Goal: Task Accomplishment & Management: Manage account settings

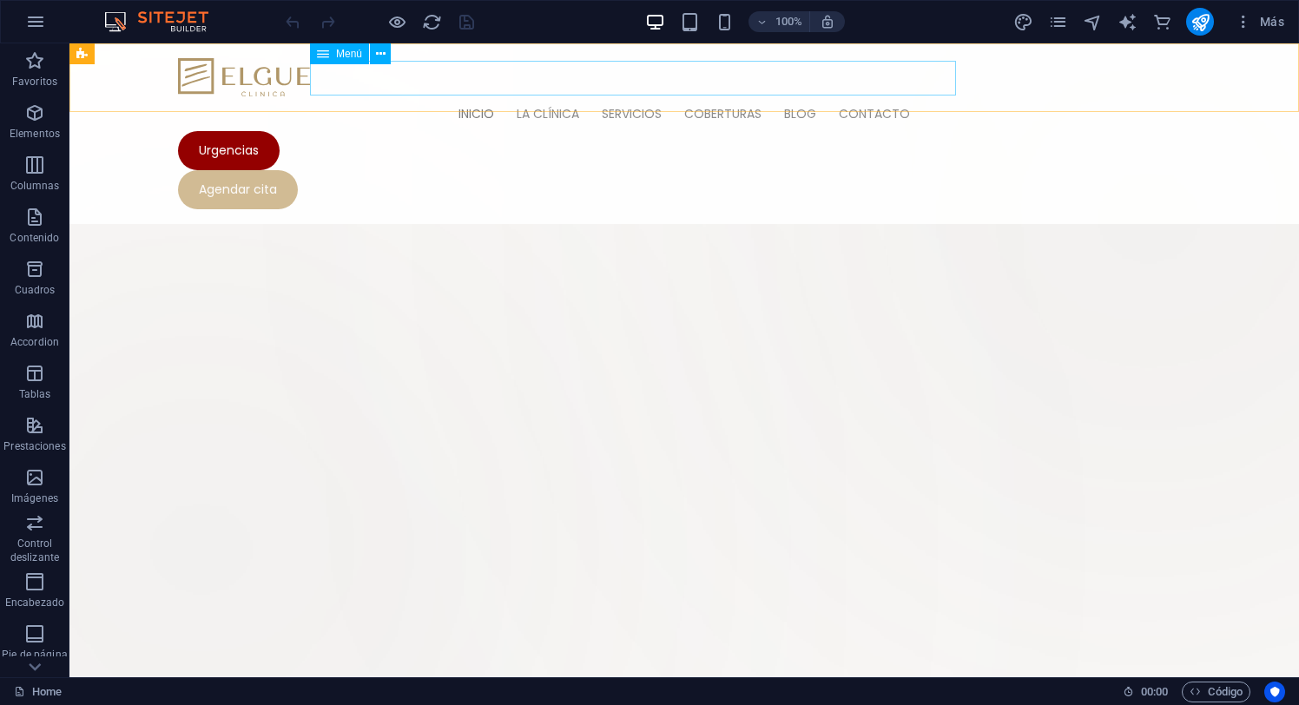
click at [342, 52] on span "Menú" at bounding box center [349, 54] width 26 height 10
select select
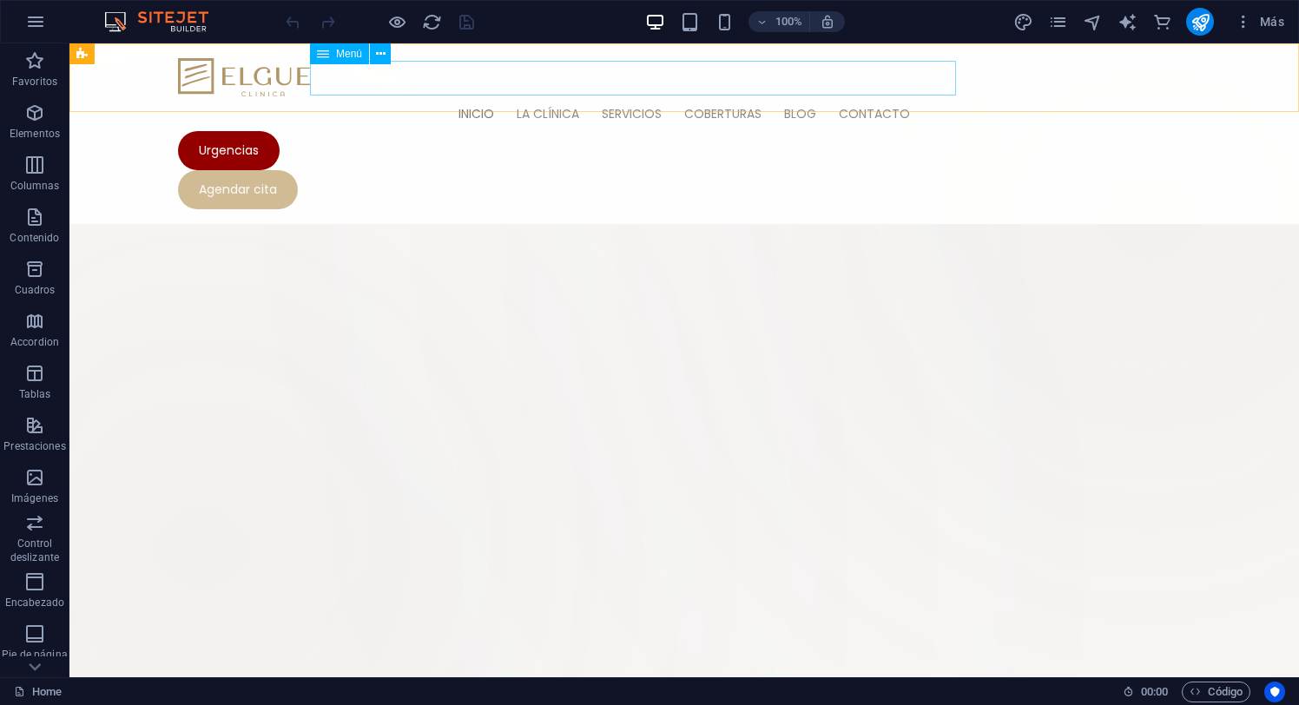
select select
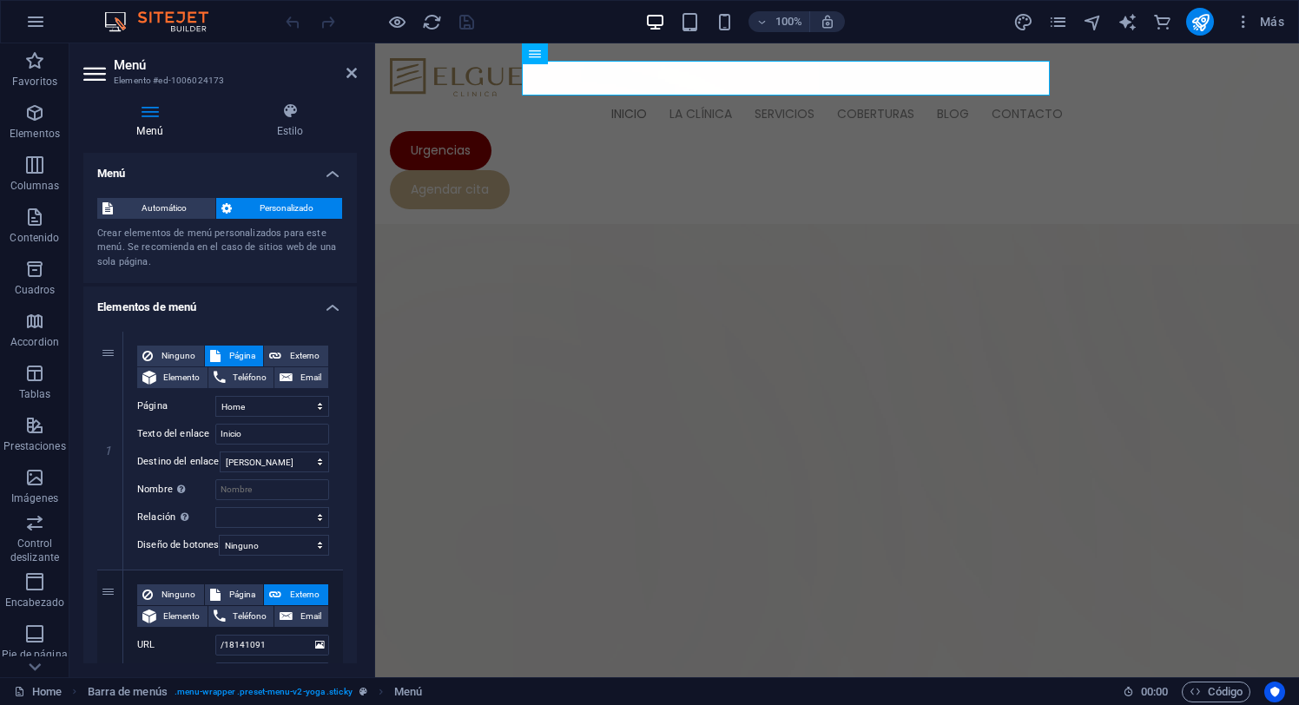
click at [331, 303] on h4 "Elementos de menú" at bounding box center [220, 302] width 274 height 31
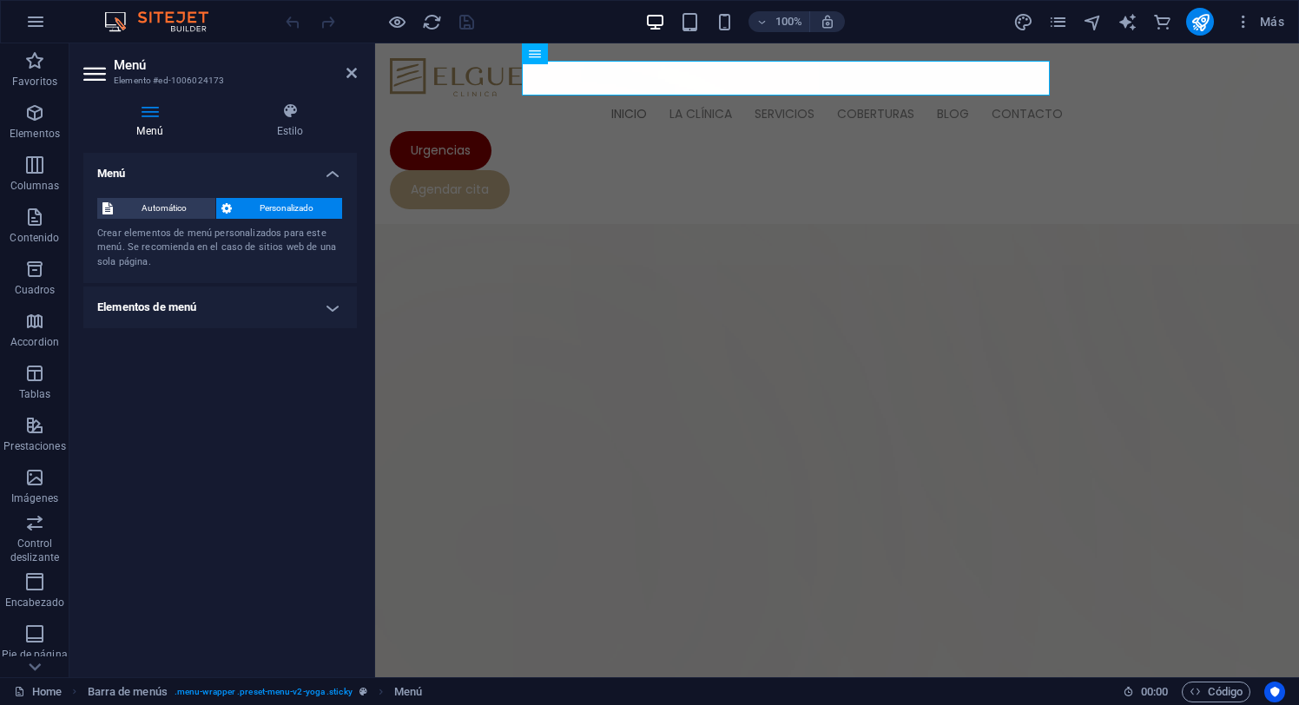
click at [331, 303] on h4 "Elementos de menú" at bounding box center [220, 308] width 274 height 42
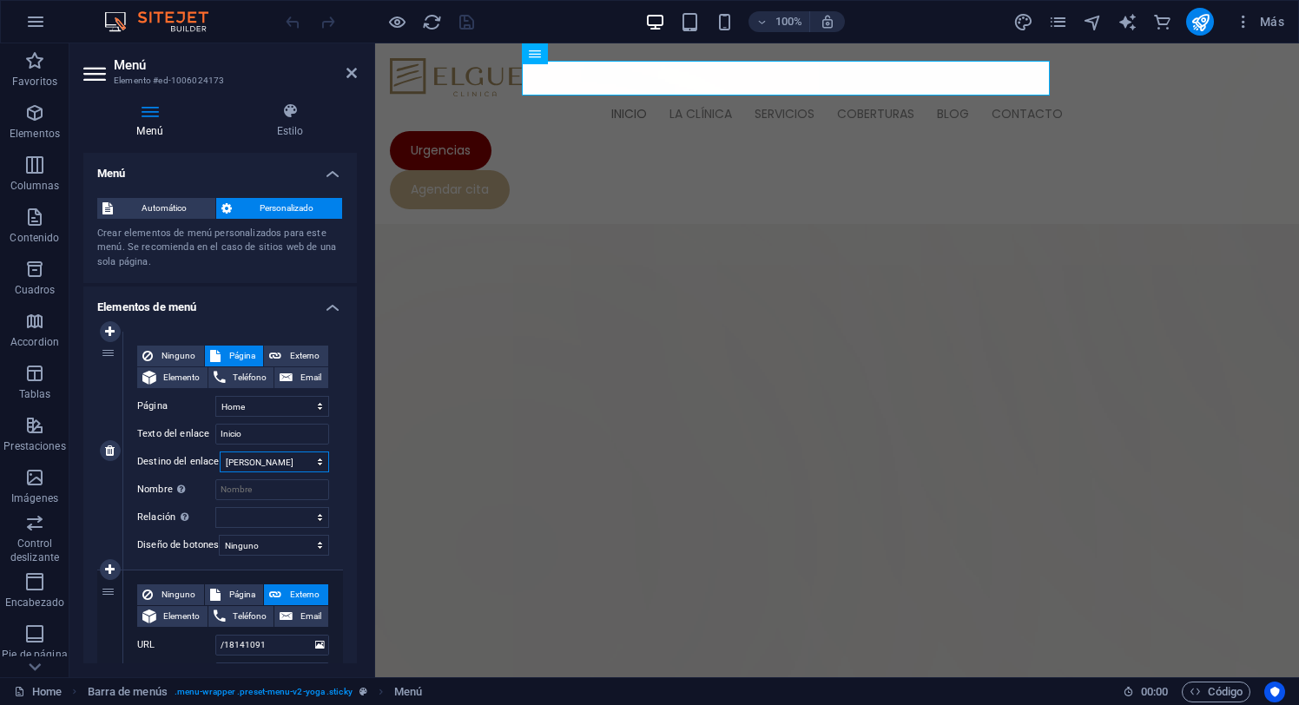
click at [310, 459] on select "Nueva pestaña Misma pestaña Superposición" at bounding box center [274, 462] width 109 height 21
click at [308, 438] on input "Inicio" at bounding box center [272, 434] width 114 height 21
click at [319, 412] on select "Home" at bounding box center [272, 406] width 114 height 21
click at [327, 305] on h4 "Elementos de menú" at bounding box center [220, 302] width 274 height 31
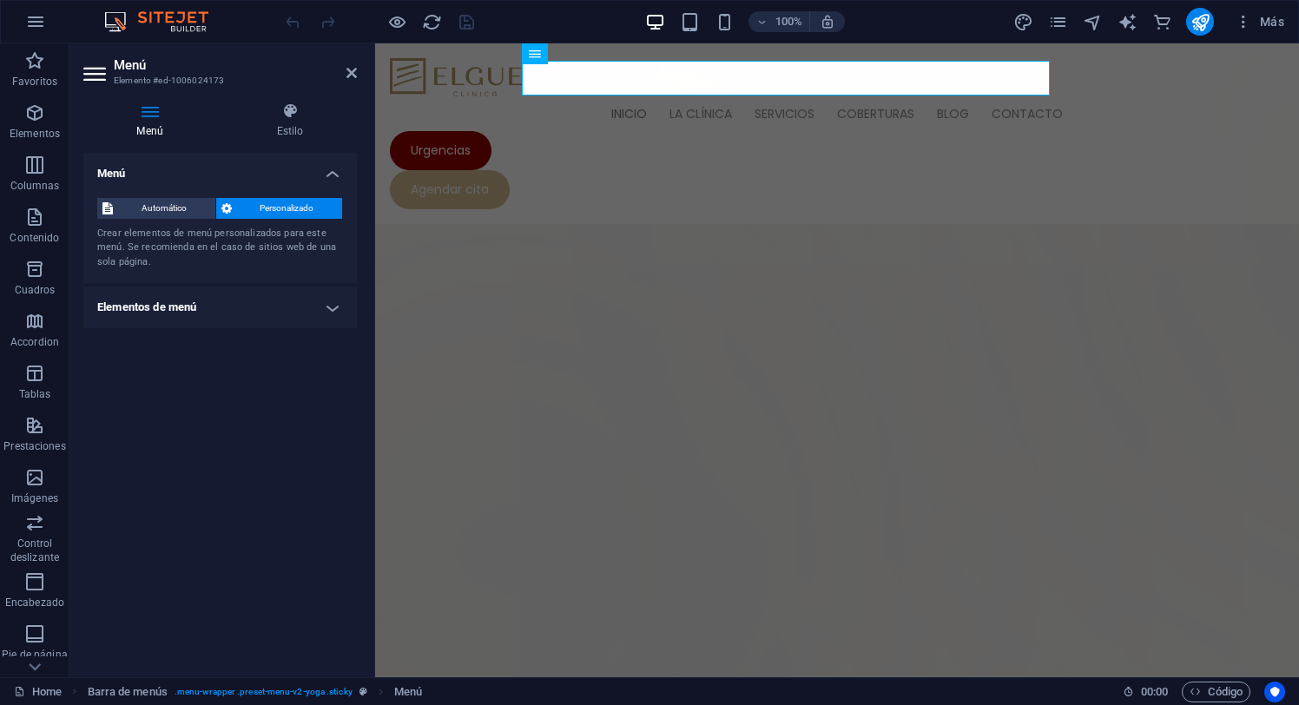
click at [327, 305] on h4 "Elementos de menú" at bounding box center [220, 308] width 274 height 42
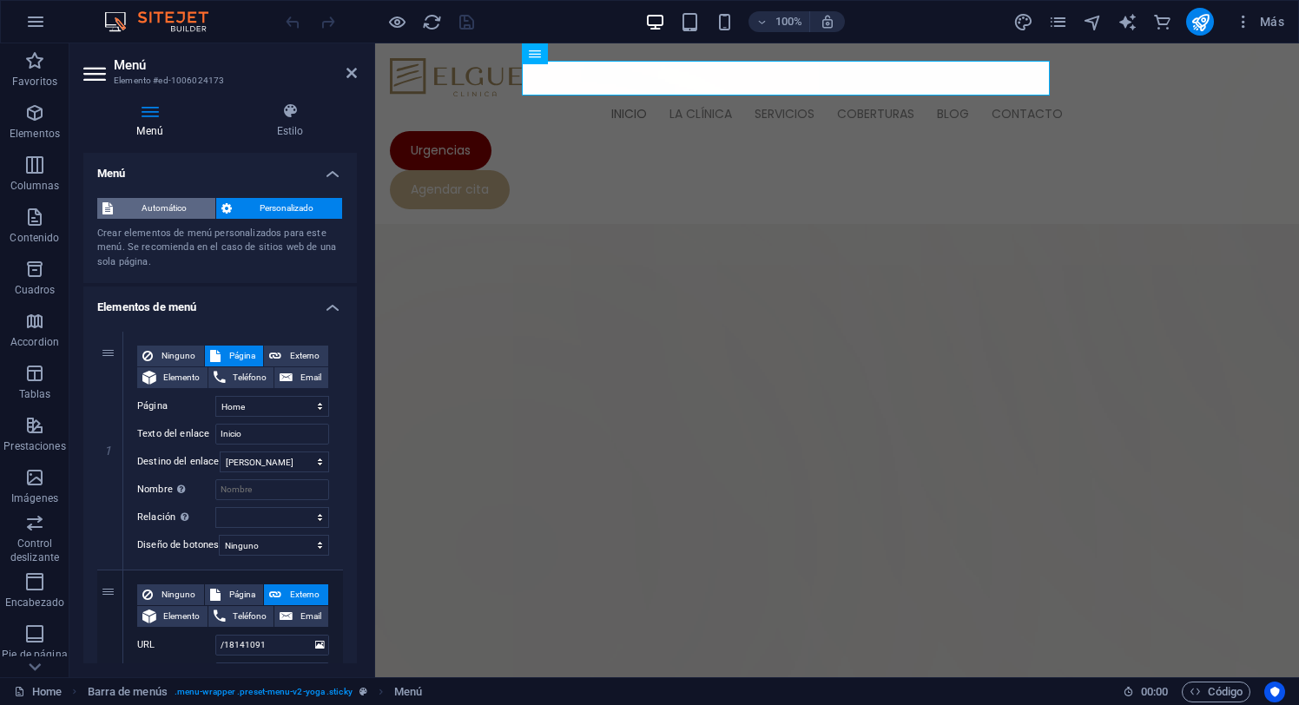
click at [168, 205] on span "Automático" at bounding box center [164, 208] width 92 height 21
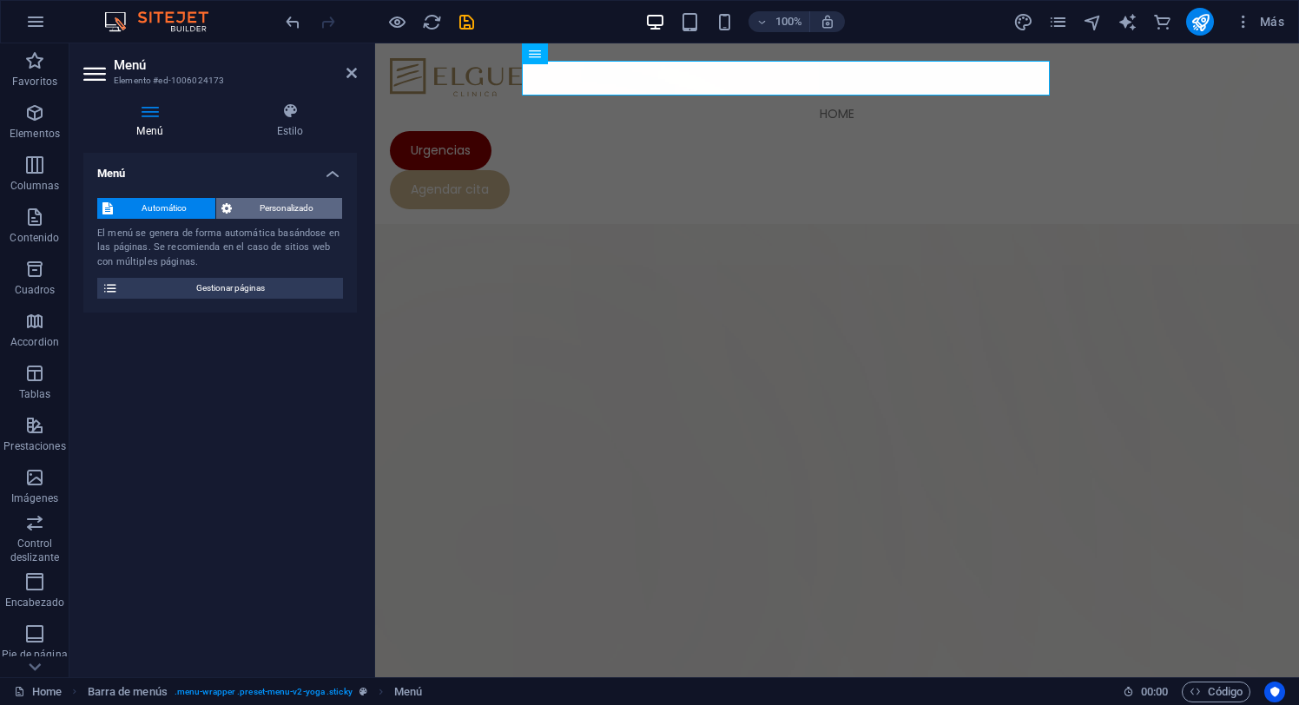
click at [269, 208] on span "Personalizado" at bounding box center [287, 208] width 101 height 21
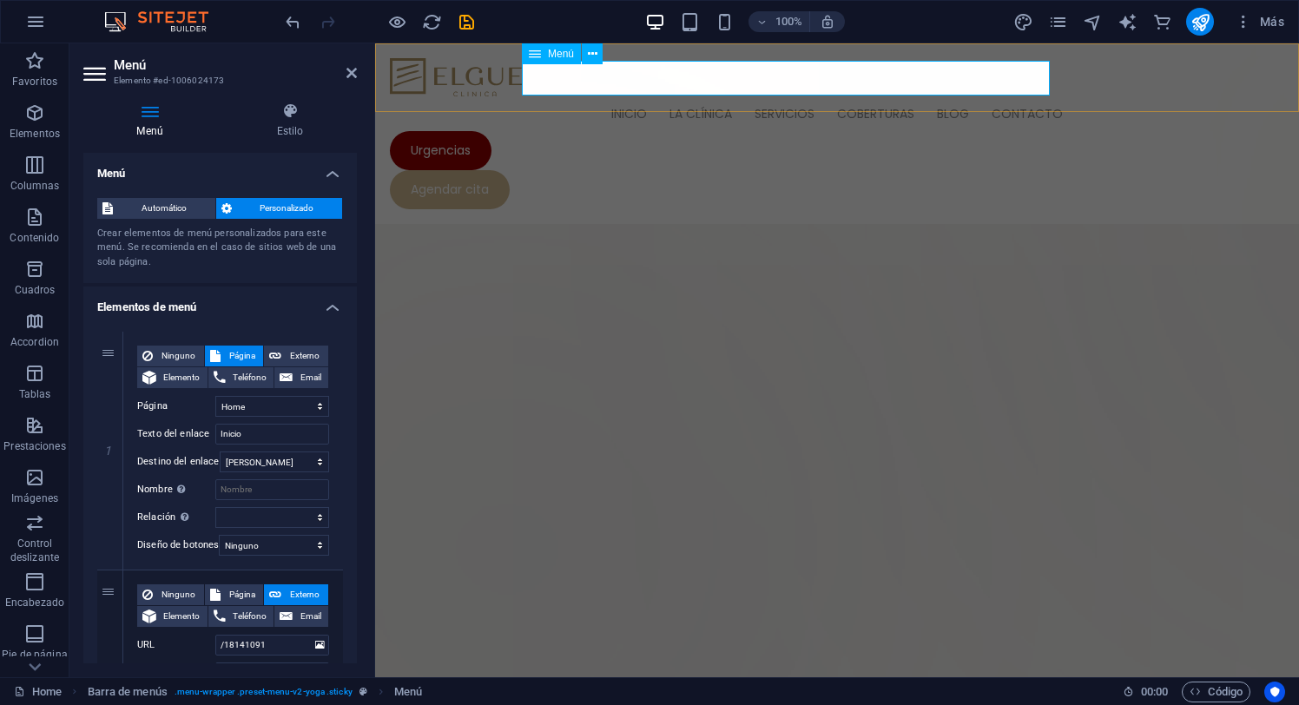
click at [562, 50] on span "Menú" at bounding box center [561, 54] width 26 height 10
click at [290, 104] on icon at bounding box center [290, 110] width 134 height 17
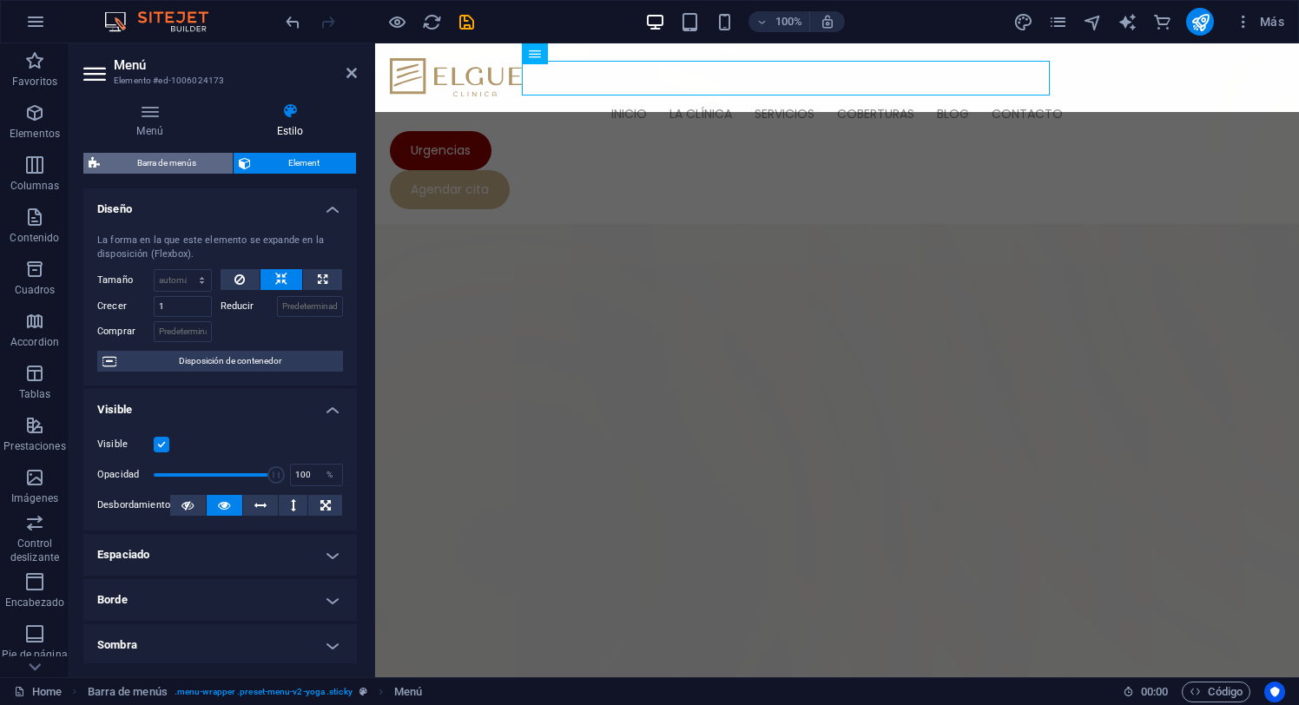
click at [171, 166] on span "Barra de menús" at bounding box center [166, 163] width 122 height 21
select select "px"
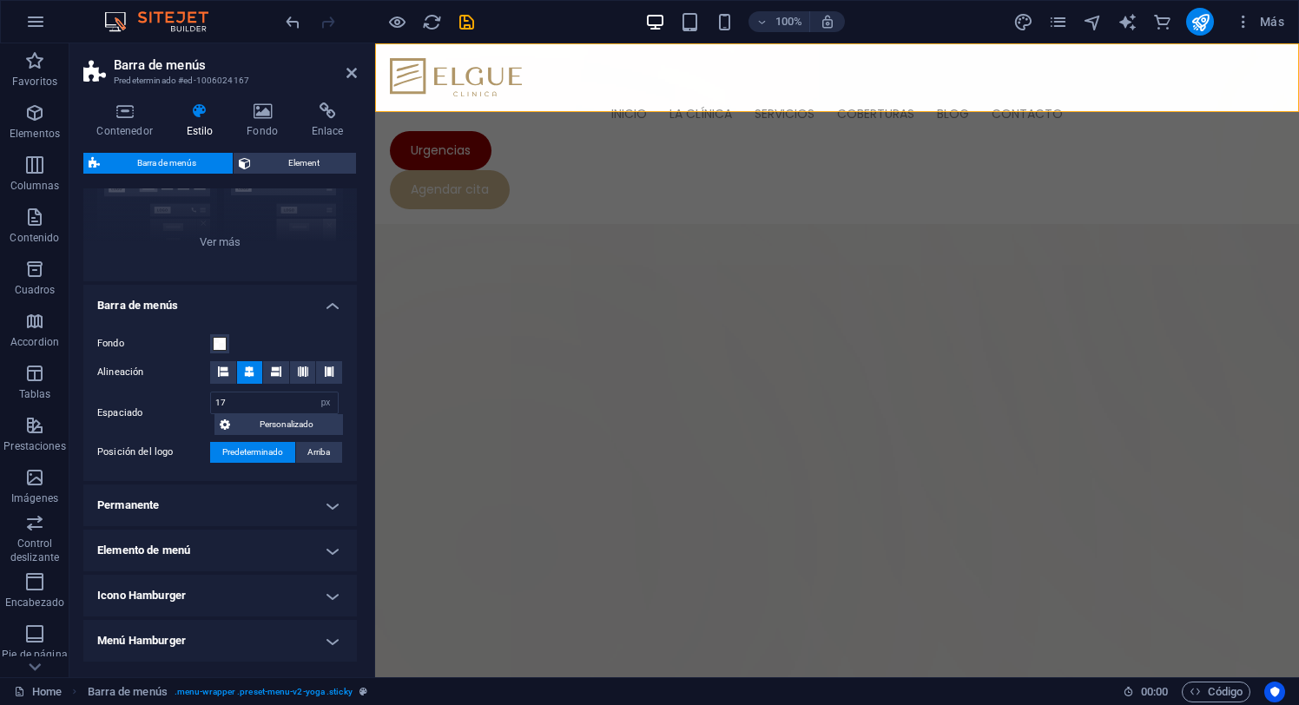
scroll to position [311, 0]
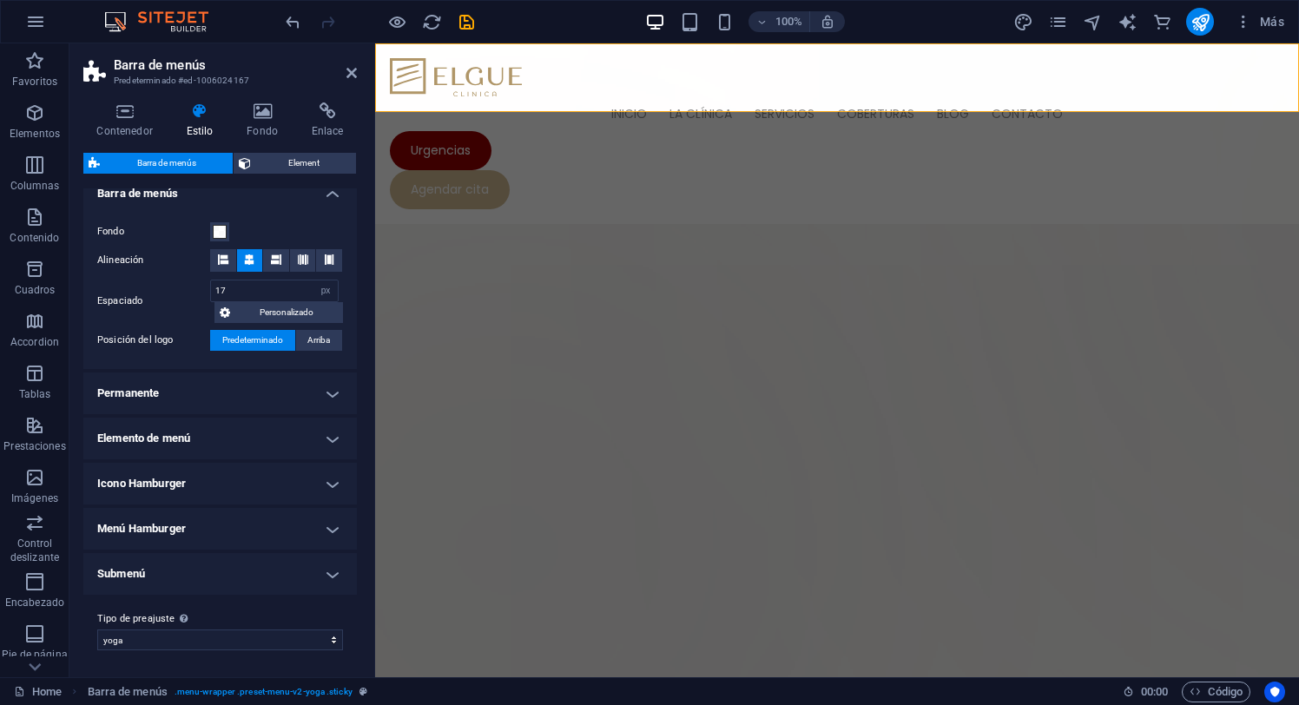
click at [234, 395] on h4 "Permanente" at bounding box center [220, 394] width 274 height 42
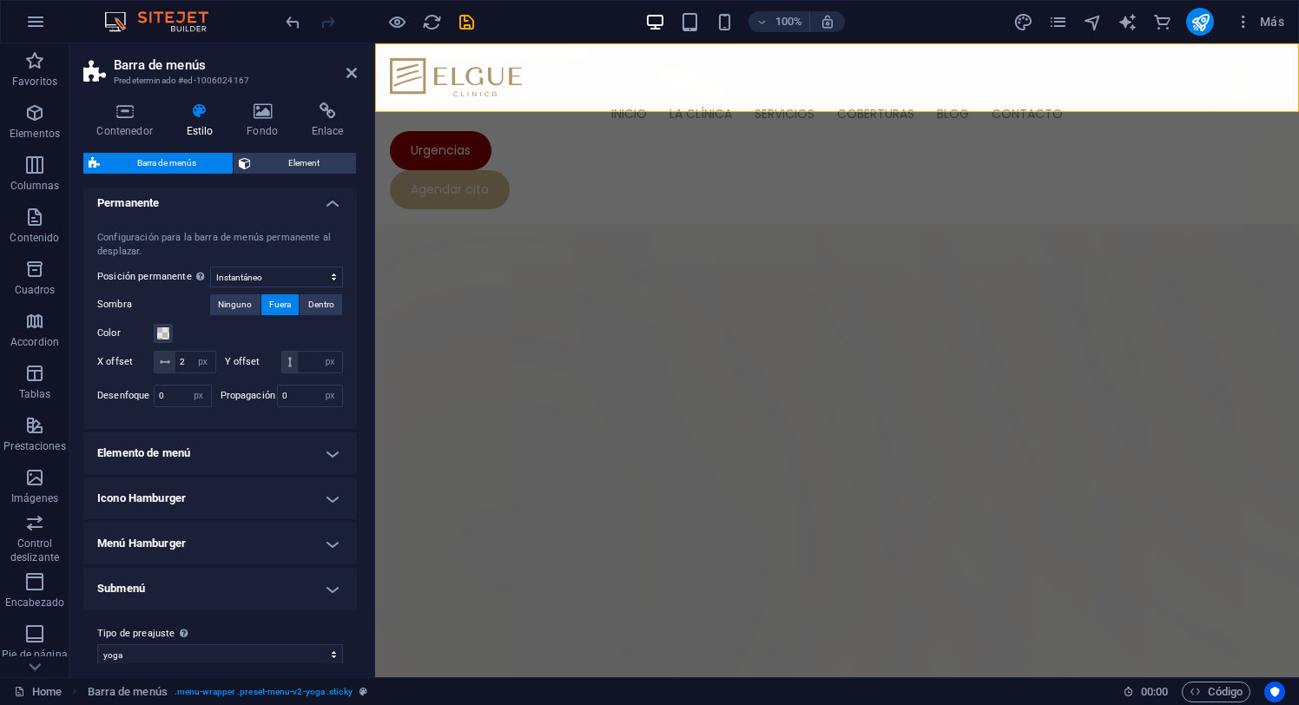
scroll to position [538, 0]
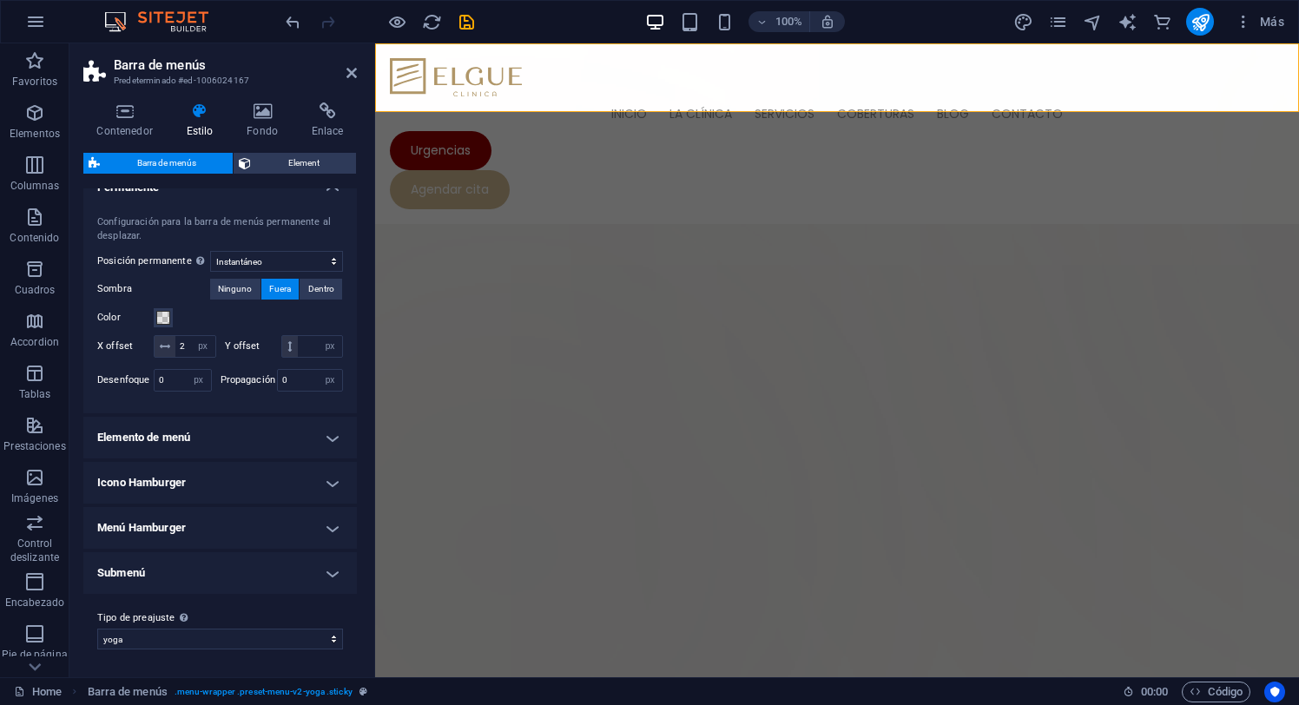
click at [272, 437] on h4 "Elemento de menú" at bounding box center [220, 438] width 274 height 42
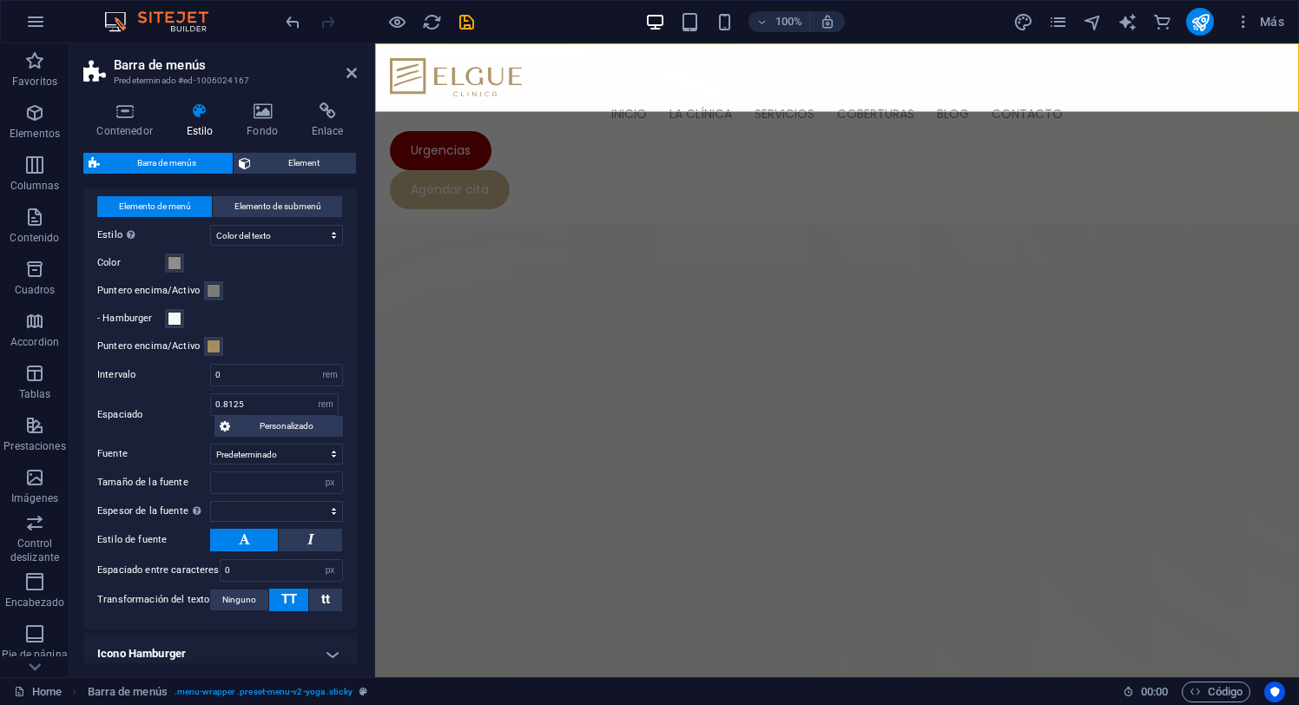
scroll to position [793, 0]
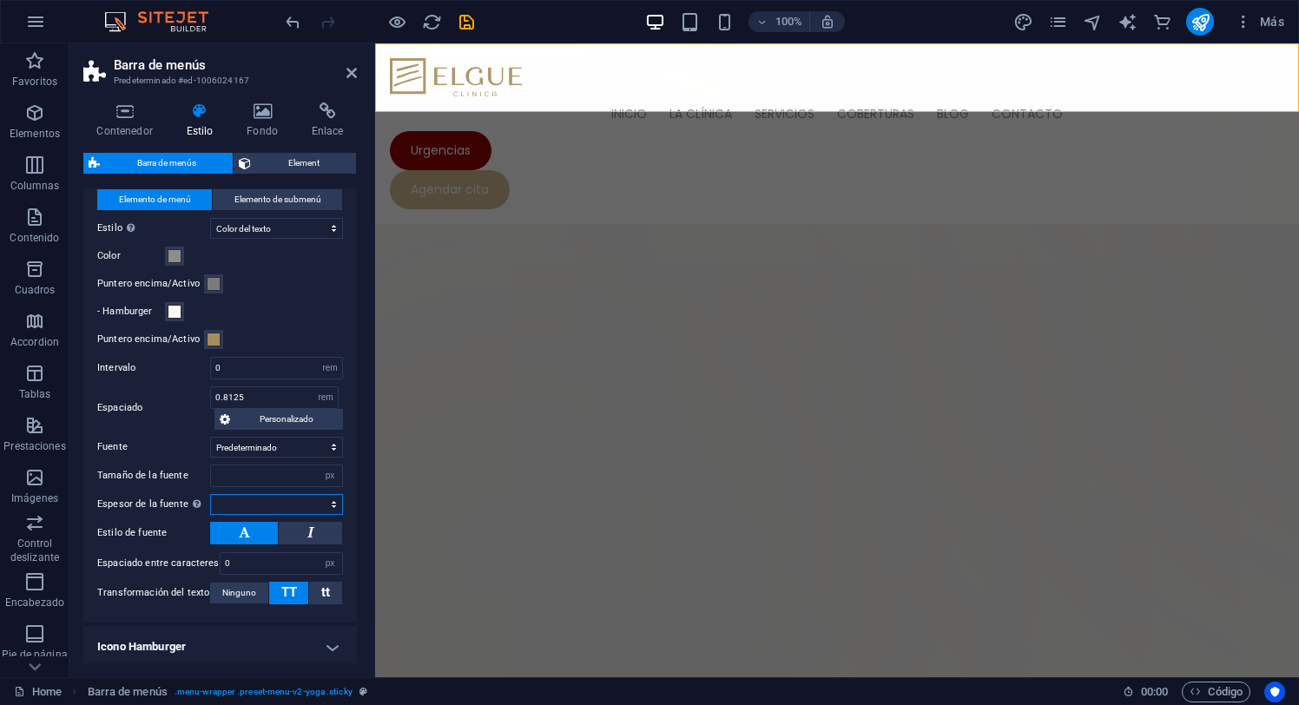
click at [326, 515] on select "Fino, 100 Extra [PERSON_NAME], 200 [PERSON_NAME], 300 Normal, 400 Medio, 500 [D…" at bounding box center [276, 504] width 133 height 21
select select "200"
click at [210, 515] on select "Fino, 100 Extra [PERSON_NAME], 200 [PERSON_NAME], 300 Normal, 400 Medio, 500 [D…" at bounding box center [276, 504] width 133 height 21
click at [323, 515] on select "Fino, 100 Extra [PERSON_NAME], 200 [PERSON_NAME], 300 Normal, 400 Medio, 500 [D…" at bounding box center [276, 504] width 133 height 21
select select "100"
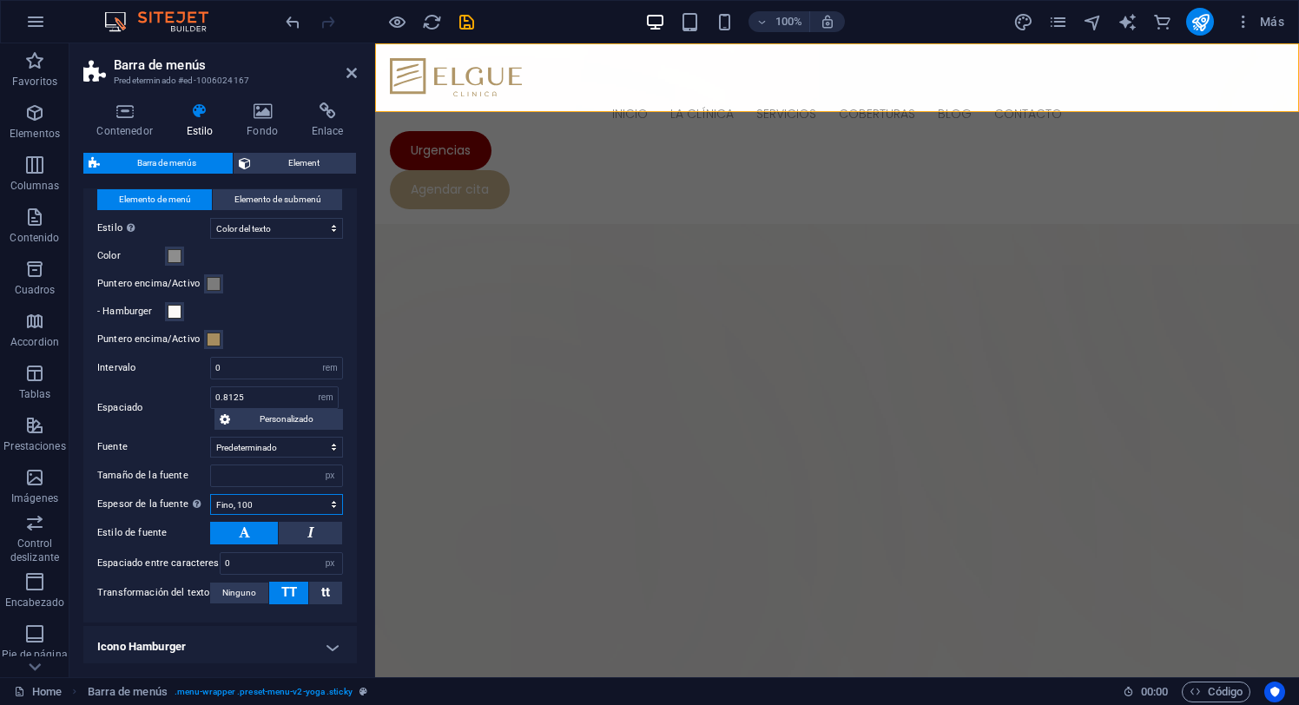
click at [210, 515] on select "Fino, 100 Extra [PERSON_NAME], 200 [PERSON_NAME], 300 Normal, 400 Medio, 500 [D…" at bounding box center [276, 504] width 133 height 21
click at [327, 515] on select "Fino, 100 Extra [PERSON_NAME], 200 [PERSON_NAME], 300 Normal, 400 Medio, 500 [D…" at bounding box center [276, 504] width 133 height 21
select select "200"
click at [210, 515] on select "Fino, 100 Extra [PERSON_NAME], 200 [PERSON_NAME], 300 Normal, 400 Medio, 500 [D…" at bounding box center [276, 504] width 133 height 21
click at [257, 486] on input "number" at bounding box center [276, 475] width 131 height 21
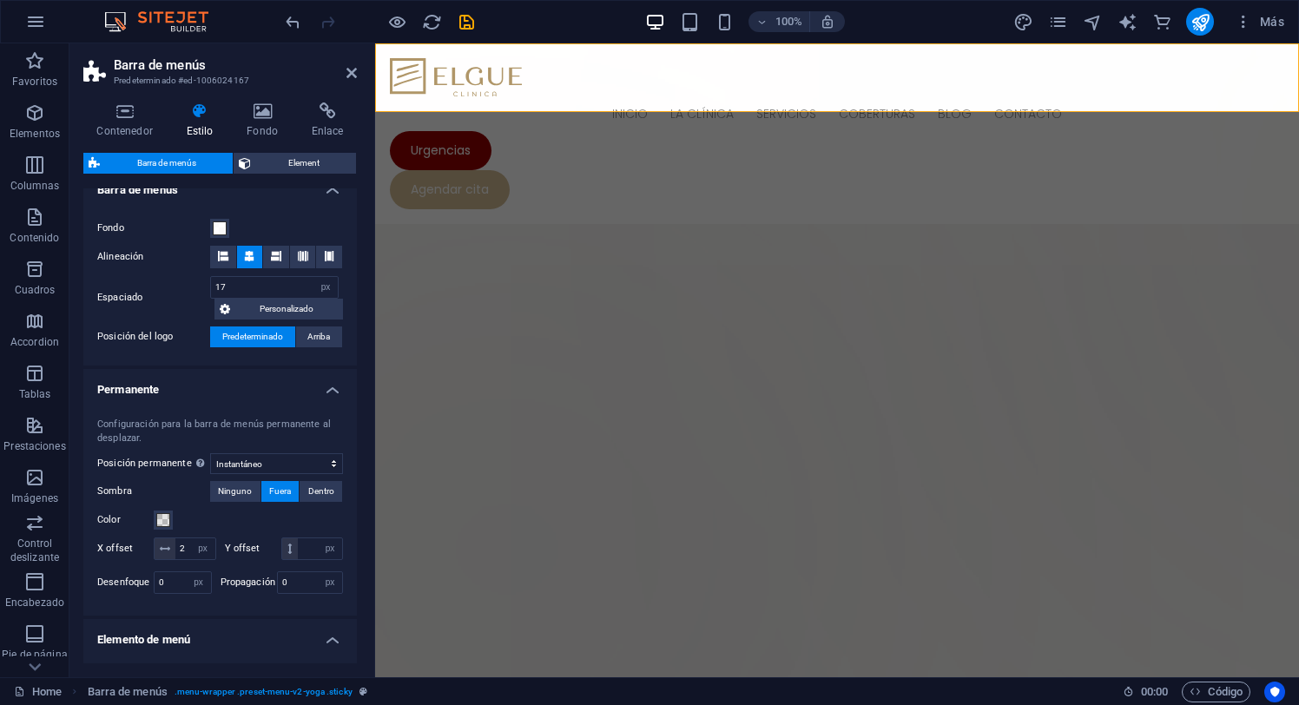
scroll to position [276, 0]
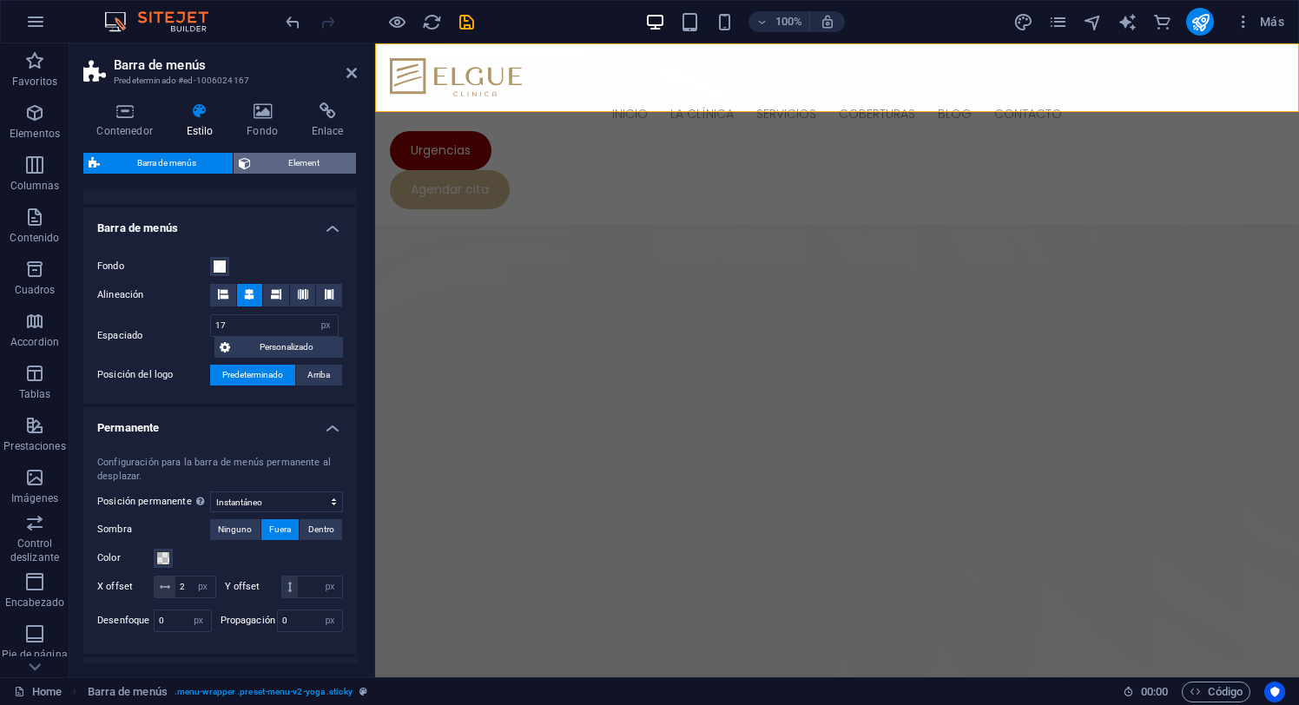
click at [280, 161] on span "Element" at bounding box center [303, 163] width 95 height 21
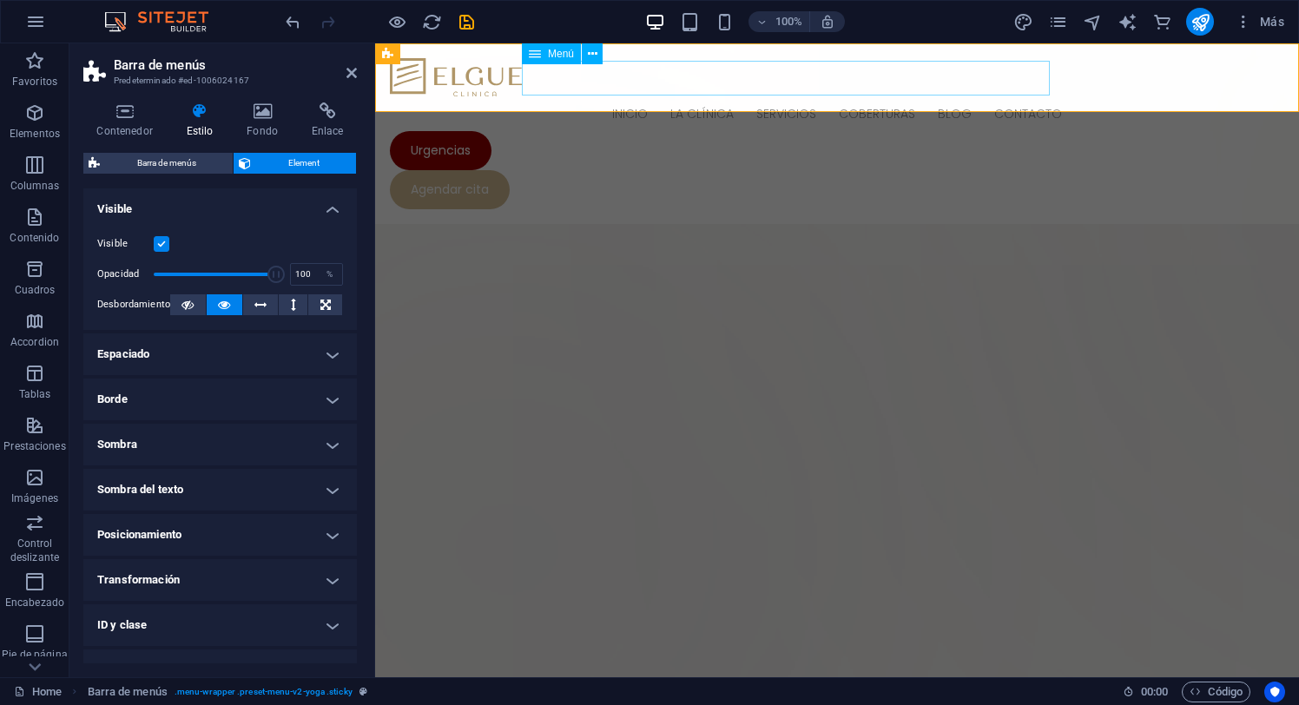
click at [557, 54] on span "Menú" at bounding box center [561, 54] width 26 height 10
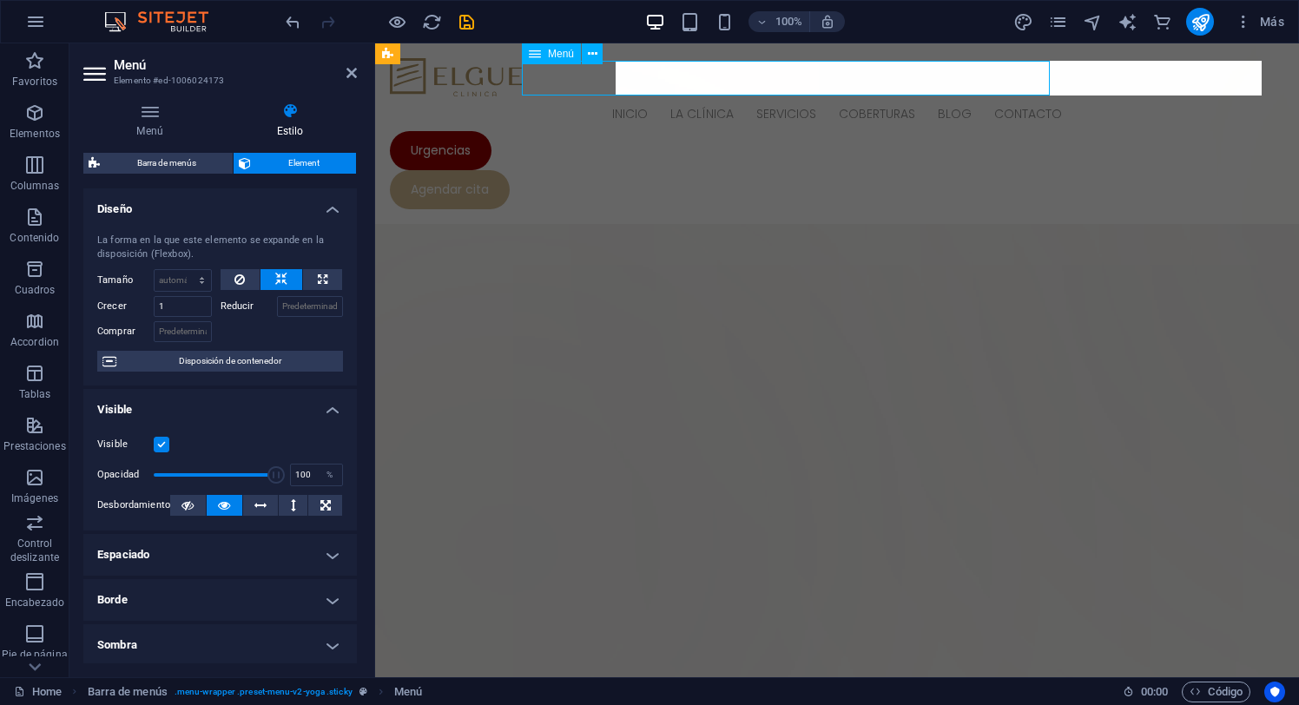
click at [557, 54] on span "Menú" at bounding box center [561, 54] width 26 height 10
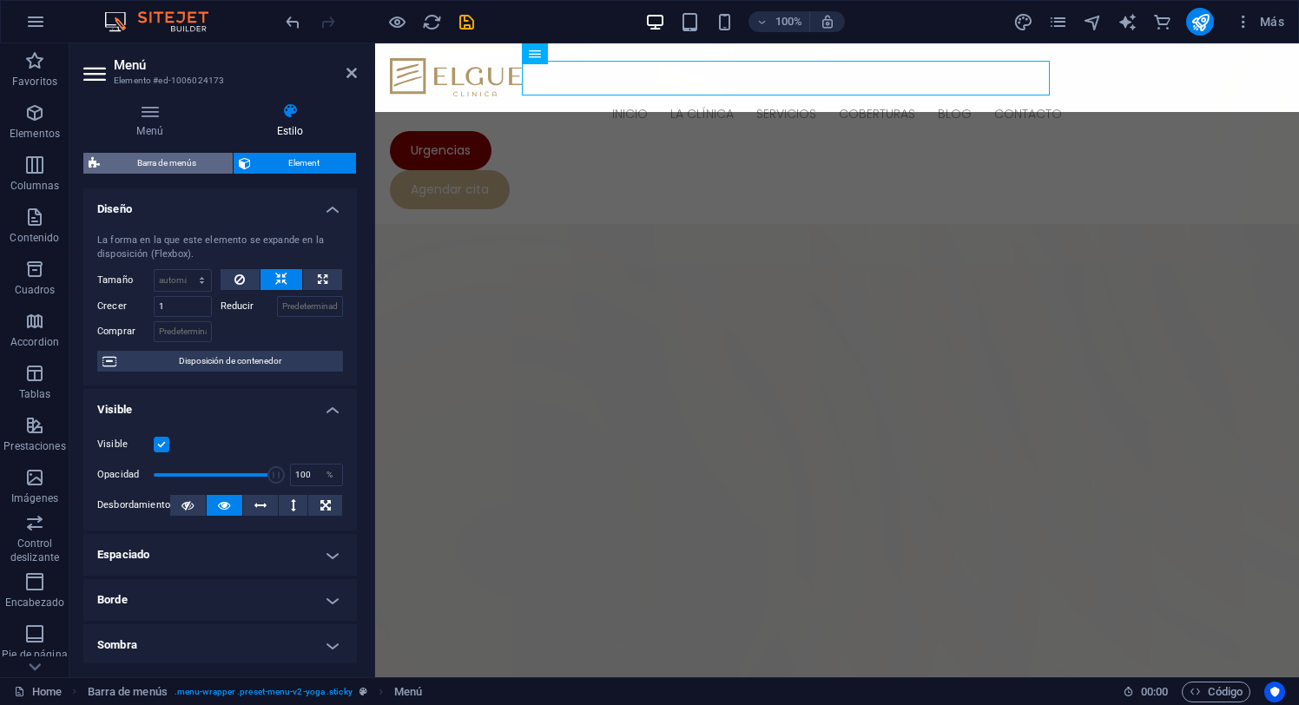
click at [167, 162] on span "Barra de menús" at bounding box center [166, 163] width 122 height 21
select select "px"
select select "sticky_instant"
select select "px"
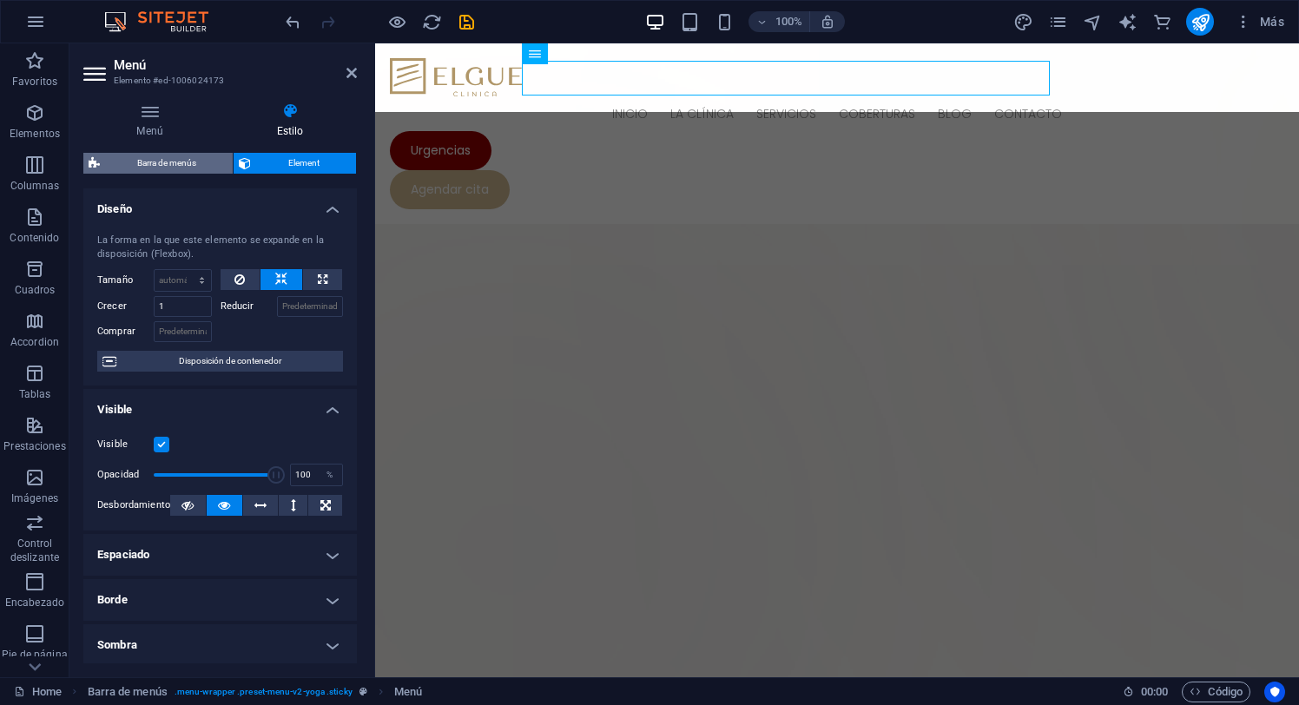
select select "px"
select select "hover_text_color"
select select "rem"
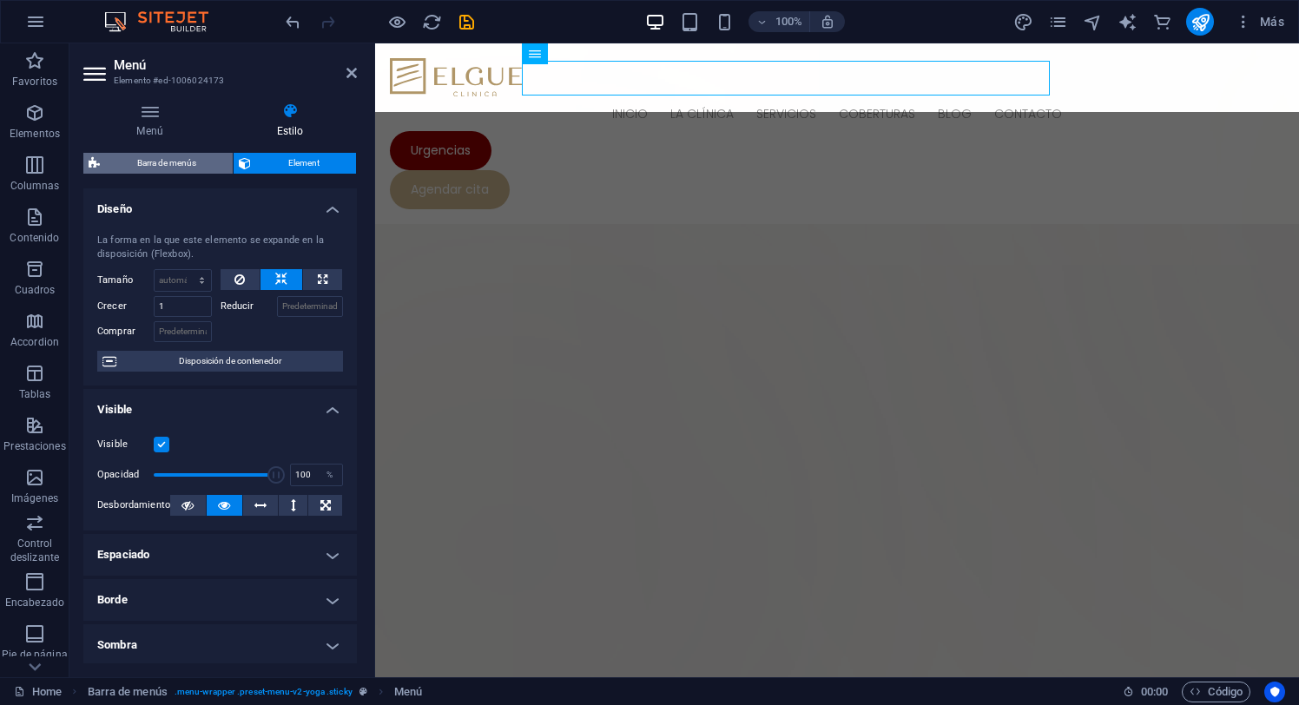
select select "px"
select select "200"
select select "px"
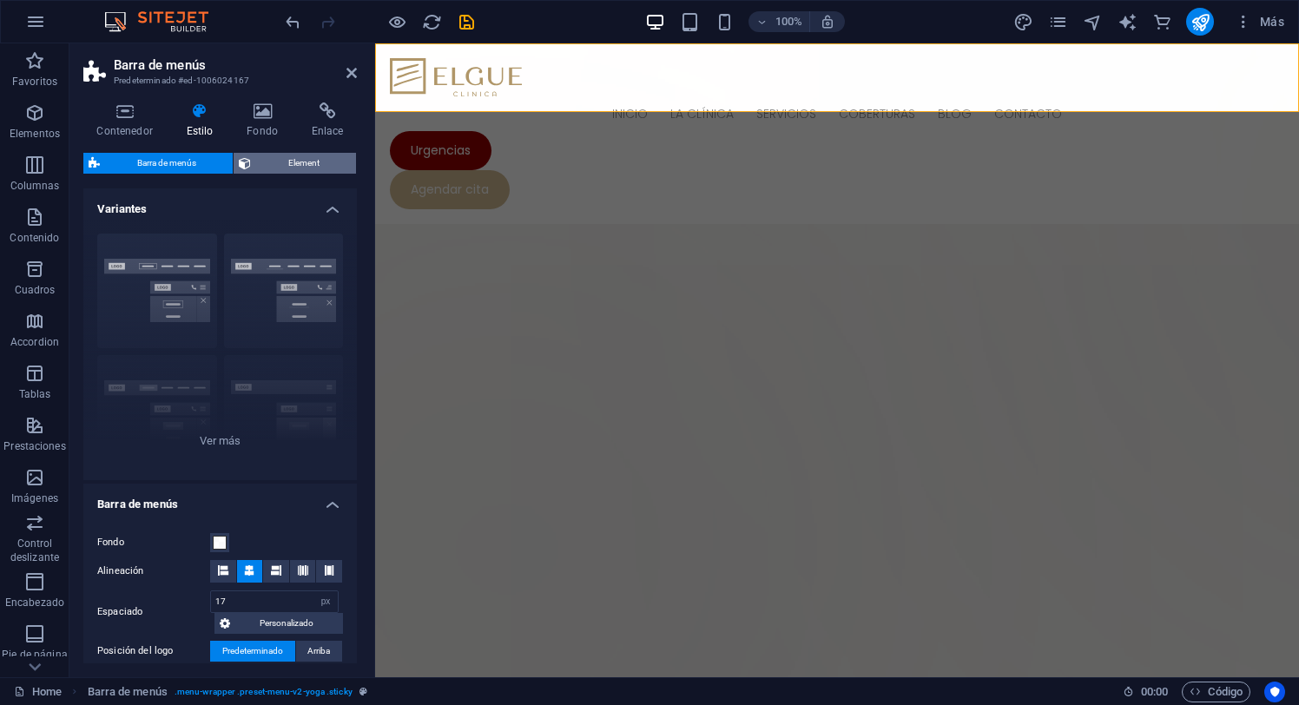
click at [309, 157] on span "Element" at bounding box center [303, 163] width 95 height 21
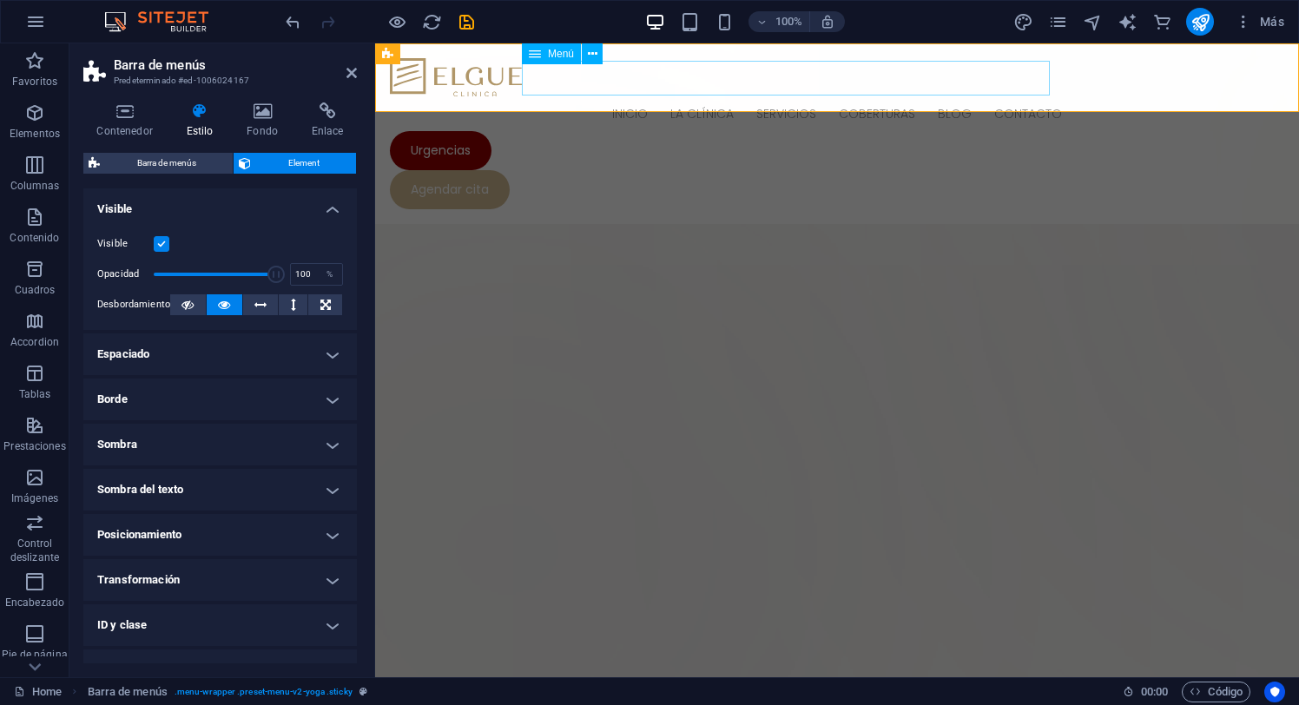
click at [564, 56] on span "Menú" at bounding box center [561, 54] width 26 height 10
click at [542, 51] on div "Menú" at bounding box center [551, 53] width 59 height 21
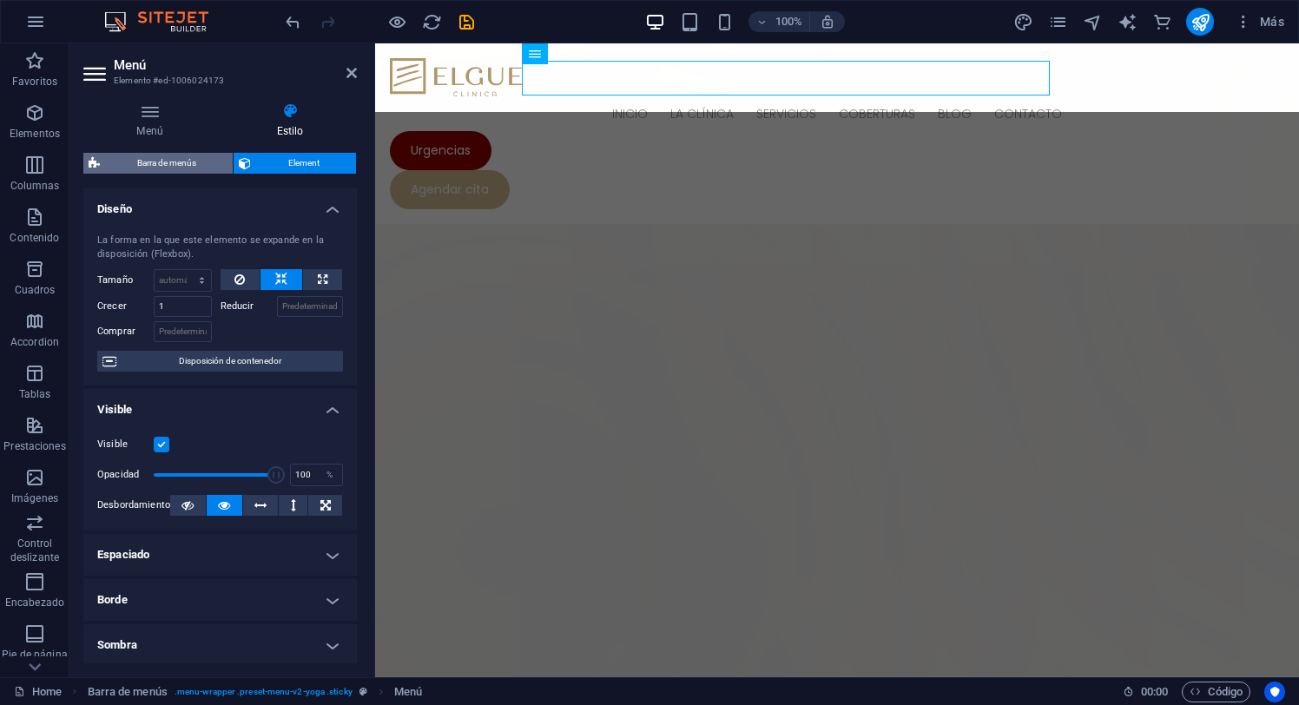
click at [172, 162] on span "Barra de menús" at bounding box center [166, 163] width 122 height 21
select select "px"
select select "sticky_instant"
select select "px"
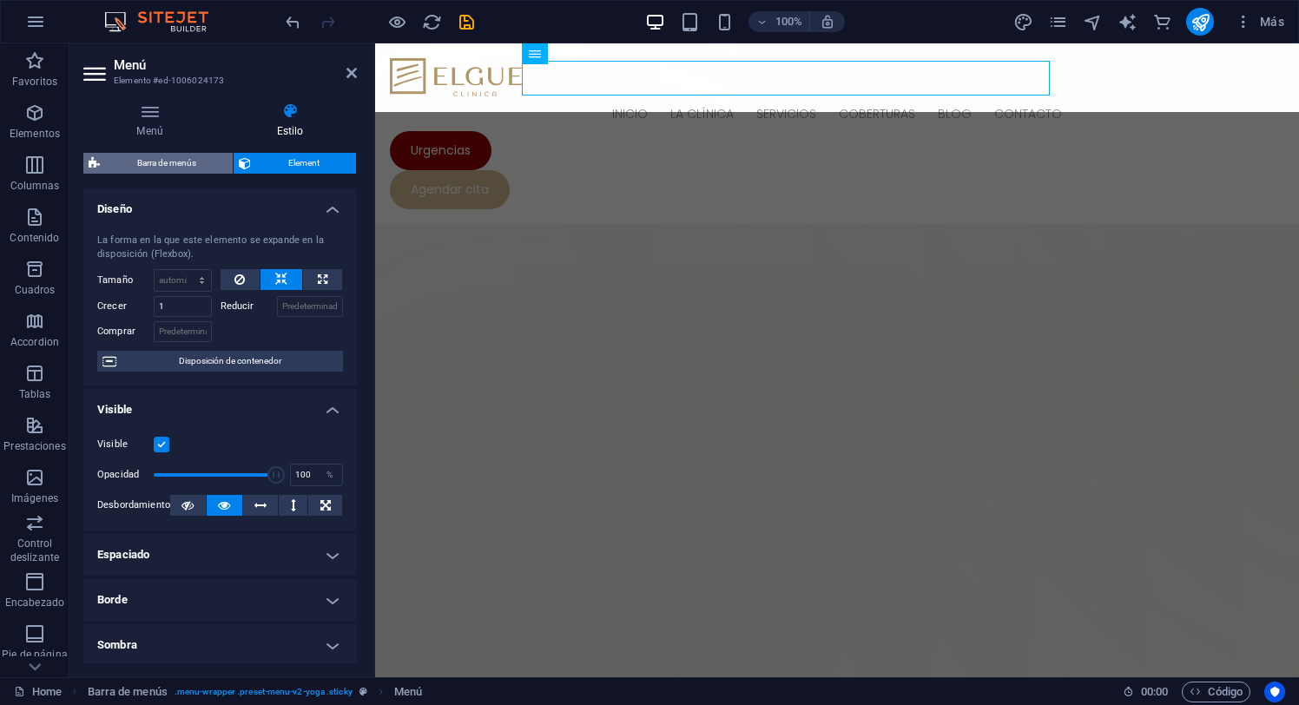
select select "px"
select select "hover_text_color"
select select "rem"
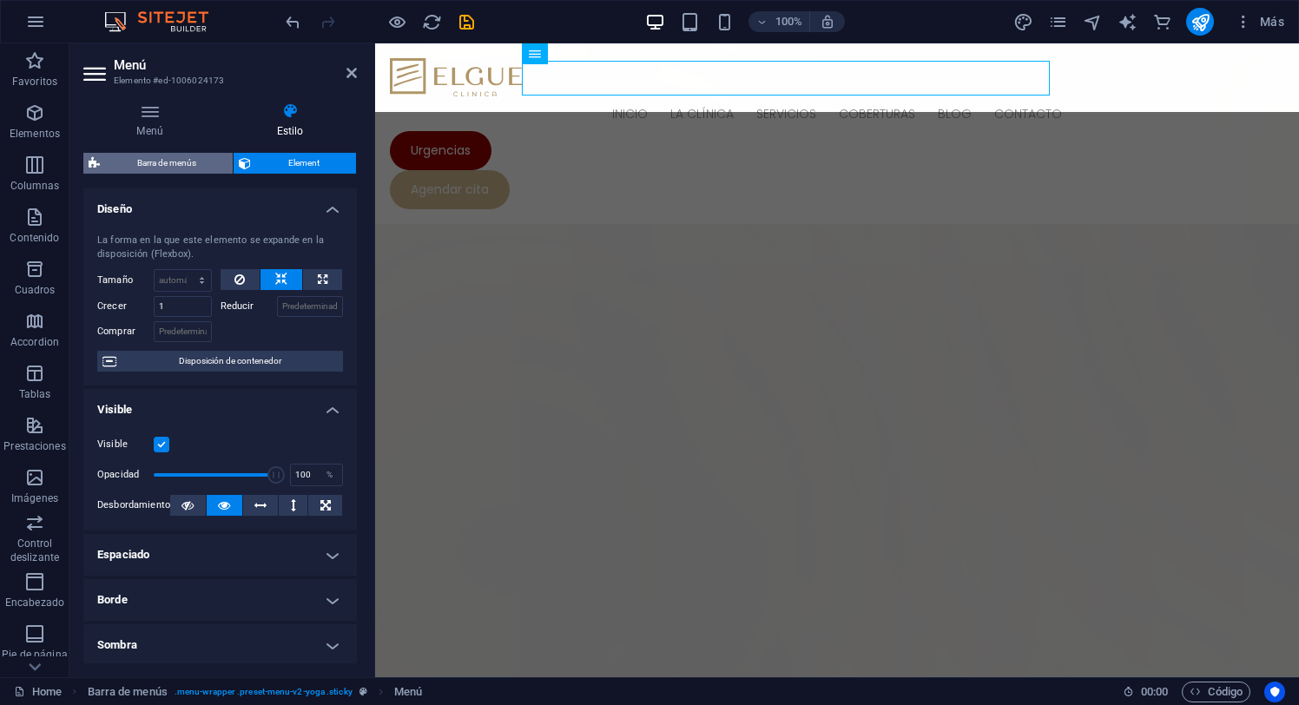
select select "px"
select select "200"
select select "px"
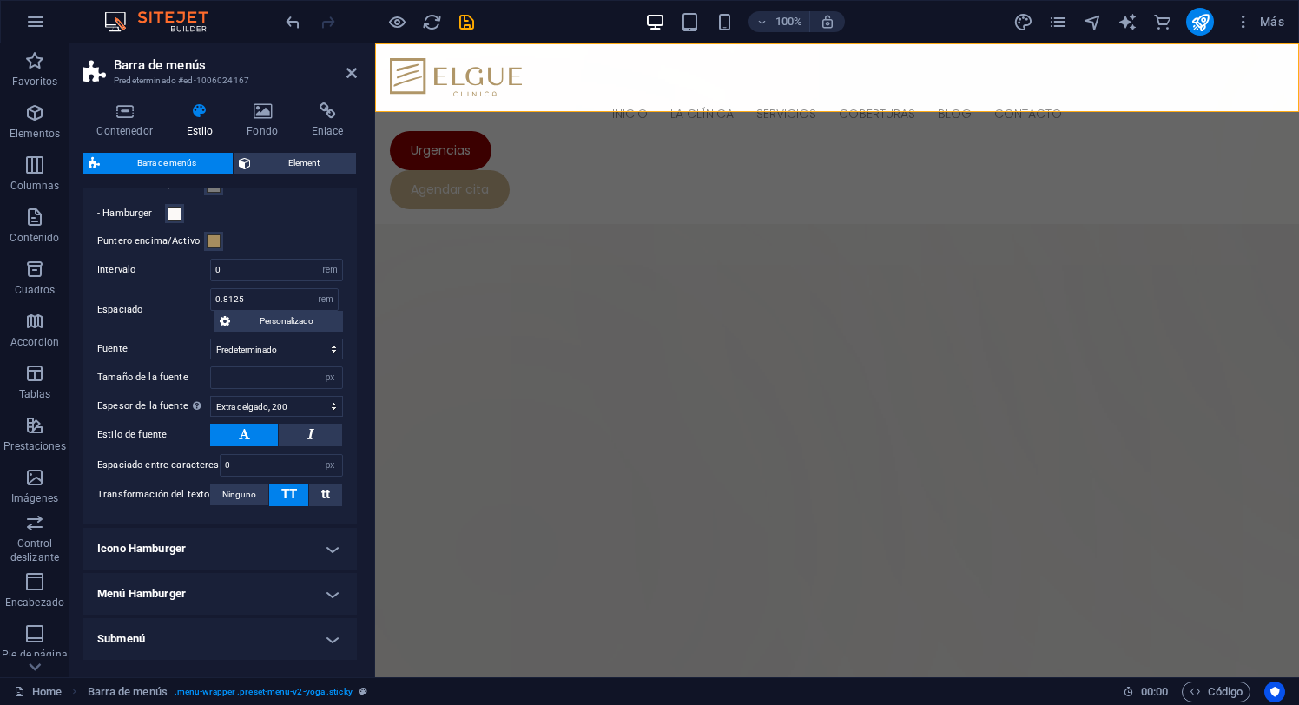
scroll to position [978, 0]
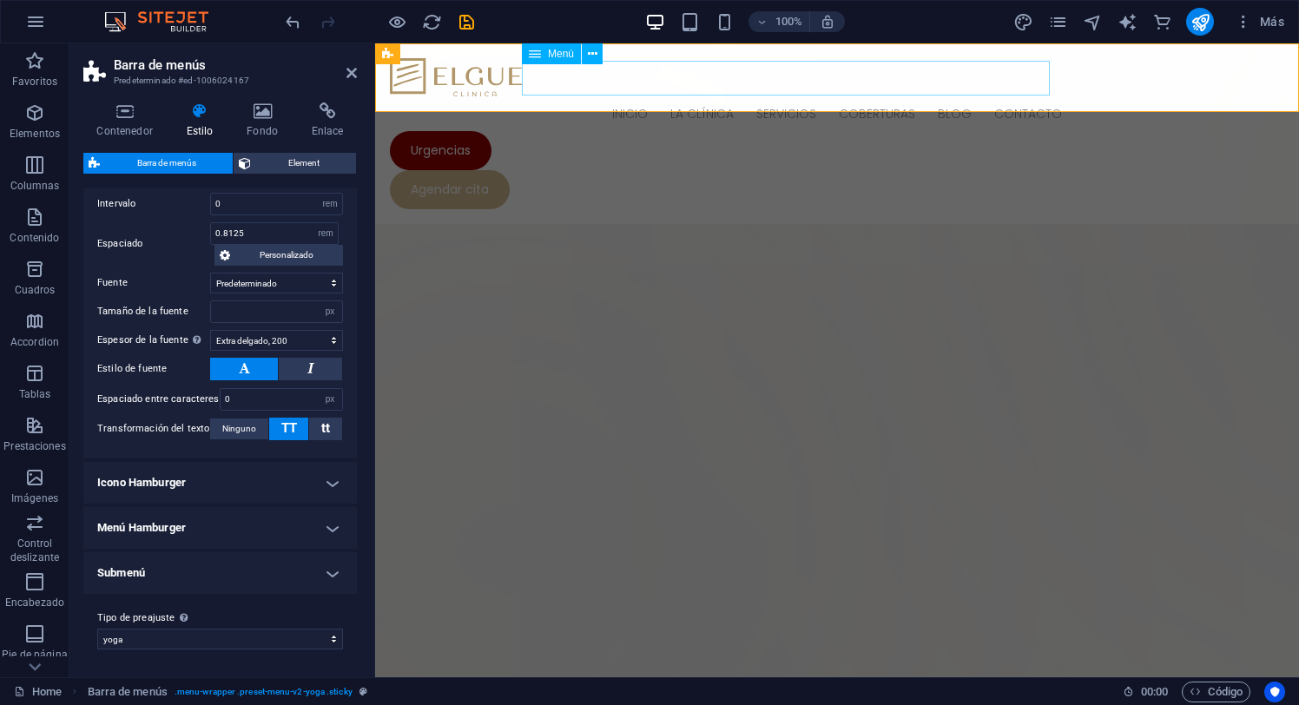
click at [580, 96] on nav "Inicio la clínica servicios coberturas Blog Contacto" at bounding box center [837, 113] width 894 height 35
select select
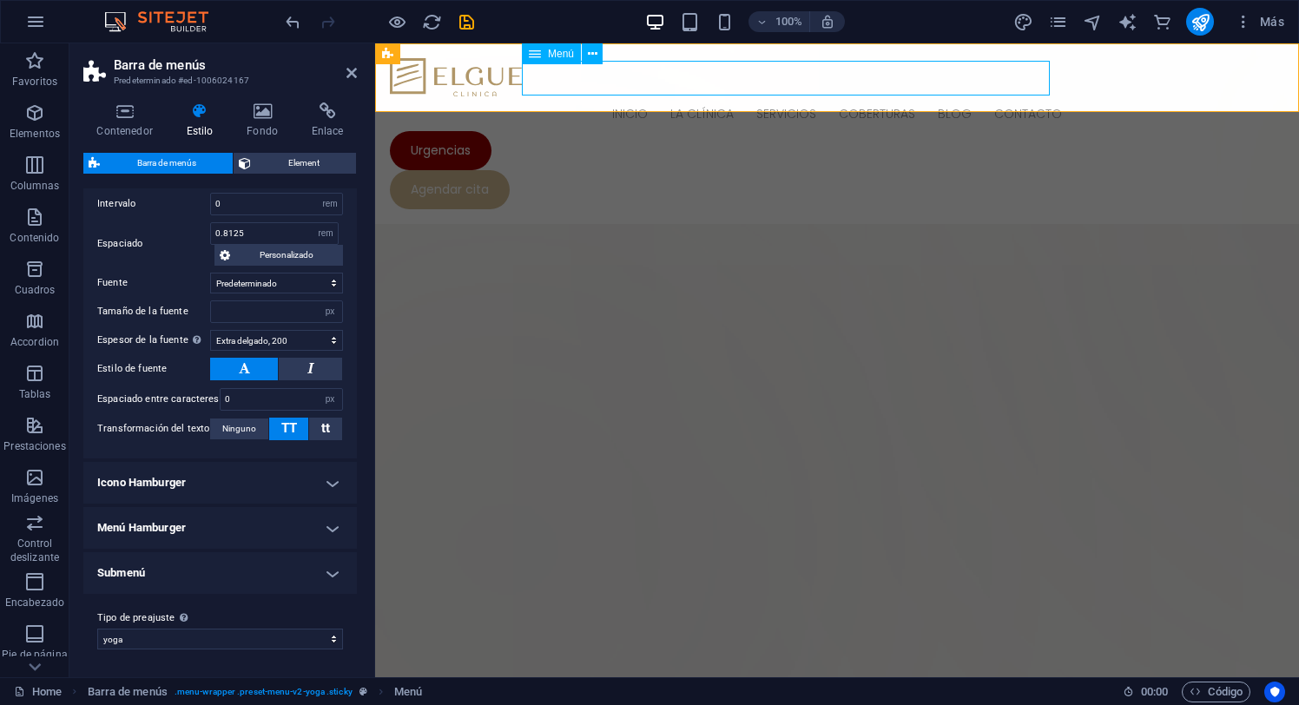
select select
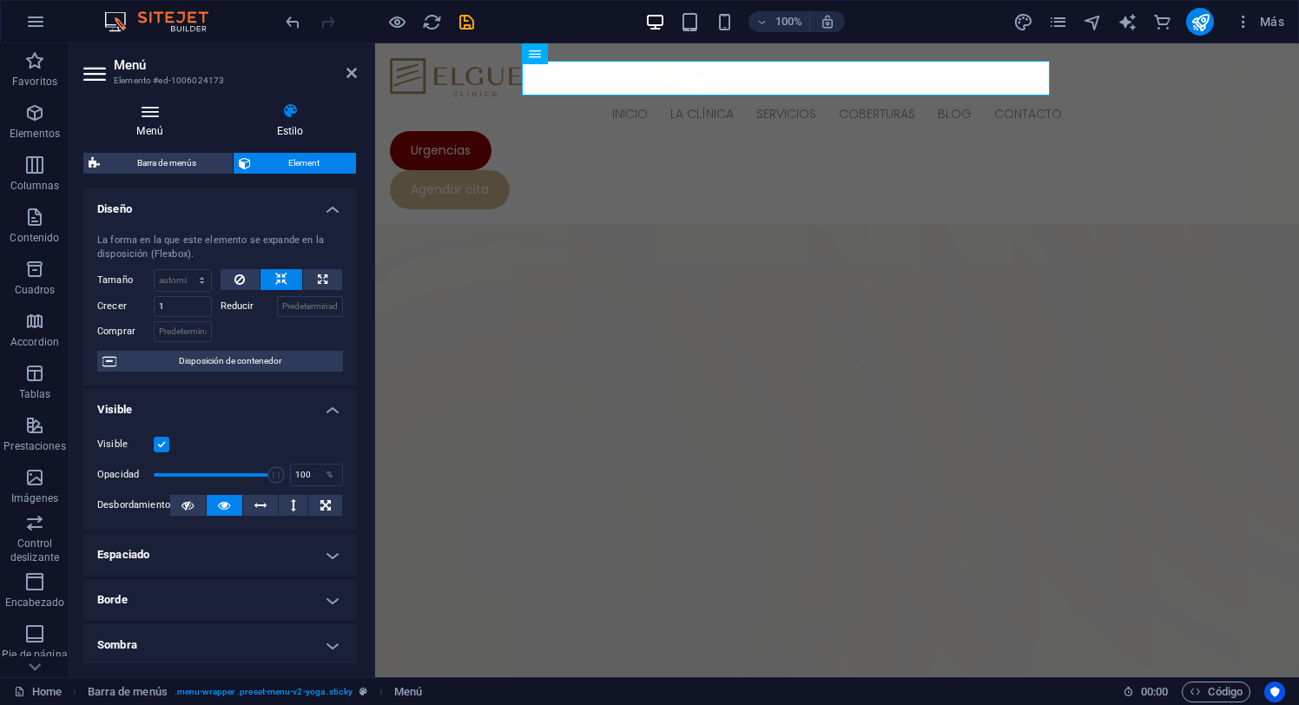
click at [153, 115] on icon at bounding box center [149, 110] width 133 height 17
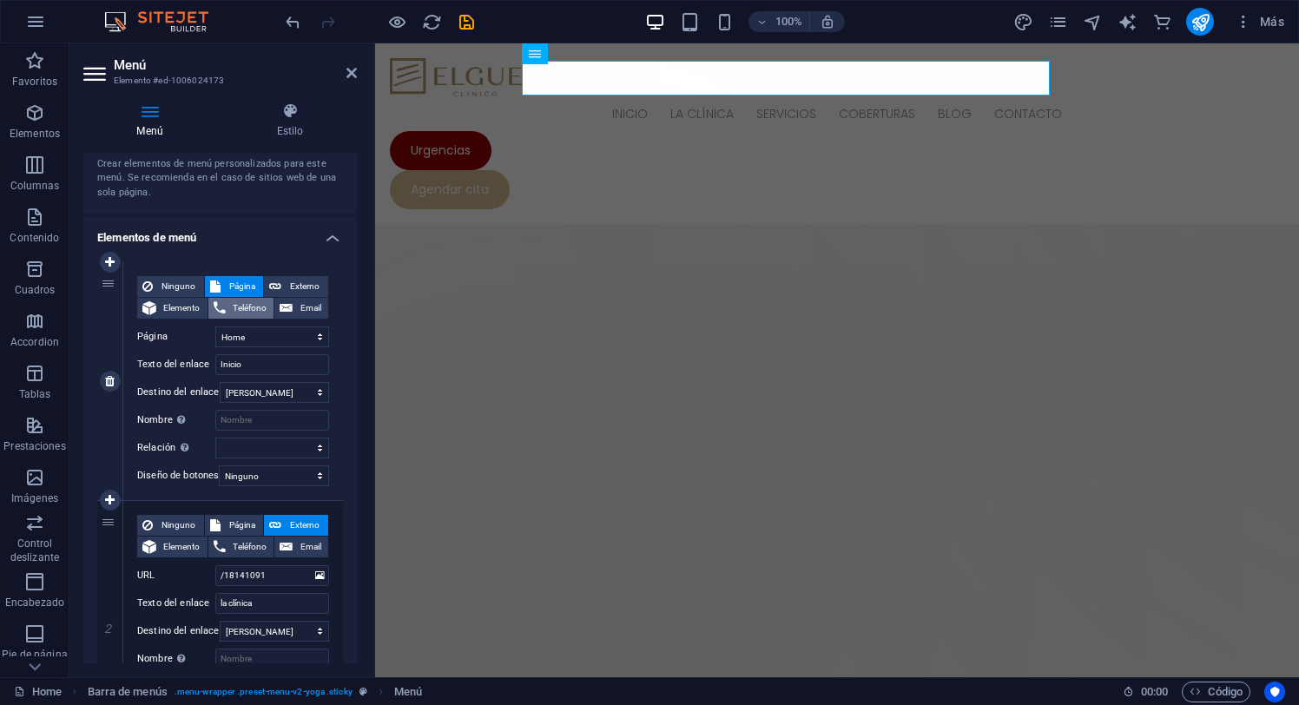
scroll to position [74, 0]
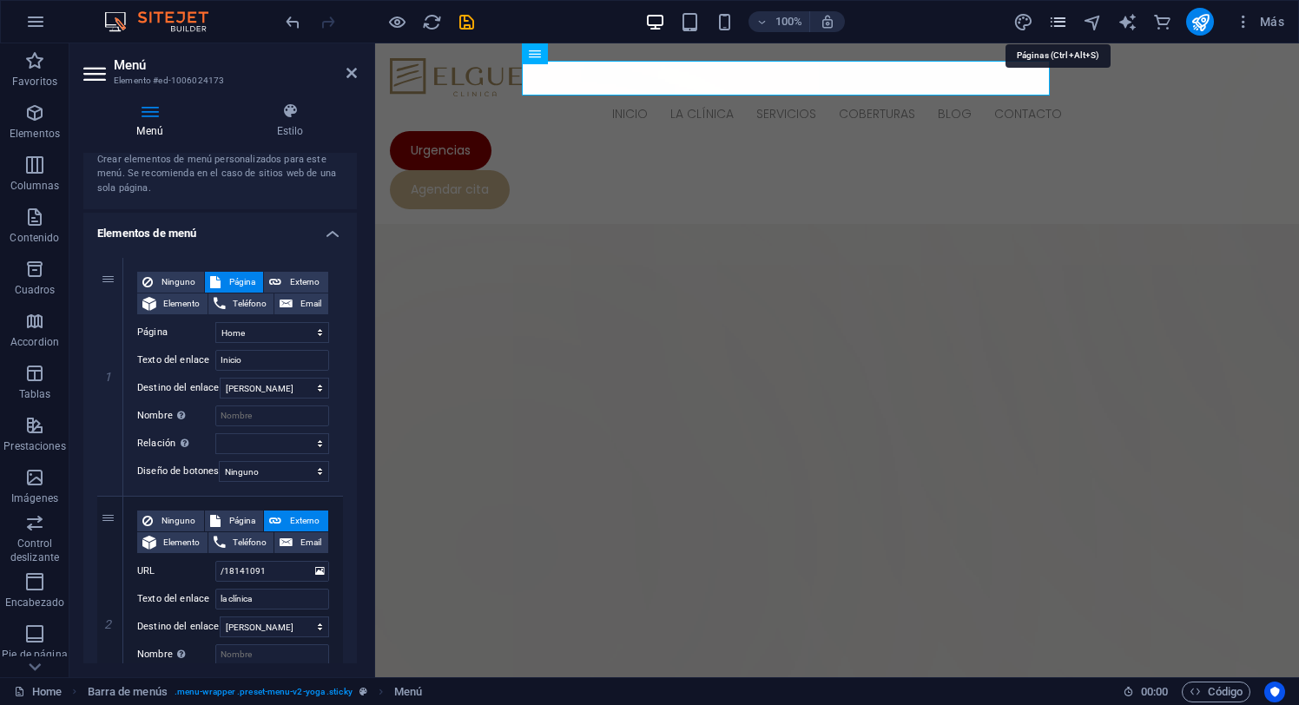
click at [1056, 17] on icon "pages" at bounding box center [1058, 22] width 20 height 20
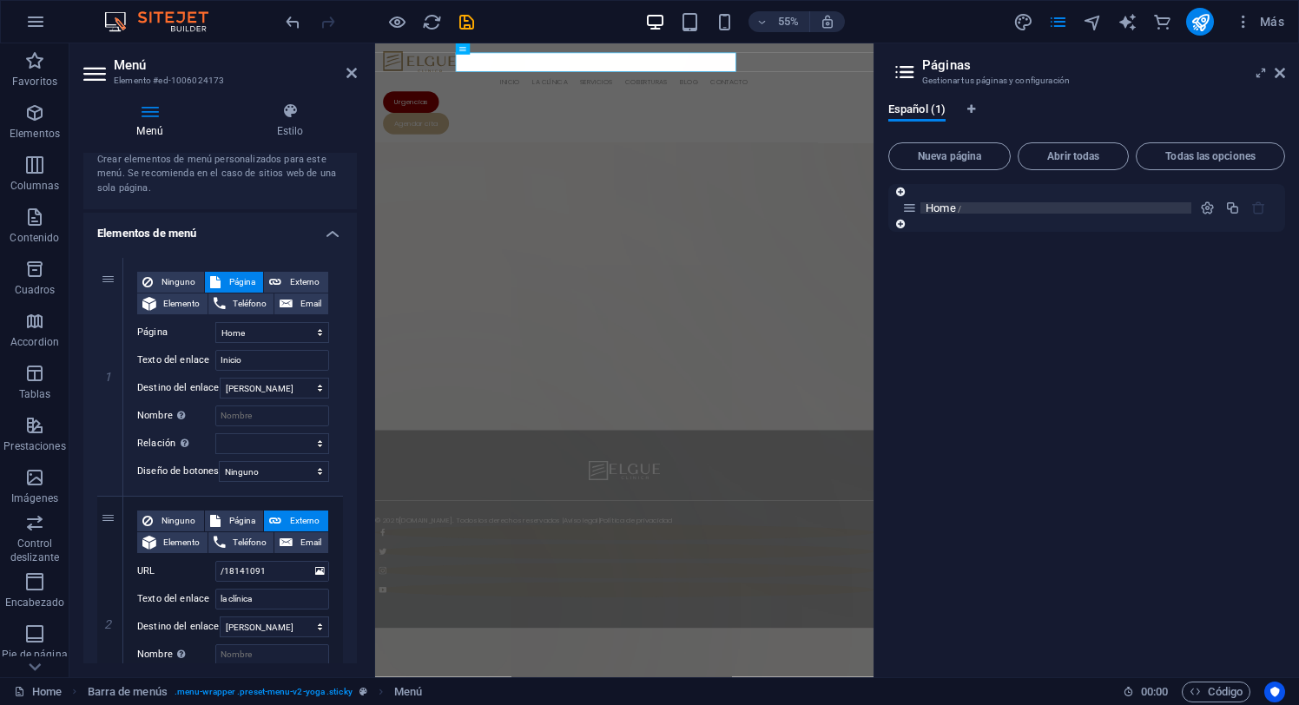
click at [965, 208] on p "Home /" at bounding box center [1056, 207] width 261 height 11
click at [1207, 206] on icon "button" at bounding box center [1207, 208] width 15 height 15
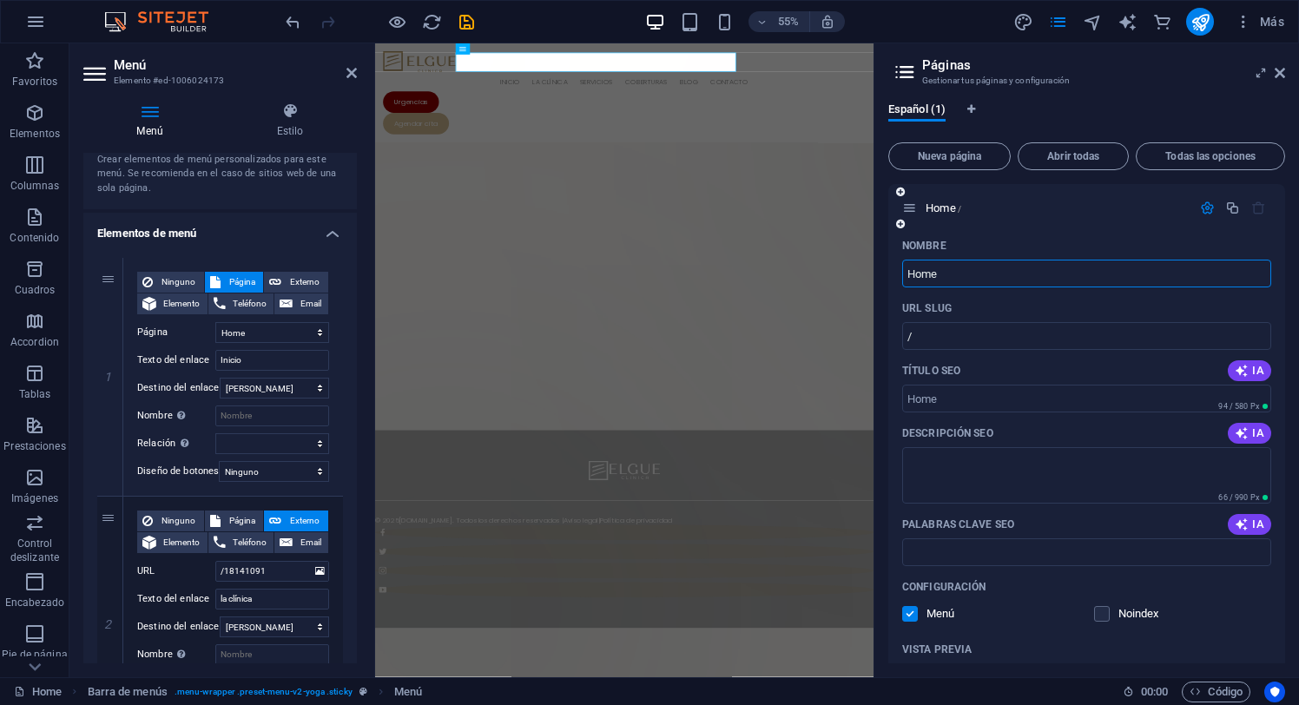
click at [961, 278] on input "Home" at bounding box center [1086, 274] width 369 height 28
type input "Inicio"
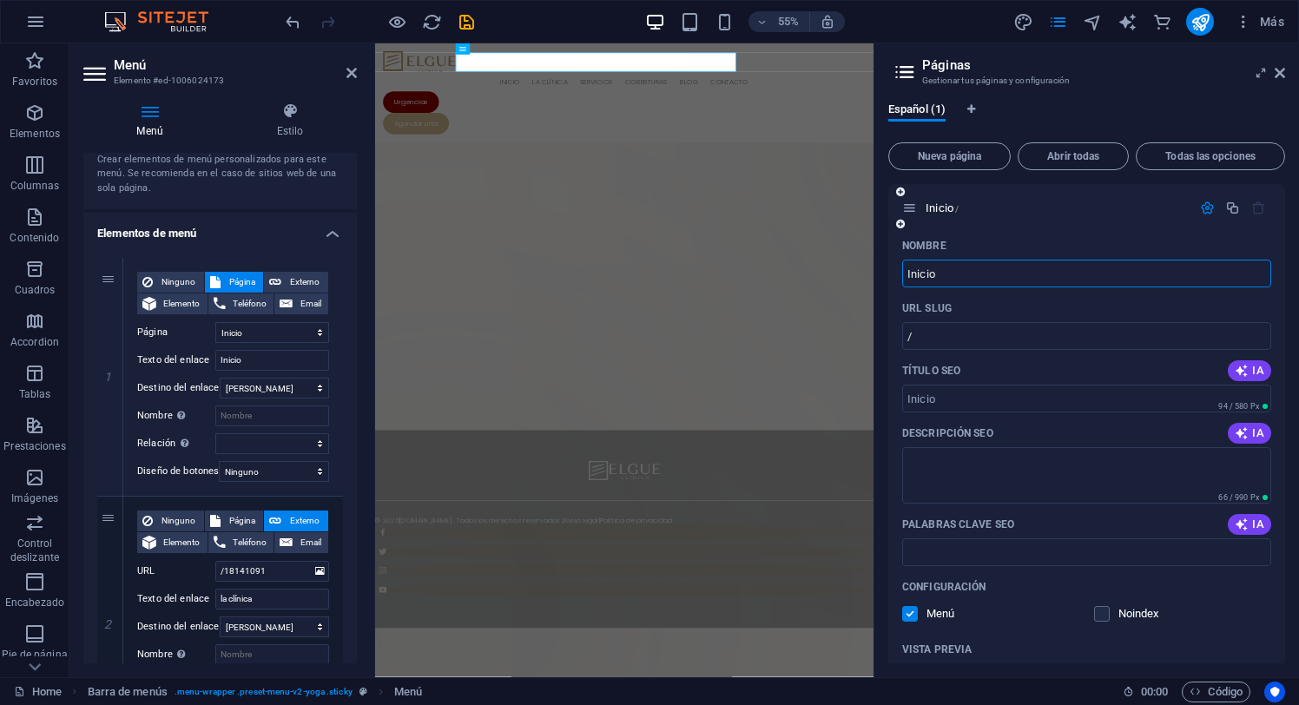
click at [1072, 228] on div "Inicio /" at bounding box center [1086, 208] width 397 height 48
click at [994, 336] on input "/" at bounding box center [1086, 336] width 369 height 28
type input "/inicio"
click at [982, 274] on input "Inicio" at bounding box center [1086, 274] width 369 height 28
click at [1024, 402] on input "Título SEO" at bounding box center [1086, 399] width 369 height 28
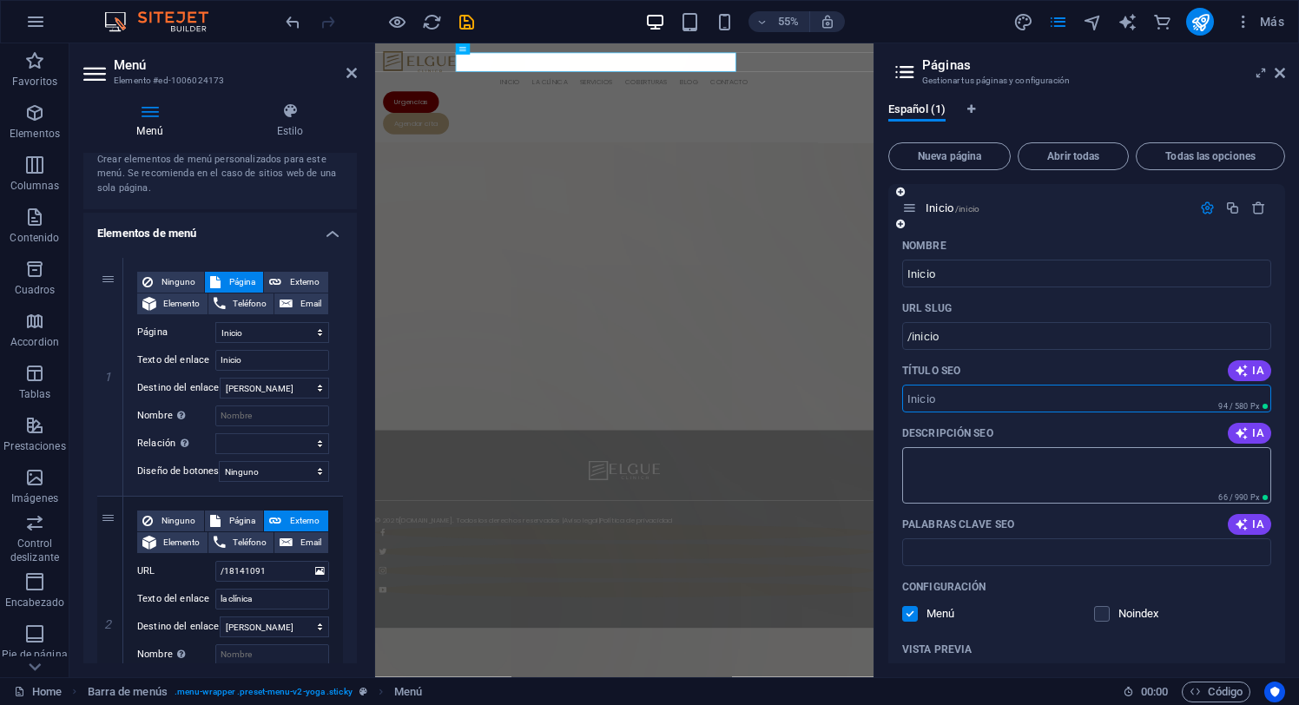
click at [987, 479] on textarea "Descripción SEO" at bounding box center [1086, 475] width 369 height 56
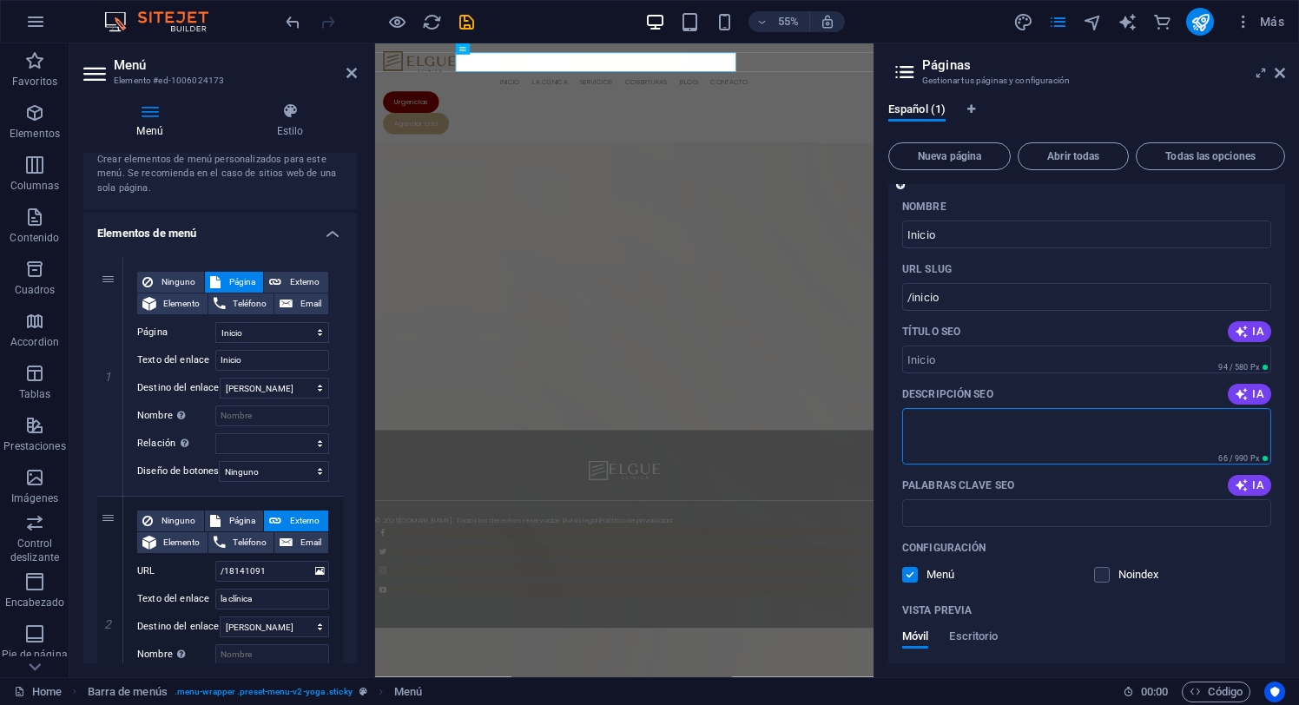
scroll to position [0, 0]
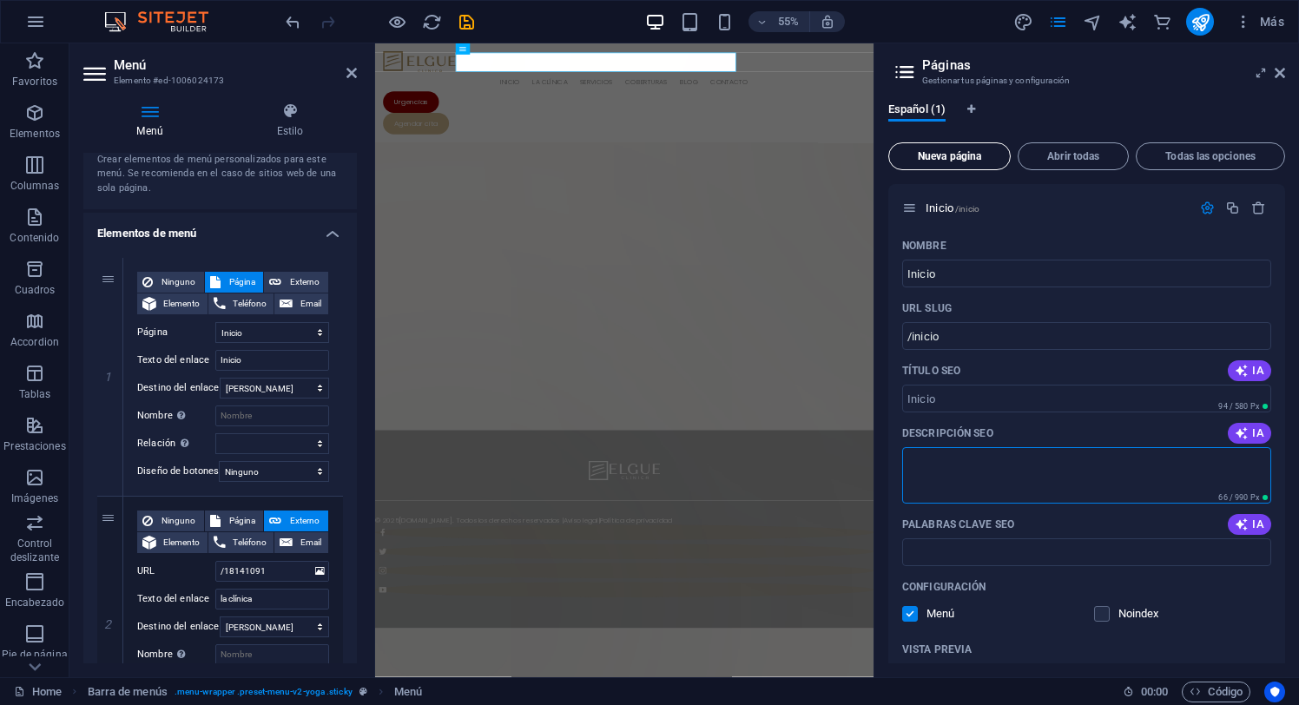
click at [955, 154] on span "Nueva página" at bounding box center [949, 156] width 107 height 10
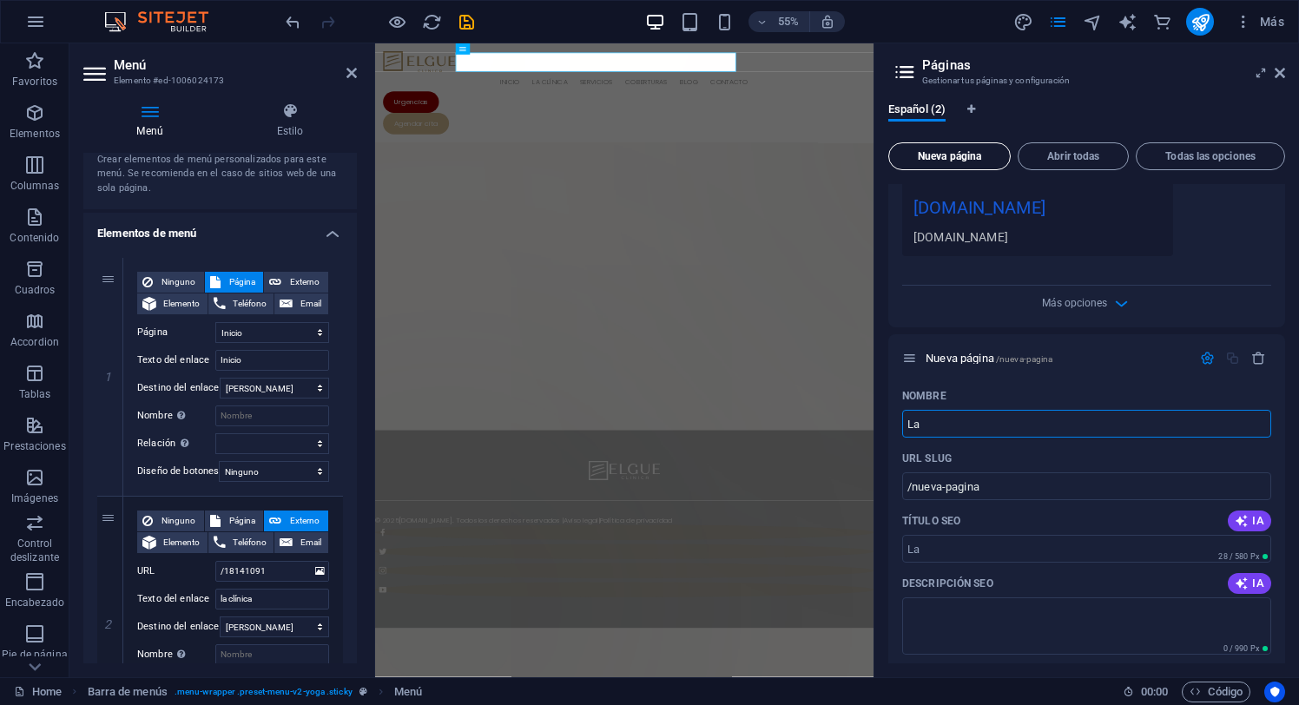
type input "La"
type input "/la"
type input "La Cl"
type input "/la-c"
type input "La Cli"
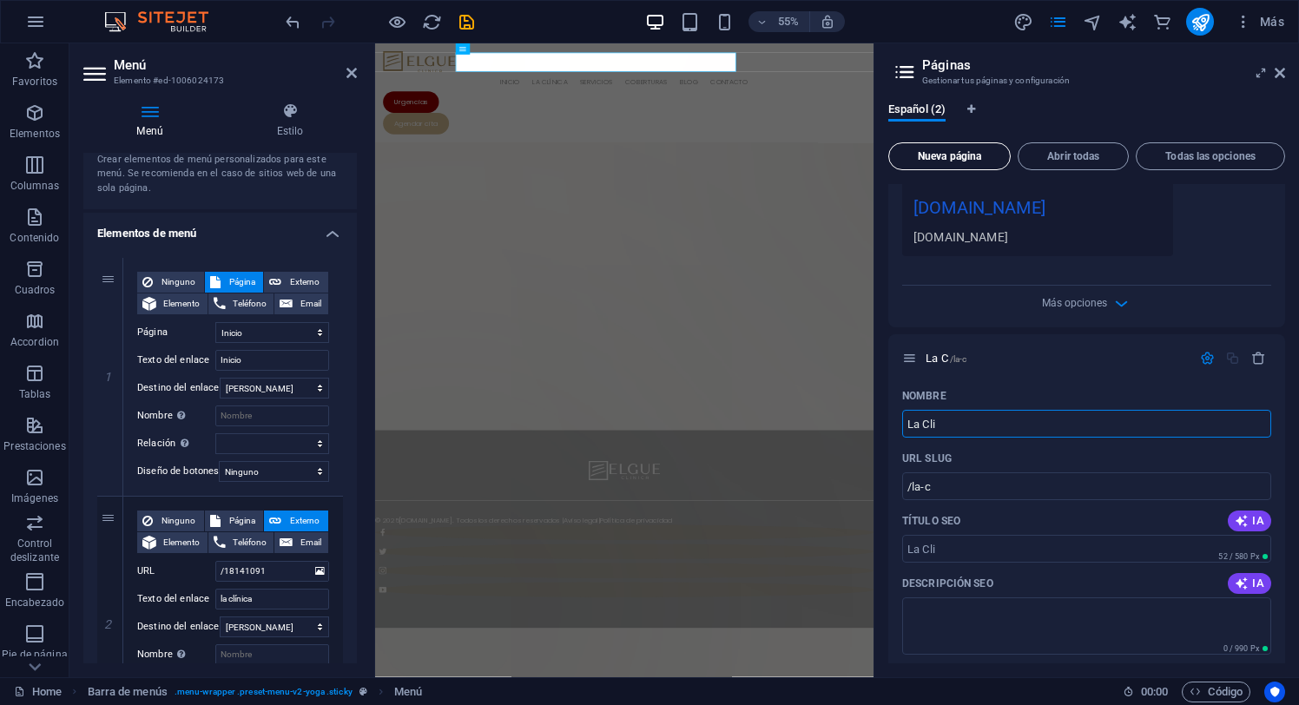
type input "/la-cli"
type input "La Cl"
type input "/la-cl"
type input "La Clí"
type input "/la-cli"
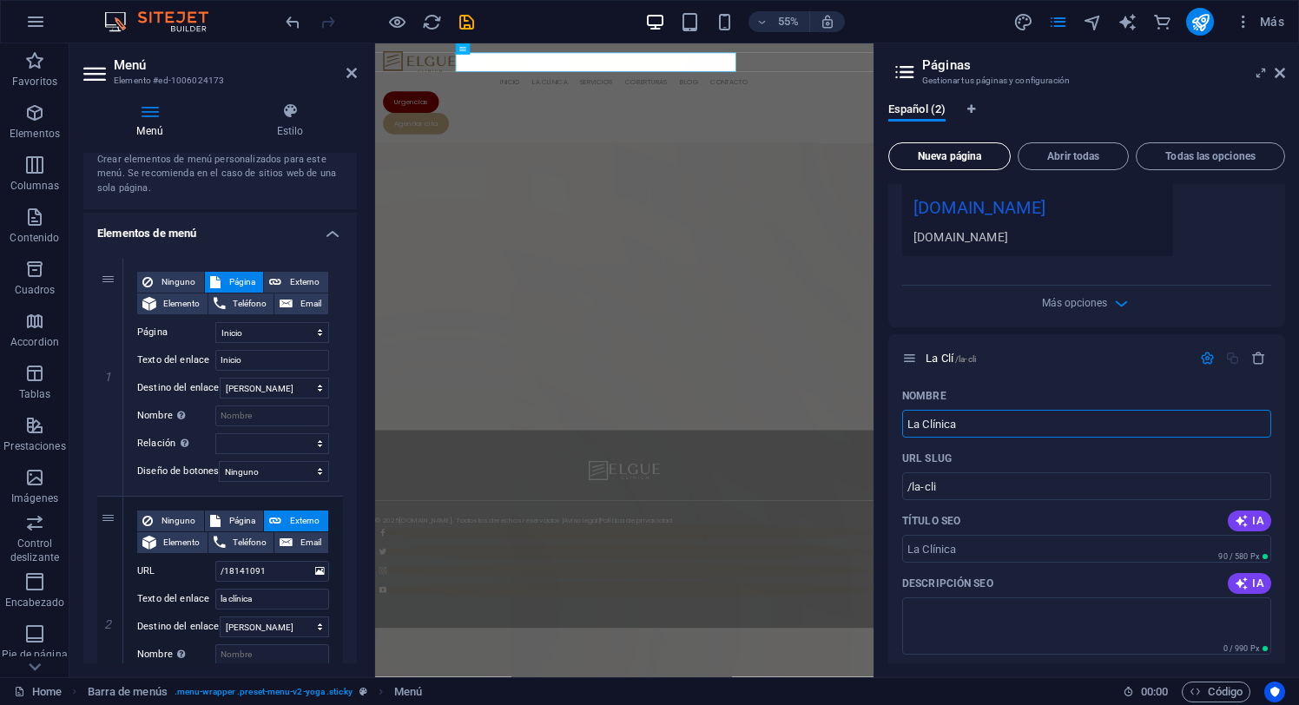
type input "La Clínica"
type input "/la-clinica"
type input "La Clínica"
click at [959, 154] on span "Nueva página" at bounding box center [949, 156] width 107 height 10
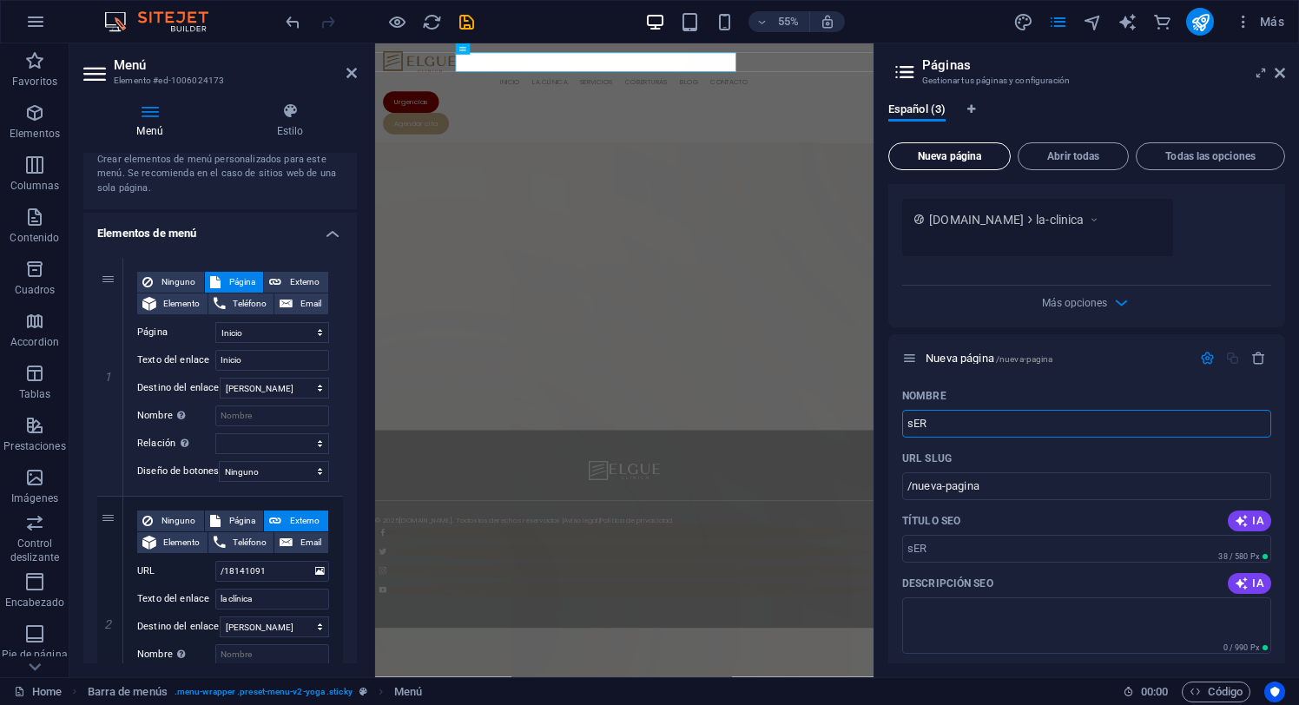
type input "sER"
type input "/ser"
type input "sERVIC"
type input "/servi"
type input "sERVICIOS"
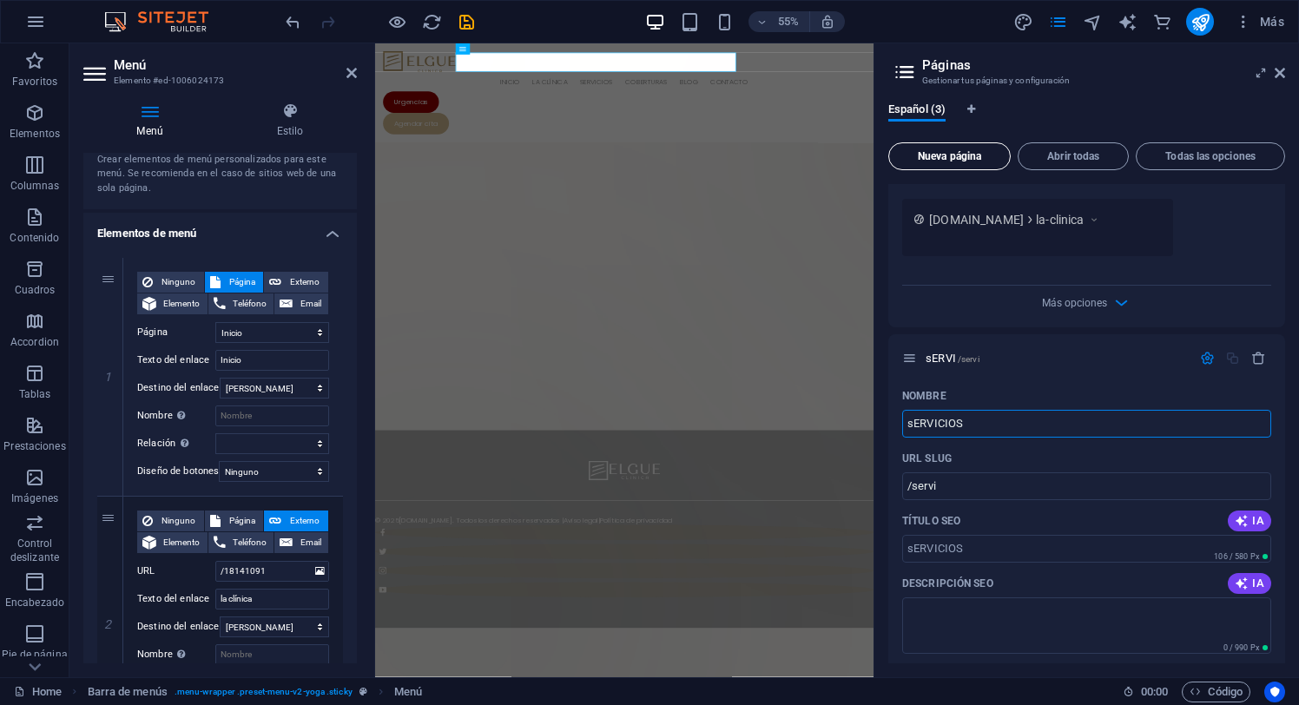
type input "/servicios"
type input "s"
type input "/"
type input "Serv"
type input "/ser"
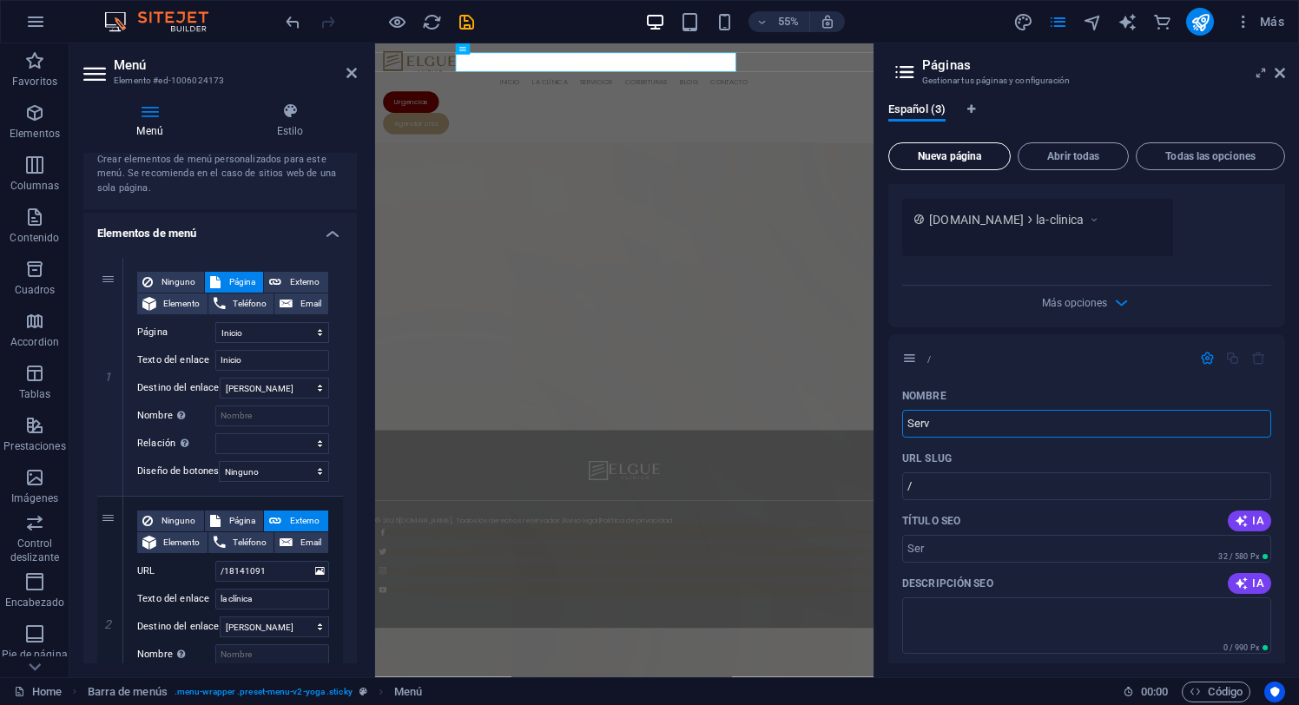
type input "Ser"
type input "Serv"
type input "/serv"
type input "Serv"
type input "Servicios"
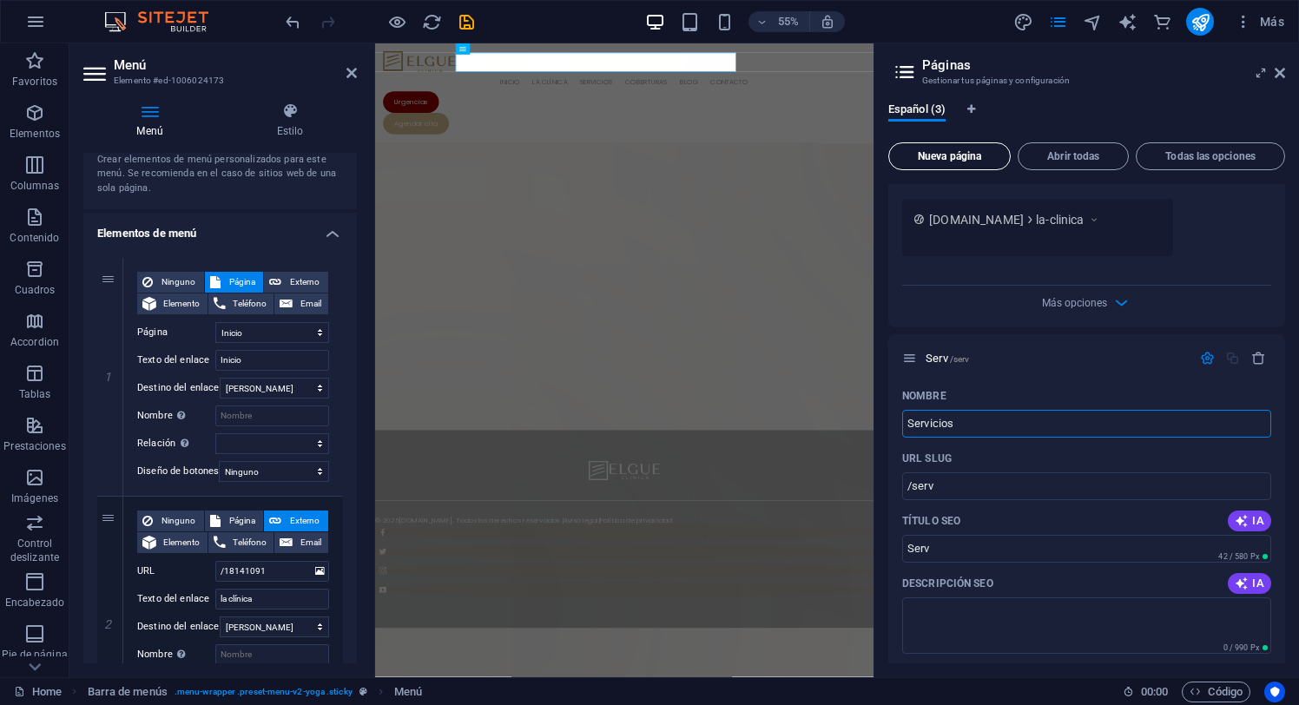
type input "/servicios"
type input "Servicios"
click at [945, 154] on span "Nueva página" at bounding box center [949, 156] width 107 height 10
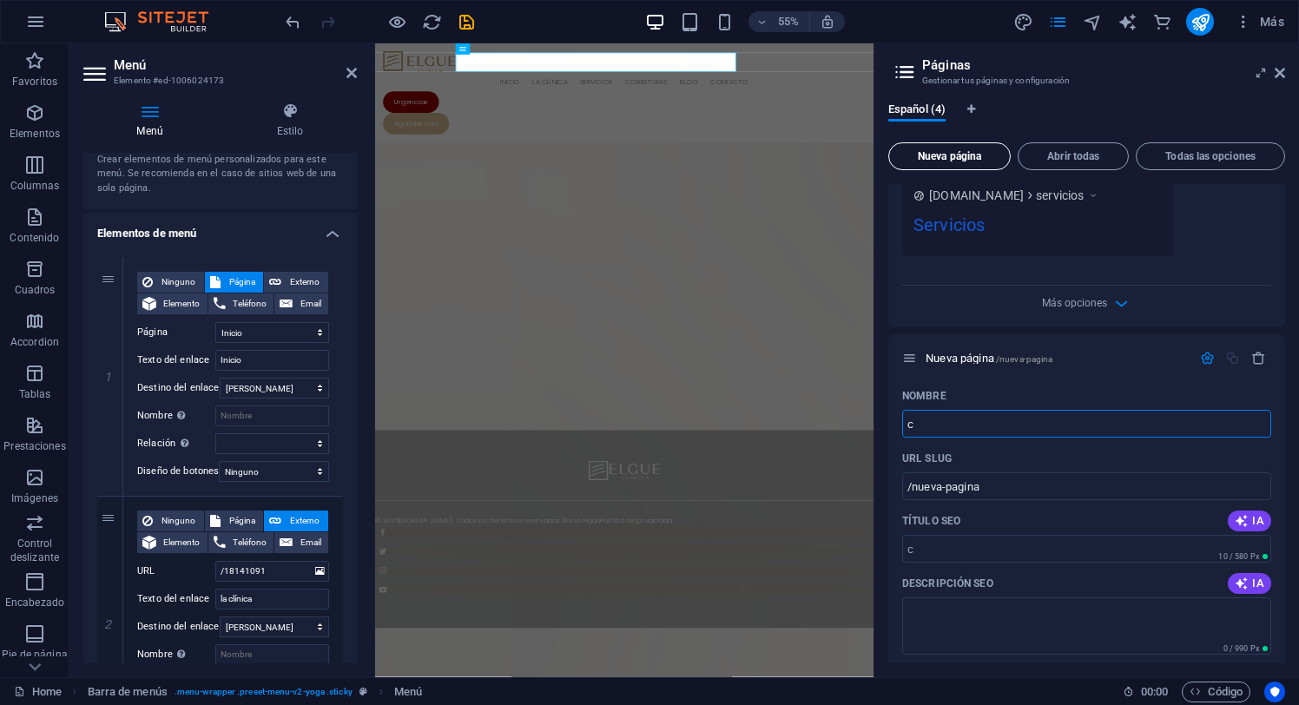
type input "c"
type input "/c"
type input "cOBERTU"
type input "/cobert"
type input "cOBERTURAS"
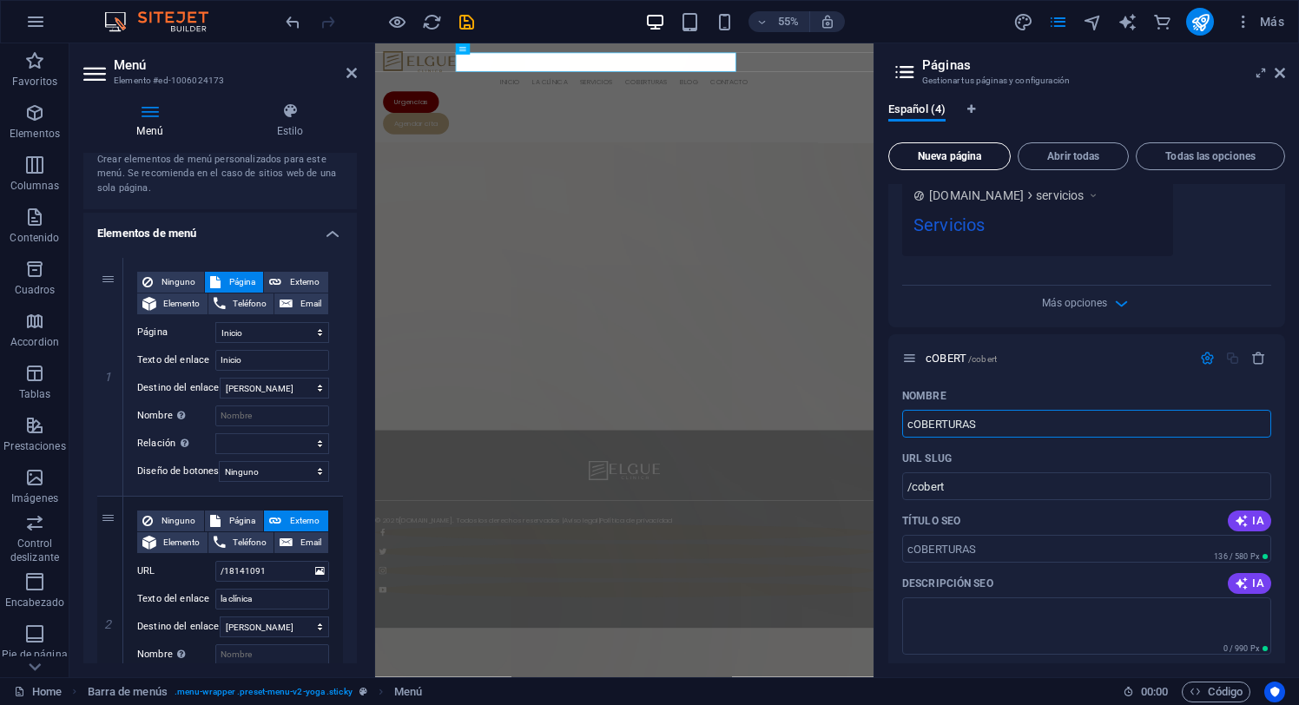
type input "/coberturas"
type input "c"
type input "/c"
type input "/"
type input "Co"
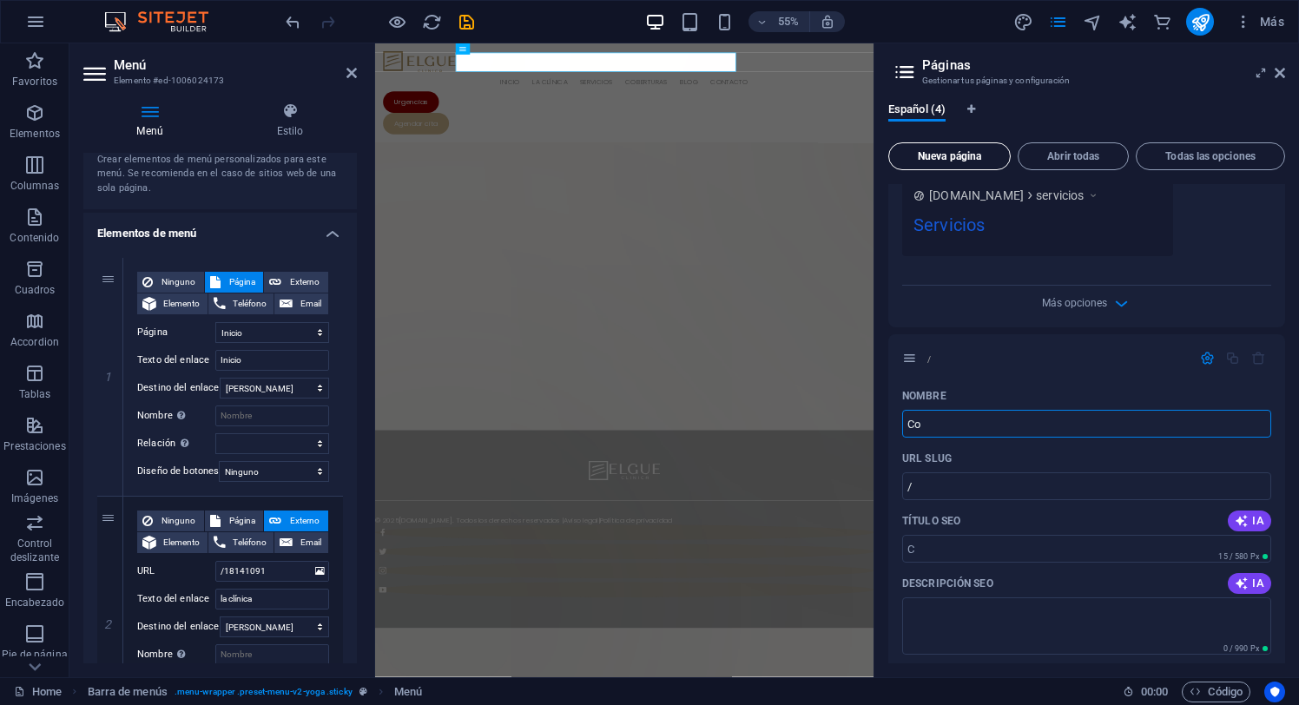
type input "/c"
type input "C"
type input "Cobertu"
type input "/cobert"
type input "Cobert"
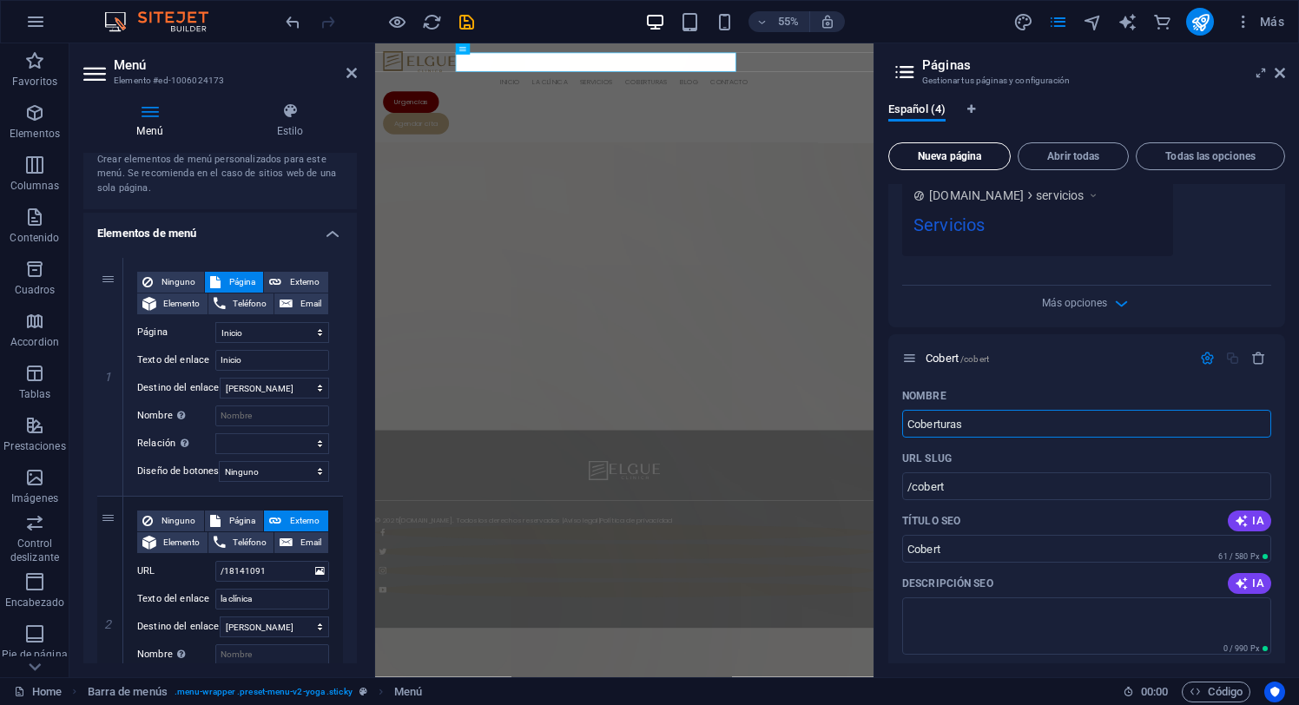
type input "Coberturas"
type input "/coberturas"
type input "Coberturas"
click at [948, 154] on span "Nueva página" at bounding box center [949, 156] width 107 height 10
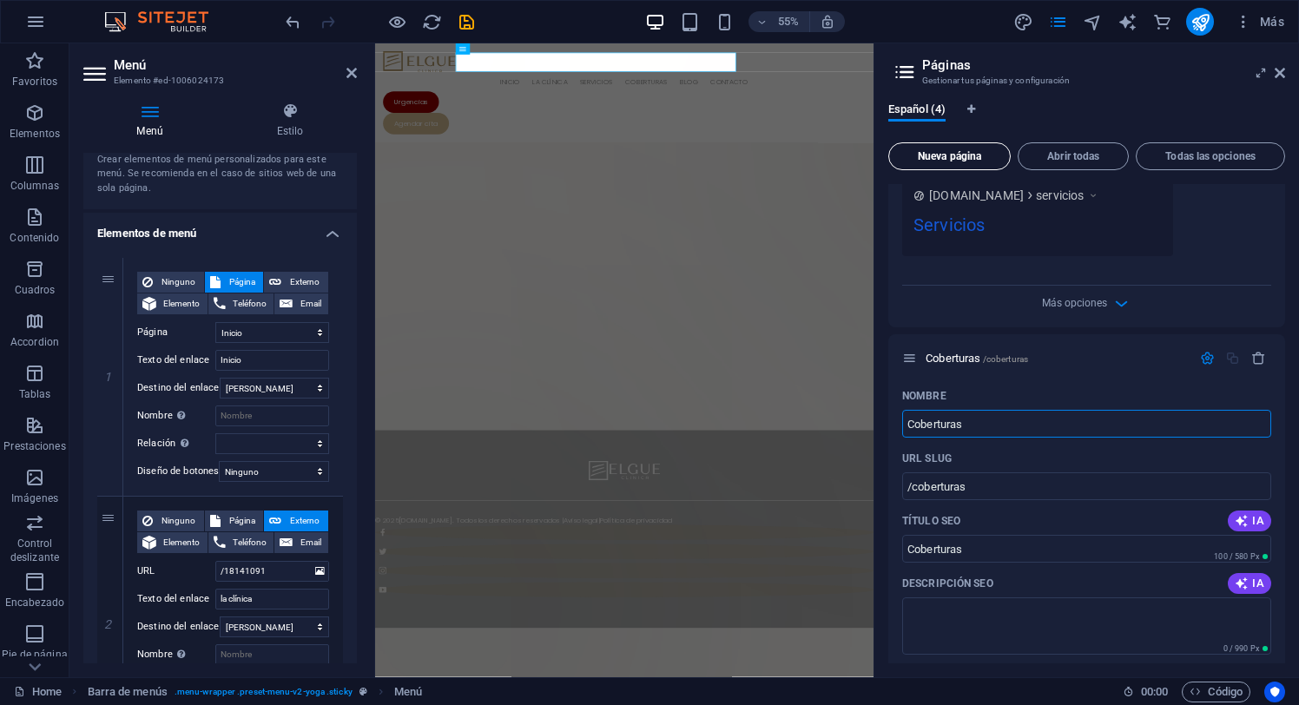
scroll to position [2582, 0]
type input "Blog"
type input "/blog"
type input "Blog"
click at [944, 152] on span "Nueva página" at bounding box center [949, 156] width 107 height 10
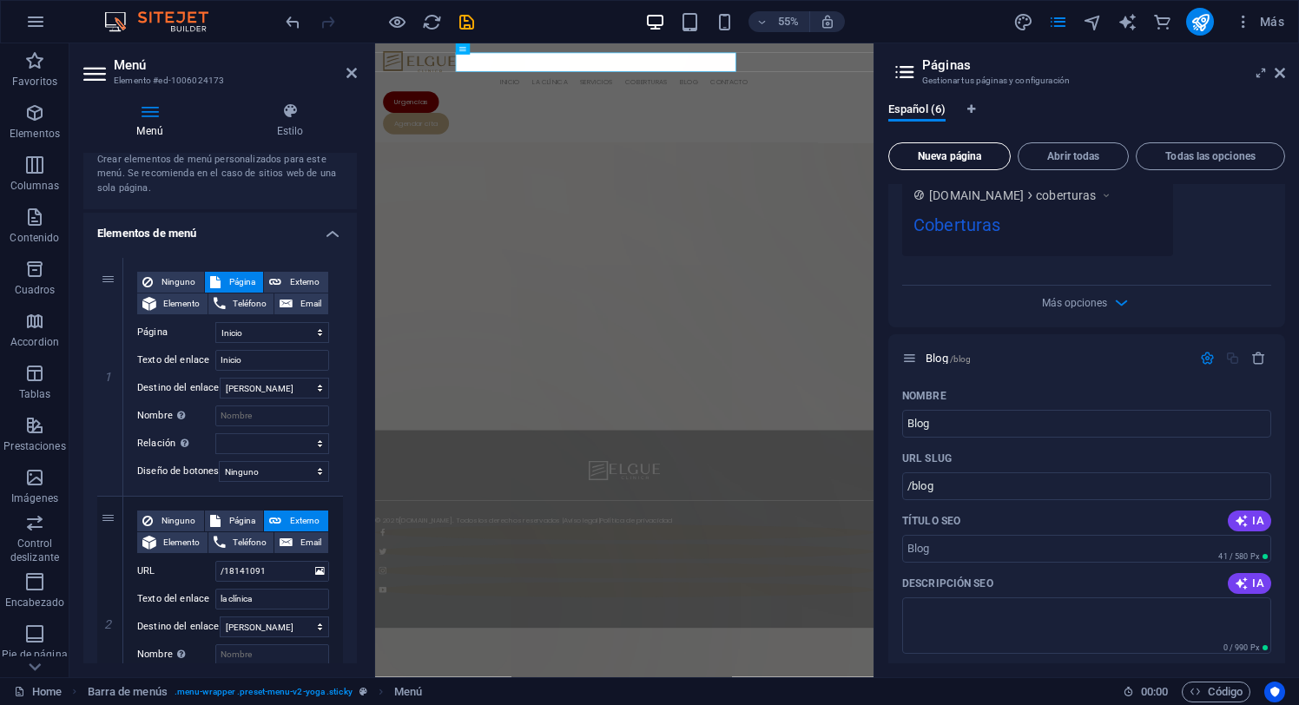
scroll to position [3242, 0]
type input "Co"
type input "/c"
type input "Con"
type input "/con"
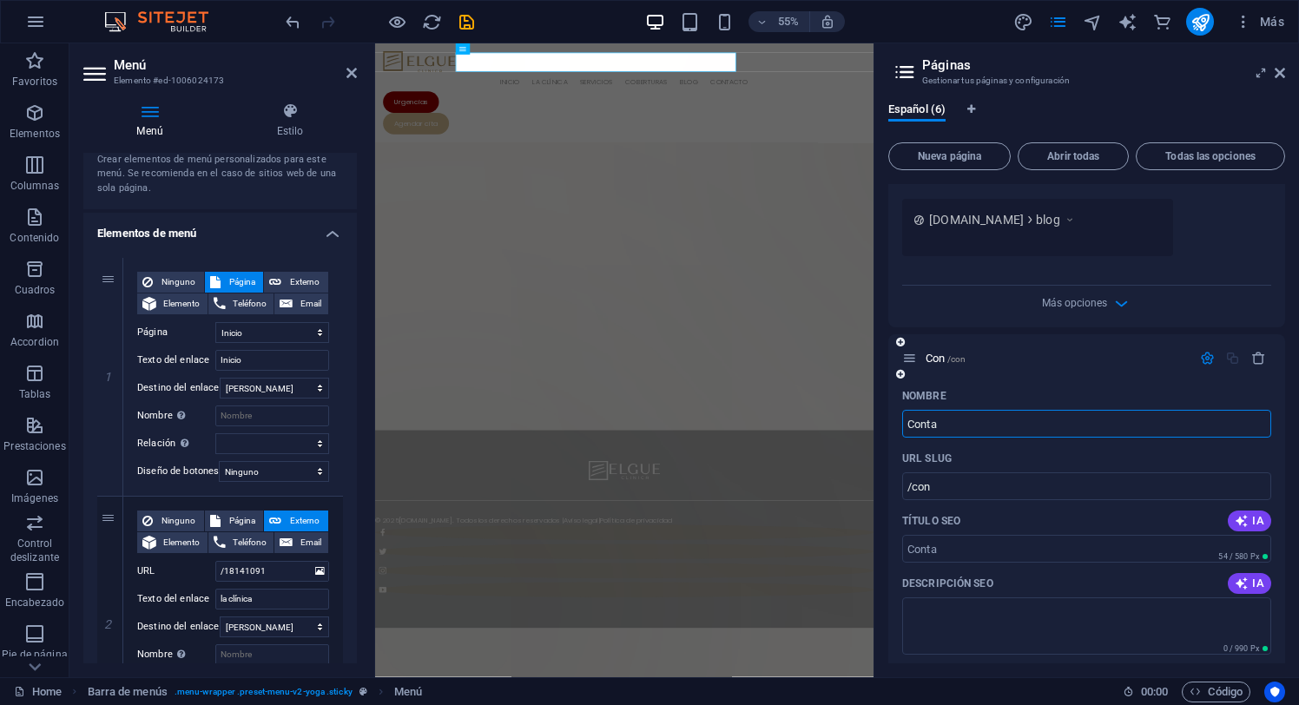
type input "Conta"
type input "/conta"
type input "Contacto"
type input "/contact"
type input "Contacto"
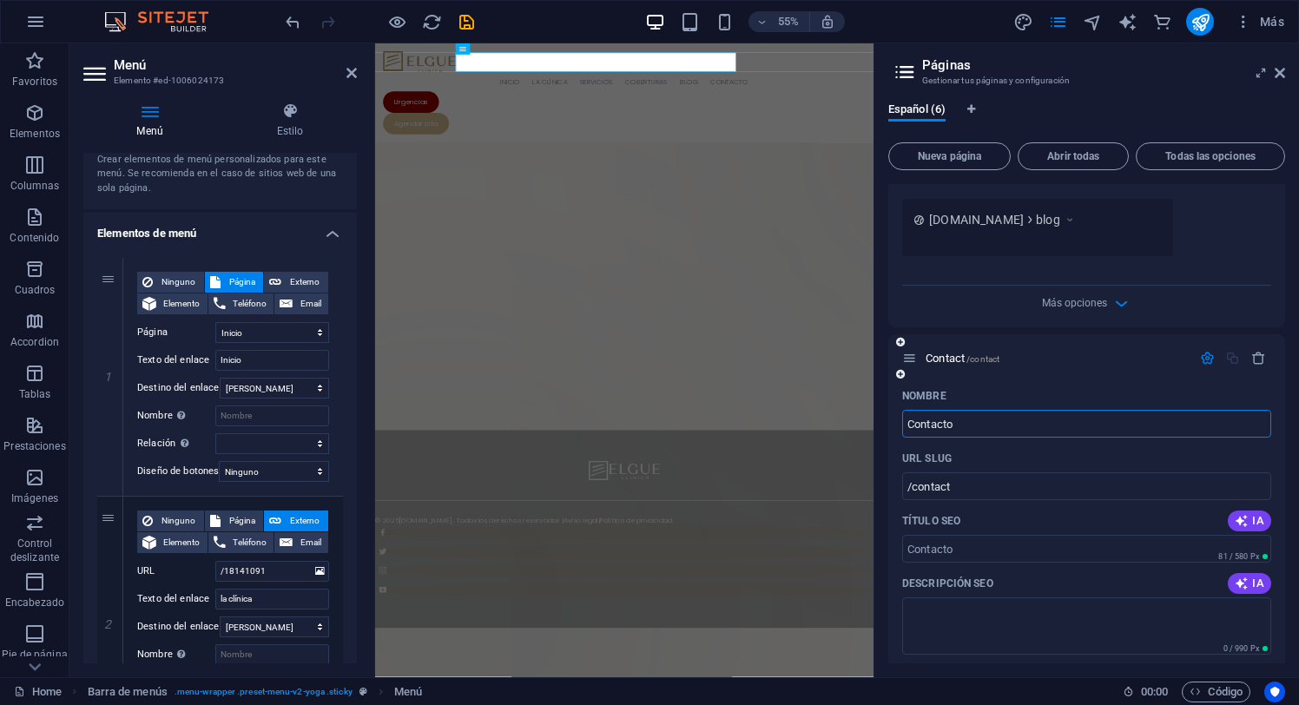
type input "/contacto"
type input "Contacto"
click at [993, 393] on div "Nombre" at bounding box center [1086, 396] width 369 height 28
click at [927, 111] on span "Español (6)" at bounding box center [916, 111] width 57 height 24
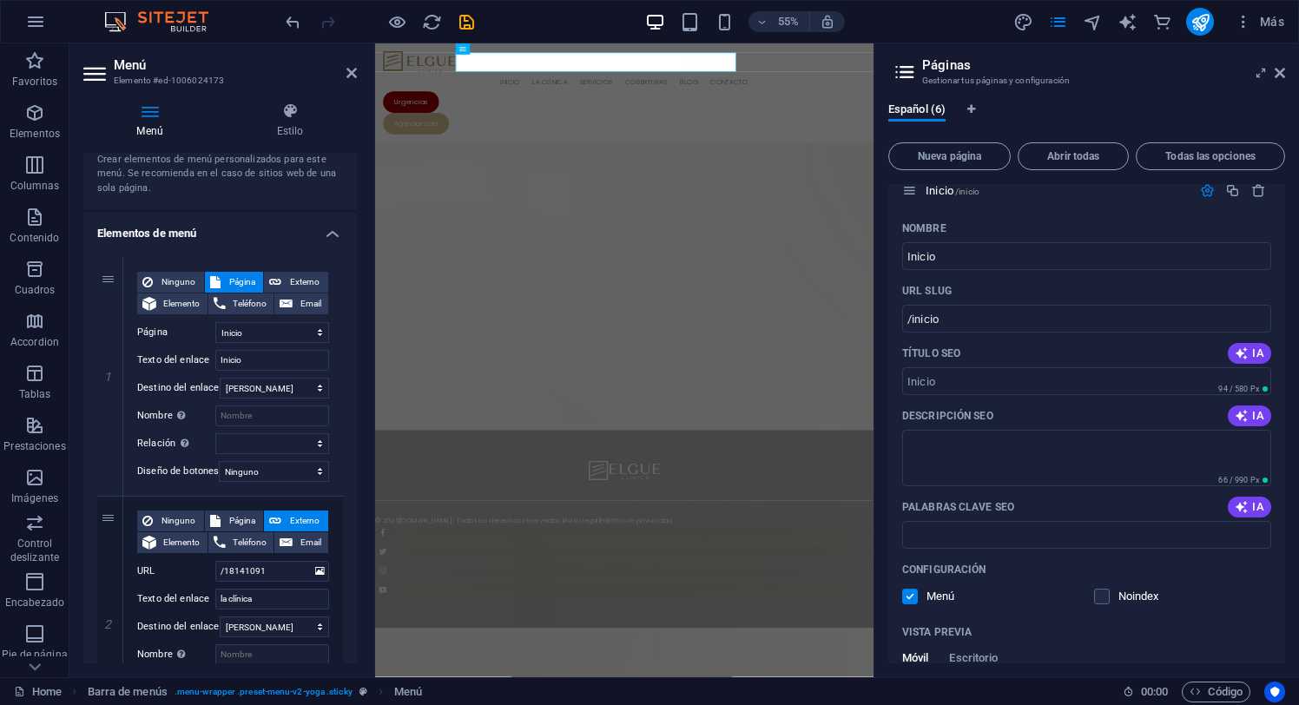
scroll to position [0, 0]
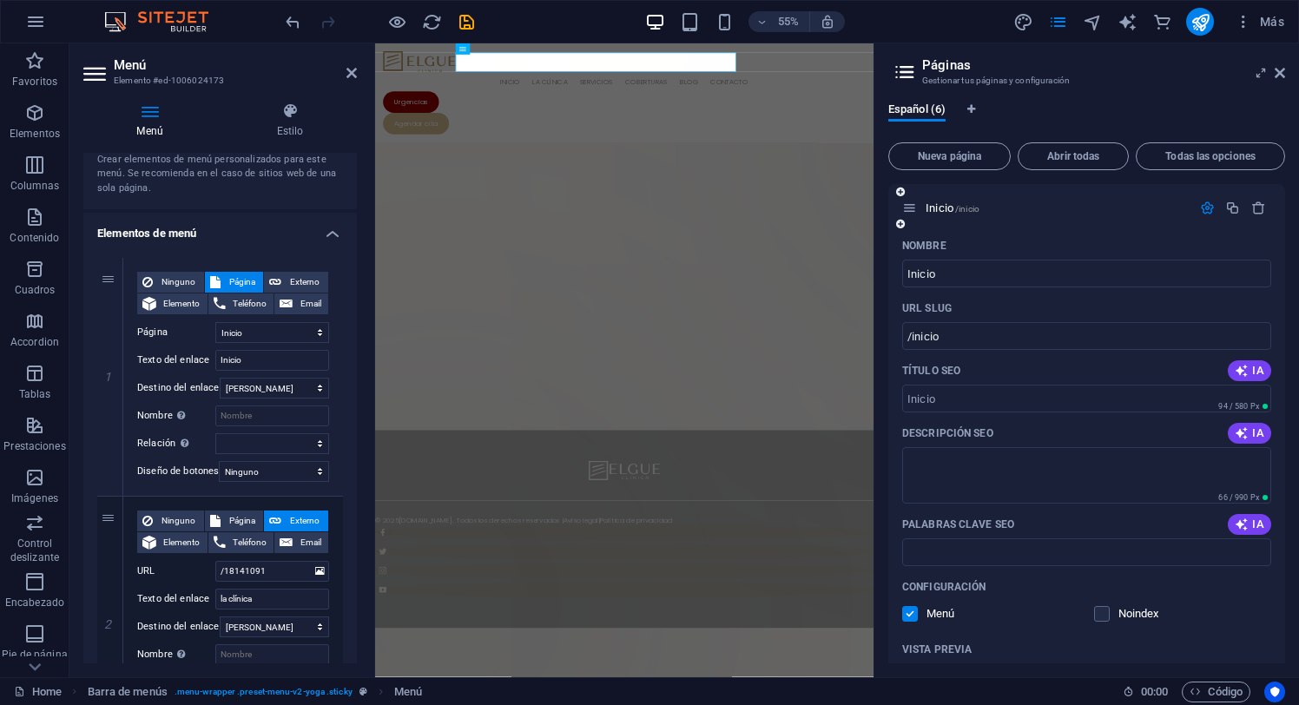
click at [1203, 209] on icon "button" at bounding box center [1207, 208] width 15 height 15
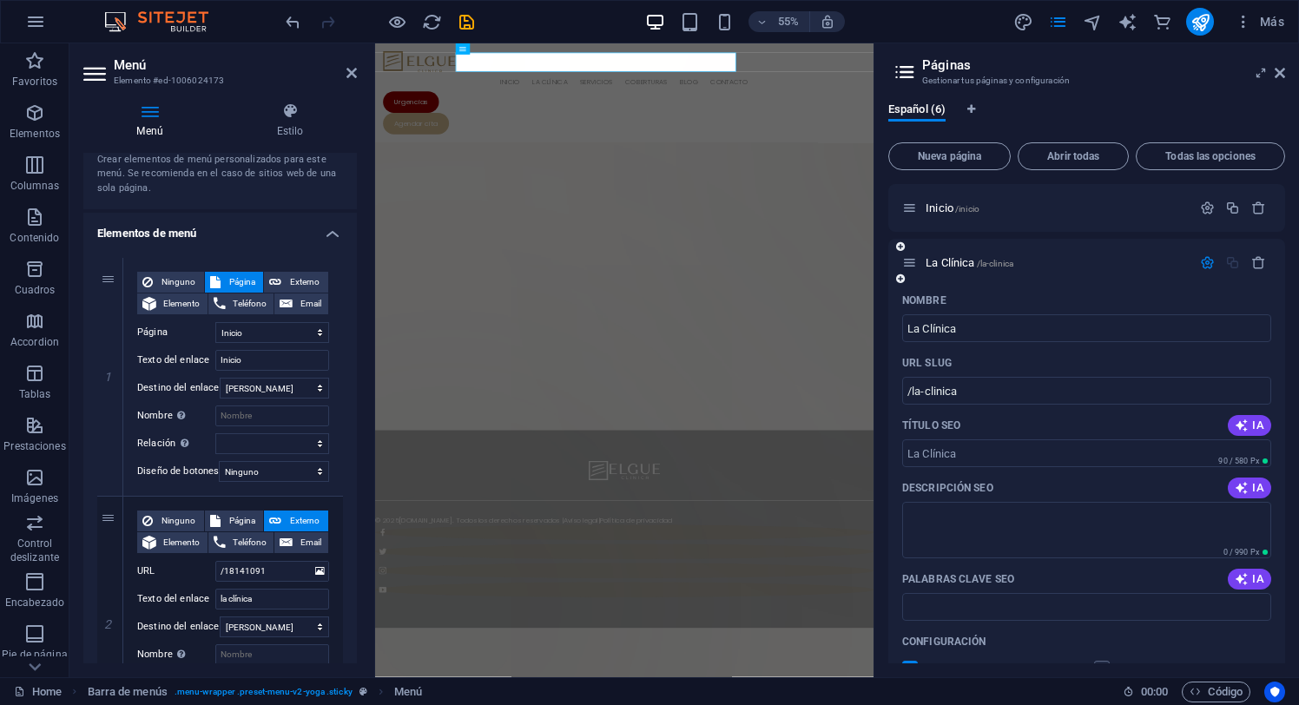
click at [1202, 256] on icon "button" at bounding box center [1207, 262] width 15 height 15
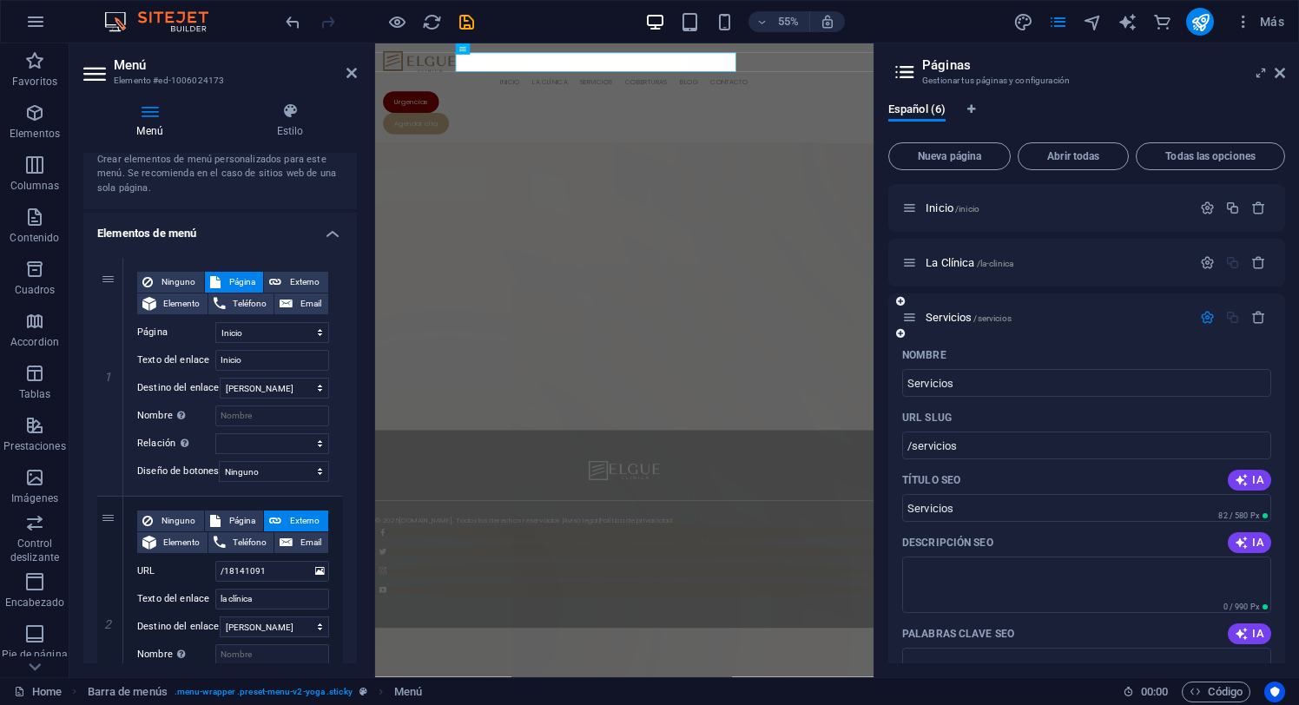
click at [1202, 313] on icon "button" at bounding box center [1207, 317] width 15 height 15
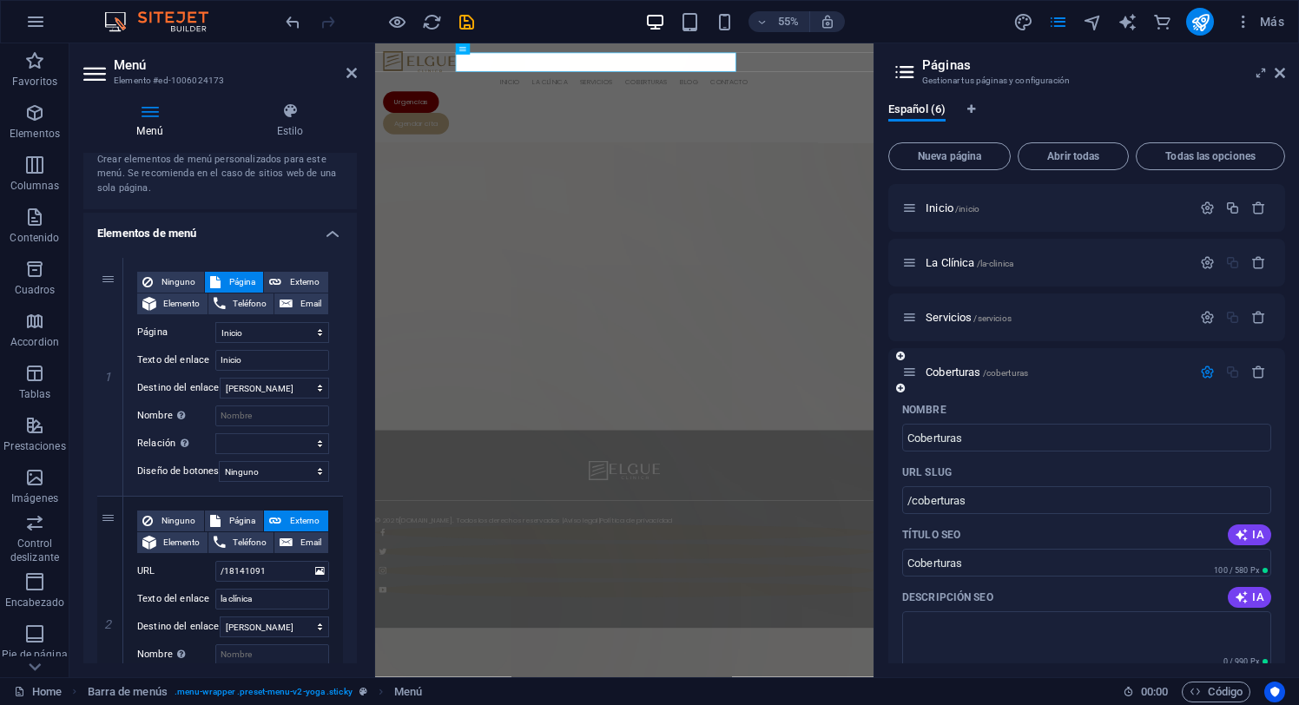
click at [1202, 371] on icon "button" at bounding box center [1207, 372] width 15 height 15
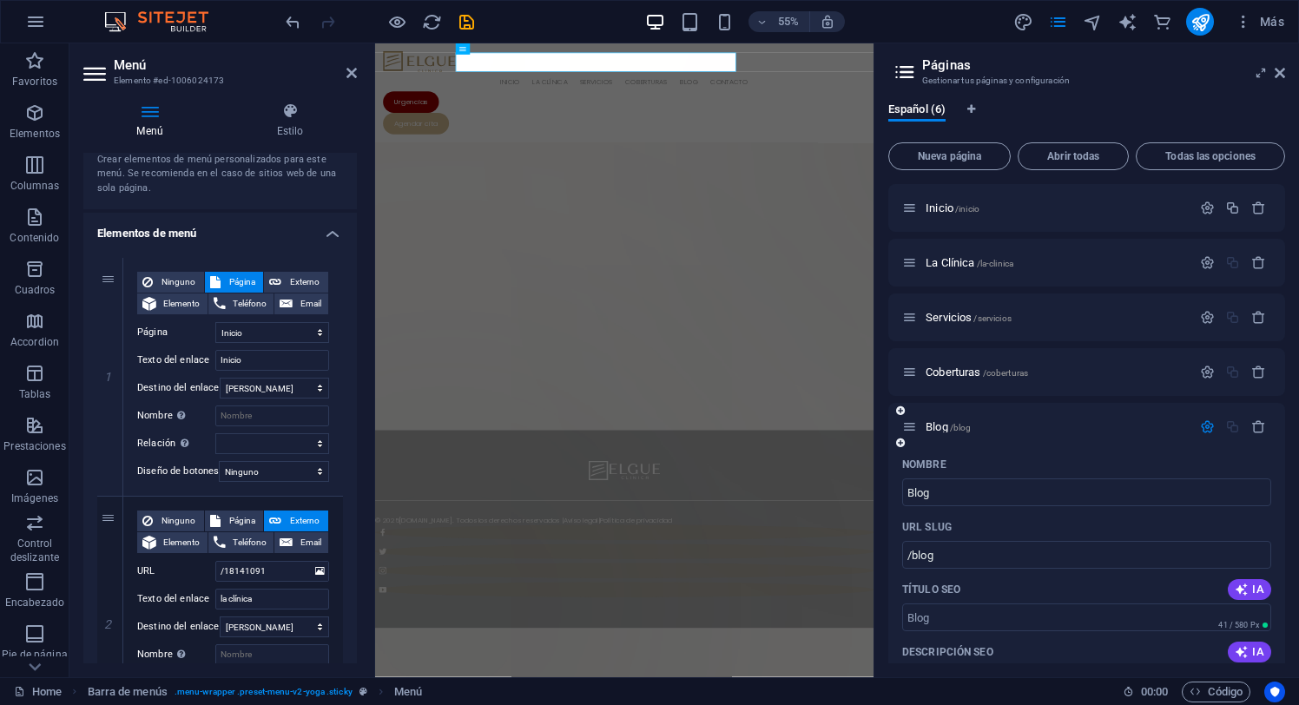
click at [1201, 425] on icon "button" at bounding box center [1207, 426] width 15 height 15
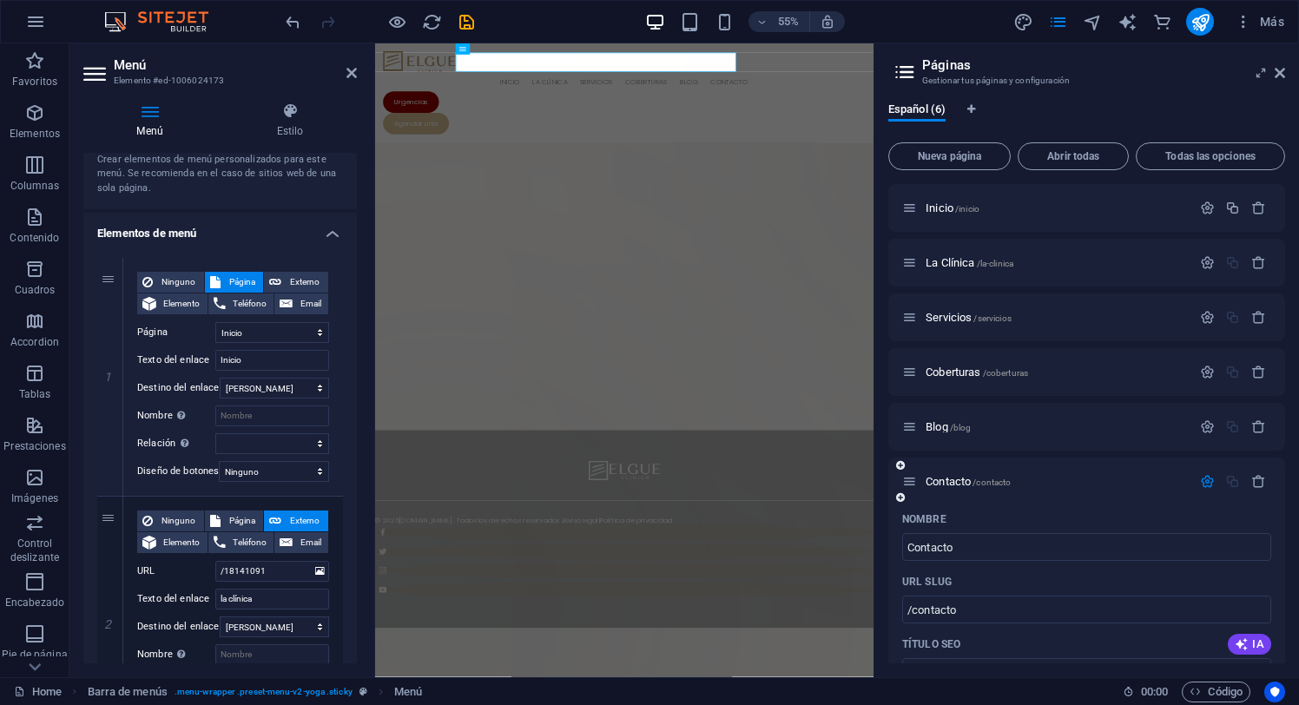
click at [1200, 479] on icon "button" at bounding box center [1207, 481] width 15 height 15
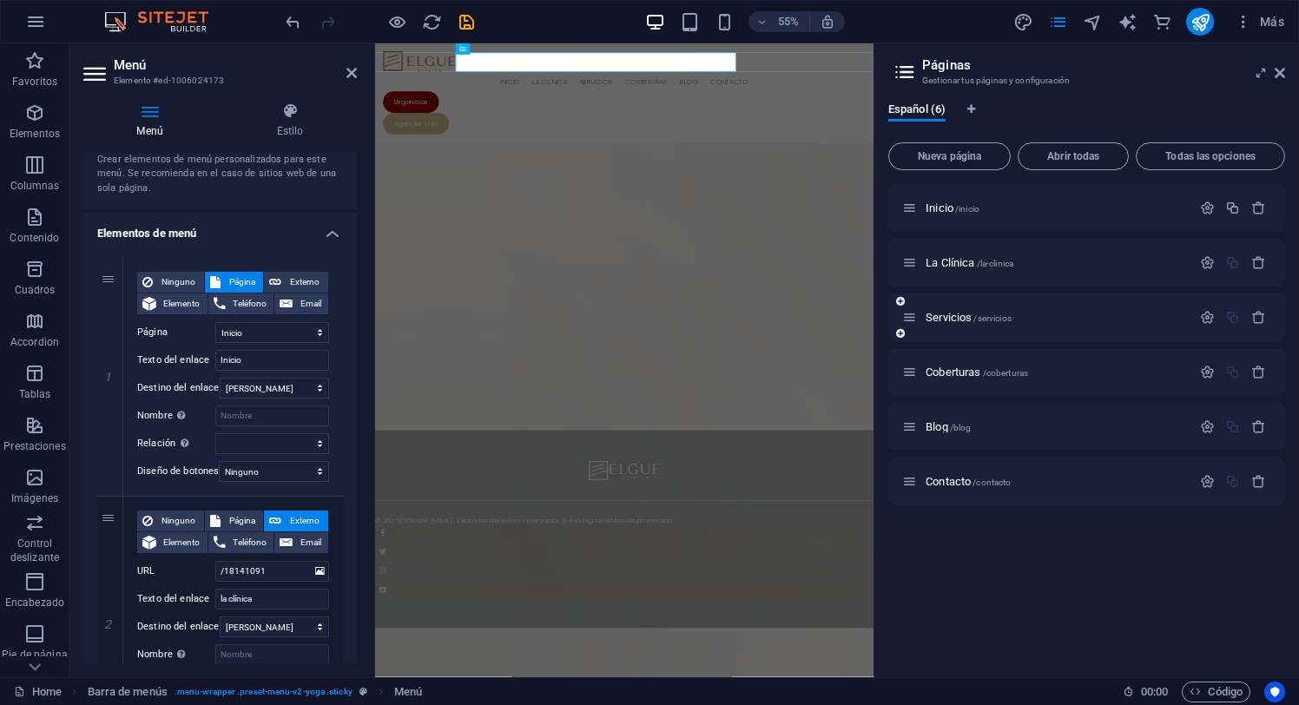
click at [900, 334] on icon at bounding box center [900, 333] width 9 height 10
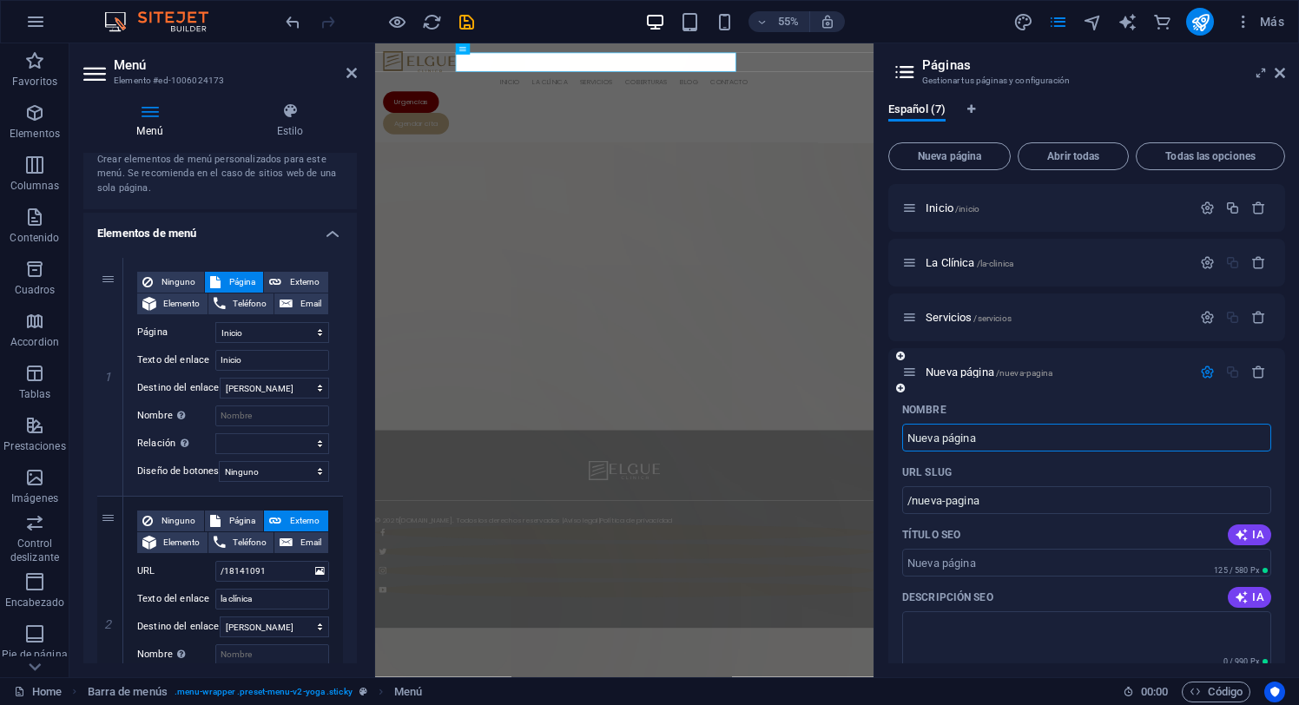
click at [935, 443] on input "Nueva página" at bounding box center [1086, 438] width 369 height 28
paste input "Cirugía e Implantologí"
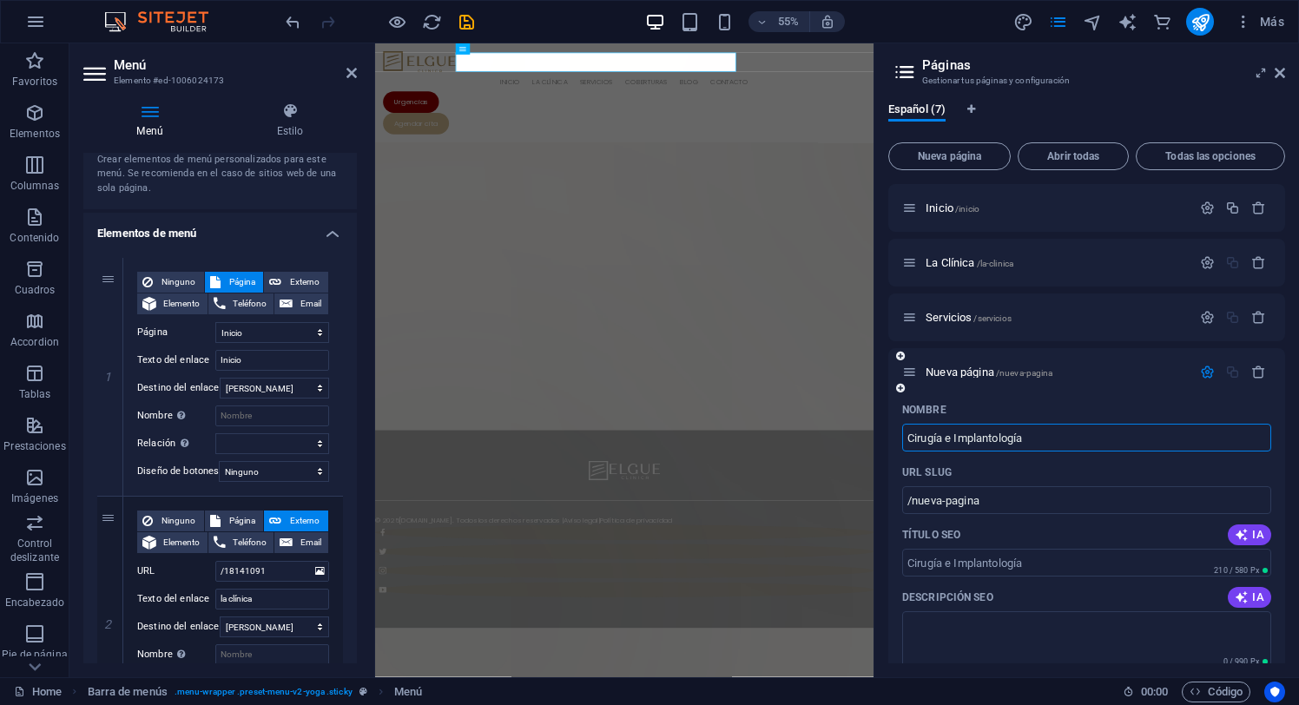
type input "Cirugía e Implantología"
type input "/cirugia-e-implantologia"
click at [1201, 366] on icon "button" at bounding box center [1207, 372] width 15 height 15
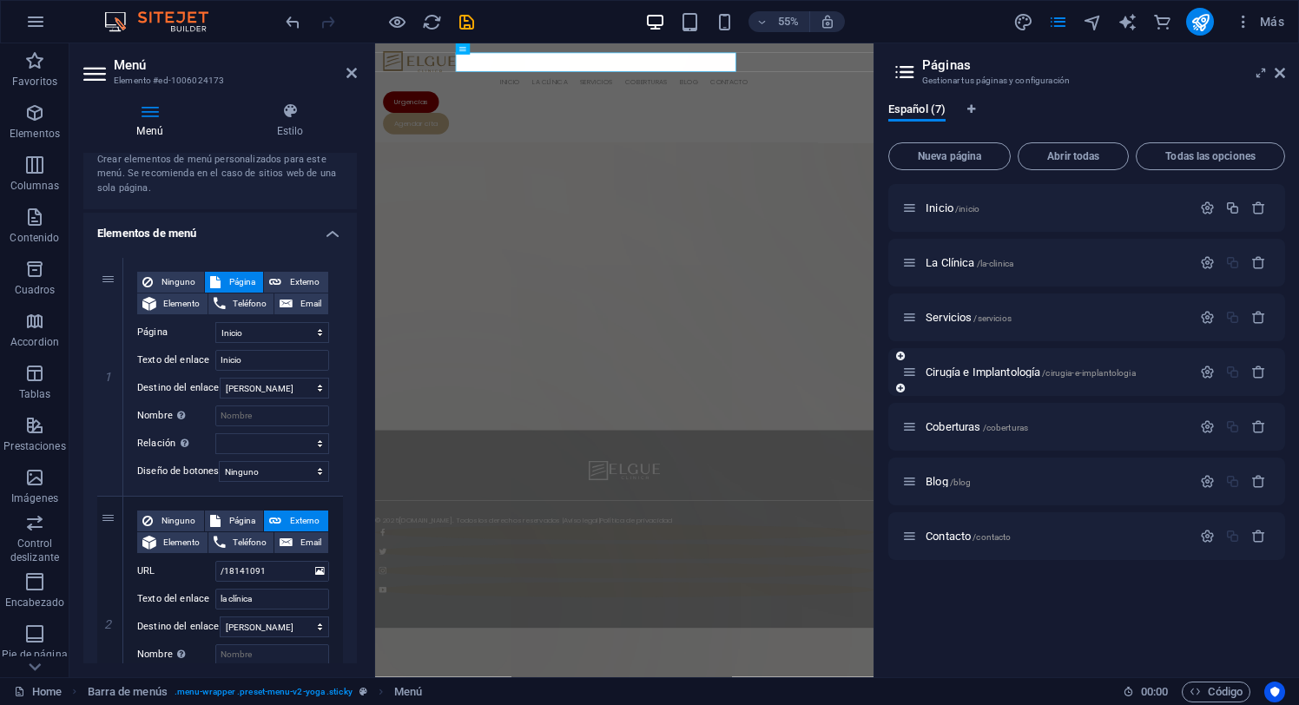
click at [936, 359] on div "Cirugía e Implantología /cirugia-e-implantologia" at bounding box center [1086, 372] width 397 height 48
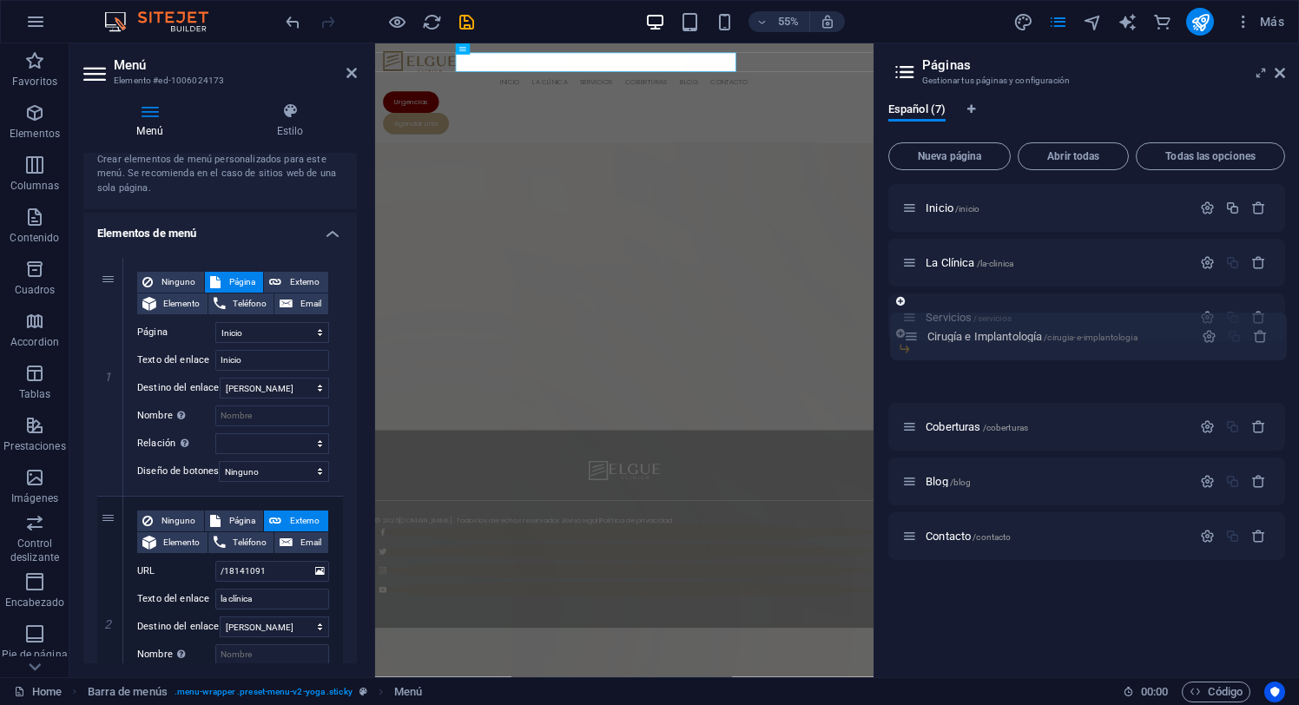
drag, startPoint x: 910, startPoint y: 372, endPoint x: 912, endPoint y: 332, distance: 40.0
click at [912, 332] on div "Inicio /inicio La Clínica /la-clinica Servicios /servicios Cirugía e Implantolo…" at bounding box center [1086, 344] width 397 height 321
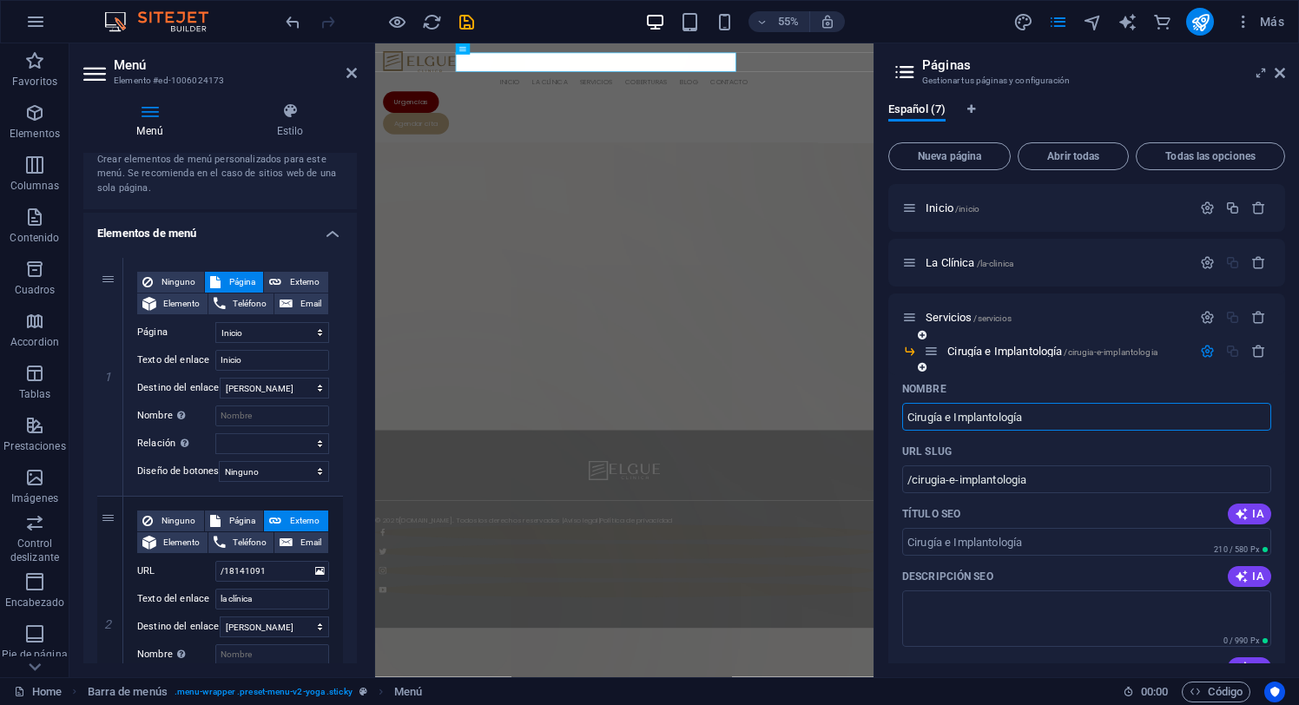
click at [922, 371] on icon at bounding box center [922, 367] width 9 height 10
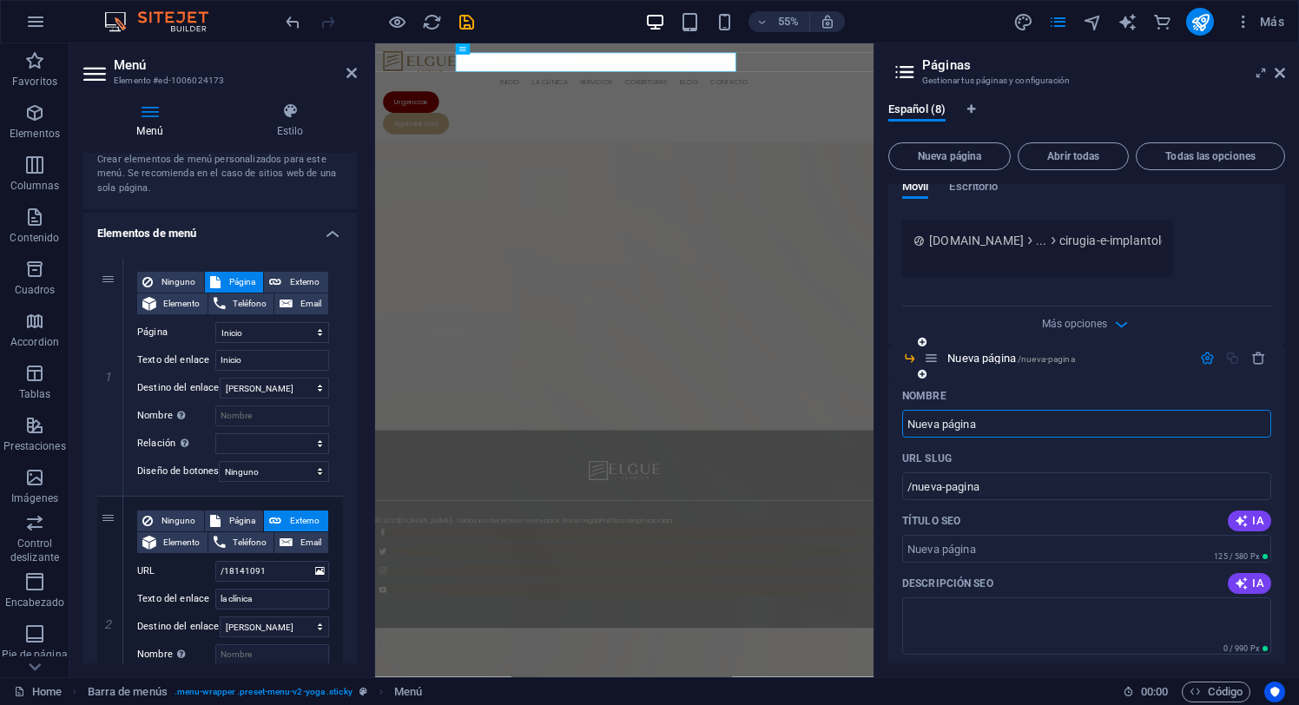
paste input "Prótesis y Rehabilitación Oral"
type input "Prótesis y Rehabilitación Oral"
type input "/protesis-y-rehabilitacion-oral"
type input "Prótesis y Rehabilitación Oral"
click at [1120, 327] on icon "button" at bounding box center [1121, 324] width 20 height 20
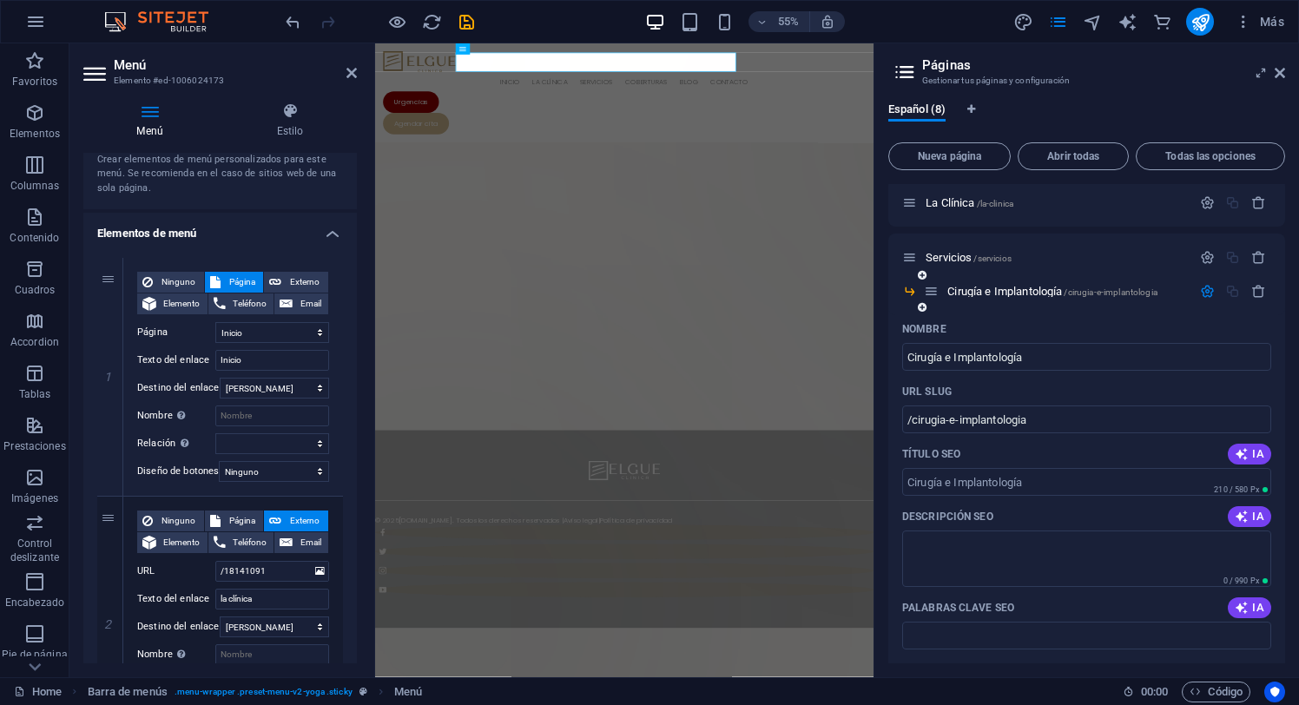
scroll to position [0, 0]
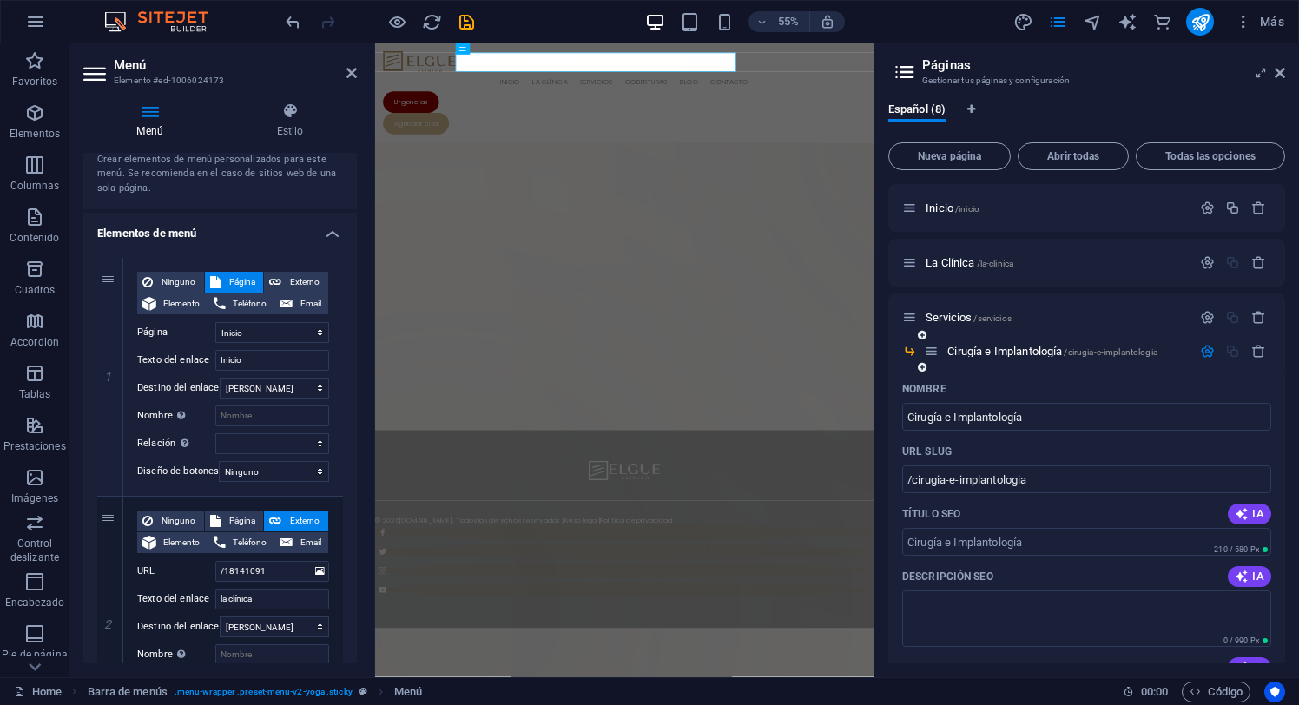
click at [1205, 351] on icon "button" at bounding box center [1207, 351] width 15 height 15
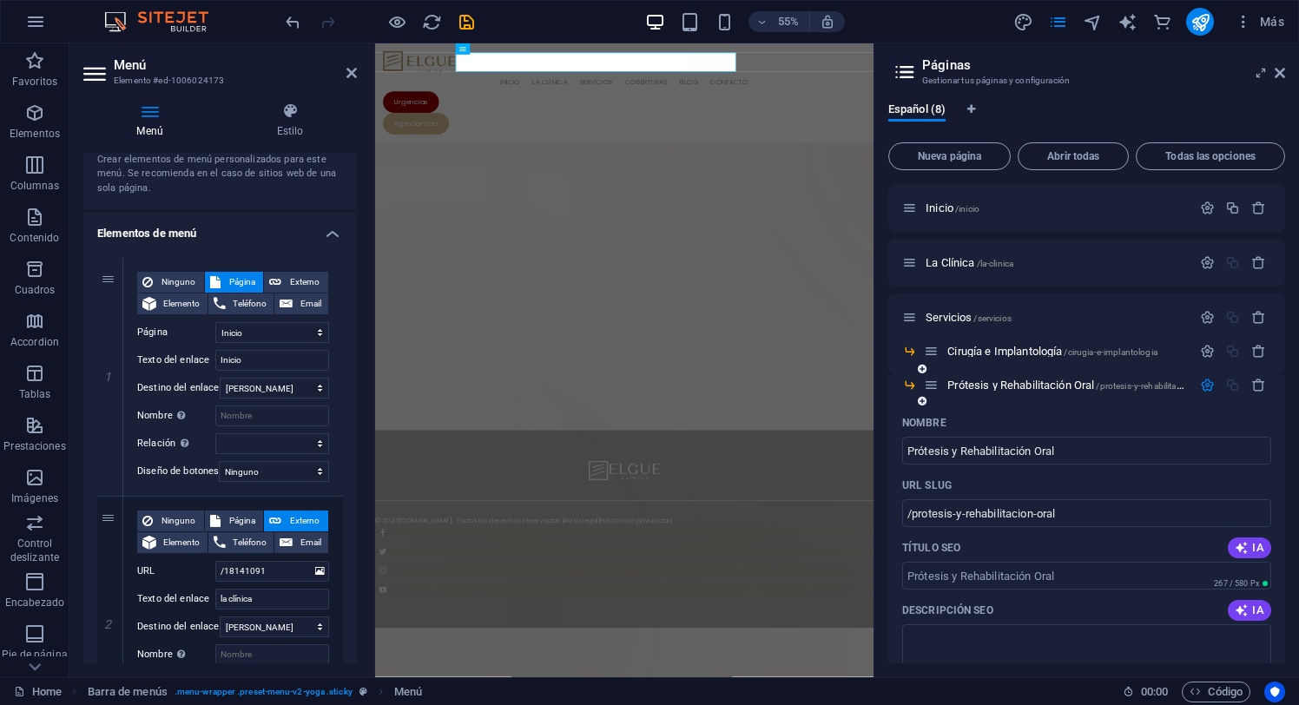
click at [921, 402] on icon at bounding box center [922, 401] width 9 height 10
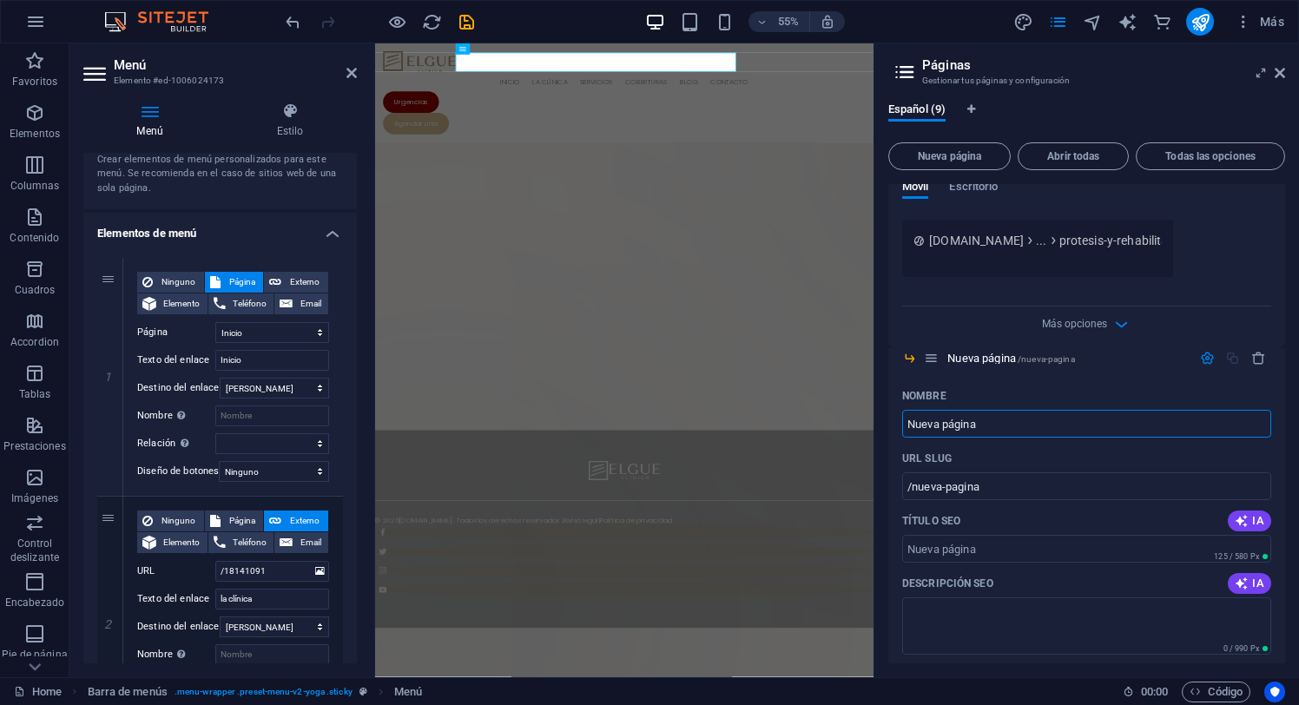
paste input "Ortodonci"
type input "Ortodoncia"
type input "/ortodoncia"
type input "Ortodoncia"
click at [1204, 359] on icon "button" at bounding box center [1207, 358] width 15 height 15
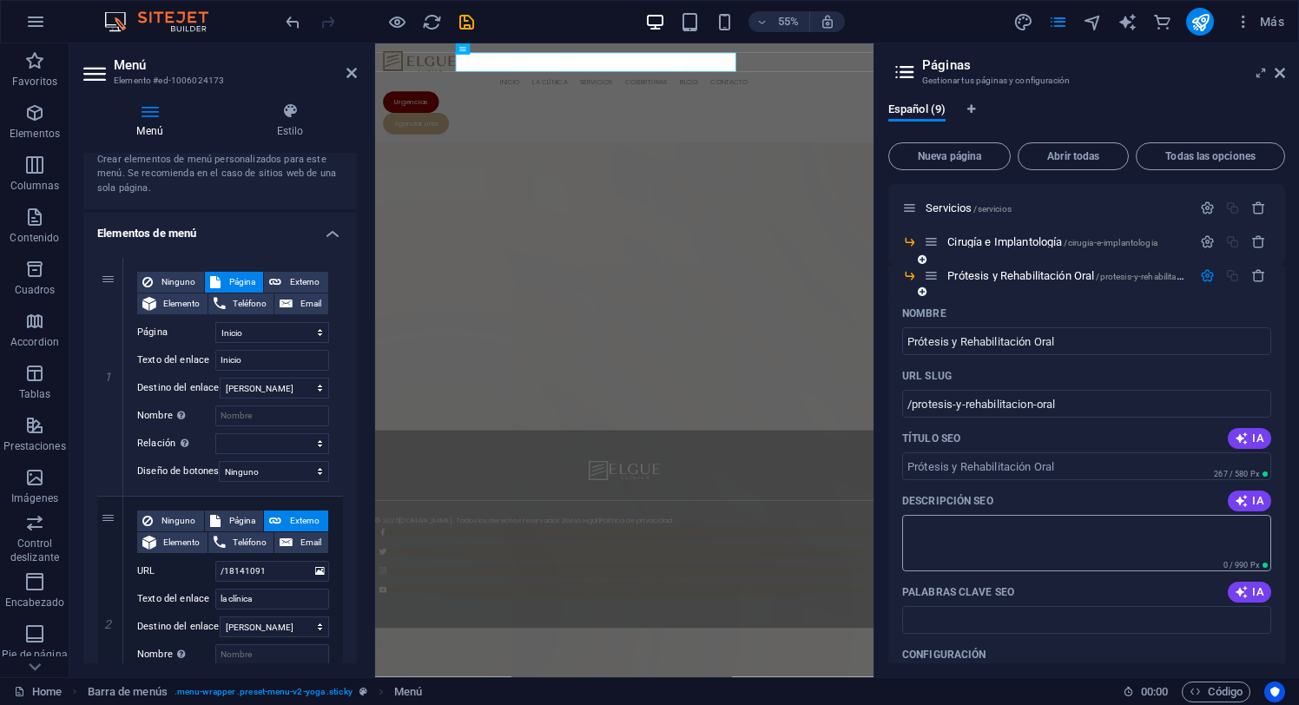
scroll to position [0, 0]
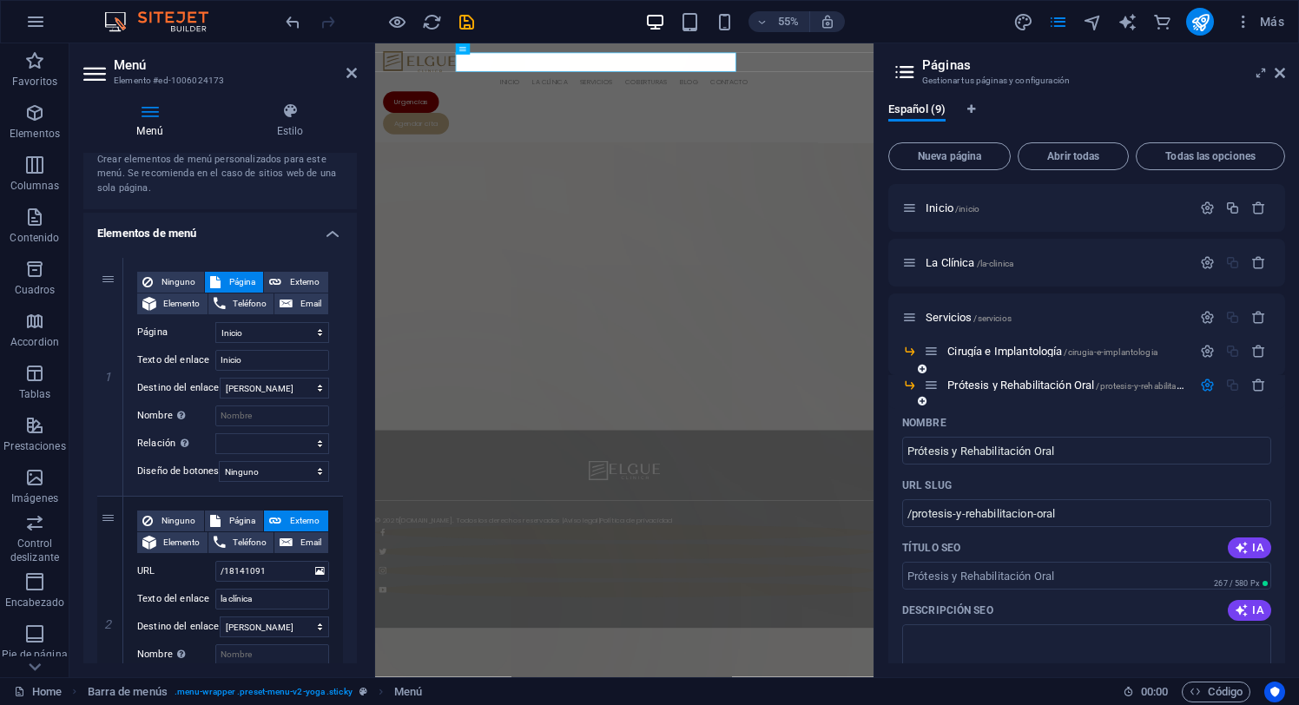
click at [1204, 385] on icon "button" at bounding box center [1207, 385] width 15 height 15
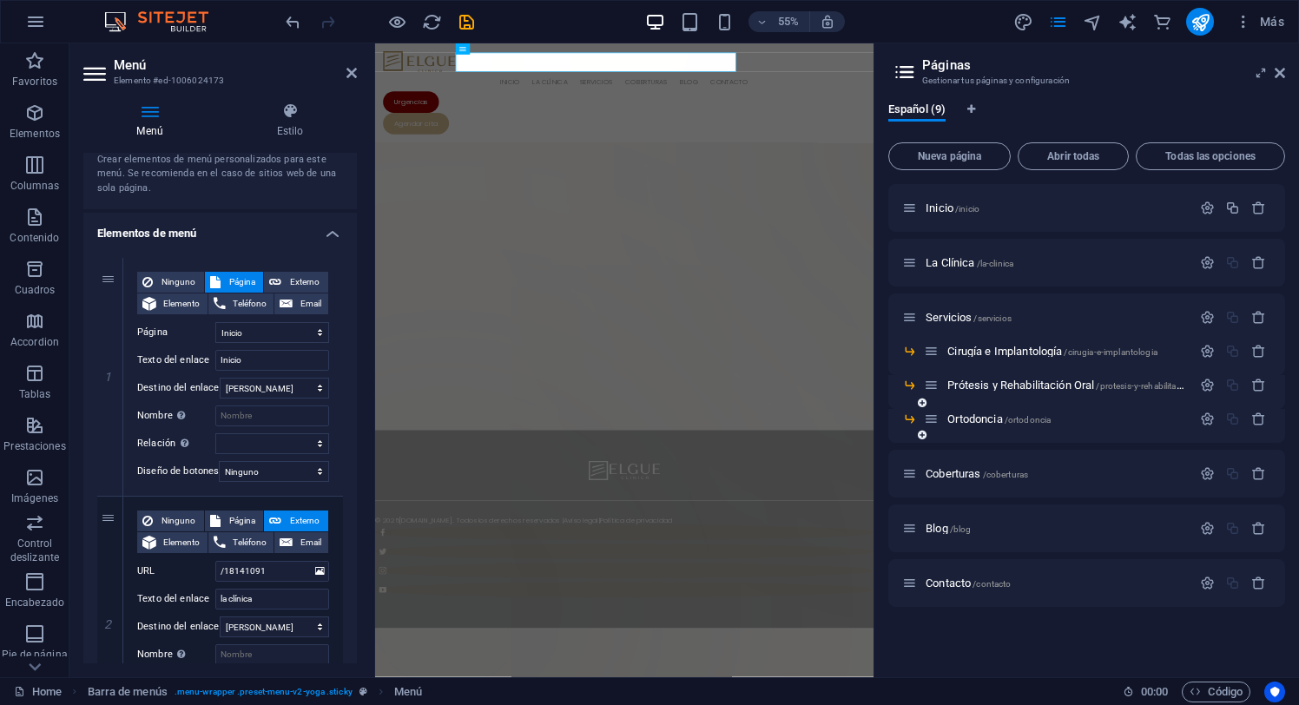
click at [921, 435] on icon at bounding box center [922, 435] width 9 height 10
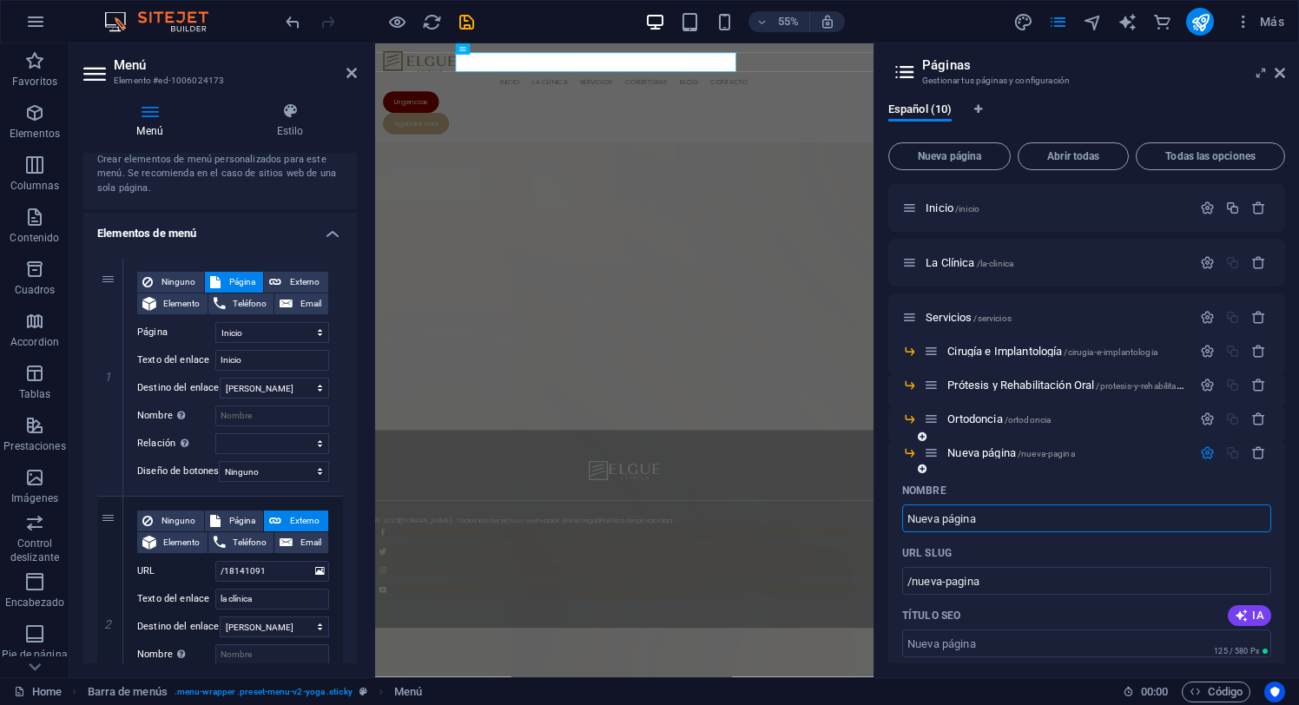
paste input "Odontopediatrí"
type input "Odontopediatría"
type input "/odontopediatria"
click at [1208, 452] on icon "button" at bounding box center [1207, 452] width 15 height 15
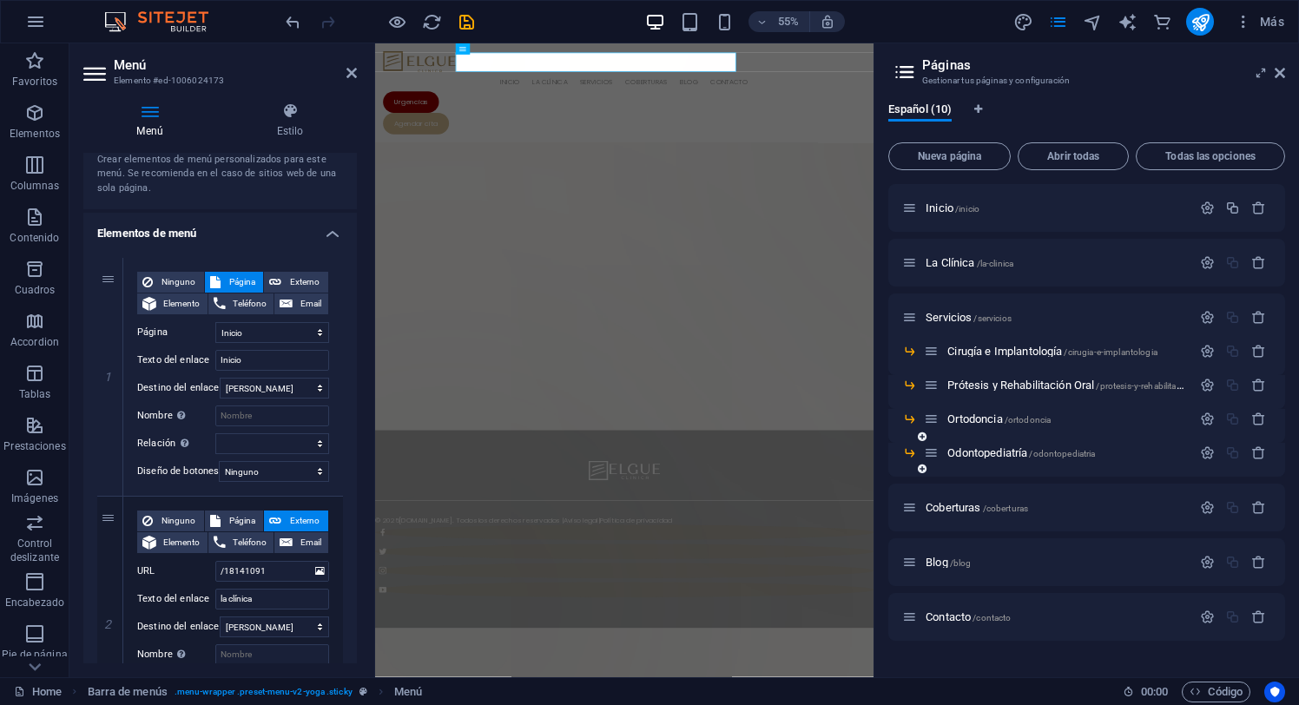
click at [923, 470] on icon at bounding box center [922, 469] width 9 height 10
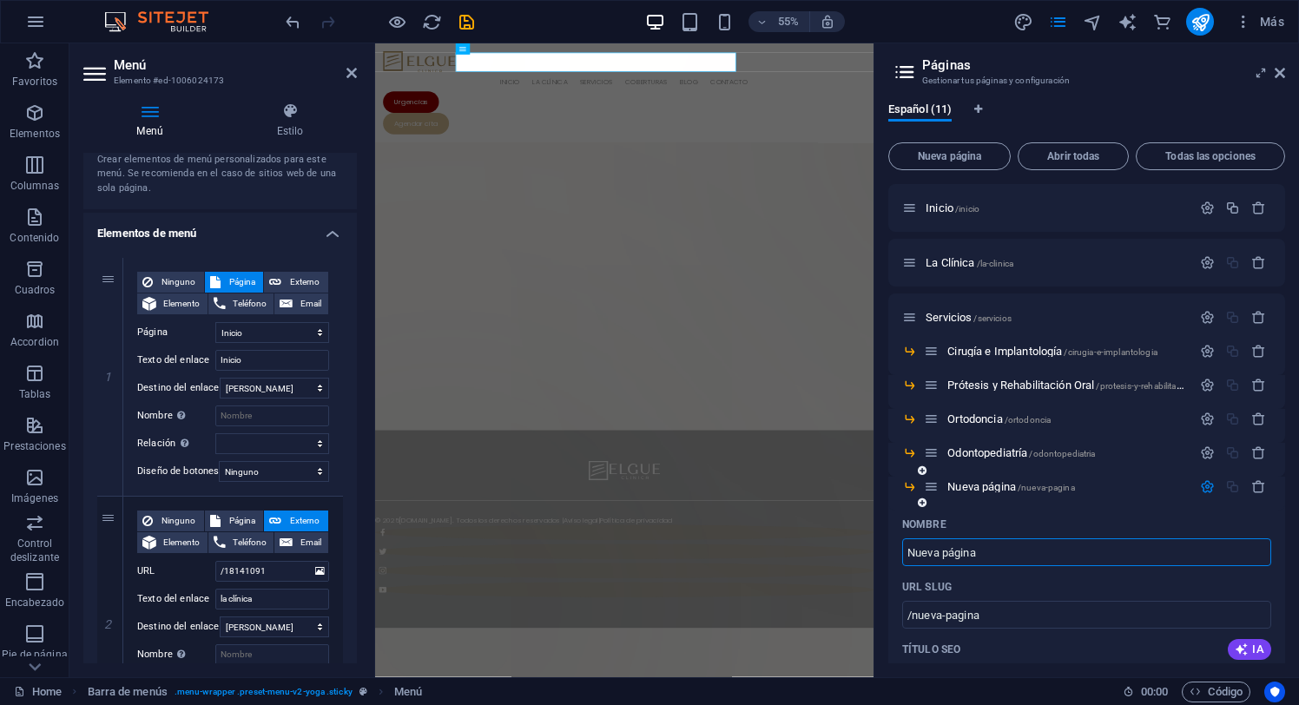
paste input "Odontologia Estétic"
type input "Odontologia Estética"
type input "/odontologia-estetica"
click at [1202, 481] on icon "button" at bounding box center [1207, 486] width 15 height 15
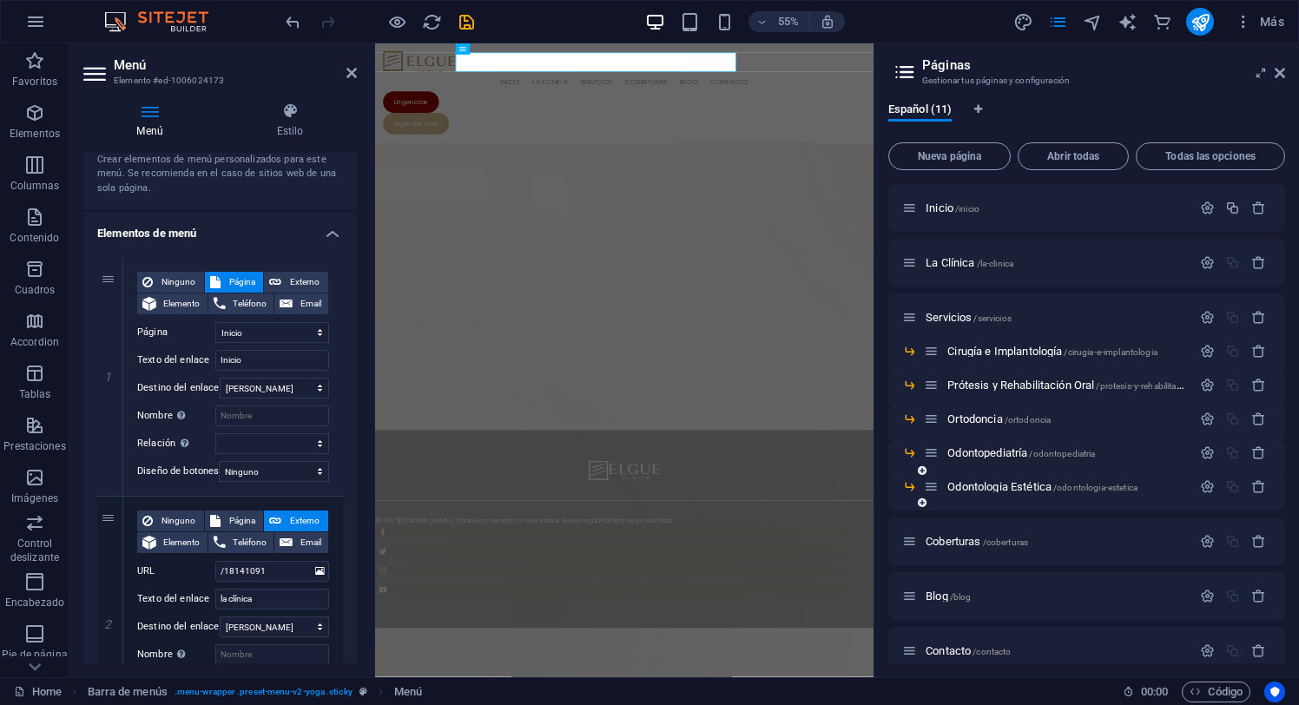
click at [924, 505] on icon at bounding box center [922, 503] width 9 height 10
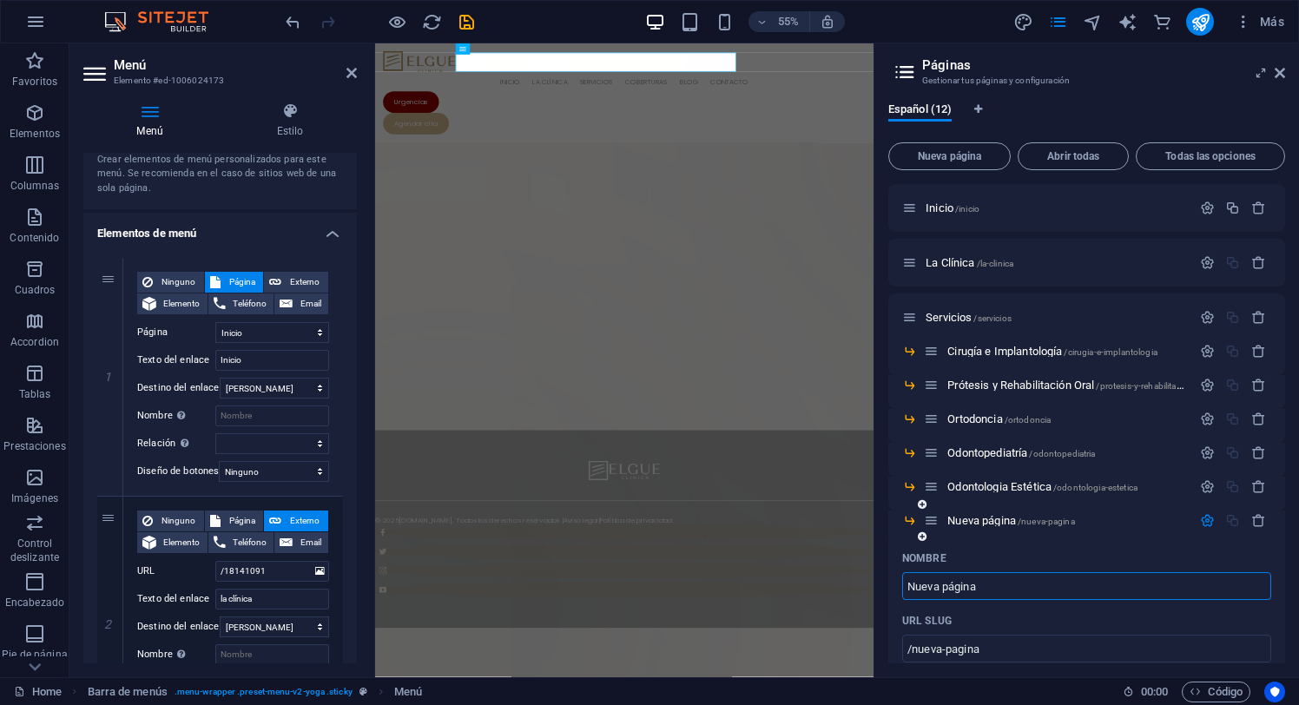
paste input "Armonización Orofacial"
type input "Armonización Orofacial"
type input "/armonizacion-orofacial"
click at [1206, 519] on icon "button" at bounding box center [1207, 520] width 15 height 15
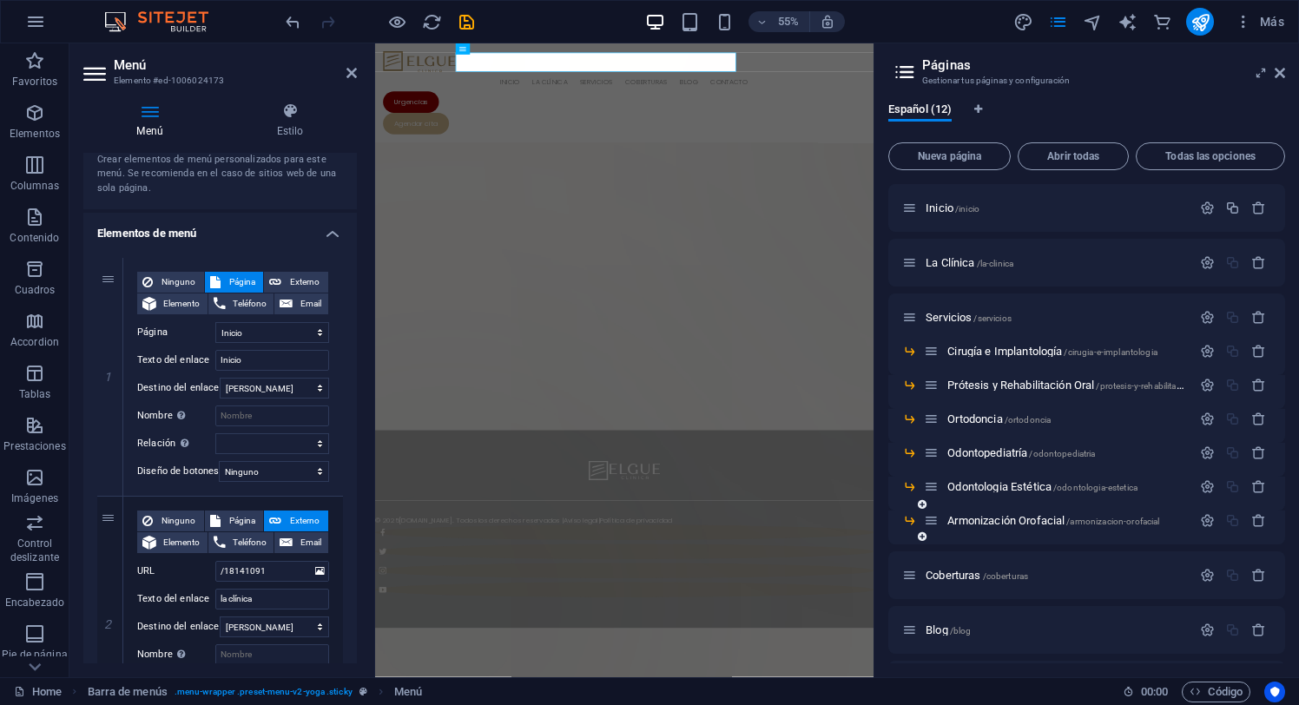
click at [920, 538] on icon at bounding box center [922, 536] width 9 height 10
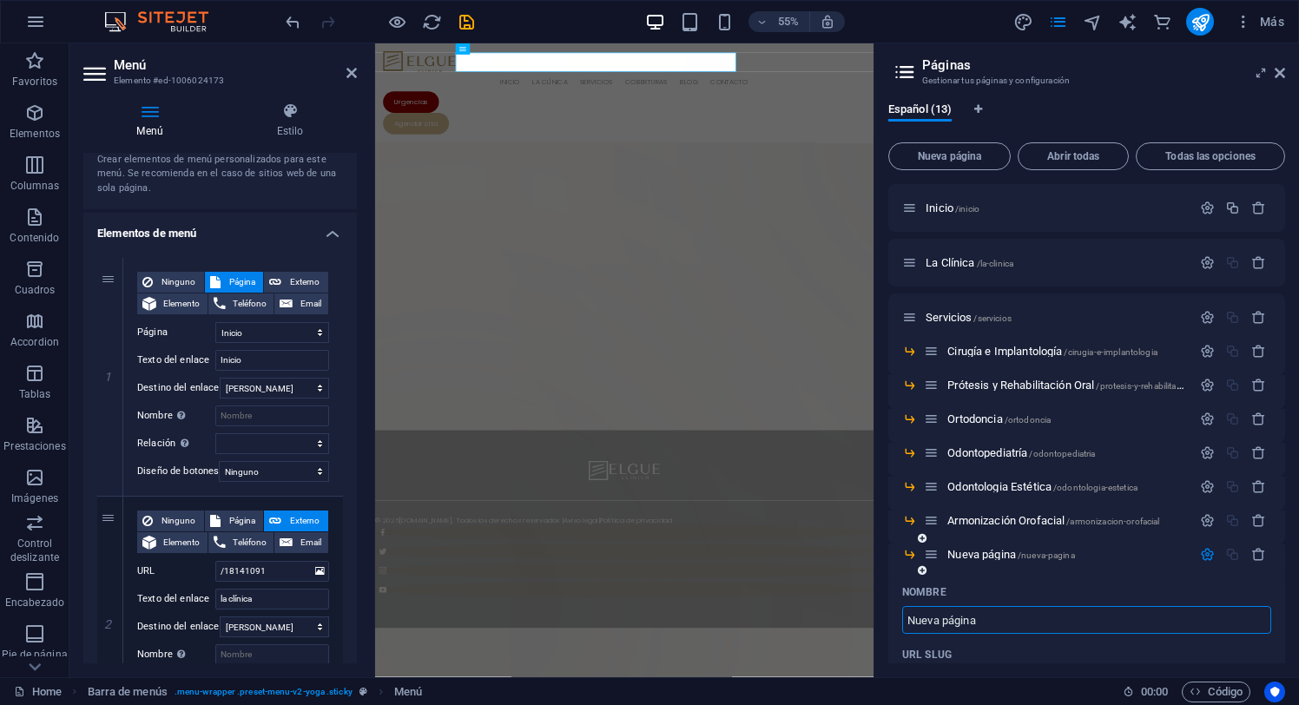
paste input "Fonoaudiologí"
type input "Fonoaudiología"
type input "/fonoaudiologia"
click at [1204, 553] on icon "button" at bounding box center [1207, 554] width 15 height 15
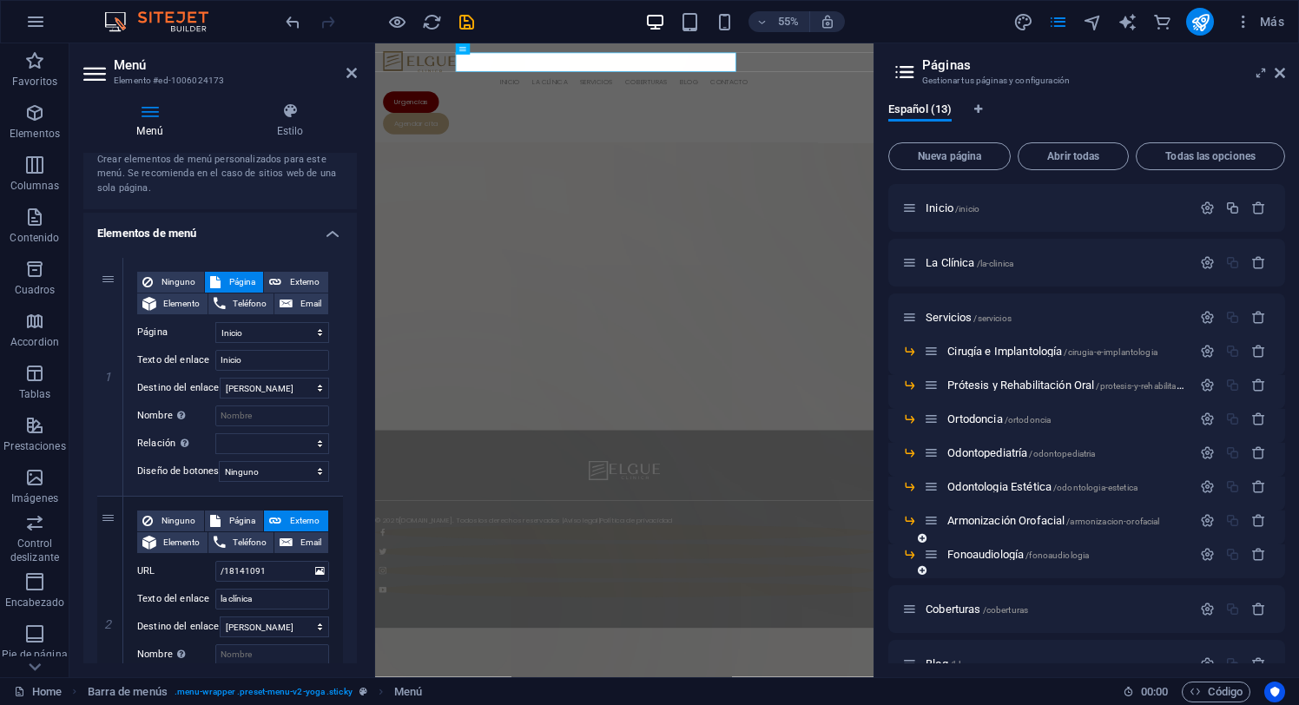
click at [922, 568] on icon at bounding box center [922, 570] width 9 height 10
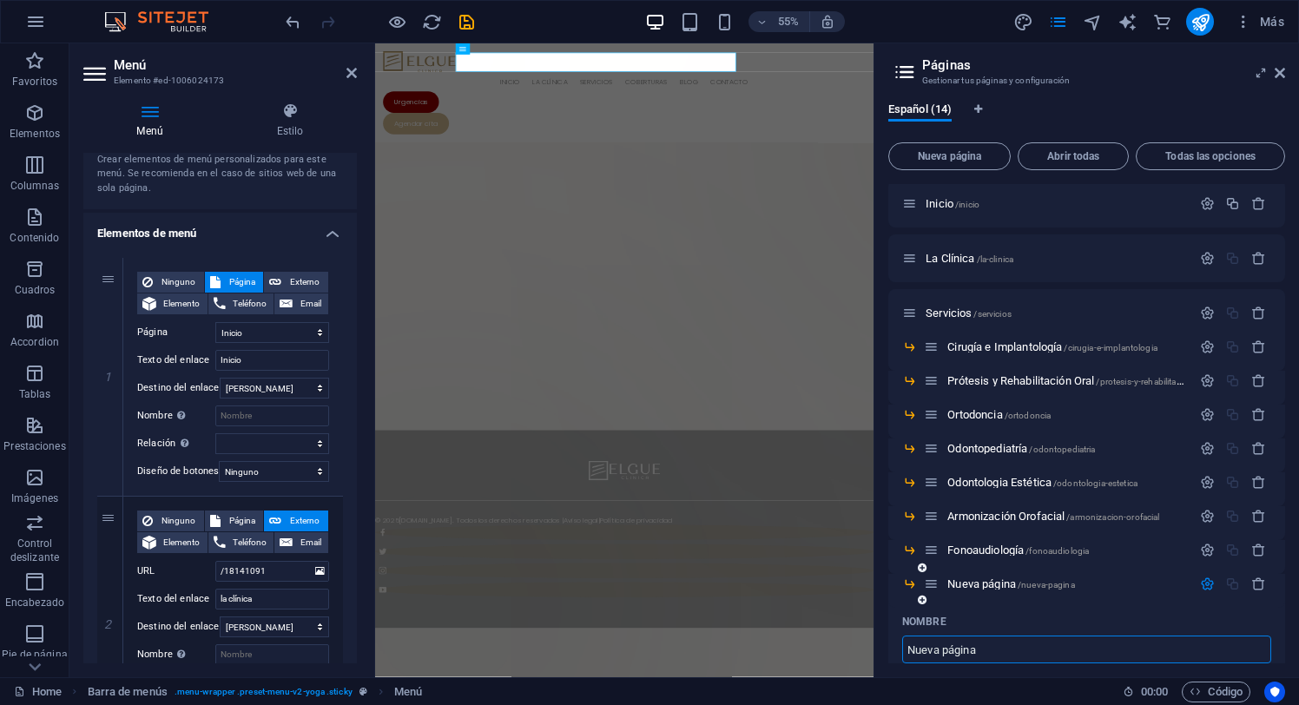
paste input "Digital Lab"
type input "Digital Lab"
type input "/digital-lab"
click at [1203, 584] on icon "button" at bounding box center [1207, 584] width 15 height 15
click at [921, 599] on icon at bounding box center [922, 600] width 9 height 10
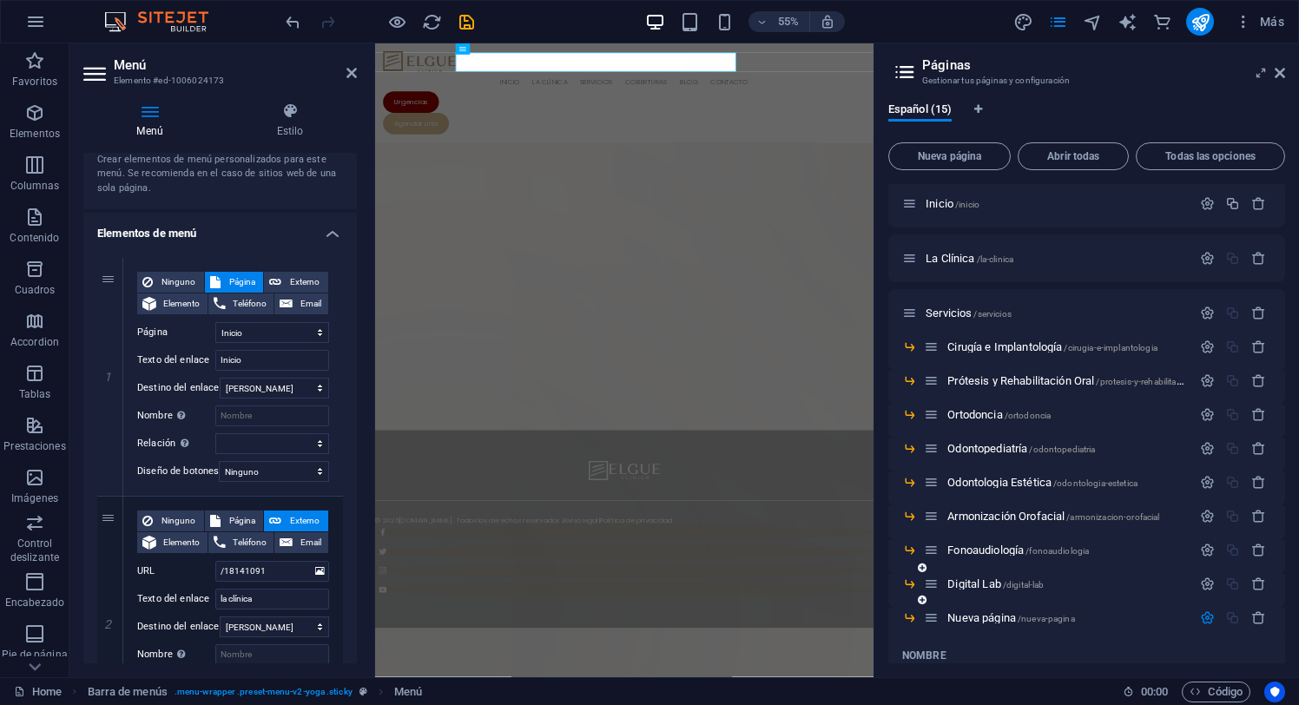
scroll to position [264, 0]
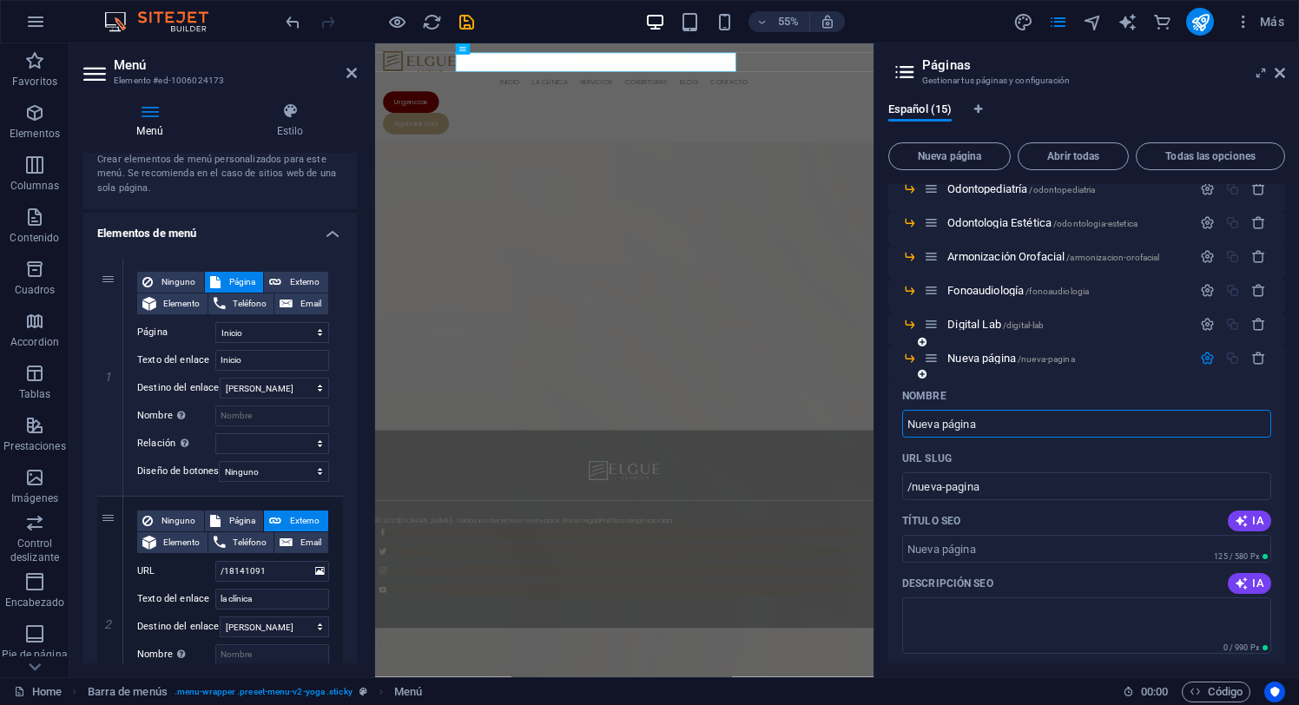
paste input "Dental School"
type input "Dental School"
type input "/dental-school"
click at [1204, 359] on icon "button" at bounding box center [1207, 358] width 15 height 15
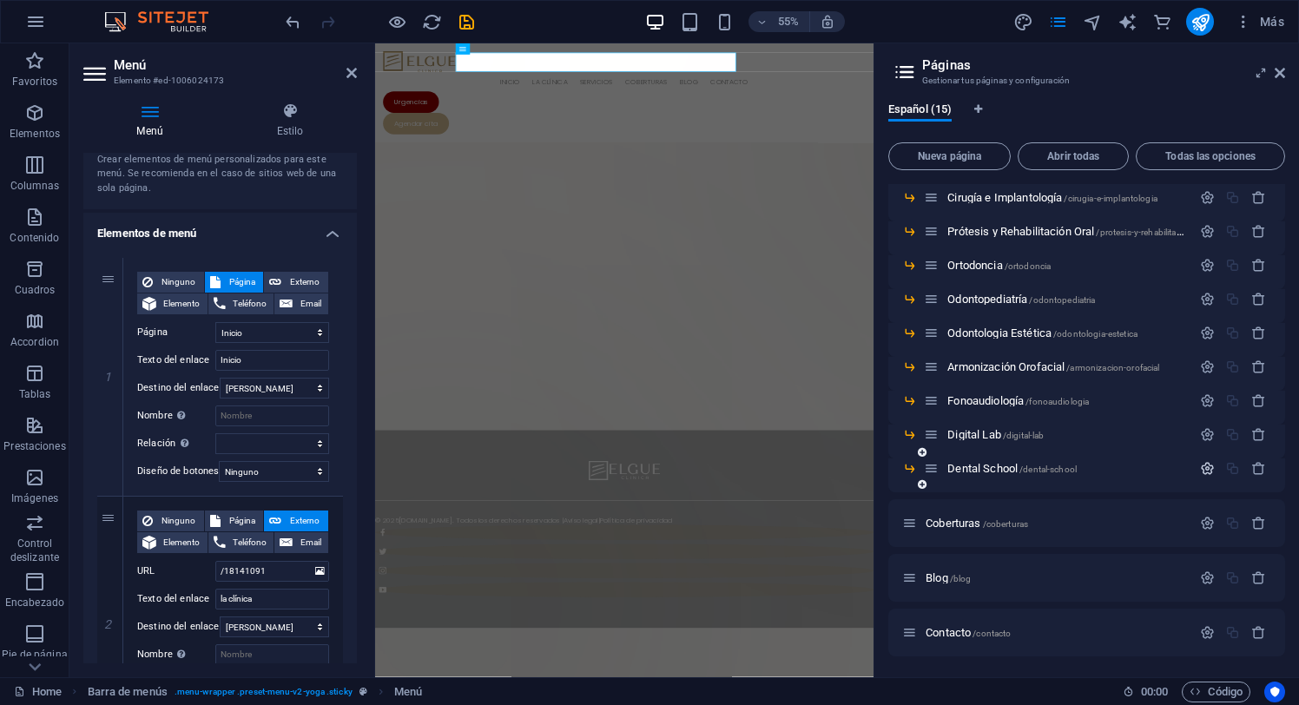
scroll to position [154, 0]
click at [921, 419] on icon at bounding box center [922, 418] width 9 height 10
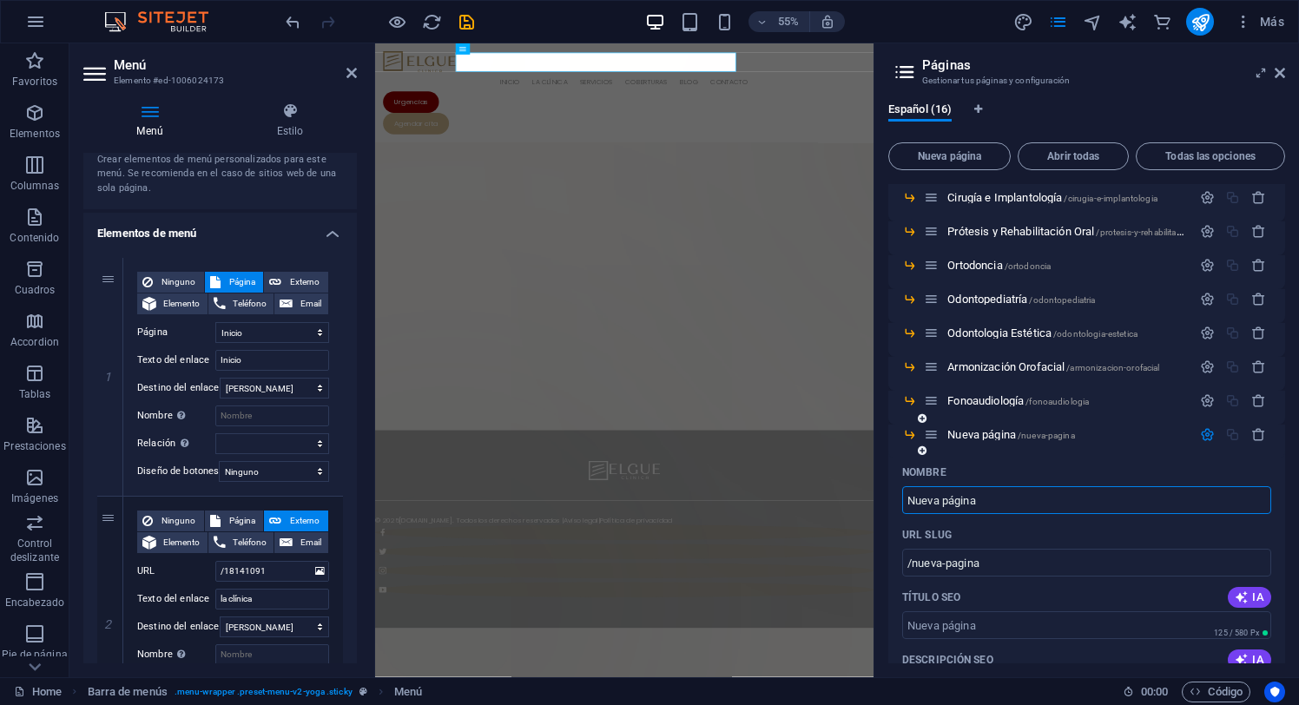
click at [949, 502] on input "Nueva página" at bounding box center [1086, 500] width 369 height 28
type input "Od"
type input "/o"
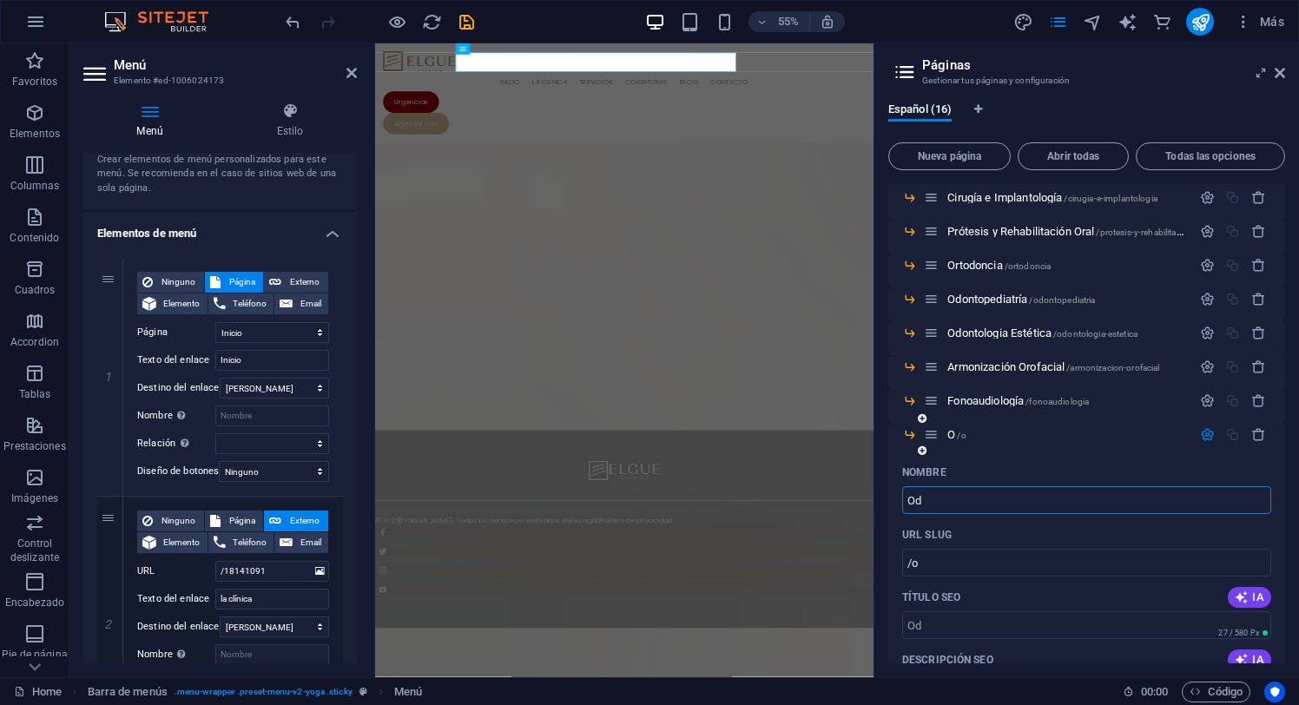
type input "Odo"
type input "/od"
type input "Odont"
type input "/odont"
type input "Odontolog"
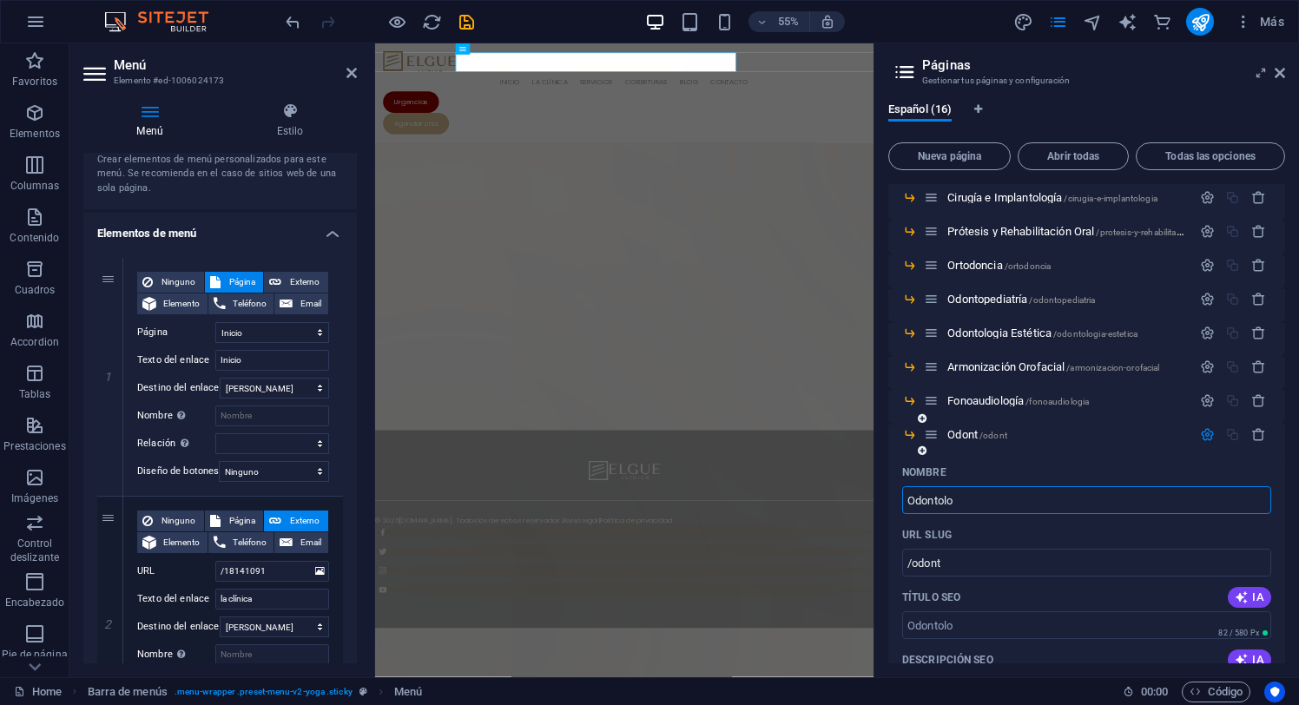
type input "/odontolo"
type input "Odontologia"
type input "/odontologia"
type input "Odontologia De"
type input "/odontologia-de"
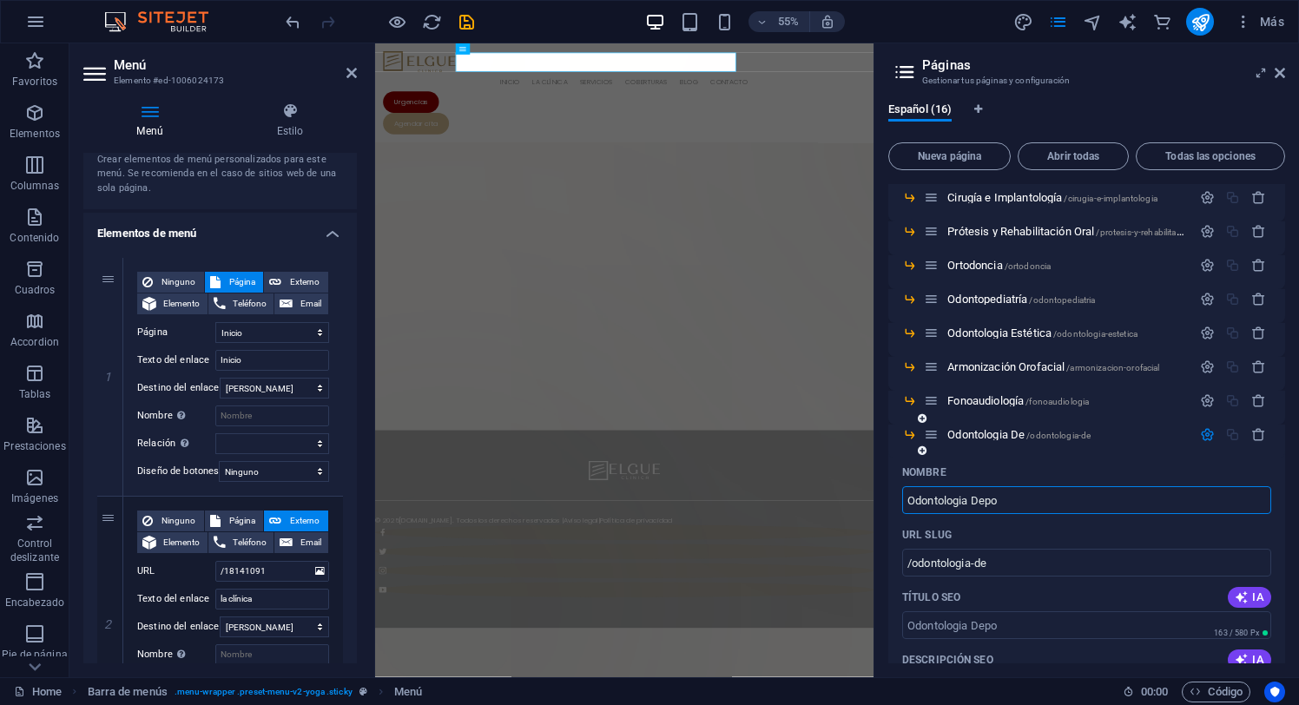
type input "Odontologia Depo"
type input "/odontologia-depo"
type input "Odontologia Deporti"
type input "/odontologia-deport"
type input "Odontologia Deportiva"
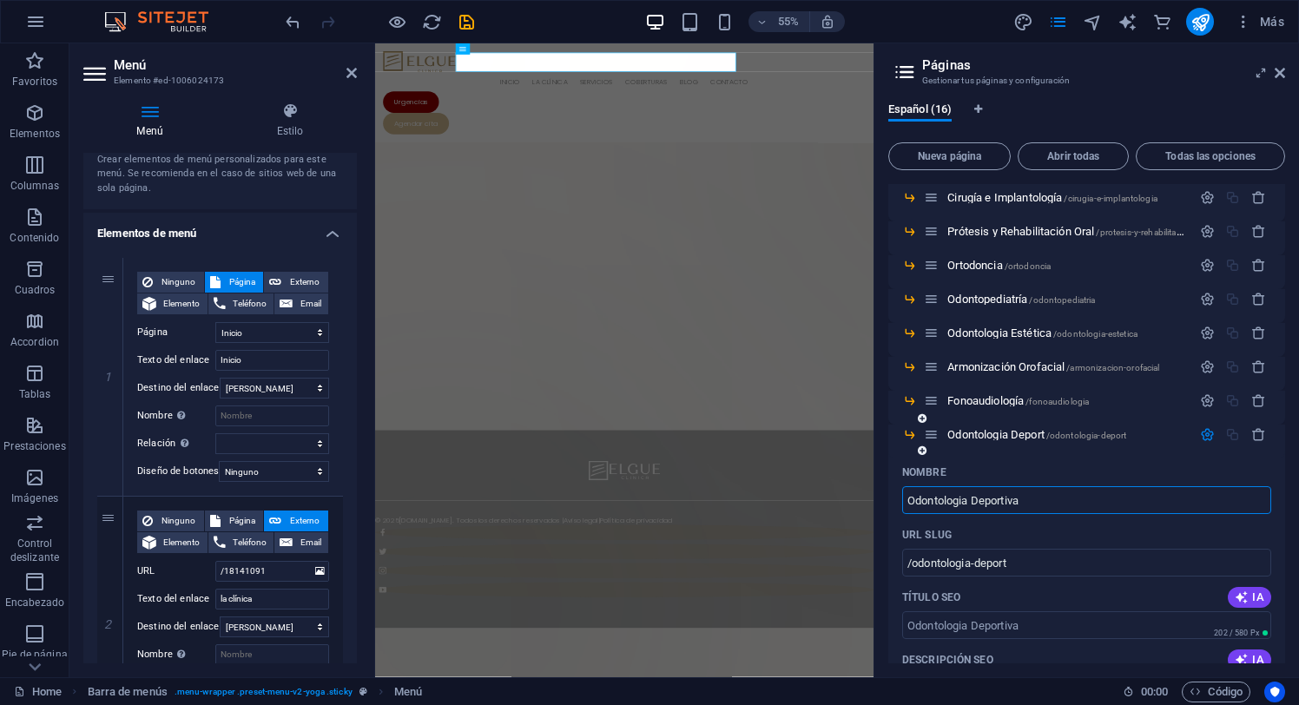
type input "/odontologia-deportiva"
click at [1079, 496] on input "Odontologia Deportiva" at bounding box center [1086, 500] width 369 height 28
click at [922, 504] on input "Odontologia Deportiva" at bounding box center [1086, 500] width 369 height 28
click at [952, 501] on input "Odontologia Deportiva" at bounding box center [1086, 500] width 369 height 28
click at [959, 500] on input "Odontologia Deportiva" at bounding box center [1086, 500] width 369 height 28
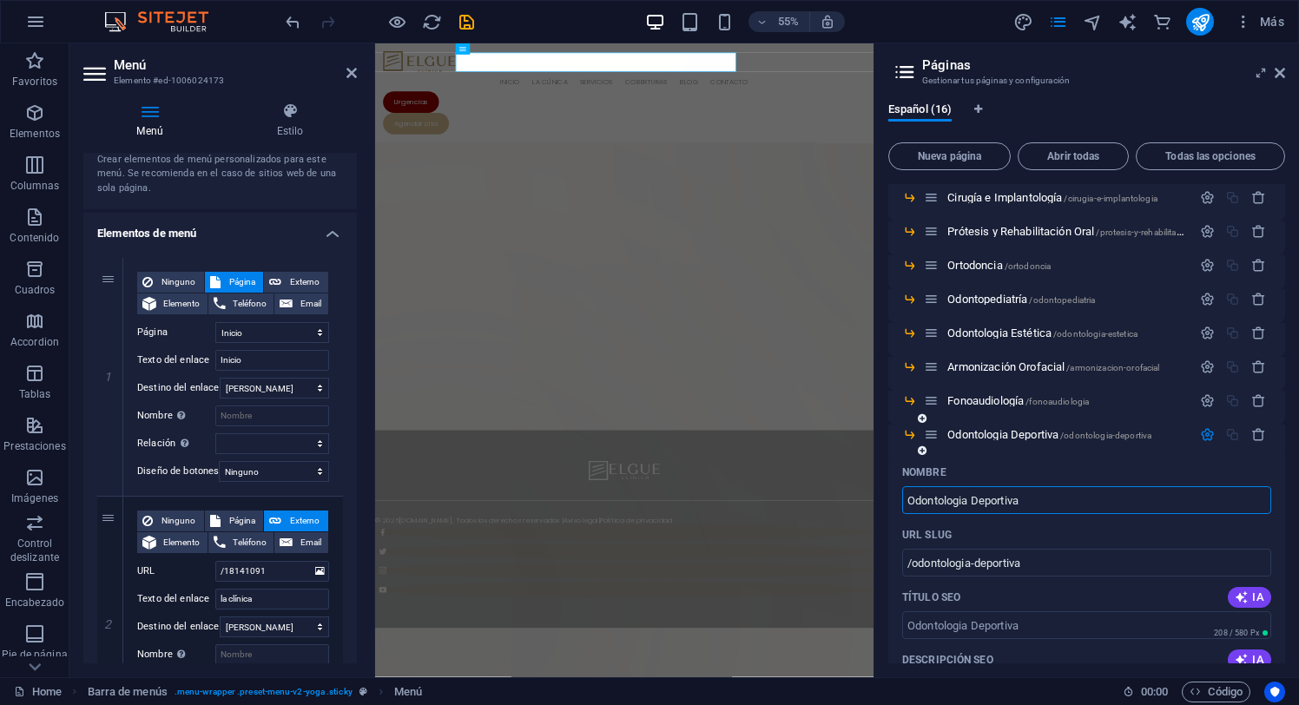
click at [960, 499] on input "Odontologia Deportiva" at bounding box center [1086, 500] width 369 height 28
click at [1053, 505] on input "Odontología Deportiva" at bounding box center [1086, 500] width 369 height 28
type input "Odontología Deportiva"
click at [1204, 431] on icon "button" at bounding box center [1207, 434] width 15 height 15
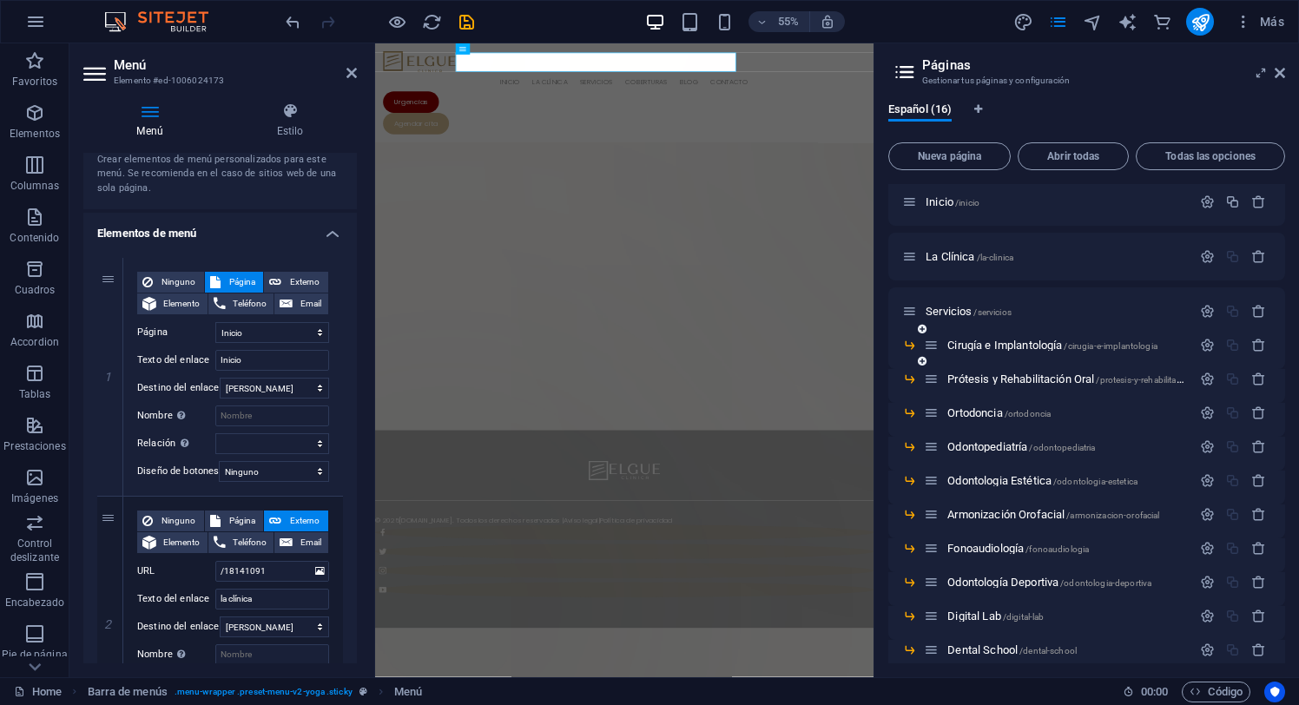
scroll to position [0, 0]
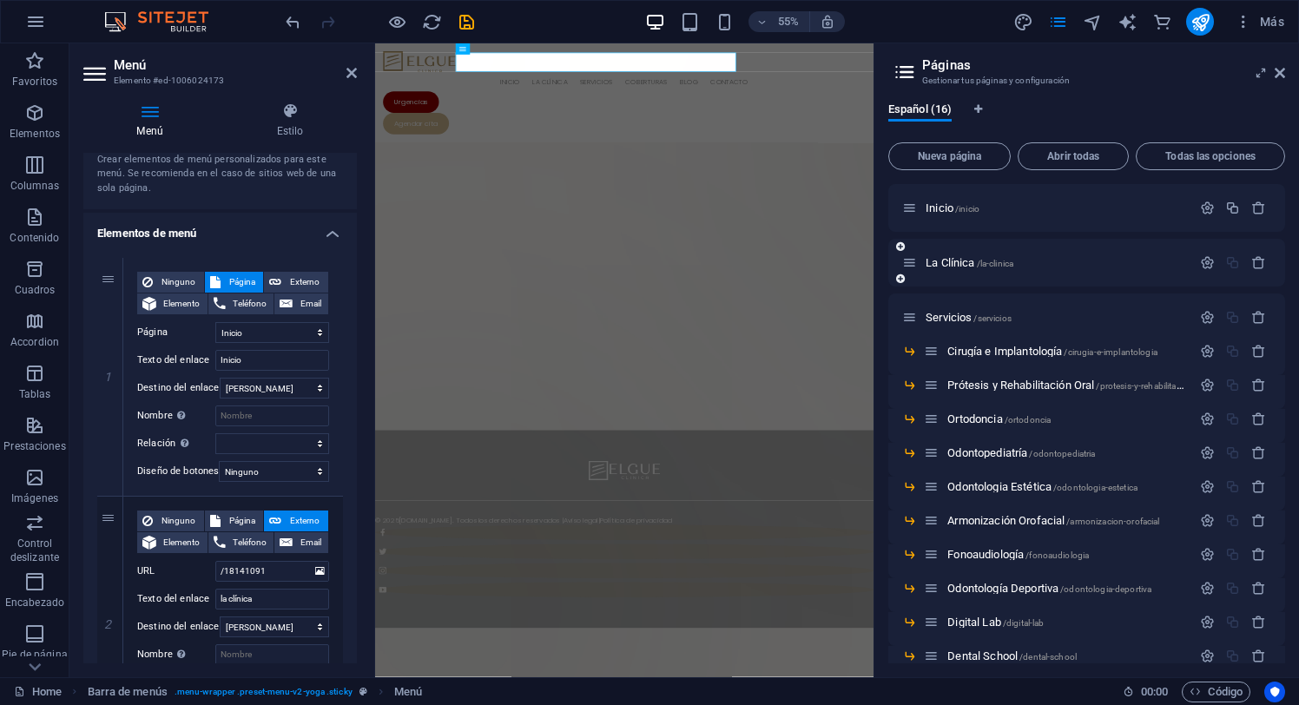
click at [900, 279] on icon at bounding box center [900, 279] width 9 height 10
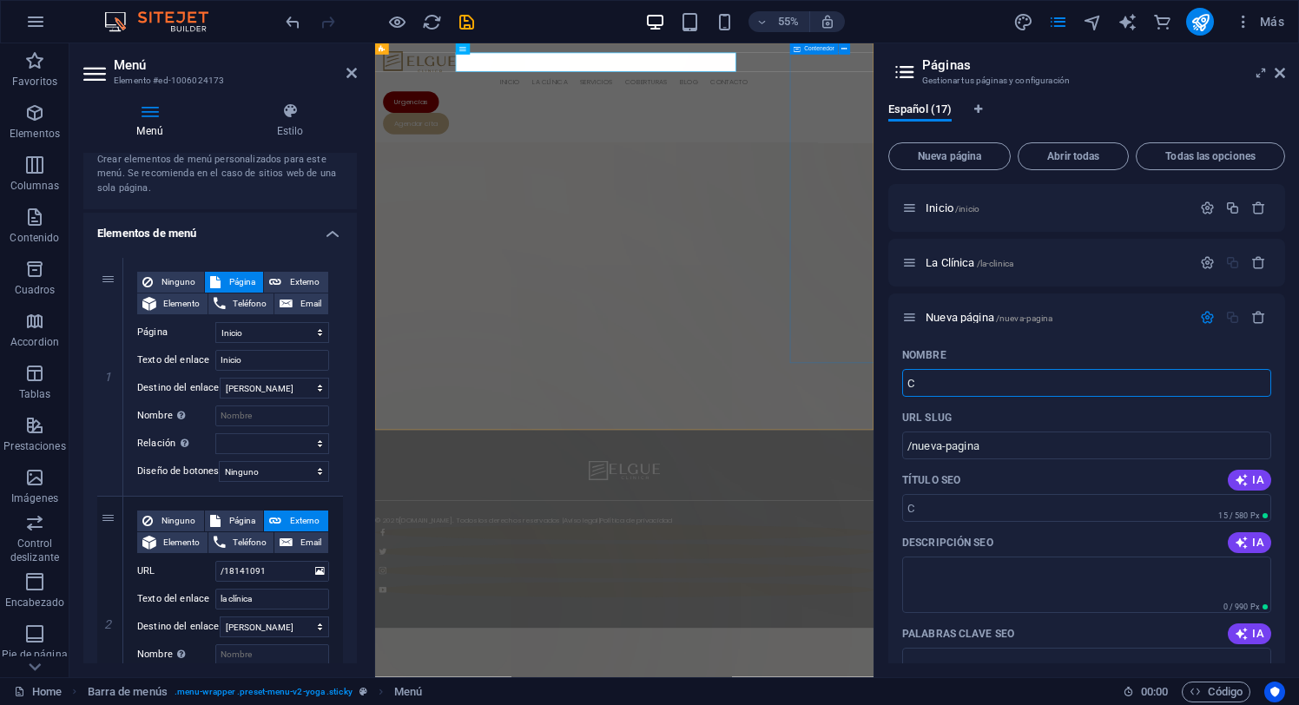
type input "C"
type input "/c"
type input "Co"
type input "/co"
type input "Consulto"
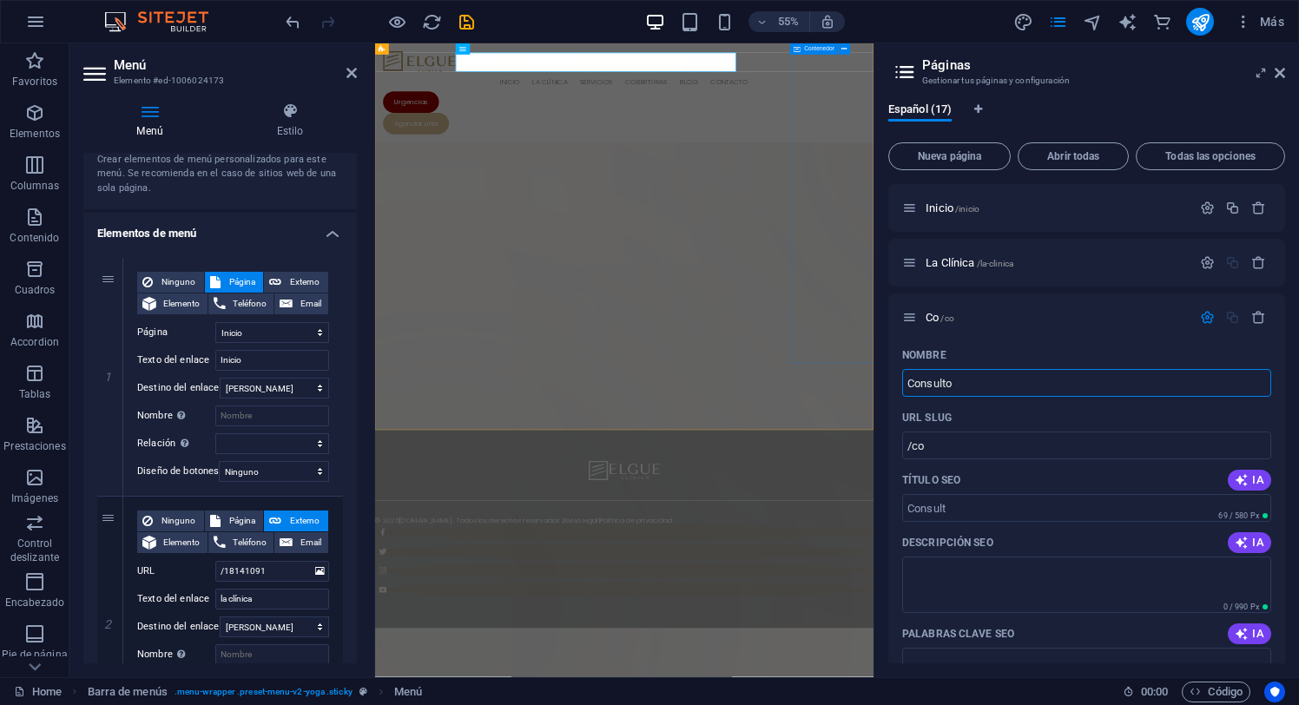
type input "/consult"
type input "Consultorios"
type input "/consultorios"
type input "Consultorios"
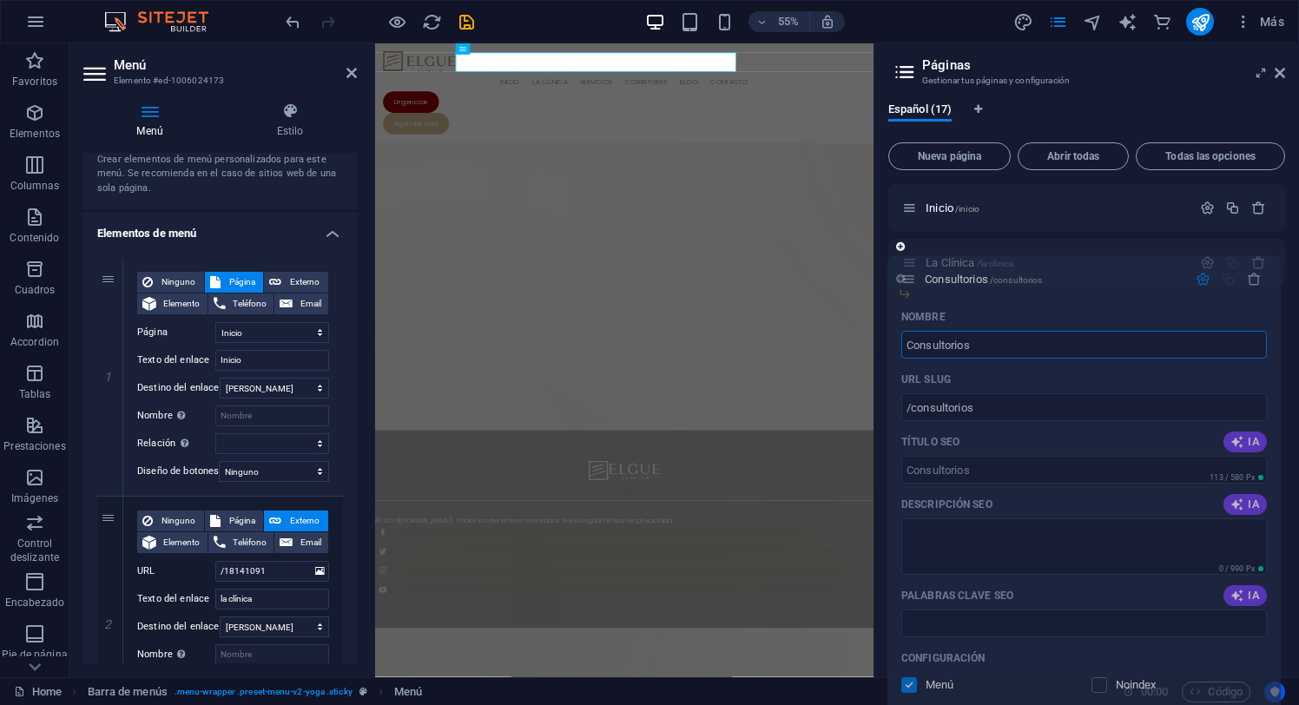
drag, startPoint x: 909, startPoint y: 316, endPoint x: 908, endPoint y: 273, distance: 43.4
click at [908, 273] on div "Inicio /inicio La Clínica /la-clinica Consultorios /consultorios Nombre Consult…" at bounding box center [1086, 514] width 397 height 660
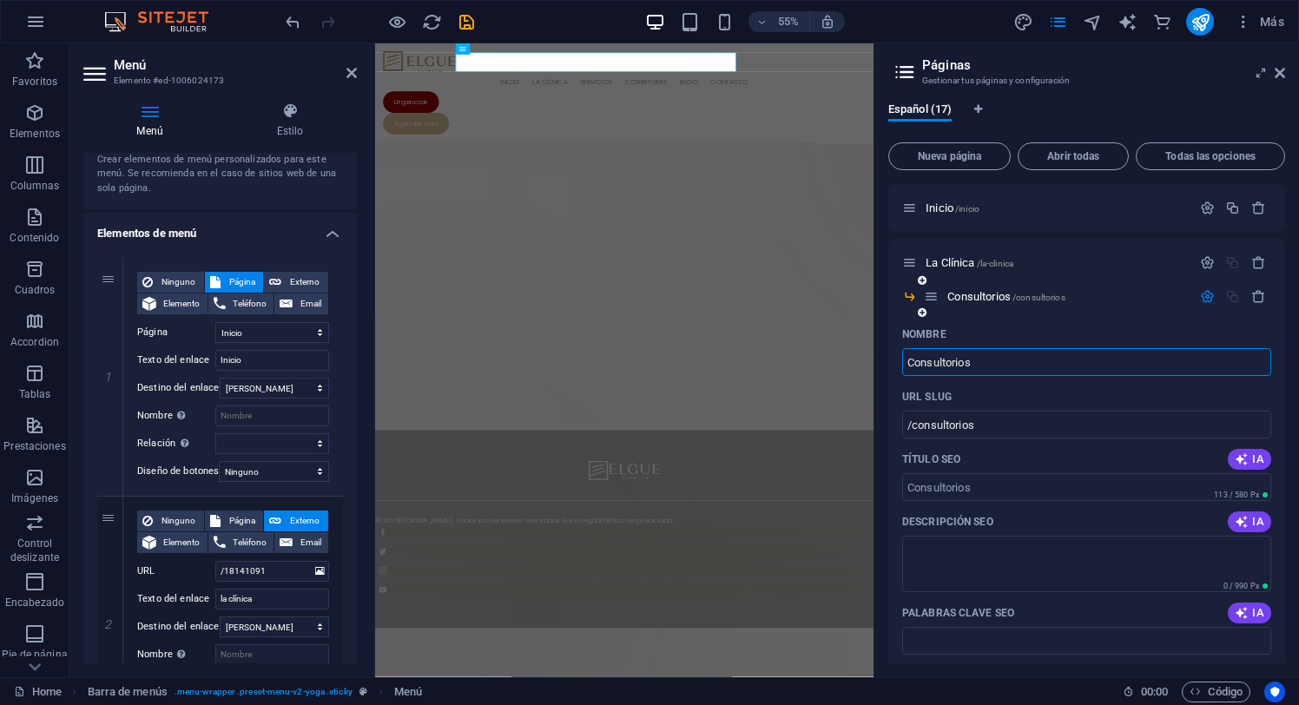
click at [1204, 300] on icon "button" at bounding box center [1207, 296] width 15 height 15
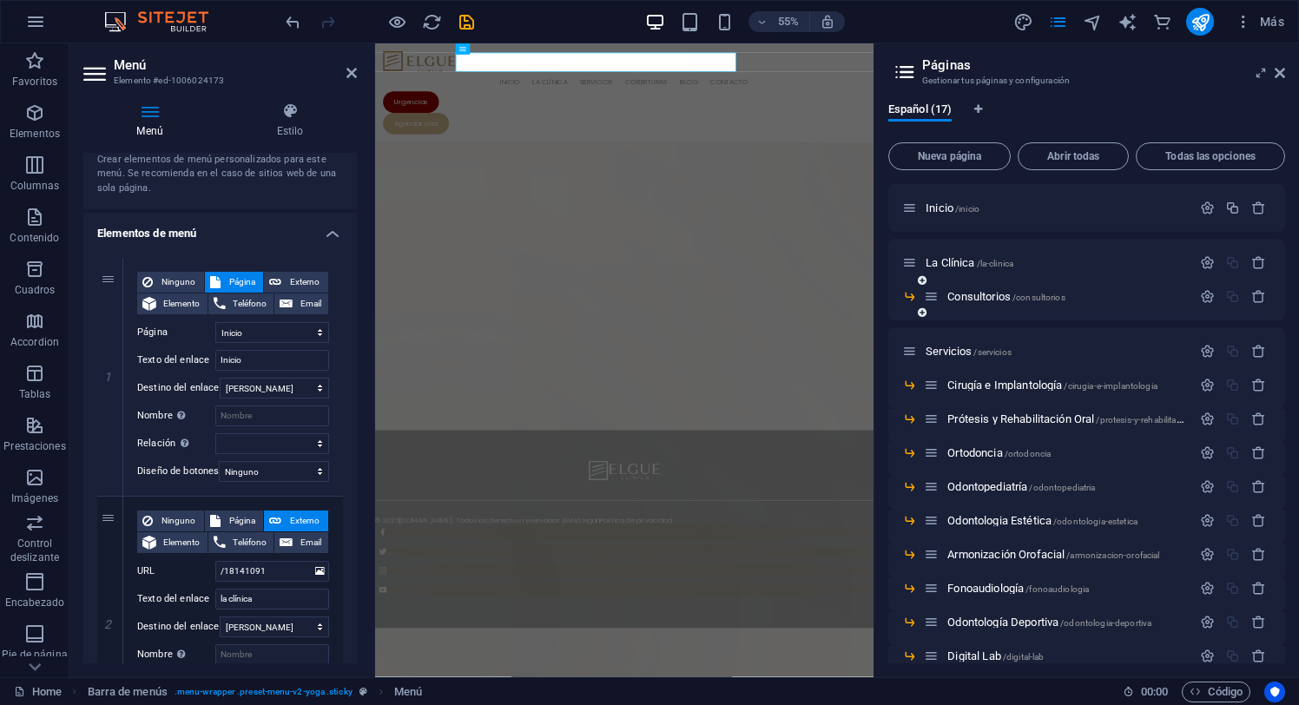
click at [921, 313] on icon at bounding box center [922, 312] width 9 height 10
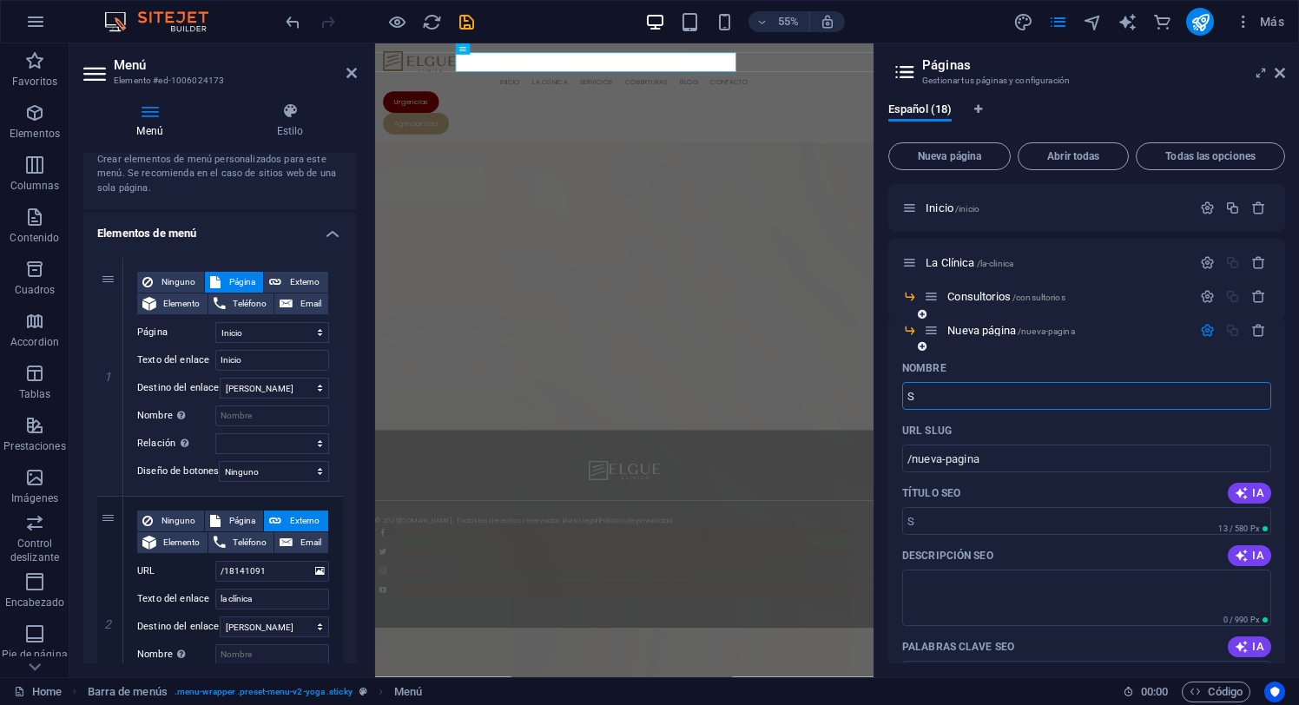
type input "St"
type input "/s"
type input "Sta"
type input "/sta"
type input "Staff"
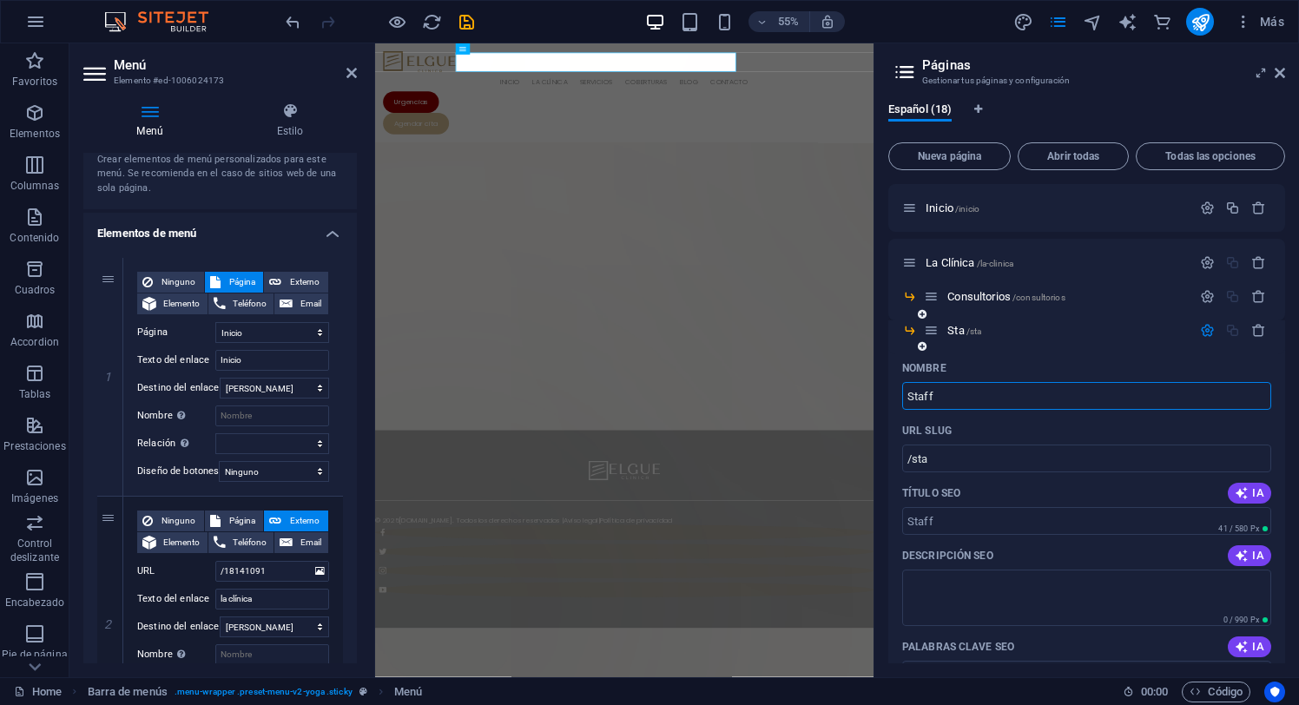
type input "/staff"
type input "Staff M"
type input "/staff-m"
type input "Staff Me"
type input "/staff-me"
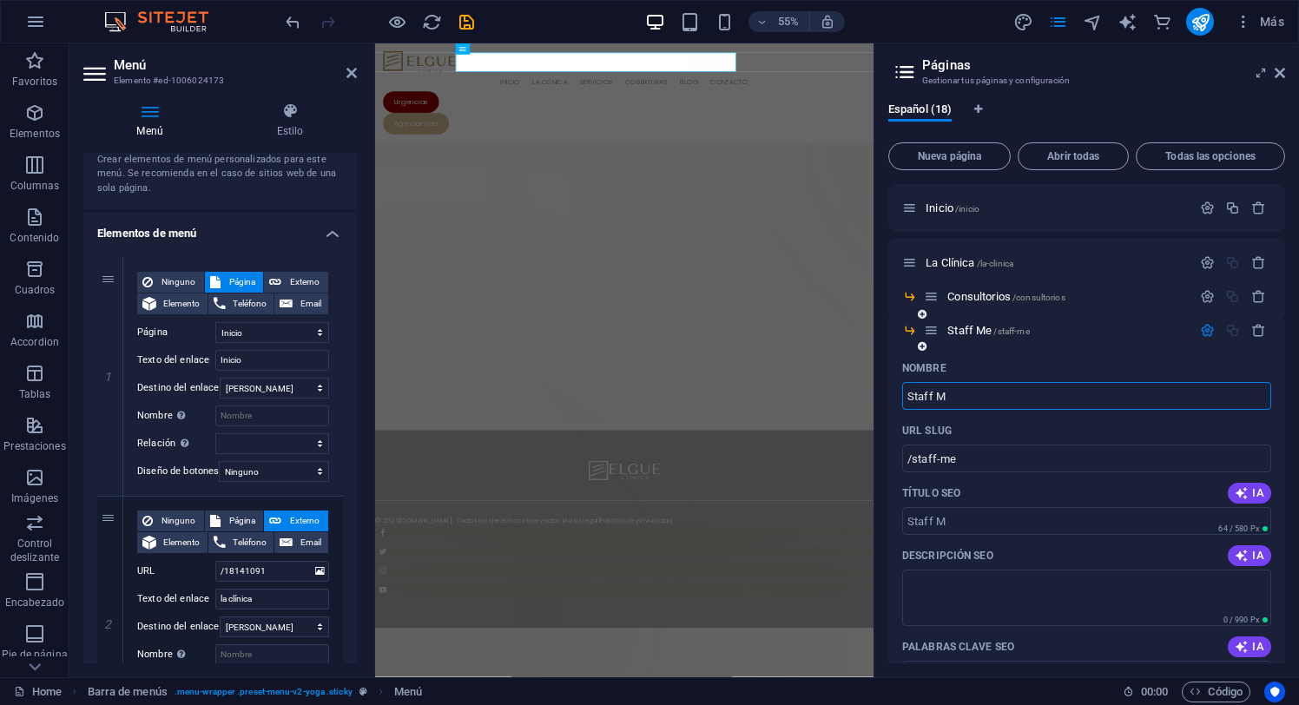
type input "Staff M"
type input "/staff-m"
type input "Staff Médic"
type input "/staff-medi"
type input "Staff Médico"
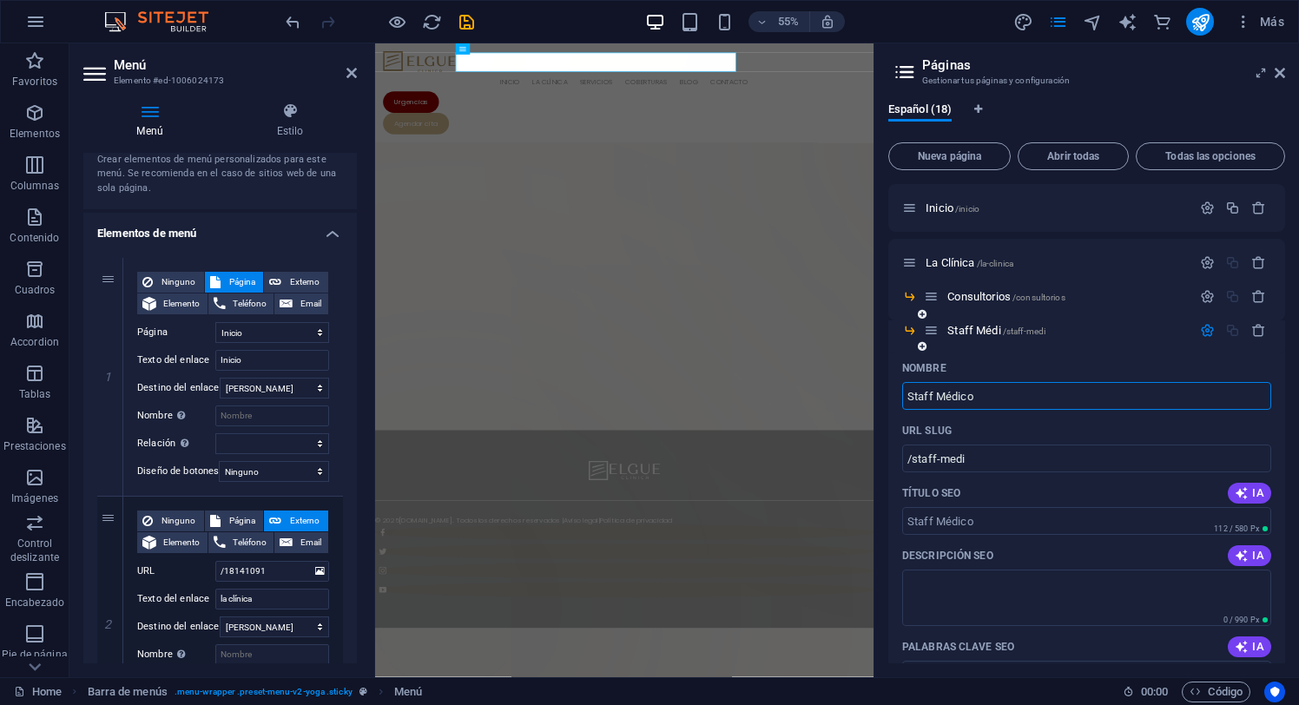
type input "/staff-medico"
type input "Staff Médico"
click at [920, 348] on icon at bounding box center [922, 346] width 9 height 10
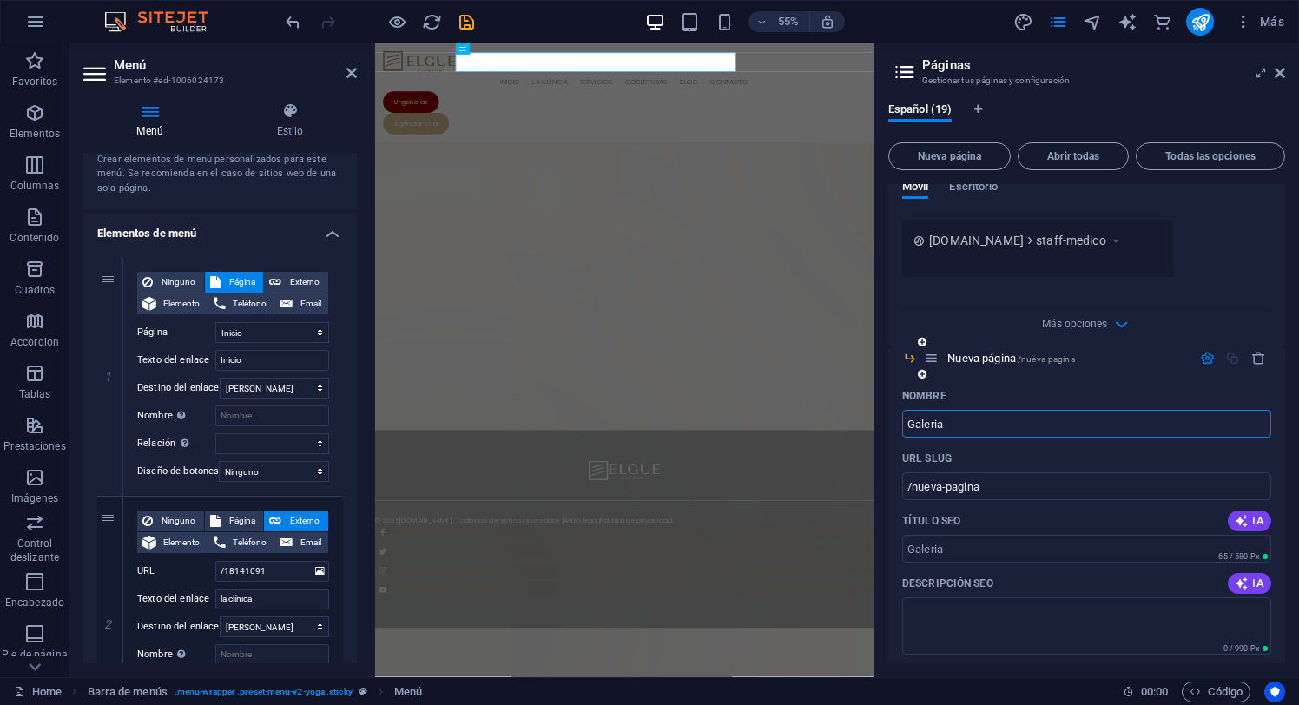
type input "Galeria"
type input "/galeria"
click at [1206, 359] on icon "button" at bounding box center [1207, 358] width 15 height 15
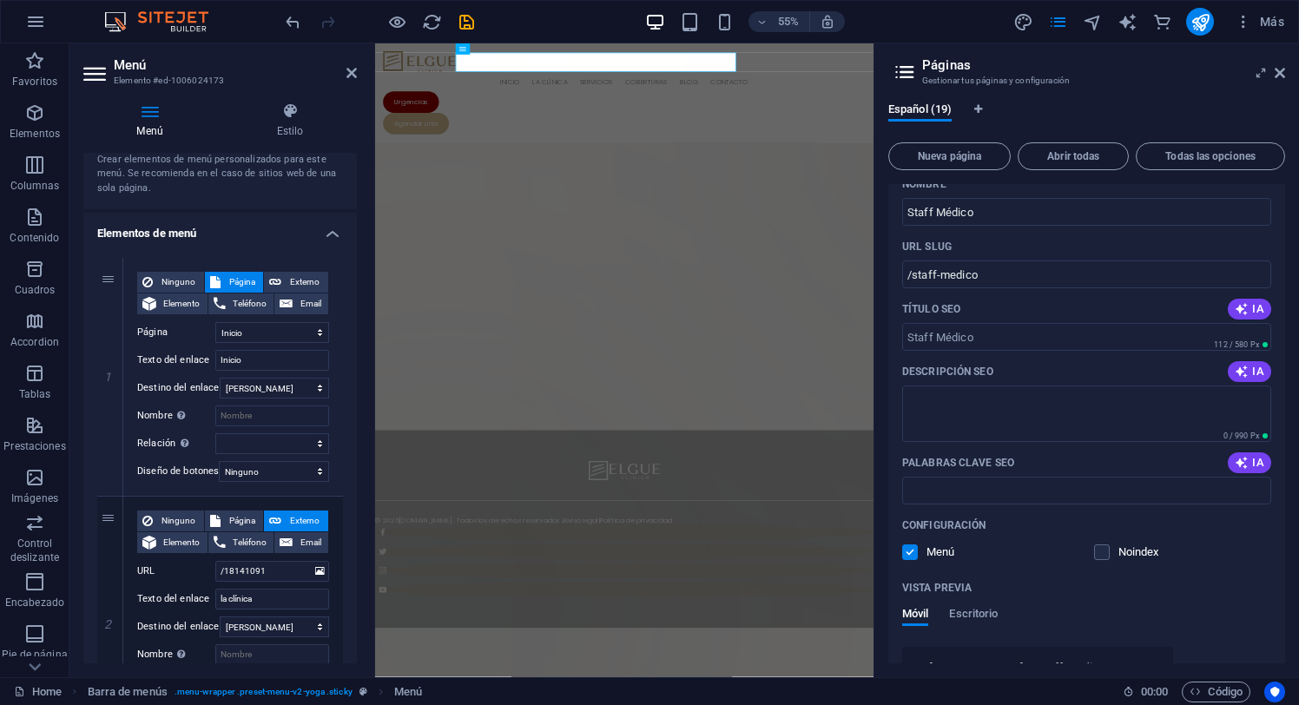
scroll to position [167, 0]
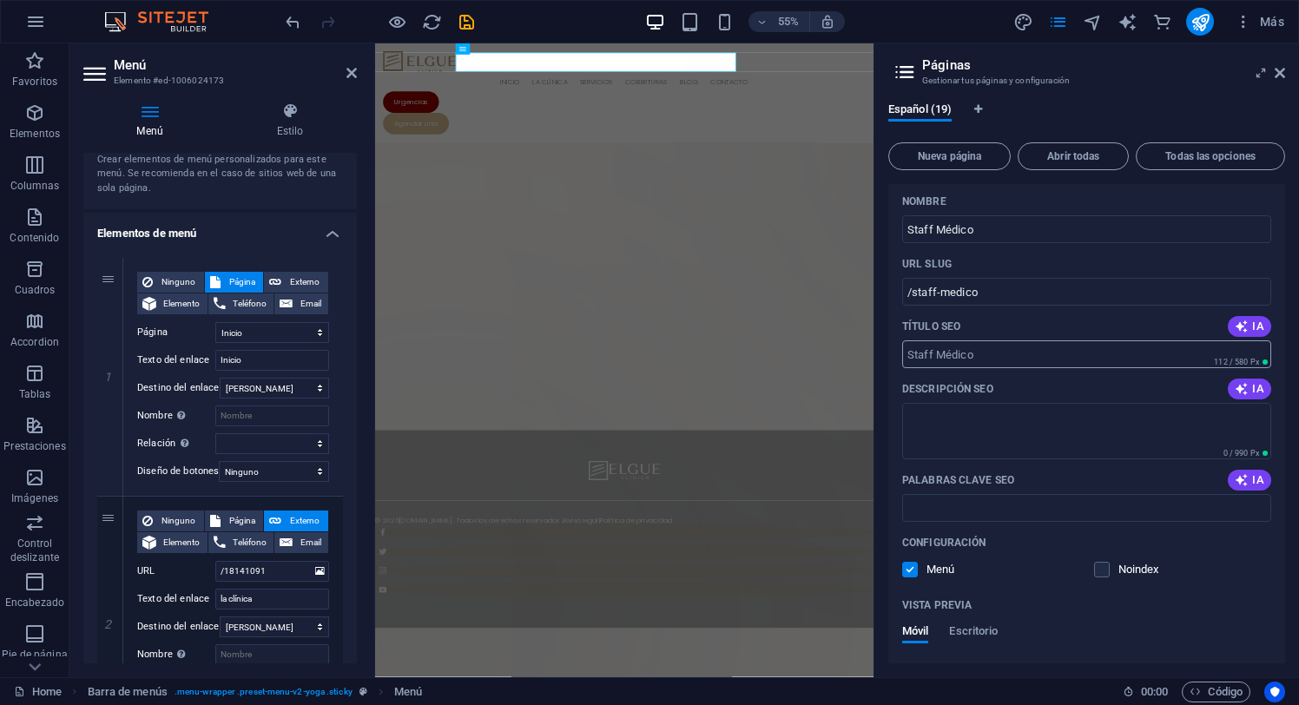
click at [993, 354] on input "Título SEO" at bounding box center [1086, 354] width 369 height 28
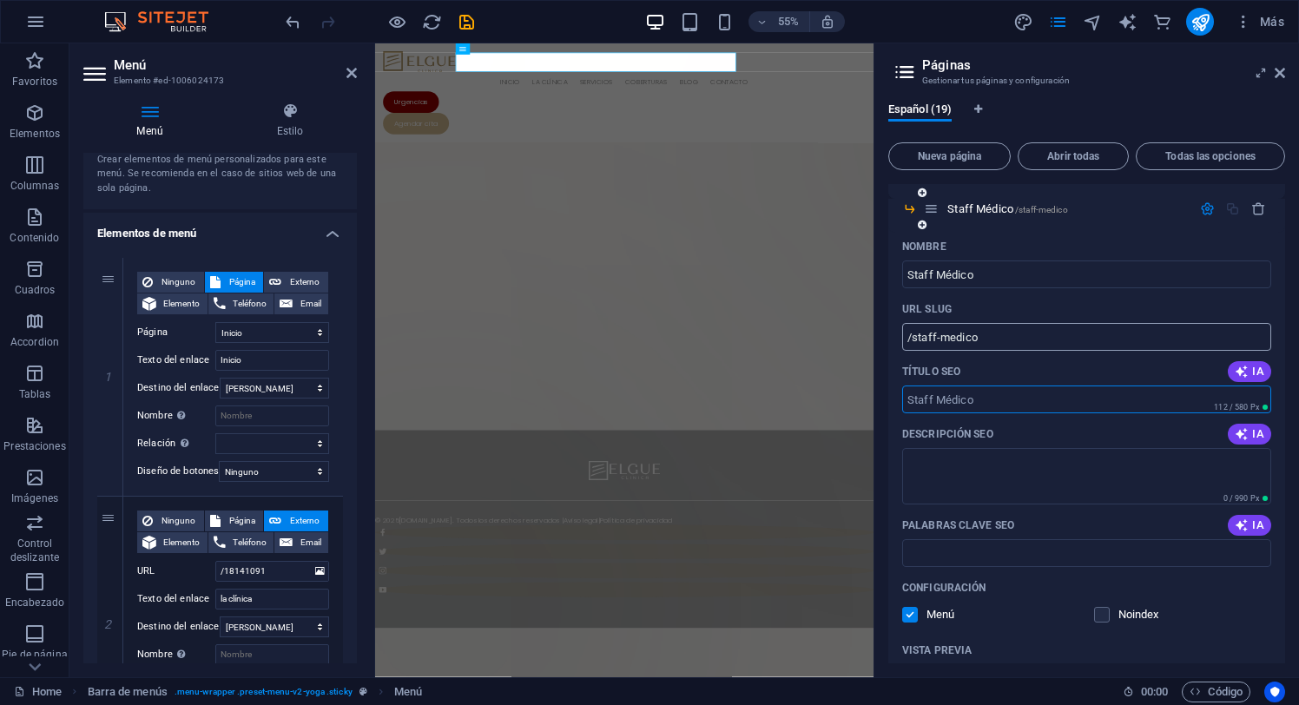
scroll to position [109, 0]
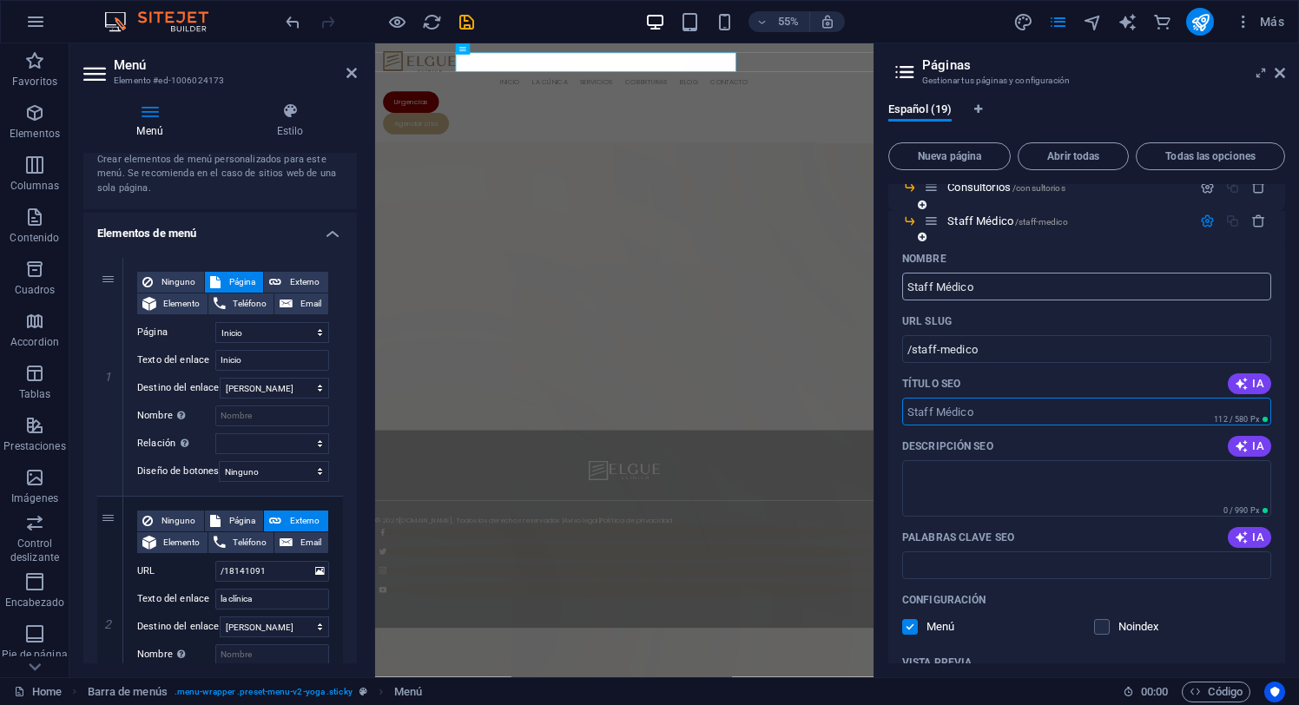
click at [987, 279] on input "Staff Médico" at bounding box center [1086, 287] width 369 height 28
type input "Staff"
type input "/staff"
type input "Staff Cl"
type input "/staff-c"
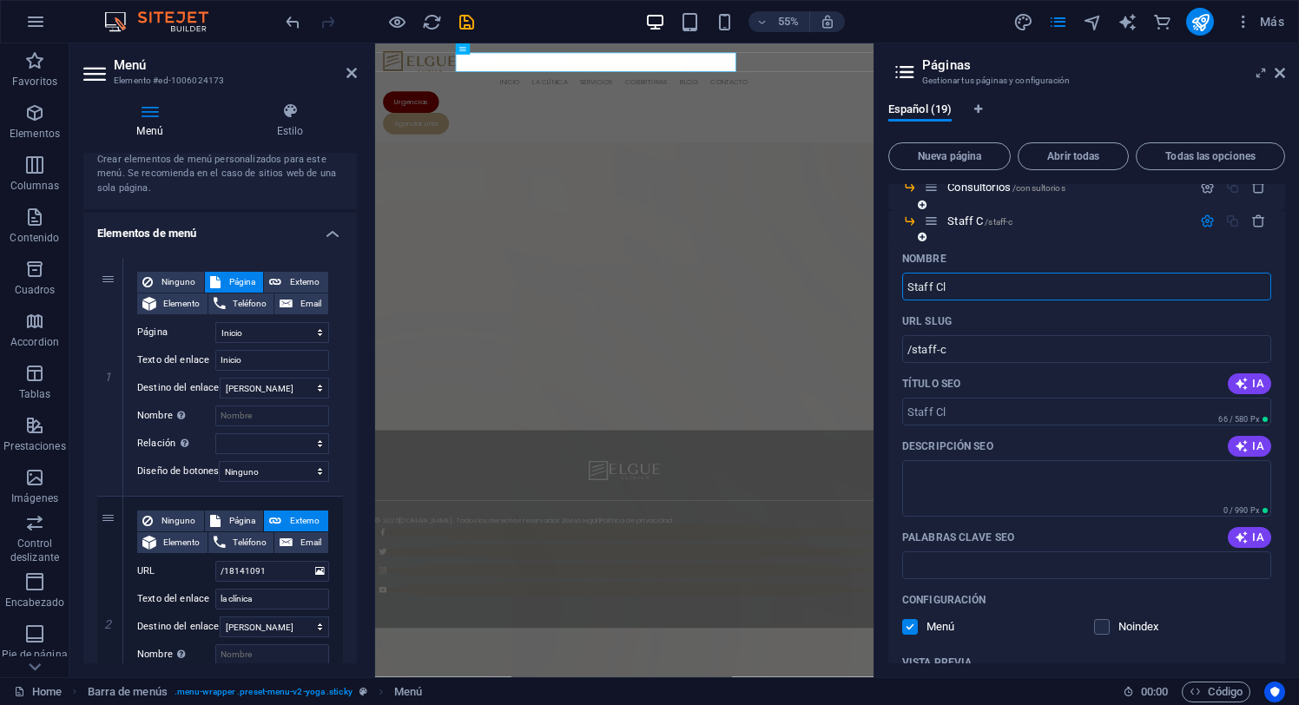
type input "Staff Cl´"
type input "/staff-cl"
type input "Staff Clí"
type input "/staff-cli"
type input "Staff Clínico"
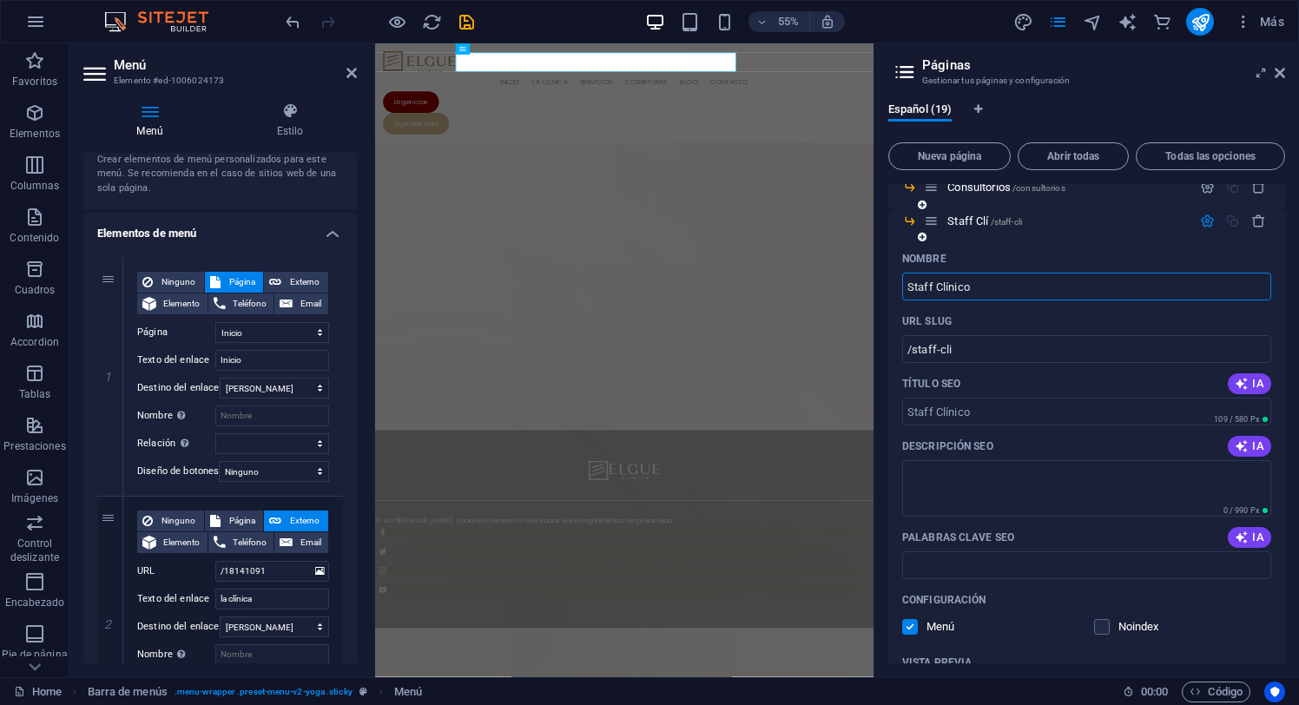
type input "/staff-clinico"
type input "Staff Clínico"
click at [1007, 346] on input "/staff-clinico" at bounding box center [1086, 349] width 369 height 28
click at [1208, 221] on icon "button" at bounding box center [1207, 221] width 15 height 15
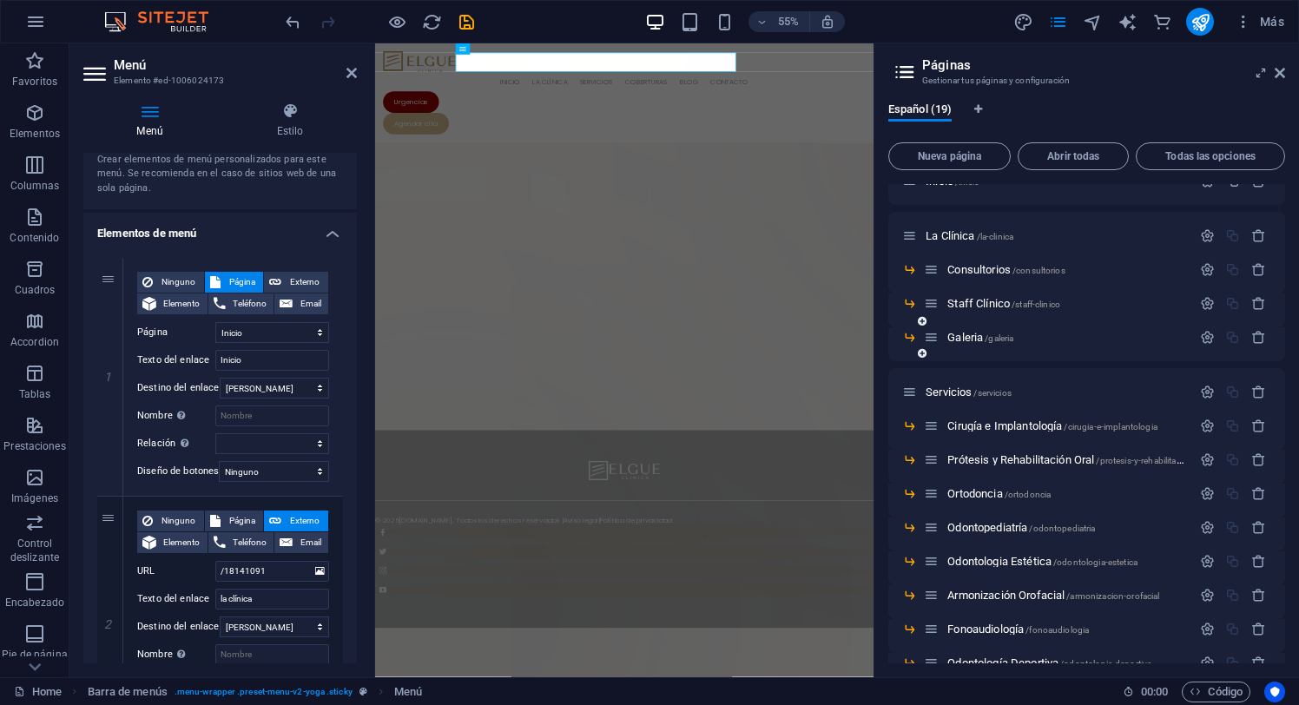
scroll to position [0, 0]
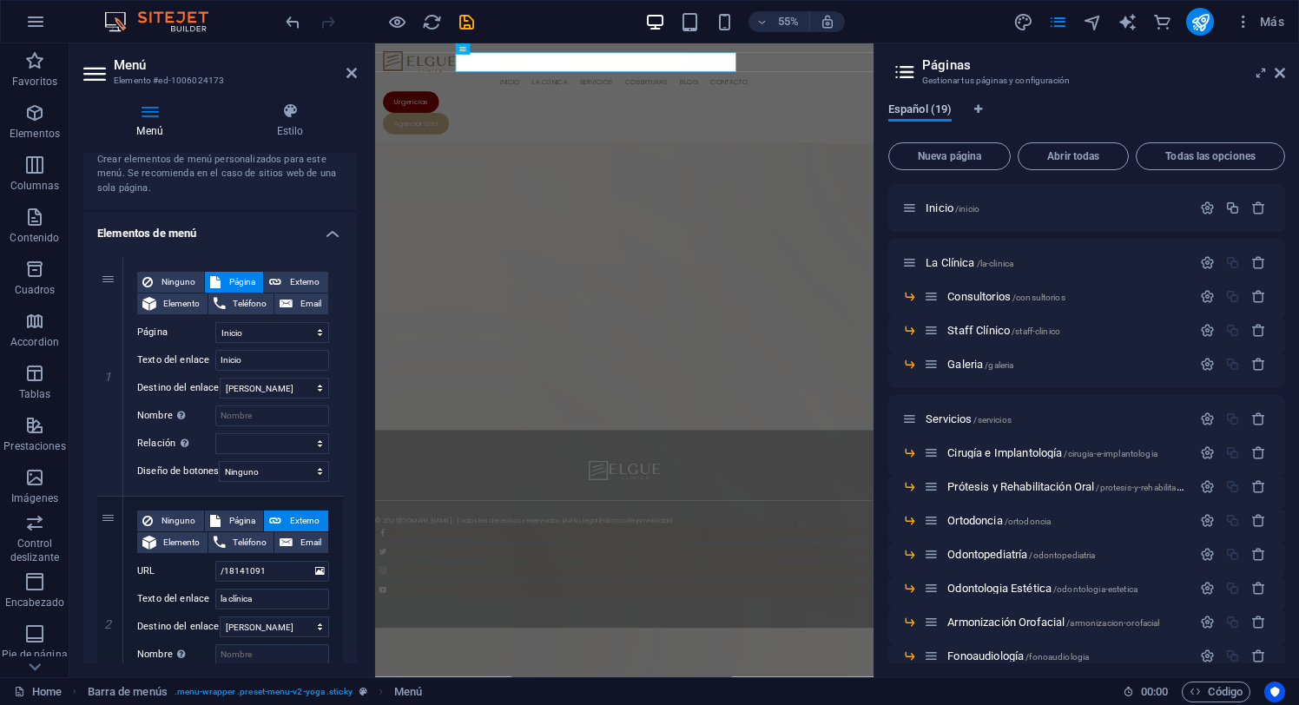
click at [909, 109] on span "Español (19)" at bounding box center [919, 111] width 63 height 24
click at [148, 114] on icon at bounding box center [149, 110] width 133 height 17
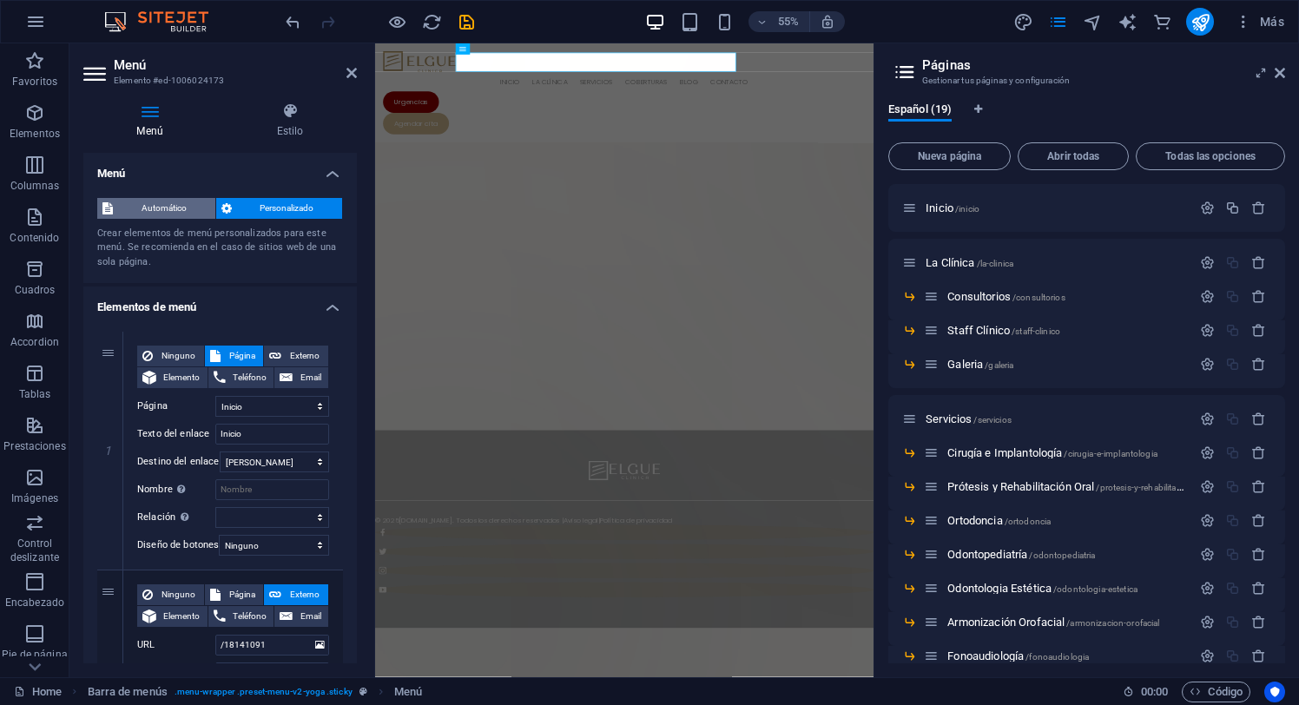
click at [159, 206] on span "Automático" at bounding box center [164, 208] width 92 height 21
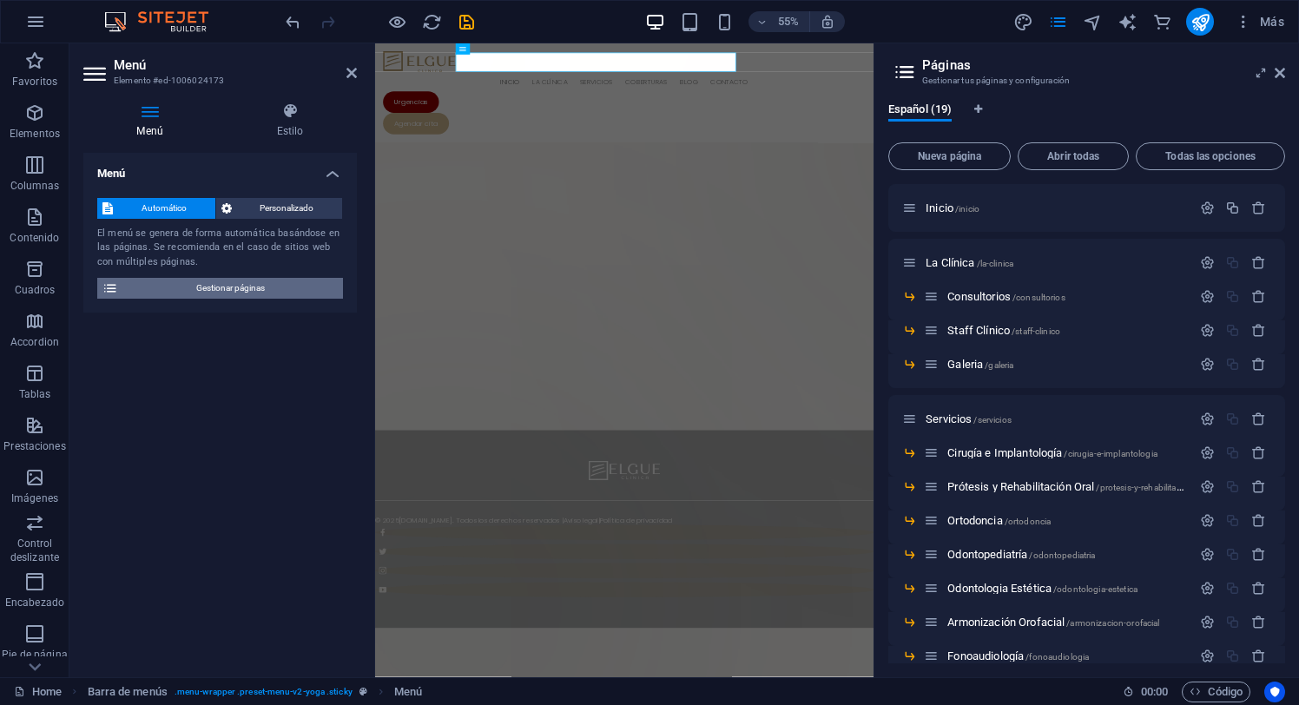
click at [148, 292] on span "Gestionar páginas" at bounding box center [230, 288] width 214 height 21
click at [1276, 76] on icon at bounding box center [1280, 73] width 10 height 14
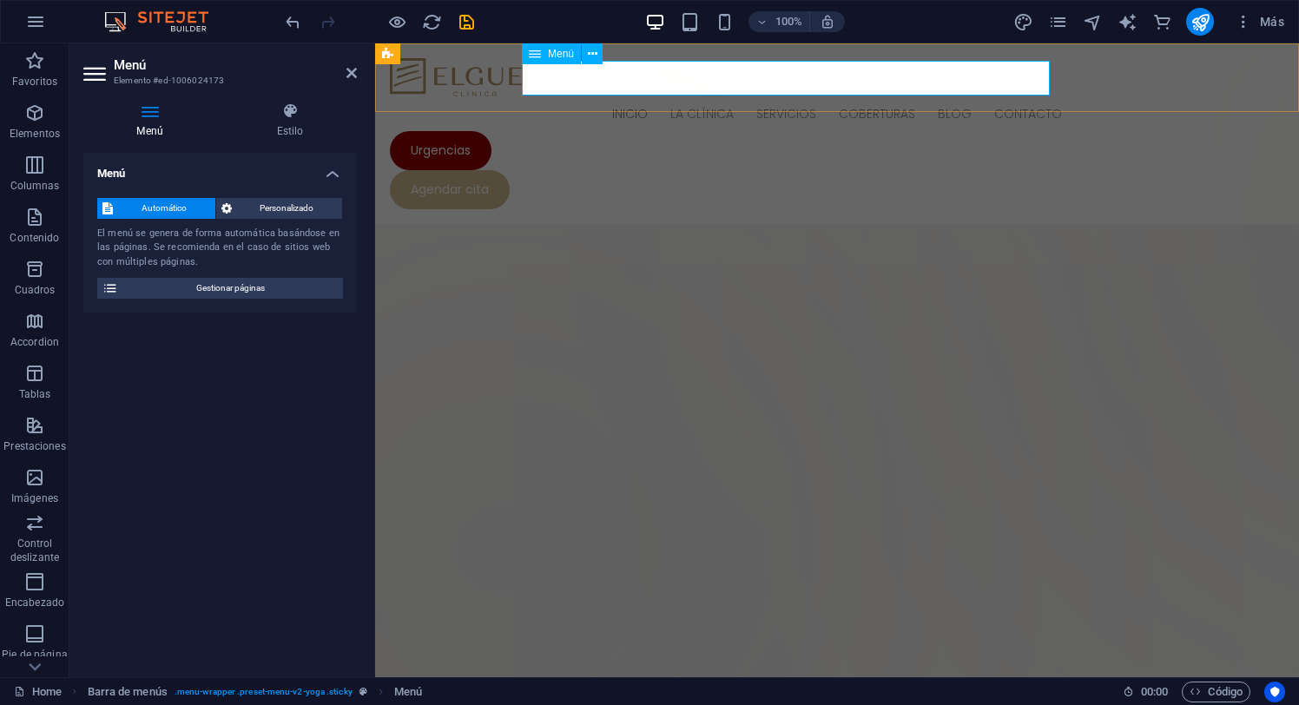
click at [737, 96] on nav "Inicio La Clínica Consultorios Staff Clínico Galeria Servicios Cirugía e Implan…" at bounding box center [837, 113] width 894 height 35
click at [259, 203] on span "Personalizado" at bounding box center [287, 208] width 101 height 21
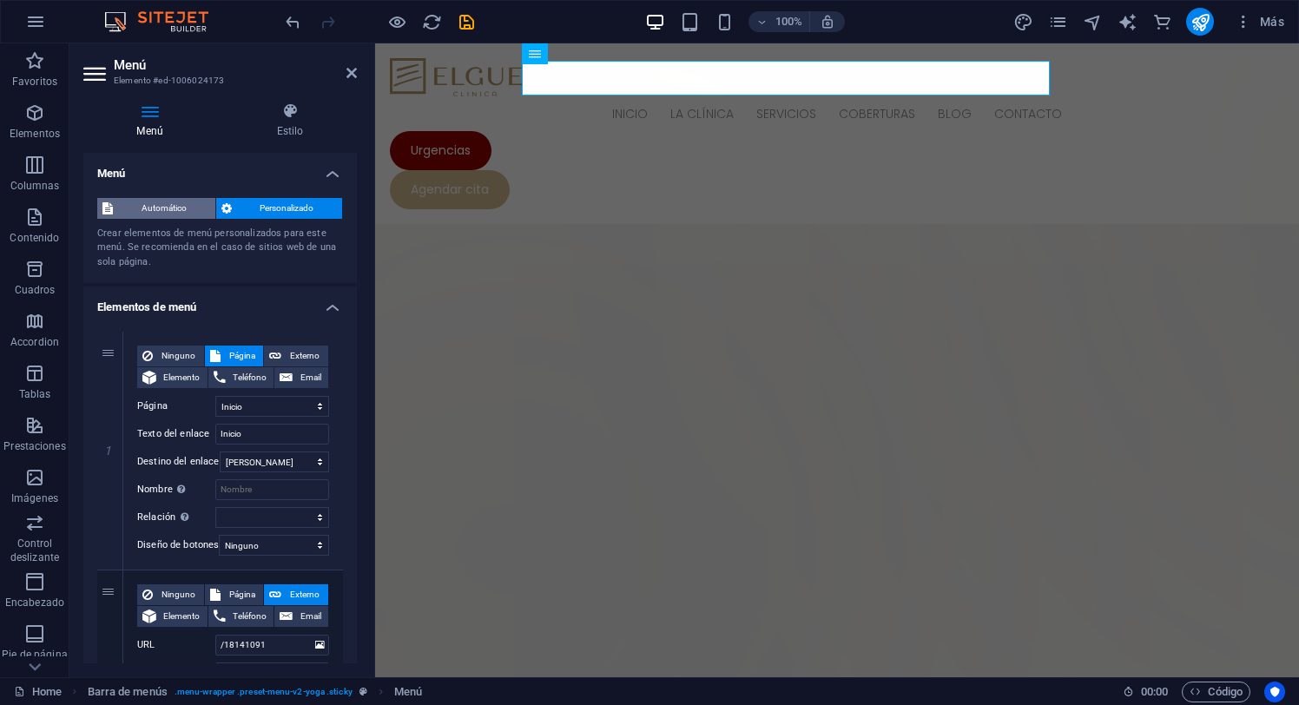
click at [165, 206] on span "Automático" at bounding box center [164, 208] width 92 height 21
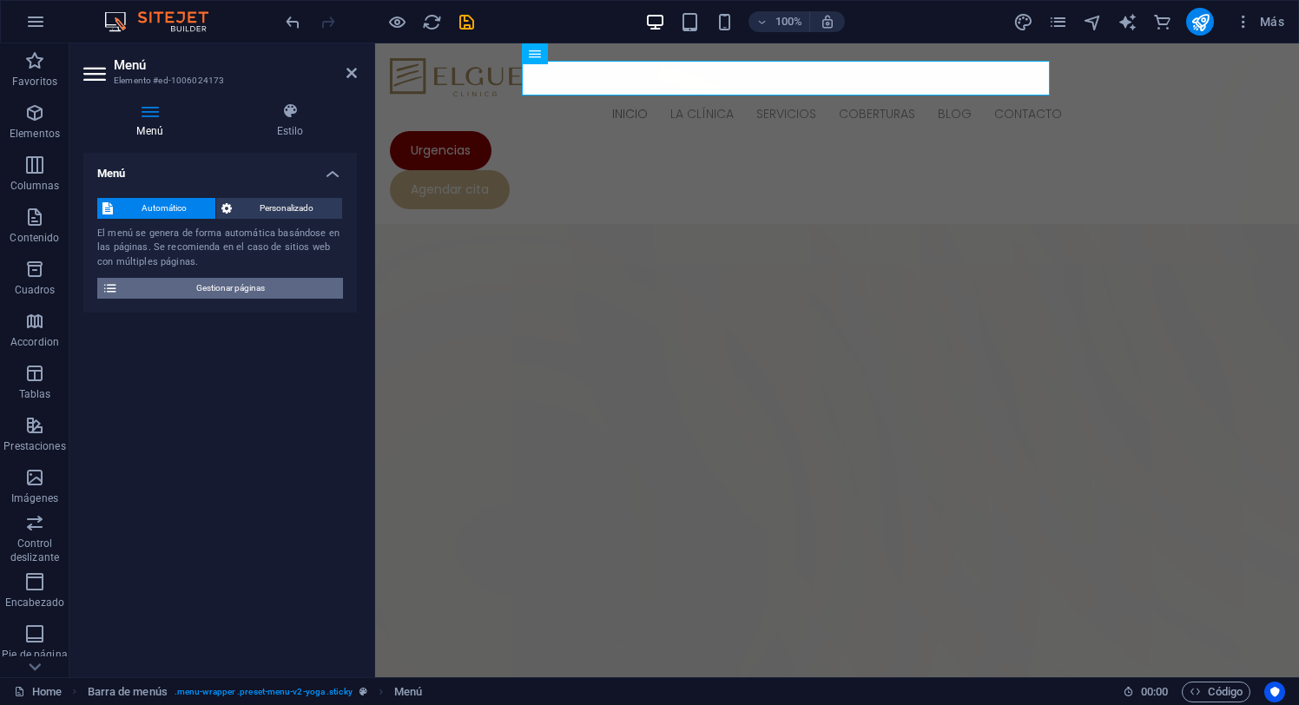
click at [164, 287] on span "Gestionar páginas" at bounding box center [230, 288] width 214 height 21
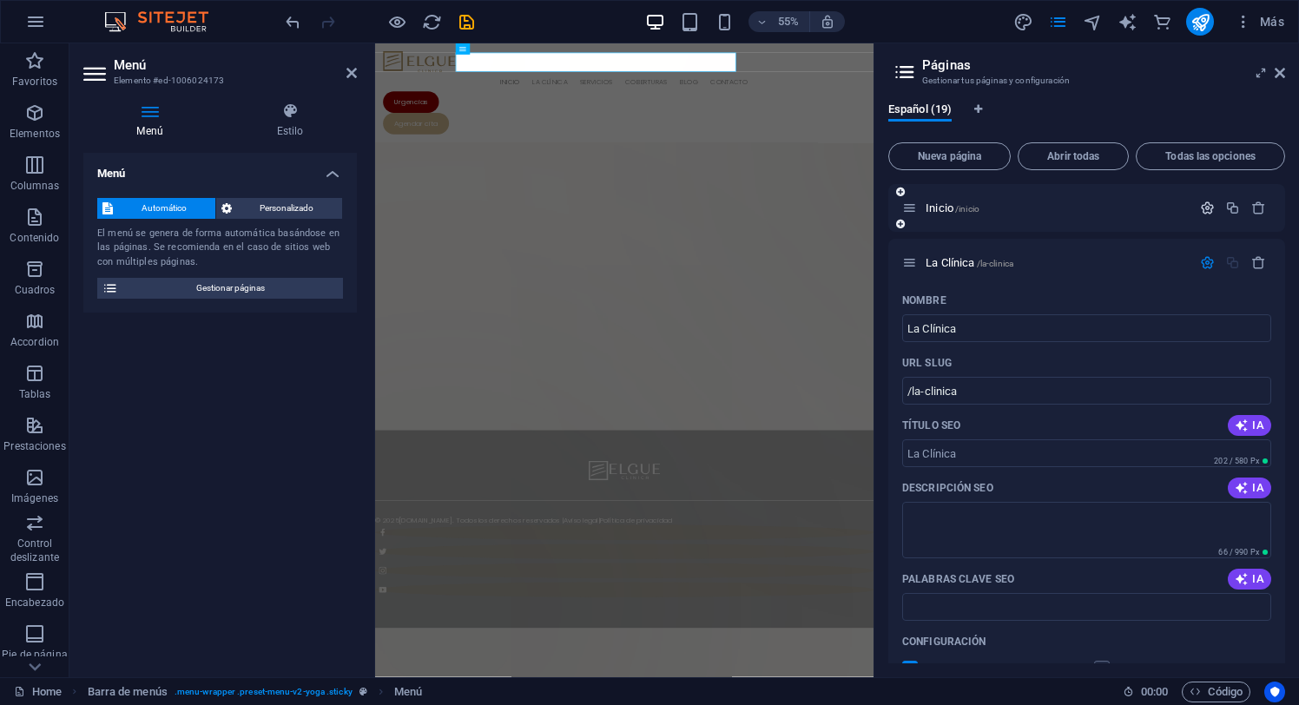
click at [1206, 205] on icon "button" at bounding box center [1207, 208] width 15 height 15
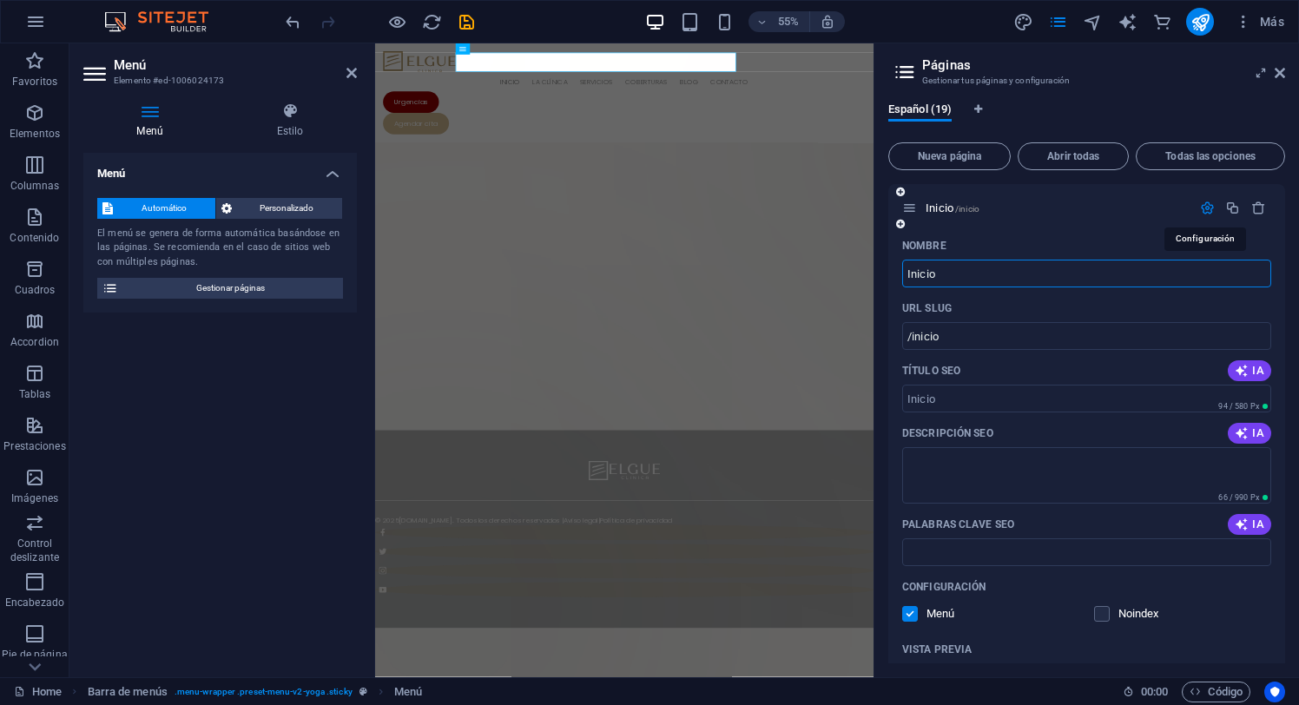
click at [1206, 205] on icon "button" at bounding box center [1207, 208] width 15 height 15
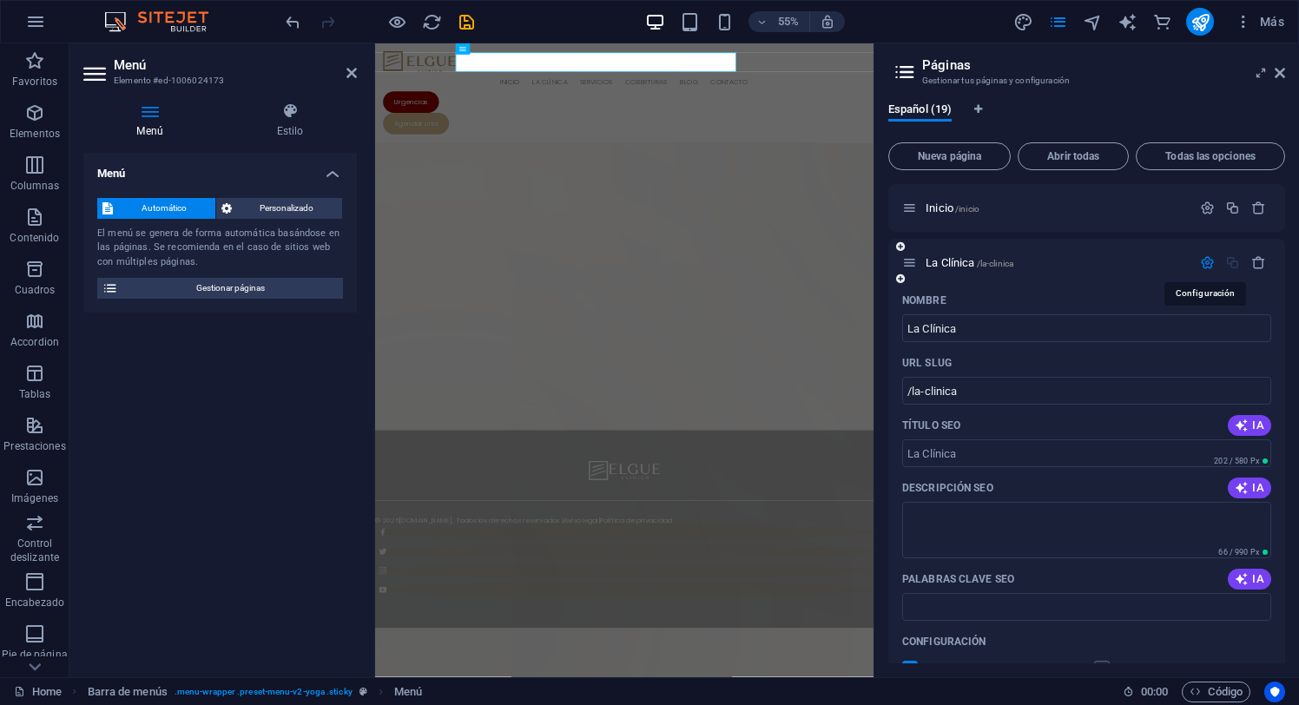
click at [1208, 262] on icon "button" at bounding box center [1207, 262] width 15 height 15
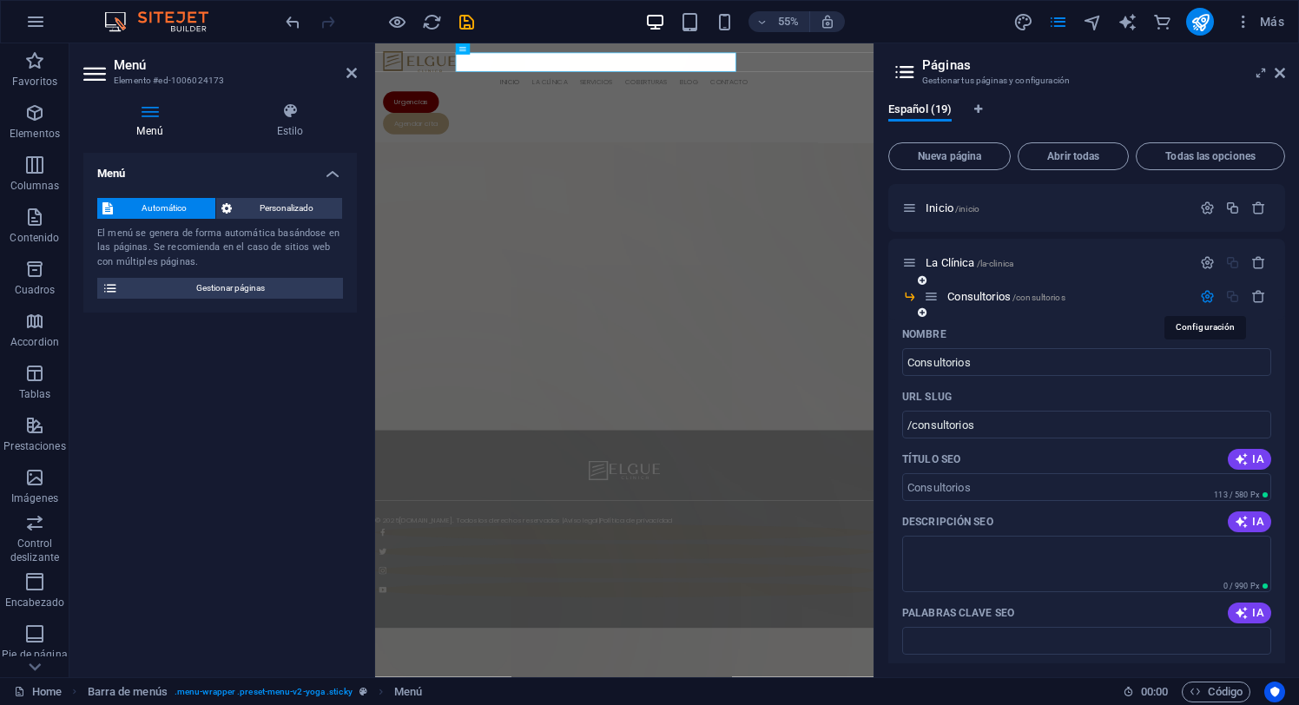
click at [1202, 296] on icon "button" at bounding box center [1207, 296] width 15 height 15
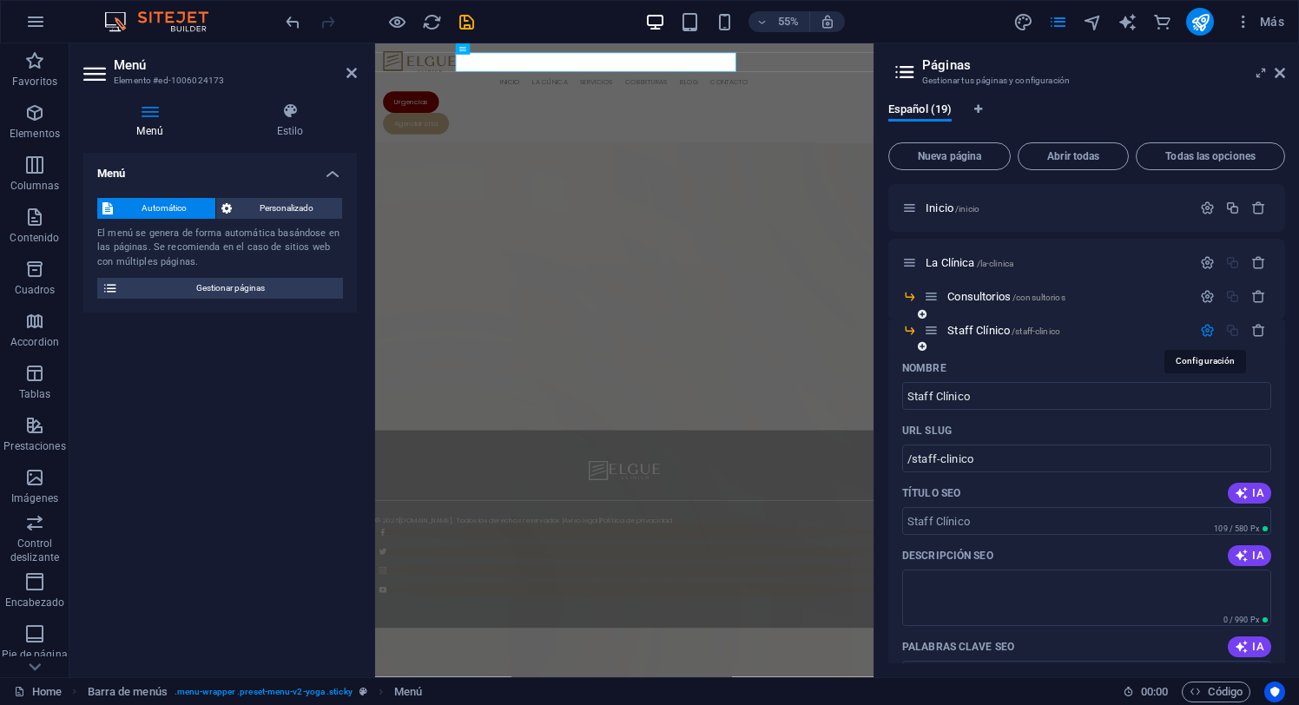
click at [1206, 332] on icon "button" at bounding box center [1207, 330] width 15 height 15
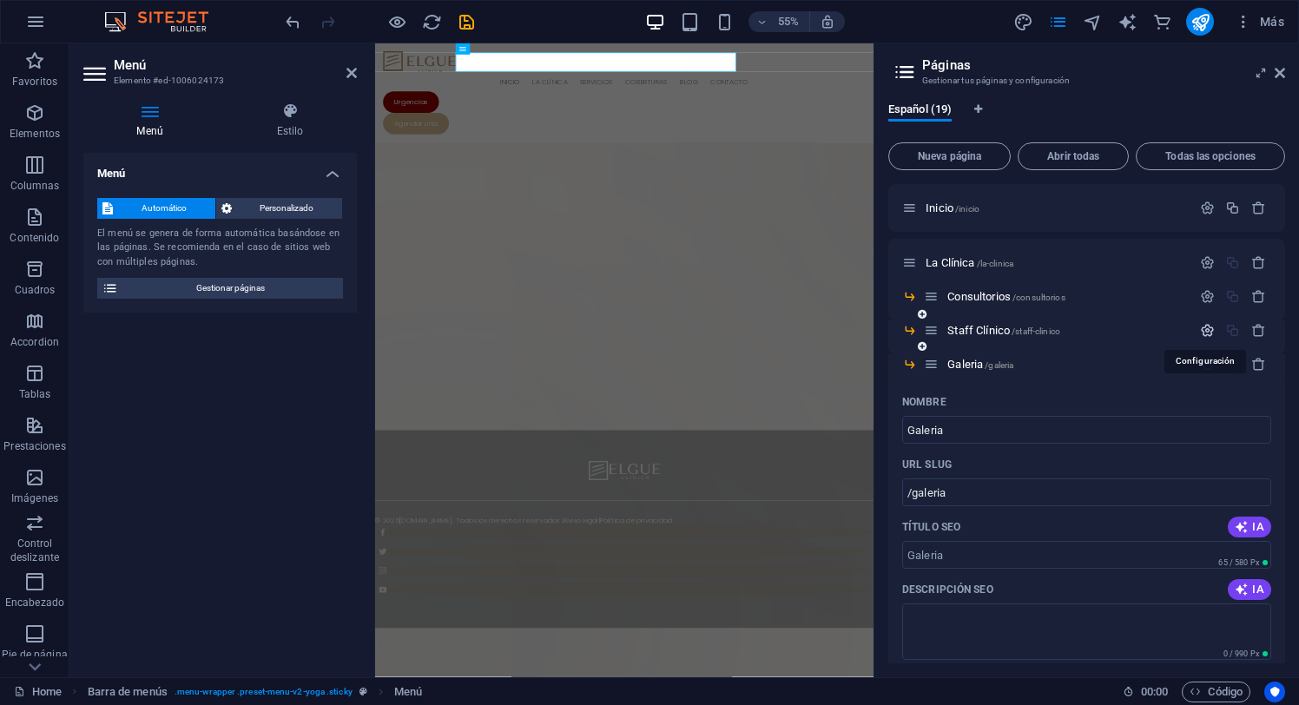
click at [1206, 332] on icon "button" at bounding box center [1207, 330] width 15 height 15
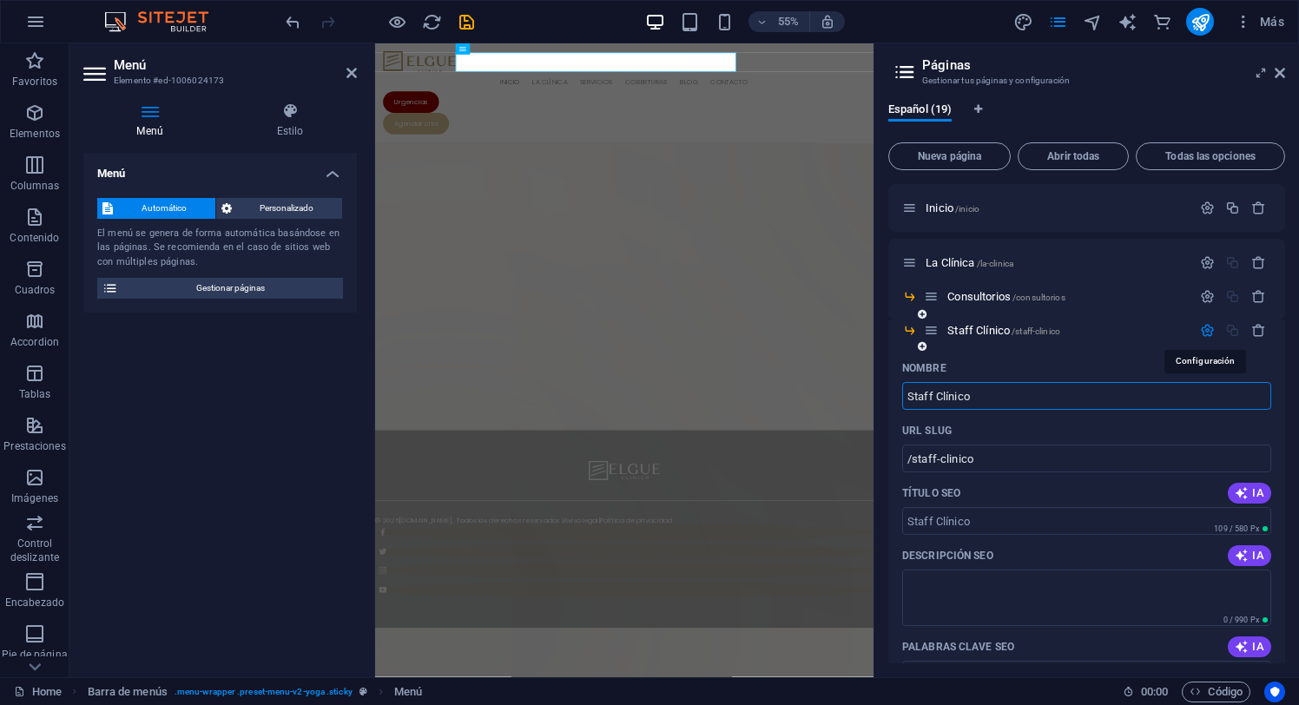
click at [1206, 332] on icon "button" at bounding box center [1207, 330] width 15 height 15
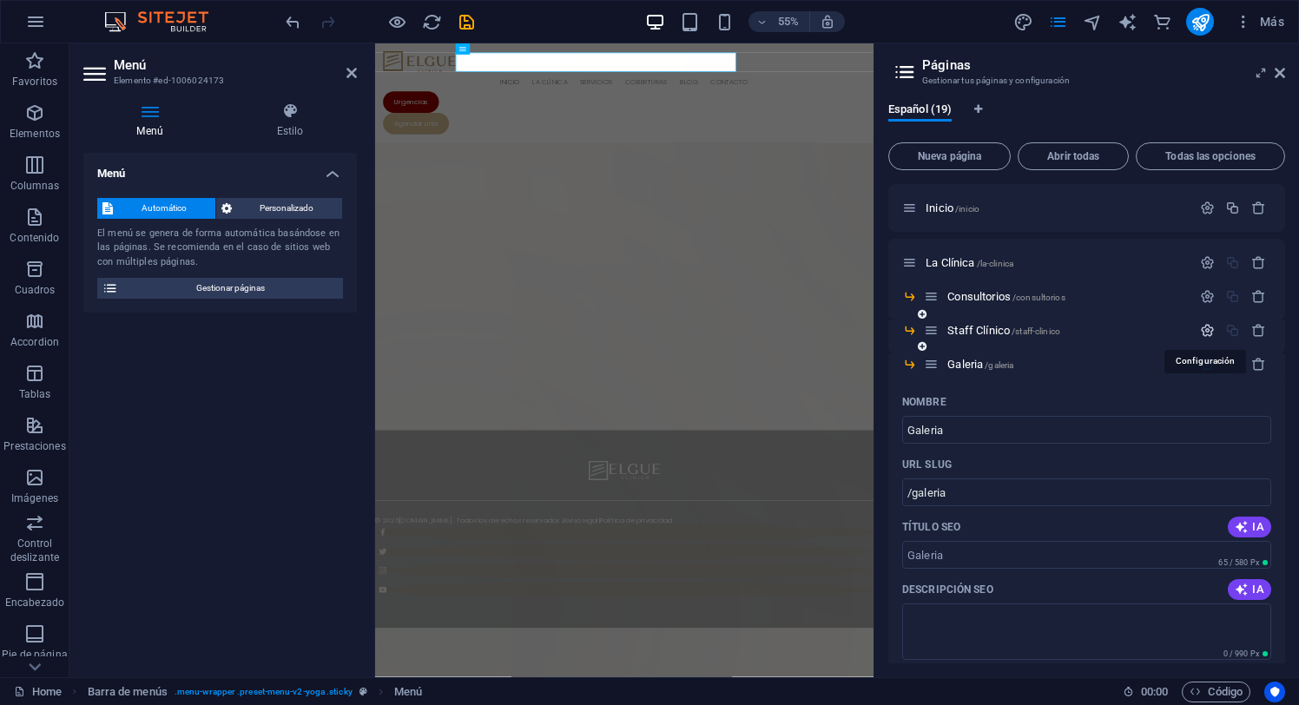
click at [1206, 332] on icon "button" at bounding box center [1207, 330] width 15 height 15
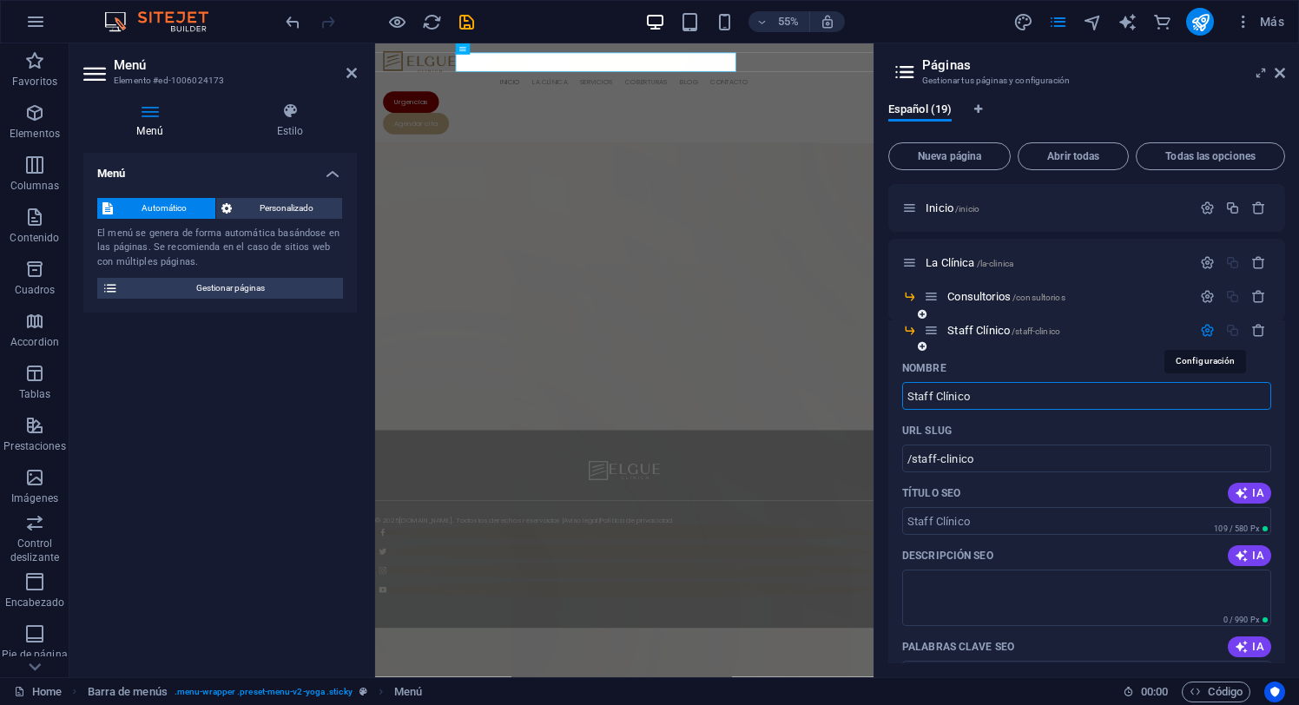
click at [1206, 332] on icon "button" at bounding box center [1207, 330] width 15 height 15
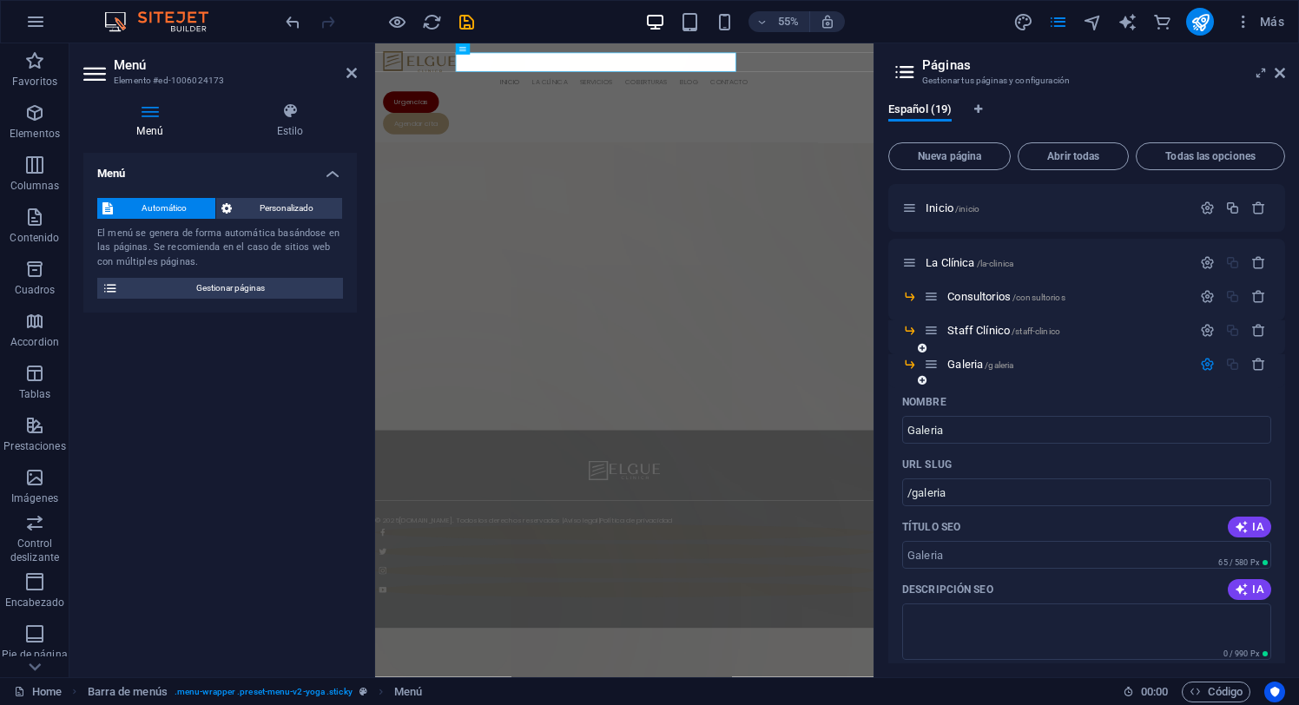
click at [1205, 372] on div at bounding box center [1233, 364] width 76 height 19
click at [1205, 366] on icon "button" at bounding box center [1207, 364] width 15 height 15
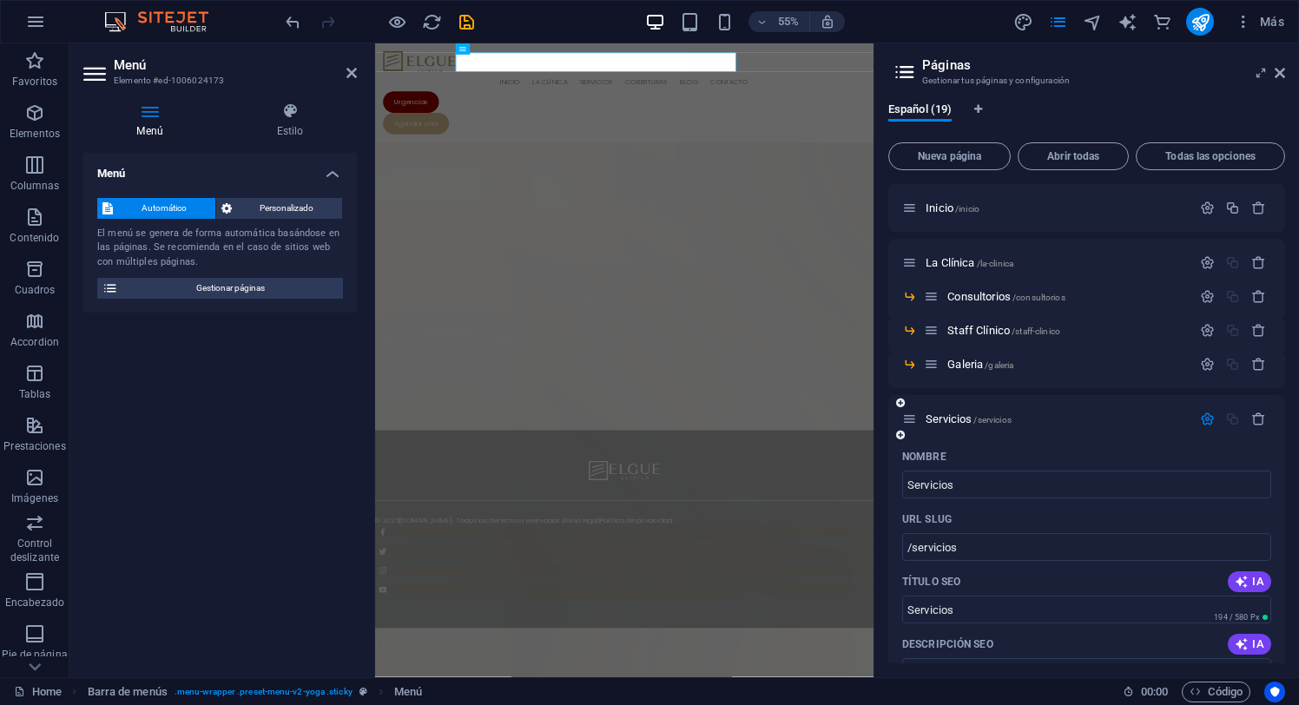
click at [1202, 418] on icon "button" at bounding box center [1207, 419] width 15 height 15
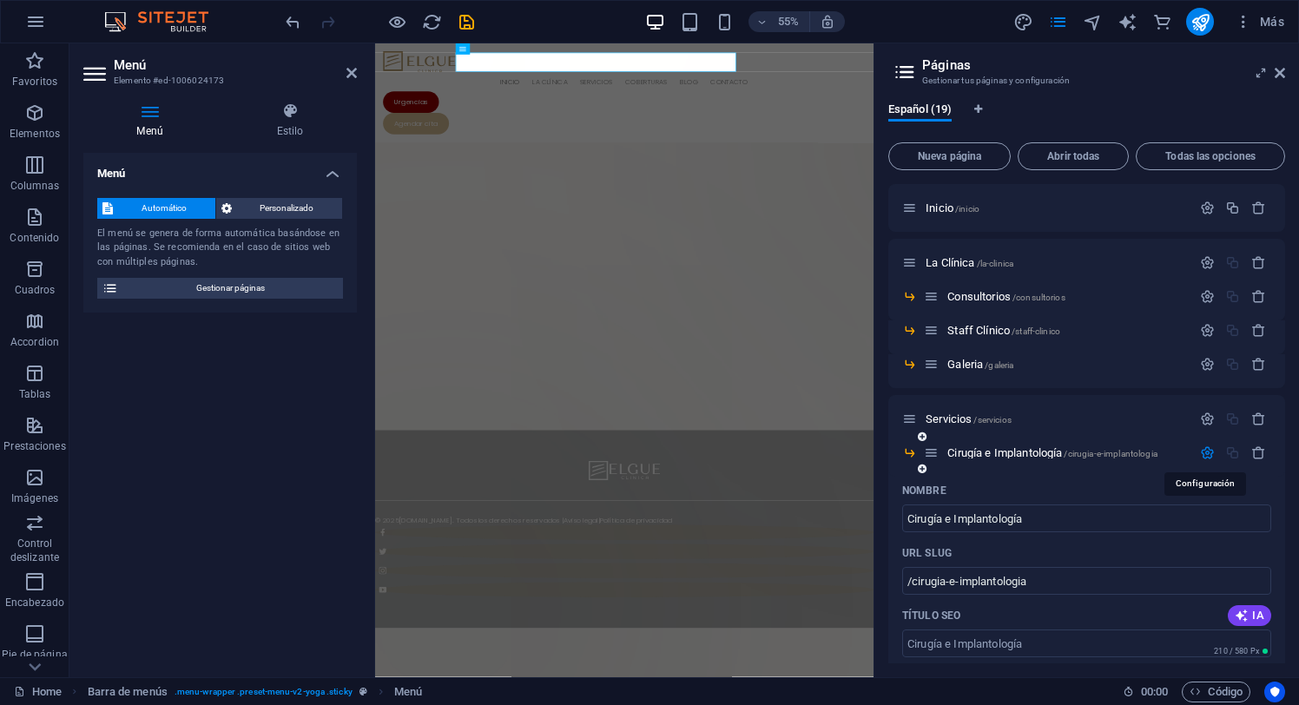
click at [1206, 450] on icon "button" at bounding box center [1207, 452] width 15 height 15
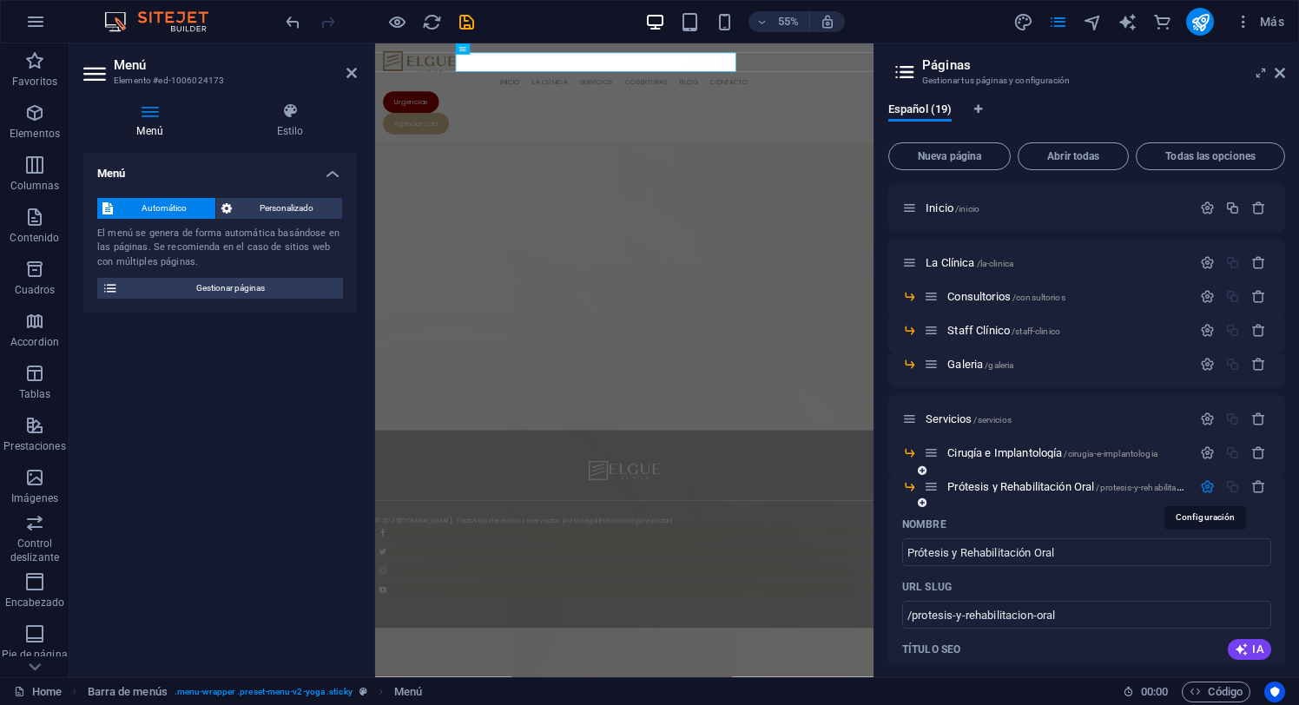
click at [1207, 490] on icon "button" at bounding box center [1207, 486] width 15 height 15
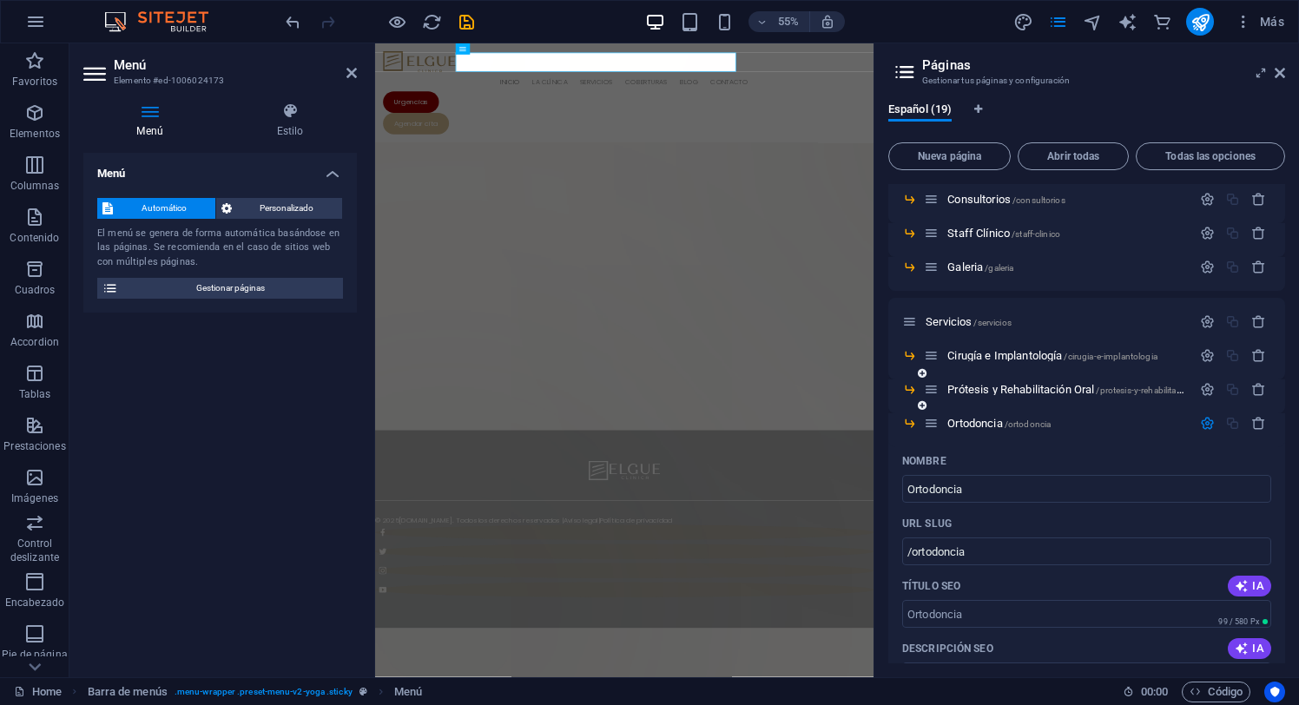
scroll to position [108, 0]
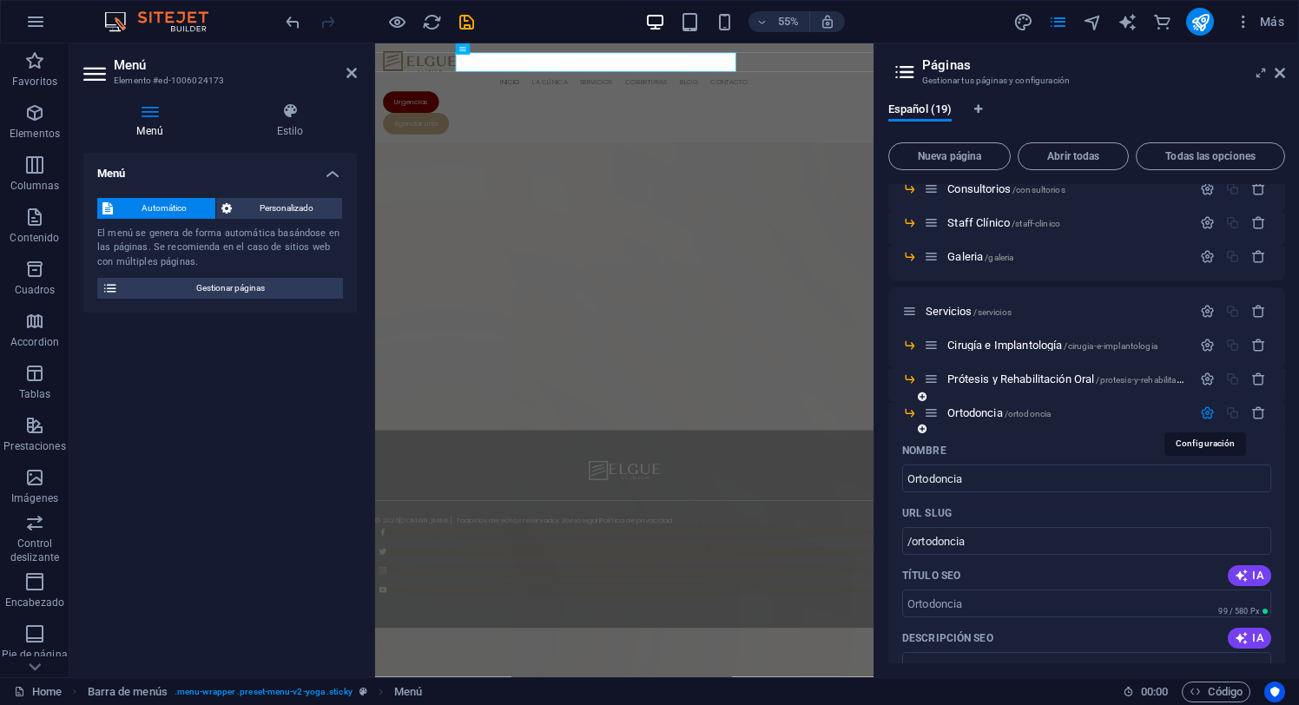
click at [1203, 410] on icon "button" at bounding box center [1207, 413] width 15 height 15
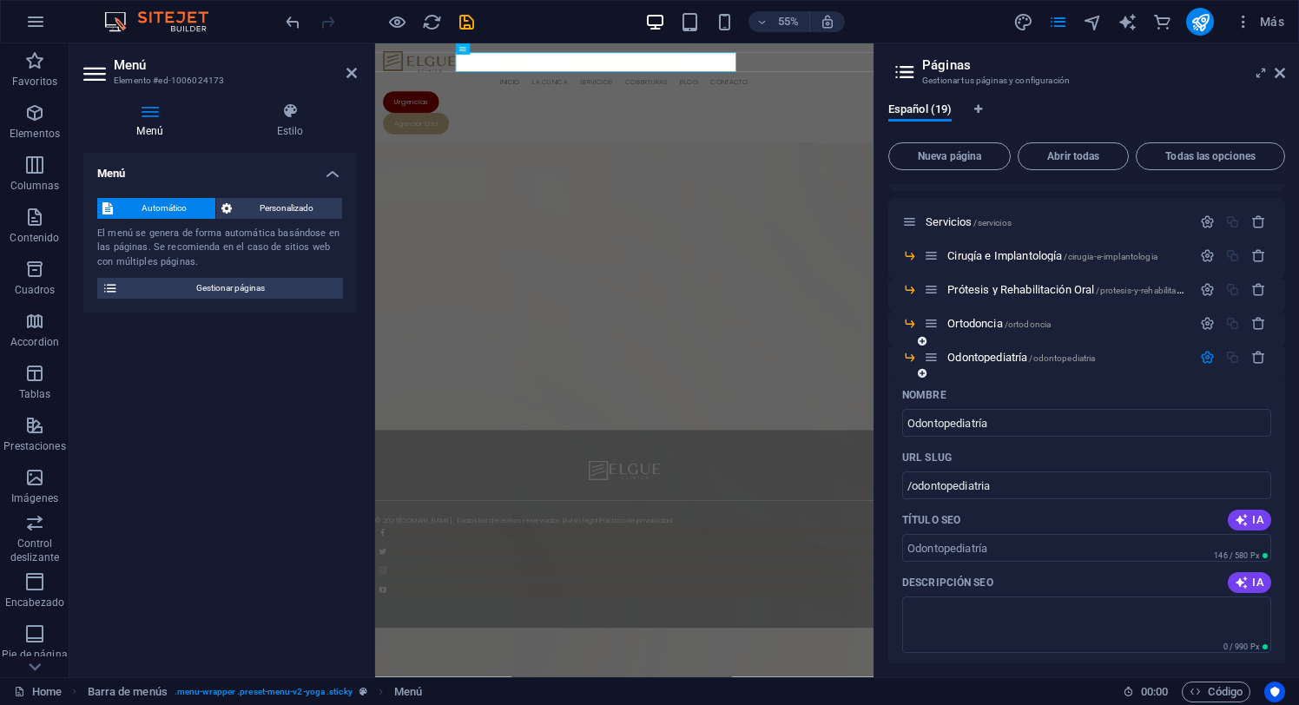
scroll to position [208, 0]
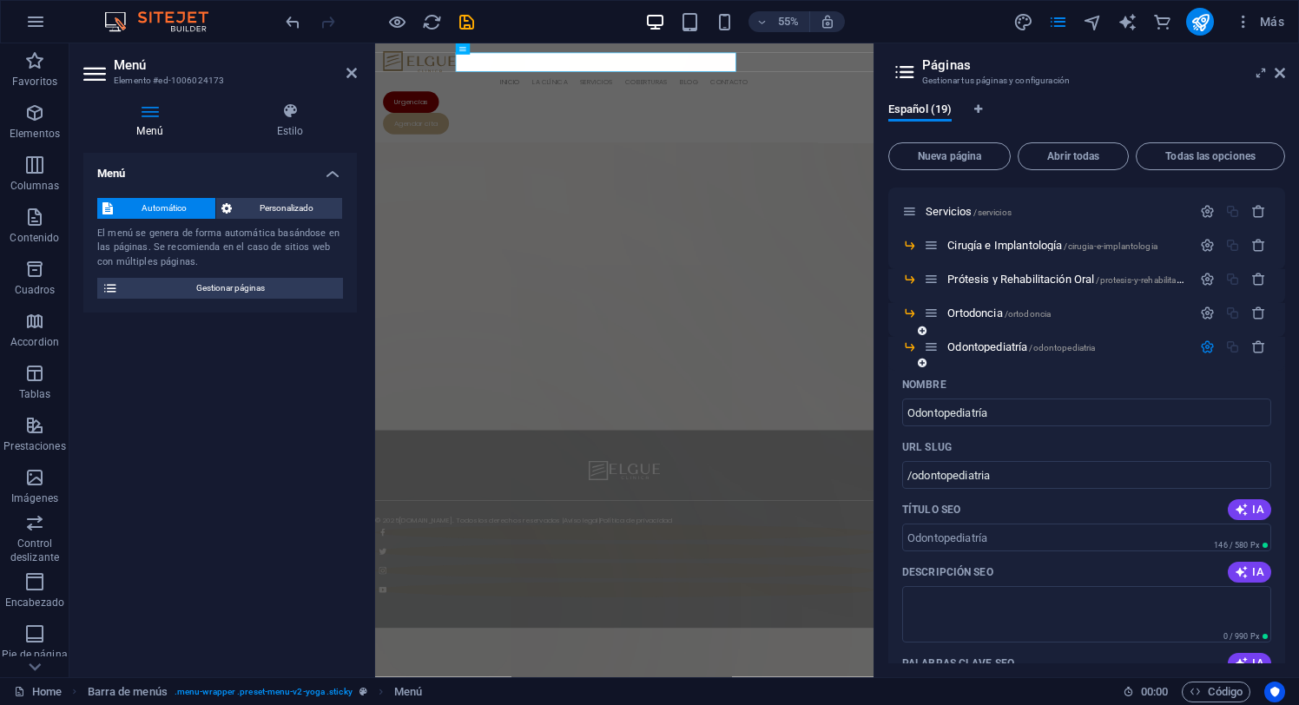
click at [1207, 342] on icon "button" at bounding box center [1207, 347] width 15 height 15
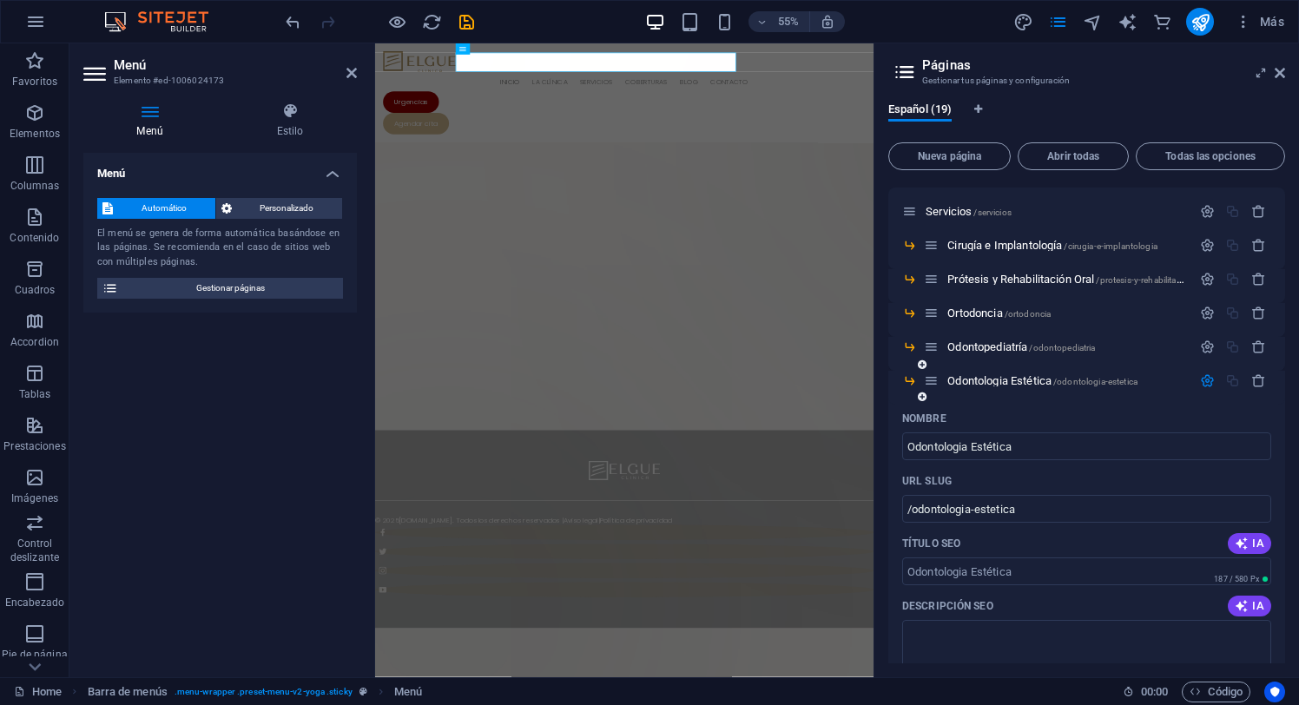
click at [1204, 381] on icon "button" at bounding box center [1207, 380] width 15 height 15
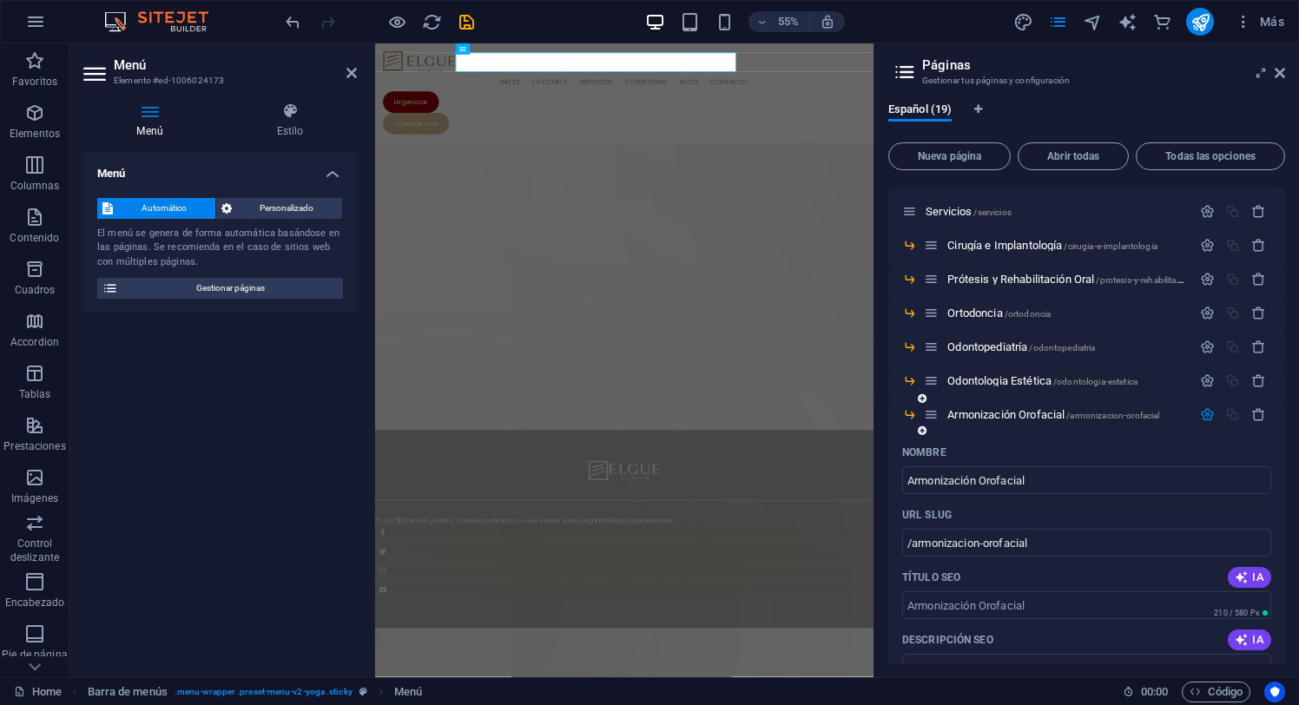
click at [1203, 413] on icon "button" at bounding box center [1207, 414] width 15 height 15
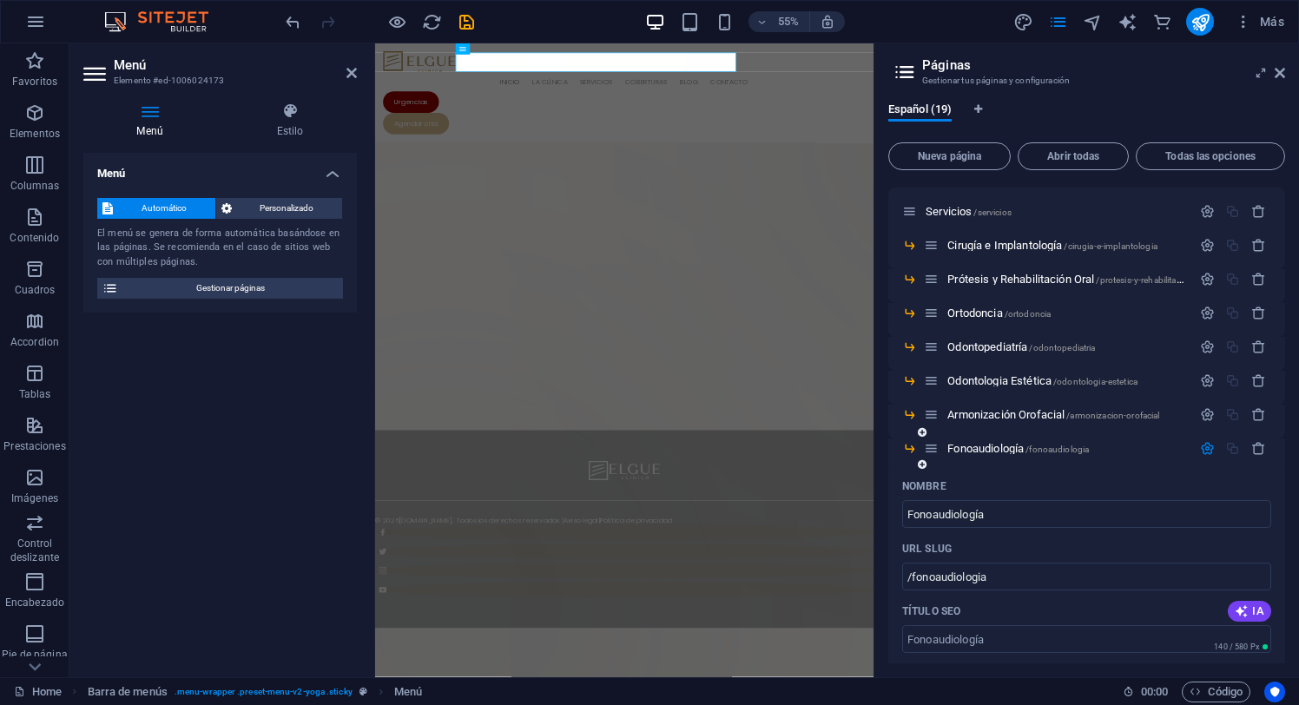
click at [1203, 448] on icon "button" at bounding box center [1207, 448] width 15 height 15
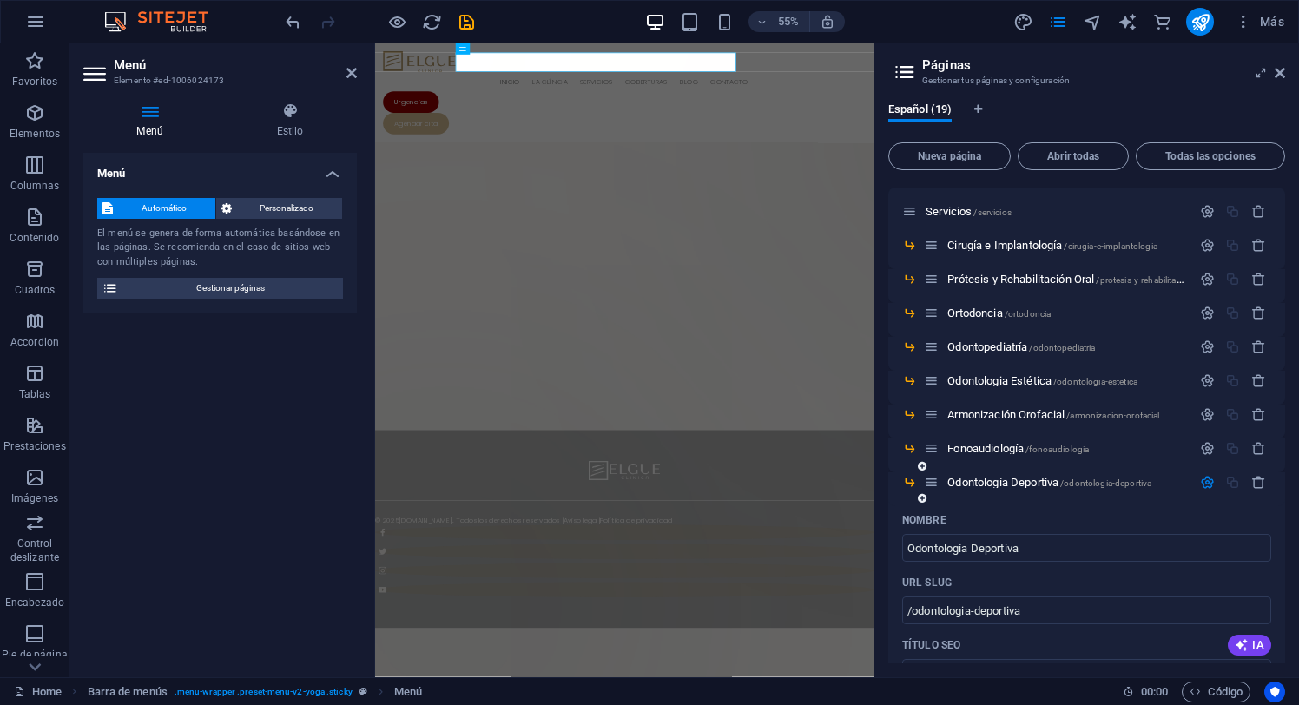
click at [1204, 485] on icon "button" at bounding box center [1207, 482] width 15 height 15
click at [1204, 511] on icon "button" at bounding box center [1207, 516] width 15 height 15
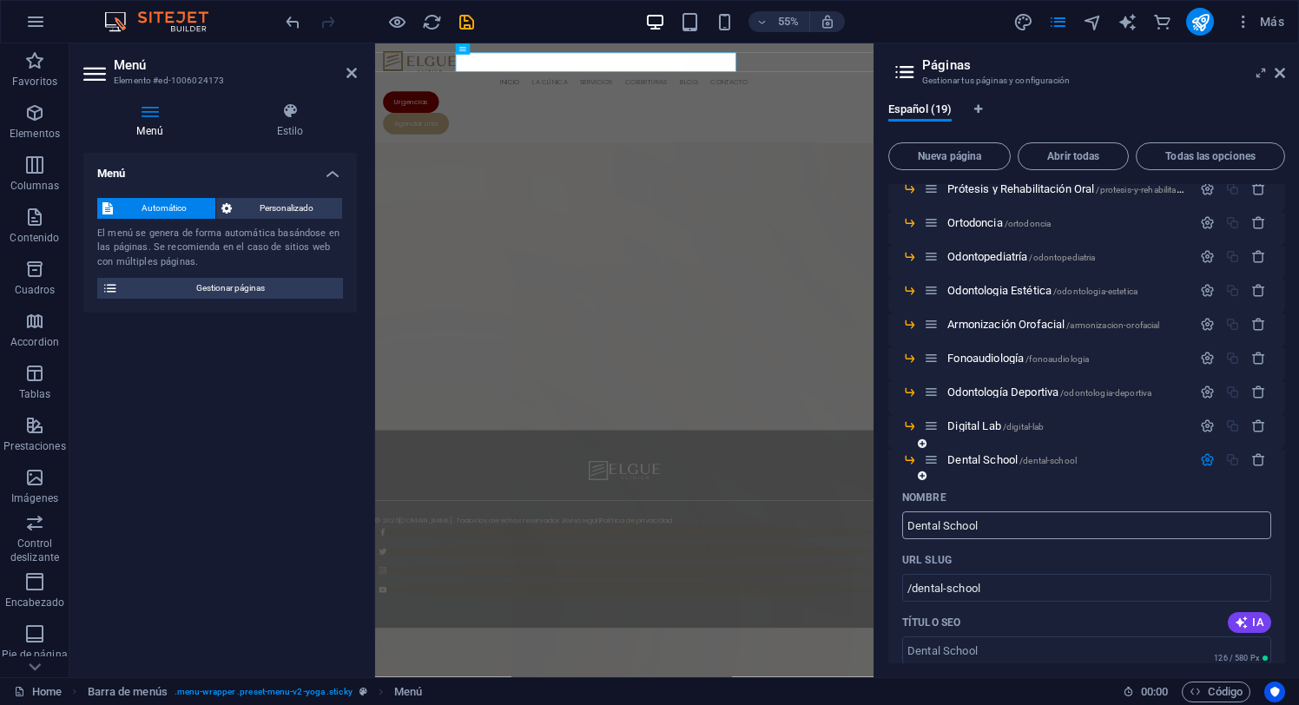
scroll to position [303, 0]
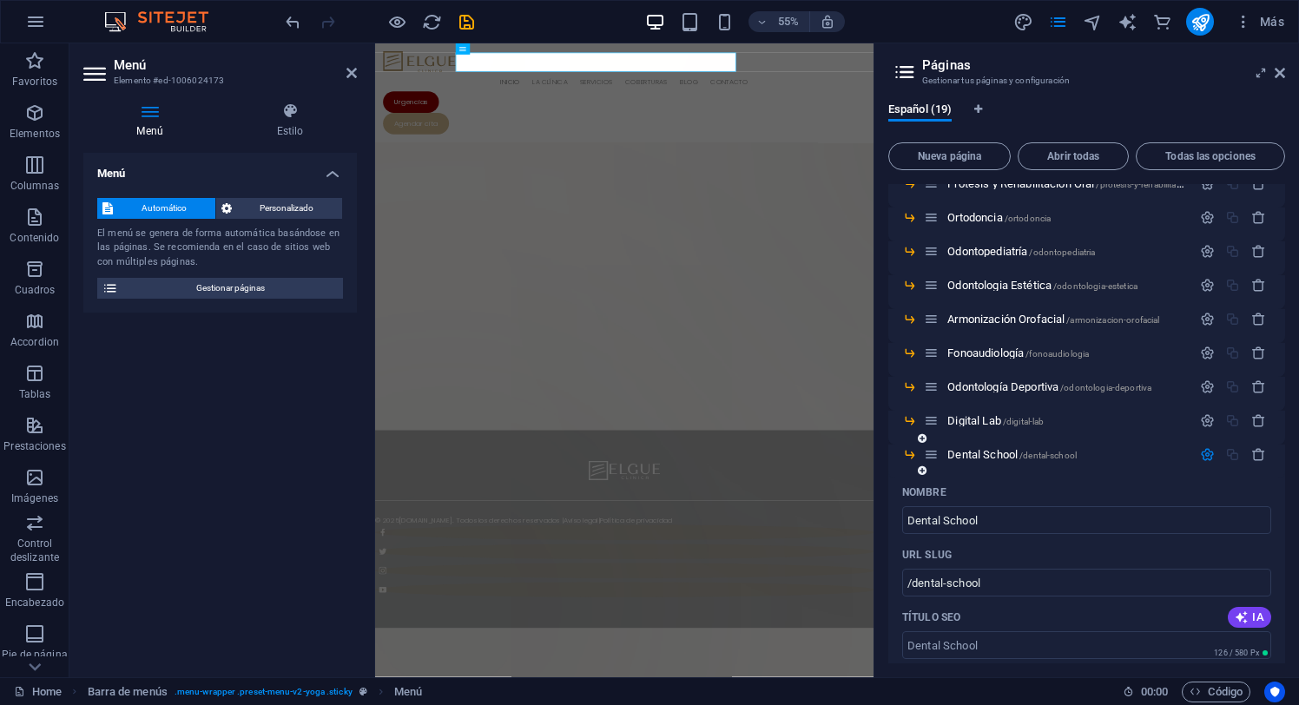
click at [1206, 456] on icon "button" at bounding box center [1207, 454] width 15 height 15
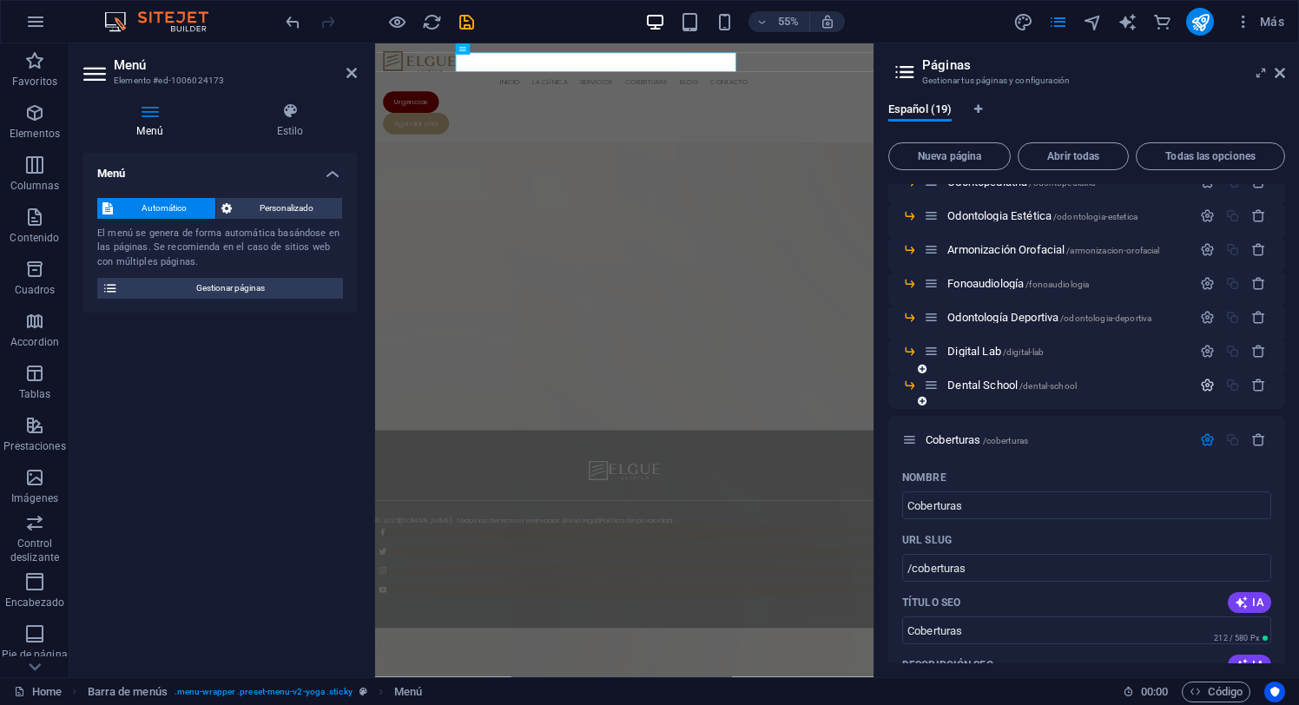
scroll to position [401, 0]
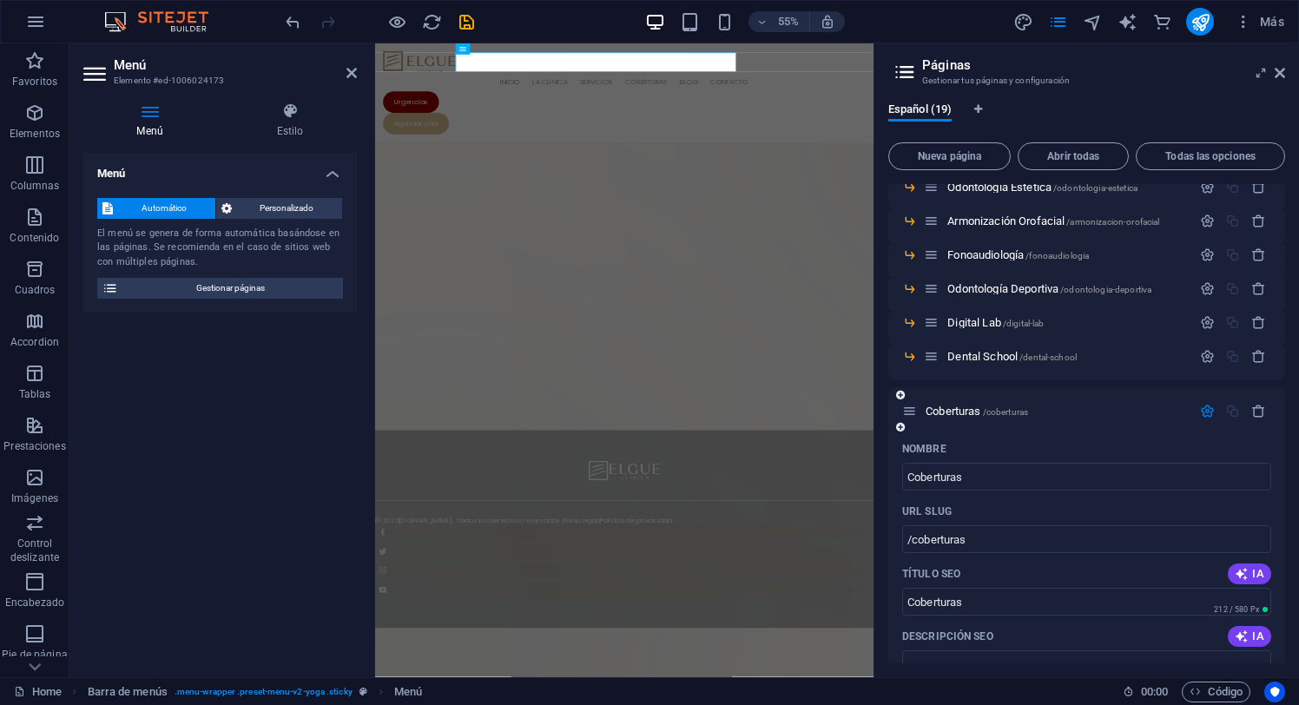
click at [1201, 411] on icon "button" at bounding box center [1207, 411] width 15 height 15
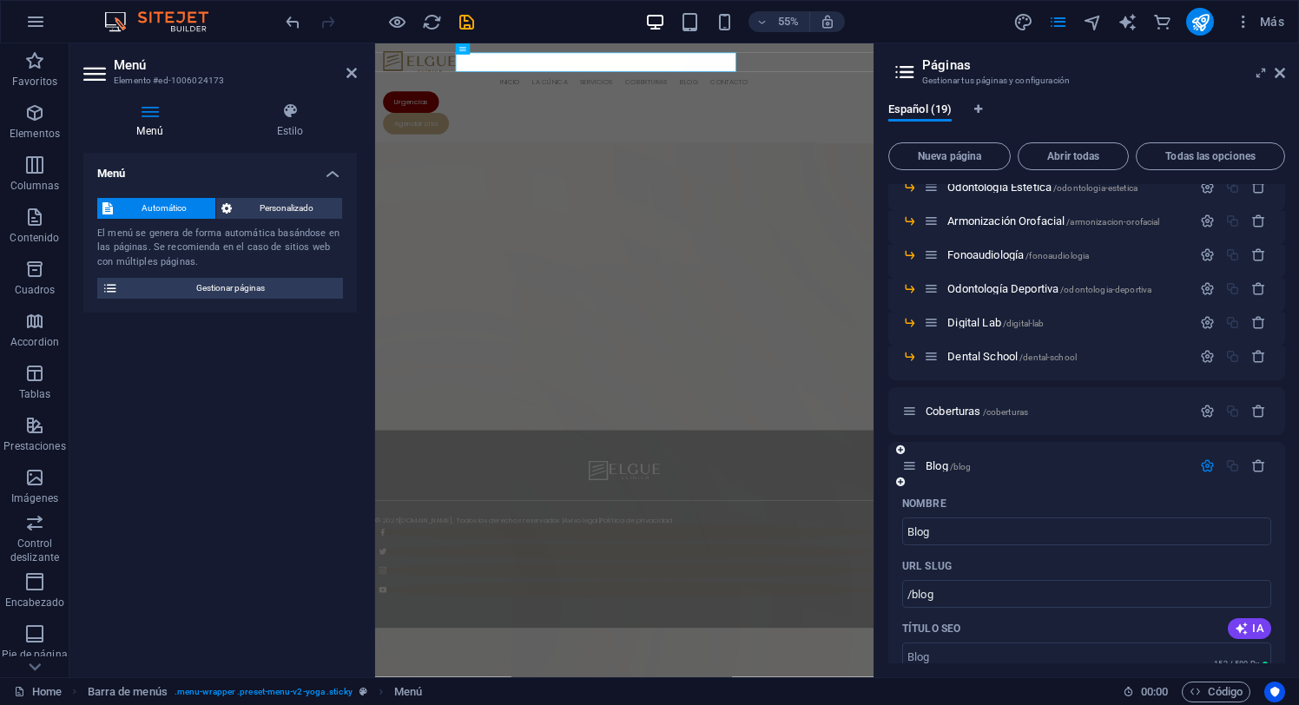
click at [1202, 470] on icon "button" at bounding box center [1207, 465] width 15 height 15
click at [1205, 521] on icon "button" at bounding box center [1207, 520] width 15 height 15
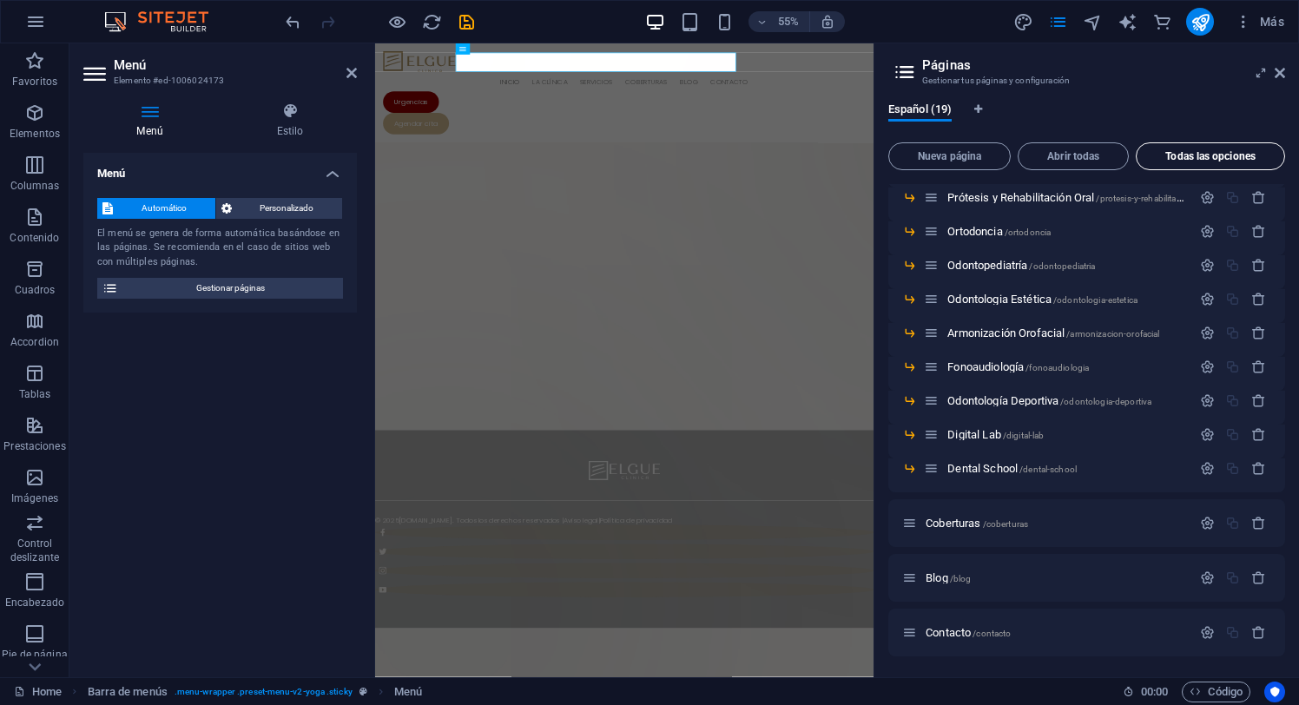
click at [1187, 152] on span "Todas las opciones" at bounding box center [1211, 156] width 134 height 10
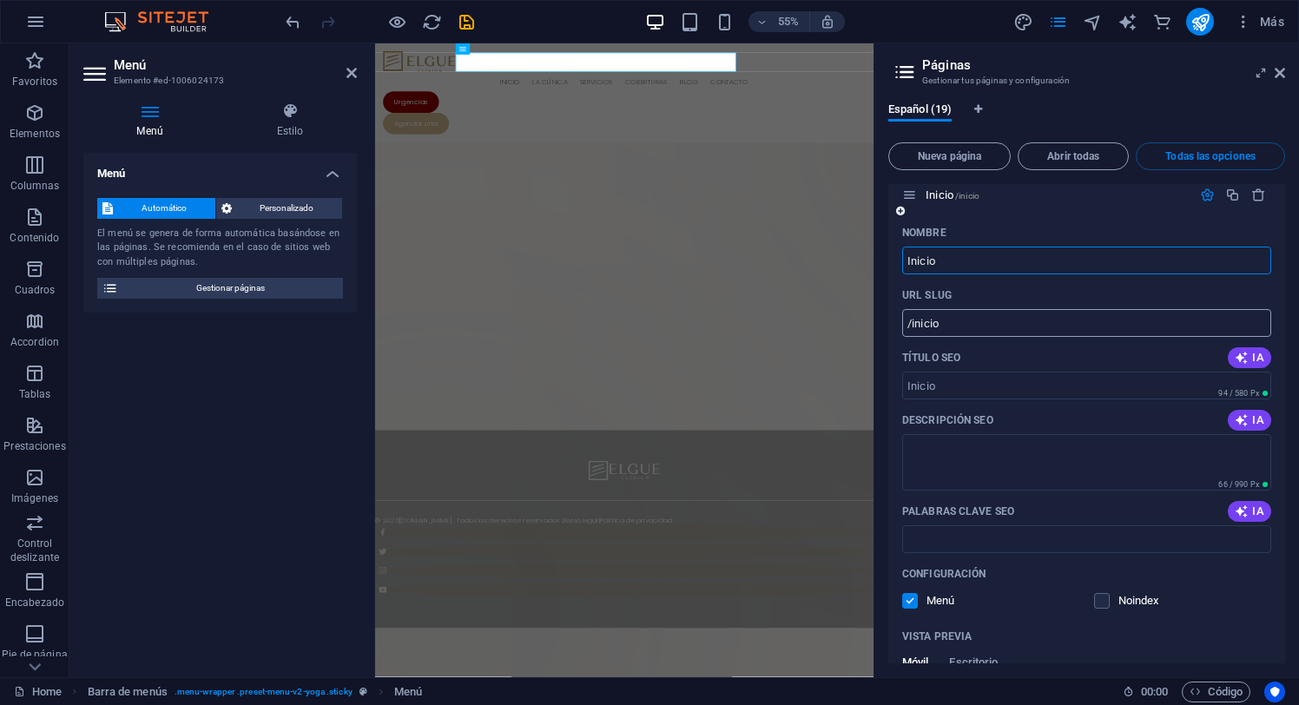
scroll to position [0, 0]
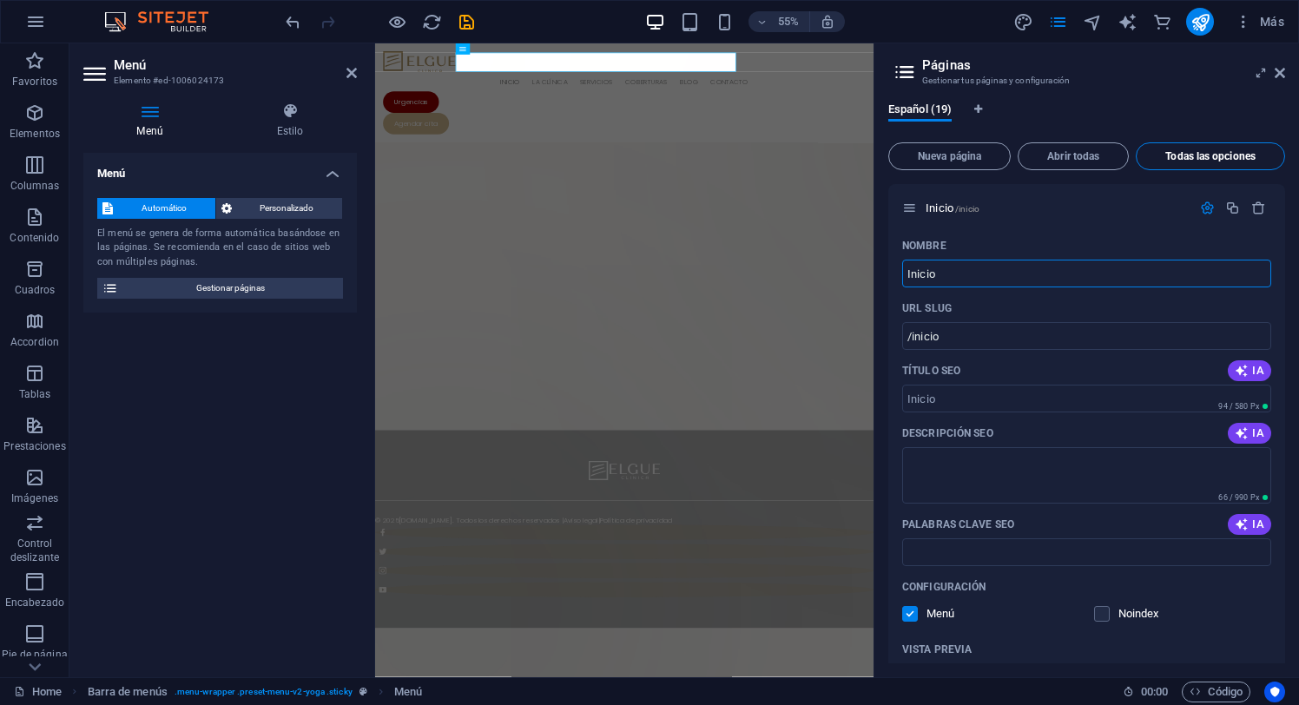
click at [1182, 155] on span "Todas las opciones" at bounding box center [1211, 156] width 134 height 10
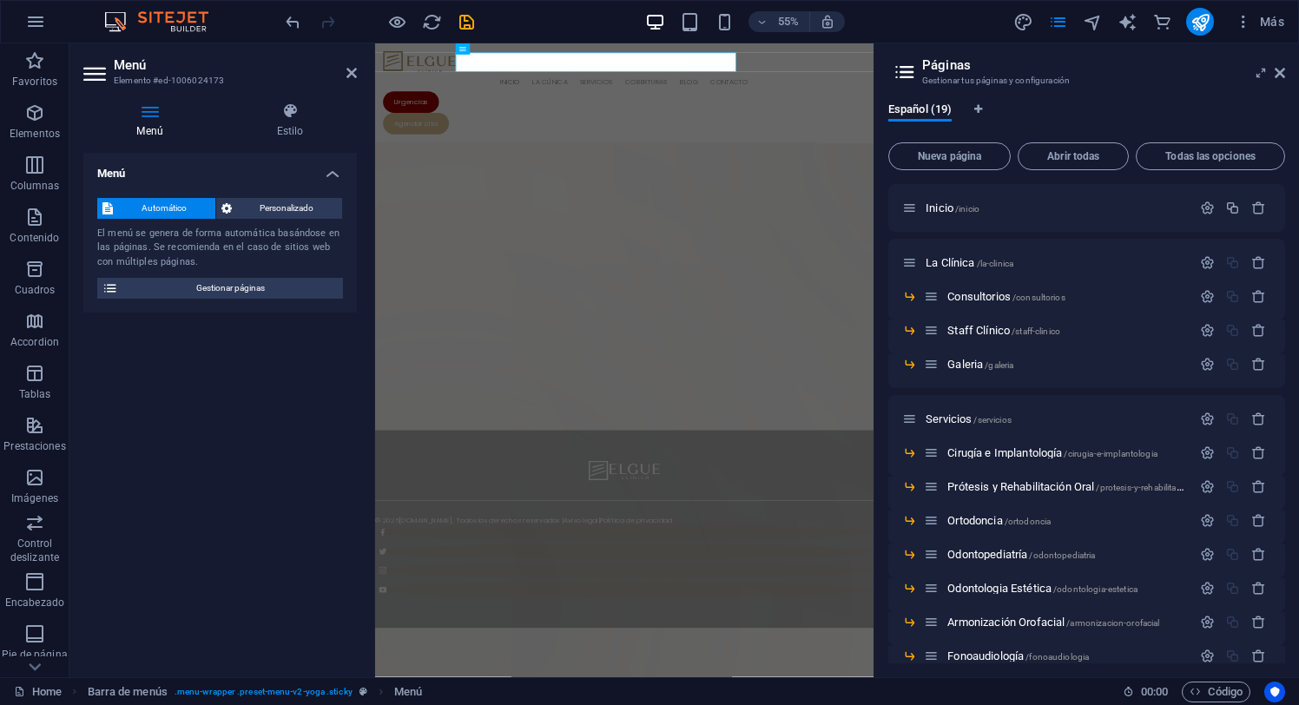
click at [148, 113] on icon at bounding box center [149, 110] width 133 height 17
click at [109, 288] on icon at bounding box center [110, 288] width 16 height 21
click at [1282, 69] on icon at bounding box center [1280, 73] width 10 height 14
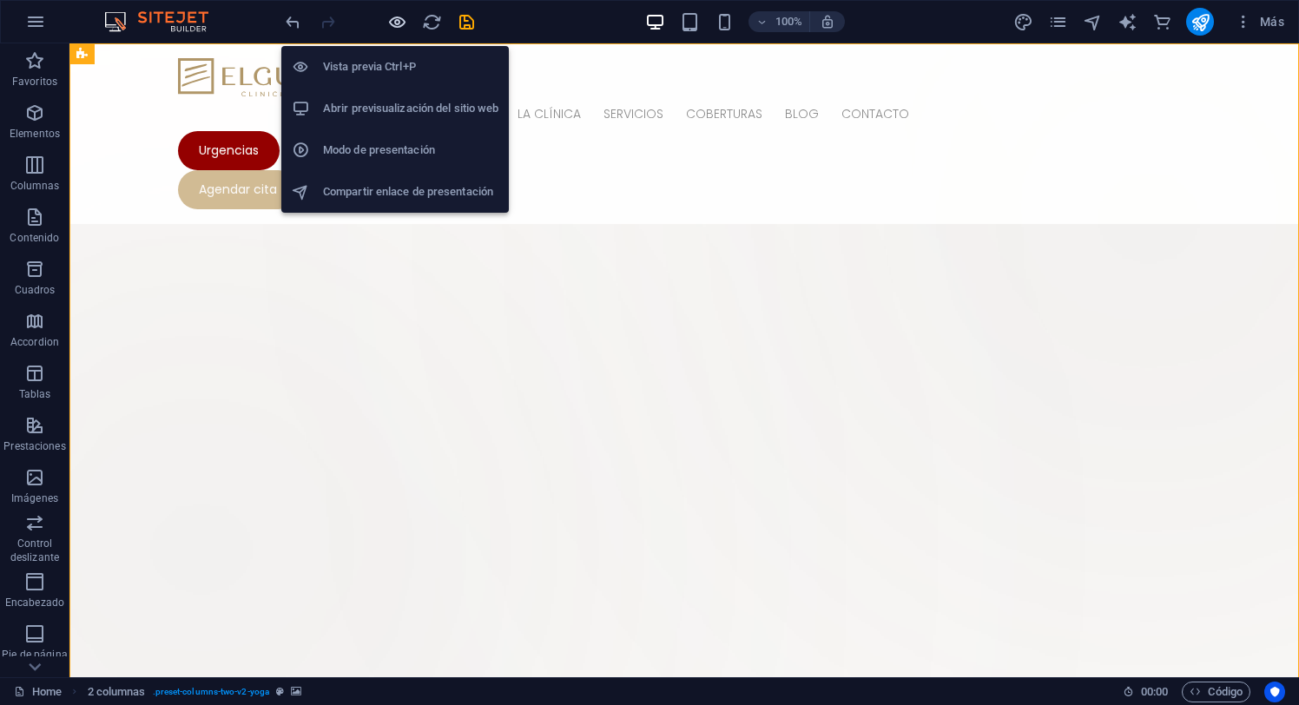
click at [393, 19] on icon "button" at bounding box center [397, 22] width 20 height 20
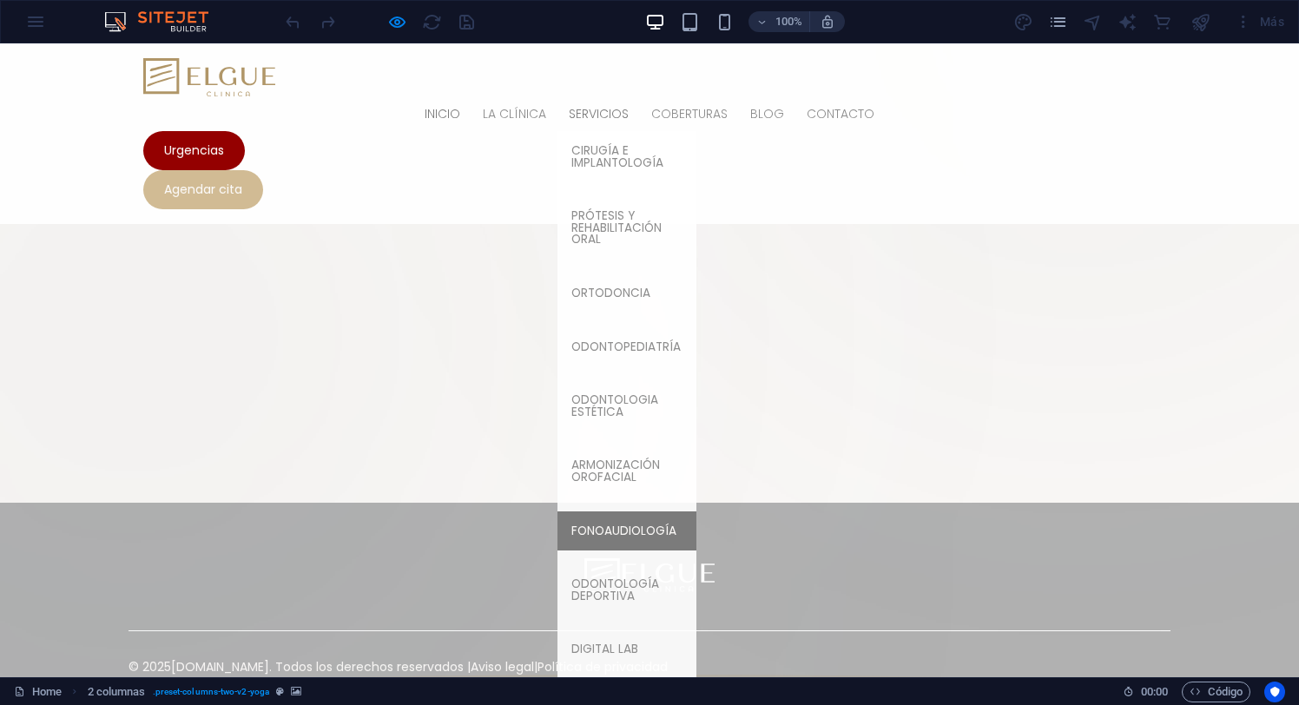
scroll to position [248, 0]
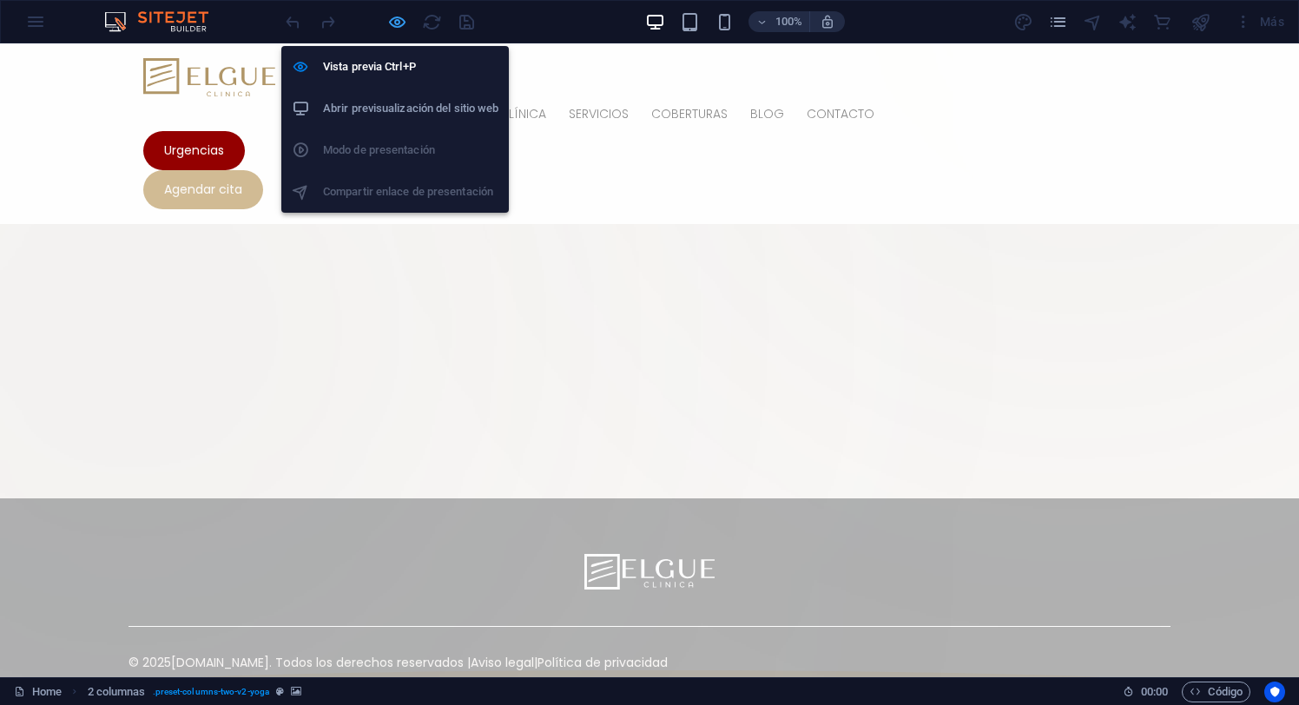
click at [395, 19] on icon "button" at bounding box center [397, 22] width 20 height 20
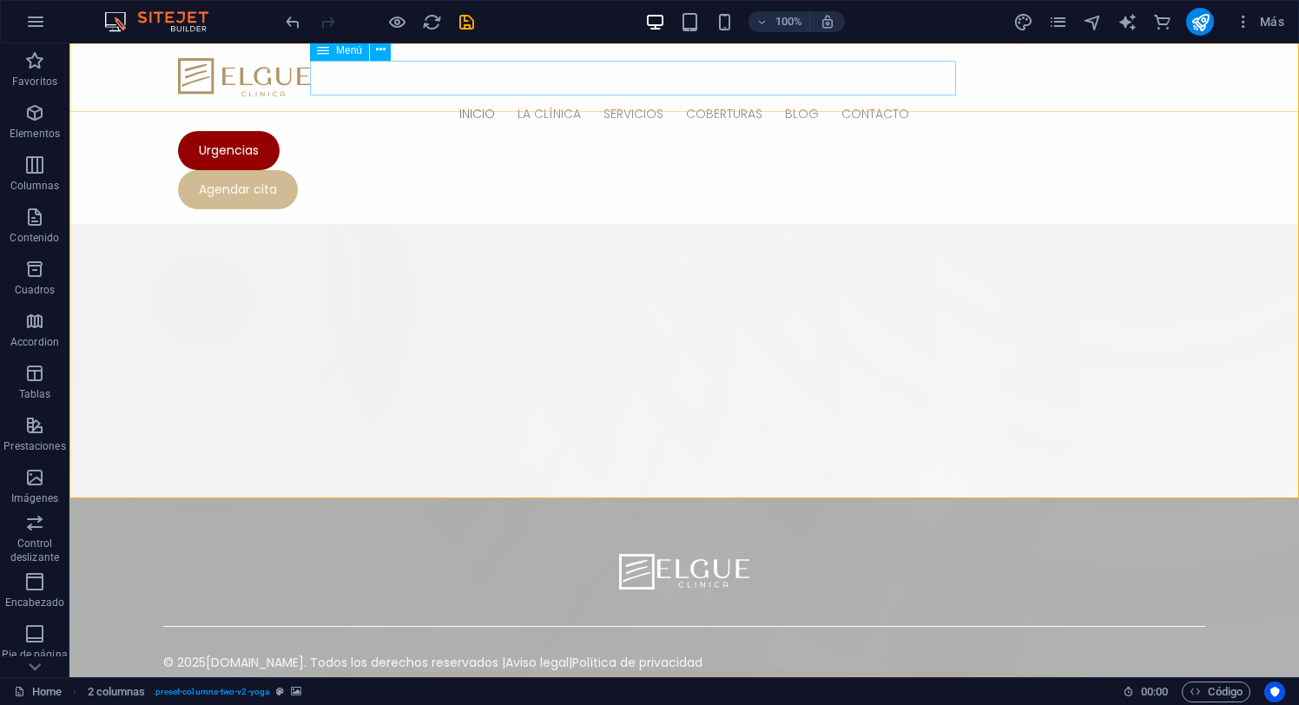
click at [577, 96] on nav "Inicio La Clínica Consultorios Staff Clínico Galeria Servicios Cirugía e Implan…" at bounding box center [684, 113] width 1012 height 35
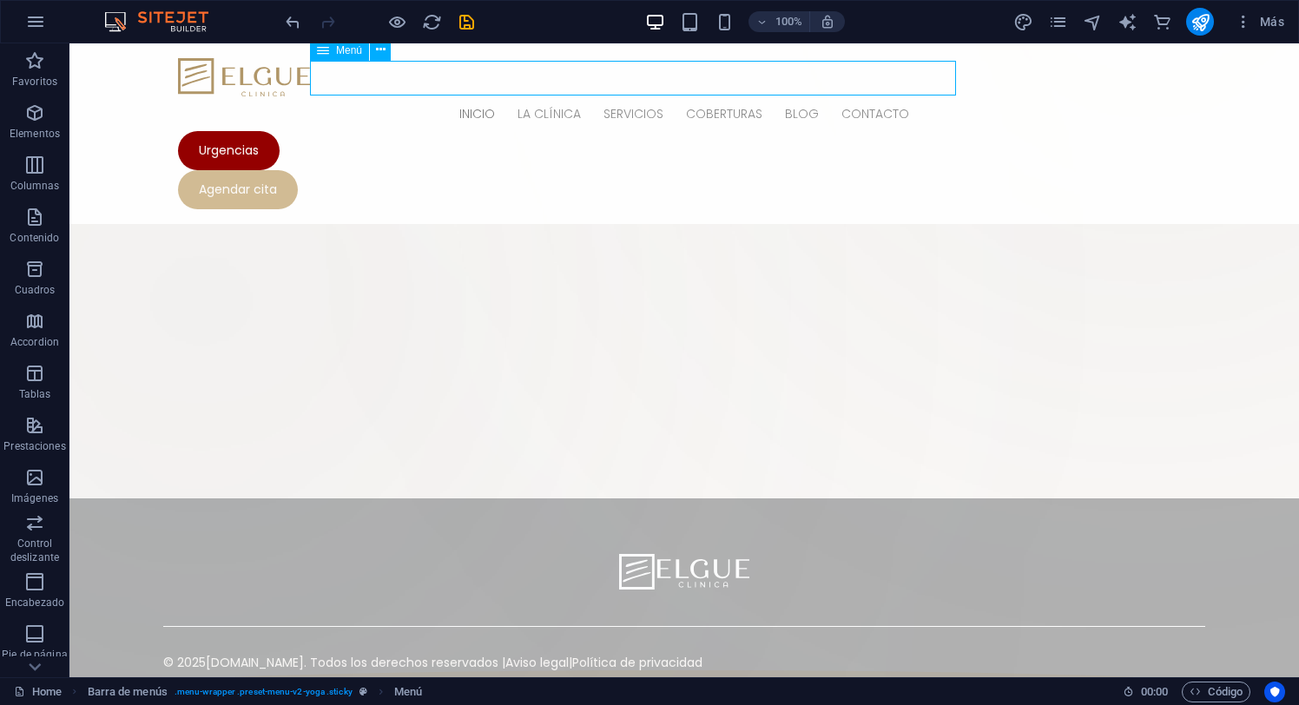
click at [577, 96] on nav "Inicio La Clínica Consultorios Staff Clínico Galeria Servicios Cirugía e Implan…" at bounding box center [684, 113] width 1012 height 35
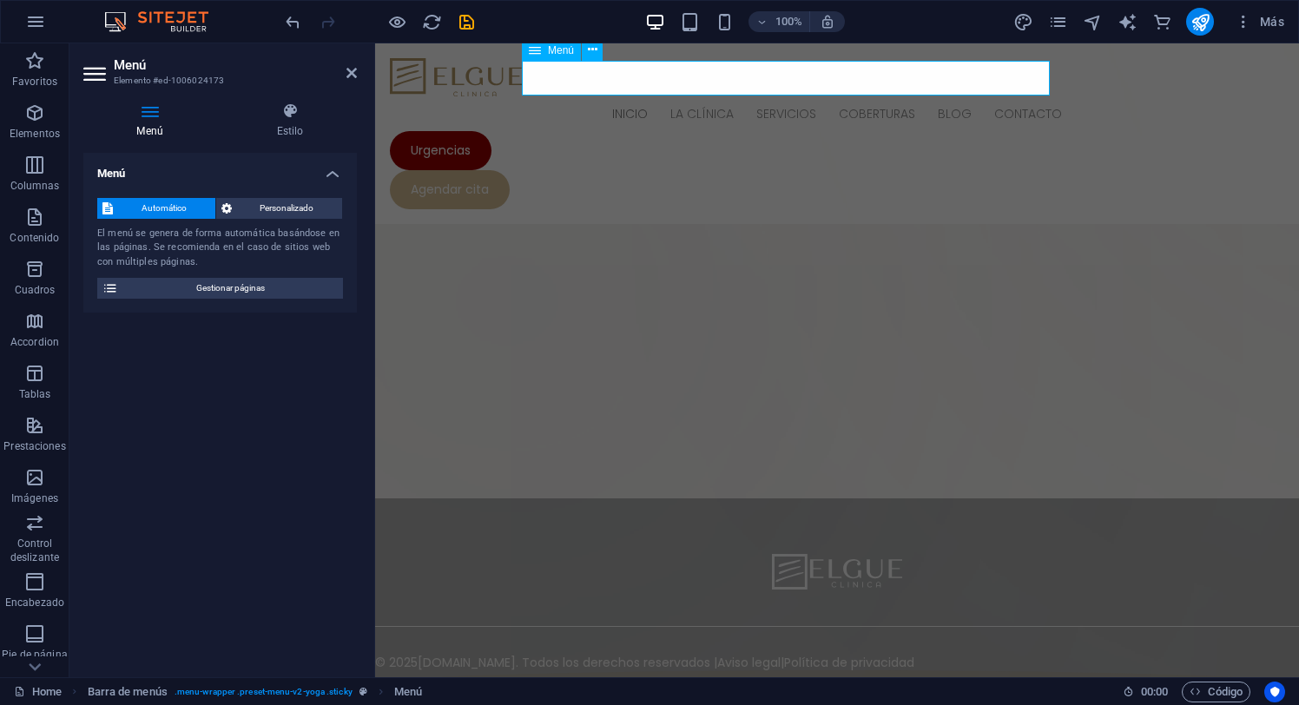
click at [731, 96] on nav "Inicio La Clínica Consultorios Staff Clínico Galeria Servicios Cirugía e Implan…" at bounding box center [837, 113] width 894 height 35
click at [293, 112] on icon at bounding box center [290, 110] width 134 height 17
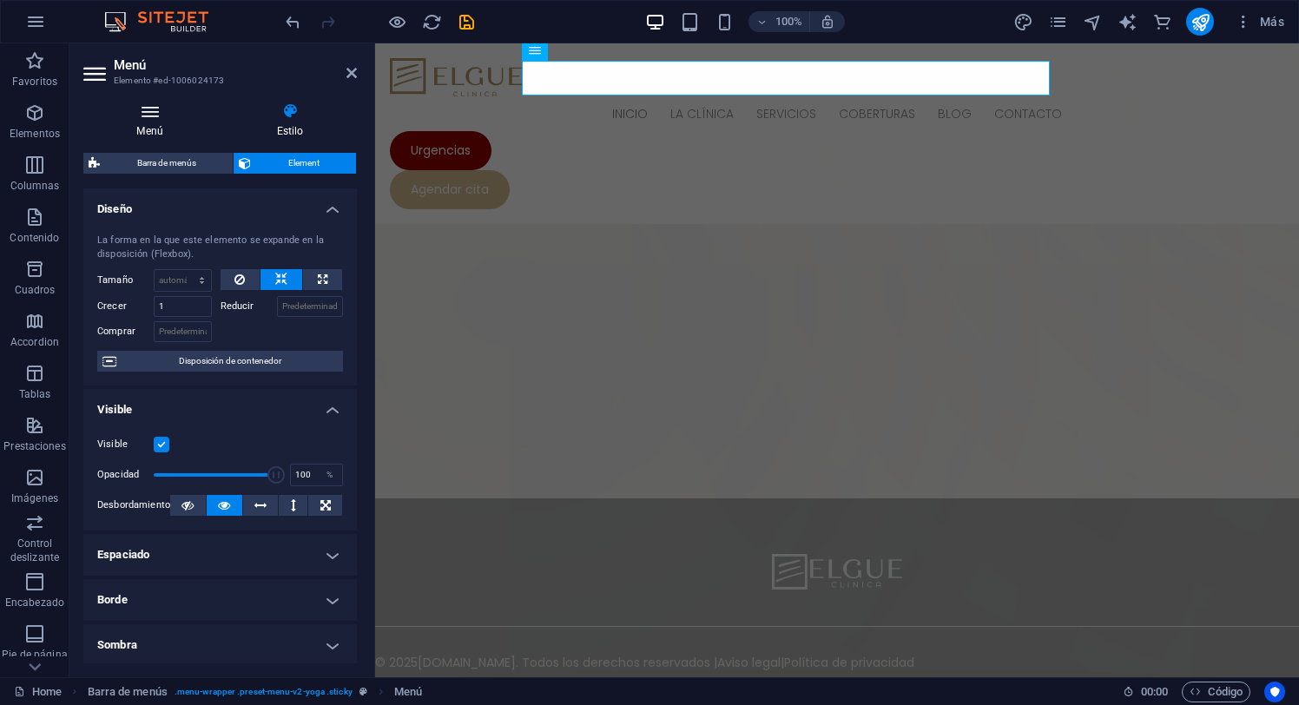
click at [153, 114] on icon at bounding box center [149, 110] width 133 height 17
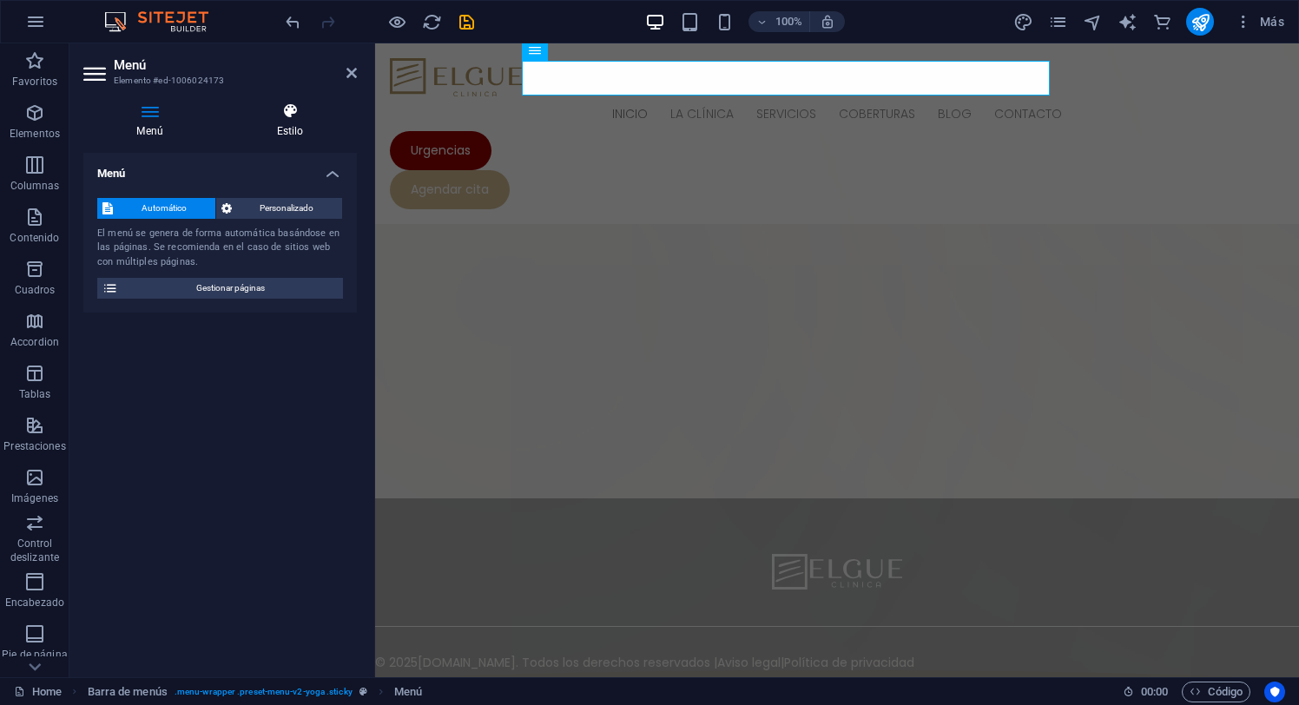
click at [285, 112] on icon at bounding box center [290, 110] width 134 height 17
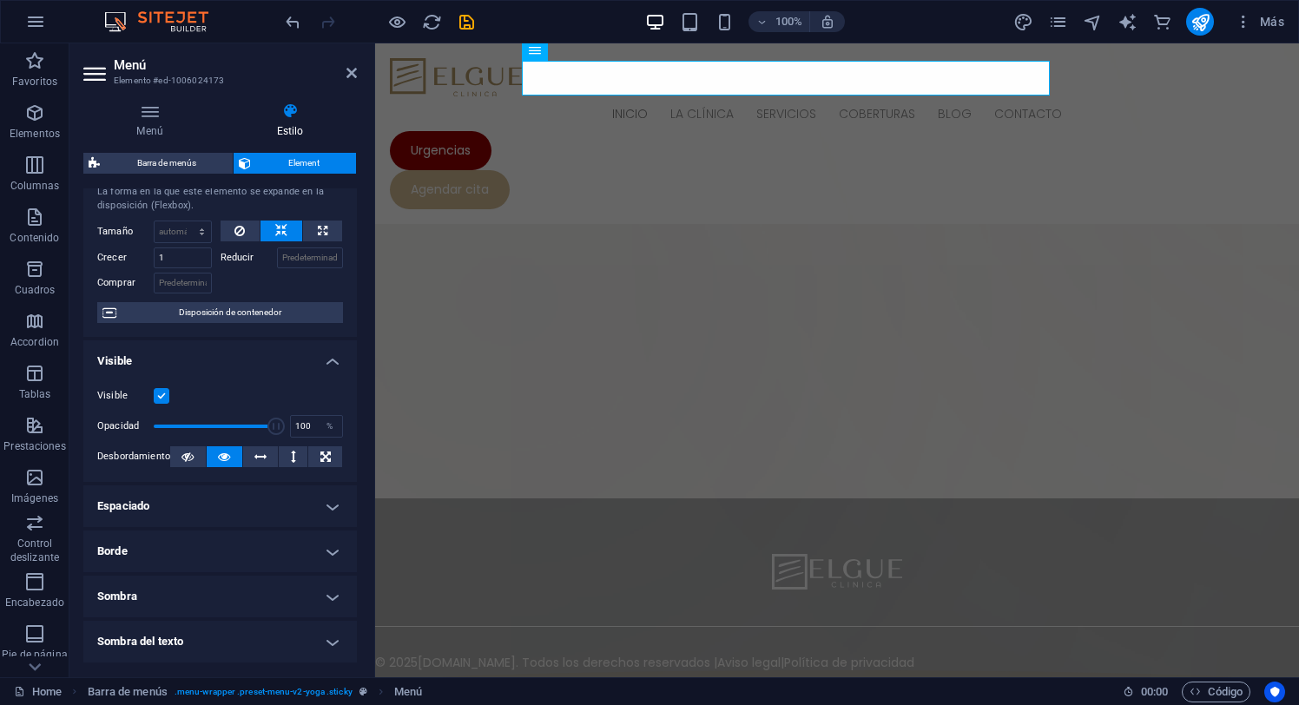
scroll to position [0, 0]
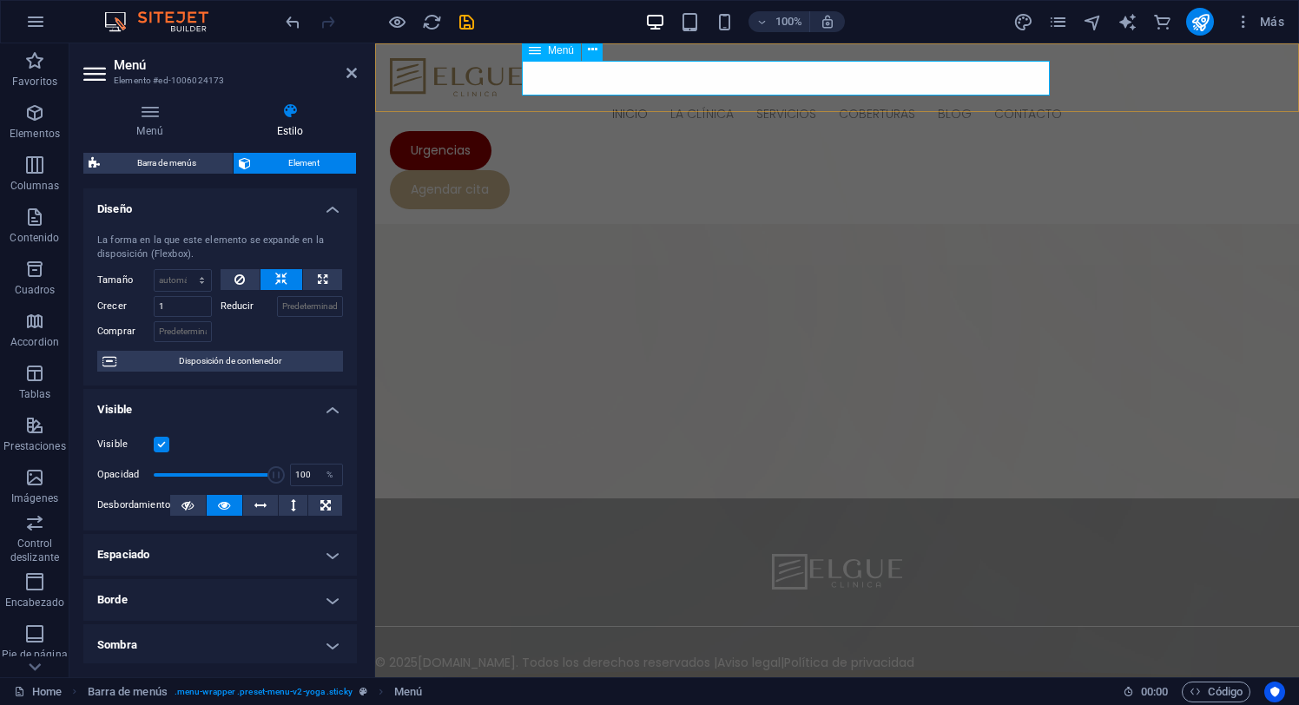
click at [558, 49] on span "Menú" at bounding box center [561, 50] width 26 height 10
click at [205, 280] on select "Predeterminado automático px % 1/1 1/2 1/3 1/4 1/5 1/6 1/7 1/8 1/9 1/10" at bounding box center [183, 280] width 56 height 21
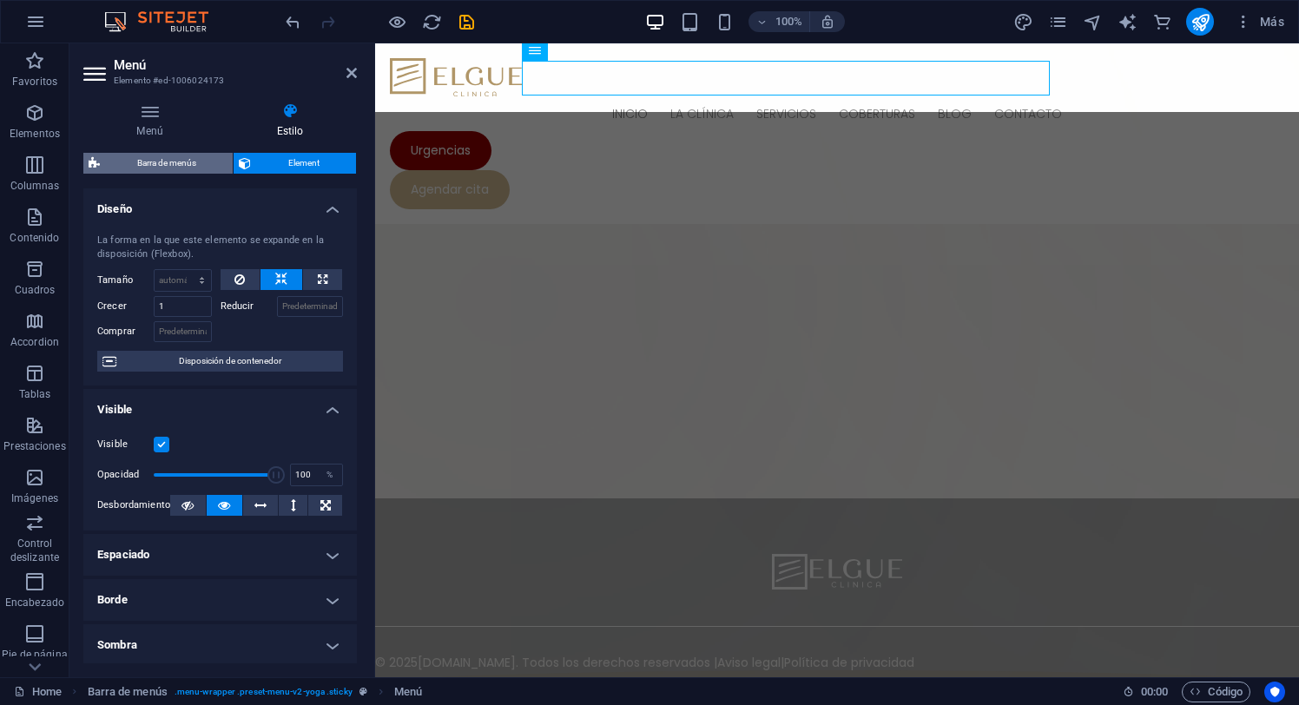
click at [175, 164] on span "Barra de menús" at bounding box center [166, 163] width 122 height 21
select select "px"
select select "sticky_instant"
select select "px"
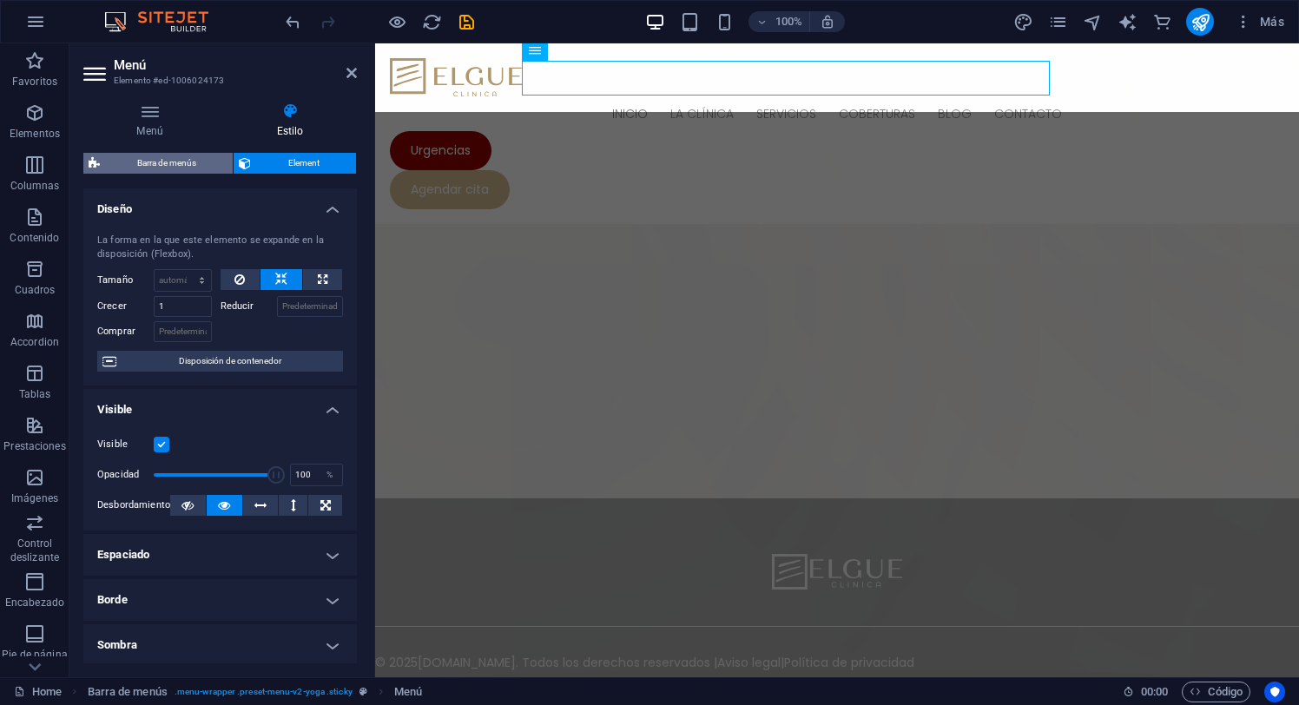
select select "px"
select select "hover_text_color"
select select "rem"
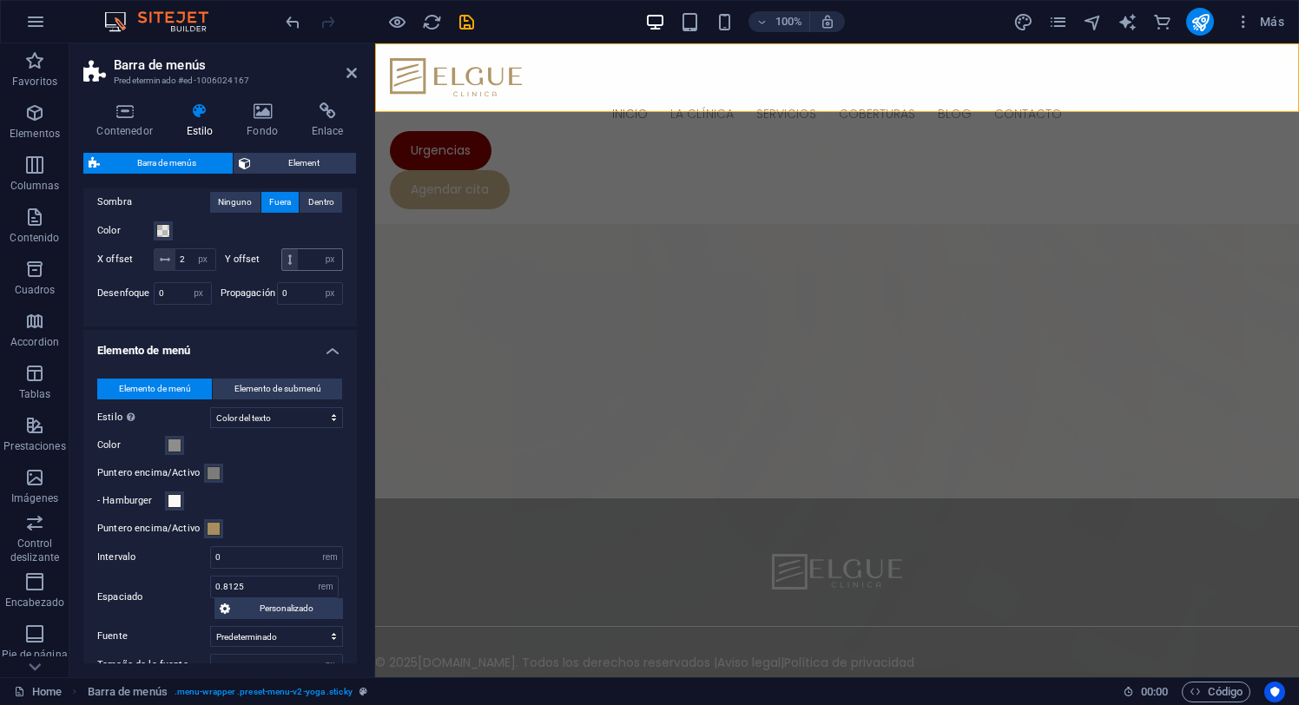
scroll to position [617, 0]
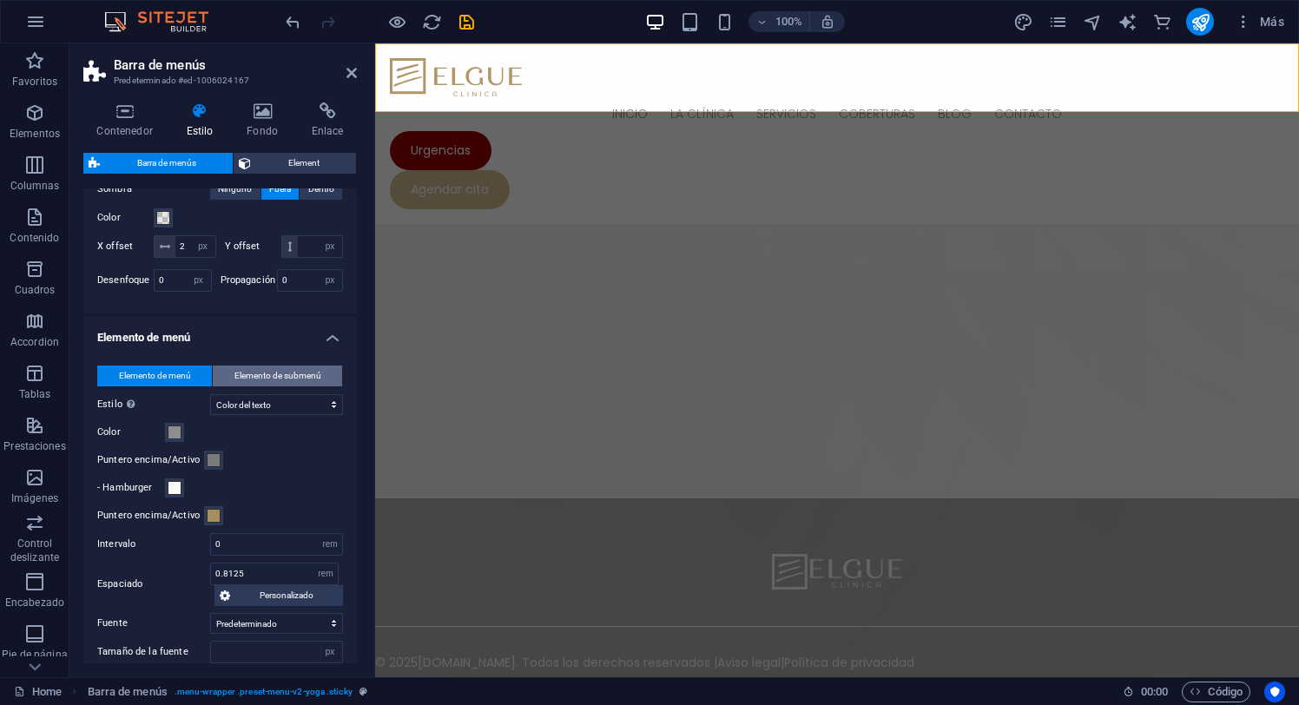
click at [277, 386] on span "Elemento de submenú" at bounding box center [277, 376] width 87 height 21
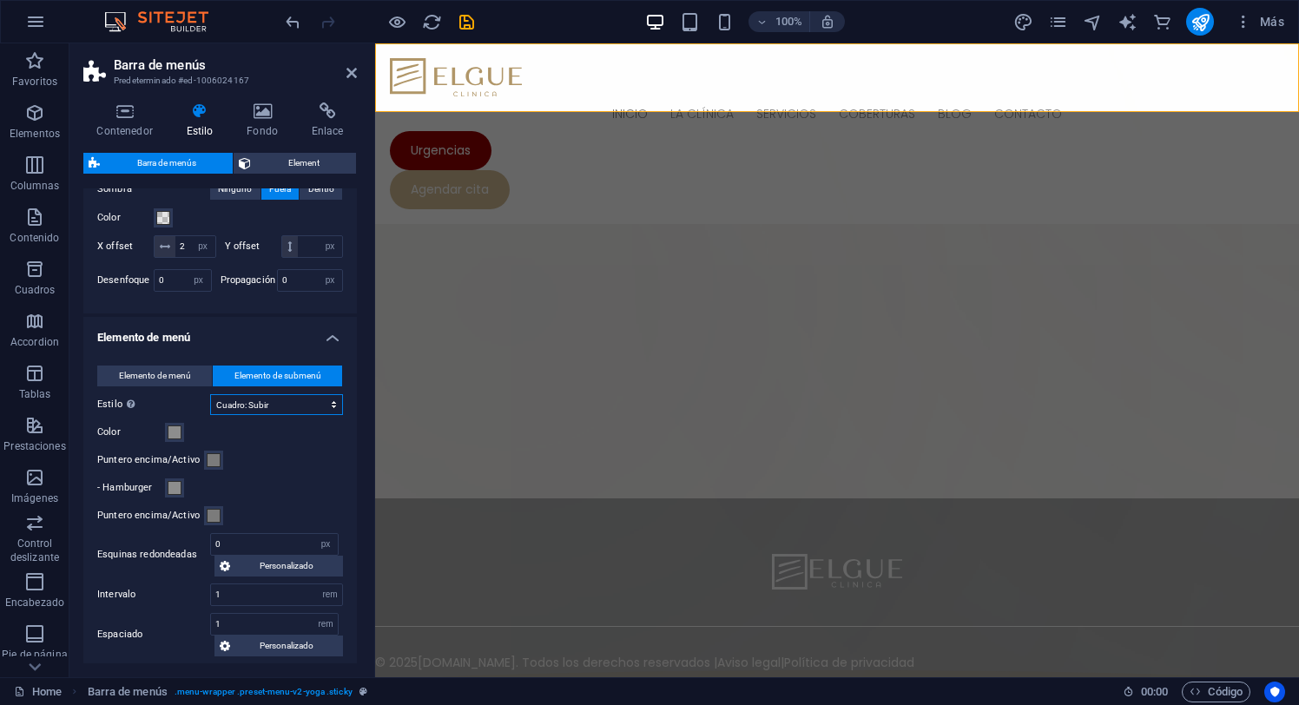
click at [336, 415] on select "Sin formato Color del texto Cuadro: Atenuar Cuadro: Voltear verticalmente Cuadr…" at bounding box center [276, 404] width 133 height 21
click at [265, 415] on select "Sin formato Color del texto Cuadro: Atenuar Cuadro: Voltear verticalmente Cuadr…" at bounding box center [276, 404] width 133 height 21
click at [210, 415] on select "Sin formato Color del texto Cuadro: Atenuar Cuadro: Voltear verticalmente Cuadr…" at bounding box center [276, 404] width 133 height 21
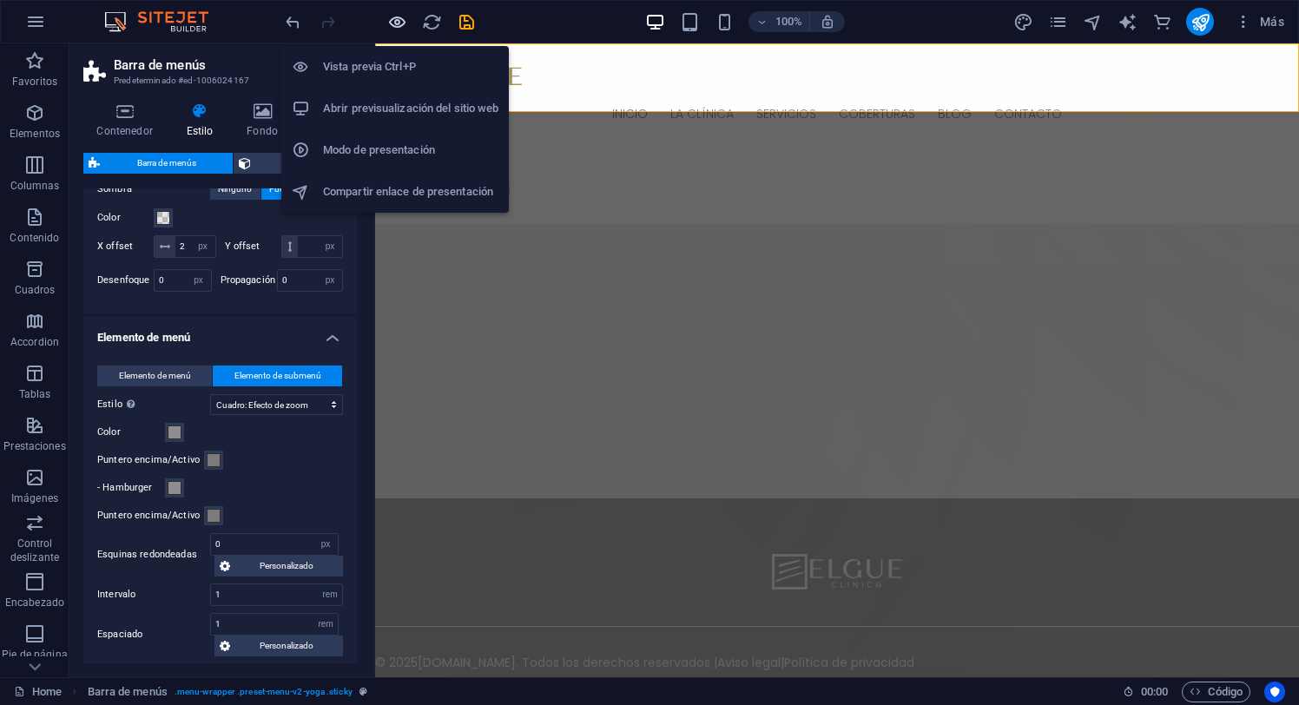
click at [397, 21] on icon "button" at bounding box center [397, 22] width 20 height 20
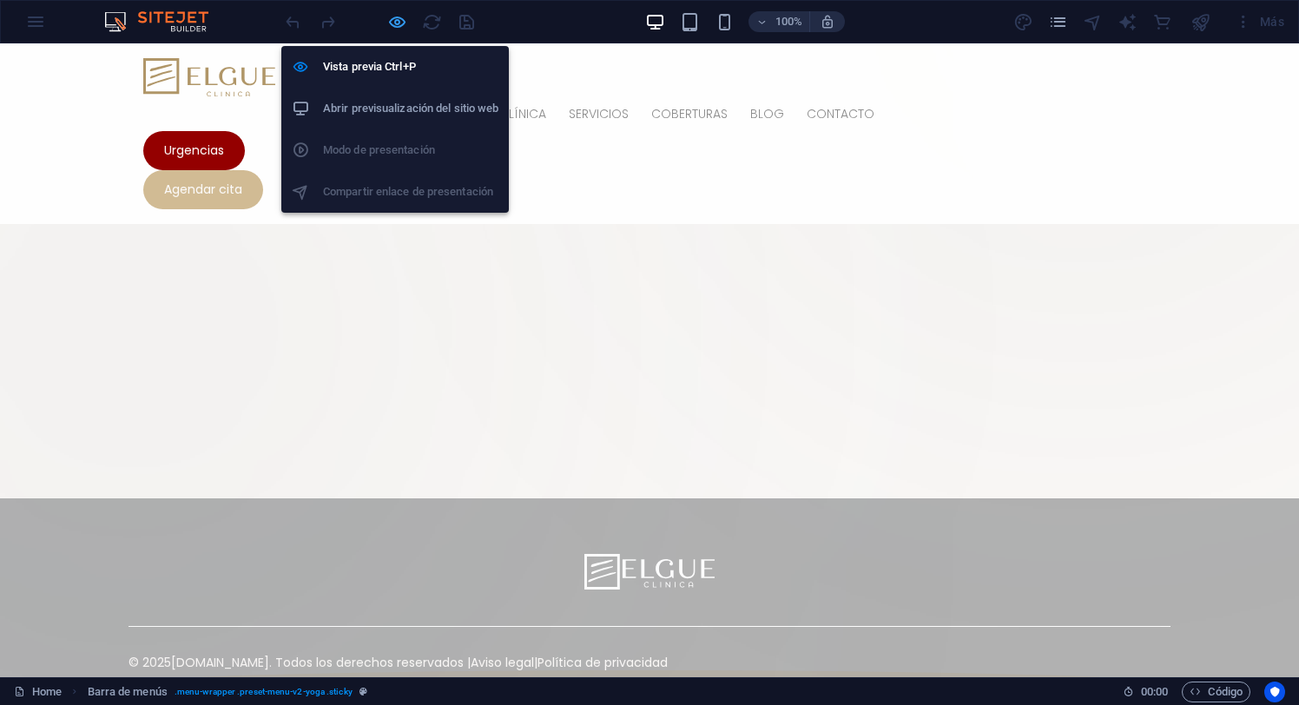
click at [400, 24] on icon "button" at bounding box center [397, 22] width 20 height 20
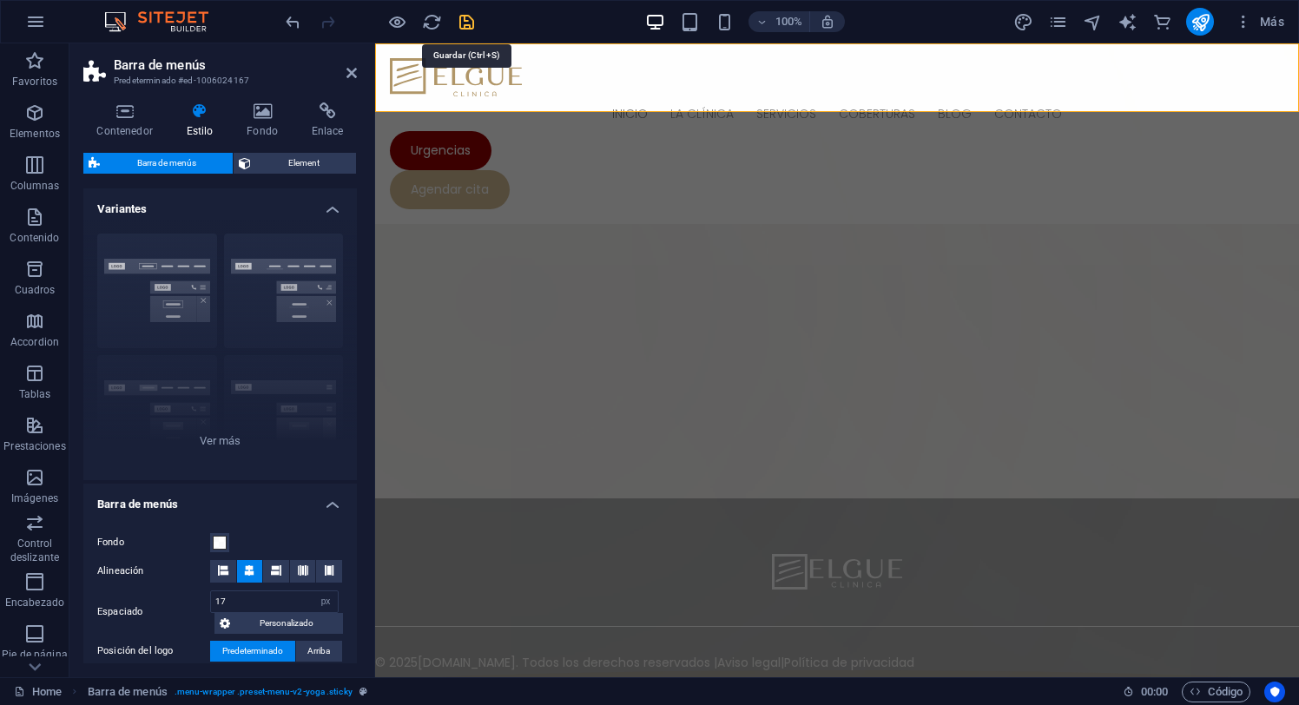
click at [467, 16] on icon "save" at bounding box center [467, 22] width 20 height 20
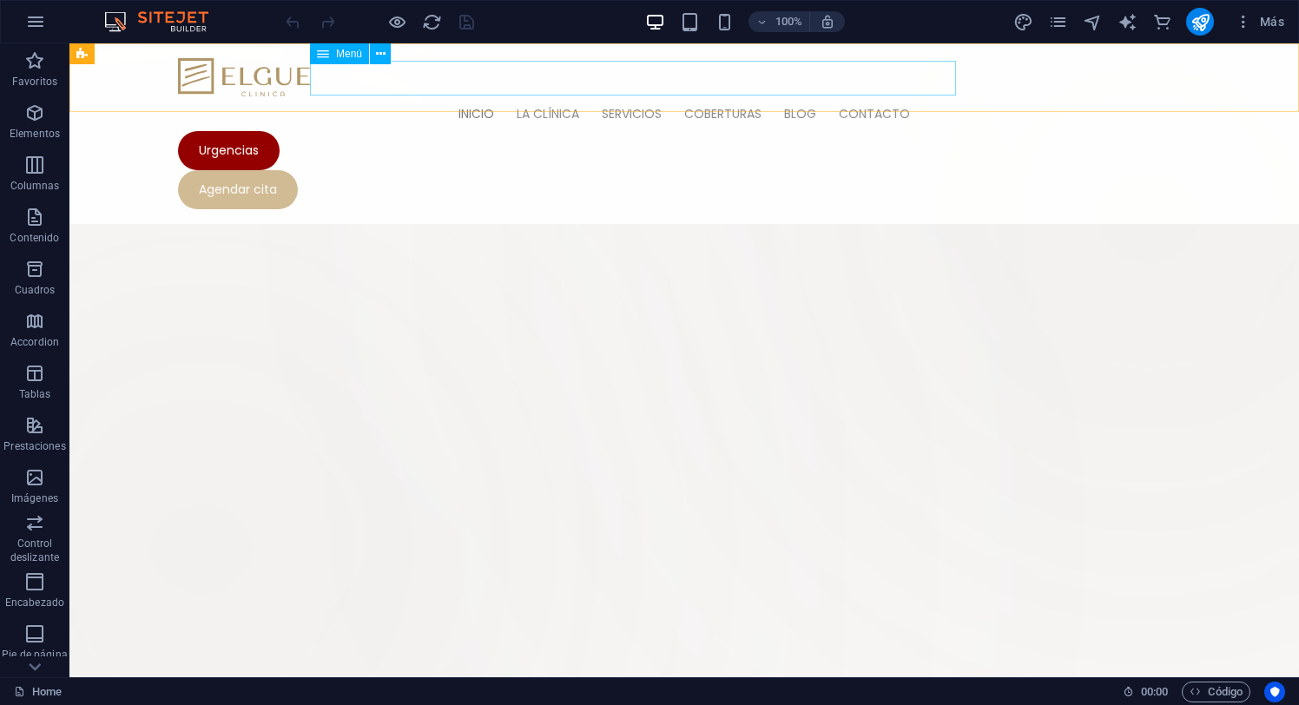
click at [508, 96] on nav "Inicio la clínica servicios coberturas Blog Contacto" at bounding box center [684, 113] width 1012 height 35
select select
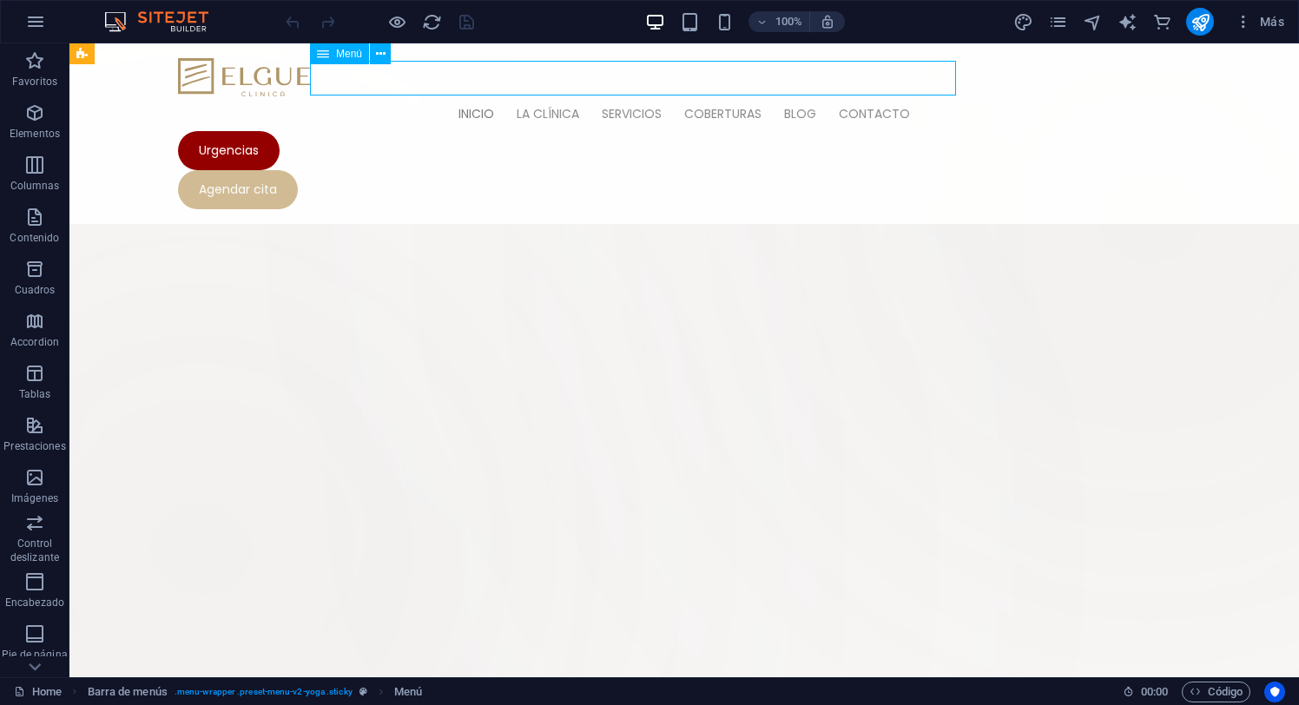
select select
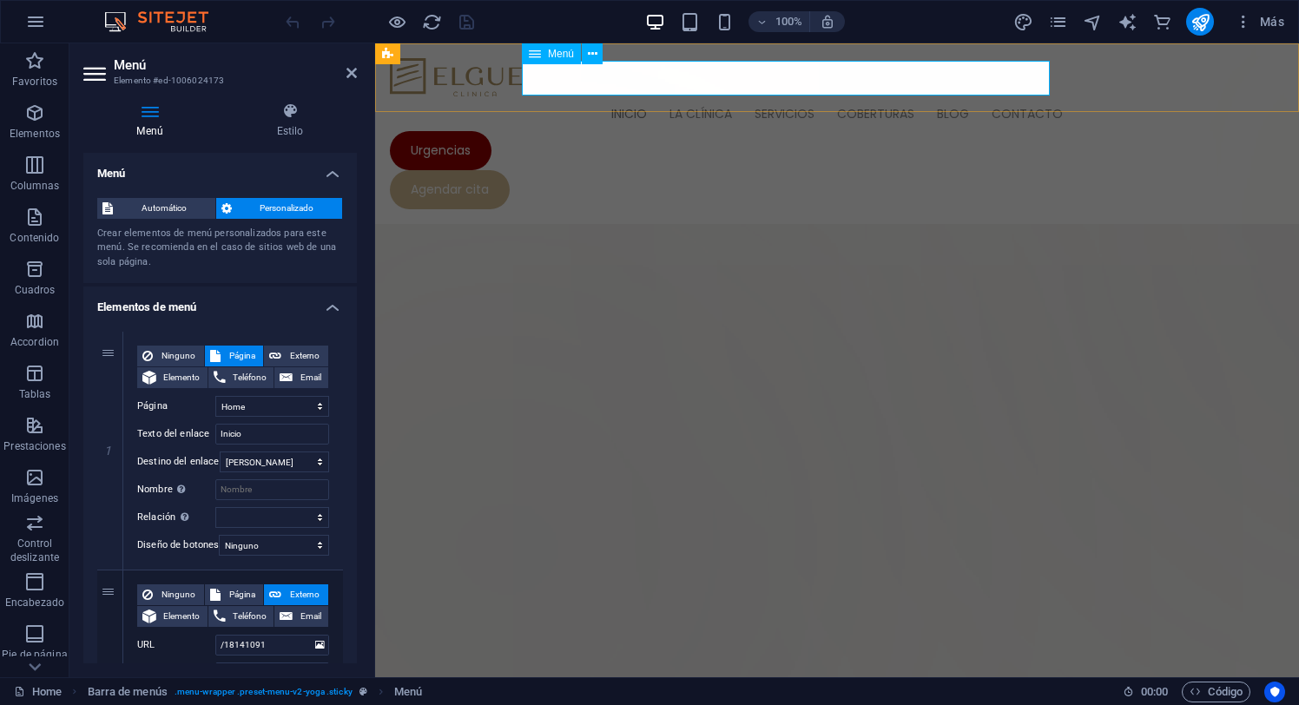
click at [538, 54] on icon at bounding box center [535, 53] width 12 height 21
click at [165, 209] on span "Automático" at bounding box center [164, 208] width 92 height 21
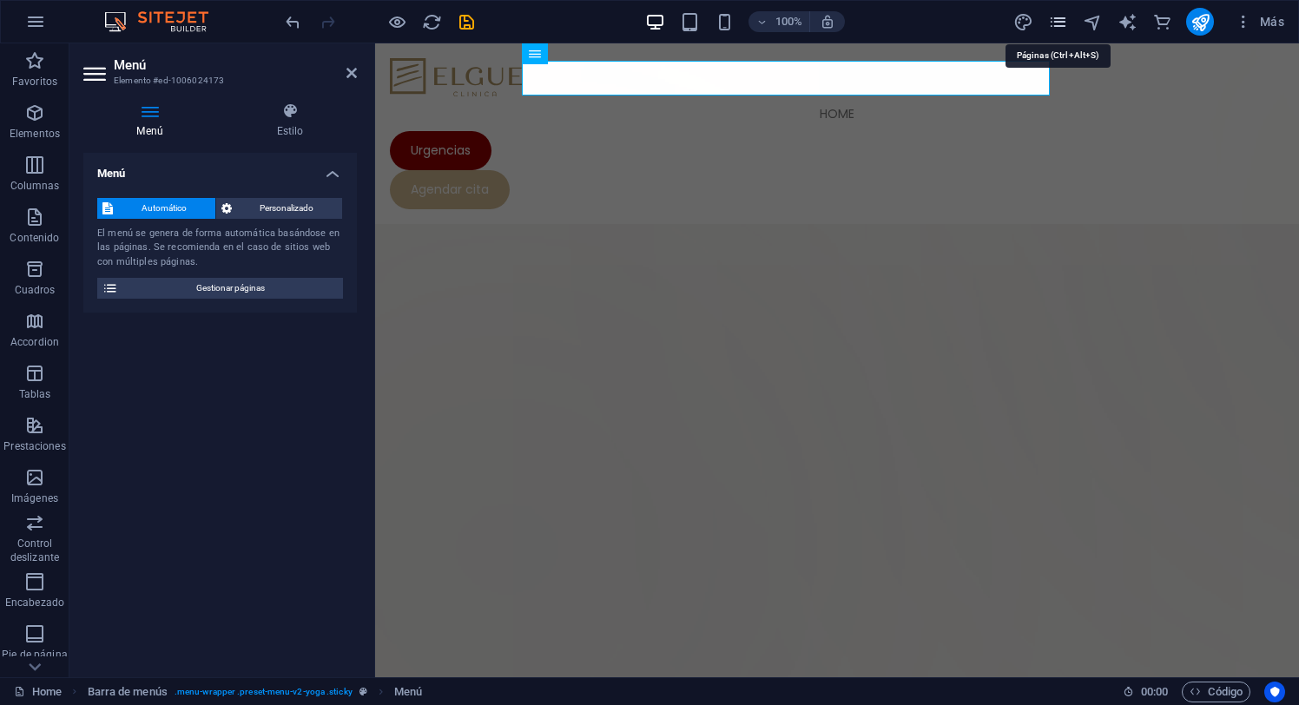
click at [1061, 21] on icon "pages" at bounding box center [1058, 22] width 20 height 20
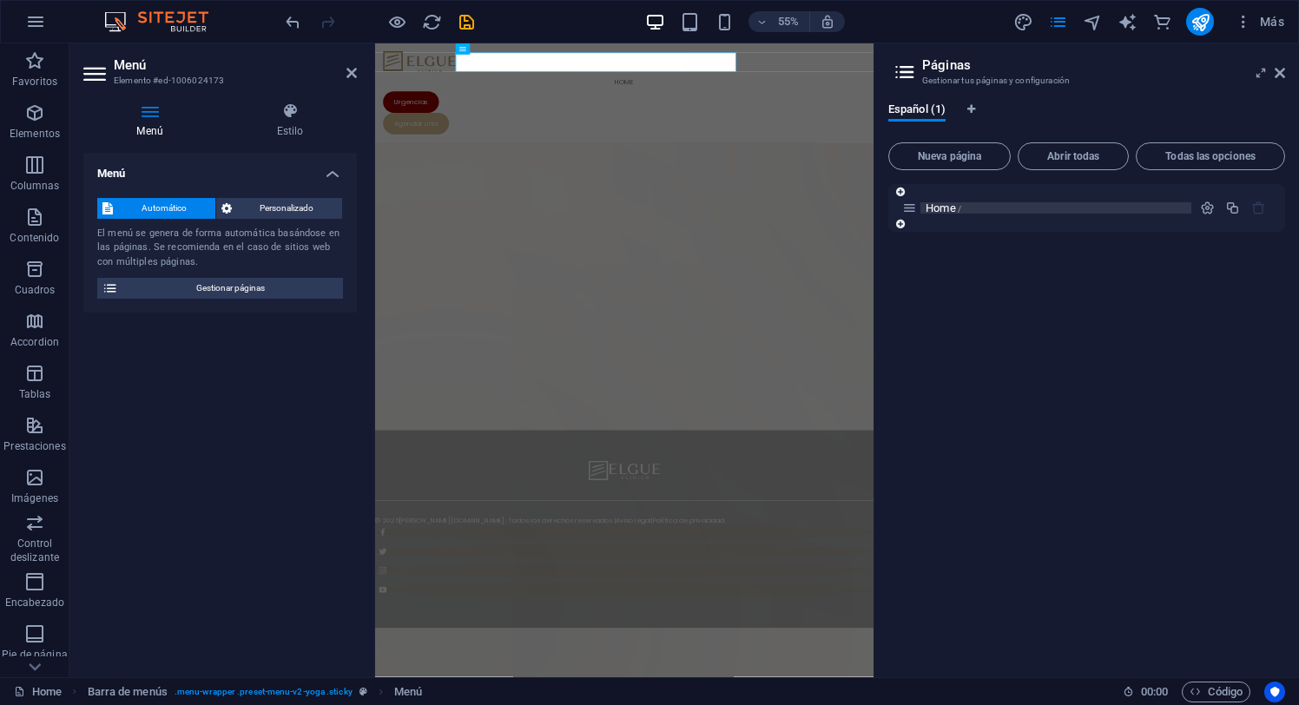
click at [943, 206] on span "Home /" at bounding box center [944, 207] width 36 height 13
click at [917, 208] on div "Home /" at bounding box center [1046, 208] width 289 height 20
click at [916, 208] on icon at bounding box center [909, 208] width 15 height 15
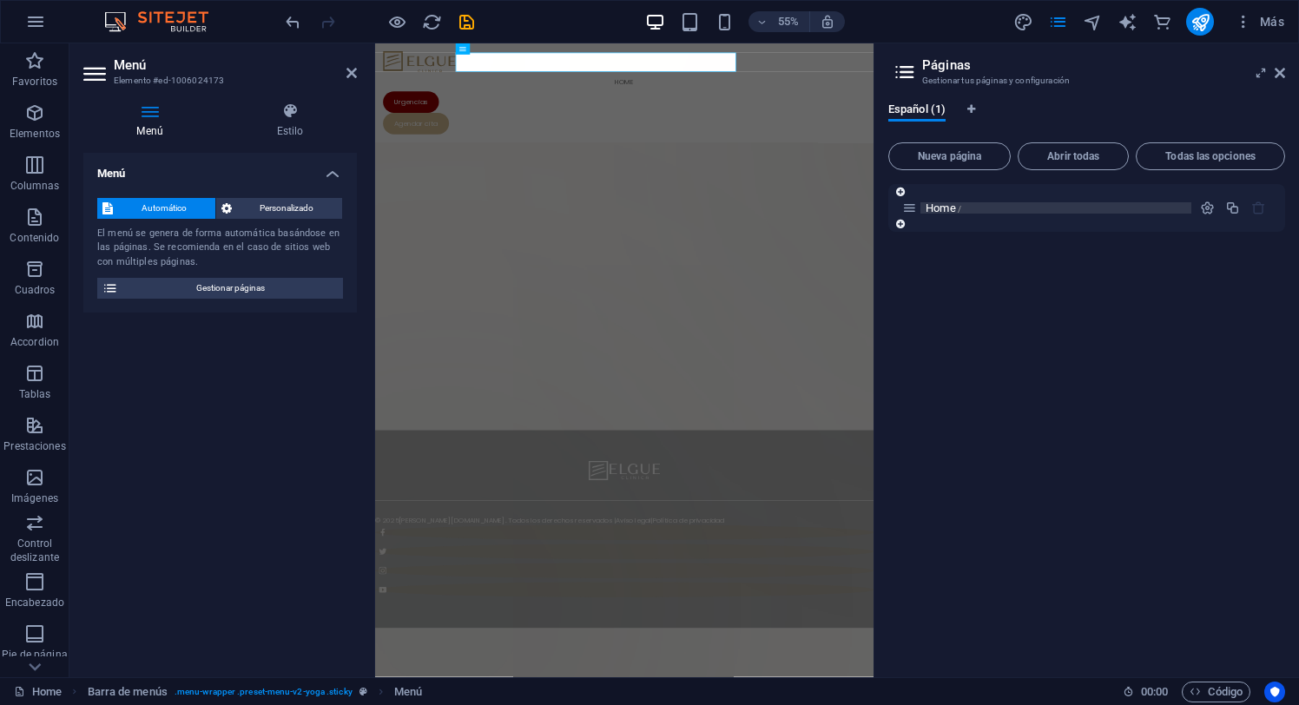
click at [940, 211] on span "Home /" at bounding box center [944, 207] width 36 height 13
click at [1208, 201] on icon "button" at bounding box center [1207, 208] width 15 height 15
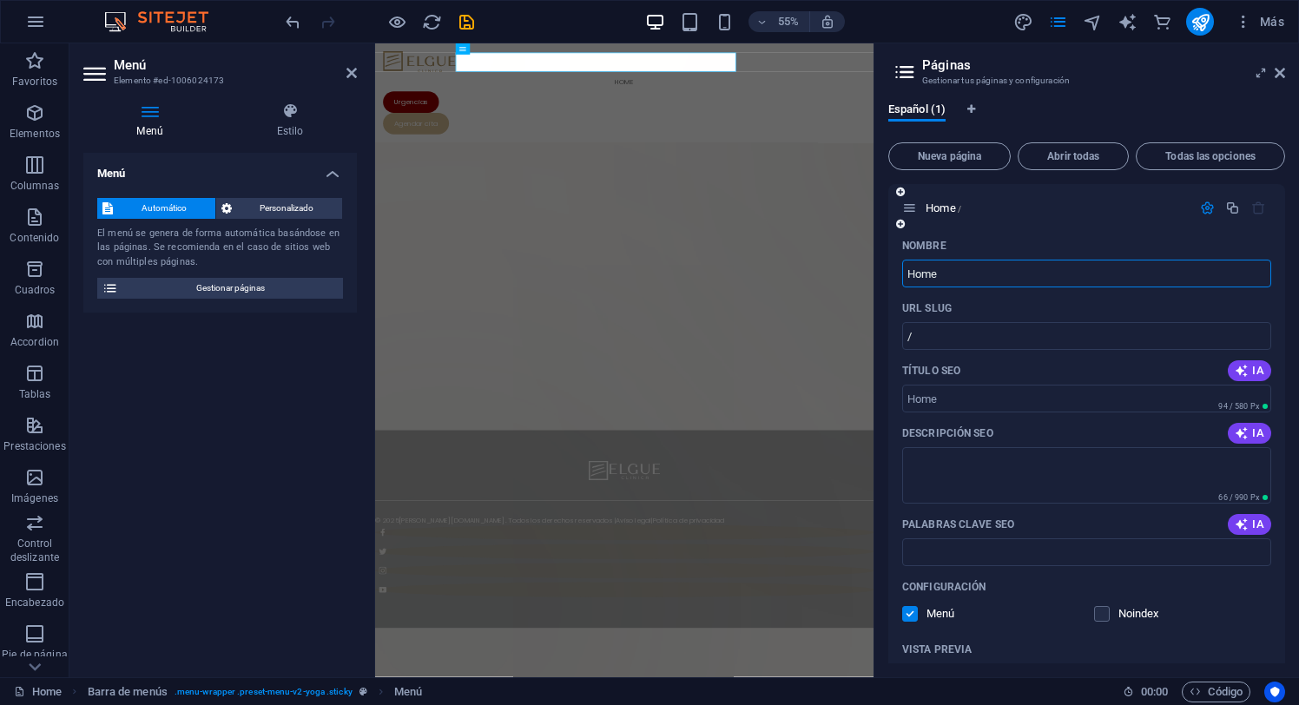
click at [953, 278] on input "Home" at bounding box center [1086, 274] width 369 height 28
type input "Inicio"
click at [937, 322] on input "/" at bounding box center [1086, 336] width 369 height 28
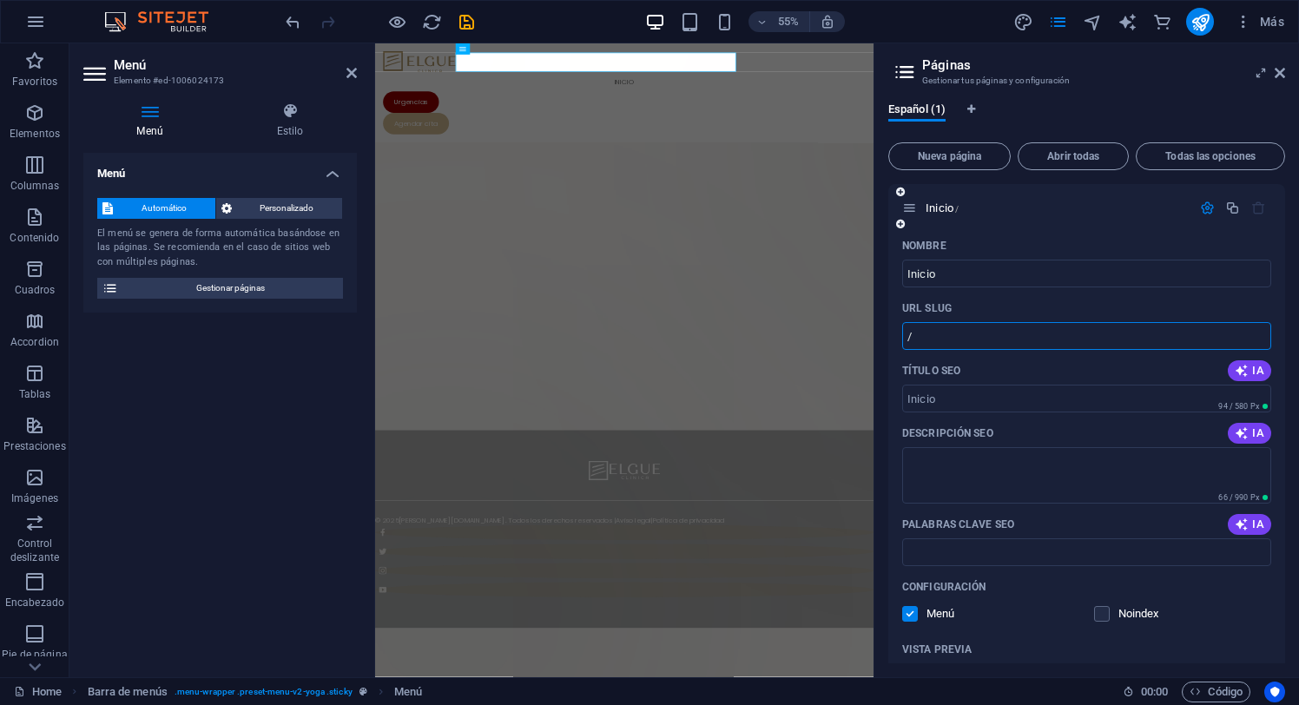
click at [939, 341] on input "/" at bounding box center [1086, 336] width 369 height 28
click at [960, 267] on input "Inicio" at bounding box center [1086, 274] width 369 height 28
click at [939, 328] on input "/" at bounding box center [1086, 336] width 369 height 28
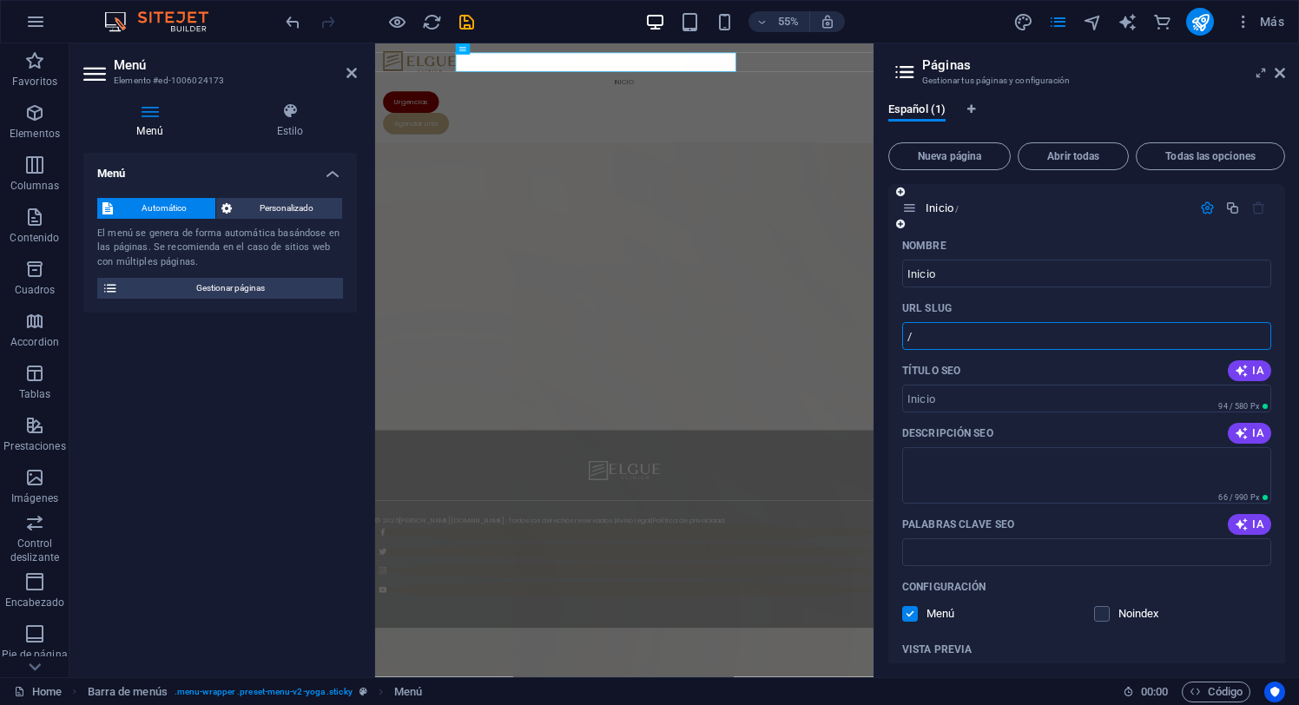
click at [951, 330] on input "/" at bounding box center [1086, 336] width 369 height 28
click at [980, 284] on input "Inicio" at bounding box center [1086, 274] width 369 height 28
click at [1206, 206] on icon "button" at bounding box center [1207, 208] width 15 height 15
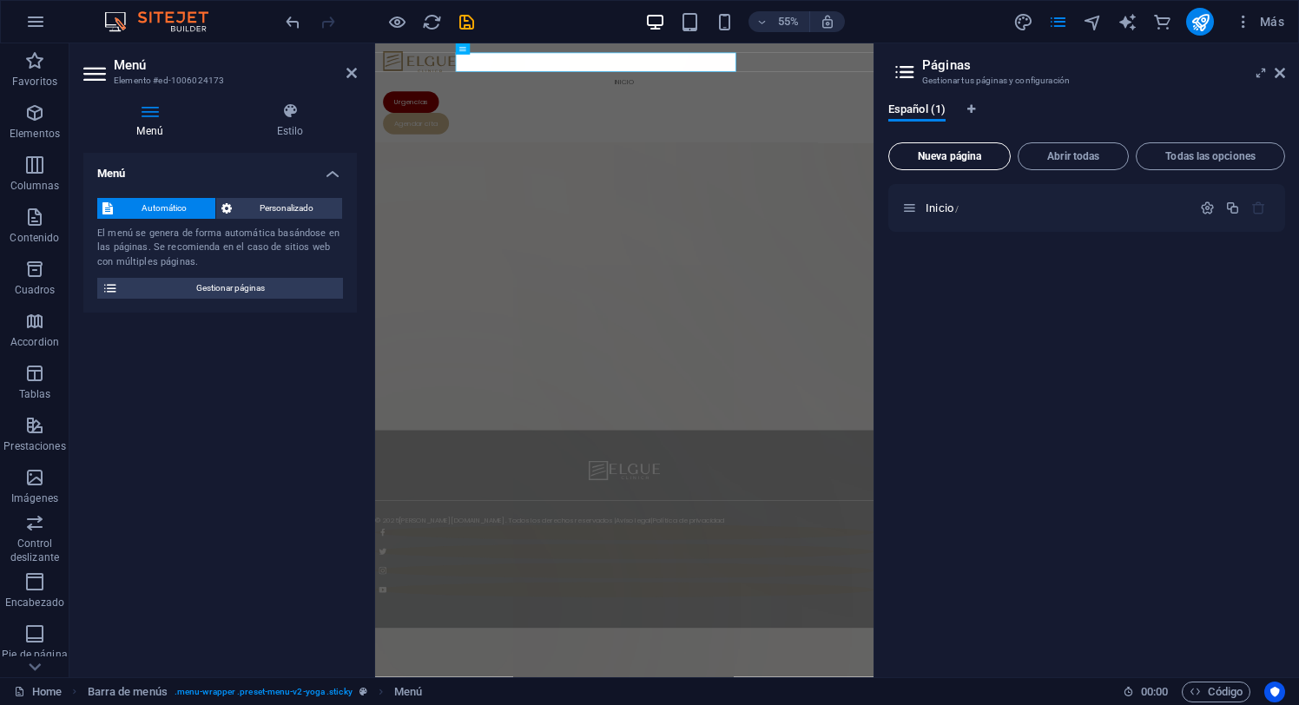
click at [953, 158] on span "Nueva página" at bounding box center [949, 156] width 107 height 10
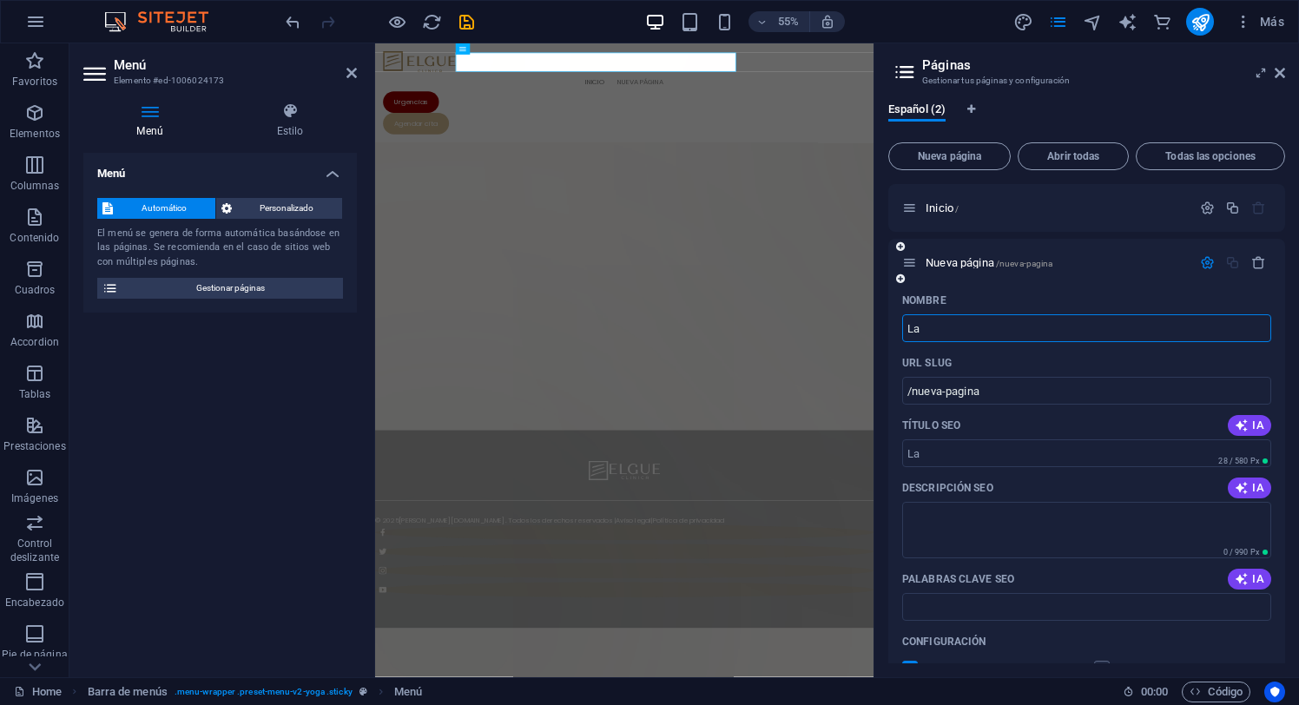
type input "La"
type input "/la"
type input "La Clñ"
type input "/la-c"
type input "La Clñ"
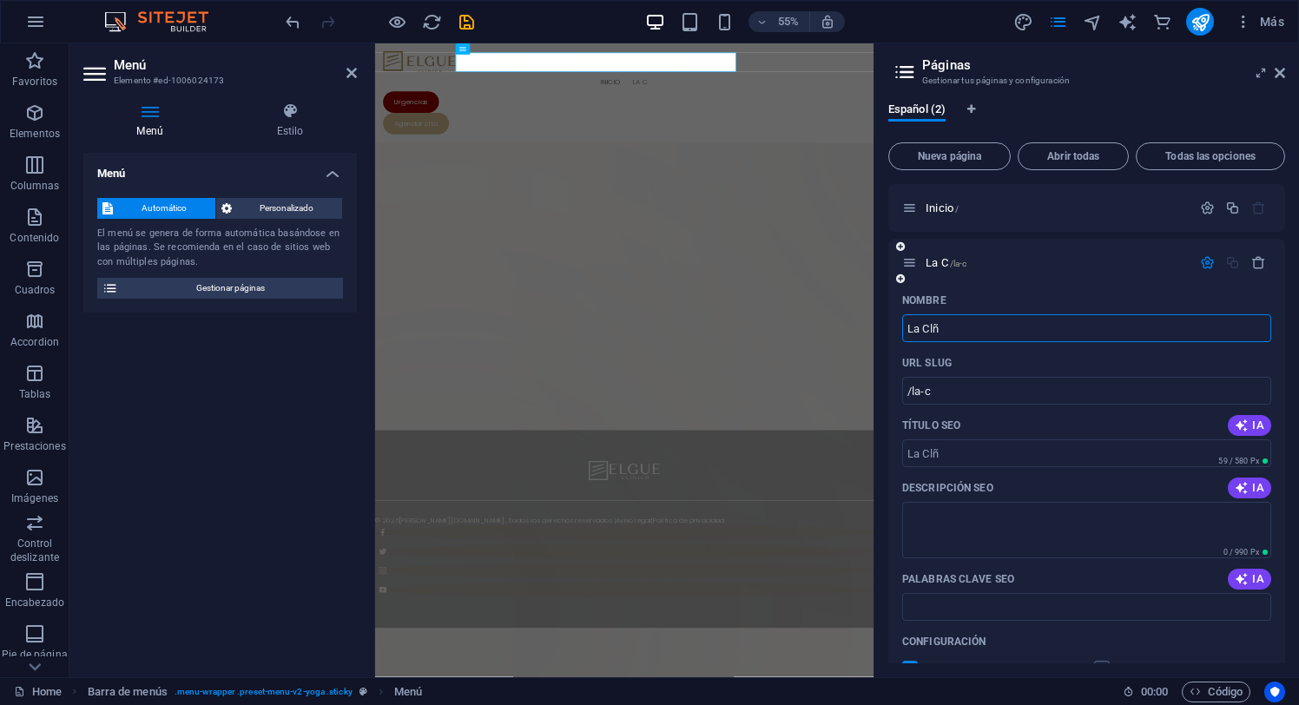
type input "/la-cln"
type input "La Cl"
type input "/la-cl"
type input "La Clí"
type input "/la-cli"
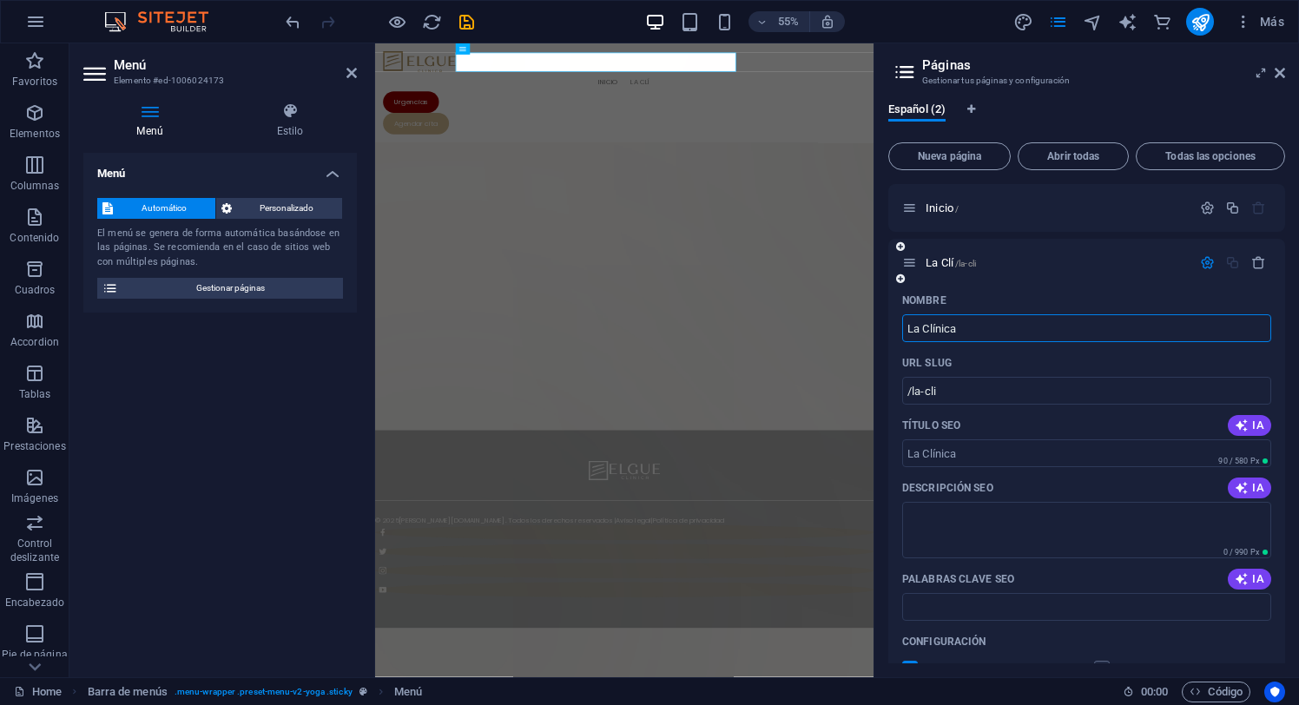
type input "La Clínica"
type input "/la-clinica"
click at [998, 337] on input "La Clínica" at bounding box center [1086, 328] width 369 height 28
type input "La Clínica"
click at [1204, 263] on icon "button" at bounding box center [1207, 262] width 15 height 15
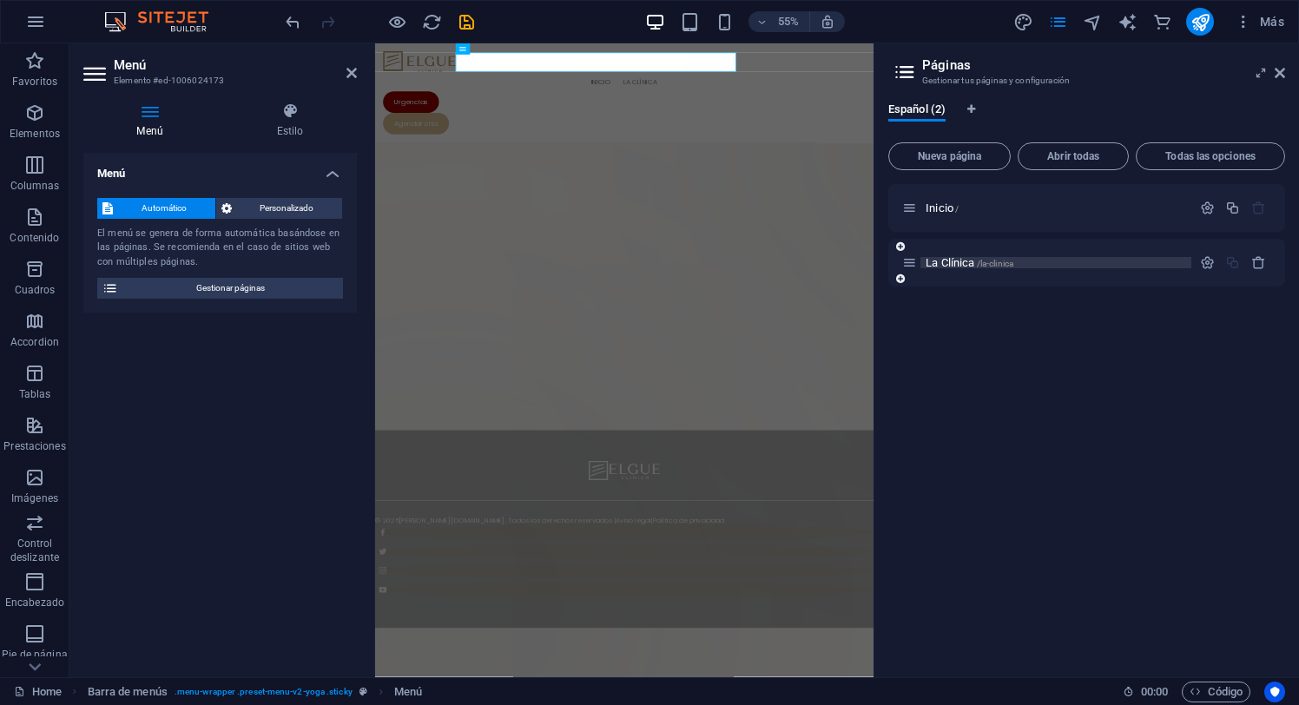
click at [962, 262] on span "La Clínica /la-clinica" at bounding box center [970, 262] width 88 height 13
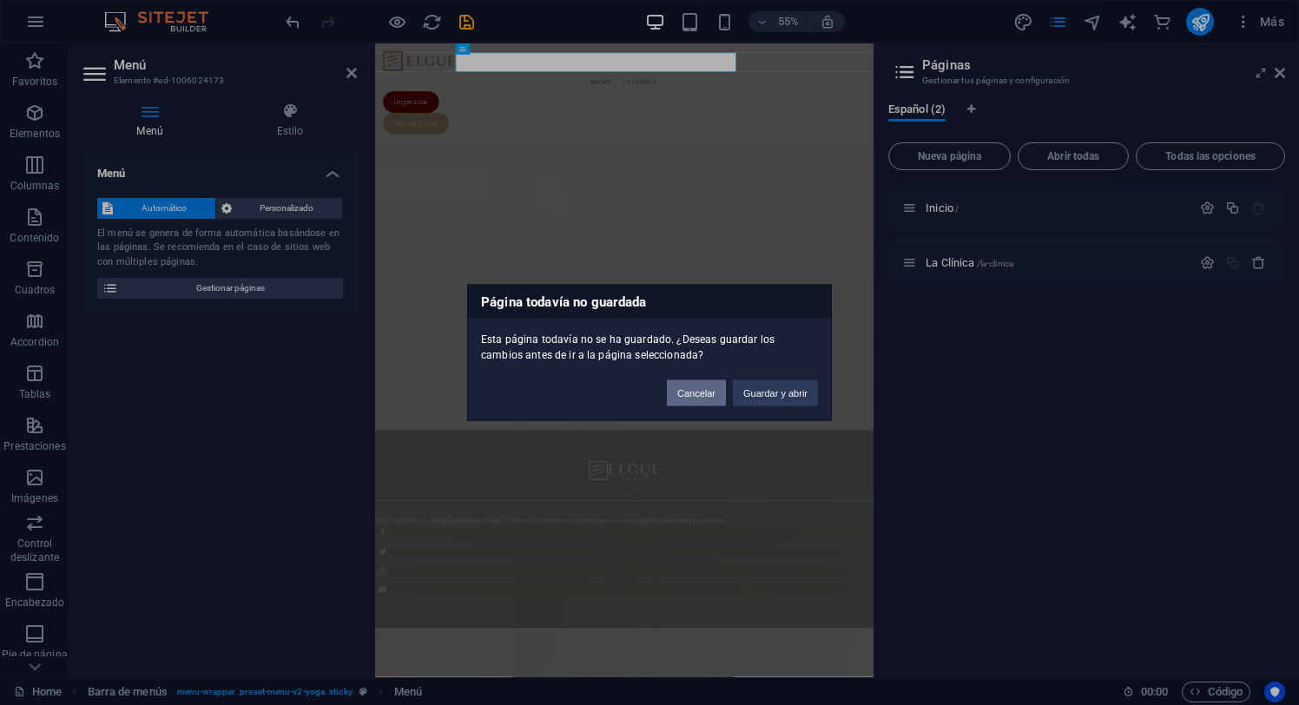
click at [699, 396] on button "Cancelar" at bounding box center [696, 393] width 59 height 26
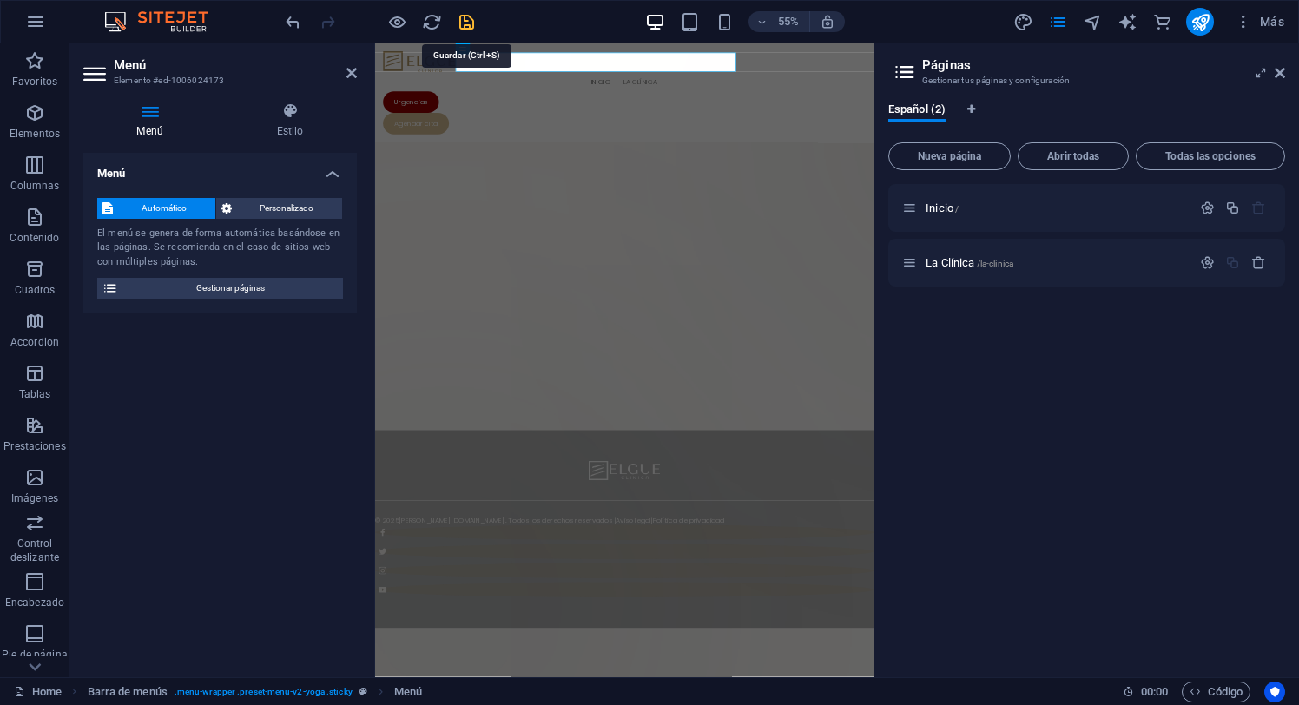
click at [467, 24] on icon "save" at bounding box center [467, 22] width 20 height 20
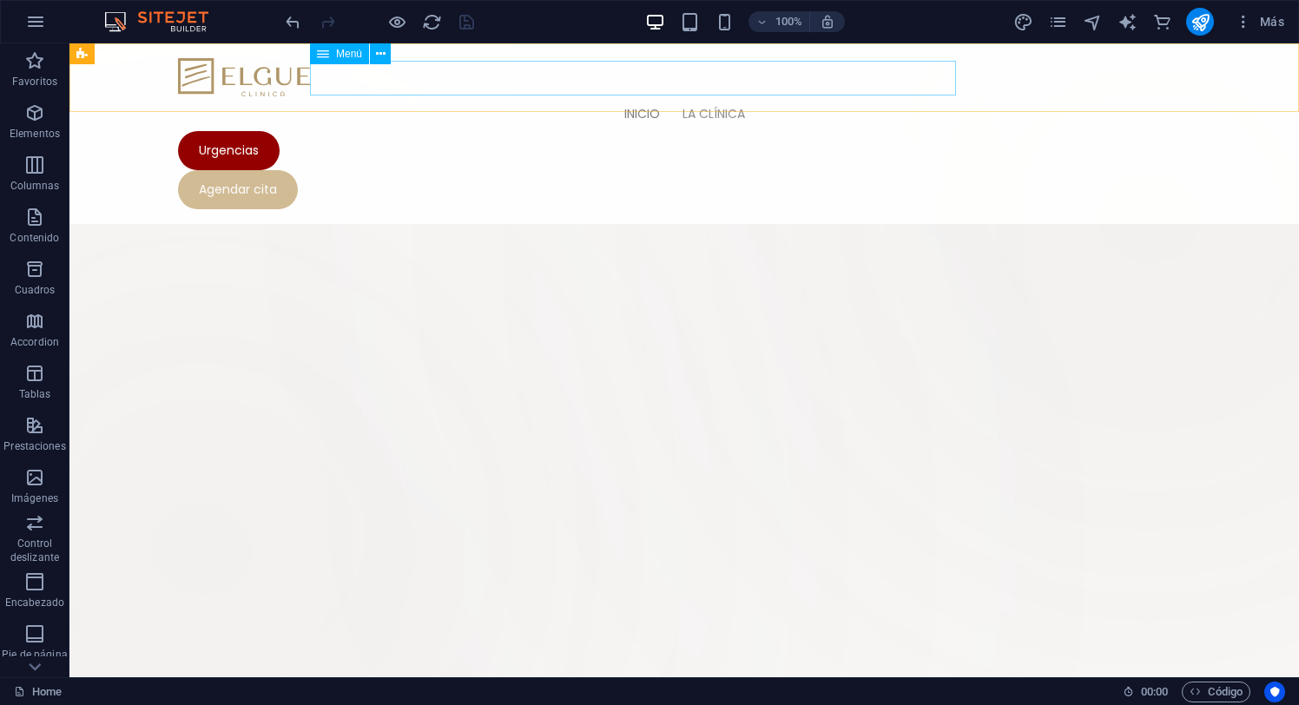
click at [662, 96] on nav "Inicio La Clínica" at bounding box center [684, 113] width 1012 height 35
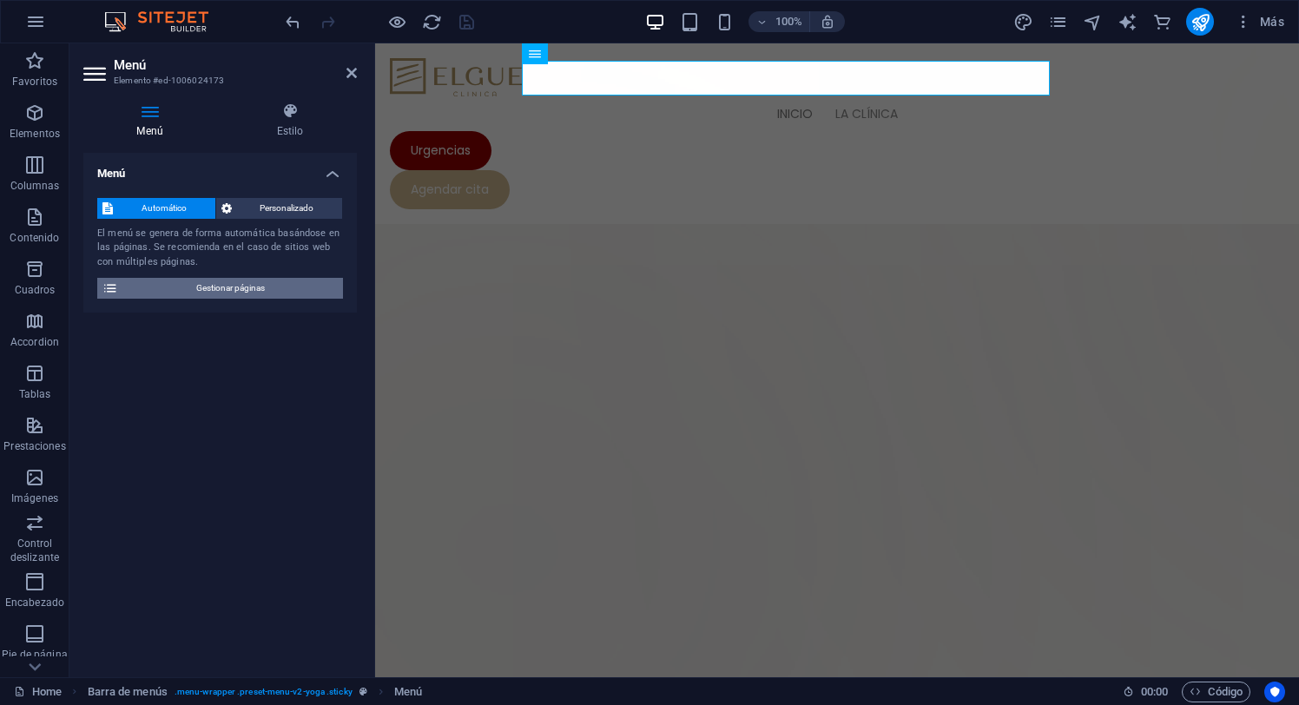
click at [221, 290] on span "Gestionar páginas" at bounding box center [230, 288] width 214 height 21
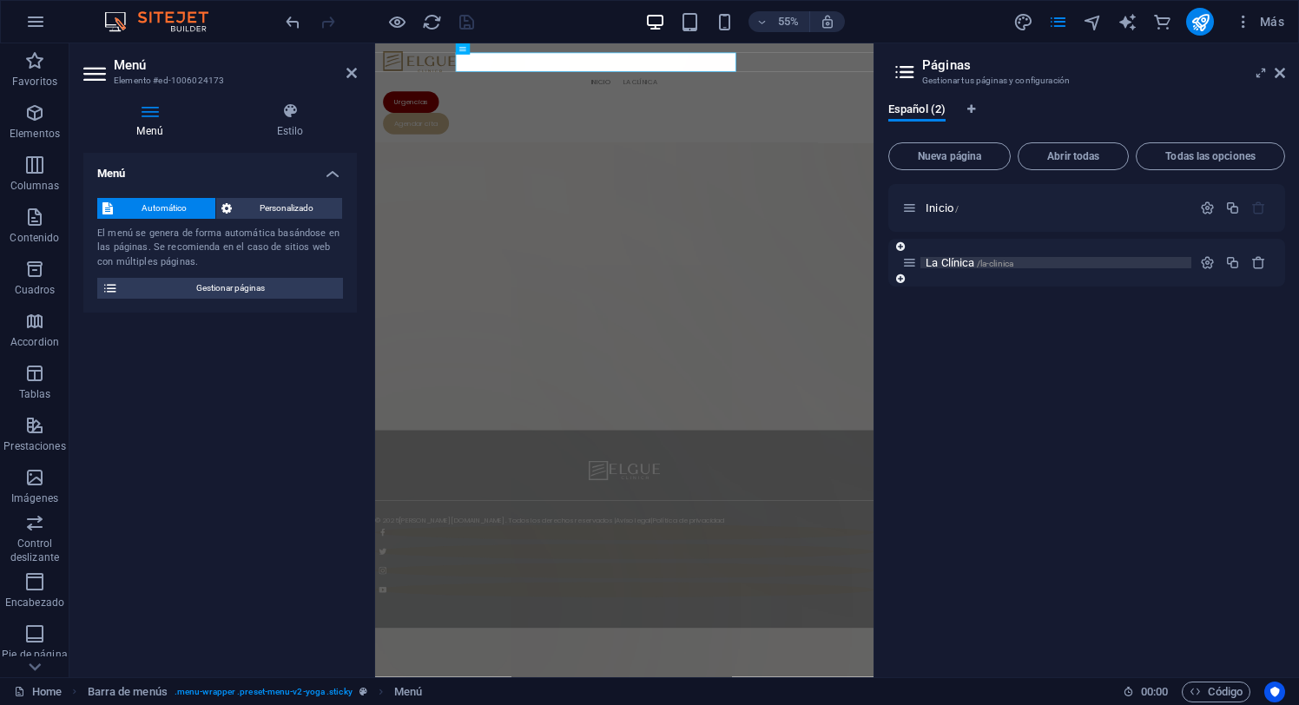
click at [957, 262] on span "La Clínica /la-clinica" at bounding box center [970, 262] width 88 height 13
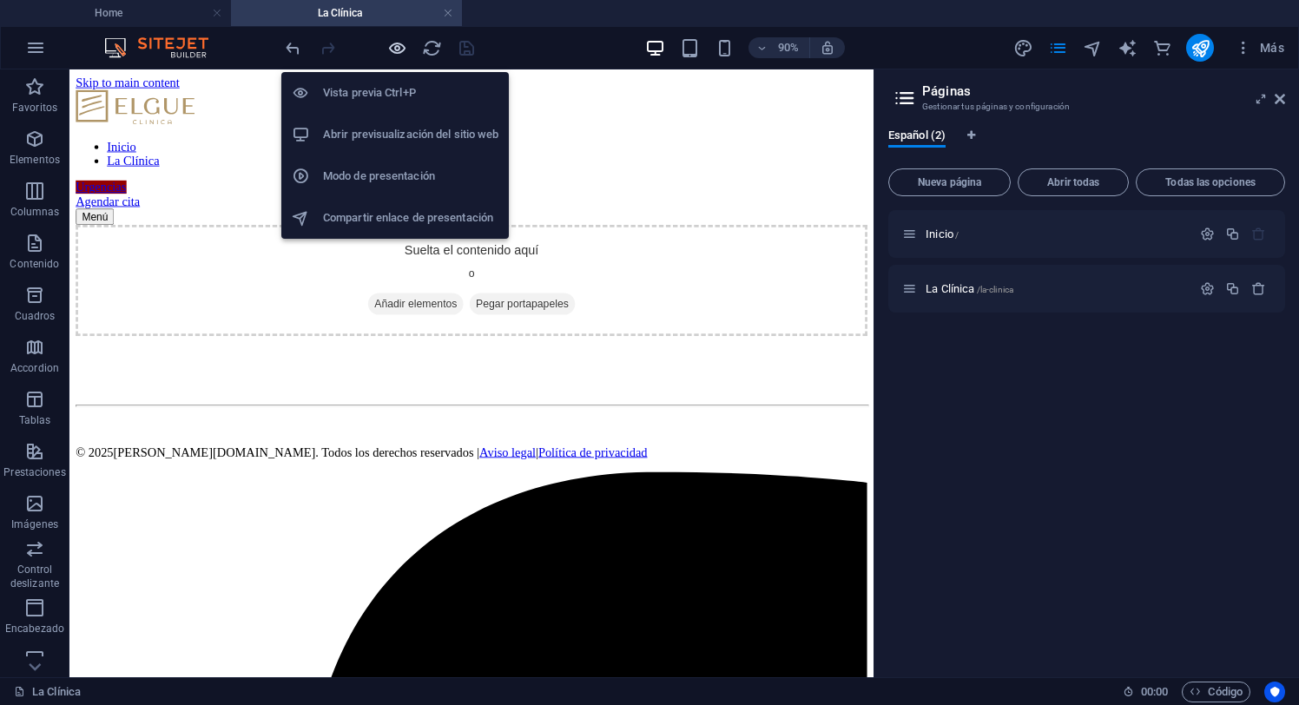
click at [395, 46] on icon "button" at bounding box center [397, 48] width 20 height 20
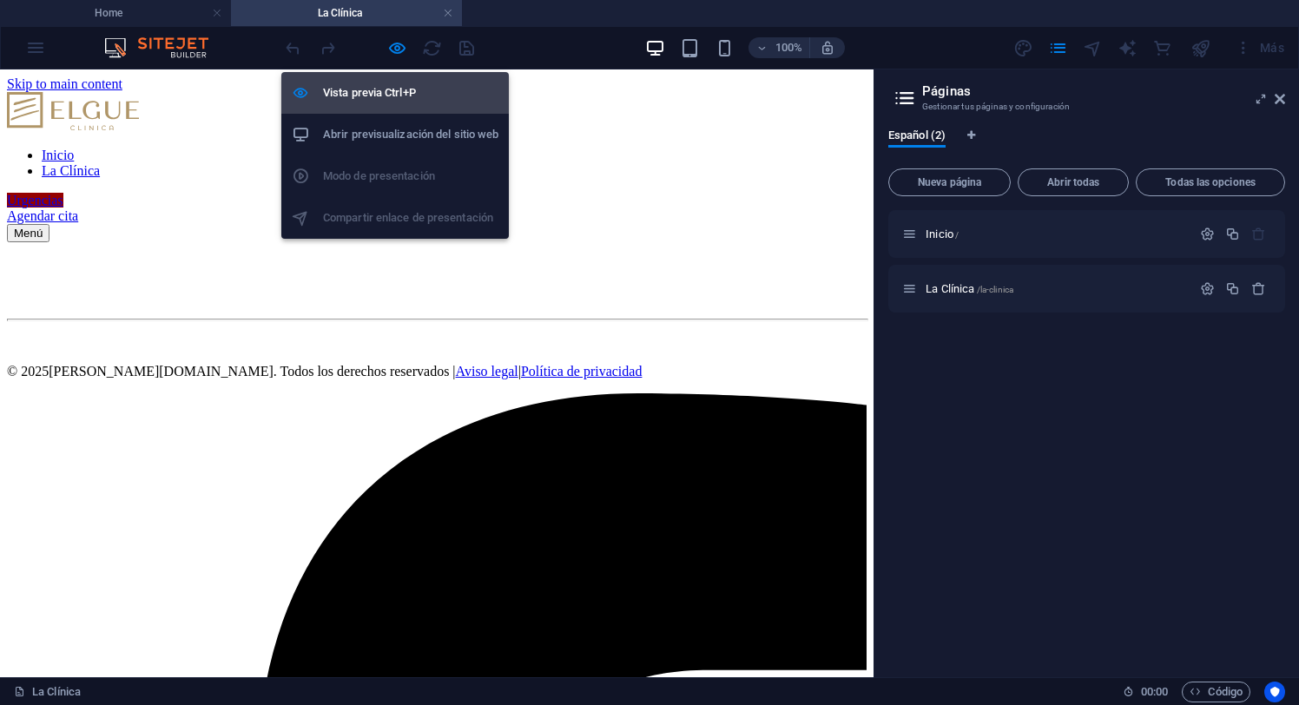
click at [365, 91] on h6 "Vista previa Ctrl+P" at bounding box center [410, 92] width 175 height 21
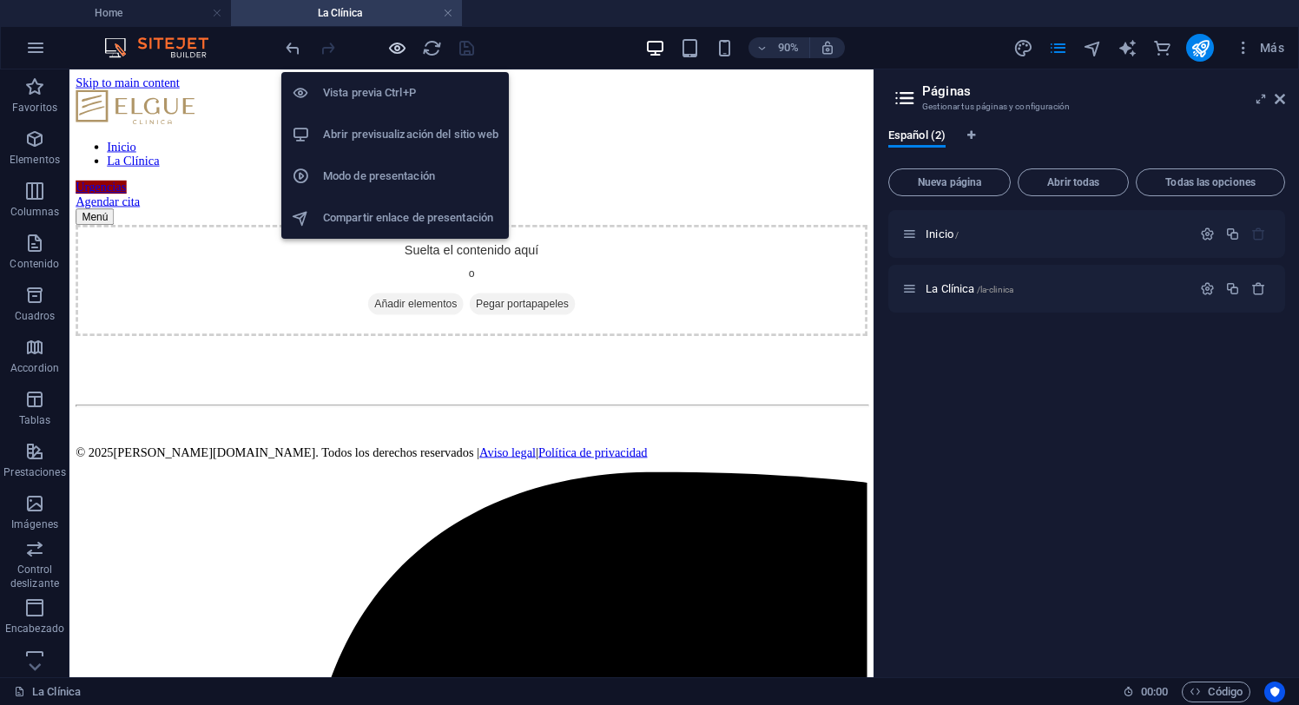
click at [400, 54] on icon "button" at bounding box center [397, 48] width 20 height 20
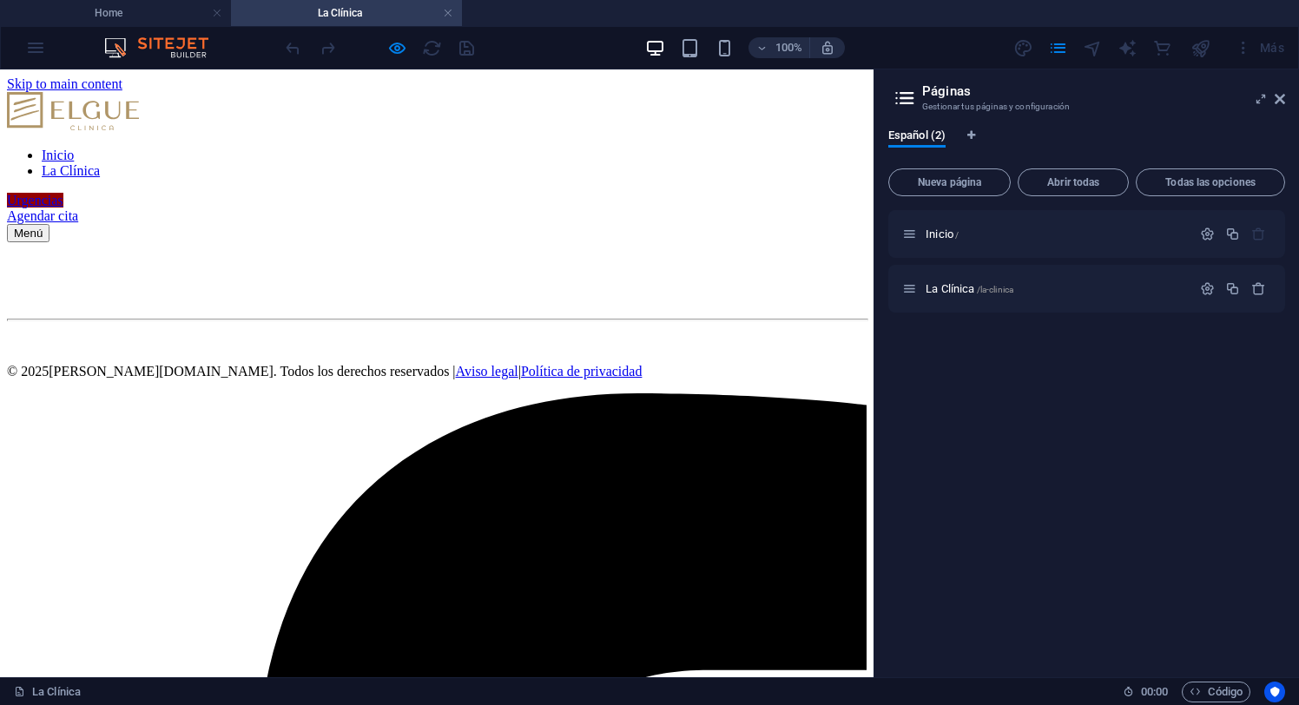
click at [100, 163] on link "La Clínica" at bounding box center [71, 170] width 58 height 15
click at [74, 148] on link "Inicio" at bounding box center [58, 155] width 32 height 15
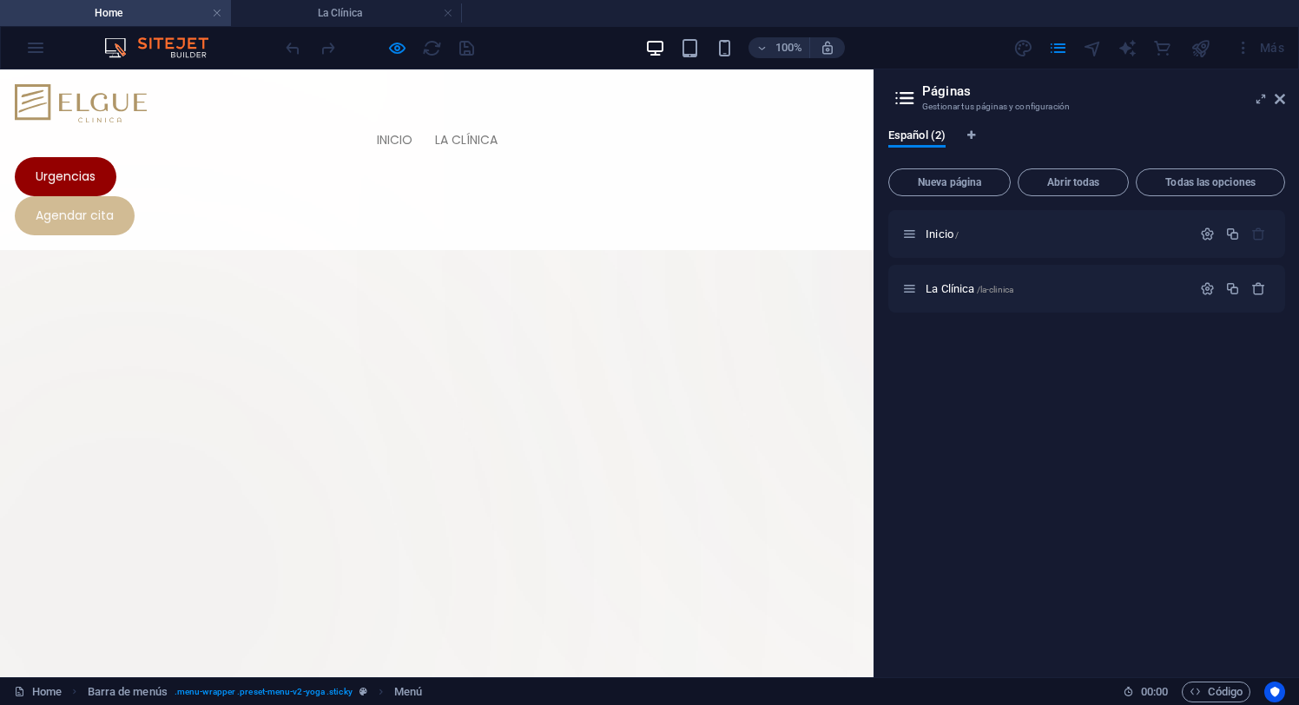
click at [424, 122] on link "La Clínica" at bounding box center [466, 139] width 85 height 35
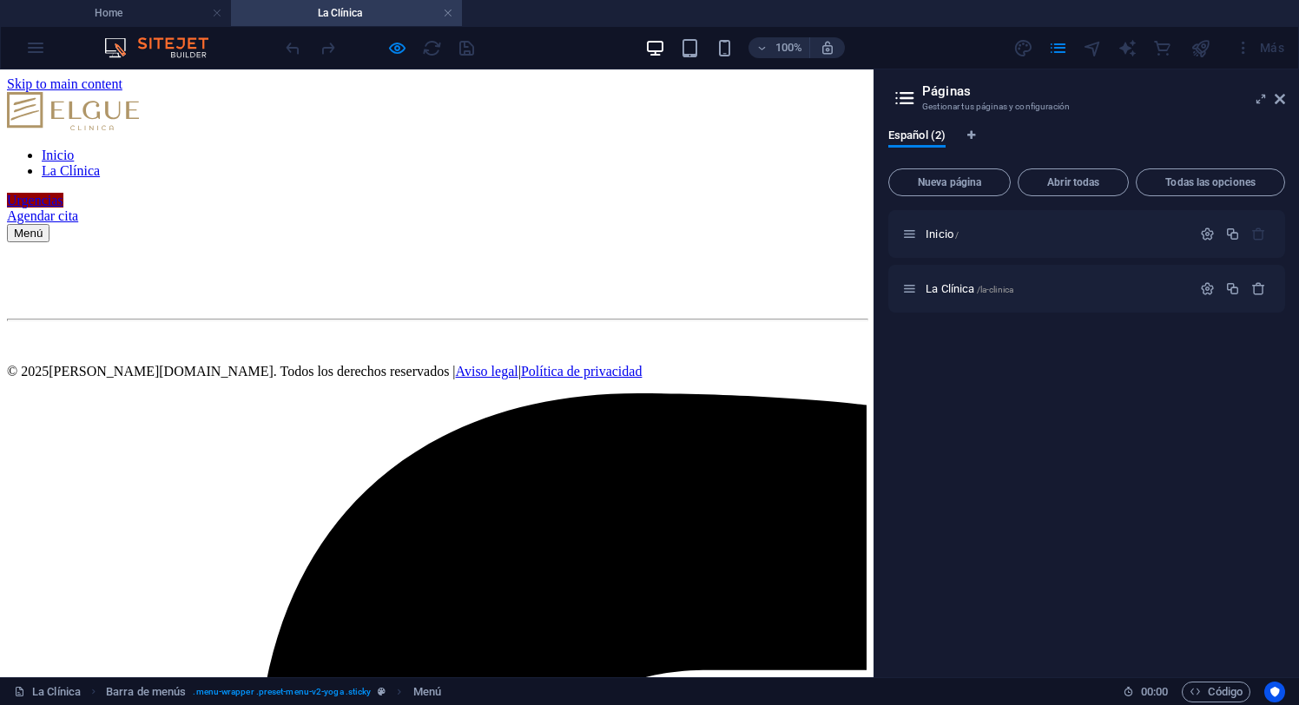
click at [101, 102] on img at bounding box center [73, 111] width 132 height 38
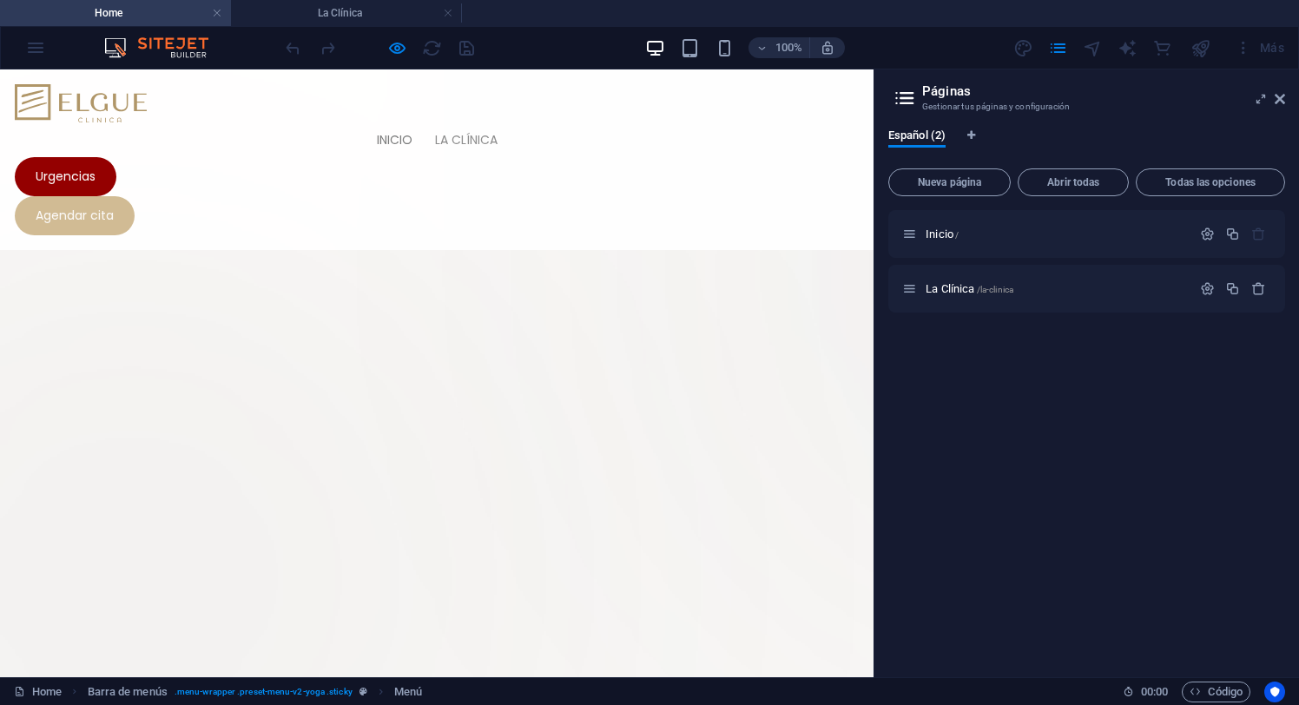
click at [97, 103] on img at bounding box center [81, 103] width 132 height 38
click at [366, 122] on link "Inicio" at bounding box center [395, 139] width 58 height 35
click at [424, 122] on link "La Clínica" at bounding box center [466, 139] width 85 height 35
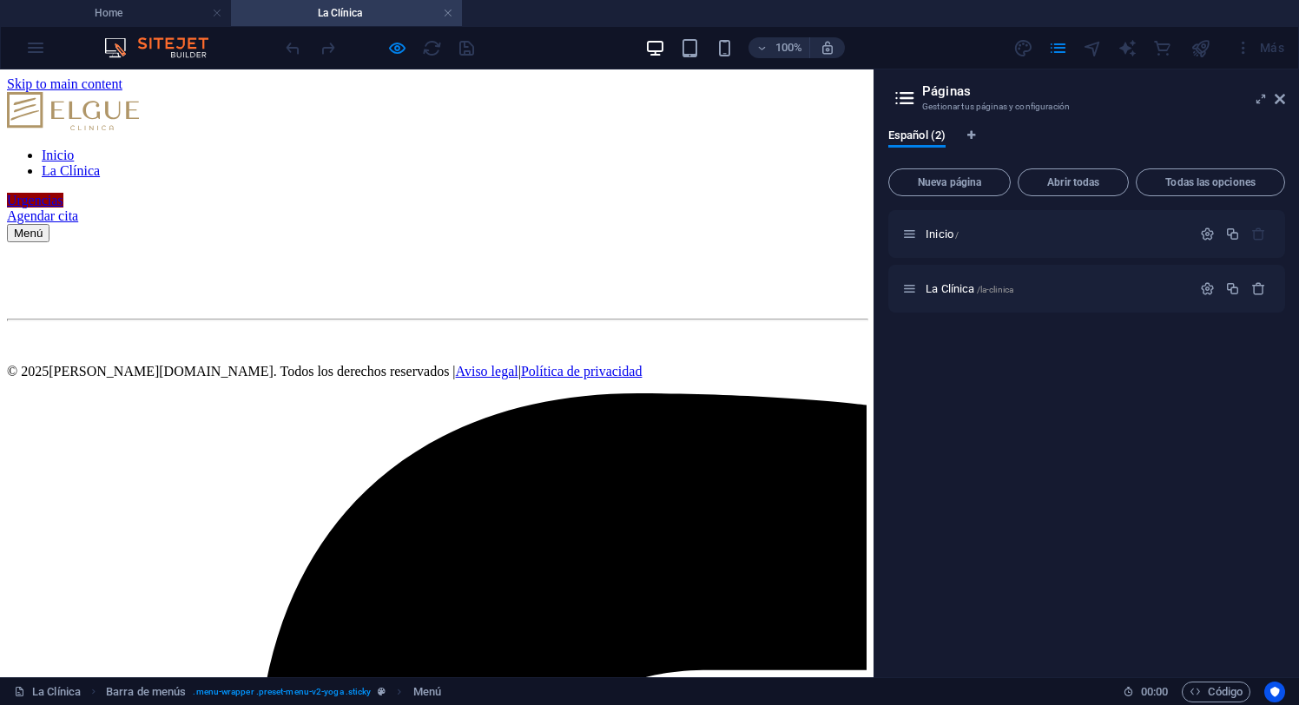
click at [74, 148] on link "Inicio" at bounding box center [58, 155] width 32 height 15
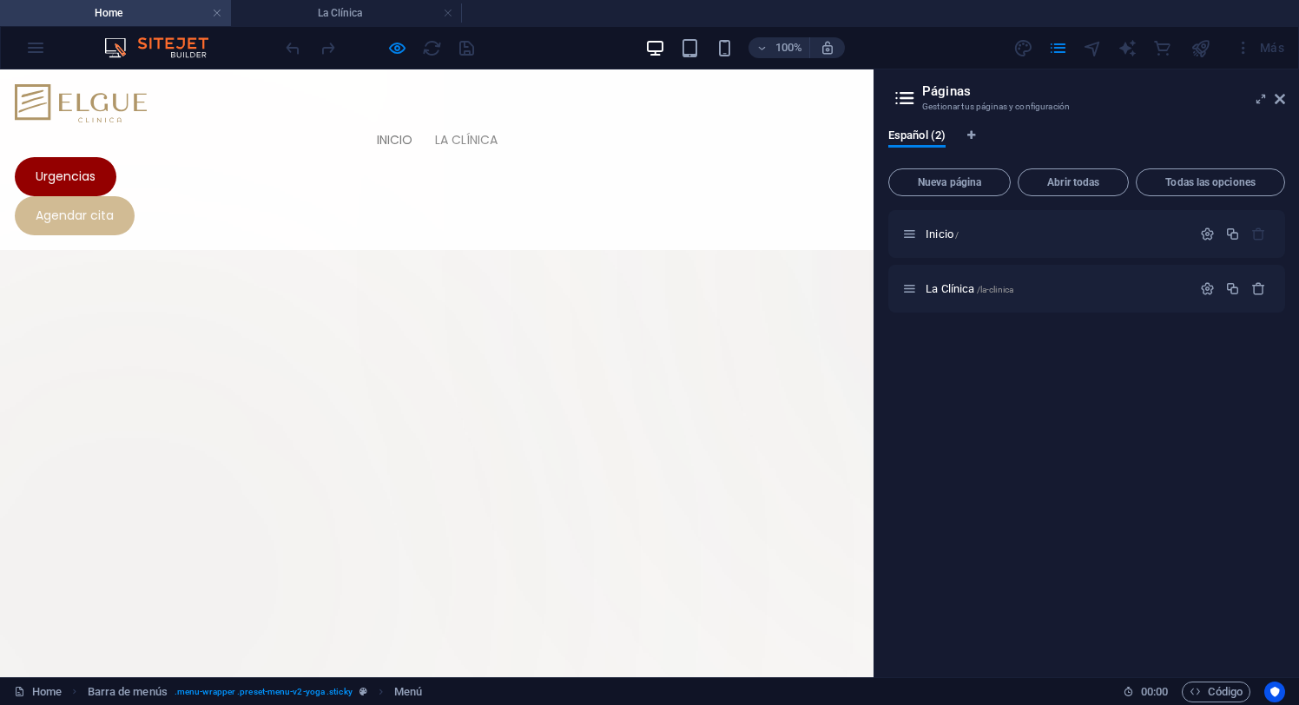
click at [103, 102] on img at bounding box center [81, 103] width 132 height 38
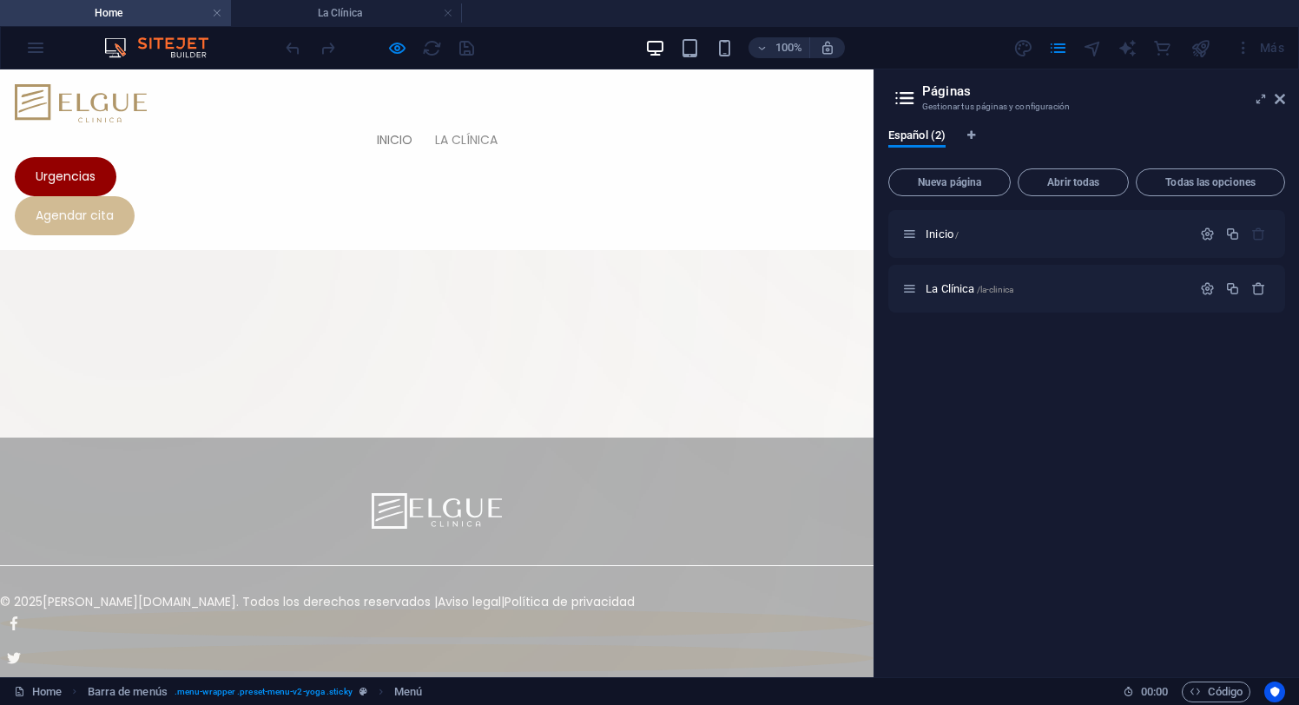
click at [399, 509] on img at bounding box center [437, 511] width 130 height 36
click at [399, 12] on h4 "La Clínica" at bounding box center [346, 12] width 231 height 19
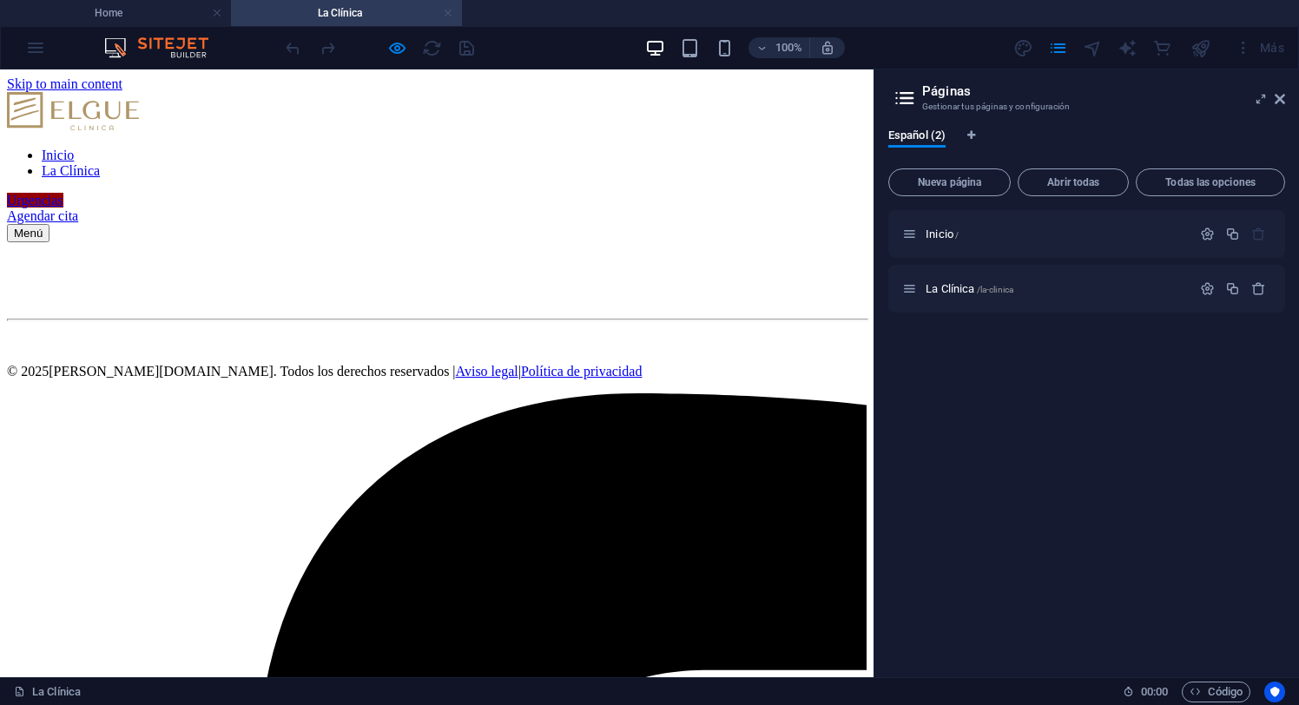
click at [450, 15] on link at bounding box center [448, 13] width 10 height 16
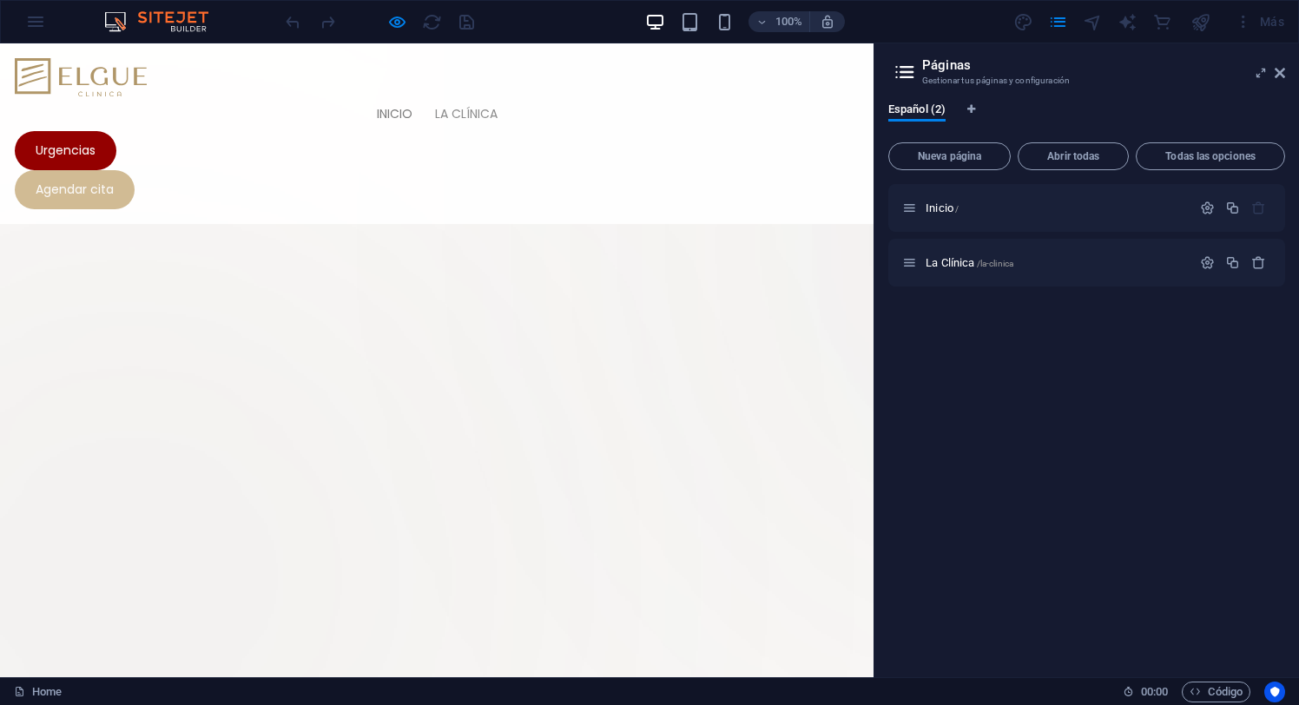
scroll to position [309, 0]
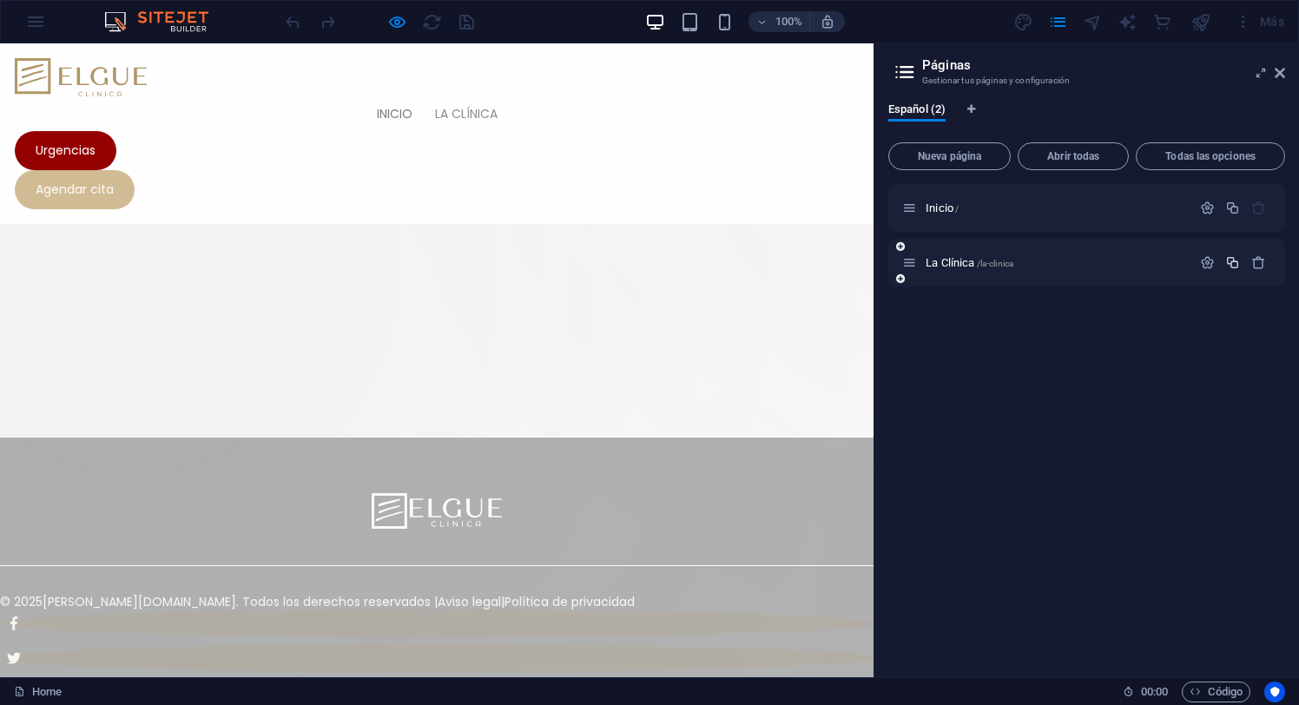
click at [1233, 261] on icon "button" at bounding box center [1232, 262] width 15 height 15
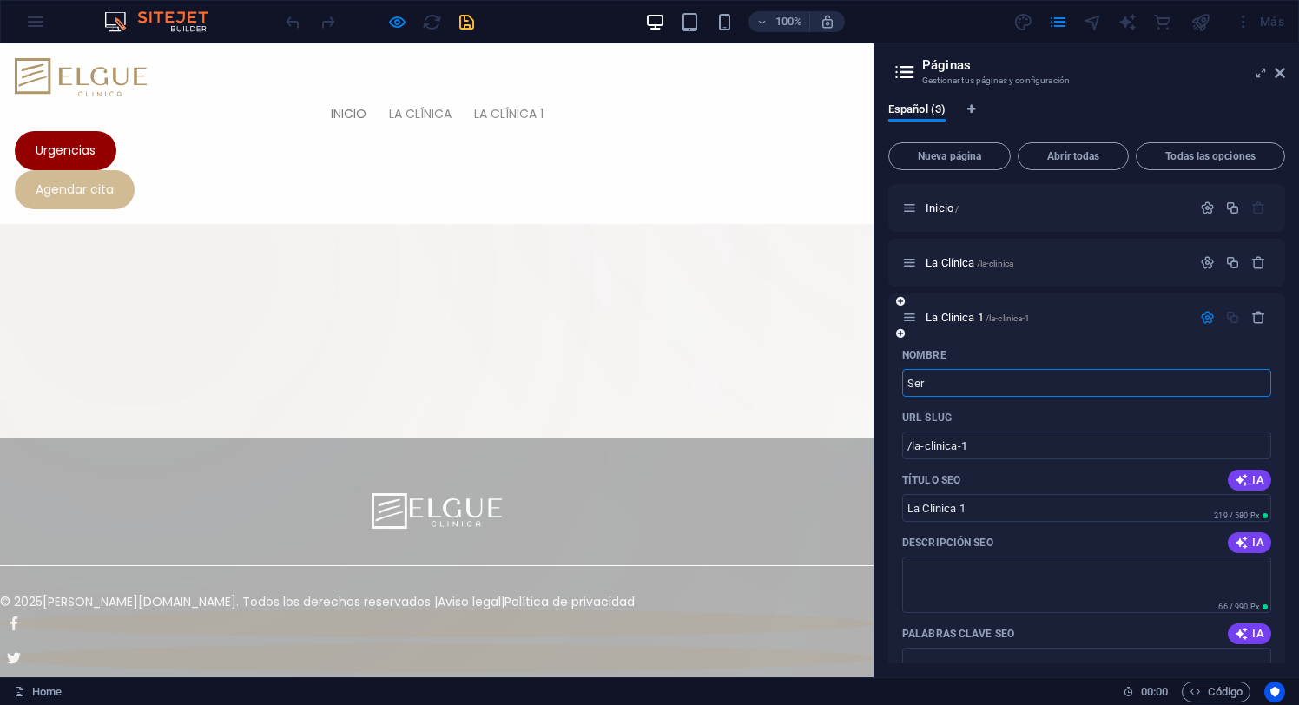
type input "Ser"
type input "/ser"
type input "Ser"
type input "Servicios"
type input "/servicios"
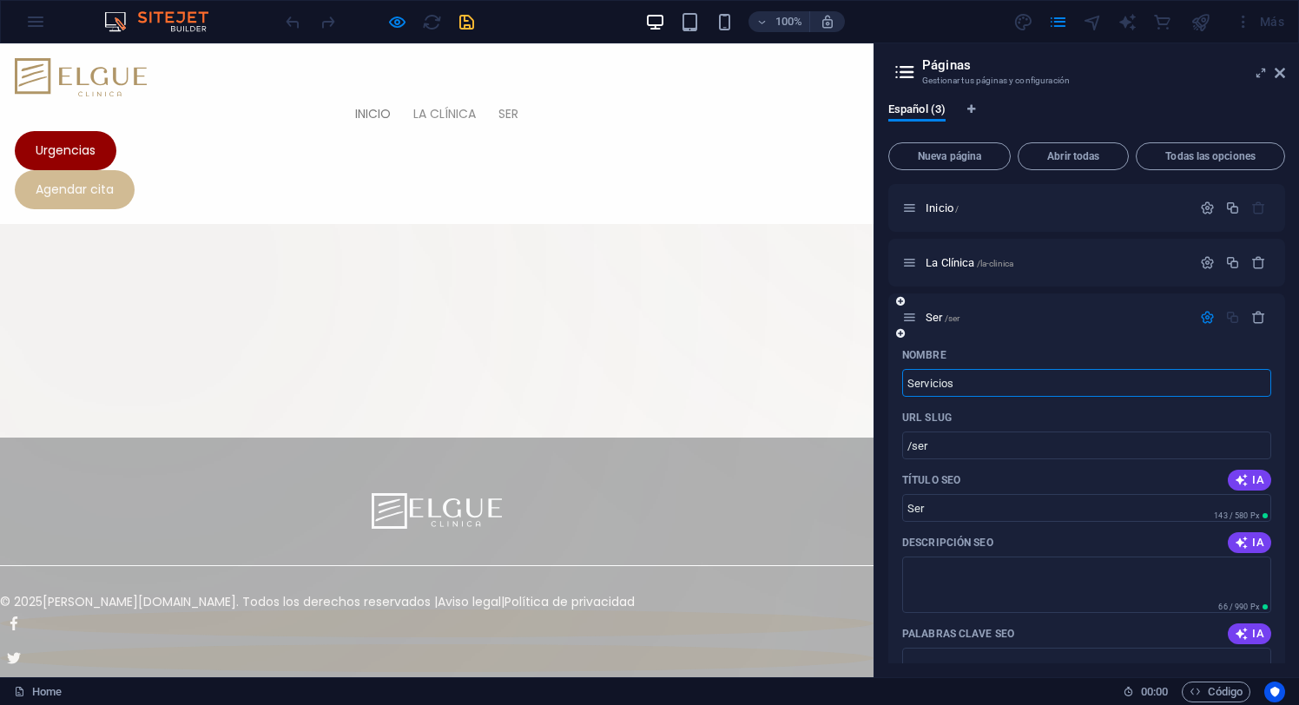
type input "Servicios"
click at [1208, 314] on icon "button" at bounding box center [1207, 317] width 15 height 15
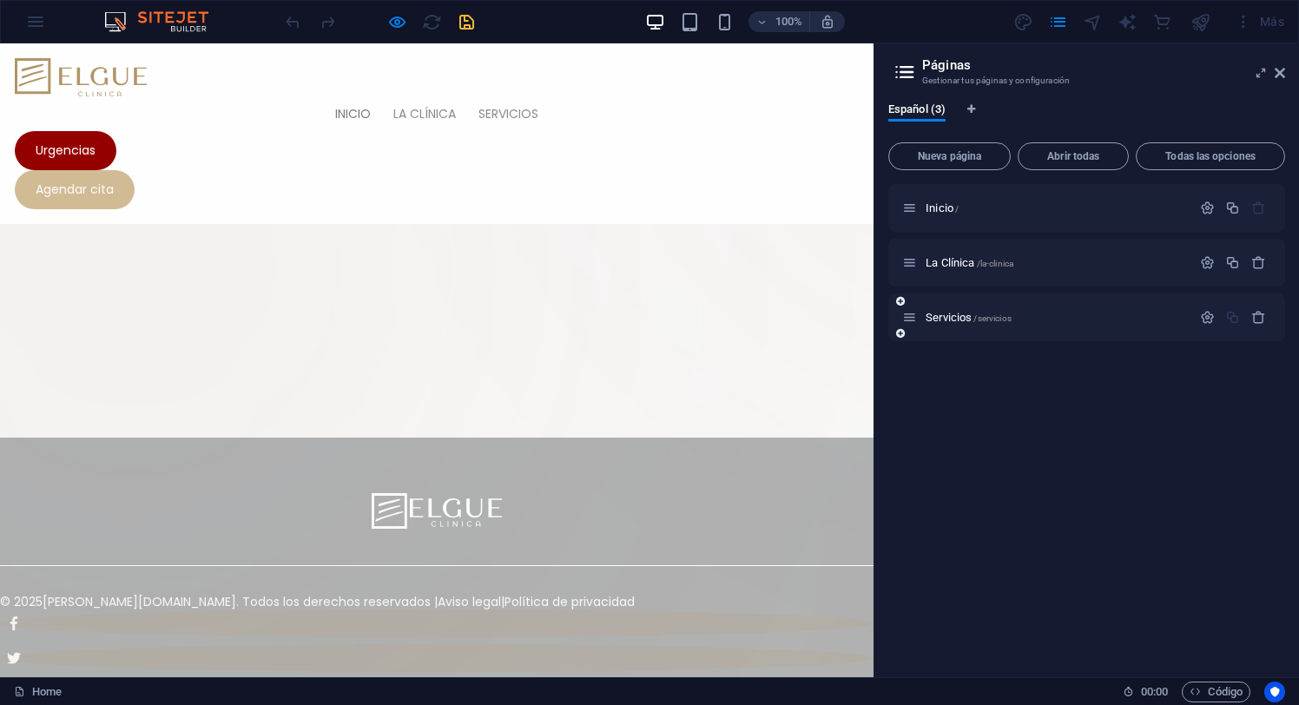
click at [899, 336] on icon at bounding box center [900, 333] width 9 height 10
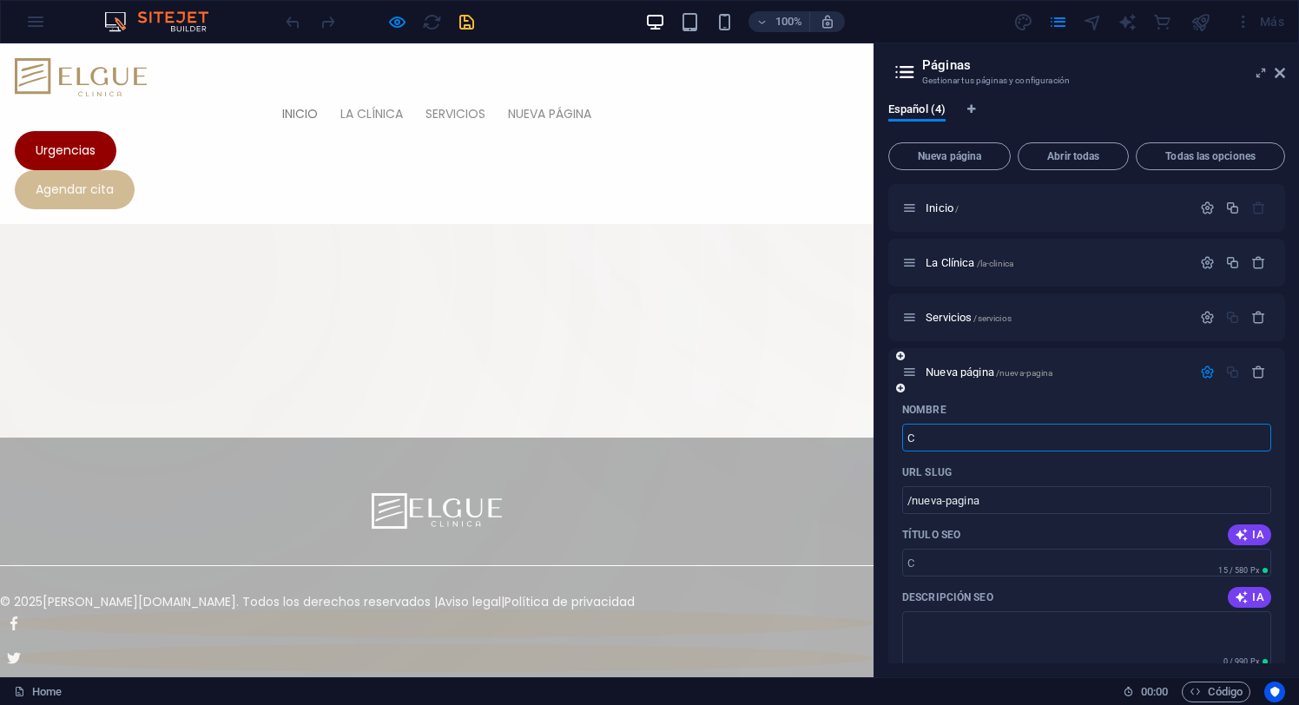
type input "C"
type input "/c"
type input "Co"
type input "/co"
type input "Cobertu"
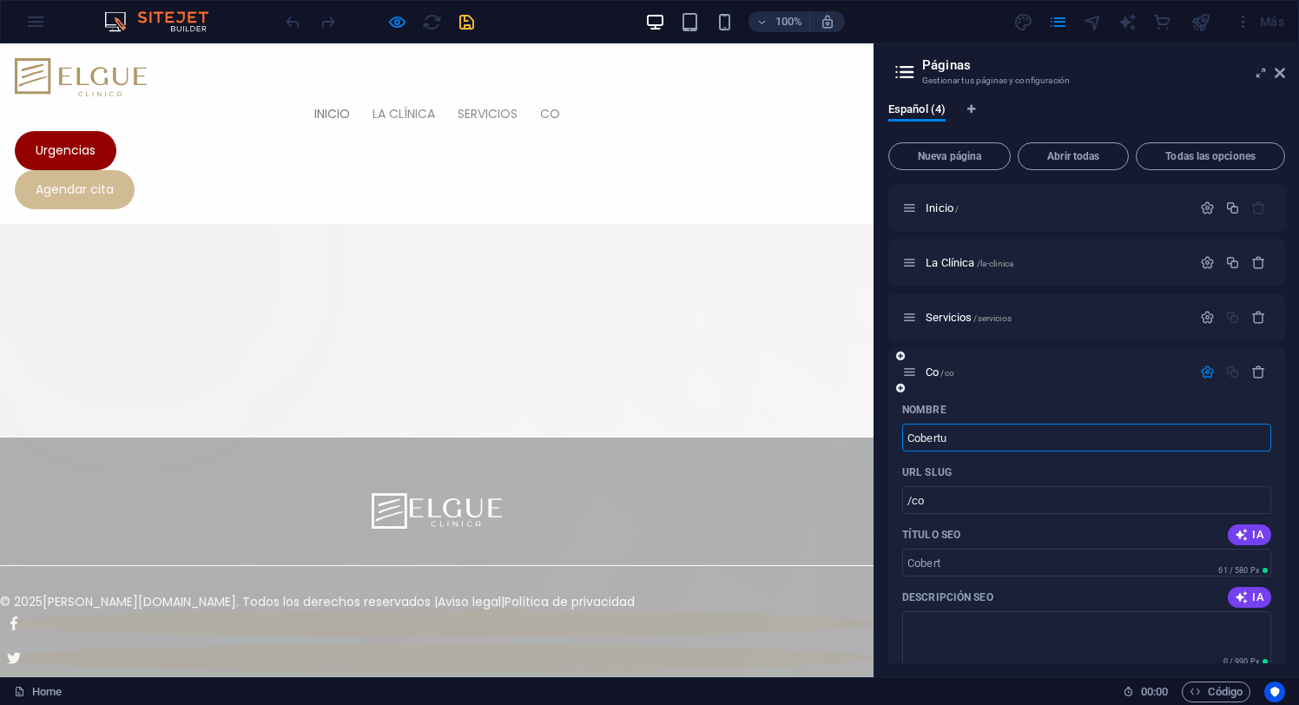
type input "/cobert"
type input "Cobertura"
type input "/cobertura"
type input "Cobertura"
click at [1206, 374] on icon "button" at bounding box center [1207, 372] width 15 height 15
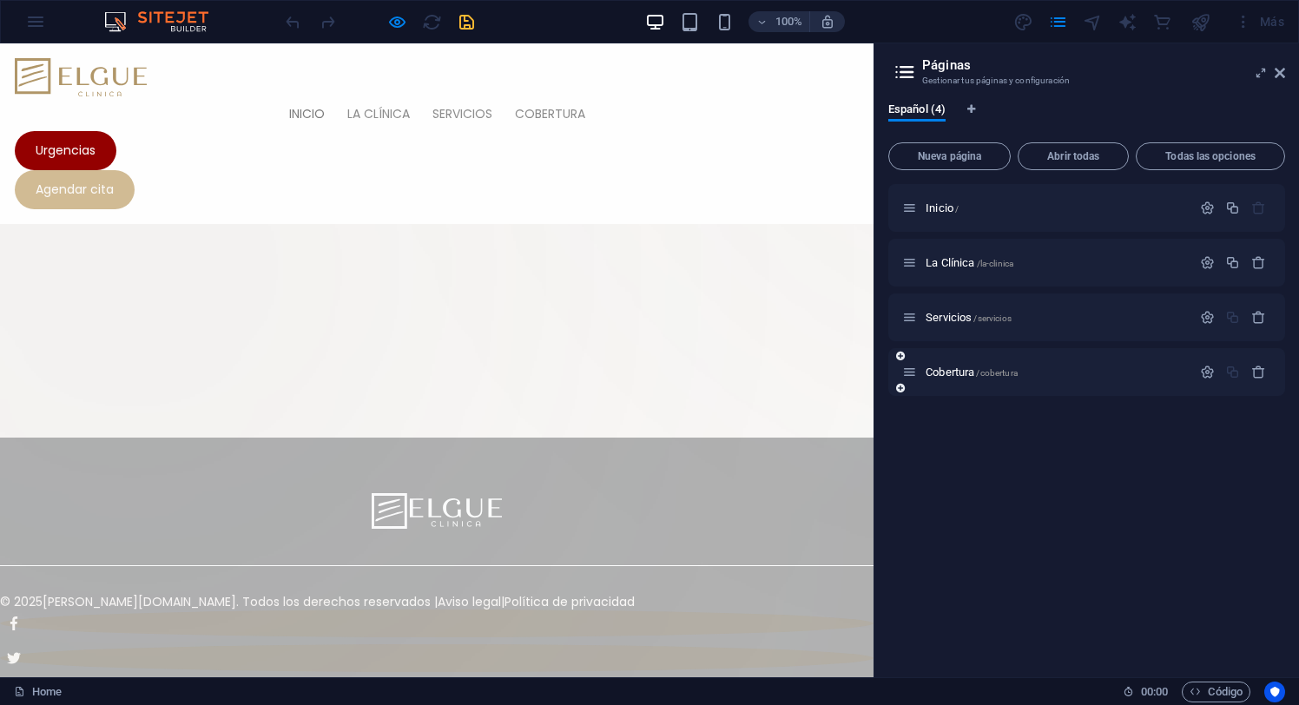
click at [901, 388] on icon at bounding box center [900, 388] width 9 height 10
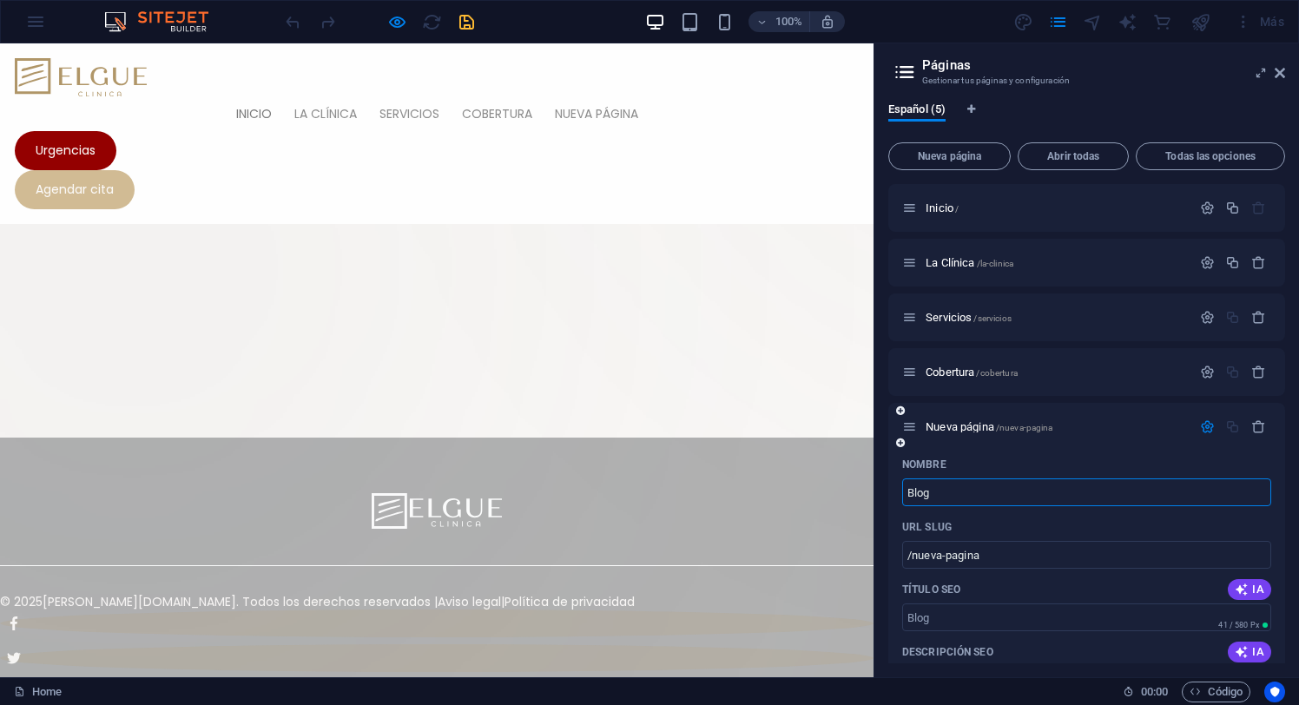
type input "Blog"
type input "/blog"
type input "Blog"
click at [897, 444] on icon at bounding box center [900, 443] width 9 height 10
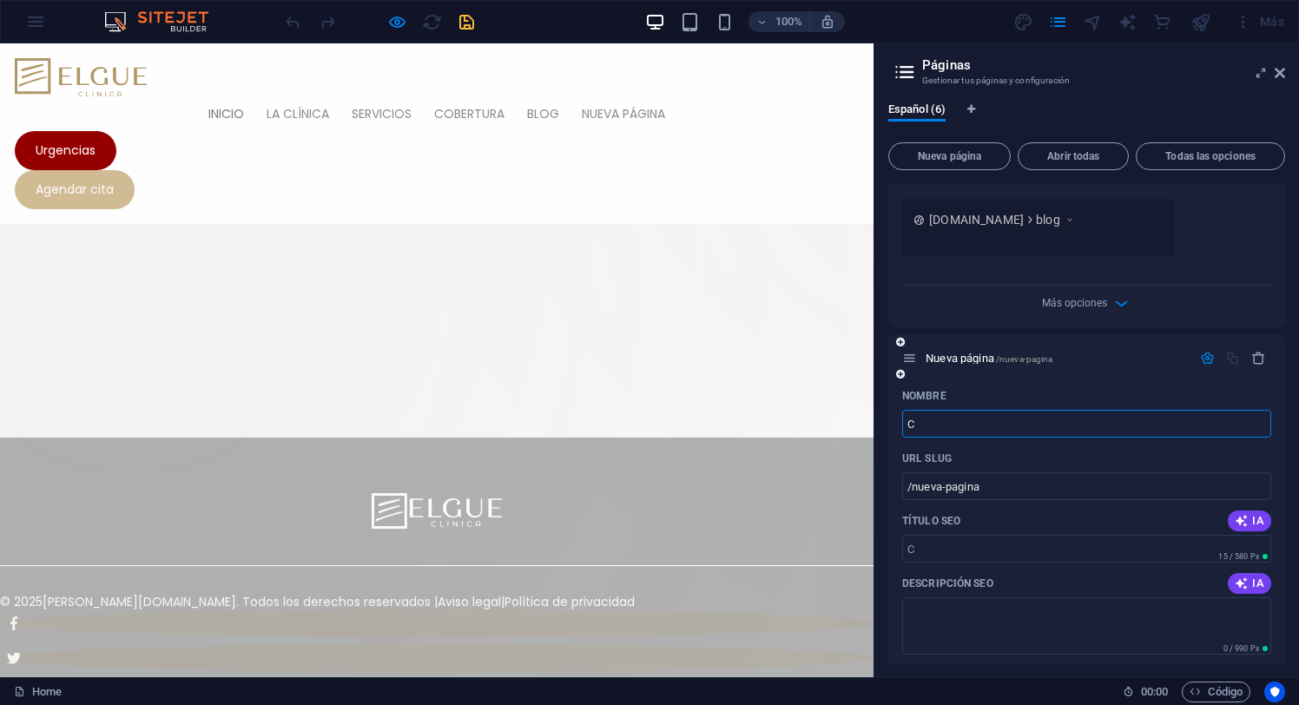
type input "Co"
type input "/c"
type input "Con"
type input "/con"
type input "Contacto"
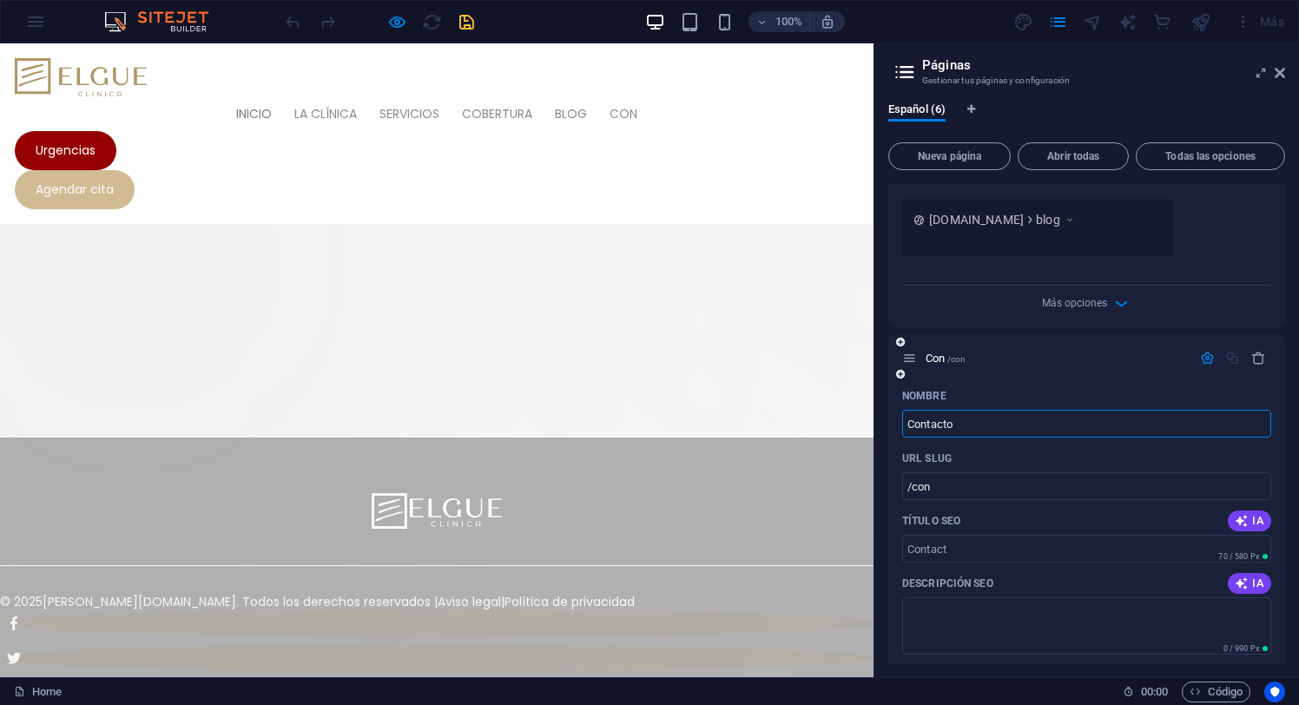
type input "/contact"
type input "Contacto"
type input "/contacto"
type input "Contacto"
click at [1204, 356] on icon "button" at bounding box center [1207, 358] width 15 height 15
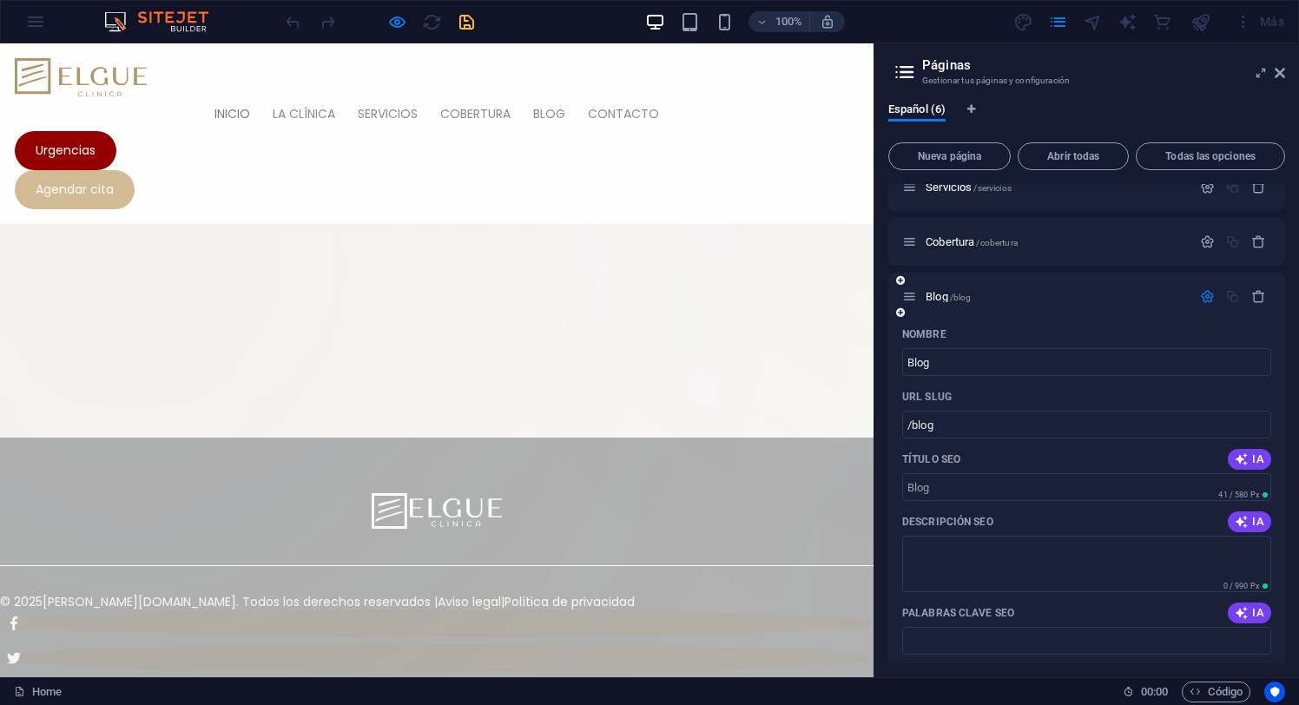
scroll to position [0, 0]
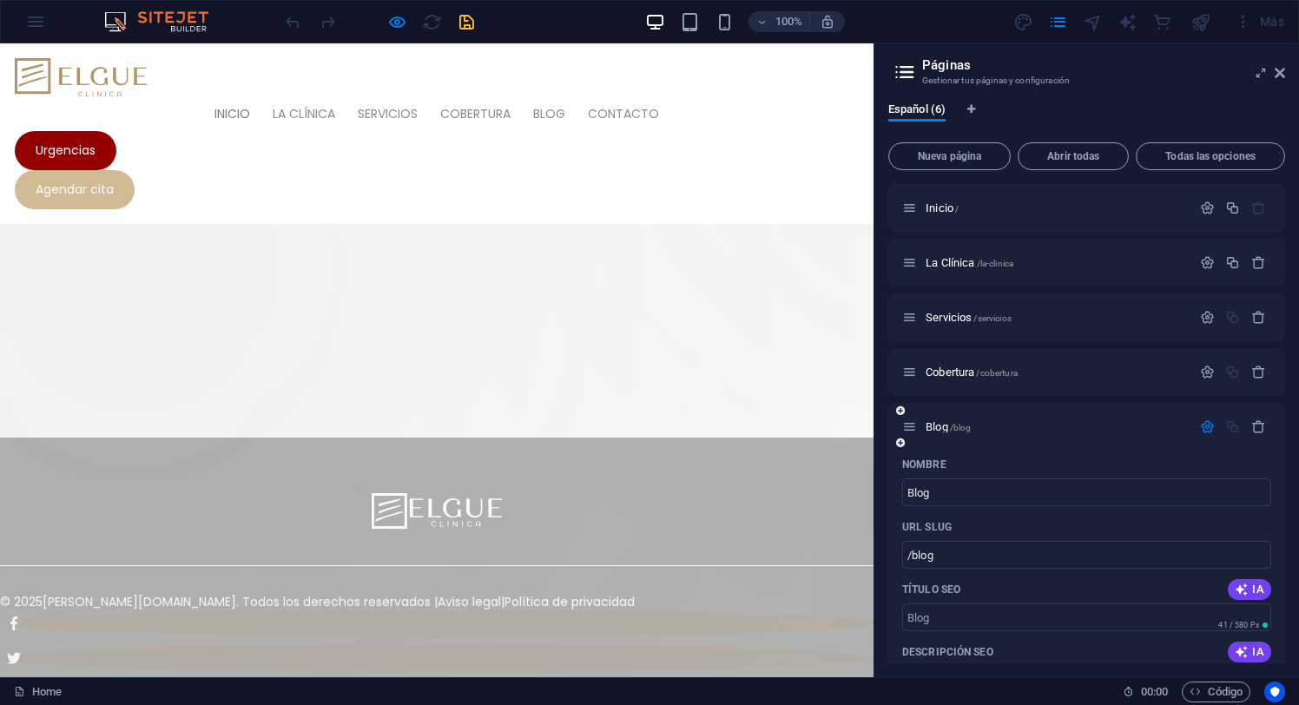
click at [1203, 425] on icon "button" at bounding box center [1207, 426] width 15 height 15
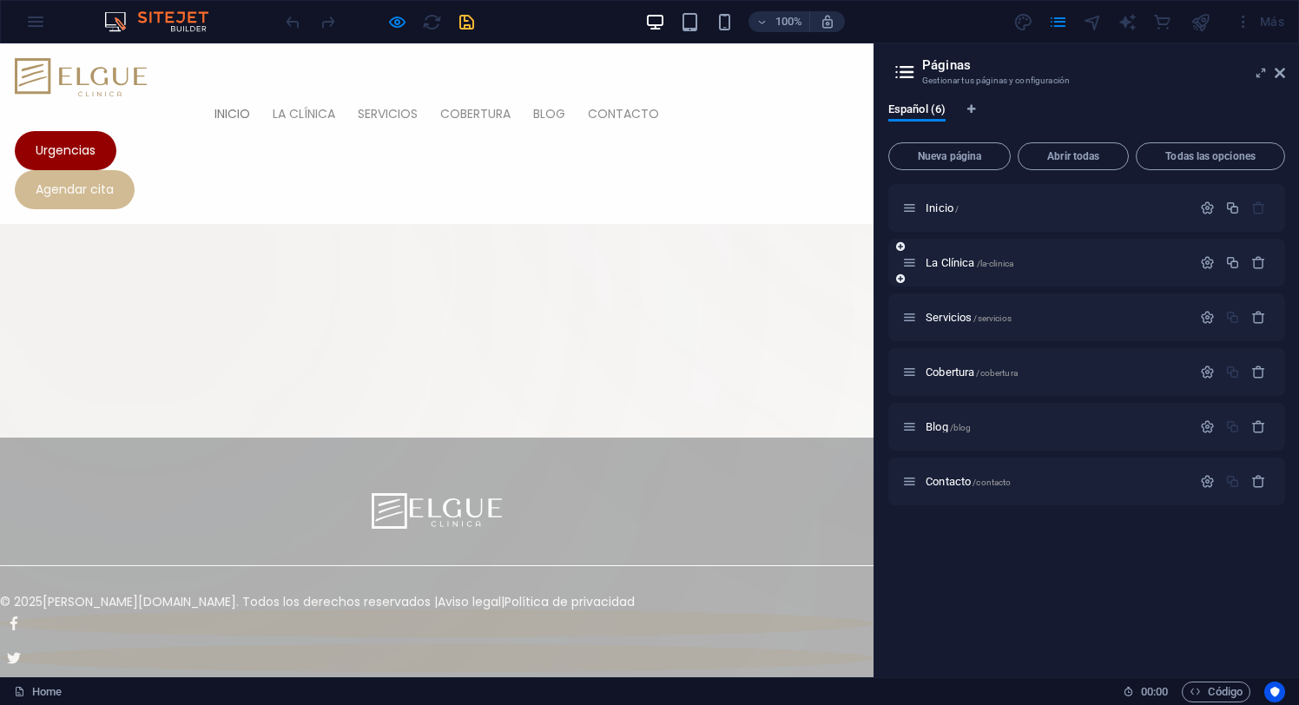
click at [900, 279] on icon at bounding box center [900, 279] width 9 height 10
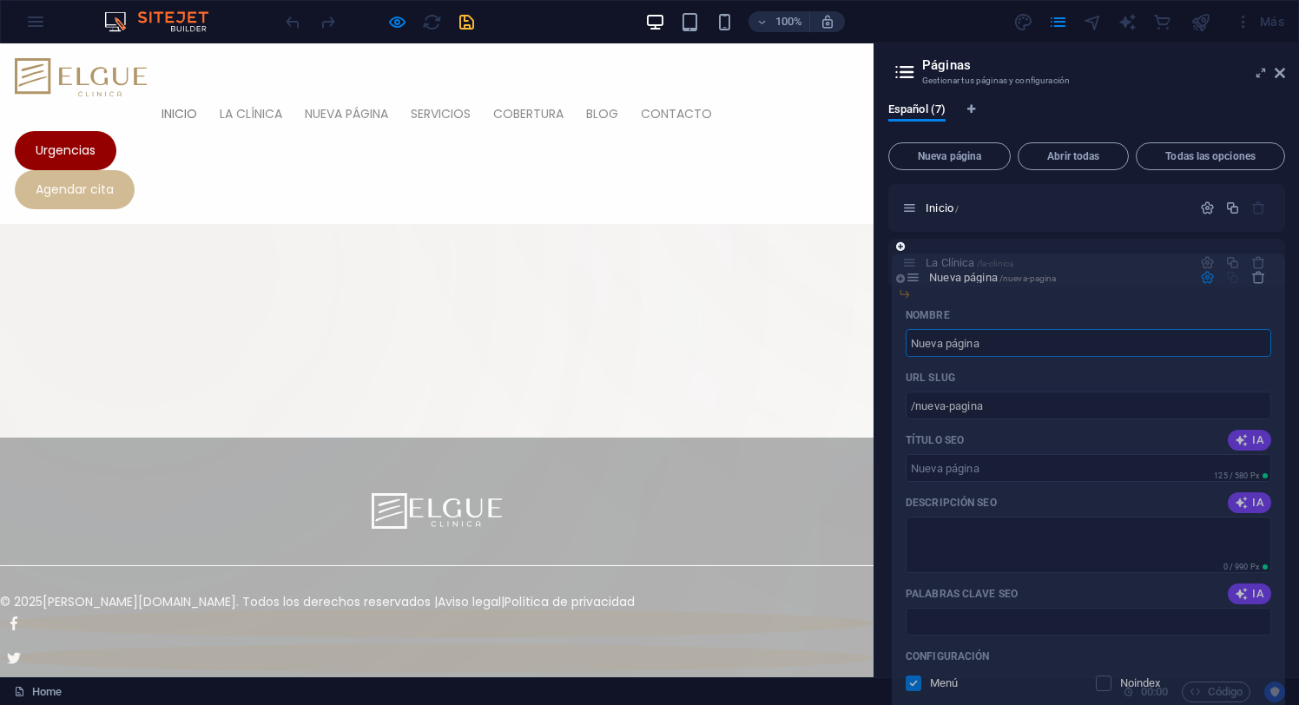
drag, startPoint x: 908, startPoint y: 319, endPoint x: 912, endPoint y: 274, distance: 45.3
click at [912, 274] on div "Inicio / La Clínica /la-clinica Nueva página /nueva-pagina Nombre Nueva página …" at bounding box center [1086, 344] width 397 height 321
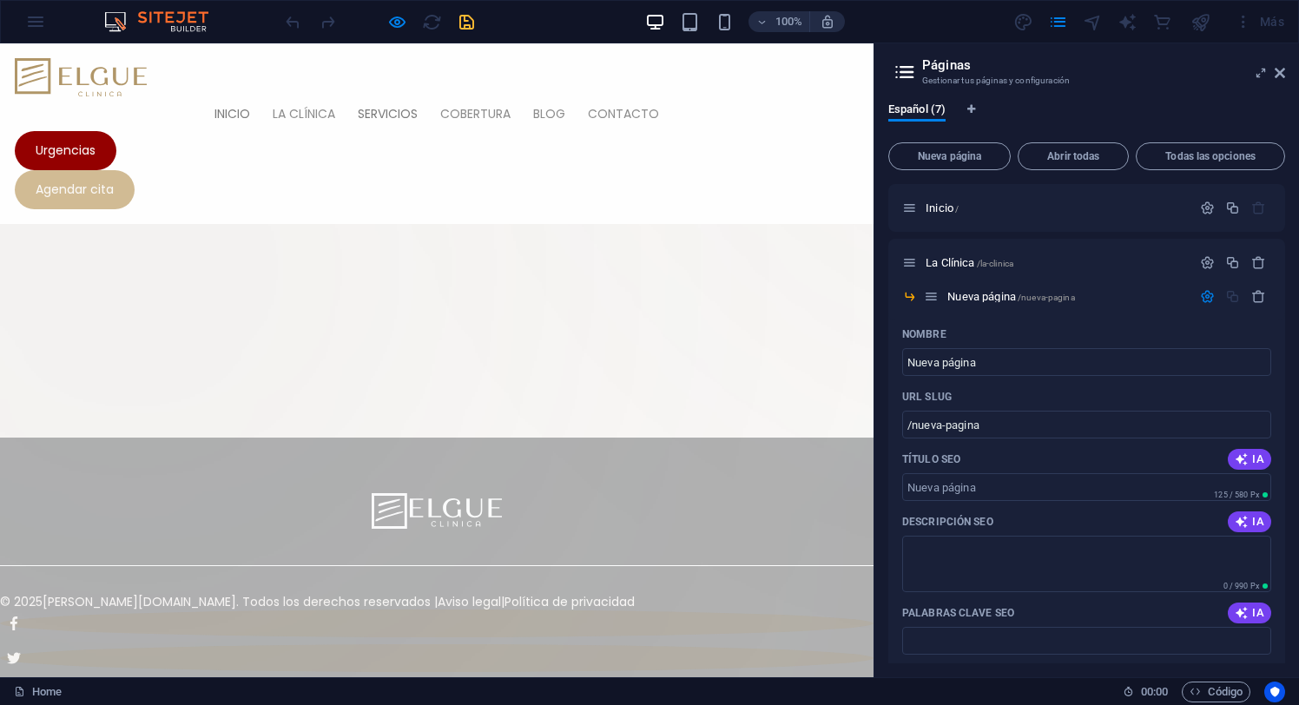
click at [346, 96] on link "Servicios" at bounding box center [387, 113] width 82 height 35
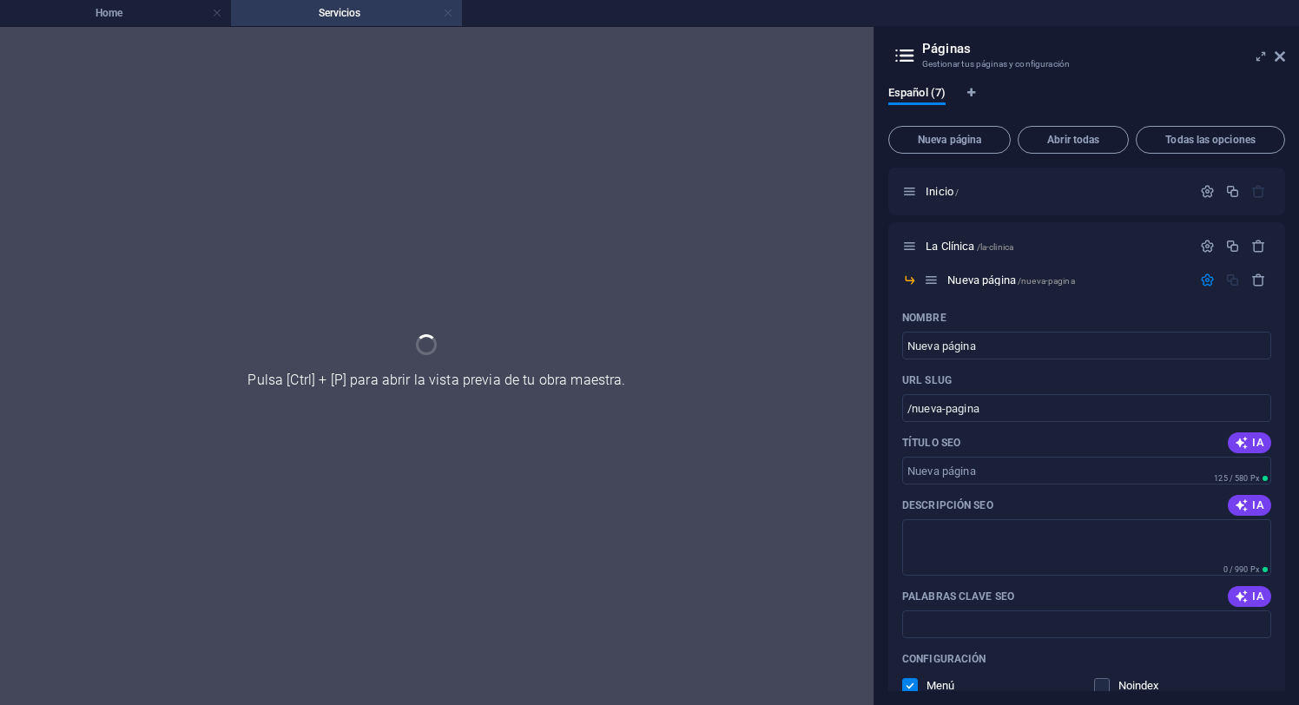
click at [447, 14] on link at bounding box center [448, 13] width 10 height 16
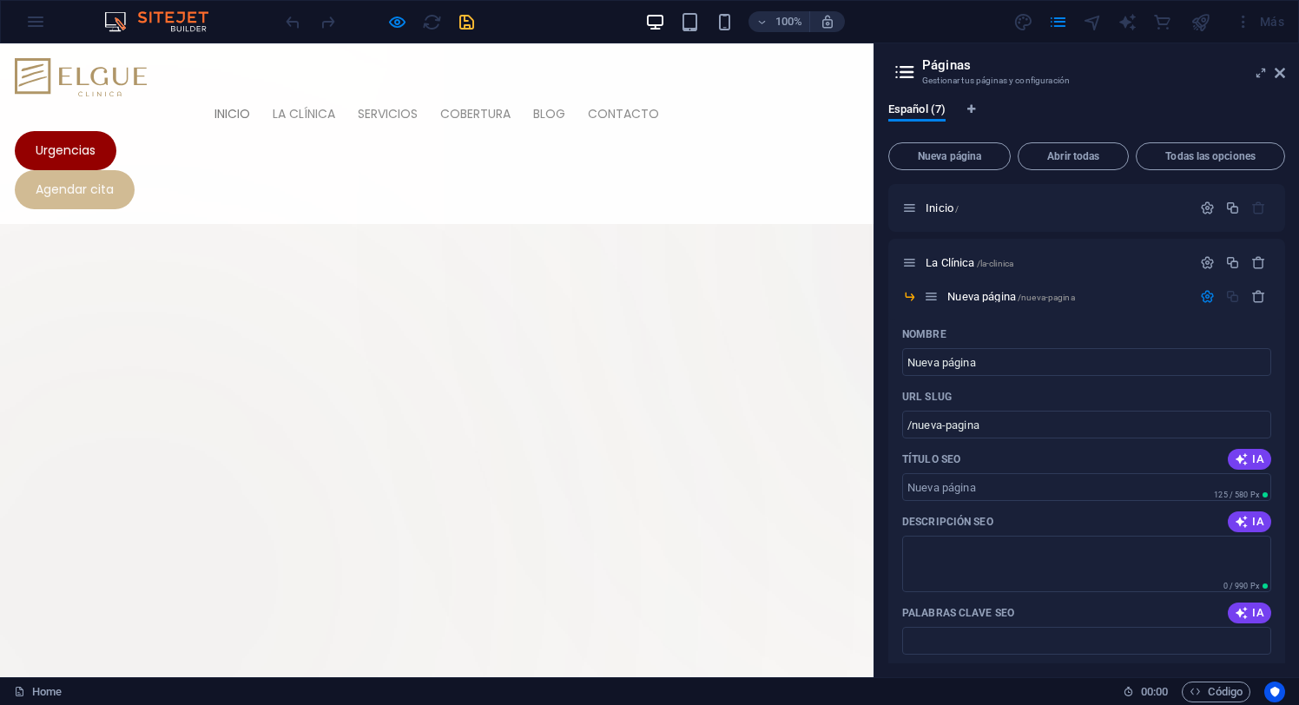
scroll to position [265, 0]
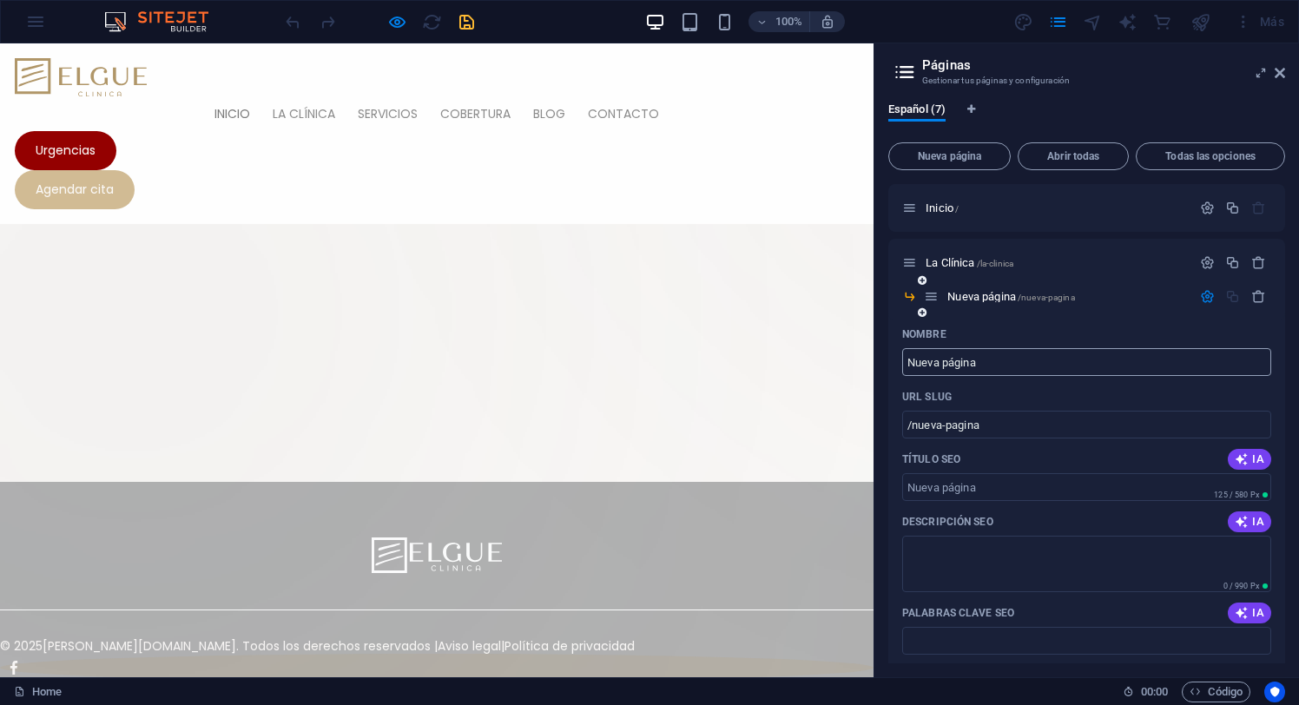
click at [952, 361] on input "Nueva página" at bounding box center [1086, 362] width 369 height 28
type input "C"
type input "/c"
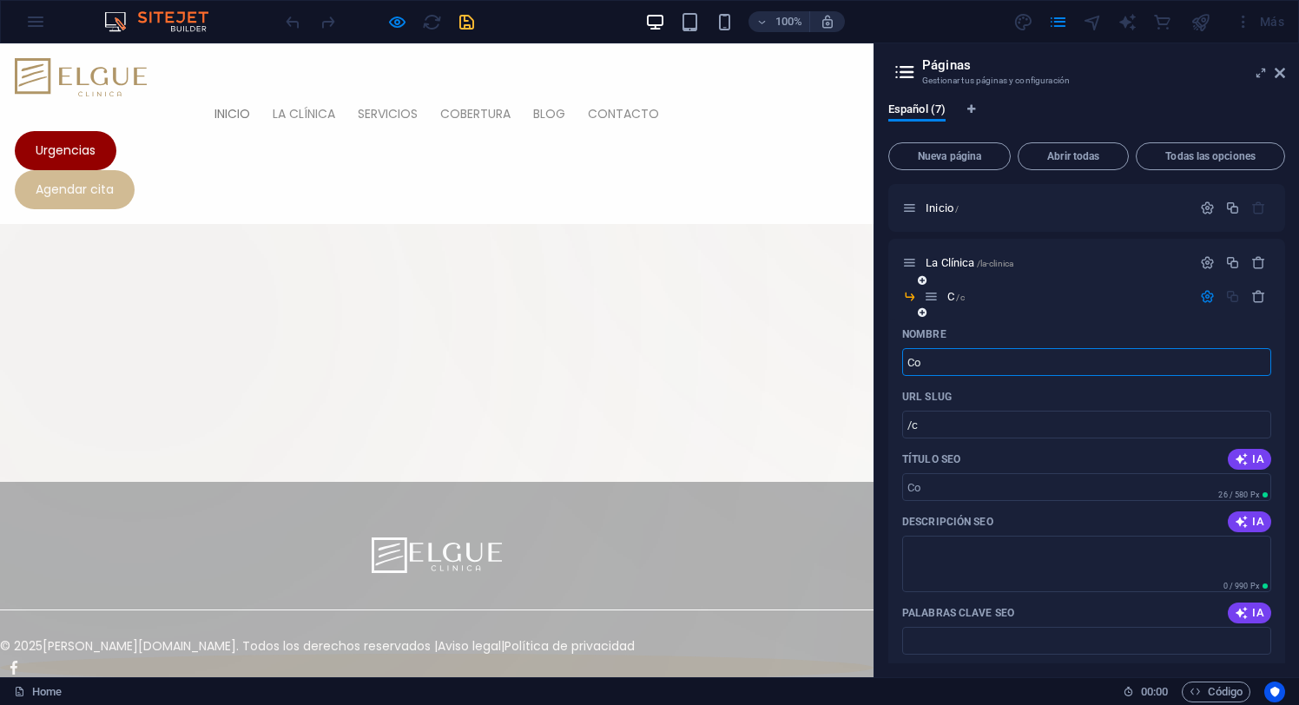
type input "Co"
type input "/co"
type input "Con"
type input "/con"
type input "Consulto"
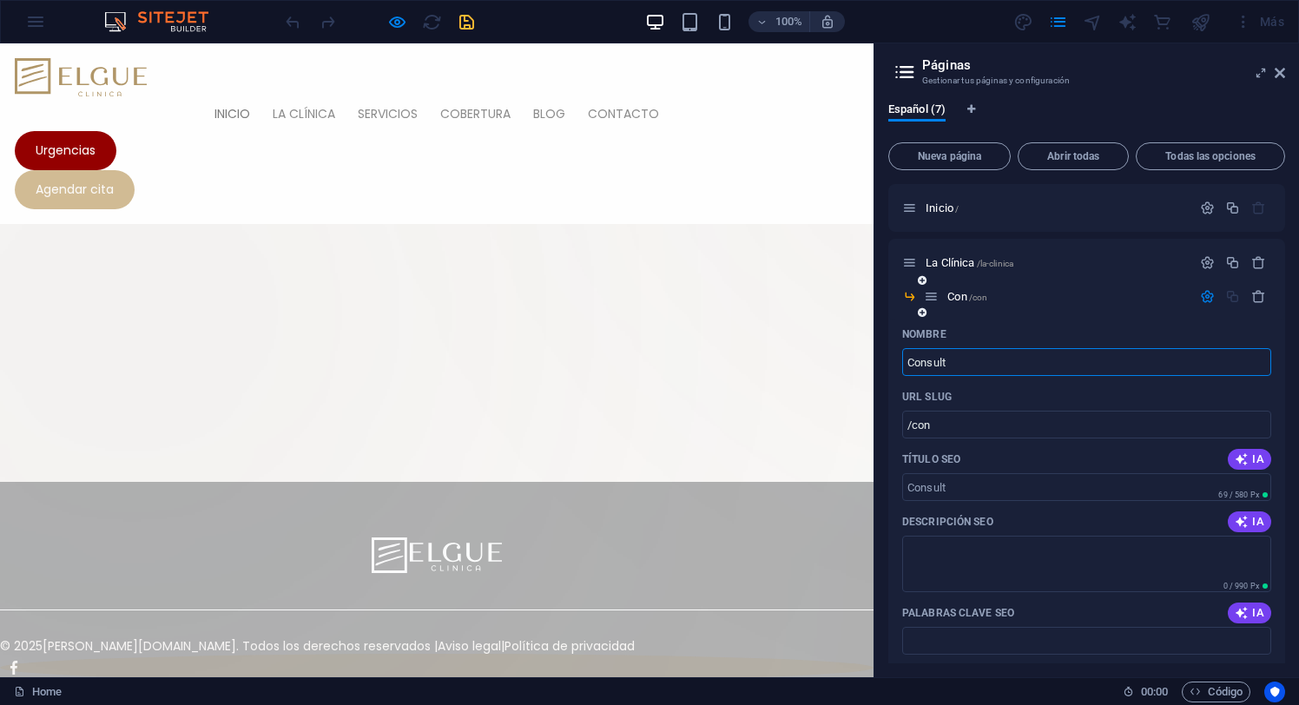
type input "/consult"
type input "Consulto"
type input "/consulto"
type input "Consultorios"
type input "/consultorios"
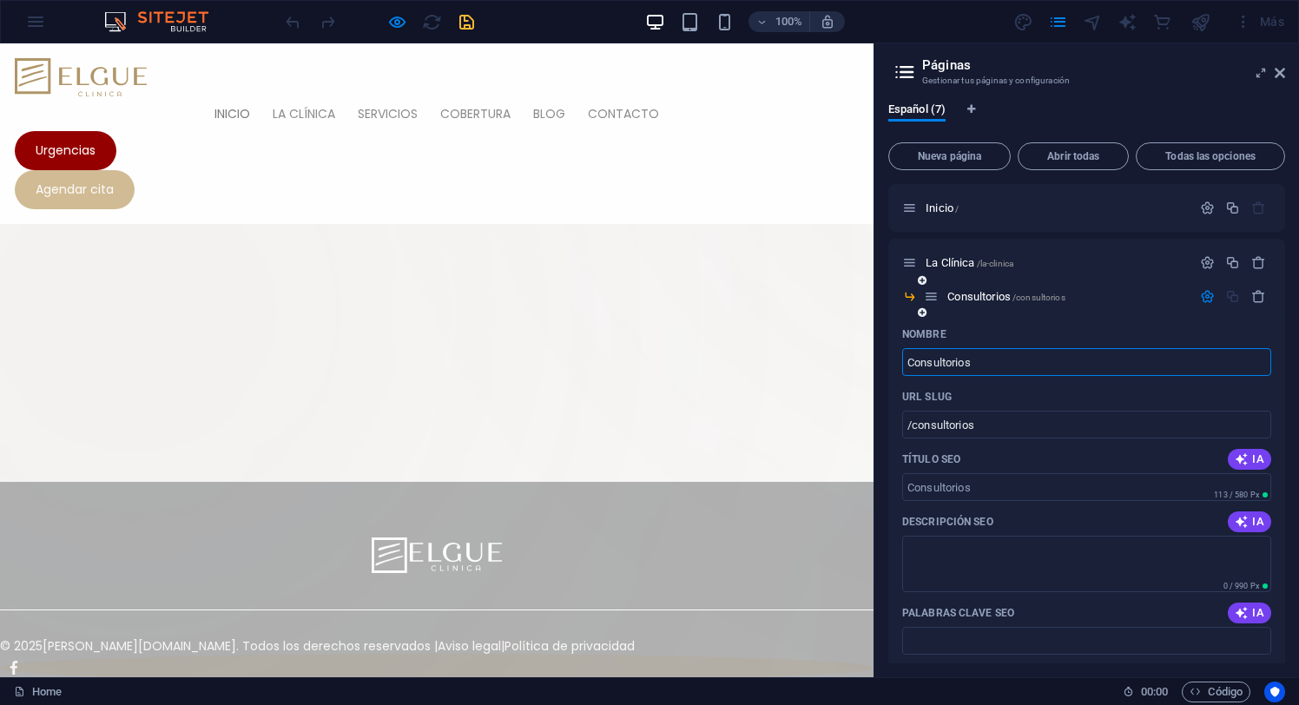
type input "Consultorios"
click at [924, 310] on icon at bounding box center [922, 312] width 9 height 10
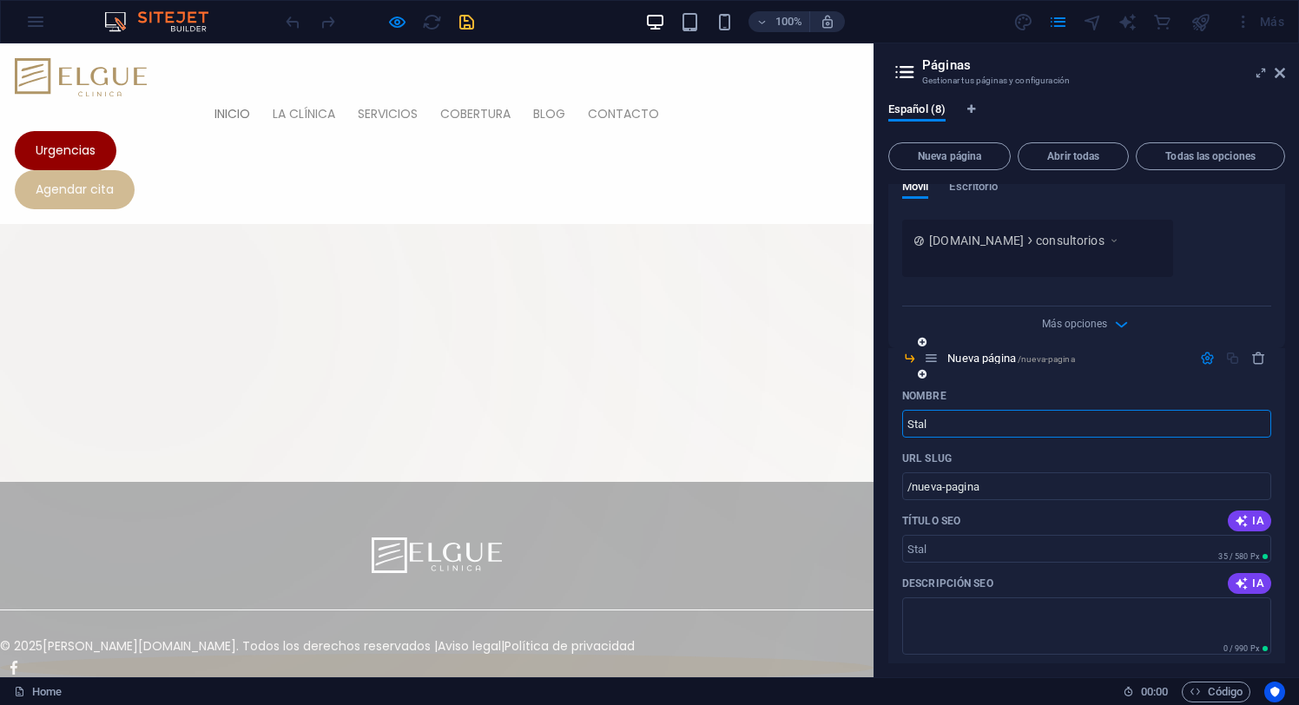
type input "Stal"
type input "/stal"
type input "Sta"
type input "/sta"
type input "Staff"
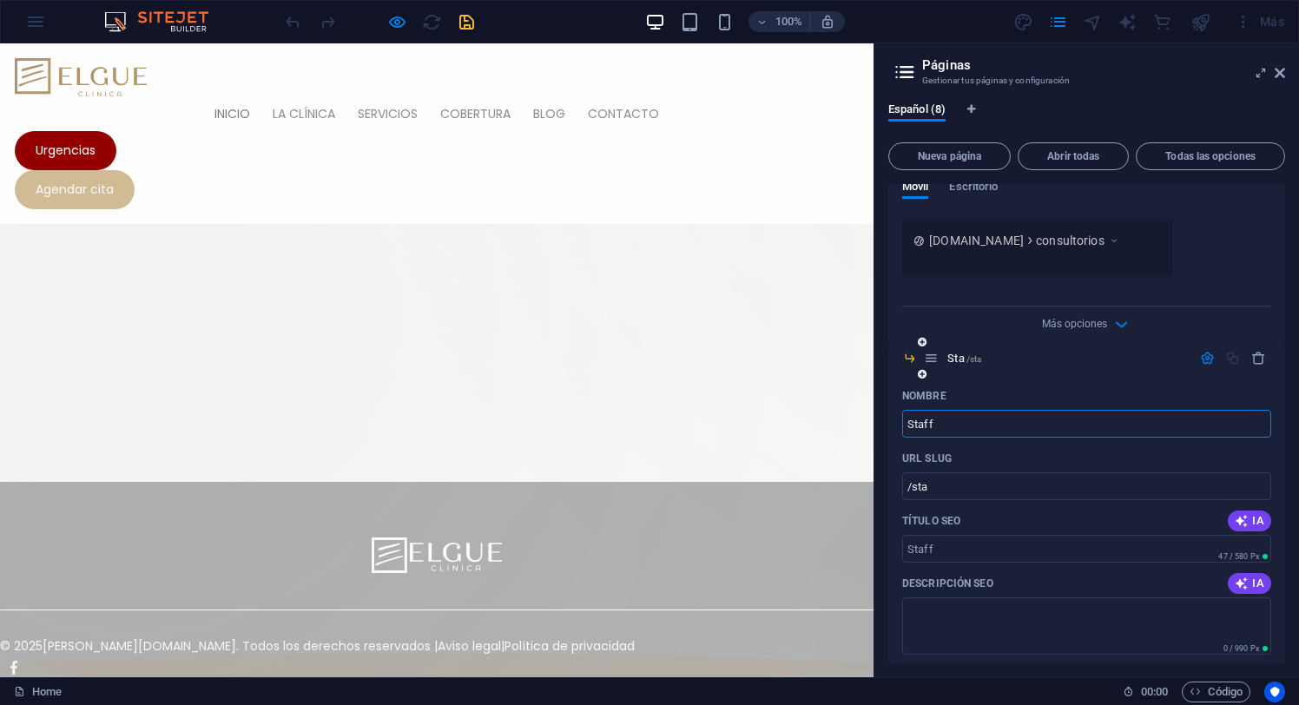
type input "/staff"
type input "Staff Cl"
type input "/staff-c"
type input "Staff Cl"
type input "/staff-cl"
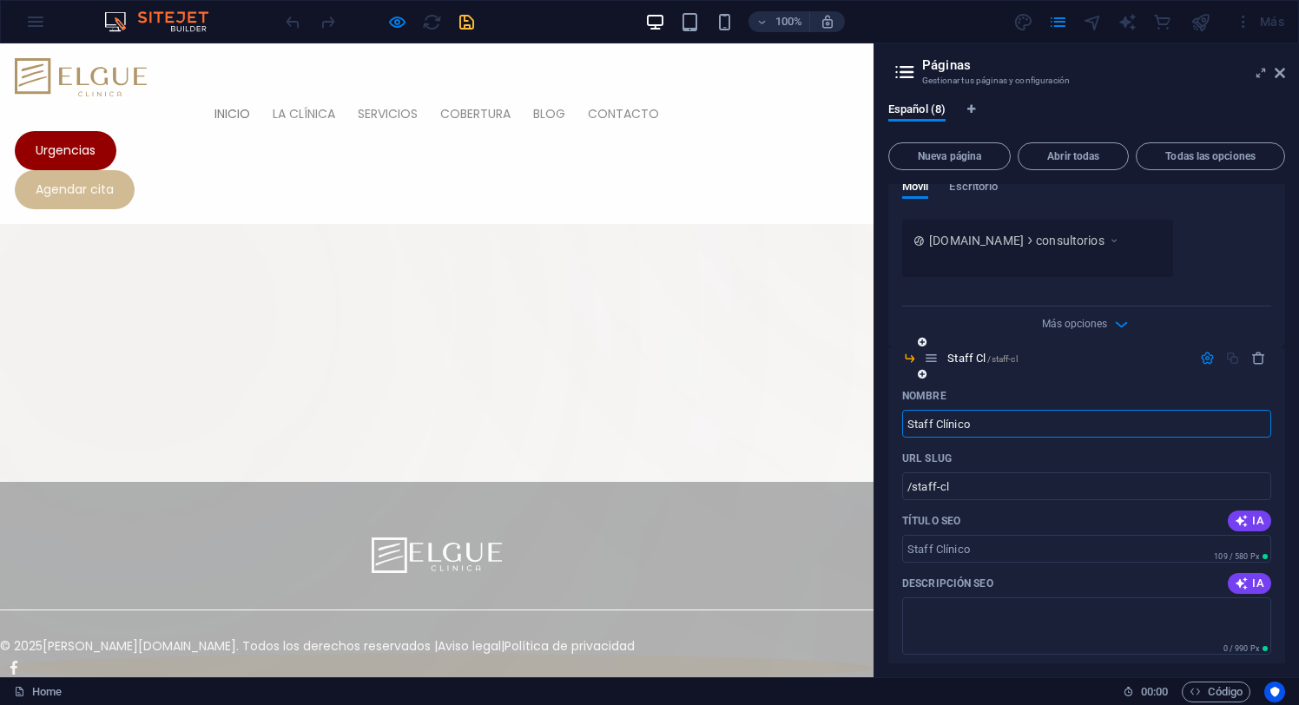
type input "Staff Clínico"
type input "/staff-clinico"
type input "Staff Clínico"
click at [925, 375] on icon at bounding box center [922, 374] width 9 height 10
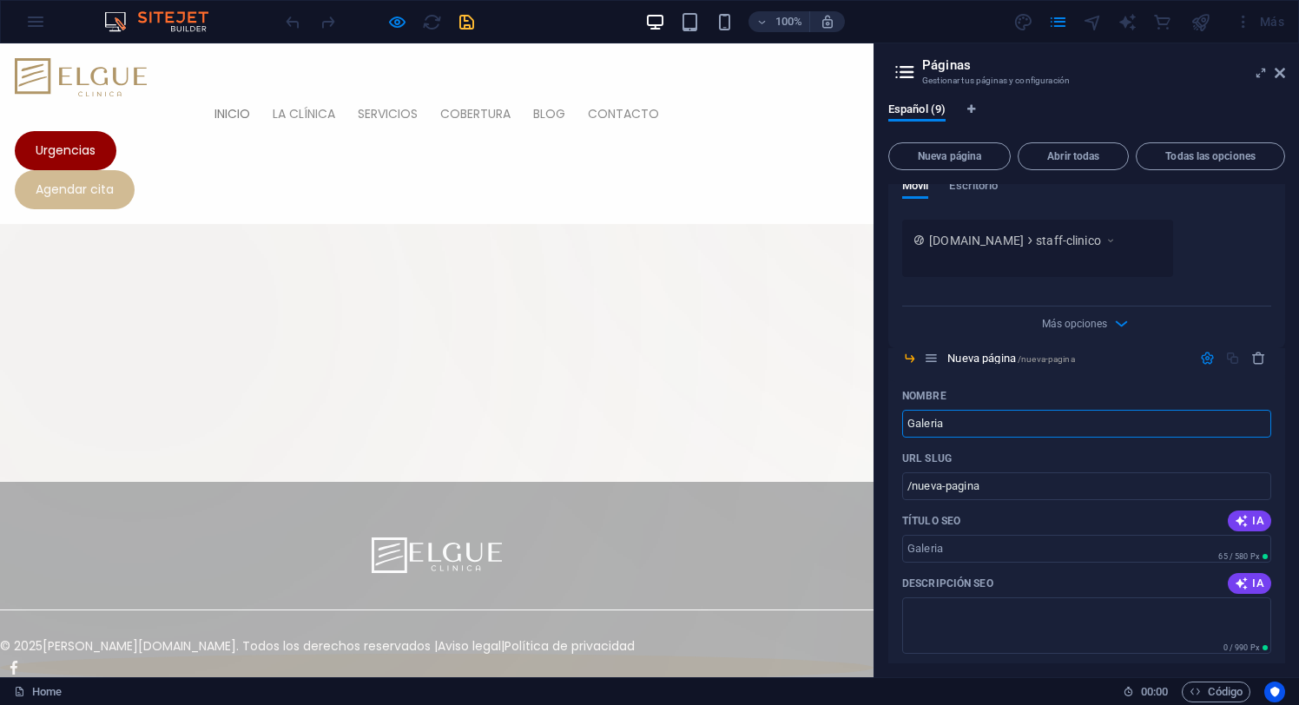
type input "Galeria"
type input "/galeria"
click at [962, 421] on input "Galeria" at bounding box center [1086, 424] width 369 height 28
type input "Galer"
type input "/[PERSON_NAME]"
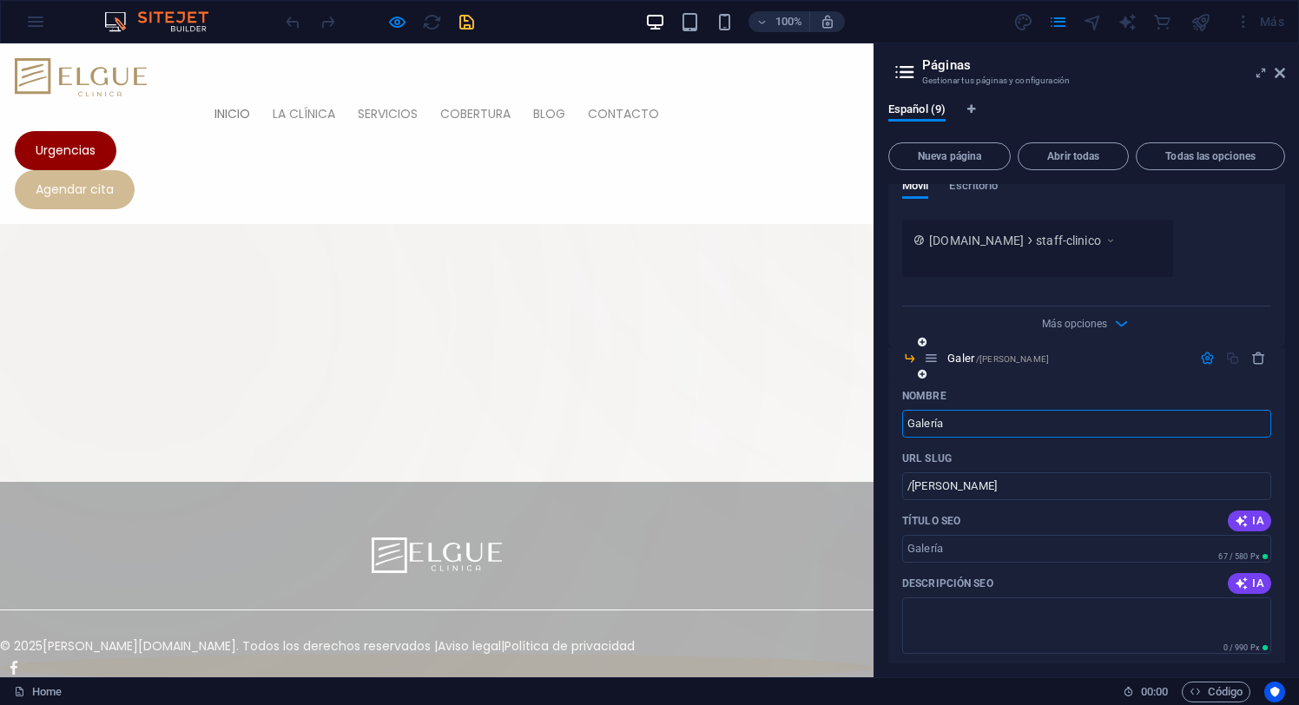
type input "Galería"
type input "/galeria"
type input "Galería"
click at [1201, 358] on icon "button" at bounding box center [1207, 358] width 15 height 15
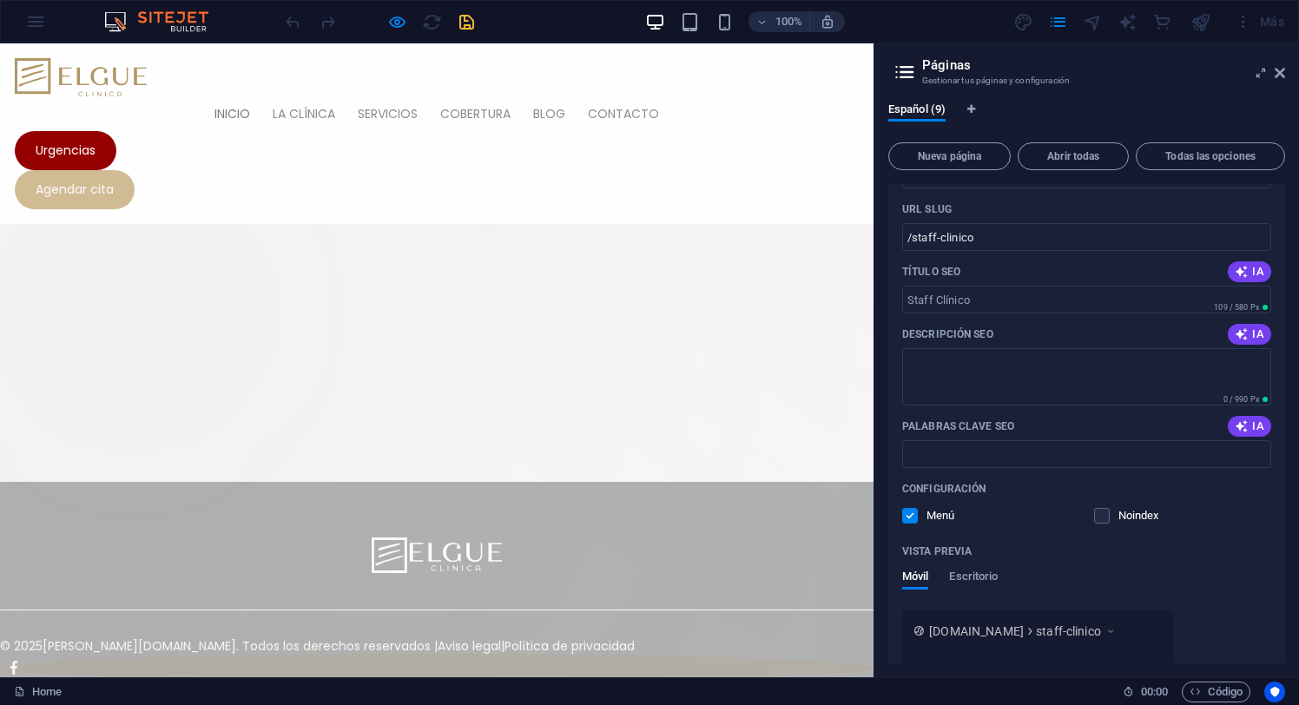
scroll to position [550, 0]
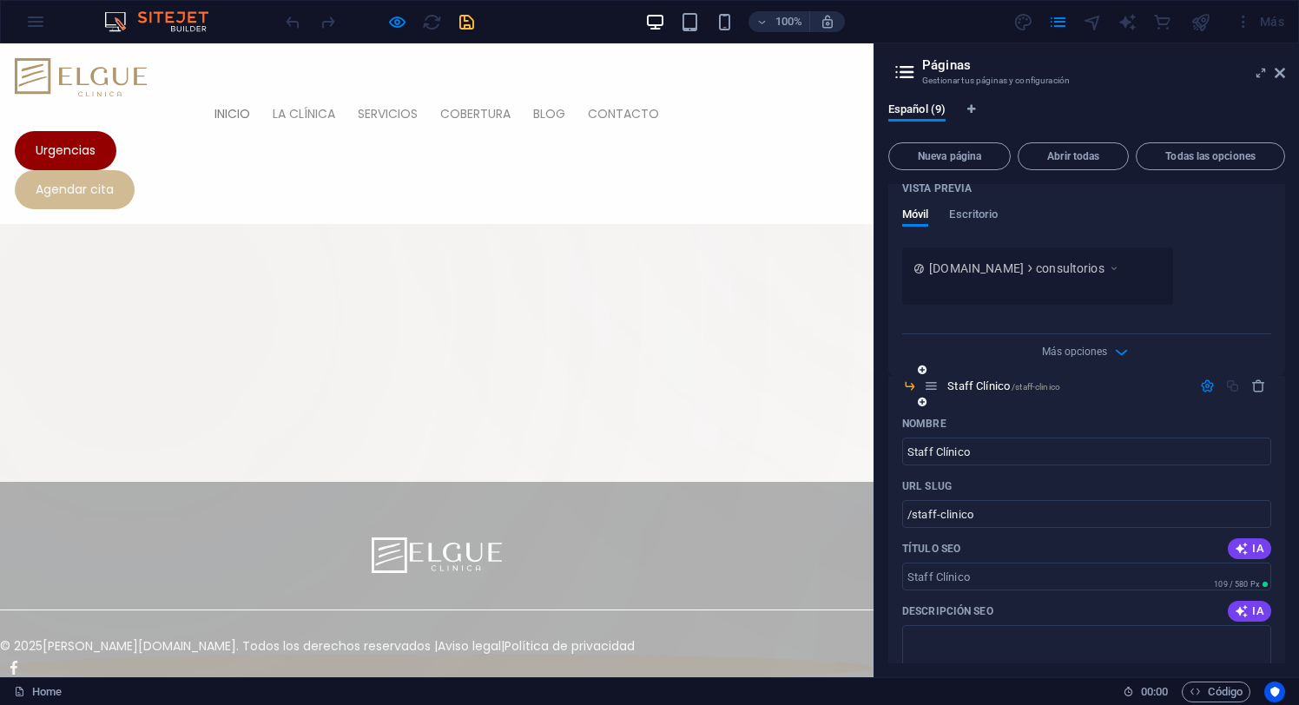
click at [1205, 387] on icon "button" at bounding box center [1207, 386] width 15 height 15
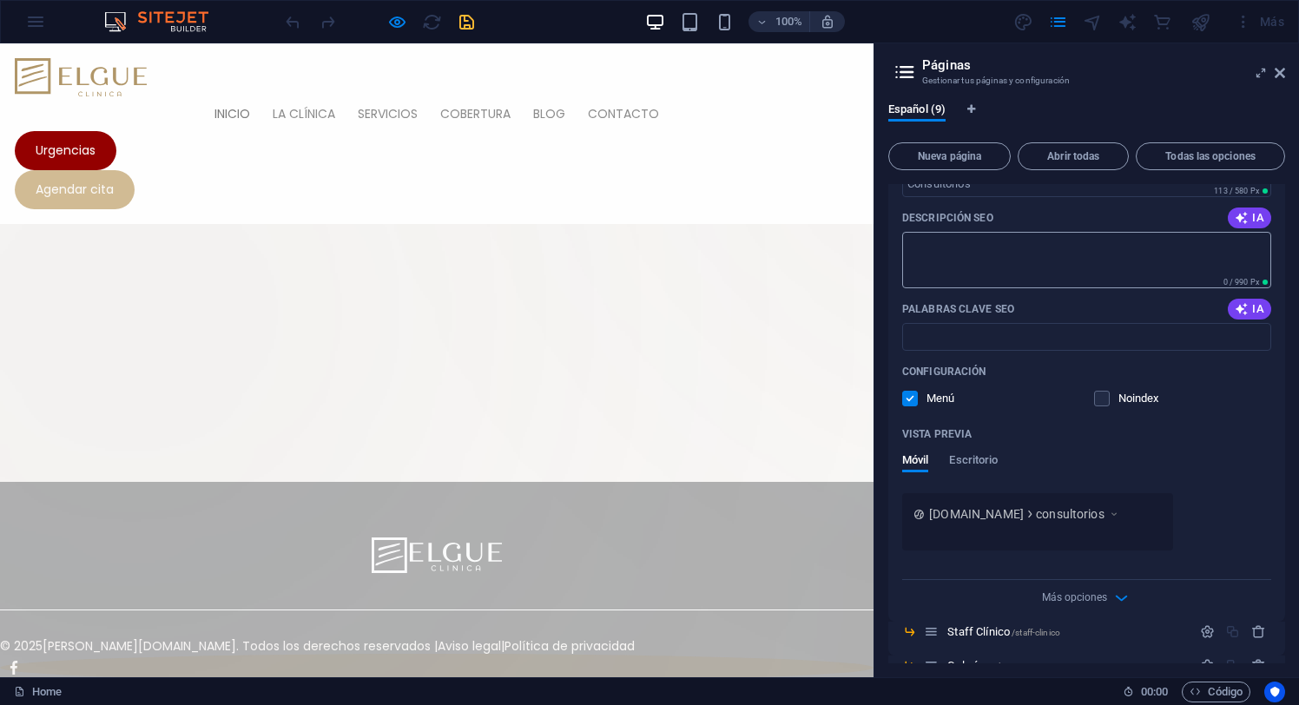
scroll to position [0, 0]
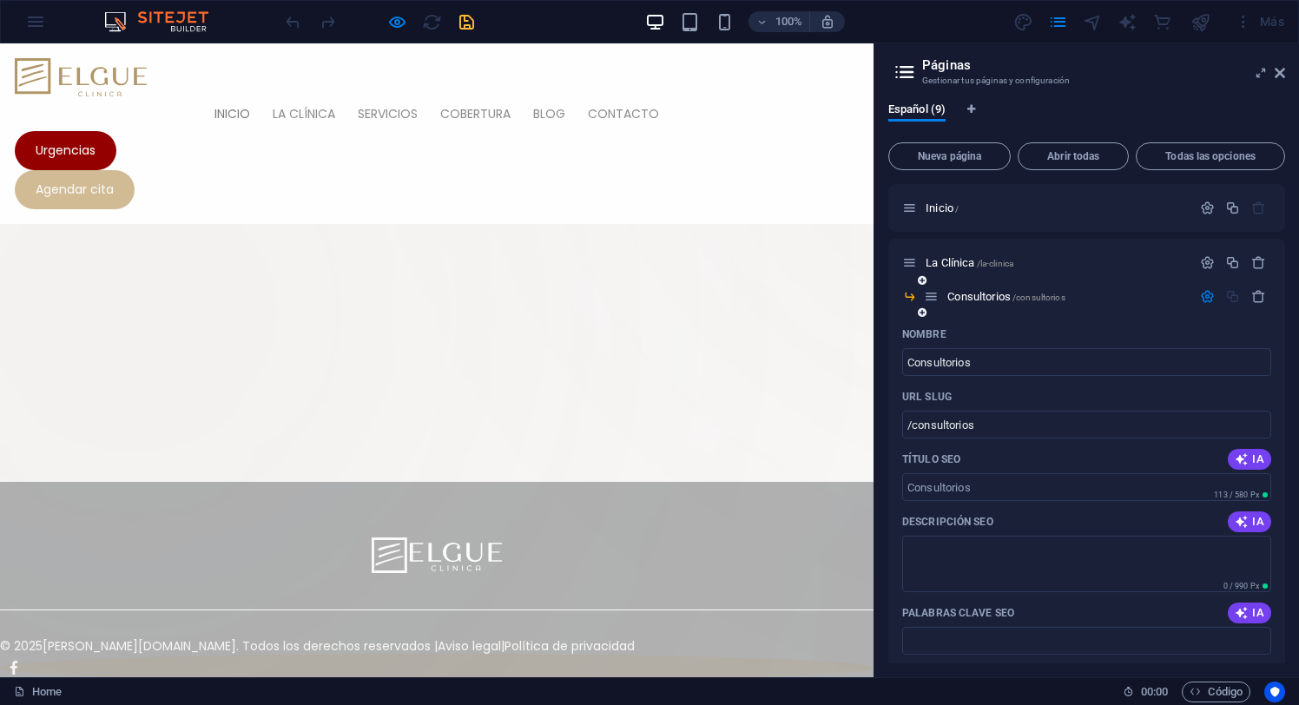
click at [1205, 297] on icon "button" at bounding box center [1207, 296] width 15 height 15
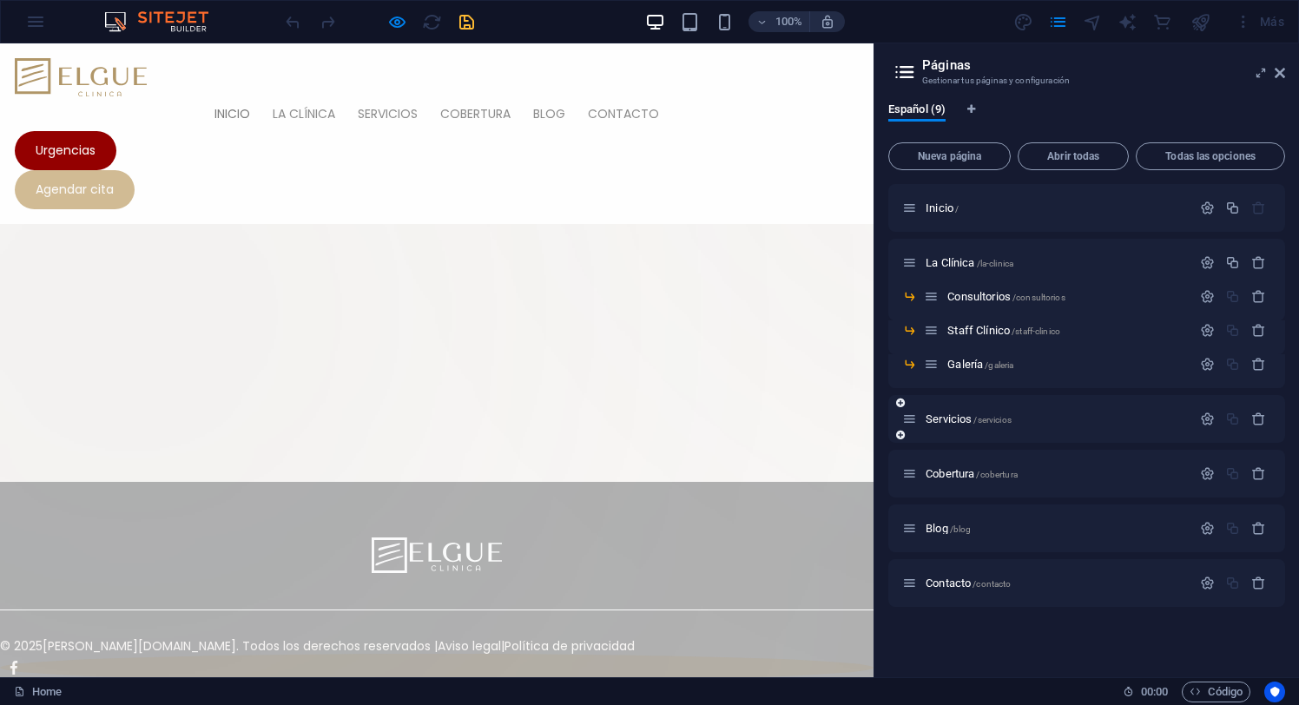
click at [900, 435] on icon at bounding box center [900, 435] width 9 height 10
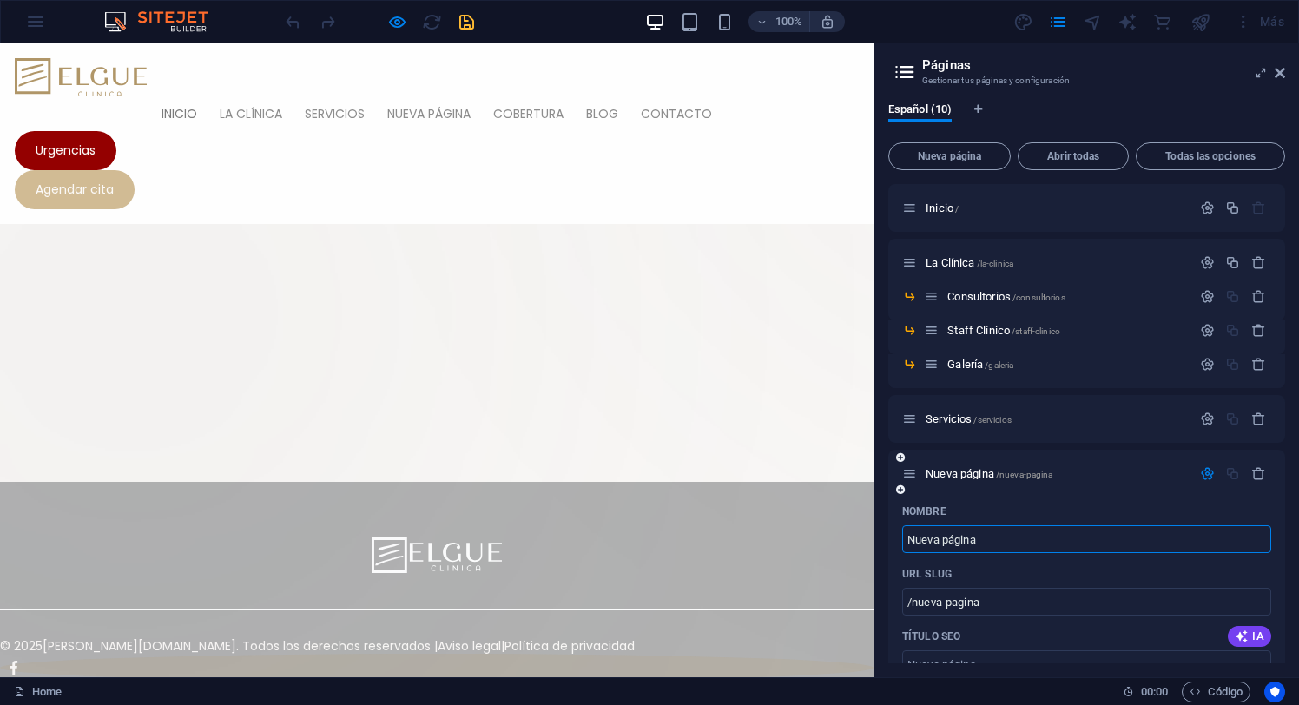
paste input "Cirugía e Implantologí"
type input "Cirugía e Implantología"
type input "/cirugia-e-implantologia"
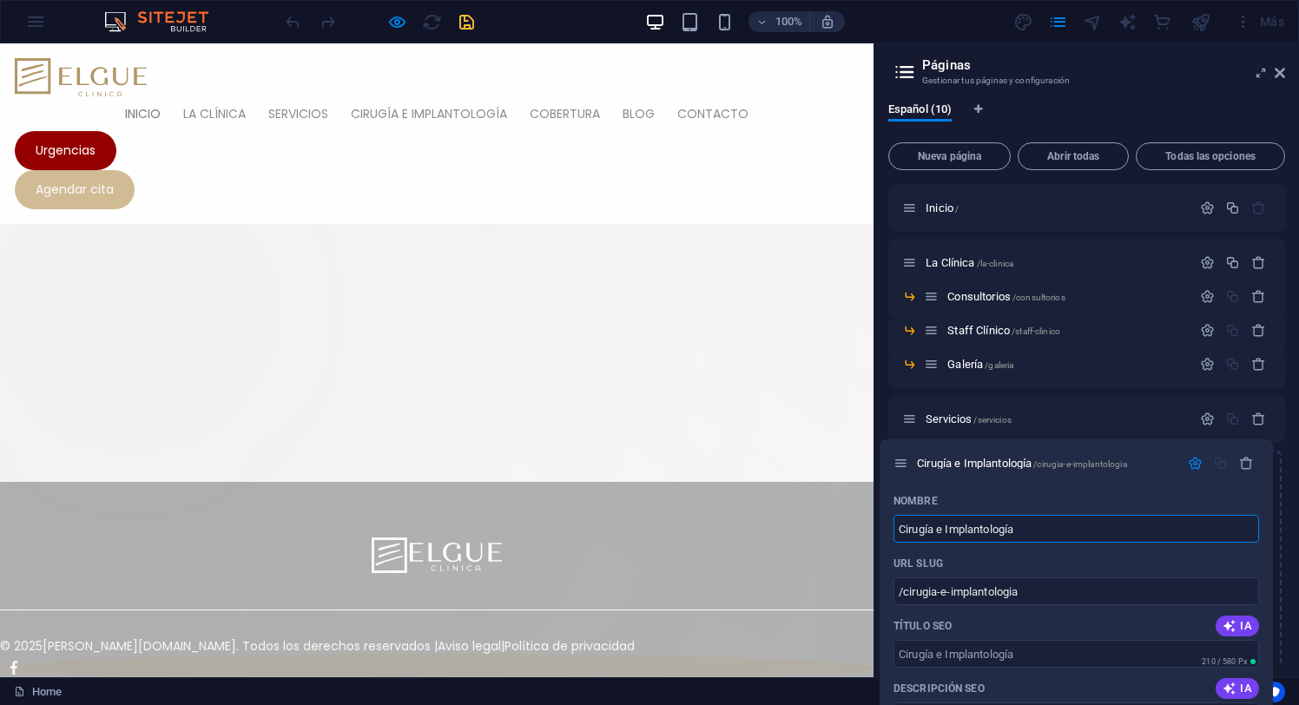
drag, startPoint x: 910, startPoint y: 472, endPoint x: 901, endPoint y: 457, distance: 17.9
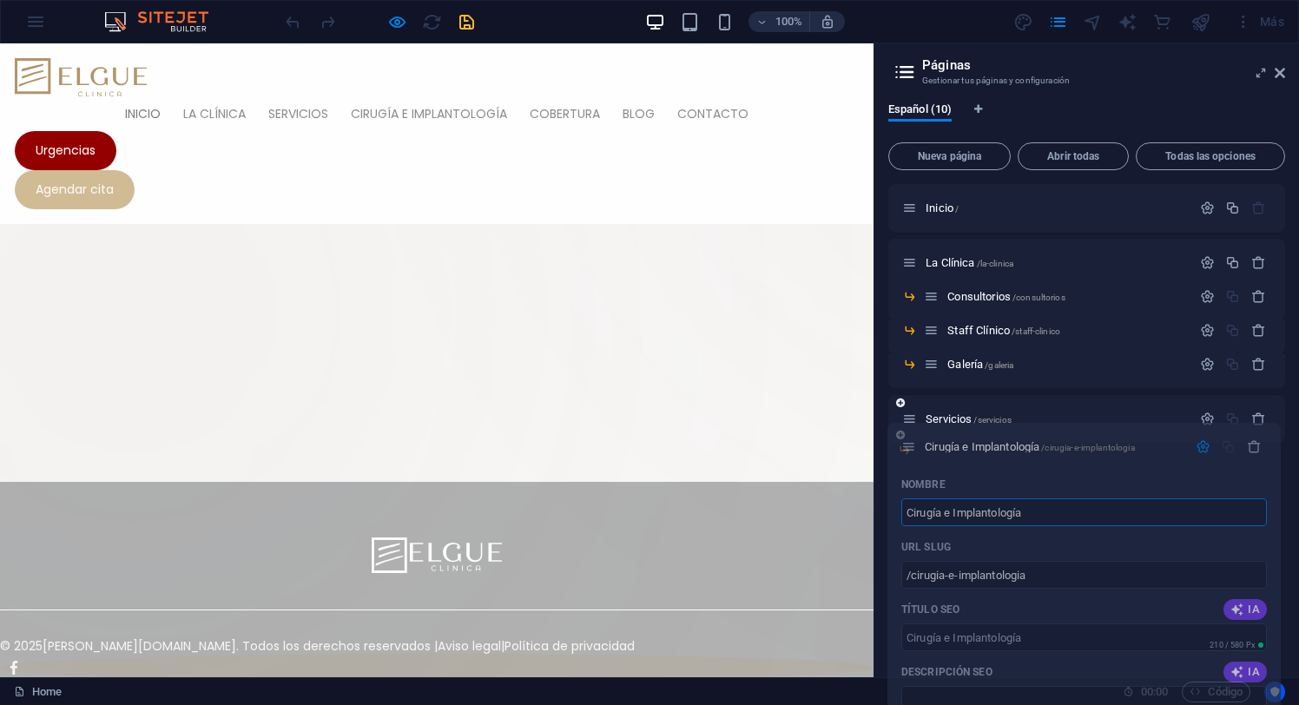
drag, startPoint x: 909, startPoint y: 474, endPoint x: 908, endPoint y: 440, distance: 33.9
click at [908, 440] on div "Inicio / La Clínica /la-clinica Consultorios /consultorios Staff Clínico /staff…" at bounding box center [1086, 395] width 397 height 423
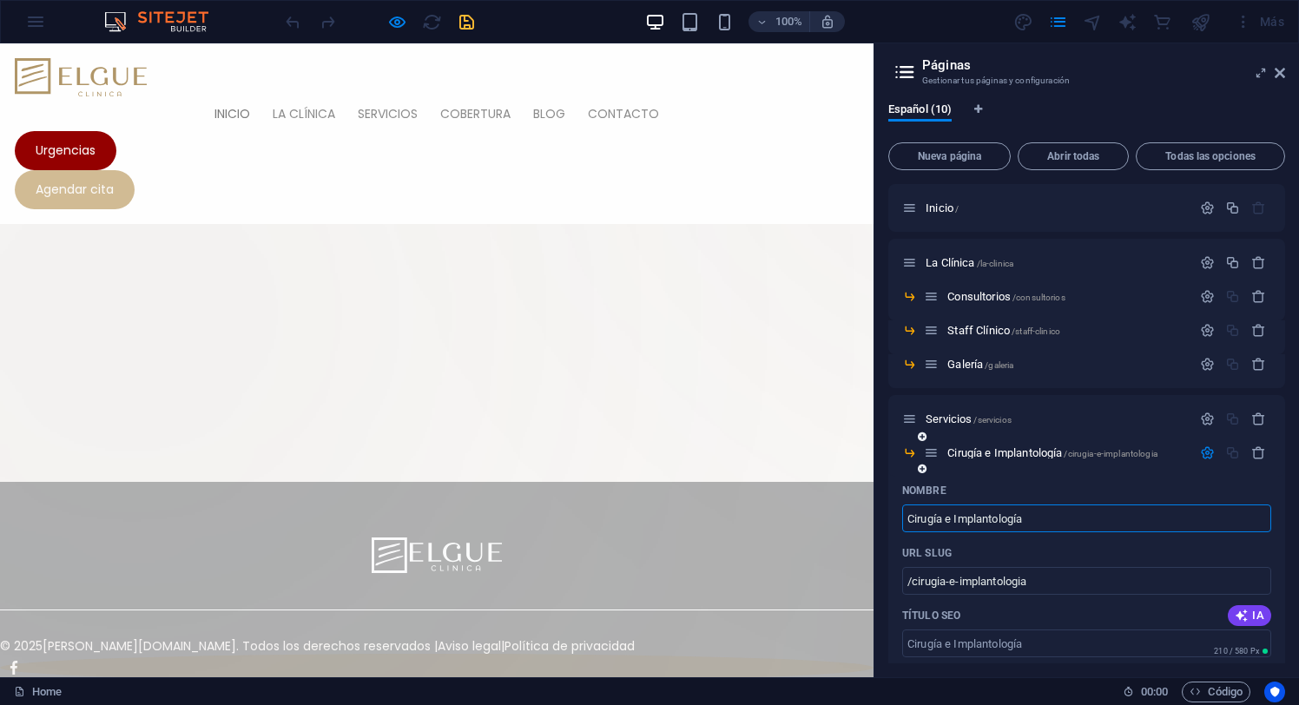
click at [922, 469] on icon at bounding box center [922, 469] width 9 height 10
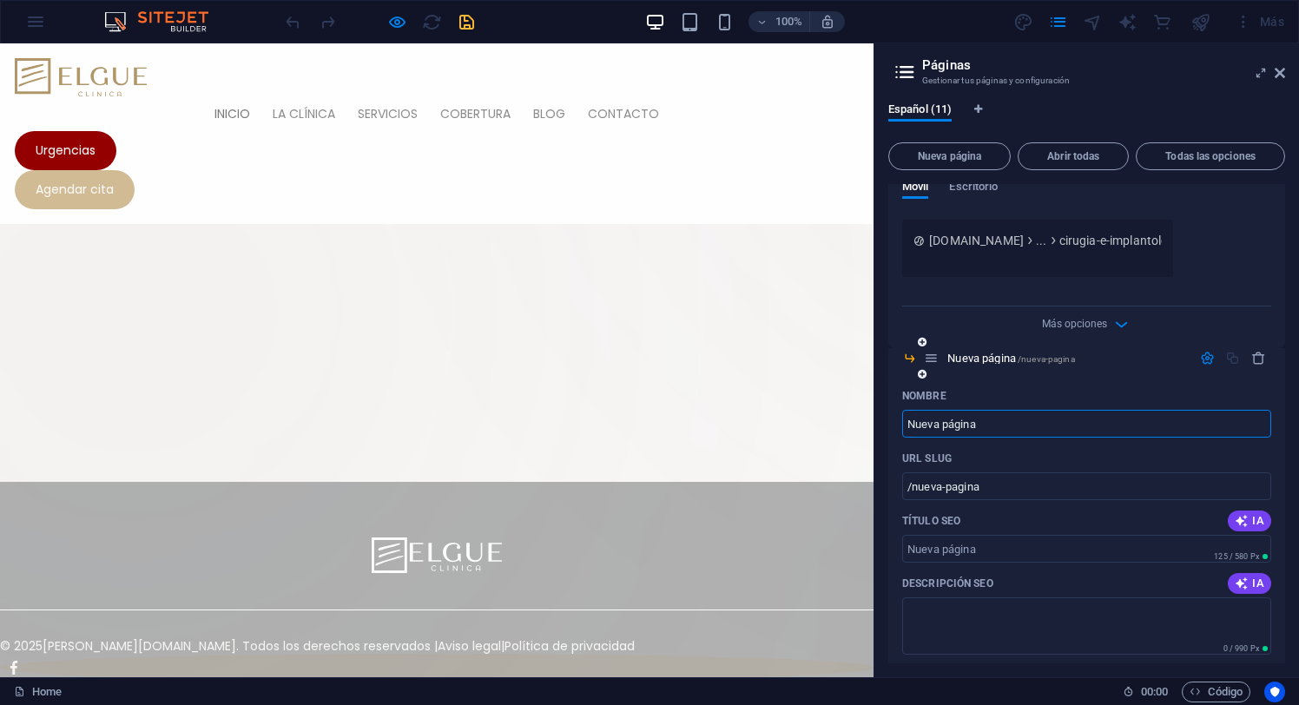
paste input "Prótesis y Rehabilitación Oral"
type input "Prótesis y Rehabilitación Oral"
type input "/protesis-y-rehabilitacion-oral"
type input "Prótesis y Rehabilitación Oral"
click at [920, 376] on icon at bounding box center [922, 374] width 9 height 10
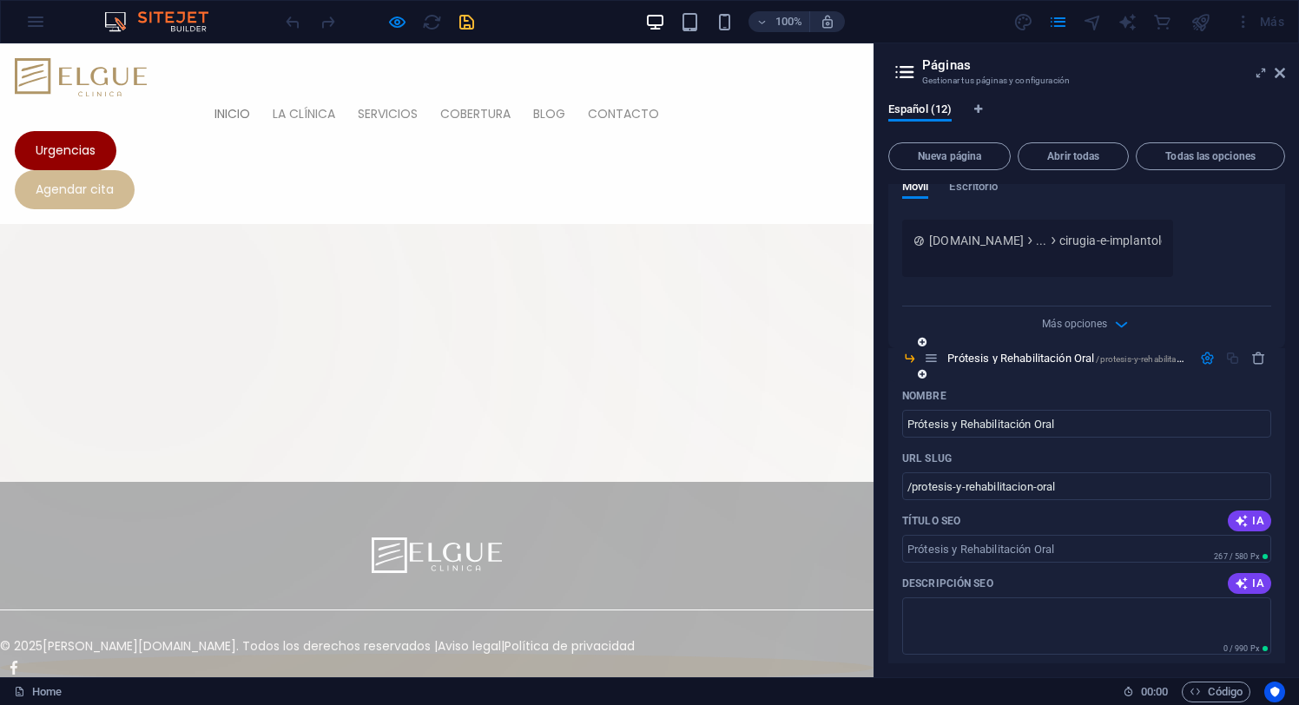
scroll to position [1374, 0]
paste input "Ortodonci"
type input "Ortodoncia"
type input "/ortodoncia"
type input "Ortodoncia"
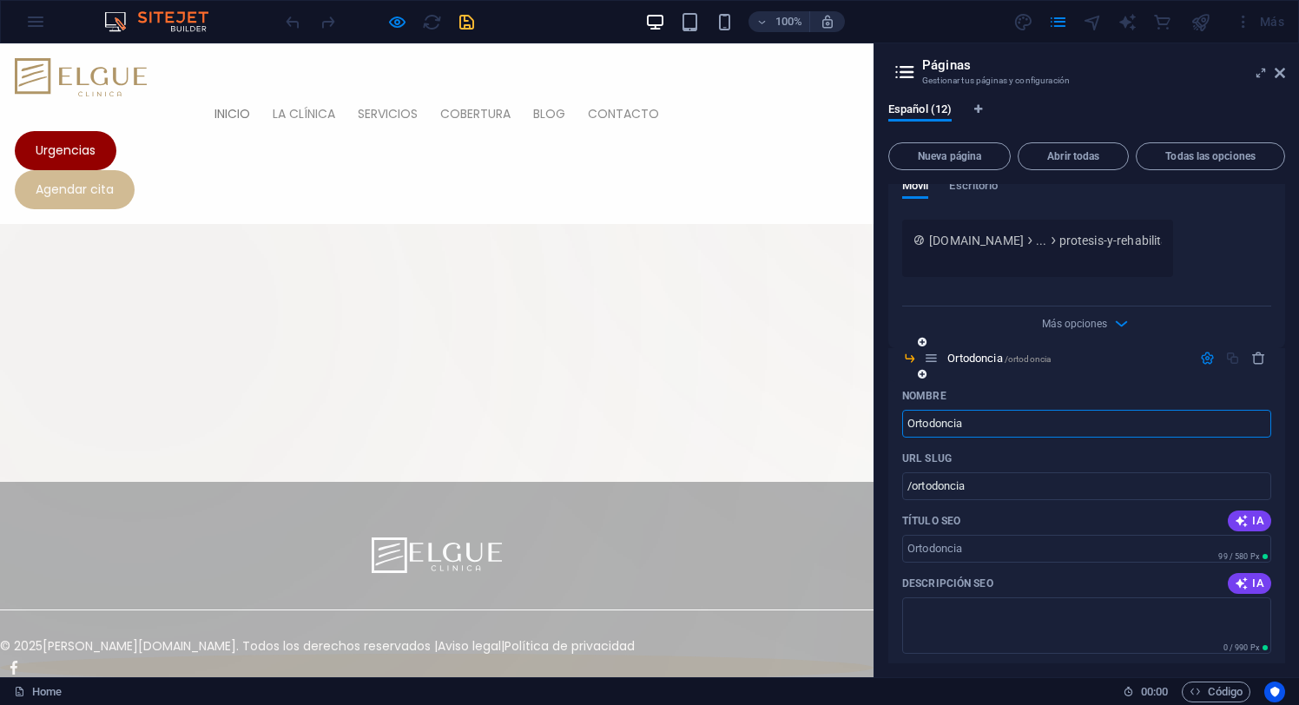
click at [920, 378] on icon at bounding box center [922, 374] width 9 height 10
paste input "Odontopediatrí"
type input "Odontopediatría"
type input "/odontopediatria"
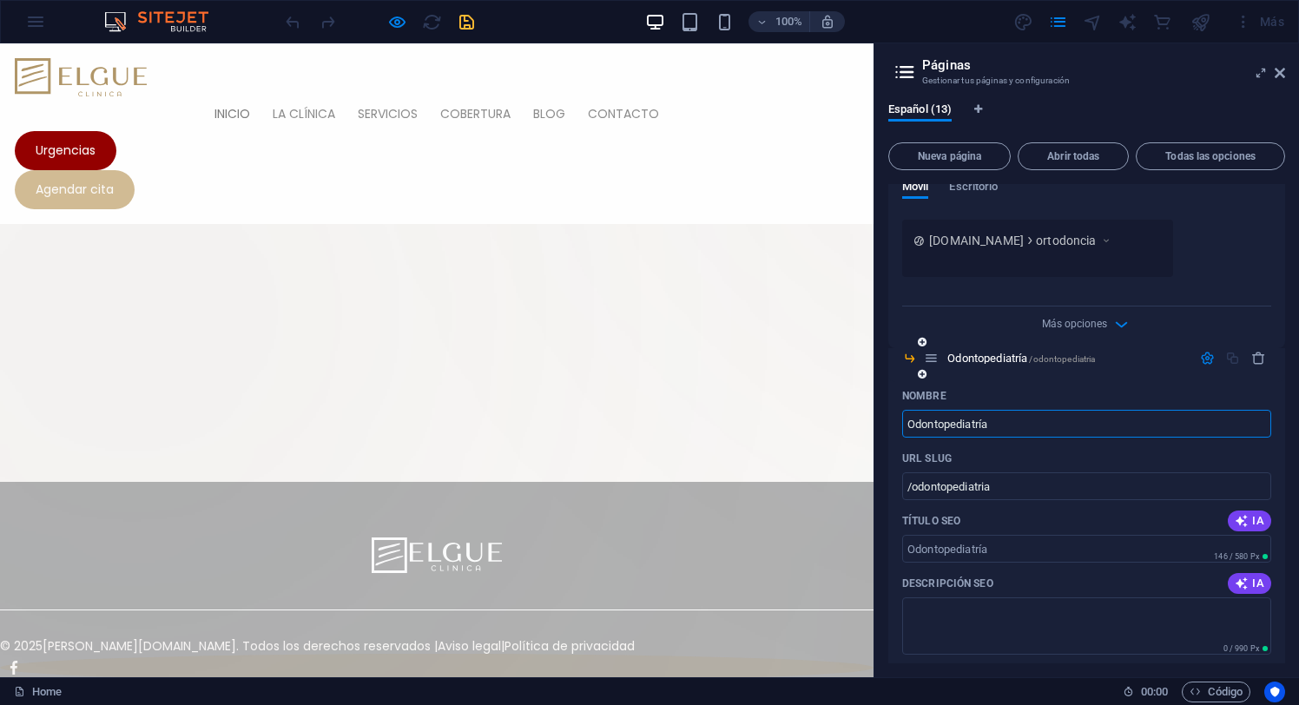
type input "Odontopediatría"
click at [922, 373] on icon at bounding box center [922, 374] width 9 height 10
paste input "Odontologia Estétic"
type input "Odontologia Estética"
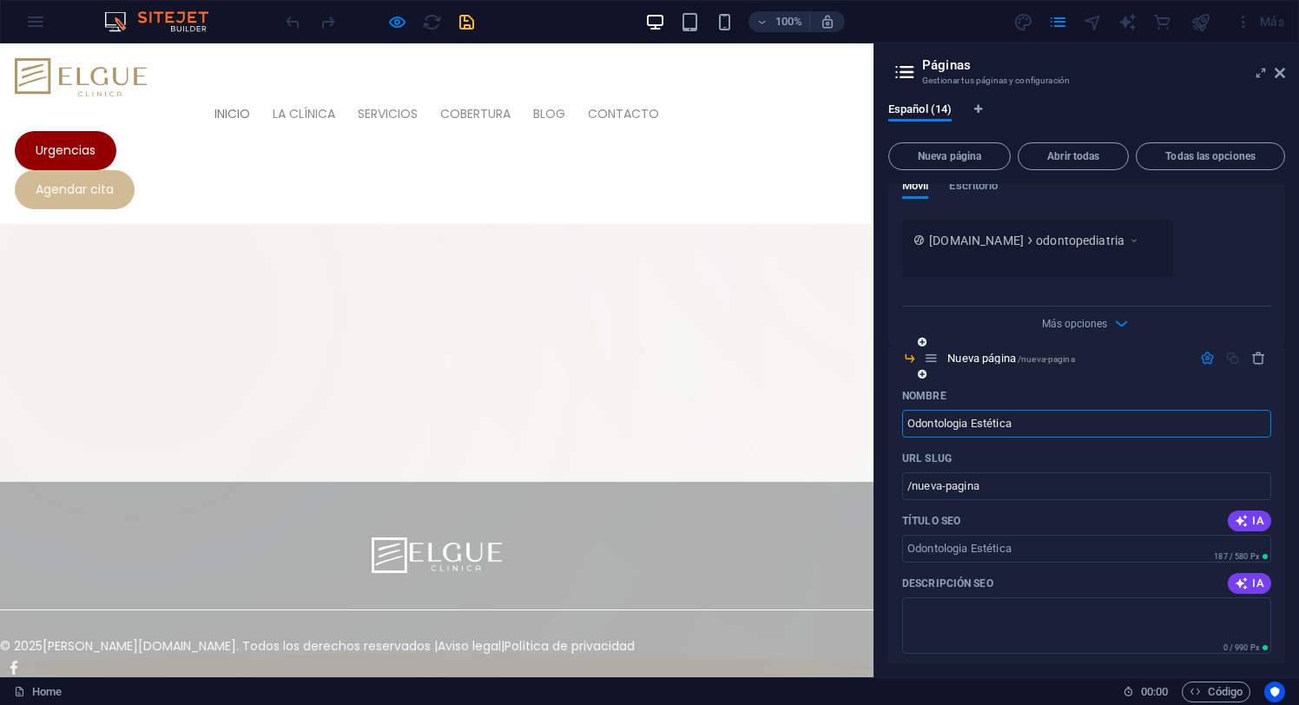
type input "/odontologia-estetica"
type input "Odontologia Estética"
click at [919, 378] on icon at bounding box center [922, 374] width 9 height 10
paste input "Armonización Orofacial"
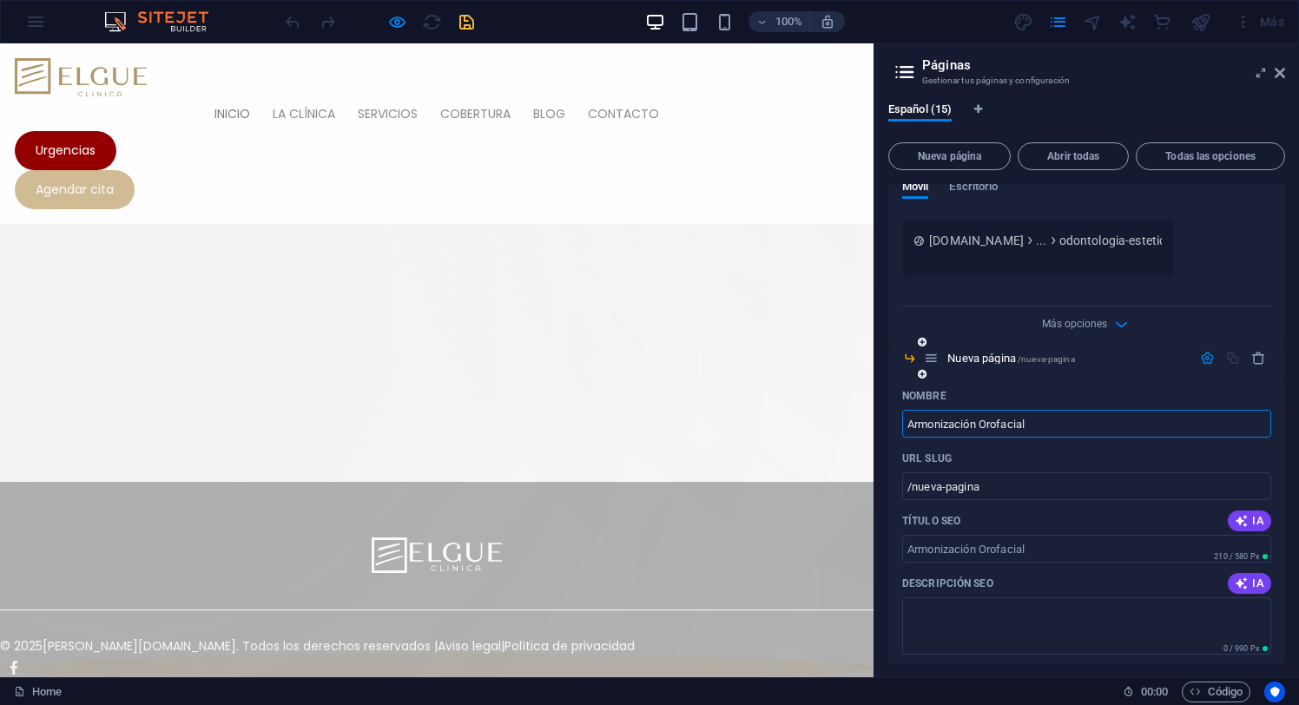
type input "Armonización Orofacial"
type input "/armonizacion-orofacial"
type input "Armonización Orofacial"
click at [920, 376] on icon at bounding box center [922, 374] width 9 height 10
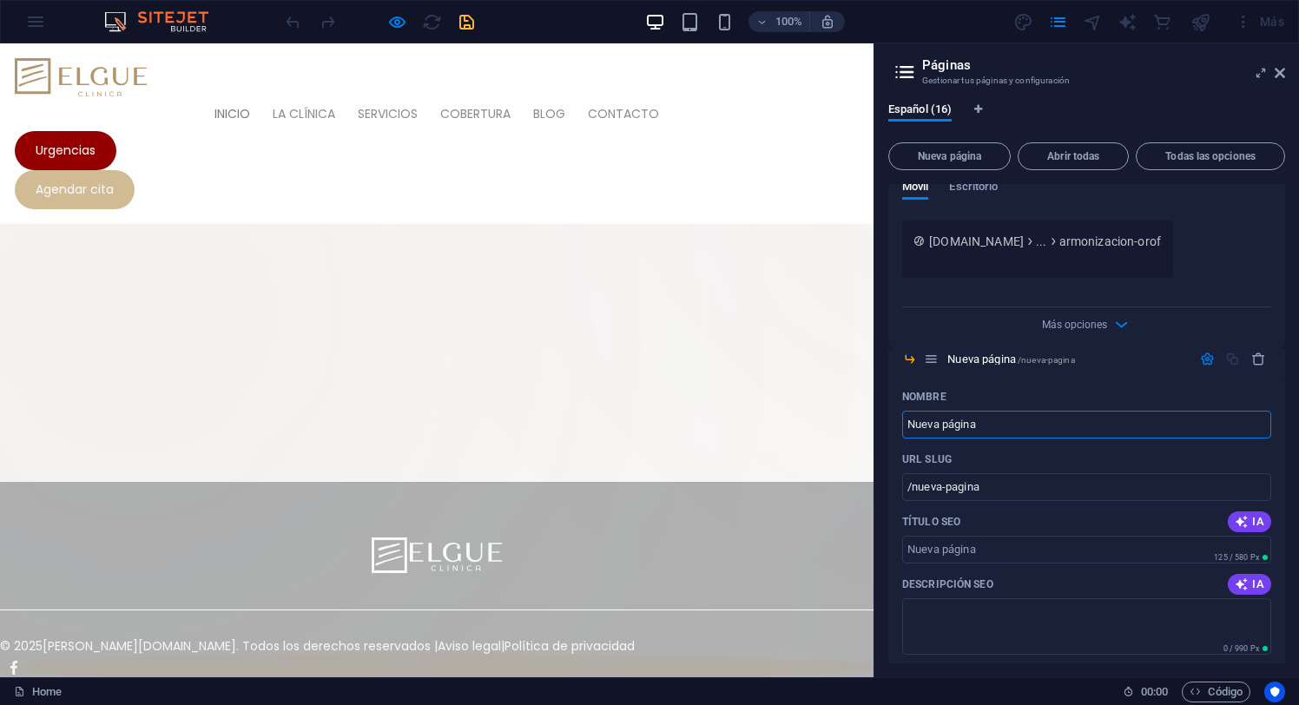
paste input "Fonoaudiologí"
type input "Fonoaudiología"
type input "/fonoaudiologia"
type input "Fonoaudiología"
click at [923, 377] on icon at bounding box center [922, 375] width 9 height 10
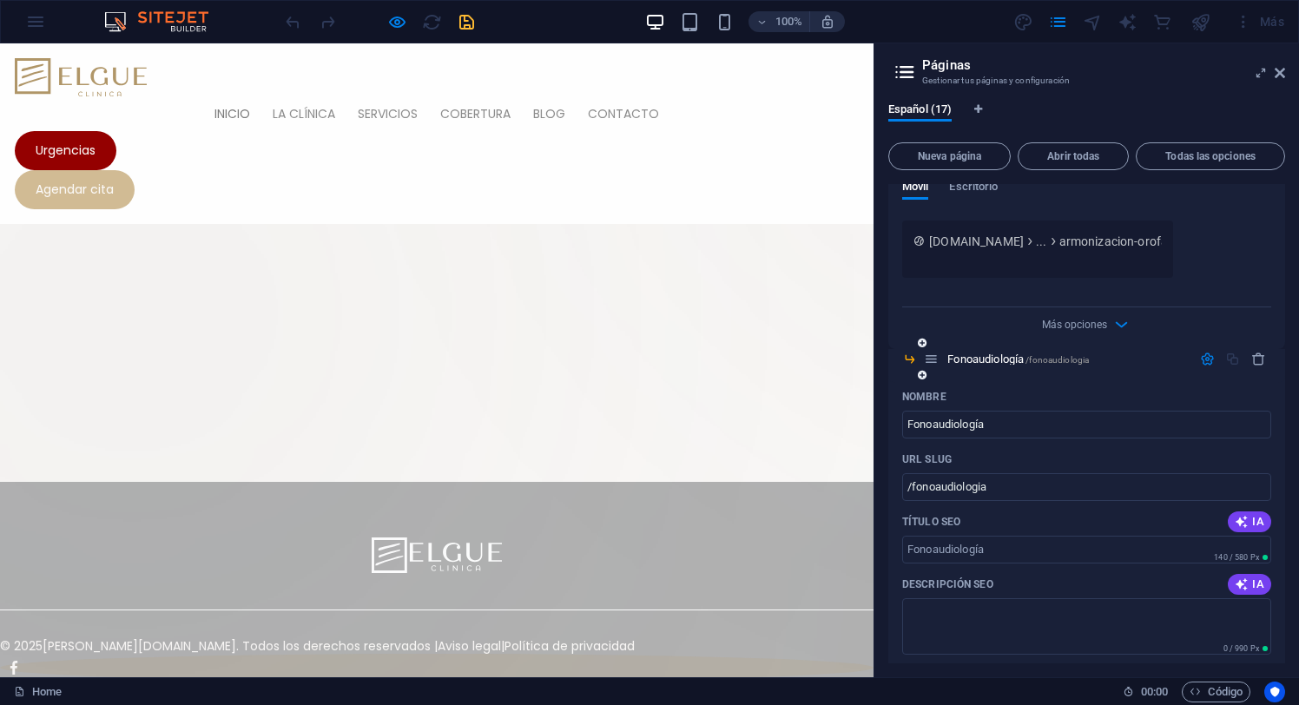
scroll to position [4571, 0]
paste input "Digital Lab"
type input "Digital Lab"
type input "/digital-lab"
type input "Digital Lab"
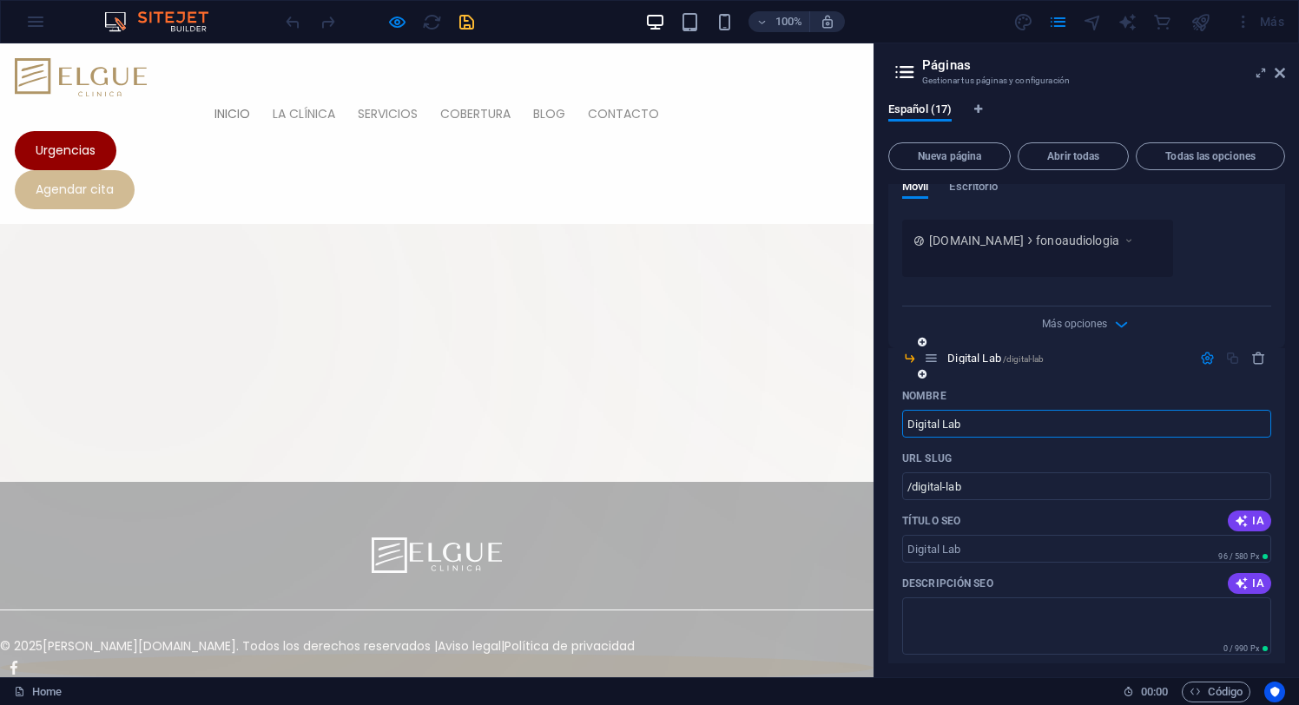
click at [921, 375] on icon at bounding box center [922, 374] width 9 height 10
paste input "Dental School"
type input "Dental School"
type input "/dental-school"
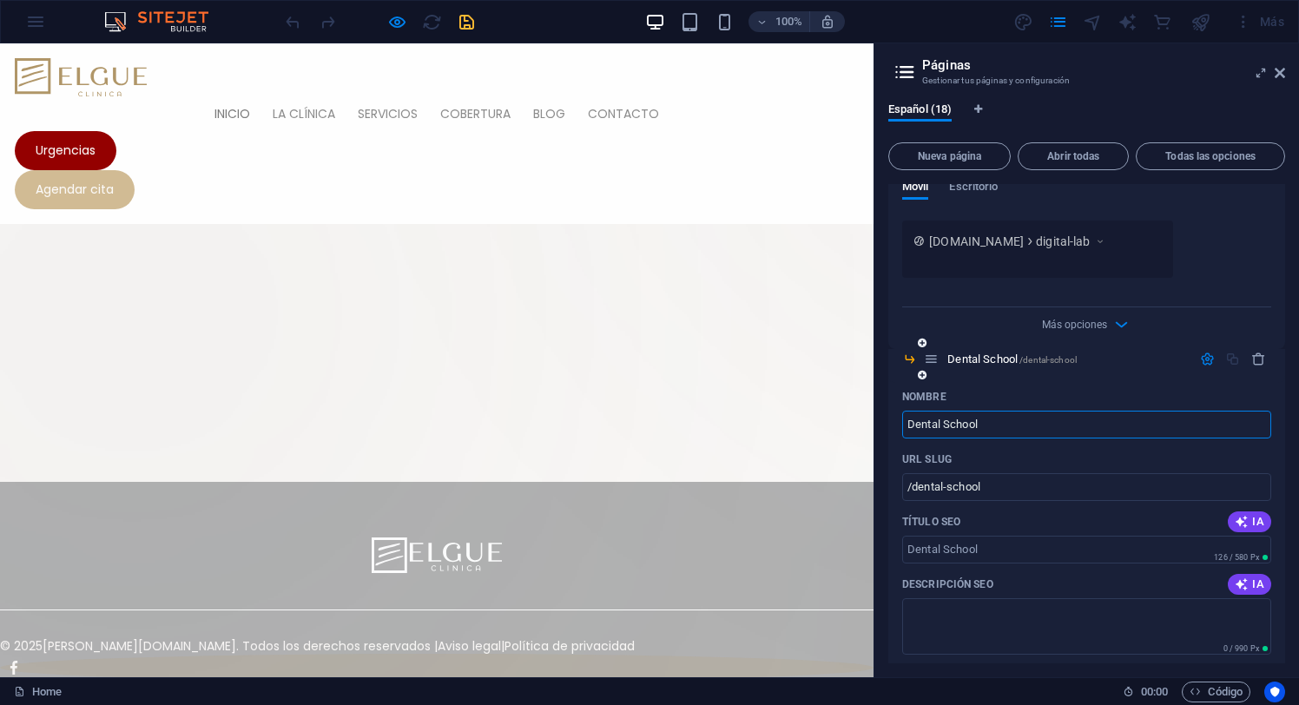
type input "Dental School"
click at [921, 379] on icon at bounding box center [922, 375] width 9 height 10
type input "D"
type input "/d"
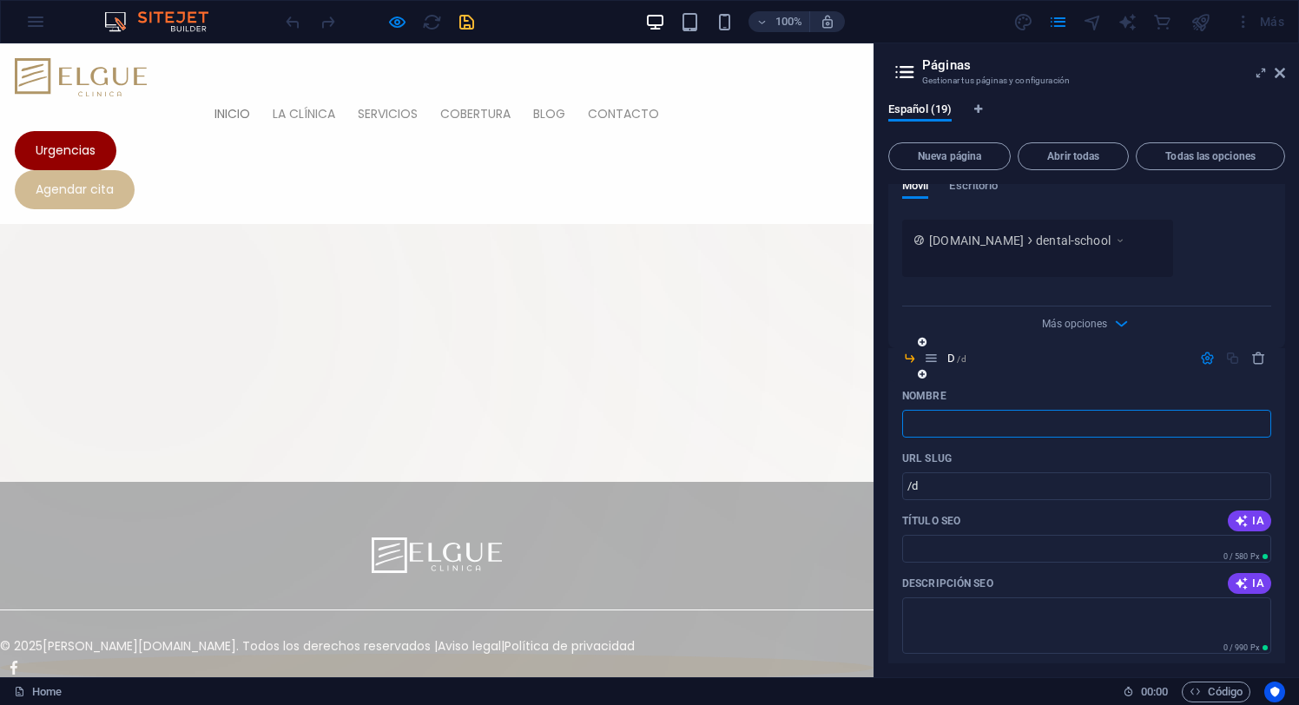
type input "/"
type input "Od"
type input "/o"
type input "O"
type input "Odonto"
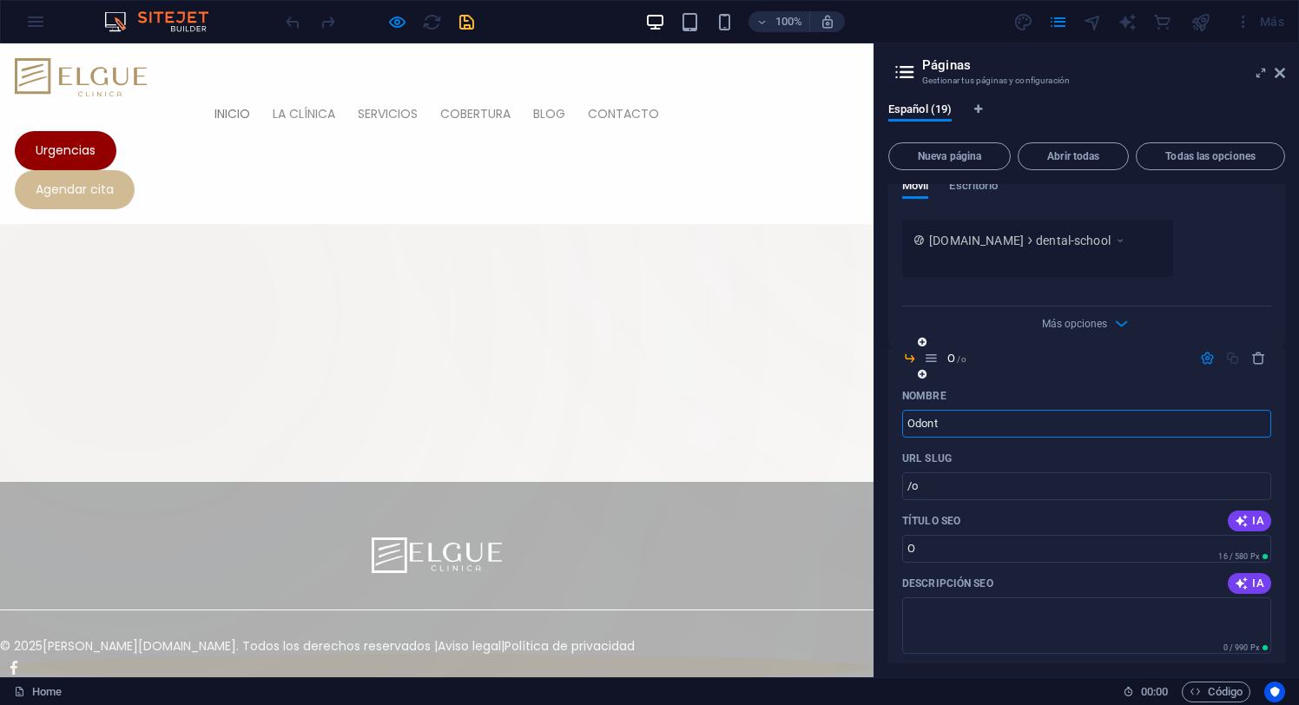
type input "/odont"
type input "Odont"
type input "Odontolo"
type input "/odontol"
type input "Odontol"
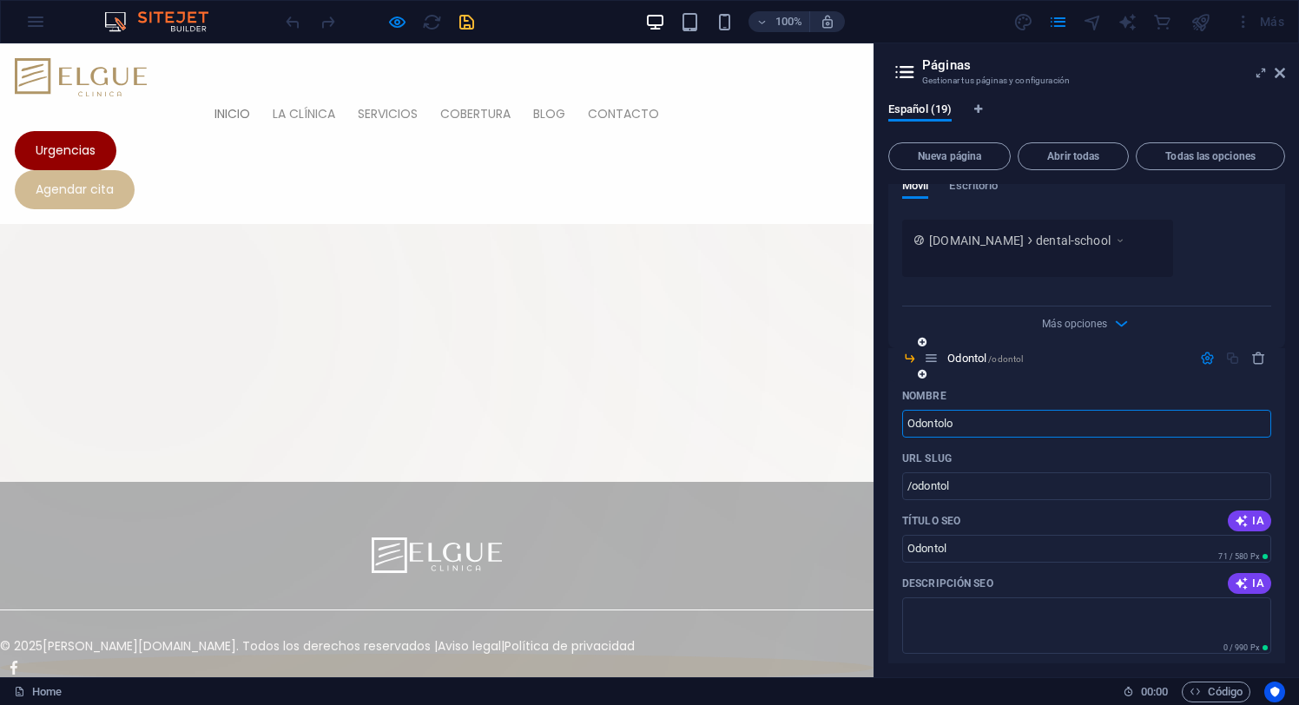
type input "Odontolo"
type input "/odontolo"
type input "Odontolo"
type input "Odontolog´"
type input "/odontolog"
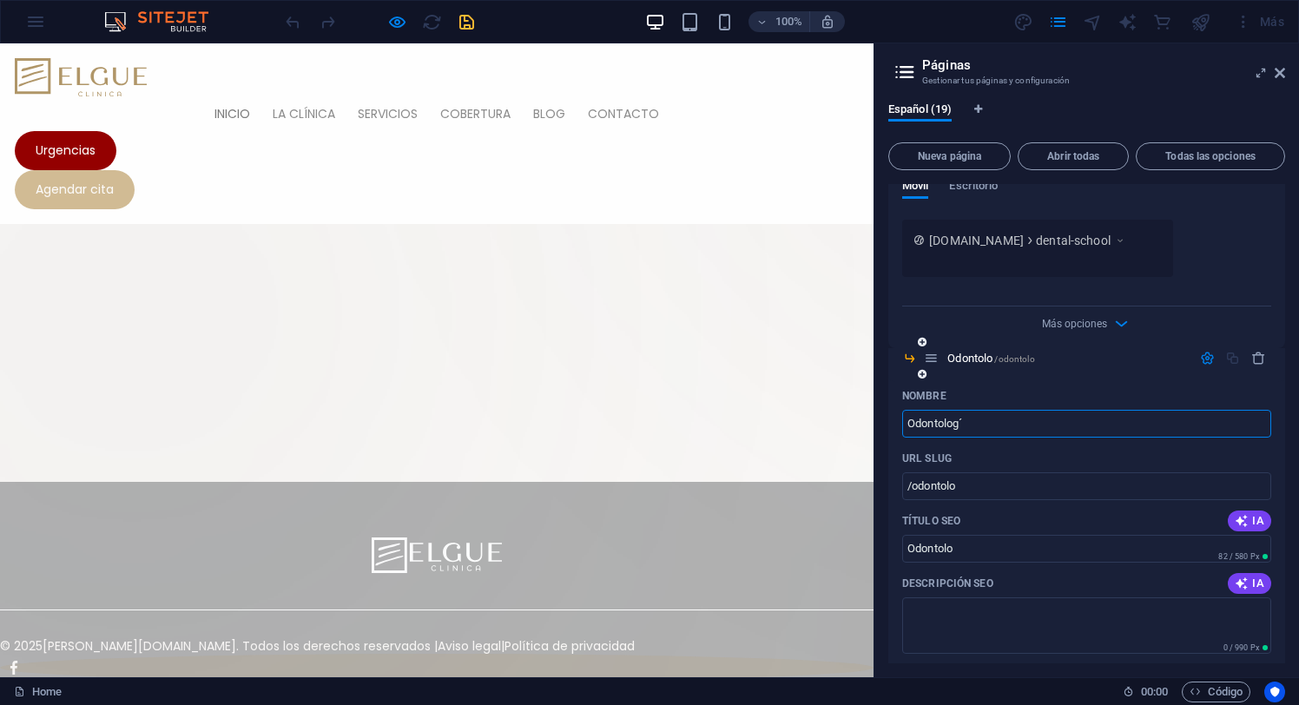
type input "Odontolog"
type input "Odontología"
type input "/odontologia"
type input "Odontología"
type input "Odontología De"
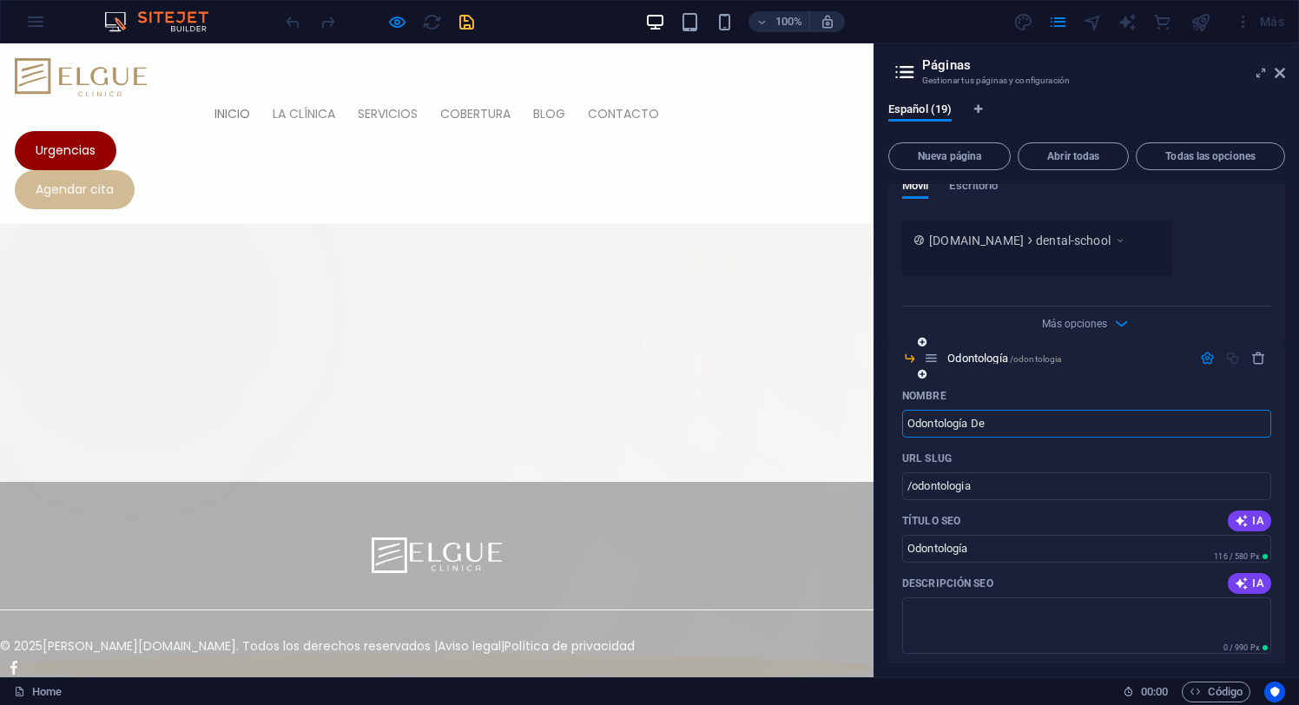
type input "/odontologia-de"
type input "Odontología De"
type input "Odontología Deportiva"
type input "/odontologia-deportiva"
type input "Odontología Deportiva"
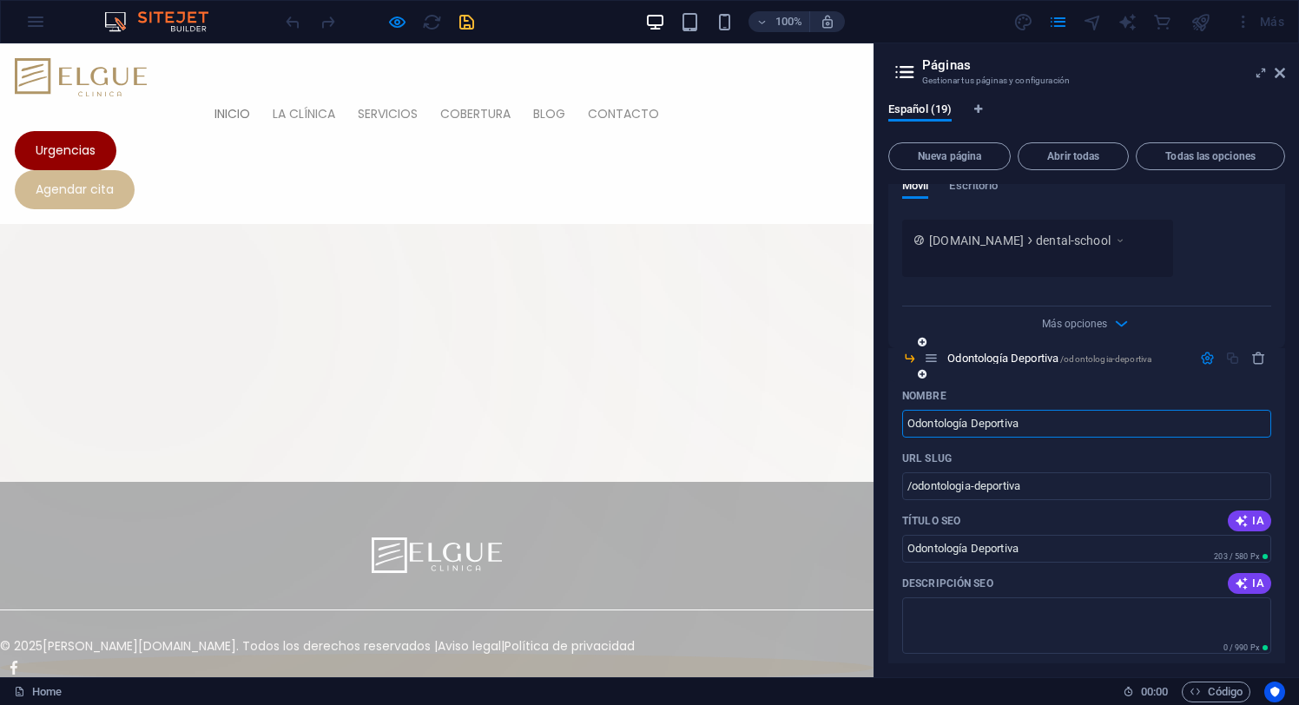
type input "Odontología Deportiva"
click at [1200, 356] on icon "button" at bounding box center [1207, 358] width 15 height 15
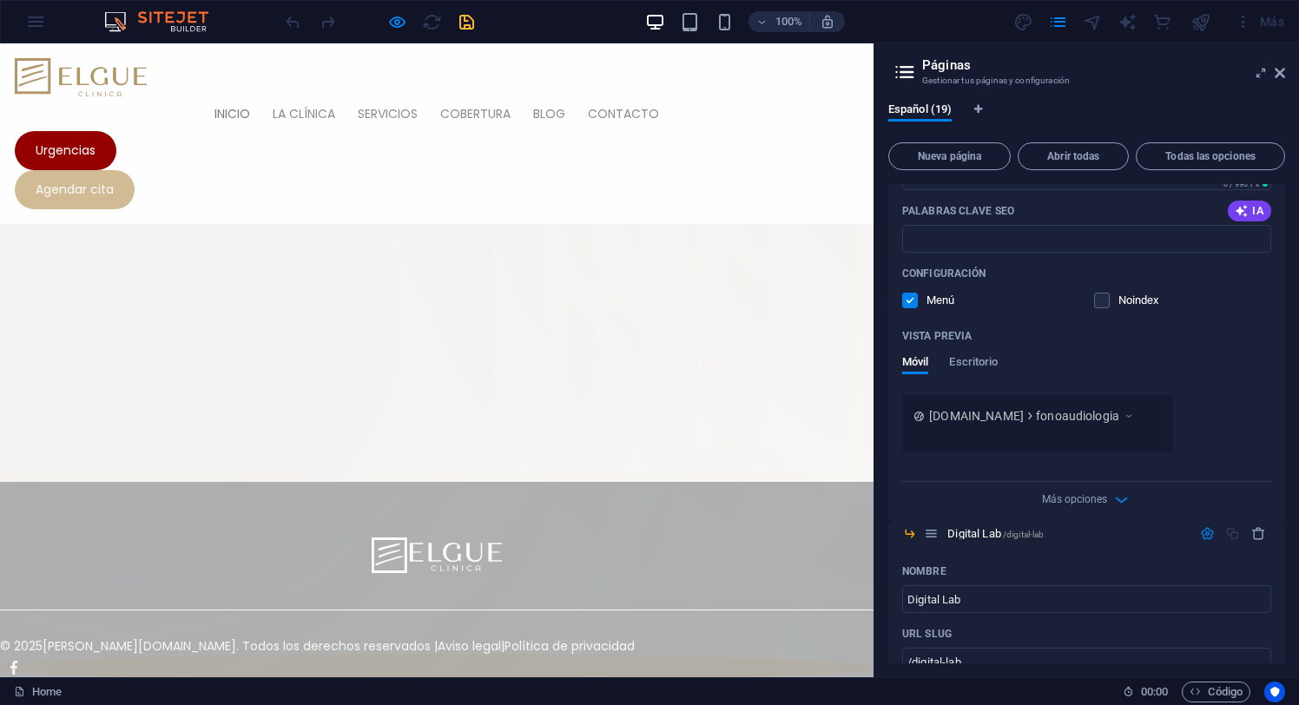
scroll to position [4461, 0]
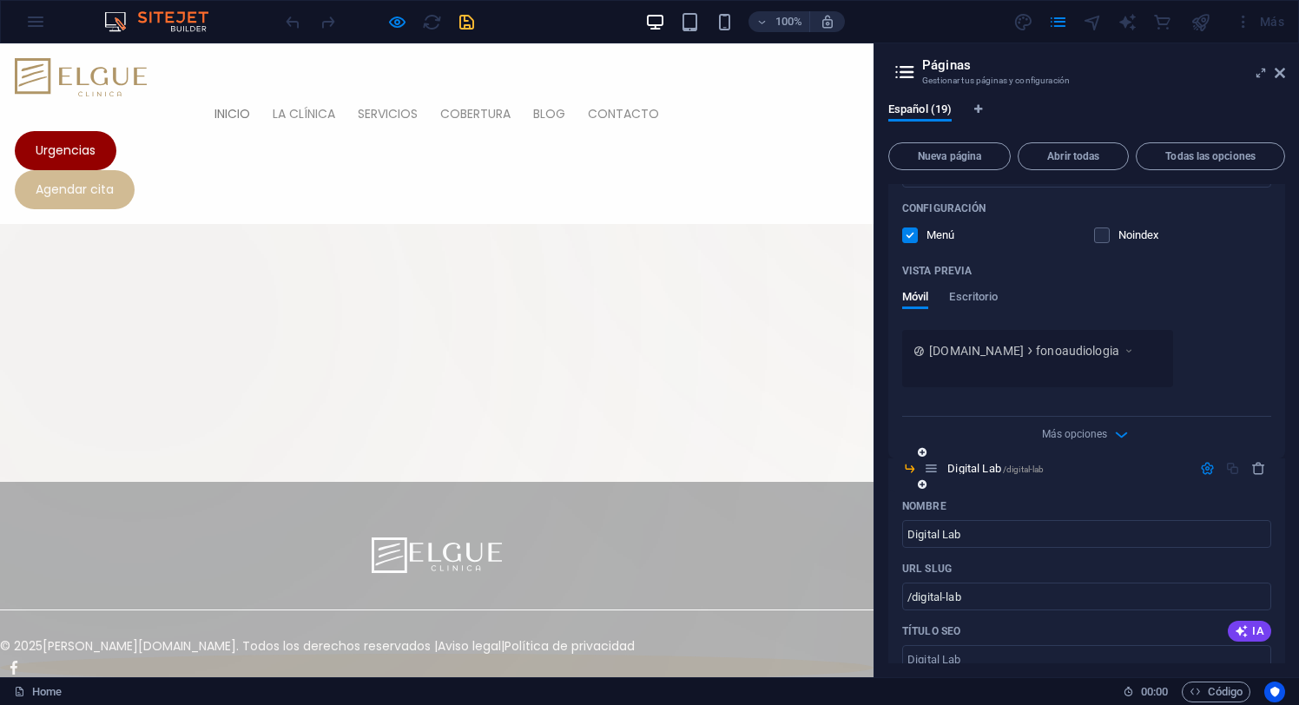
click at [1207, 469] on icon "button" at bounding box center [1207, 468] width 15 height 15
click at [1207, 503] on icon "button" at bounding box center [1207, 502] width 15 height 15
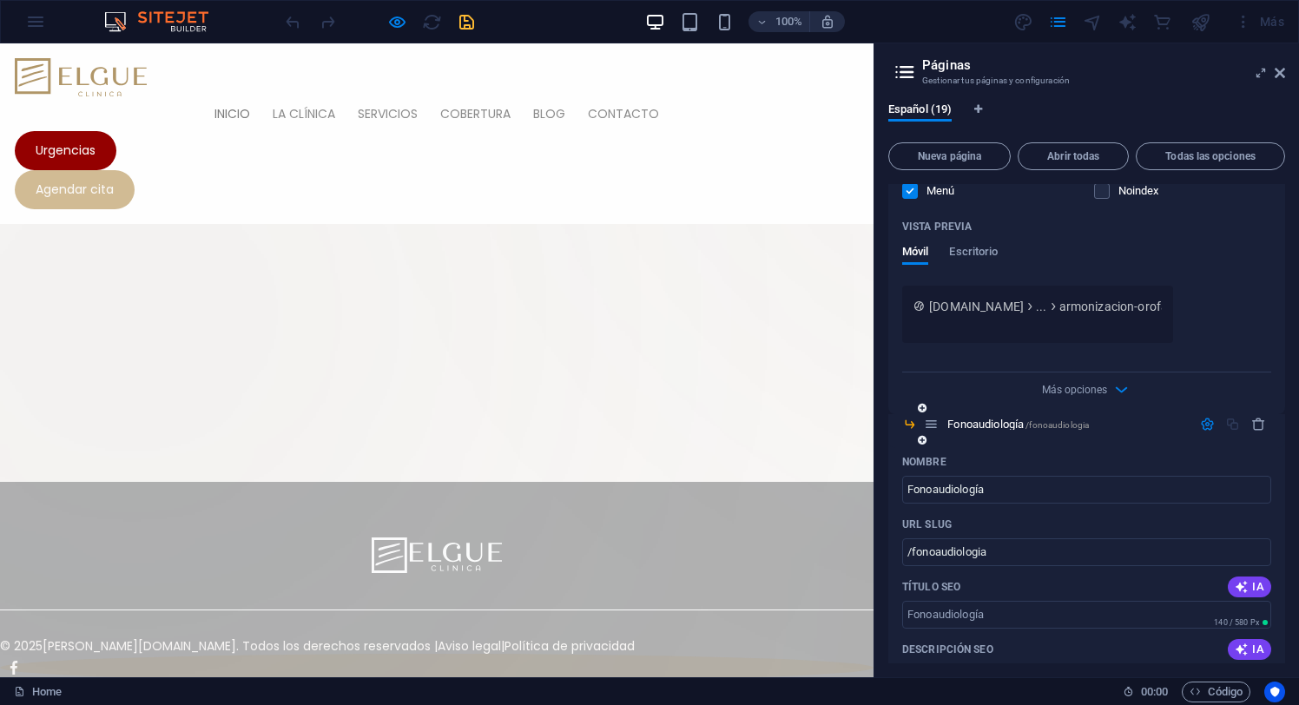
scroll to position [3848, 0]
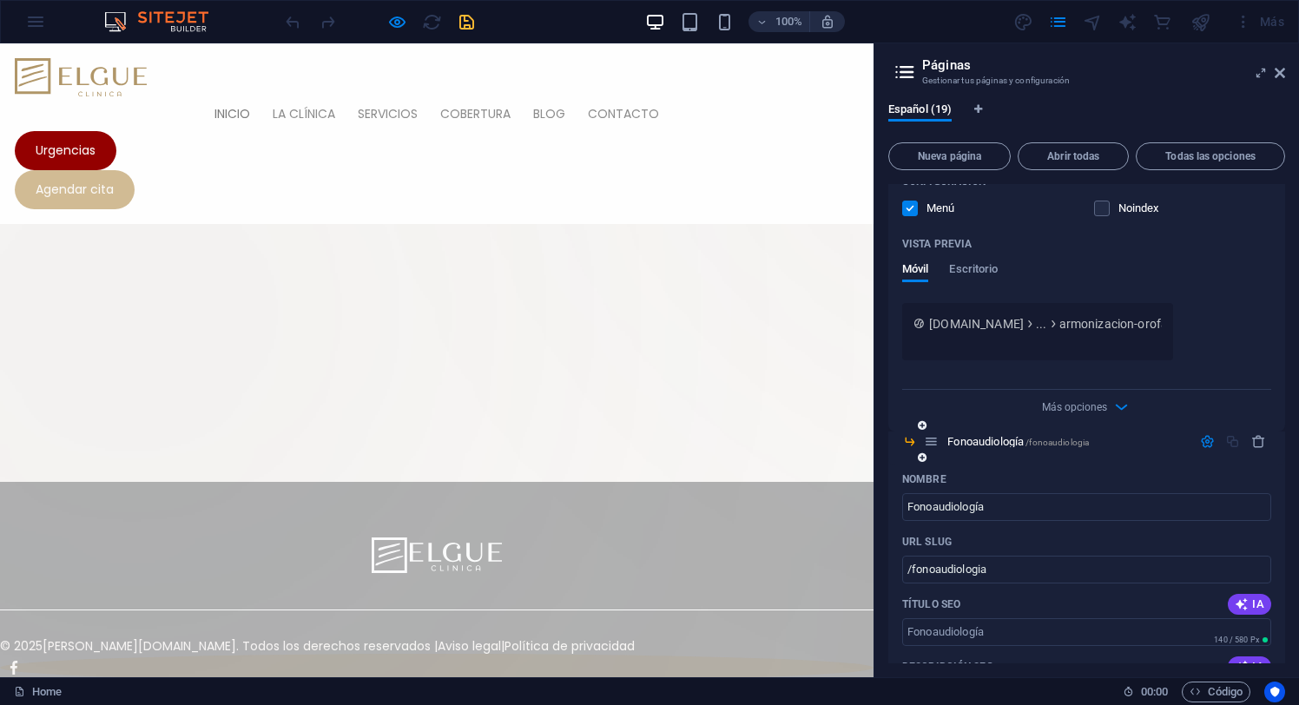
click at [1203, 441] on icon "button" at bounding box center [1207, 441] width 15 height 15
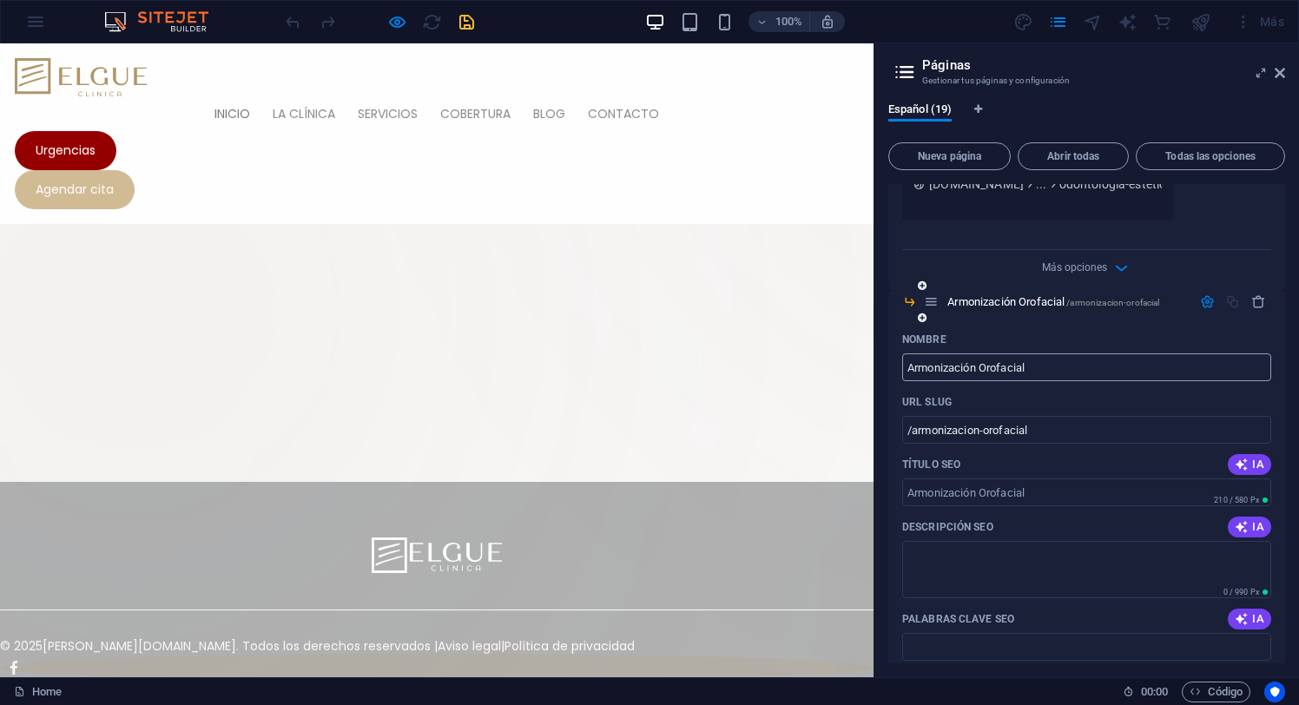
scroll to position [3316, 0]
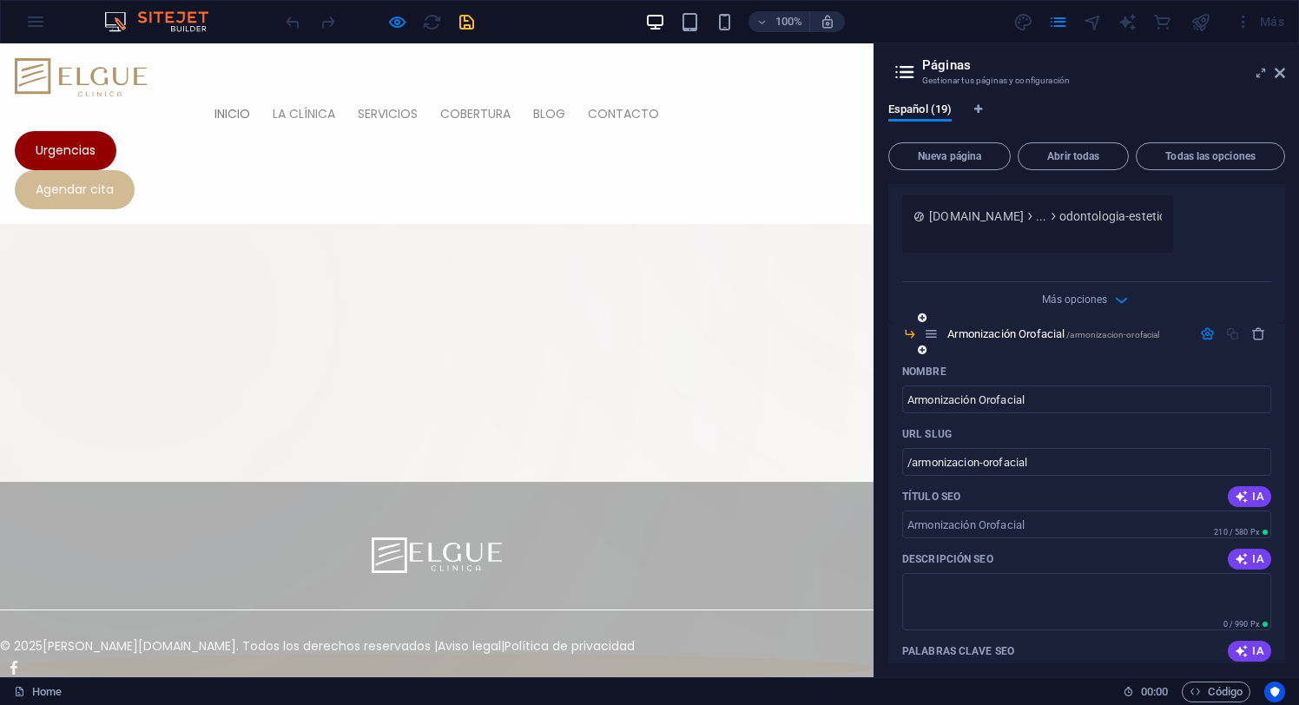
click at [1205, 336] on icon "button" at bounding box center [1207, 333] width 15 height 15
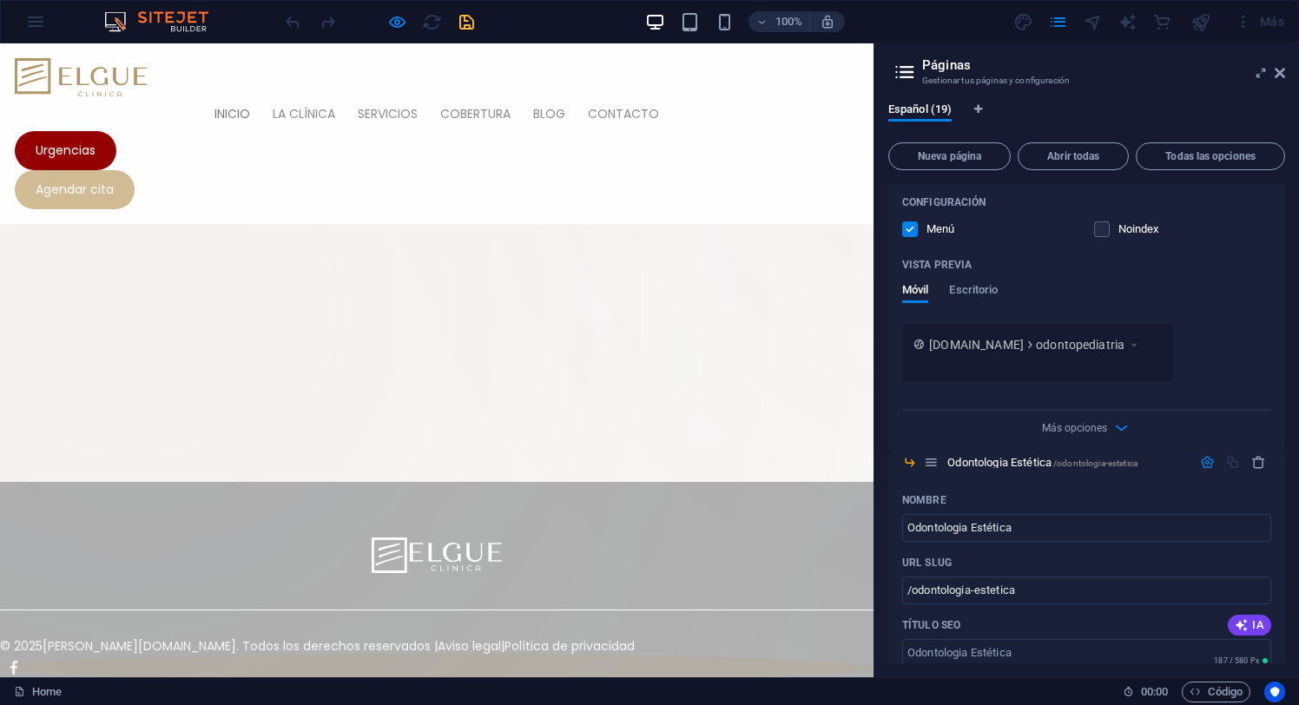
scroll to position [2547, 0]
click at [1204, 465] on icon "button" at bounding box center [1207, 464] width 15 height 15
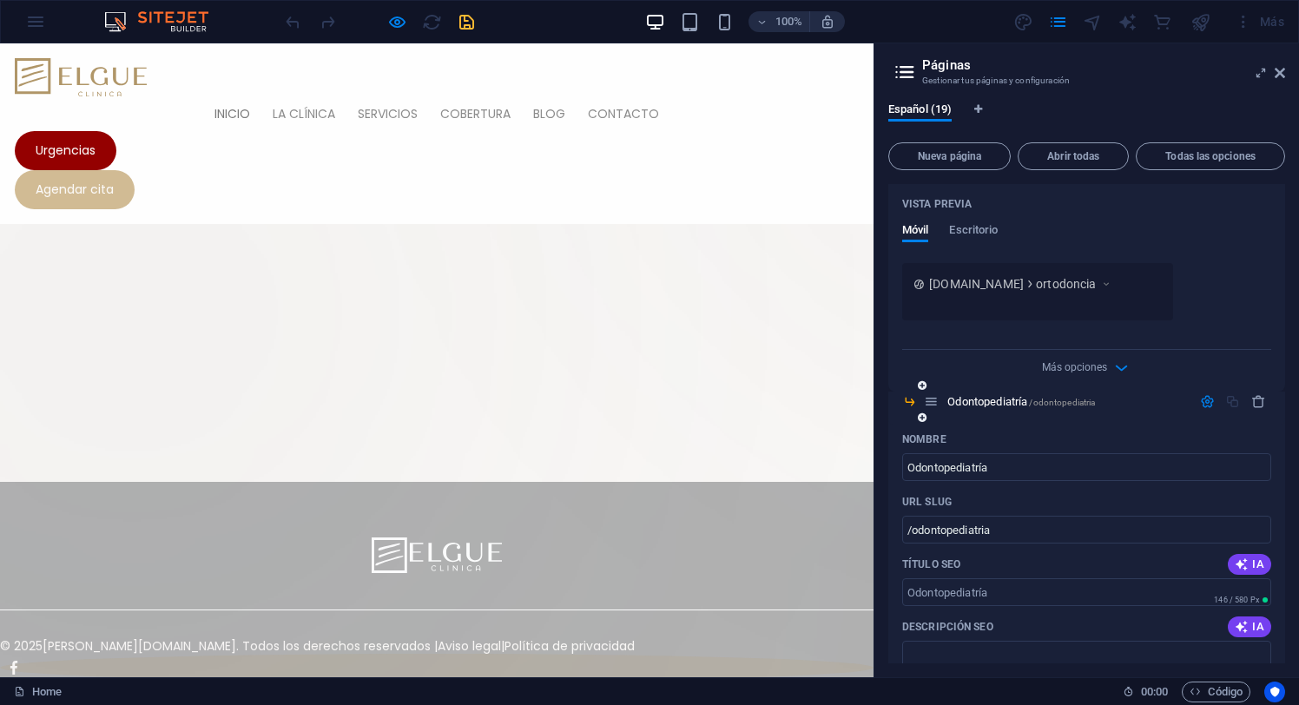
scroll to position [1962, 0]
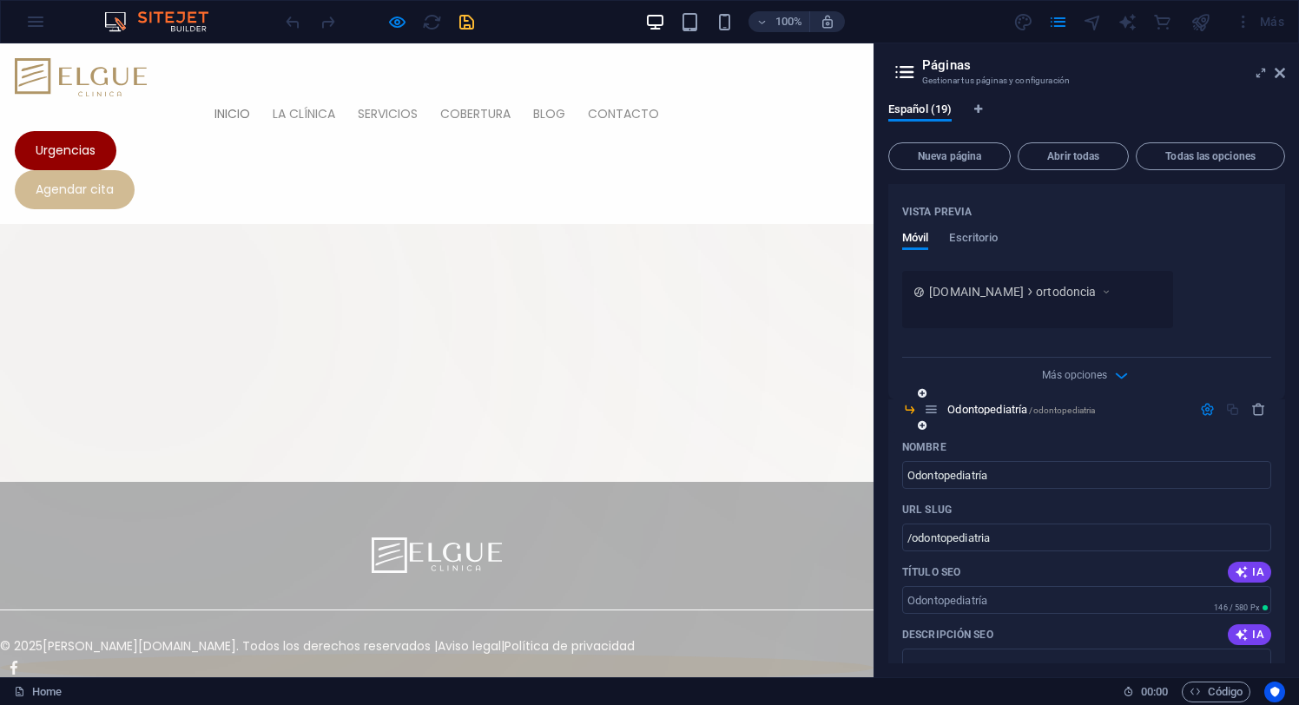
click at [1203, 412] on icon "button" at bounding box center [1207, 409] width 15 height 15
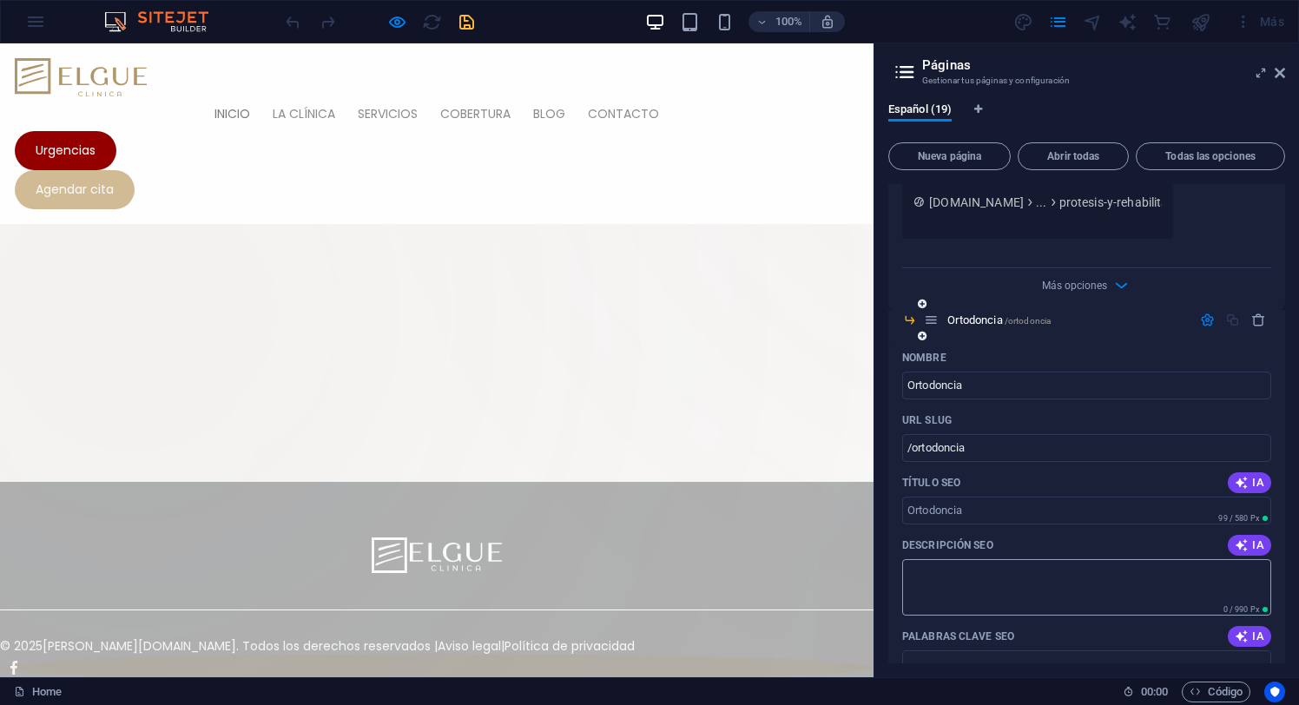
scroll to position [1394, 0]
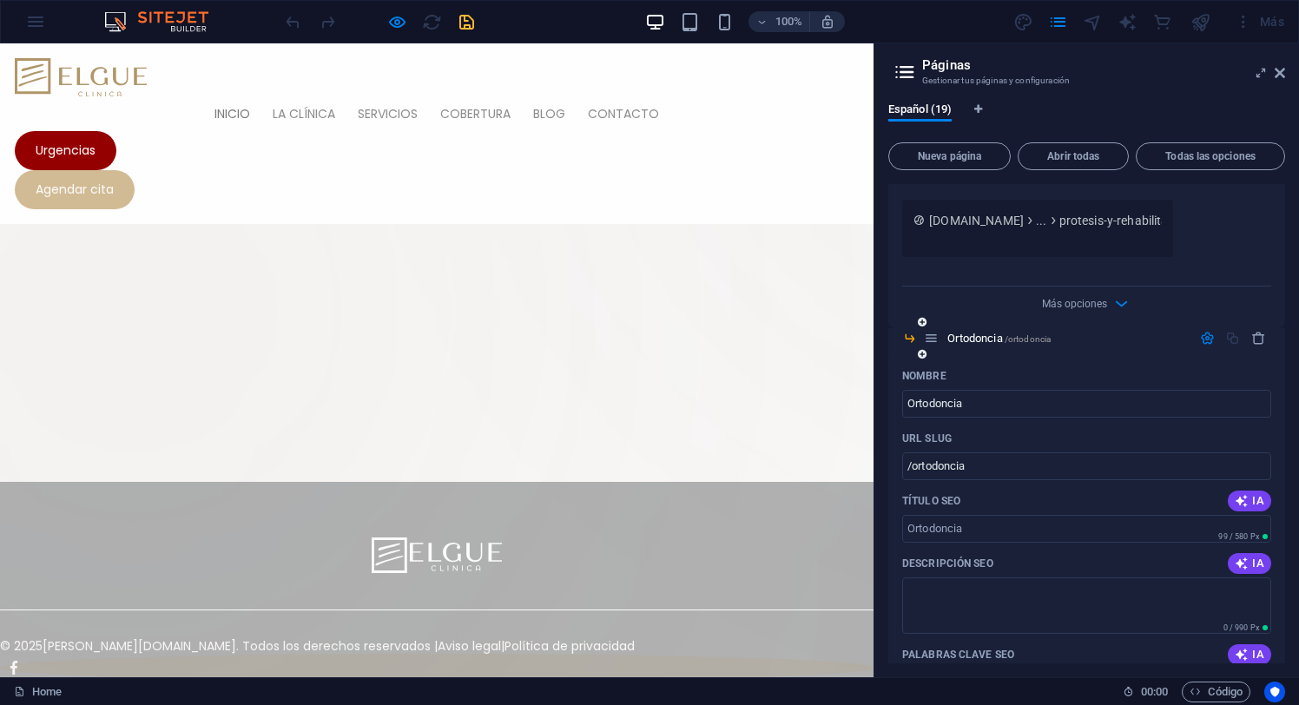
click at [1206, 342] on icon "button" at bounding box center [1207, 338] width 15 height 15
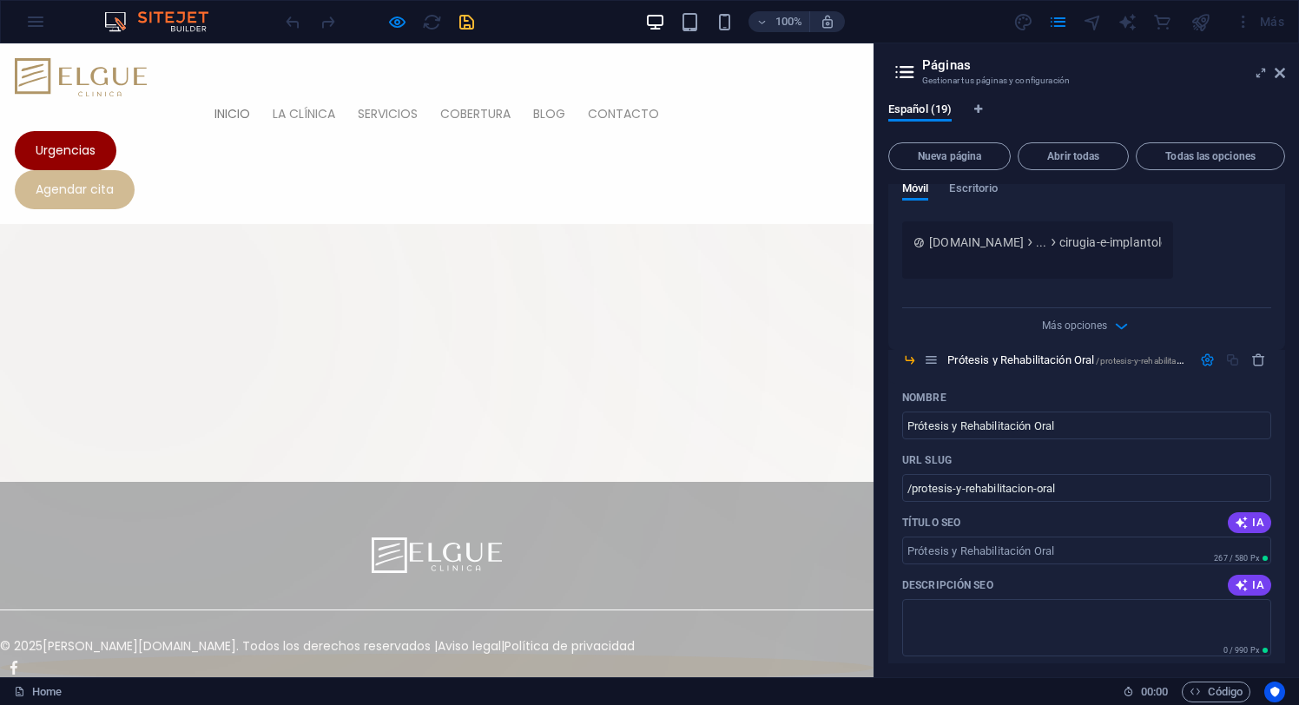
scroll to position [726, 0]
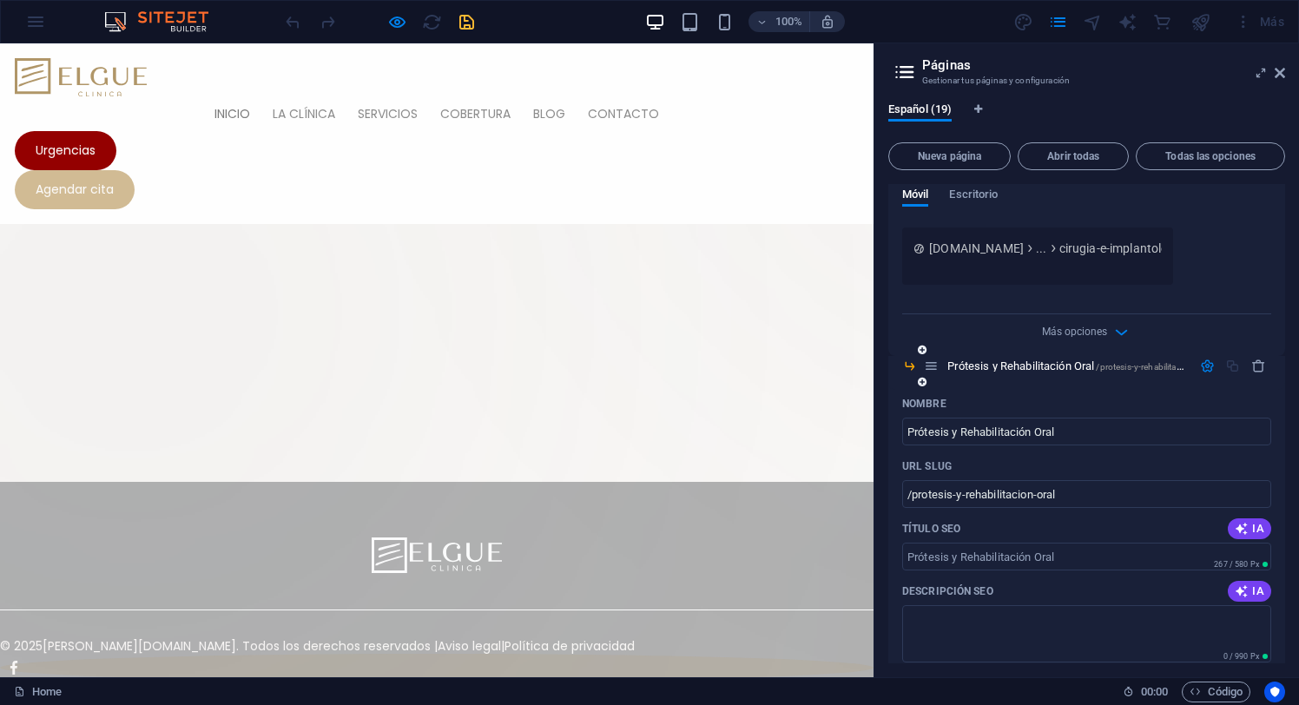
click at [1205, 367] on icon "button" at bounding box center [1207, 366] width 15 height 15
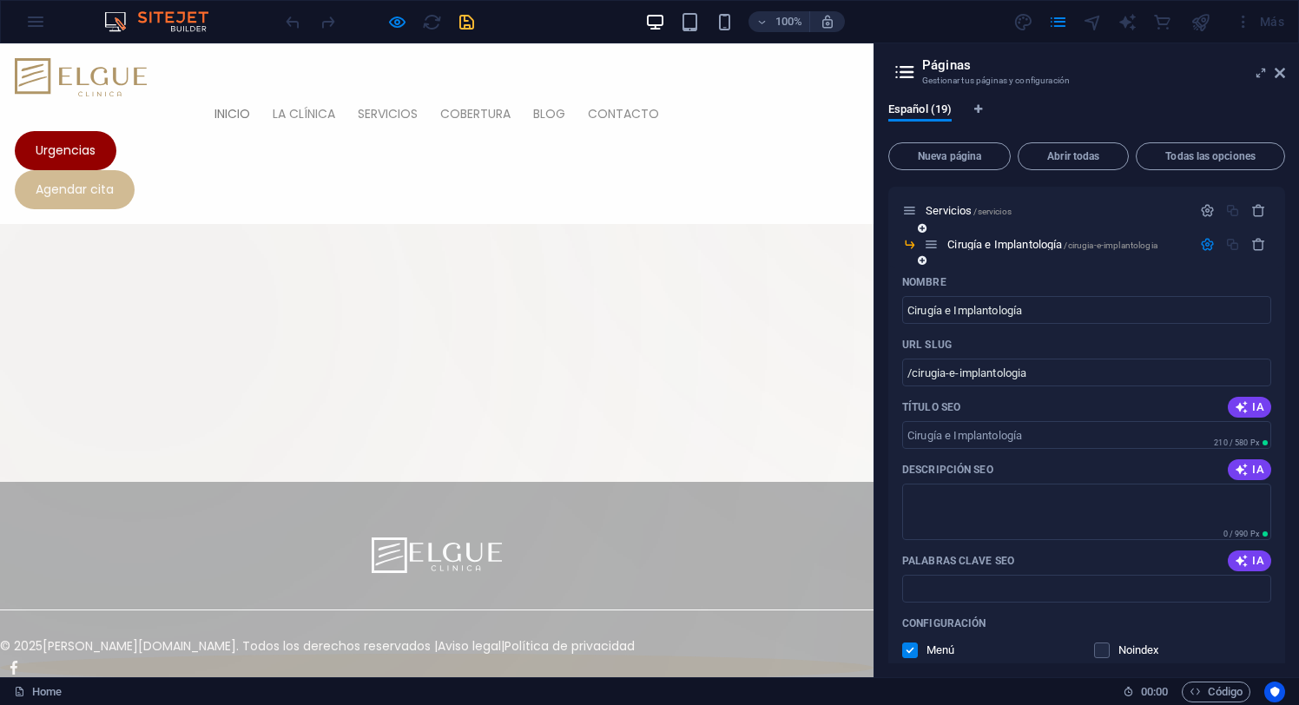
scroll to position [135, 0]
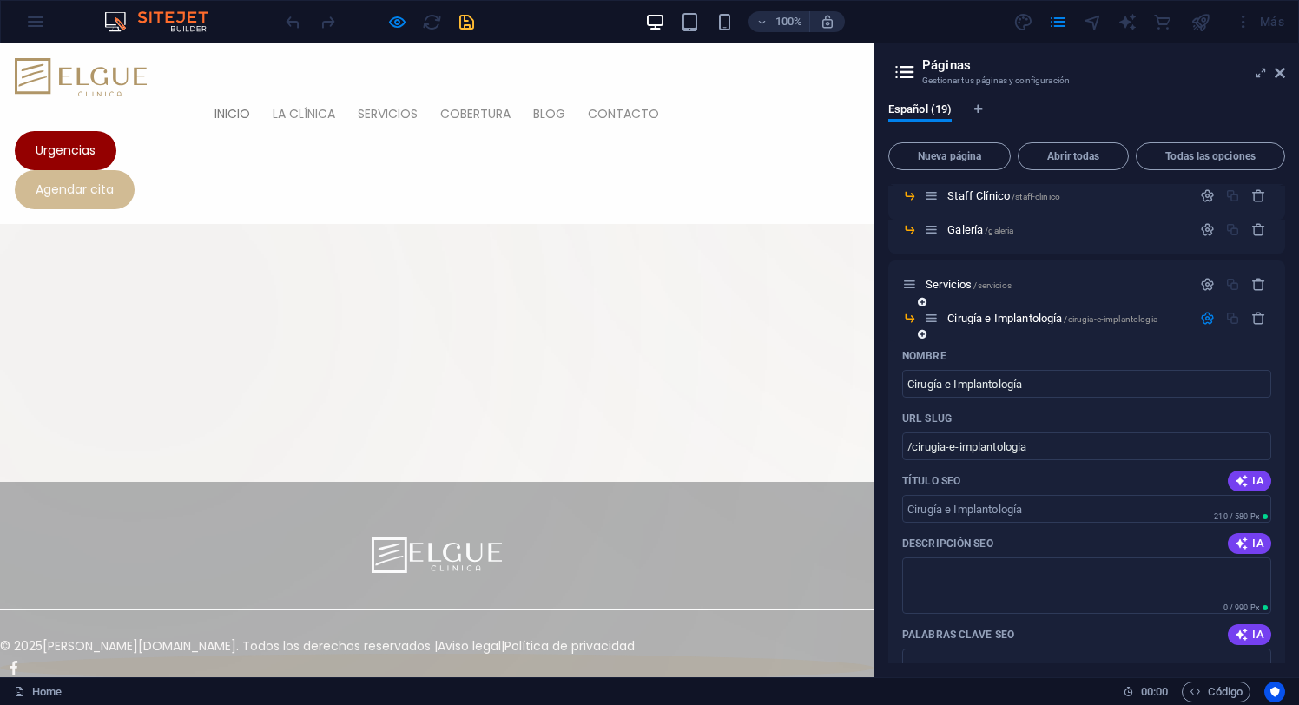
click at [1204, 318] on icon "button" at bounding box center [1207, 318] width 15 height 15
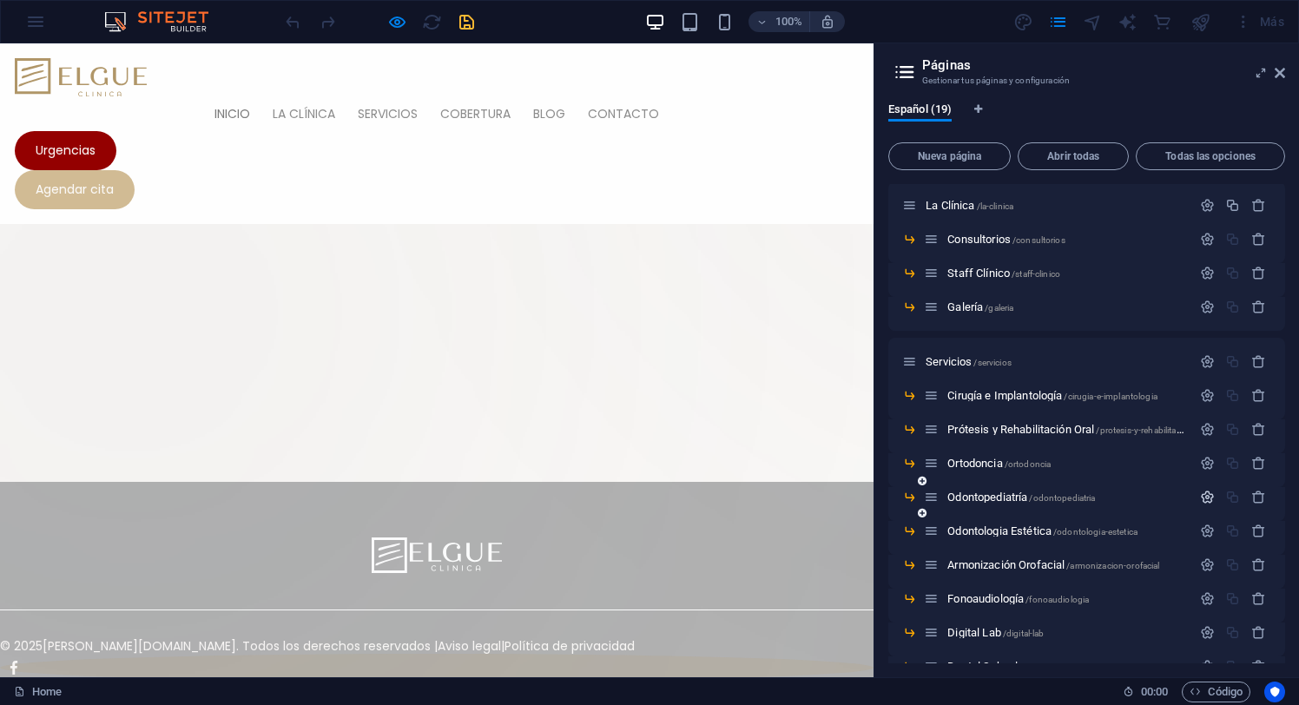
scroll to position [0, 0]
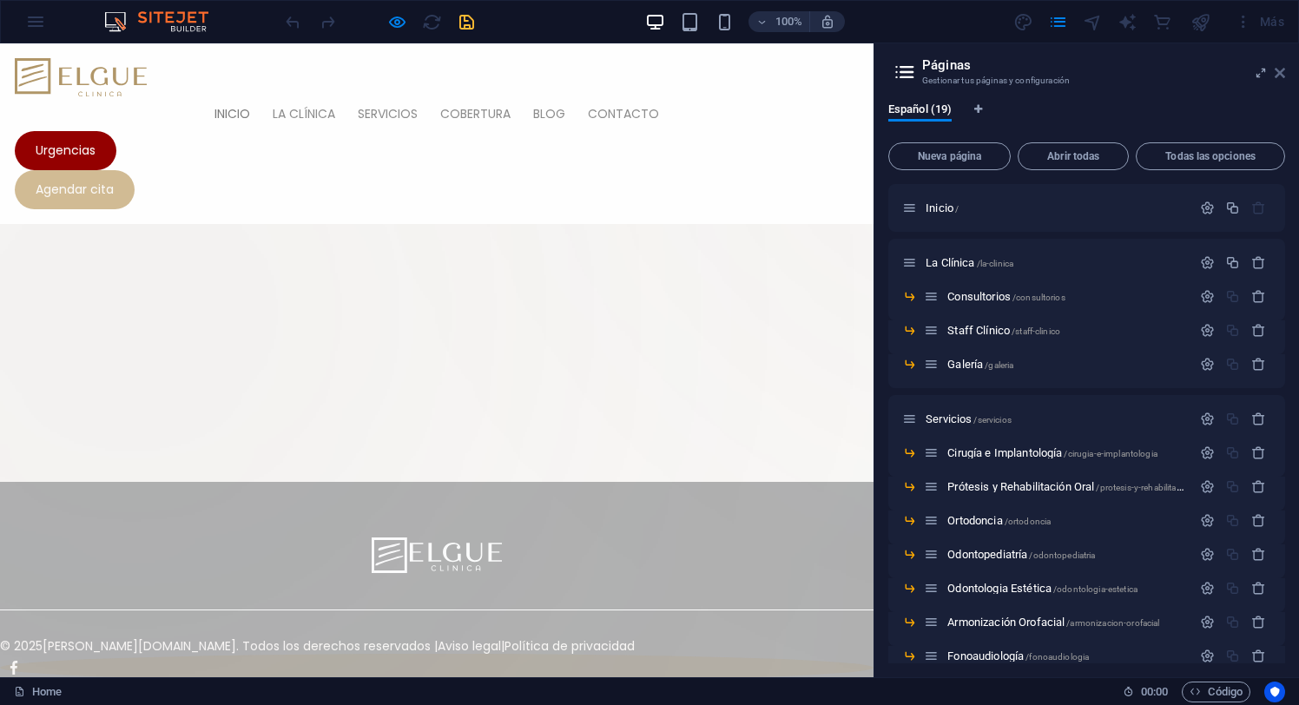
click at [1283, 75] on icon at bounding box center [1280, 73] width 10 height 14
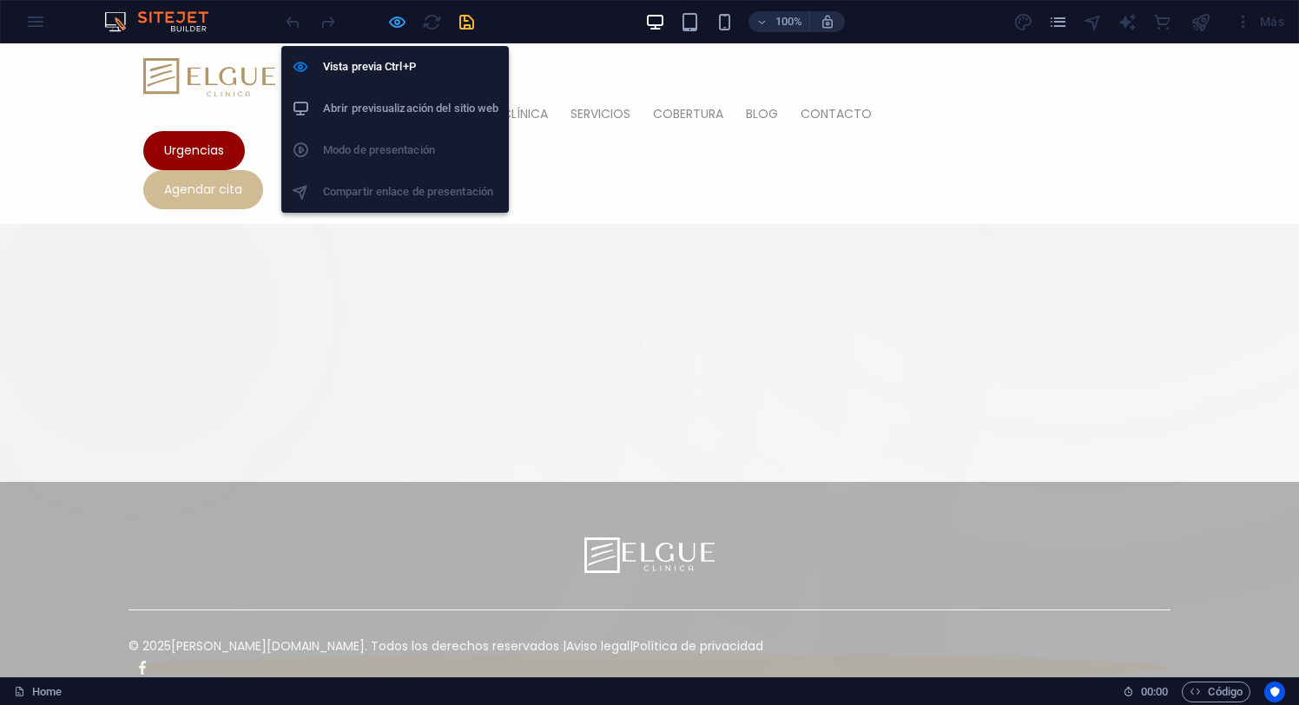
click at [398, 20] on icon "button" at bounding box center [397, 22] width 20 height 20
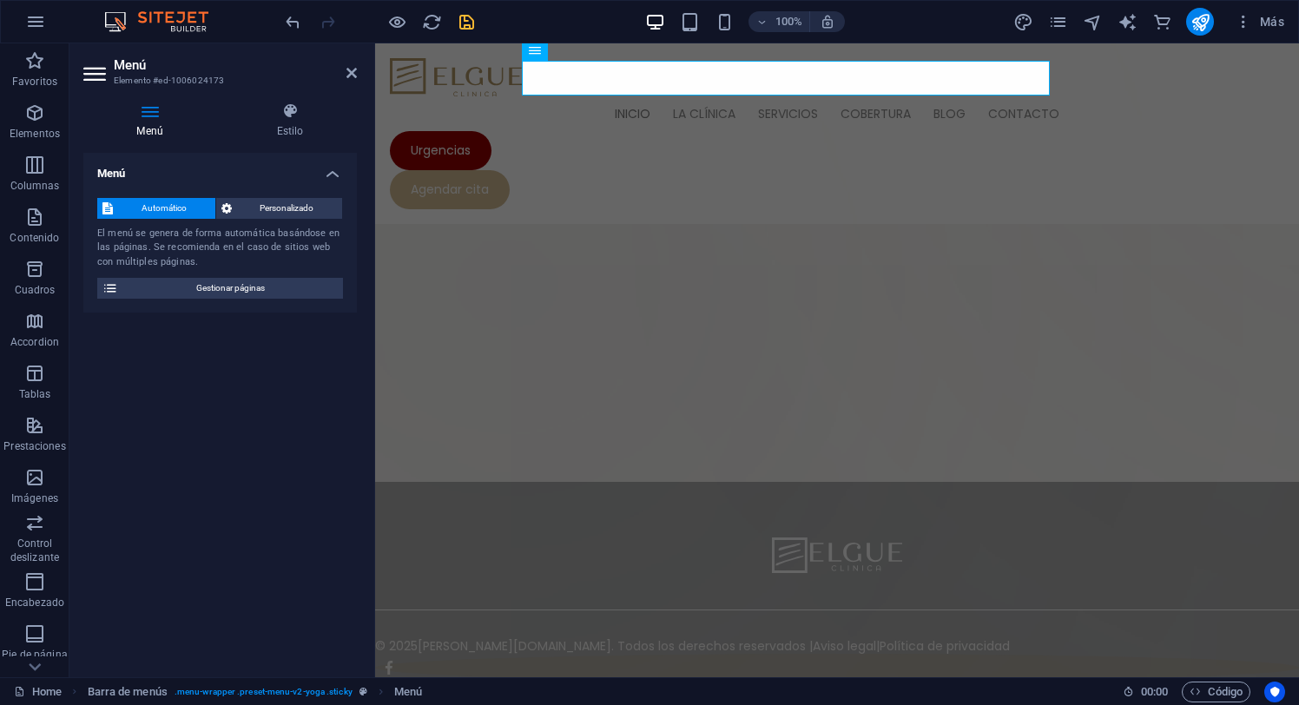
click at [465, 24] on icon "save" at bounding box center [467, 22] width 20 height 20
click at [551, 54] on span "Menú" at bounding box center [561, 50] width 26 height 10
click at [293, 114] on icon at bounding box center [290, 110] width 134 height 17
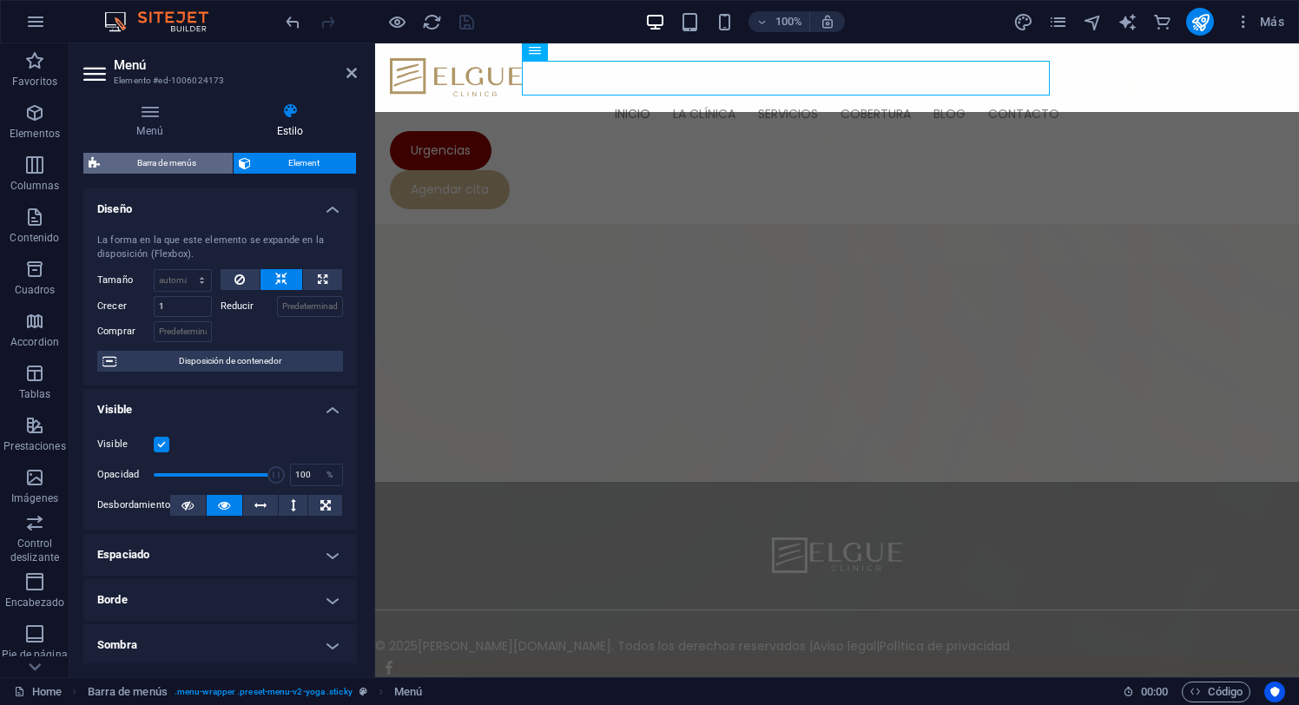
click at [155, 161] on span "Barra de menús" at bounding box center [166, 163] width 122 height 21
select select "px"
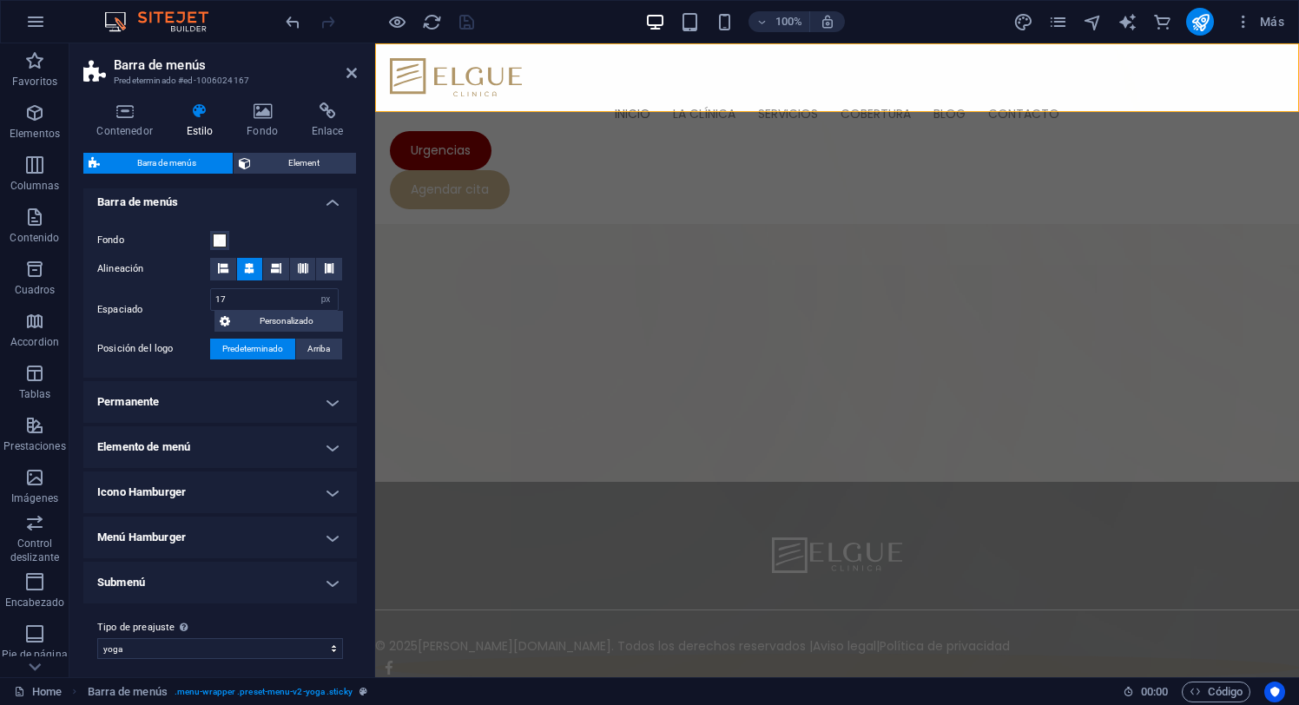
scroll to position [311, 0]
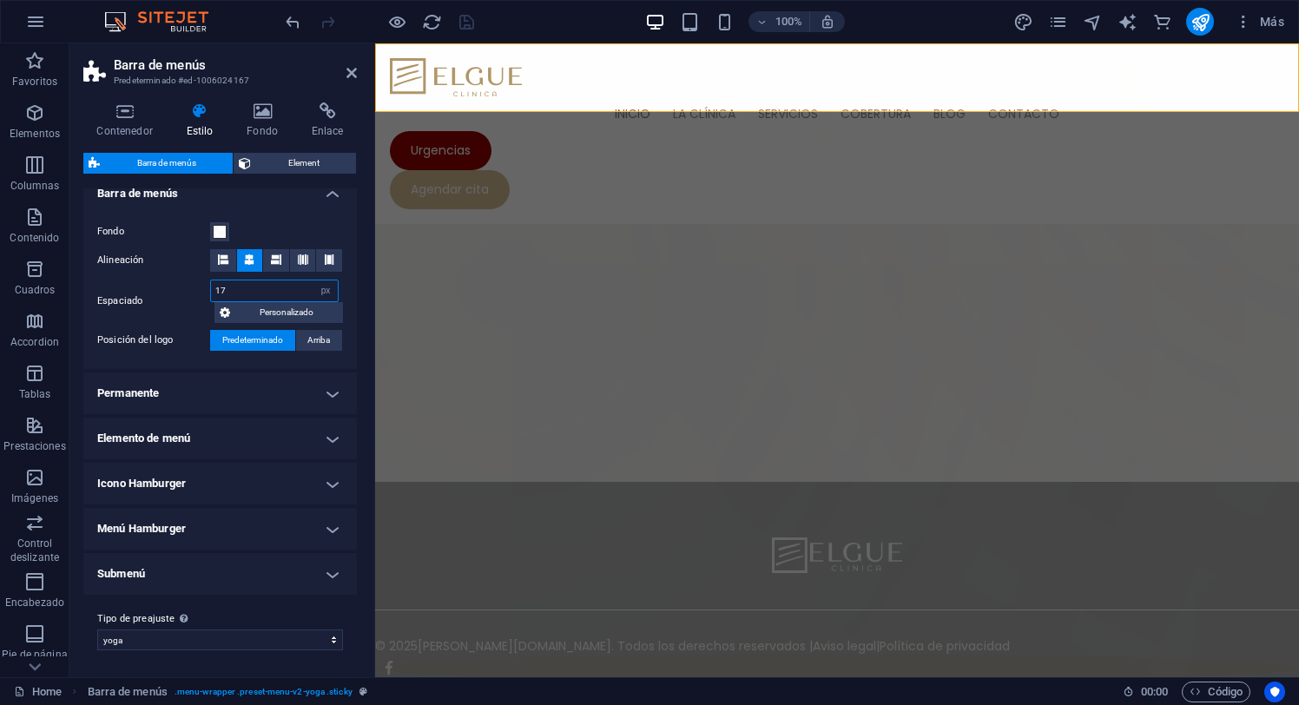
click at [247, 290] on input "17" at bounding box center [274, 290] width 127 height 21
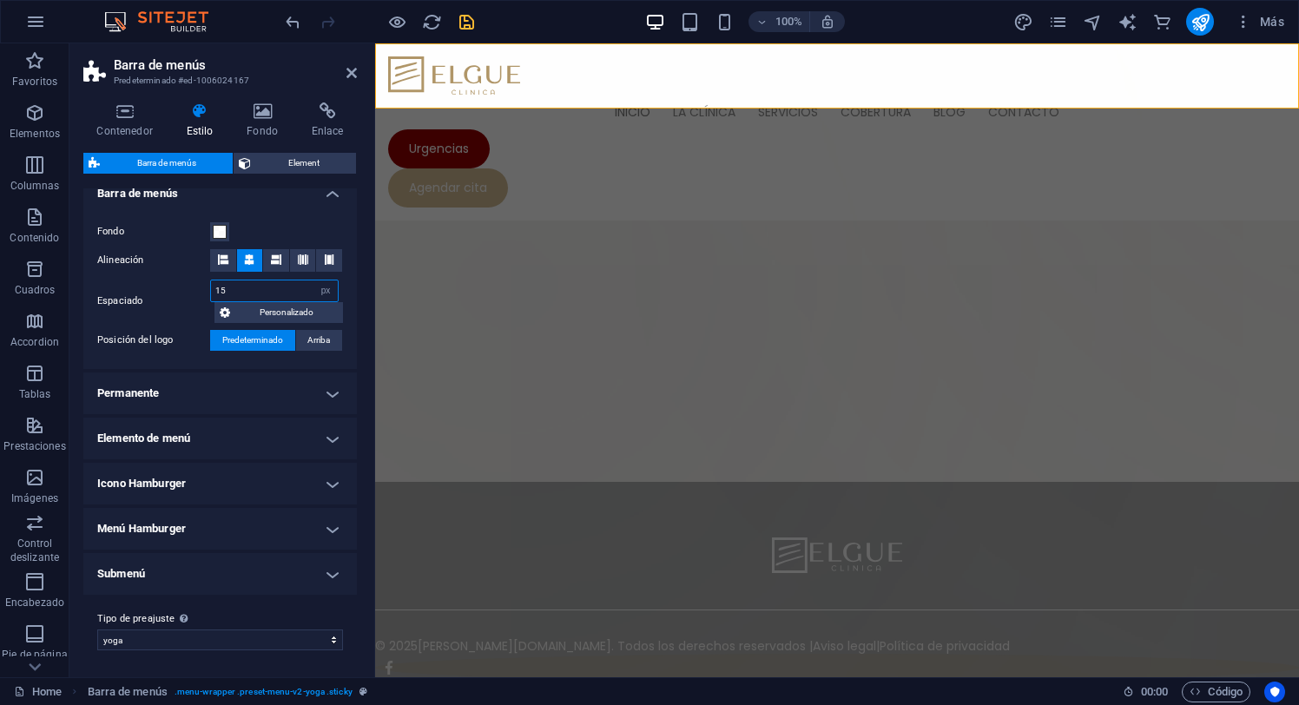
click at [254, 291] on input "15" at bounding box center [274, 290] width 127 height 21
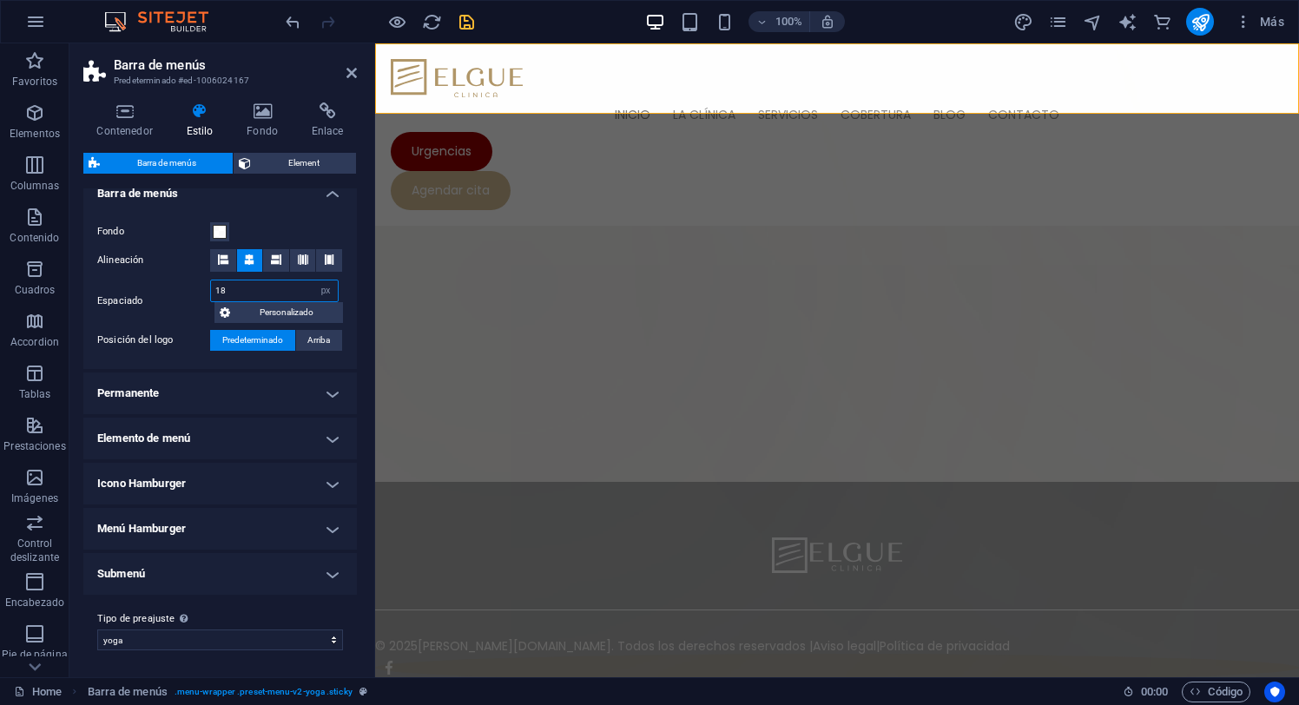
type input "18"
click at [306, 577] on h4 "Submenú" at bounding box center [220, 574] width 274 height 42
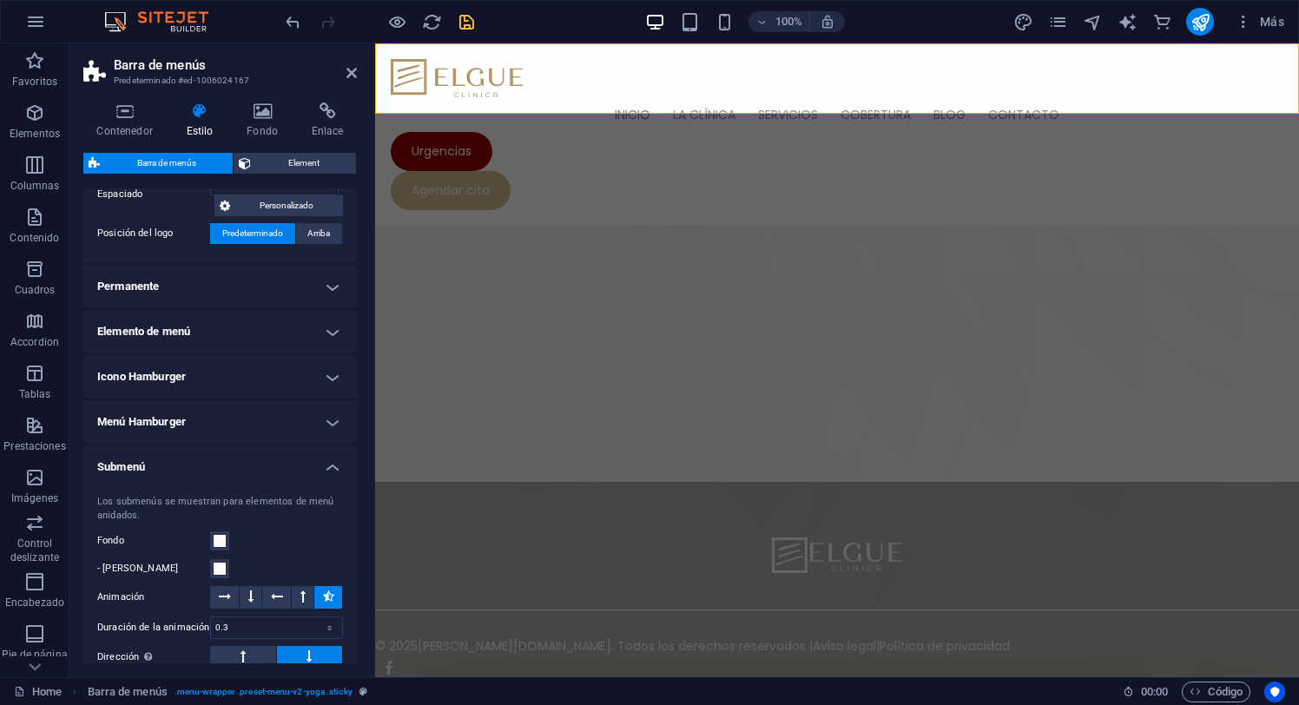
scroll to position [405, 0]
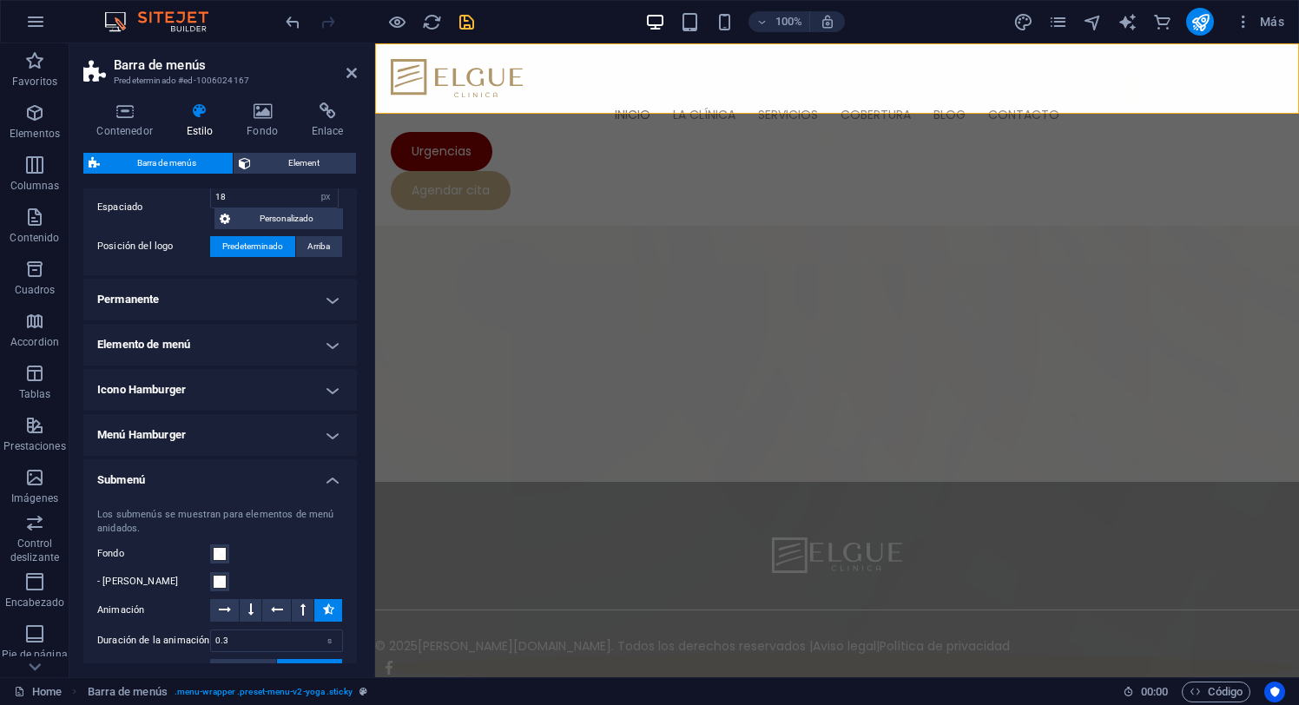
click at [329, 346] on h4 "Elemento de menú" at bounding box center [220, 345] width 274 height 42
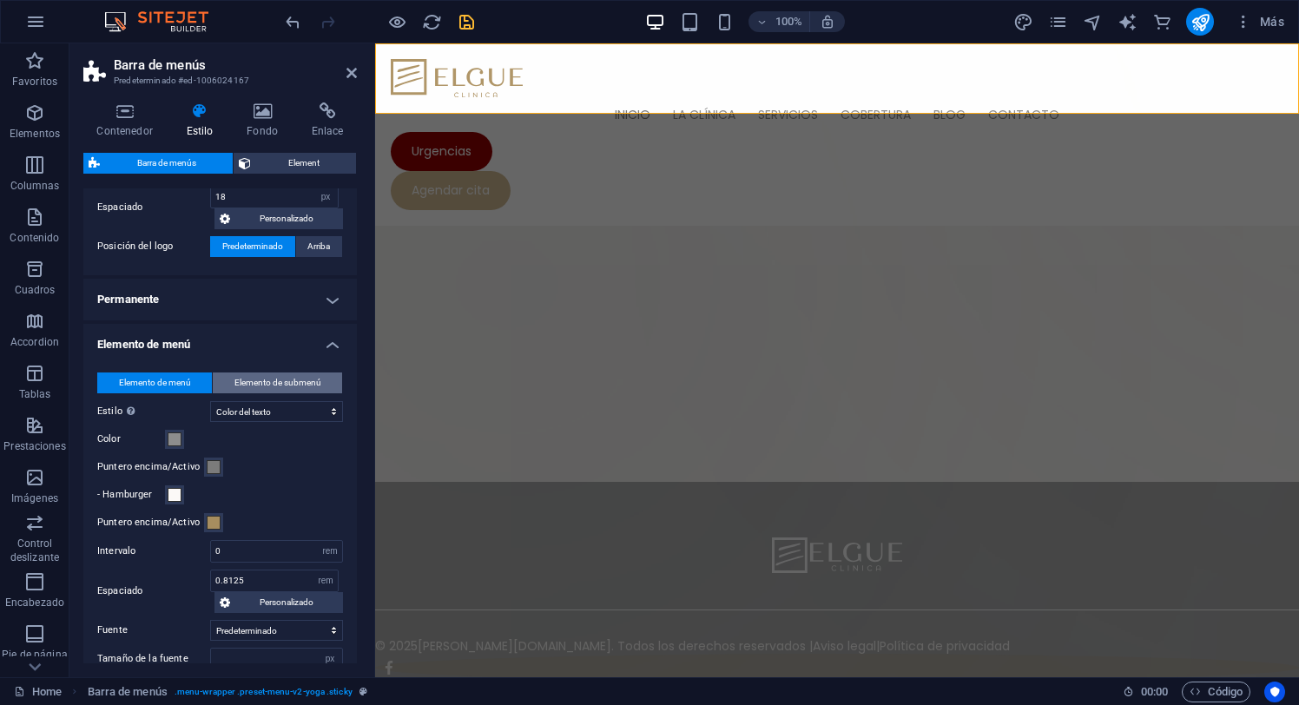
click at [280, 375] on span "Elemento de submenú" at bounding box center [277, 383] width 87 height 21
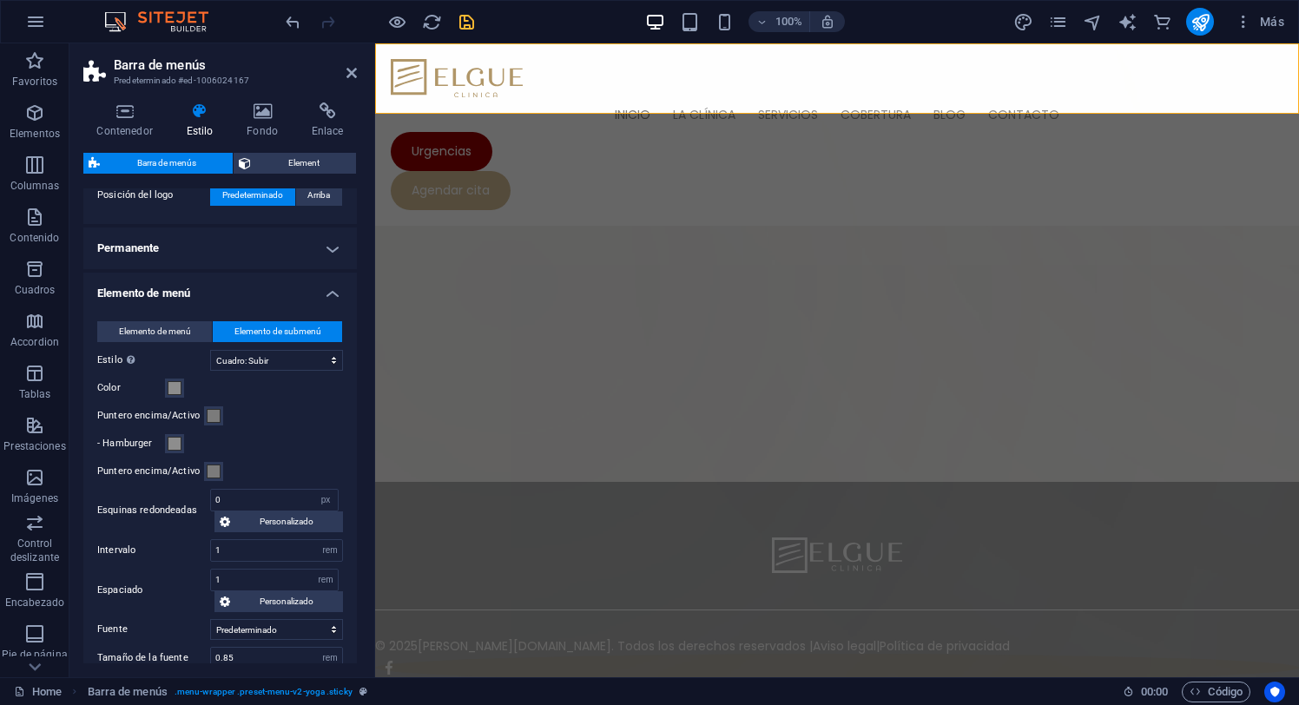
scroll to position [460, 0]
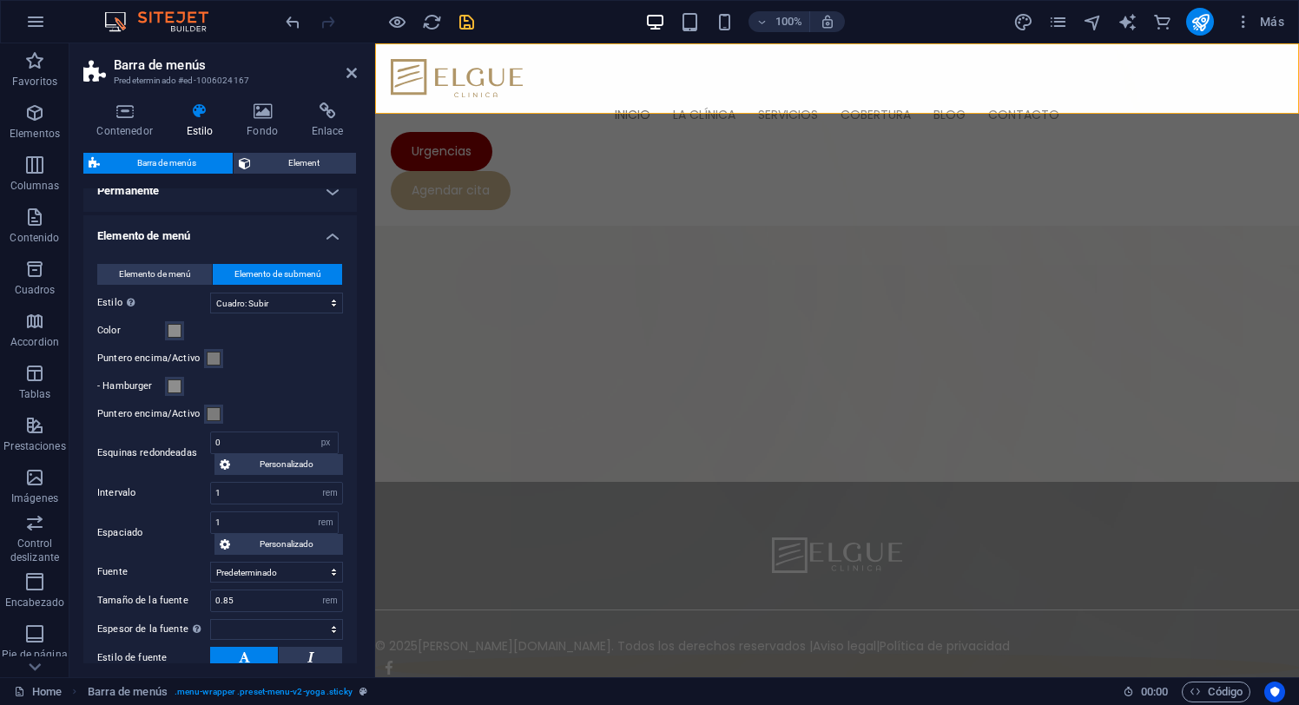
select select
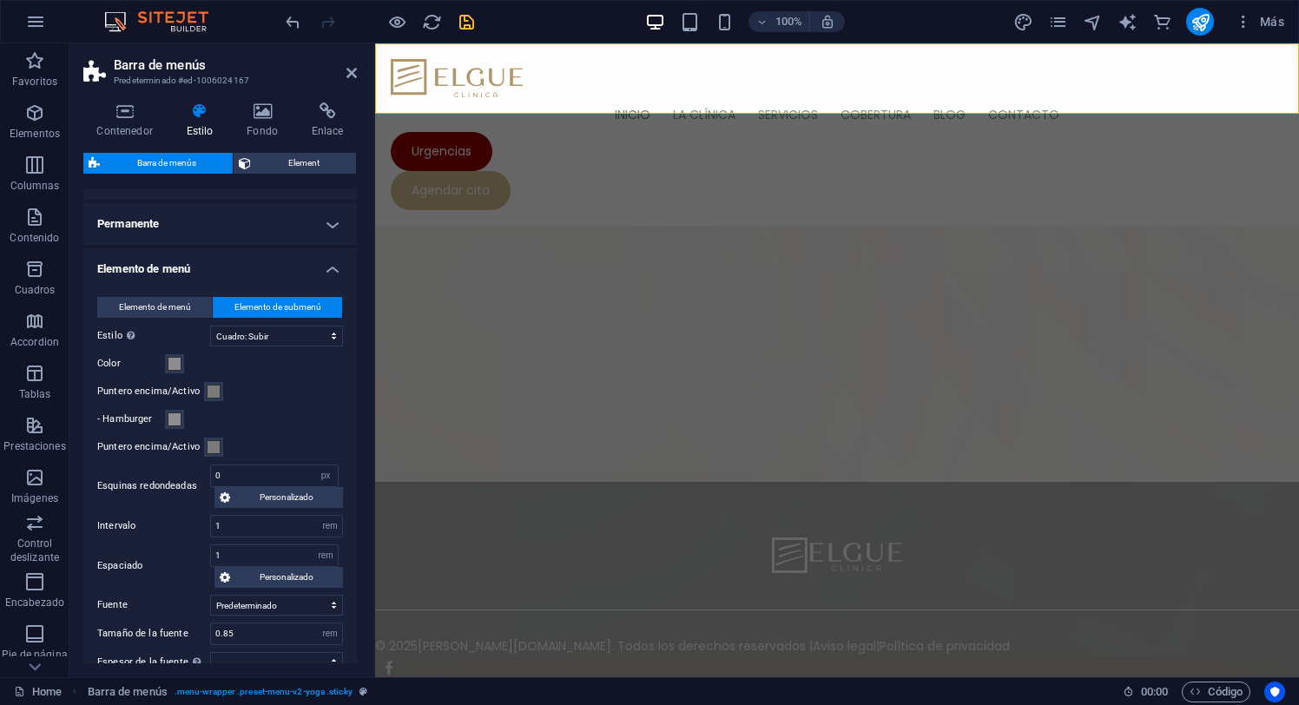
scroll to position [461, 0]
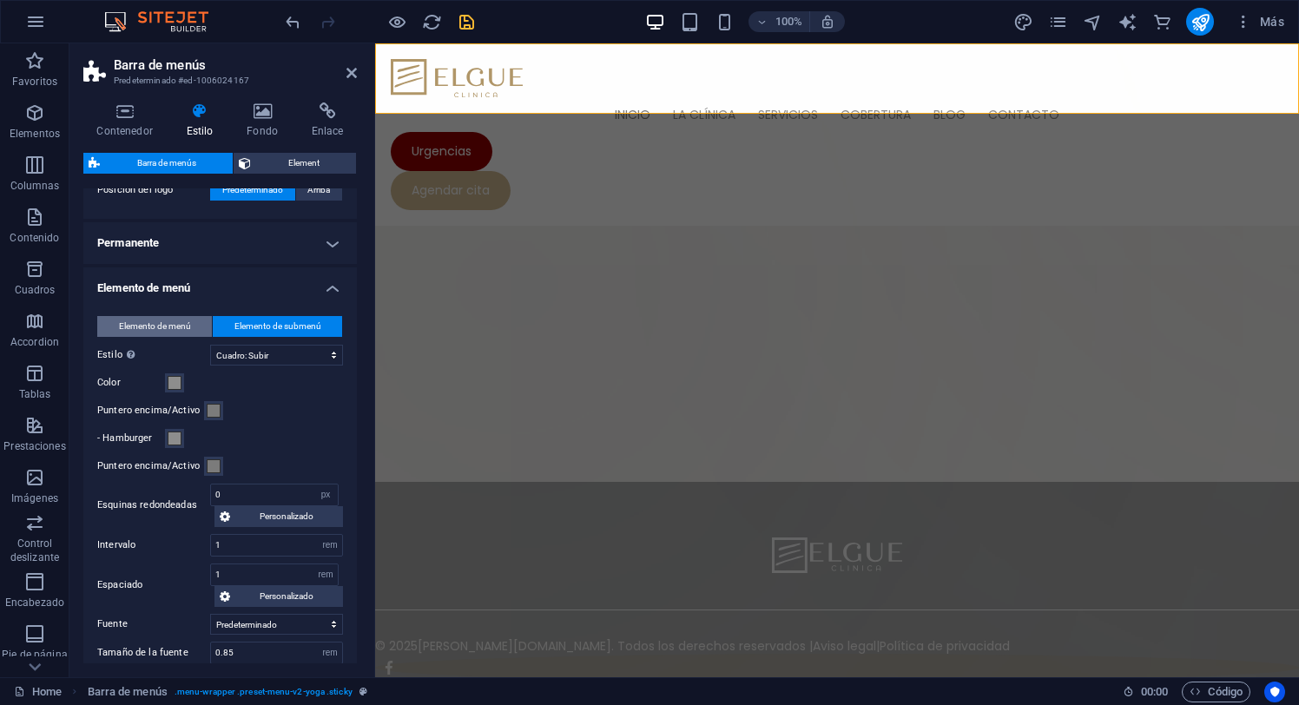
click at [178, 328] on span "Elemento de menú" at bounding box center [155, 326] width 72 height 21
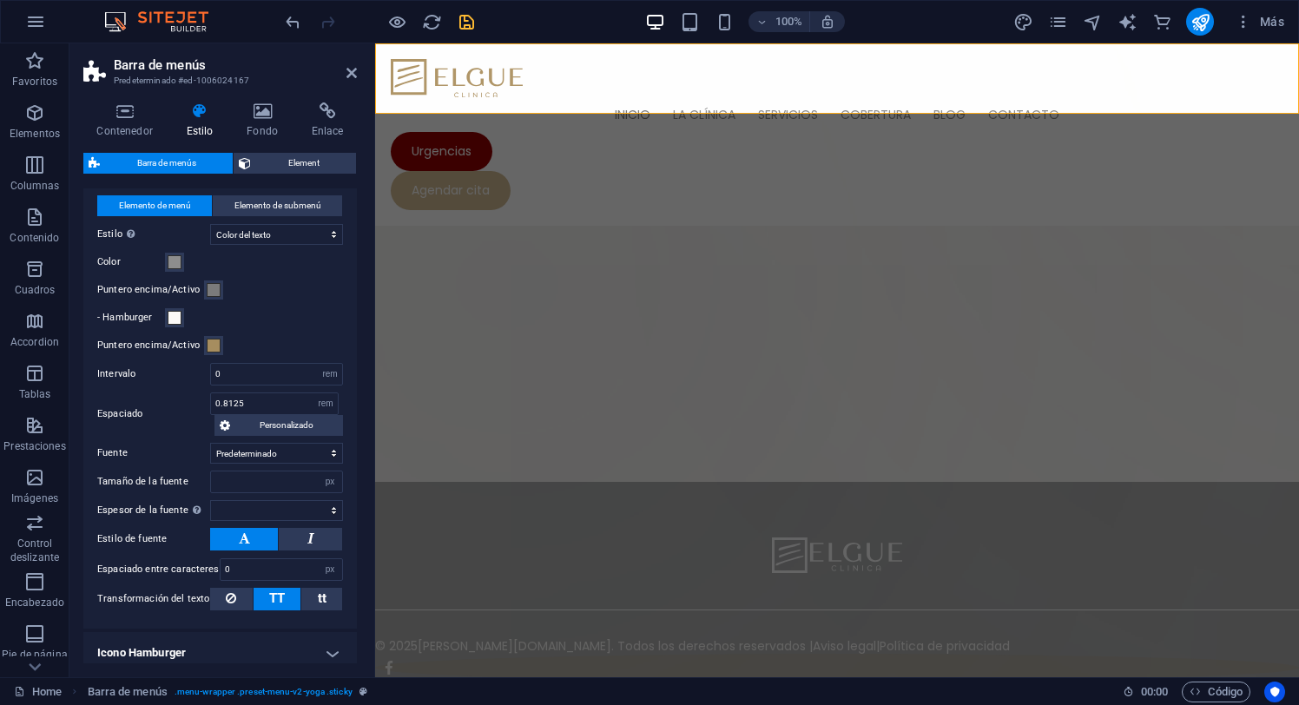
scroll to position [589, 0]
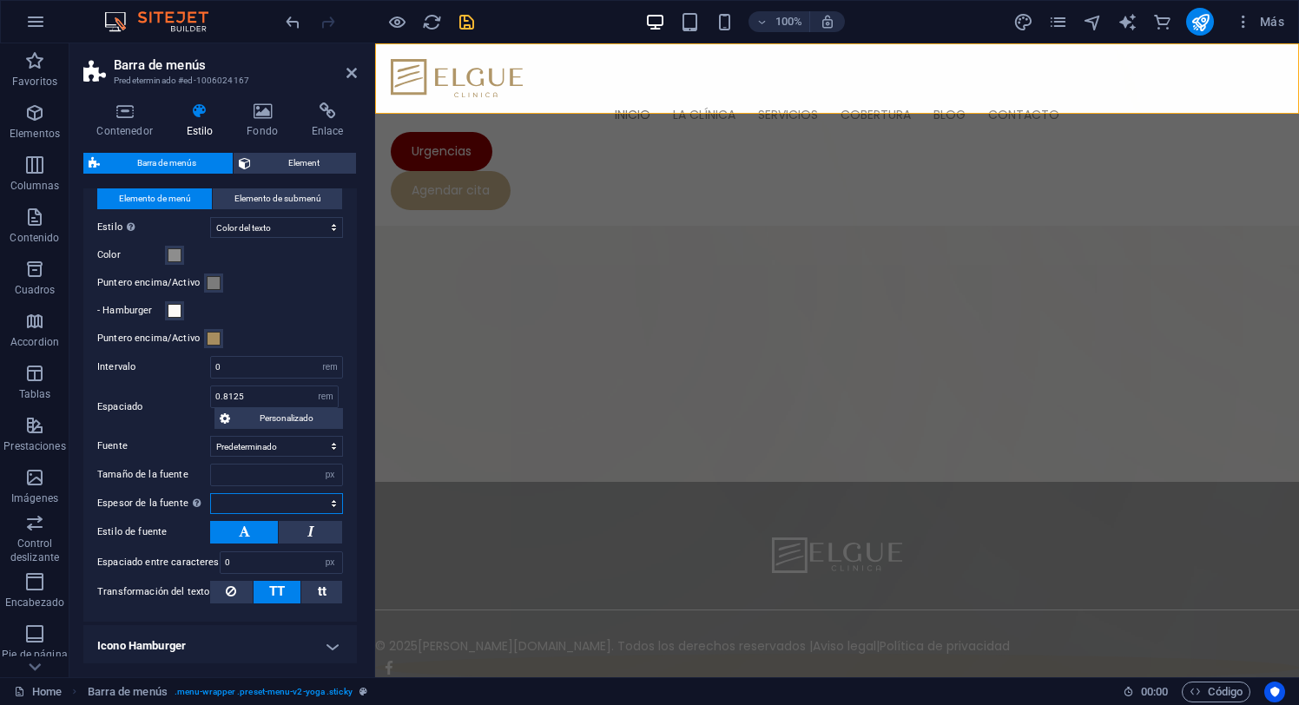
click at [331, 502] on select "Fino, 100 Extra [PERSON_NAME], 200 [PERSON_NAME], 300 Normal, 400 Medio, 500 [D…" at bounding box center [276, 503] width 133 height 21
select select "200"
click at [210, 493] on select "Fino, 100 Extra [PERSON_NAME], 200 [PERSON_NAME], 300 Normal, 400 Medio, 500 [D…" at bounding box center [276, 503] width 133 height 21
click at [468, 23] on icon "save" at bounding box center [467, 22] width 20 height 20
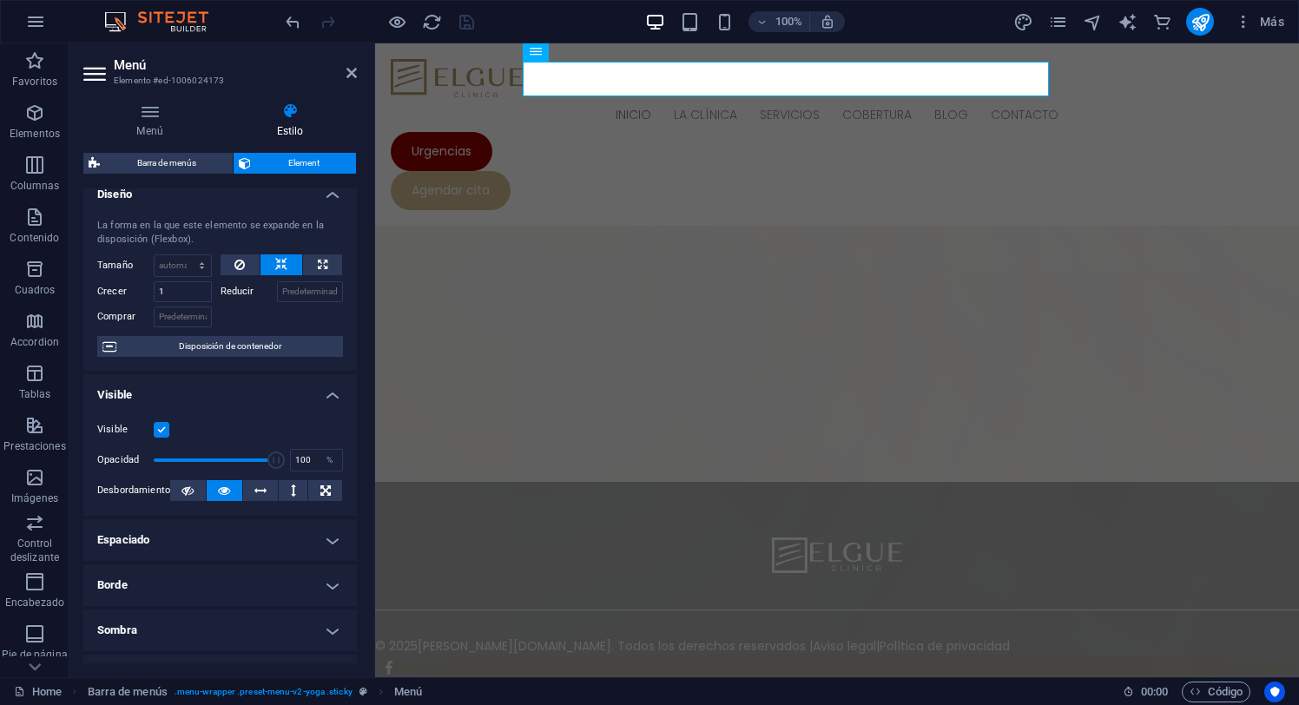
scroll to position [0, 0]
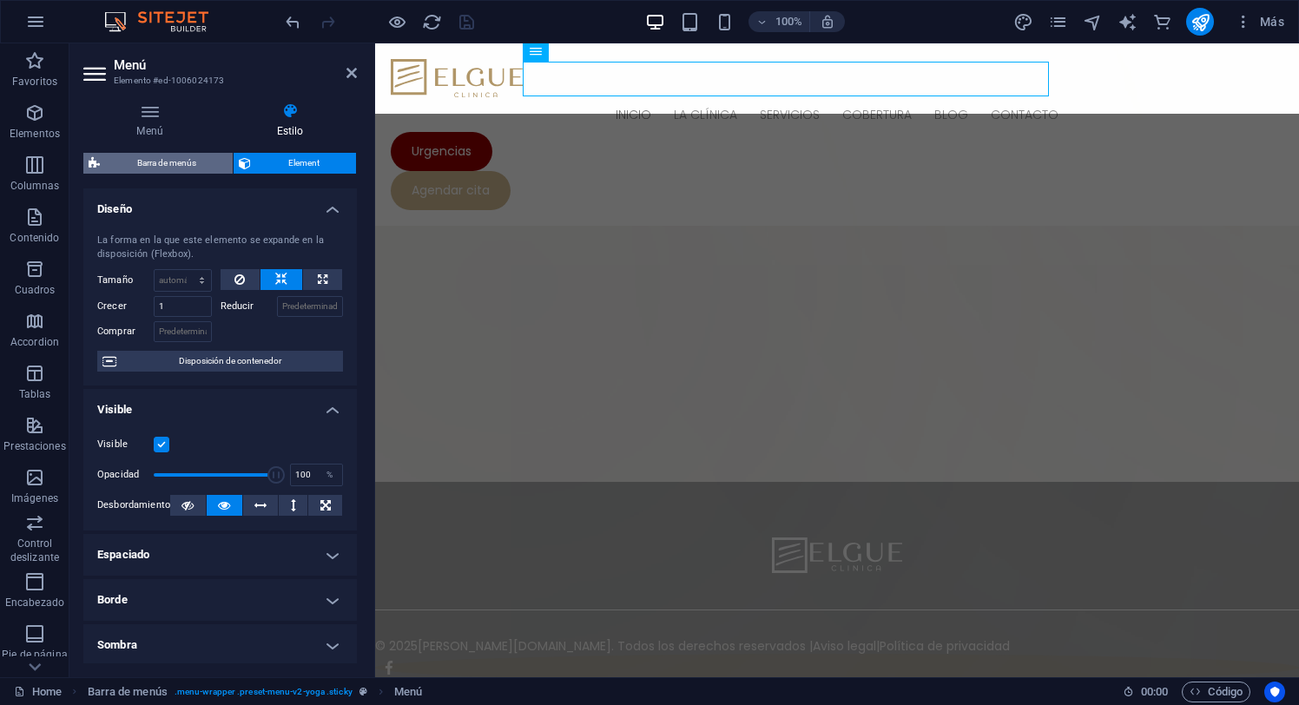
click at [172, 162] on span "Barra de menús" at bounding box center [166, 163] width 122 height 21
select select "px"
select select "hover_text_color"
select select "rem"
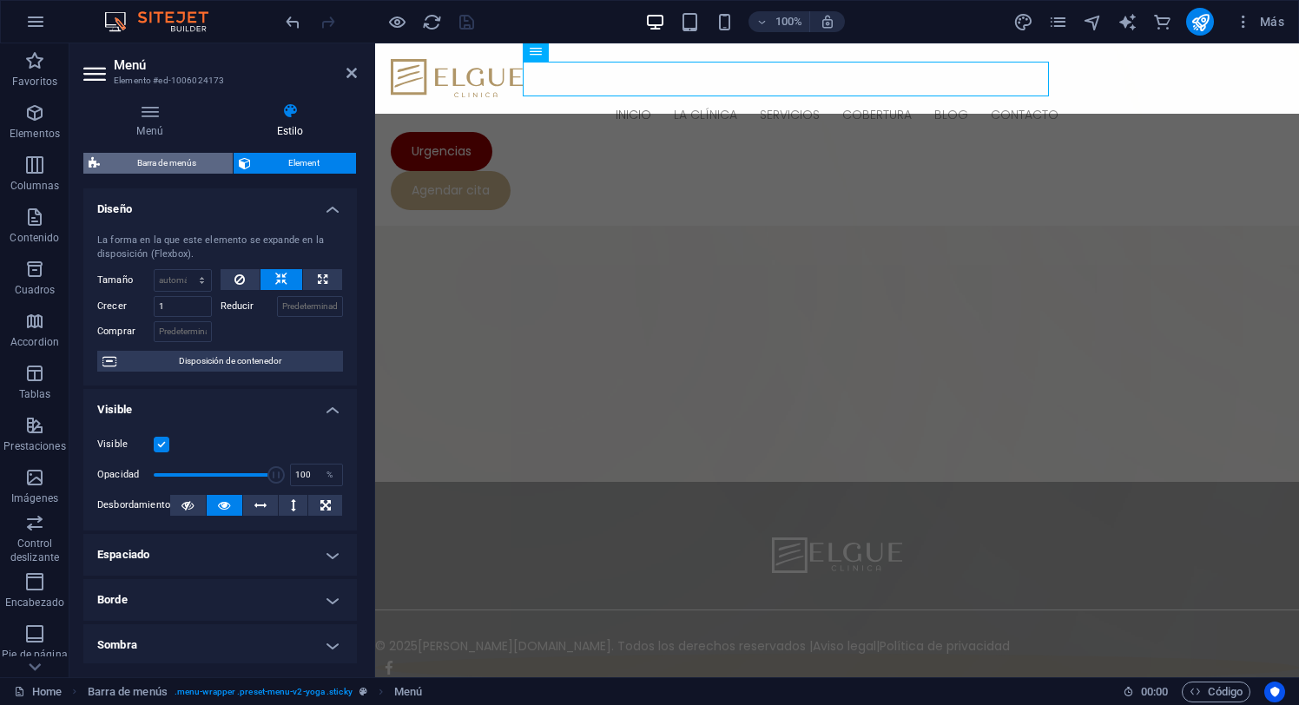
select select "px"
select select "200"
select select "px"
select select "rem"
select select "px"
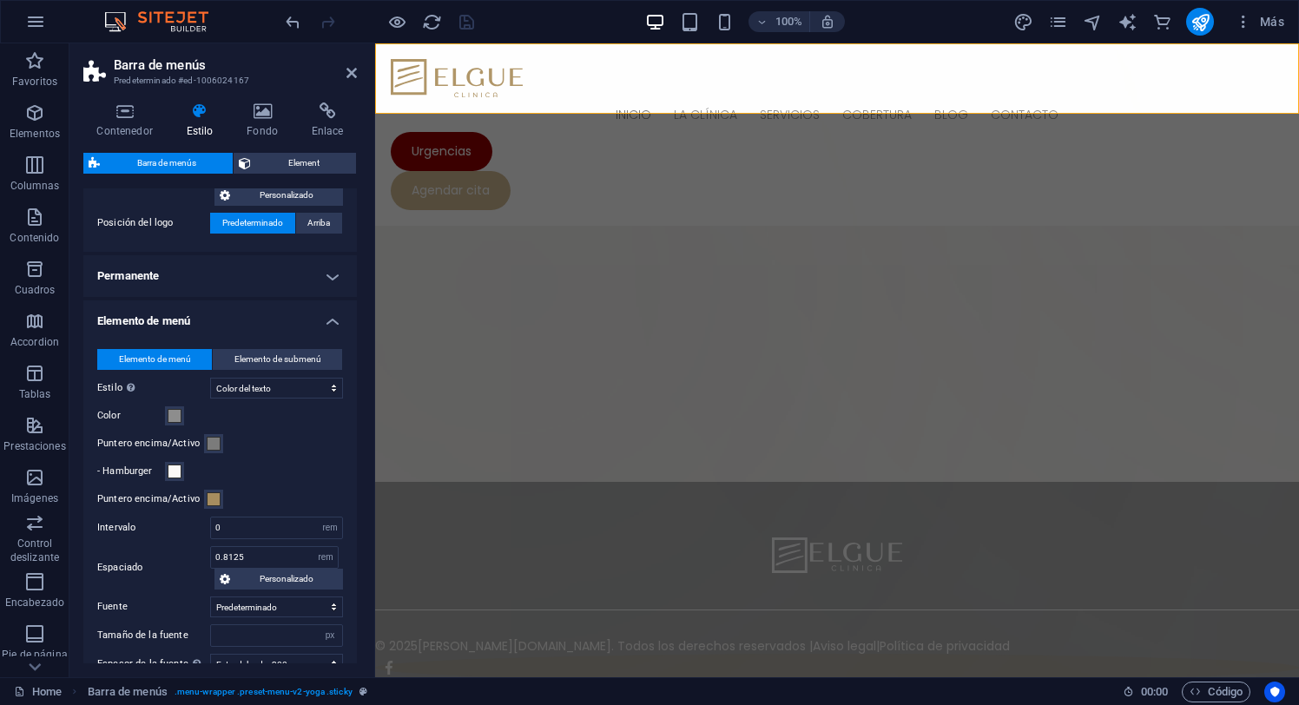
scroll to position [430, 0]
click at [269, 356] on span "Elemento de submenú" at bounding box center [277, 357] width 87 height 21
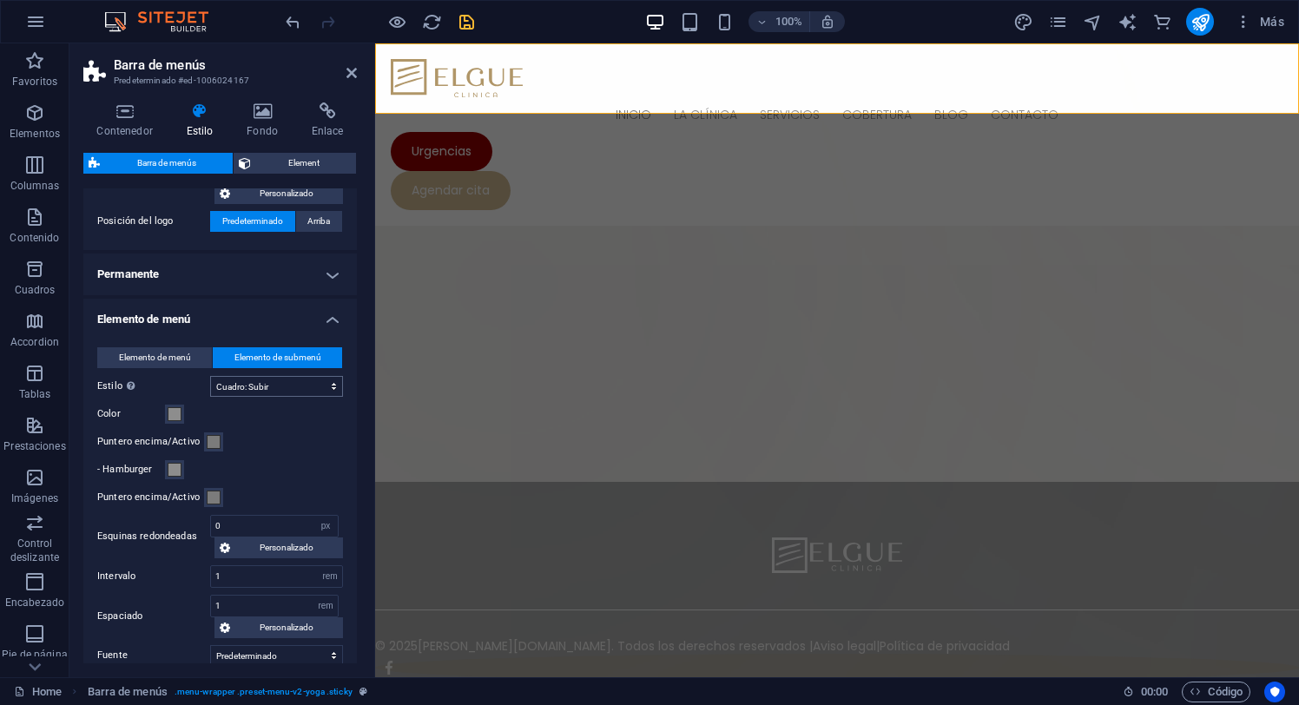
select select
click at [326, 381] on select "Sin formato Color del texto Cuadro: Atenuar Cuadro: Voltear verticalmente Cuadr…" at bounding box center [276, 386] width 133 height 21
select select "hover_box_fade"
click at [210, 376] on select "Sin formato Color del texto Cuadro: Atenuar Cuadro: Voltear verticalmente Cuadr…" at bounding box center [276, 386] width 133 height 21
select select
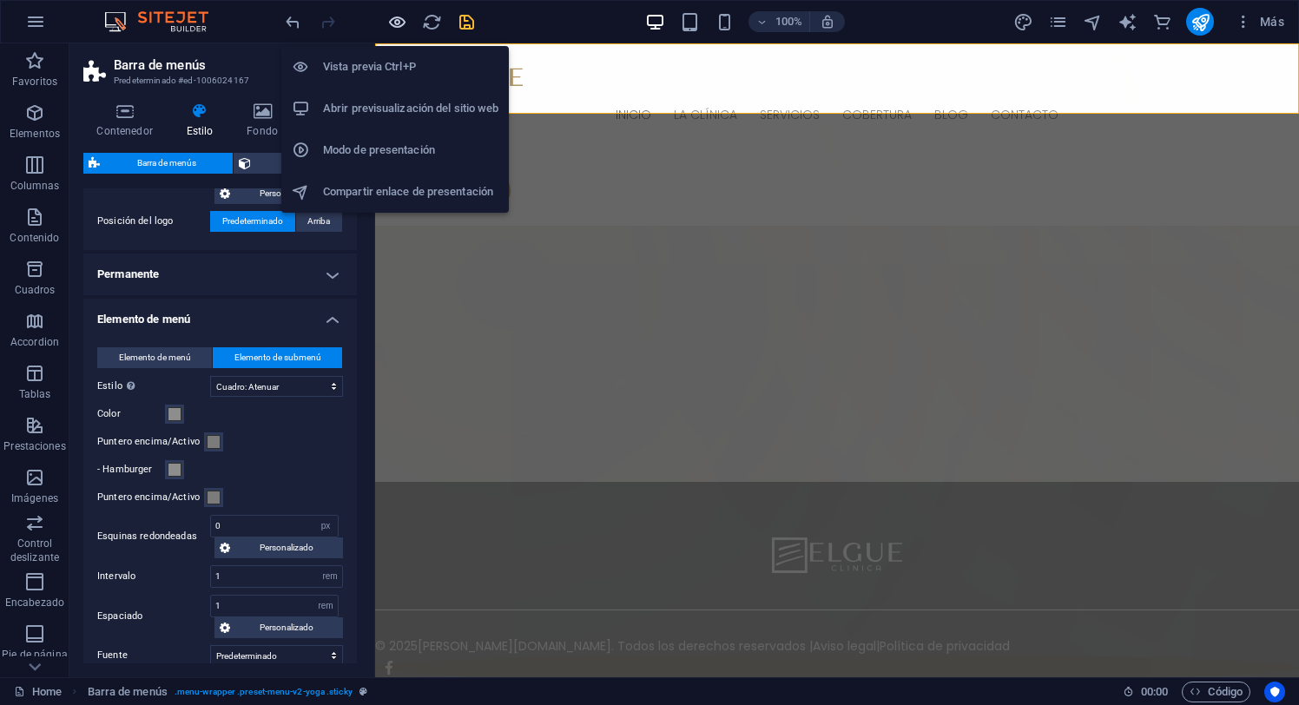
click at [398, 16] on icon "button" at bounding box center [397, 22] width 20 height 20
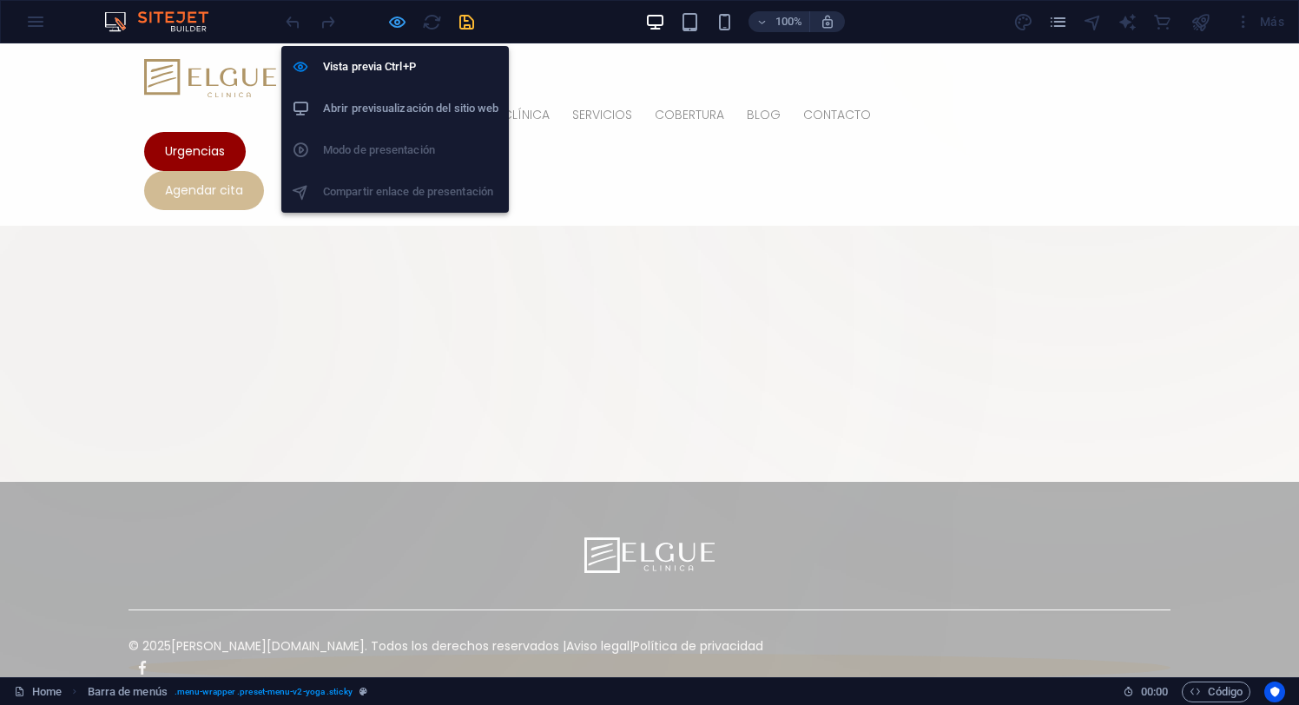
click at [393, 20] on icon "button" at bounding box center [397, 22] width 20 height 20
select select "px"
select select "hover_box_fade"
select select "px"
select select "rem"
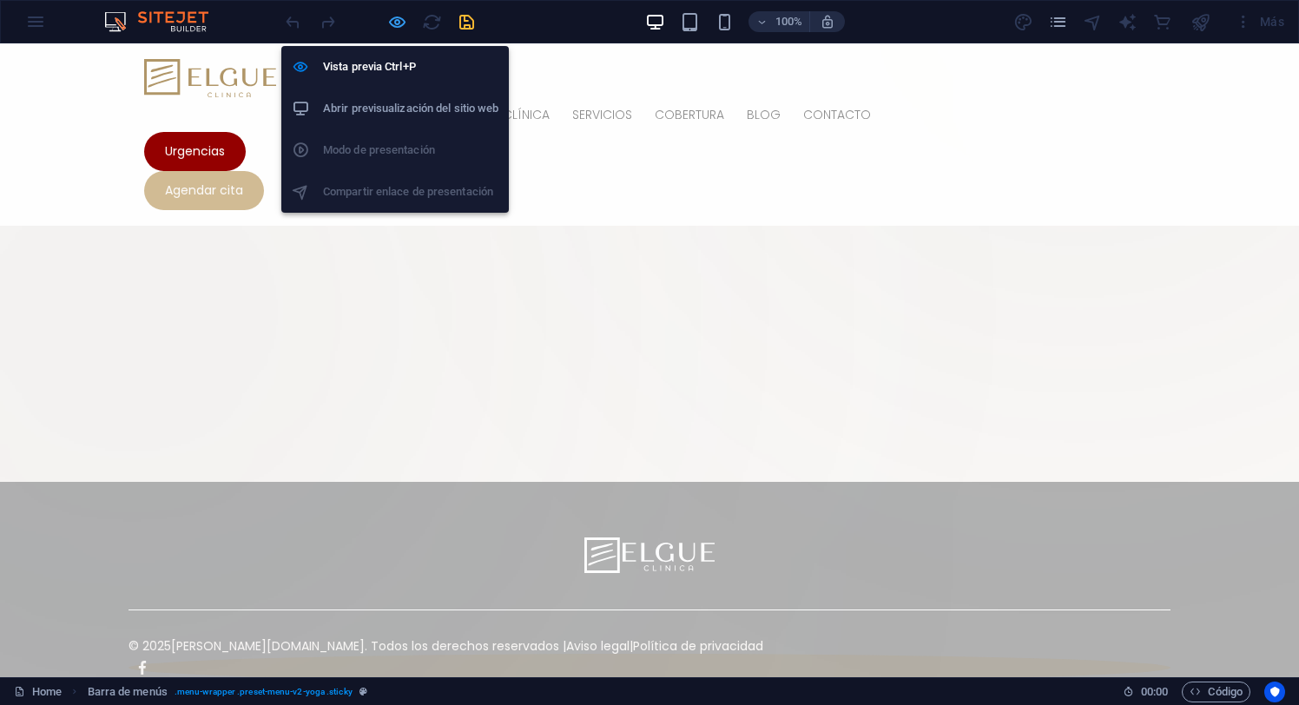
select select "rem"
select select
select select "px"
select select "rem"
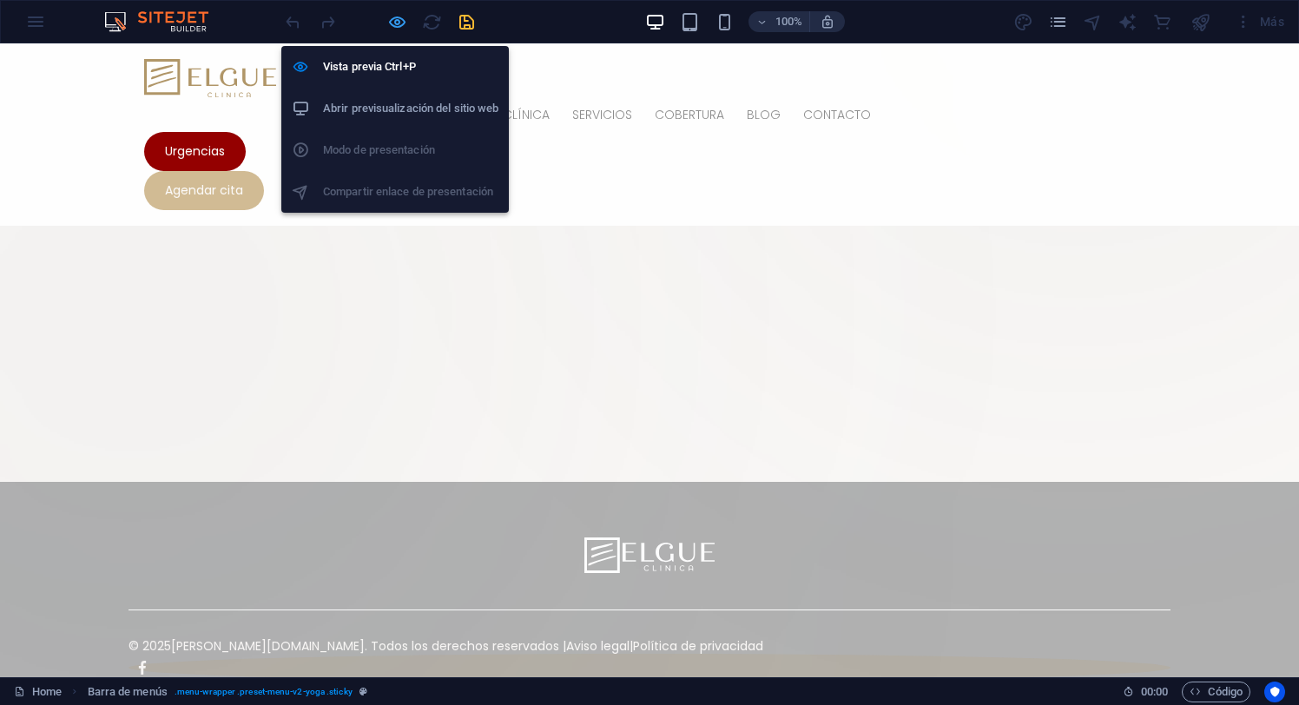
select select "px"
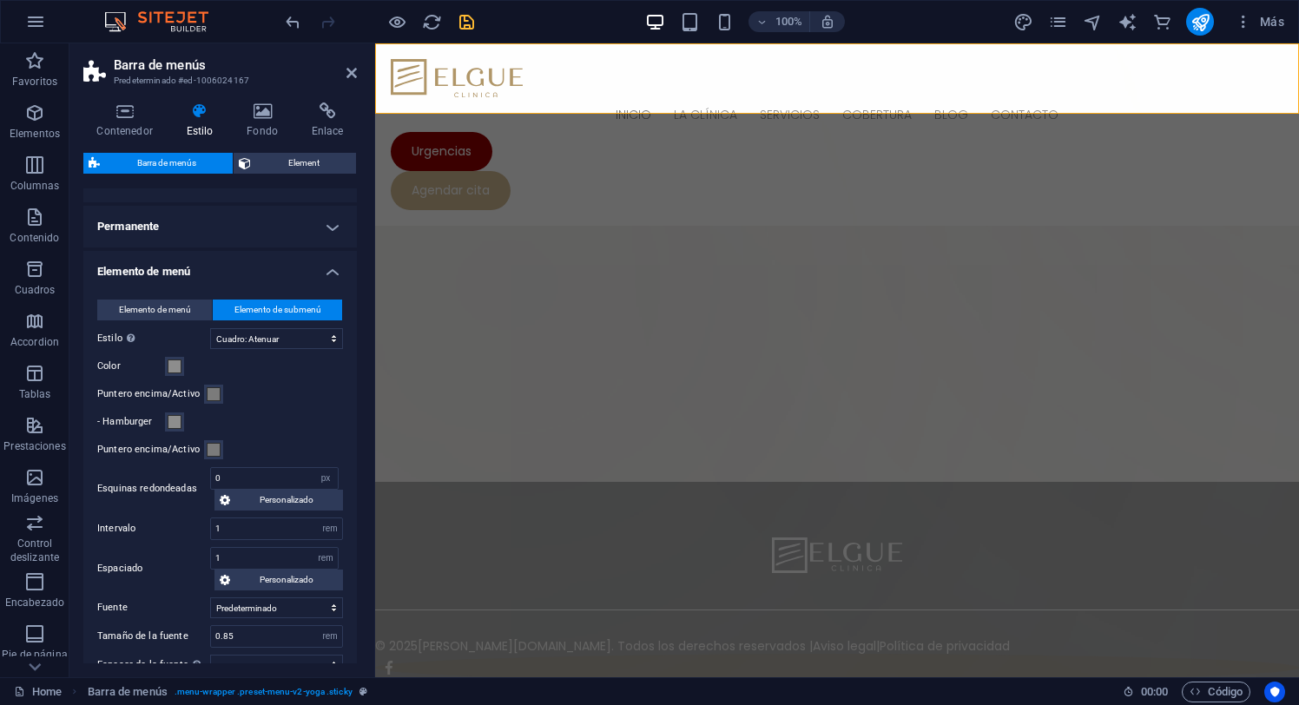
scroll to position [492, 0]
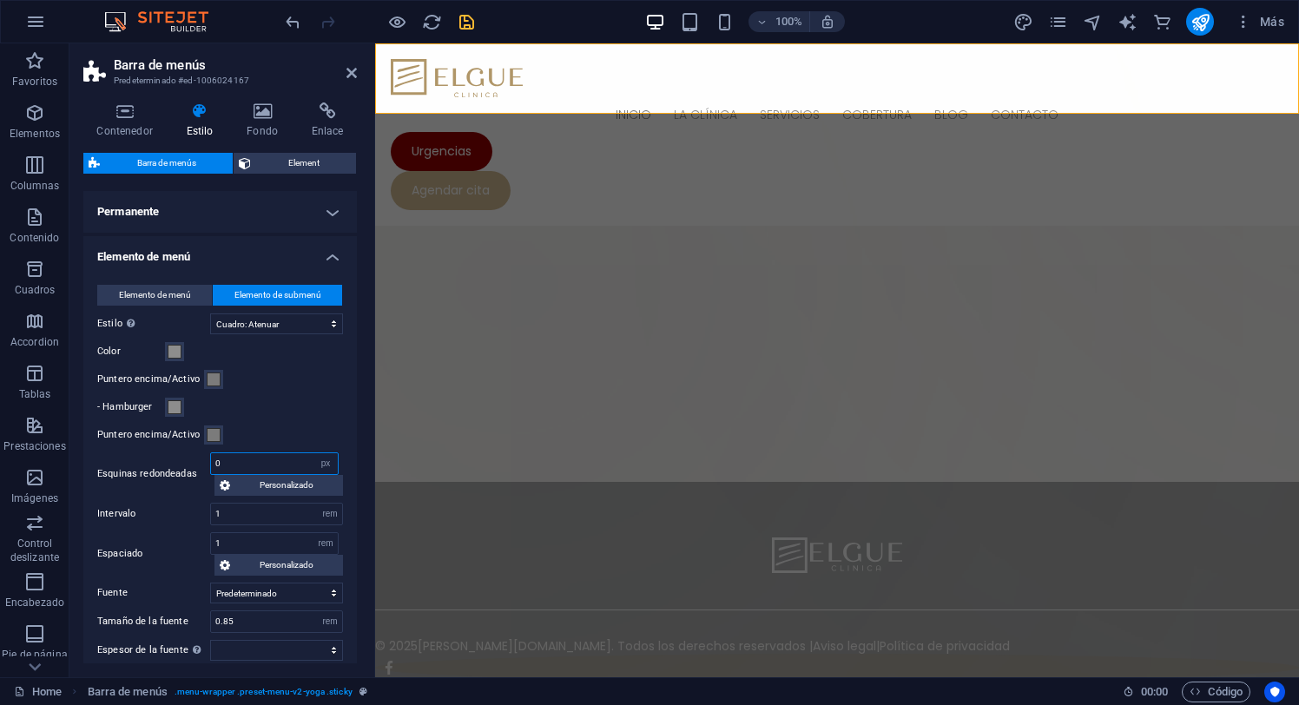
click at [275, 463] on input "0" at bounding box center [274, 463] width 127 height 21
type input "20"
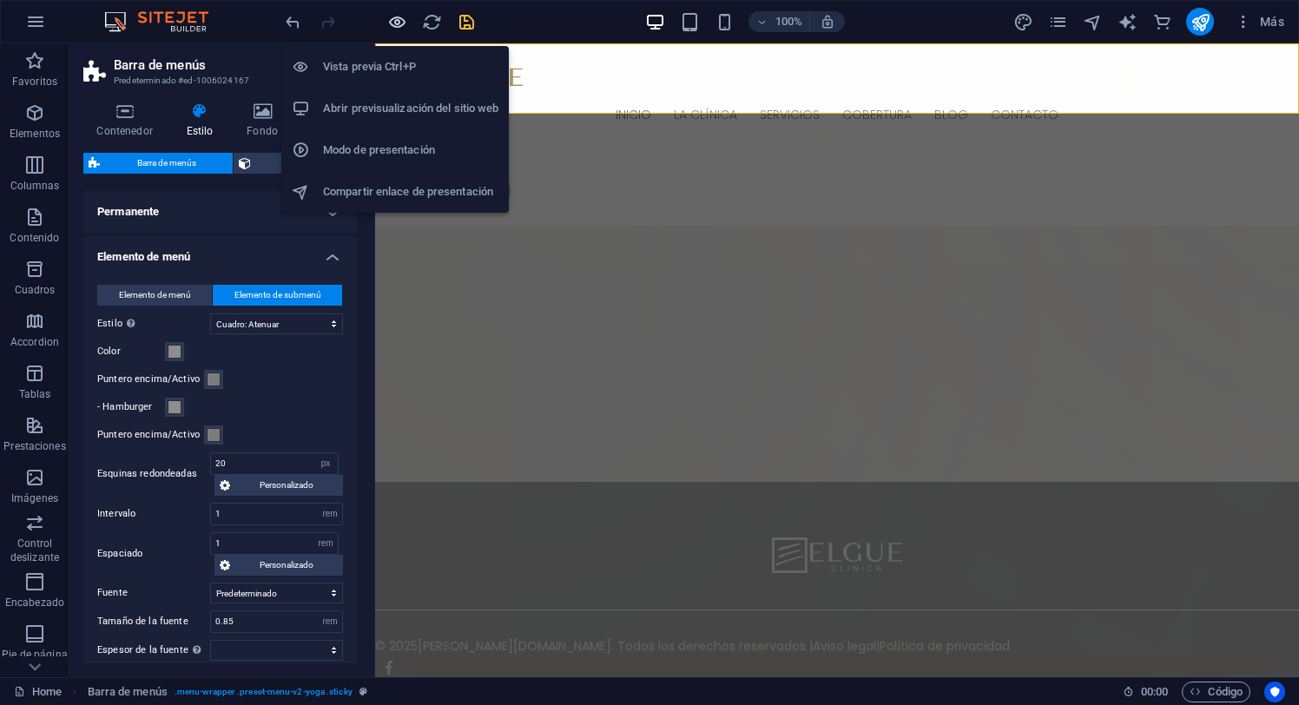
click at [393, 23] on icon "button" at bounding box center [397, 22] width 20 height 20
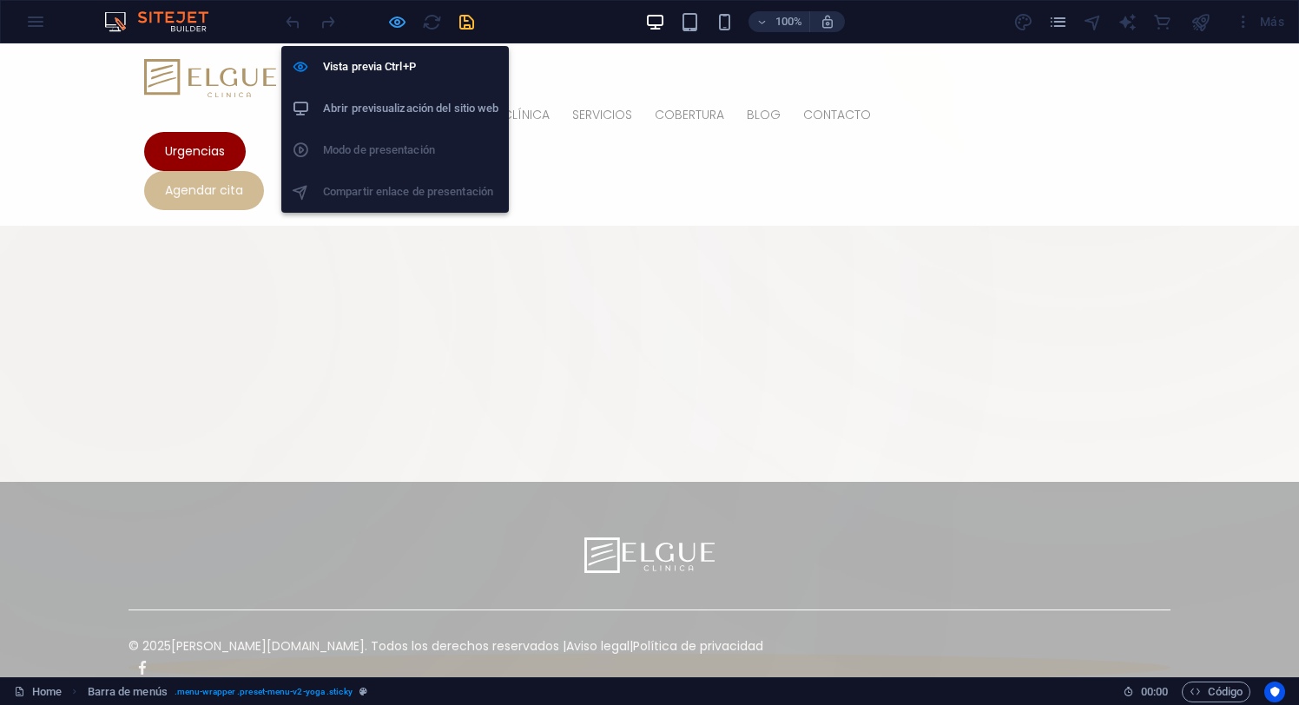
click at [399, 17] on icon "button" at bounding box center [397, 22] width 20 height 20
select select "px"
select select "hover_box_fade"
select select "px"
select select "rem"
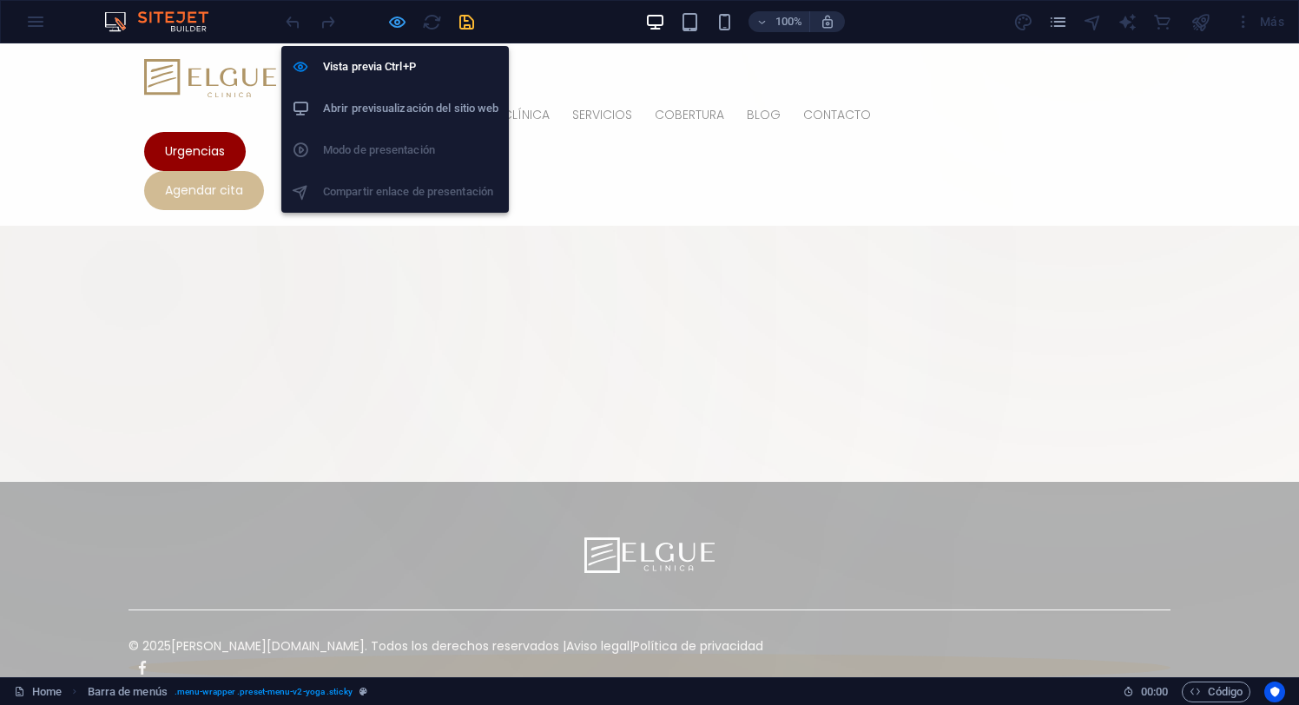
select select "rem"
select select
select select "px"
select select "rem"
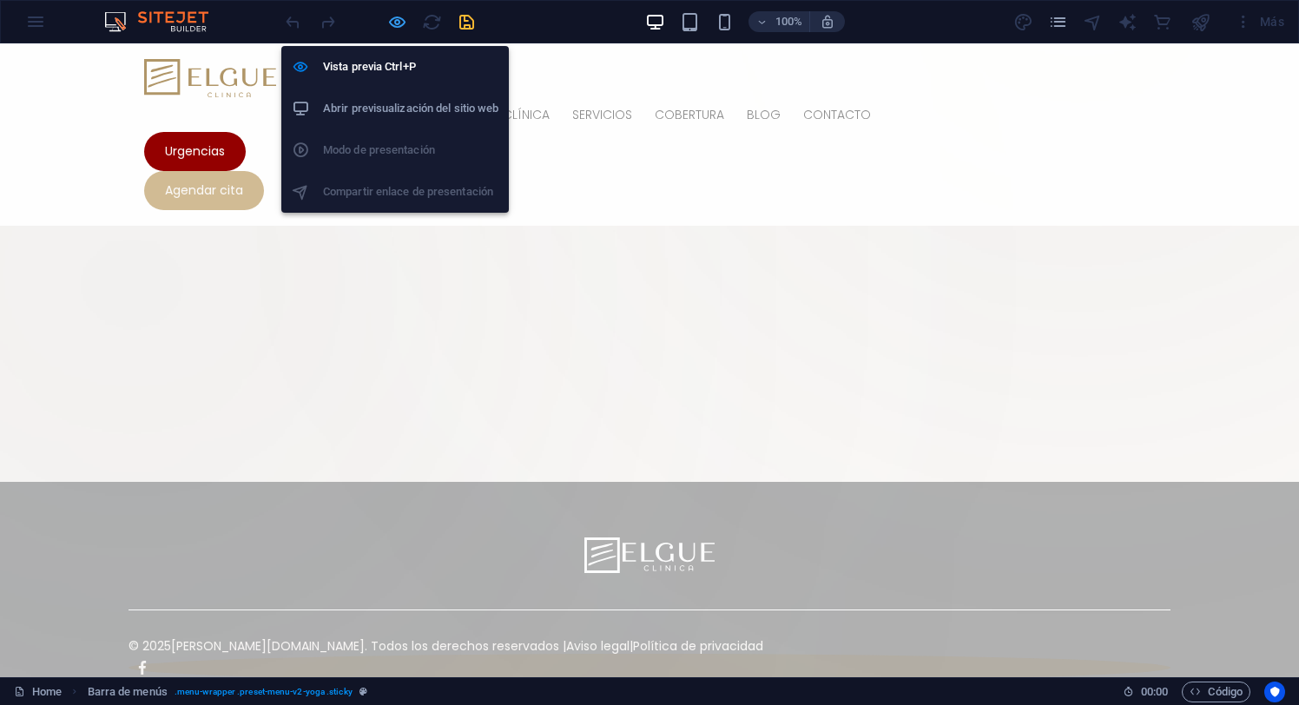
select select "px"
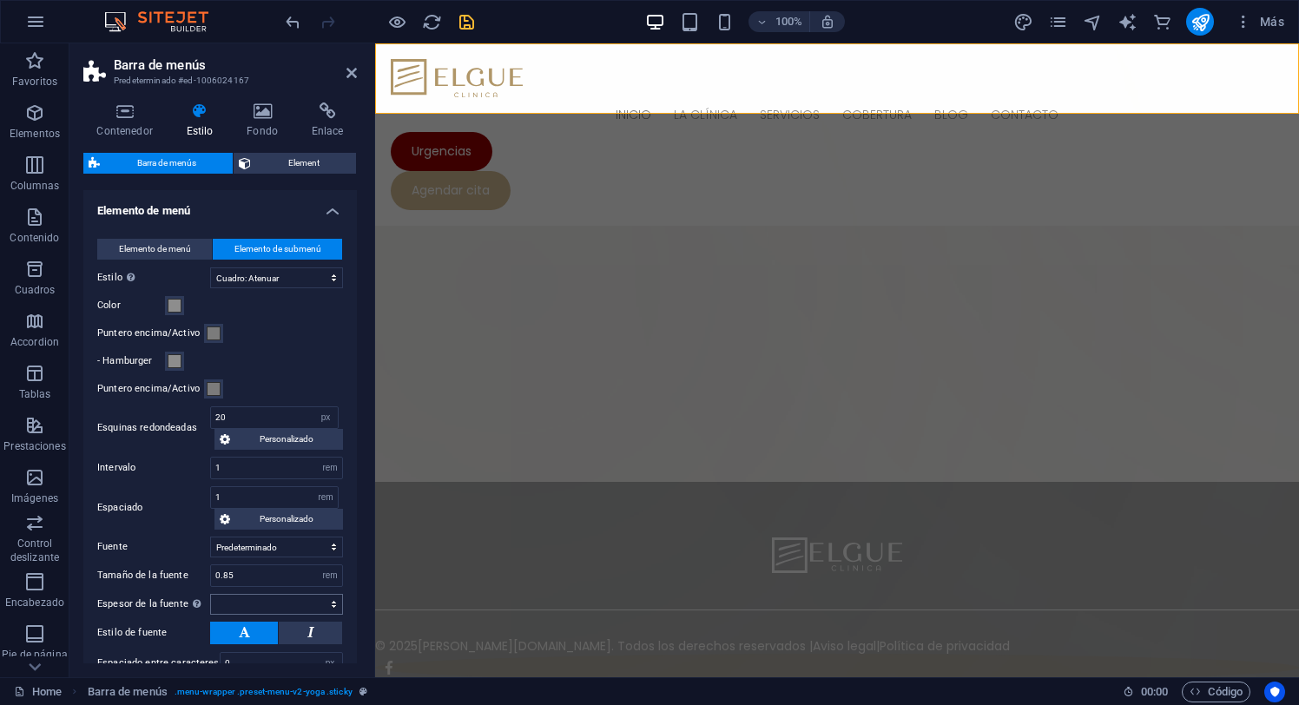
scroll to position [537, 0]
click at [245, 415] on input "20" at bounding box center [274, 419] width 127 height 21
type input "0"
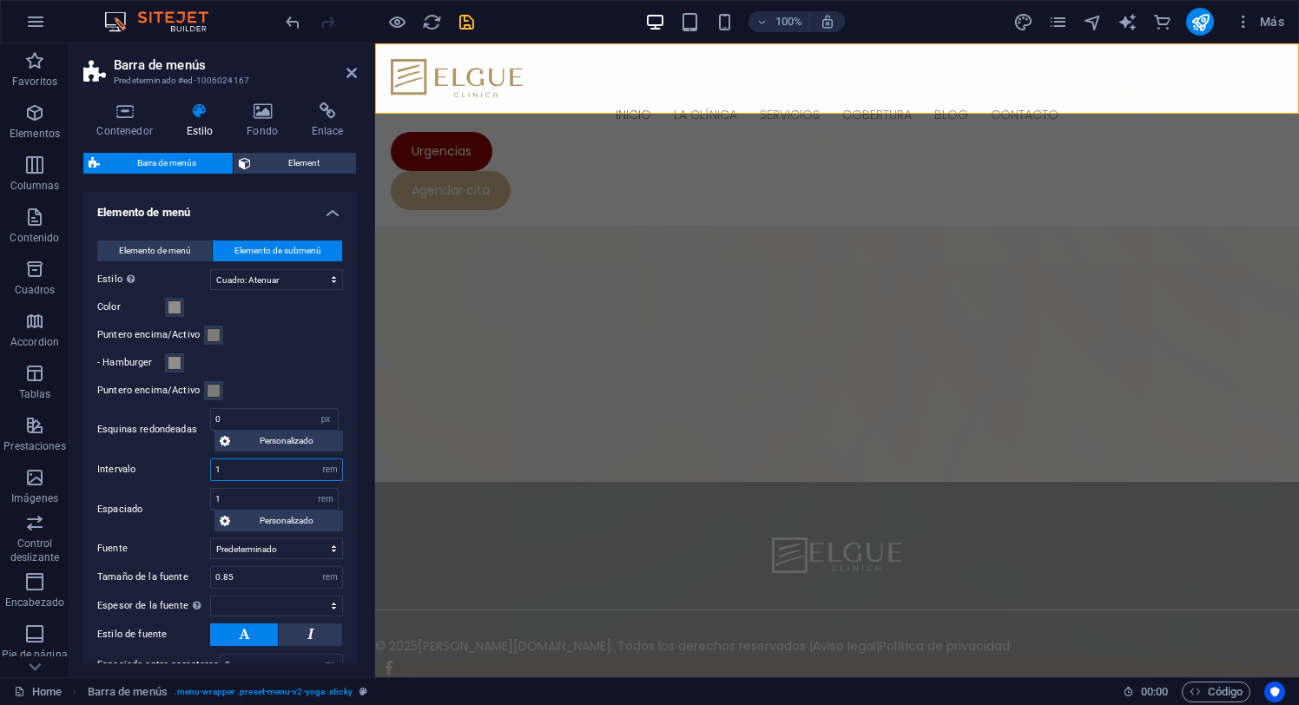
click at [248, 468] on input "1" at bounding box center [276, 469] width 131 height 21
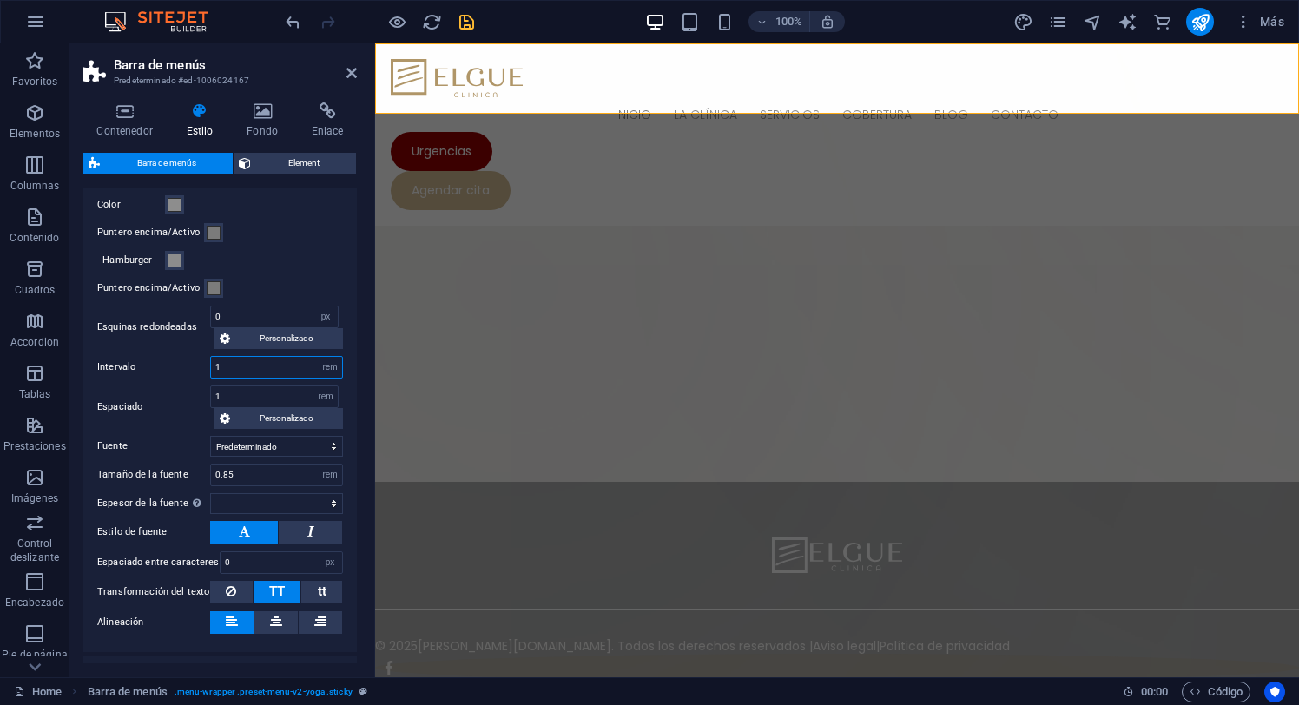
scroll to position [646, 0]
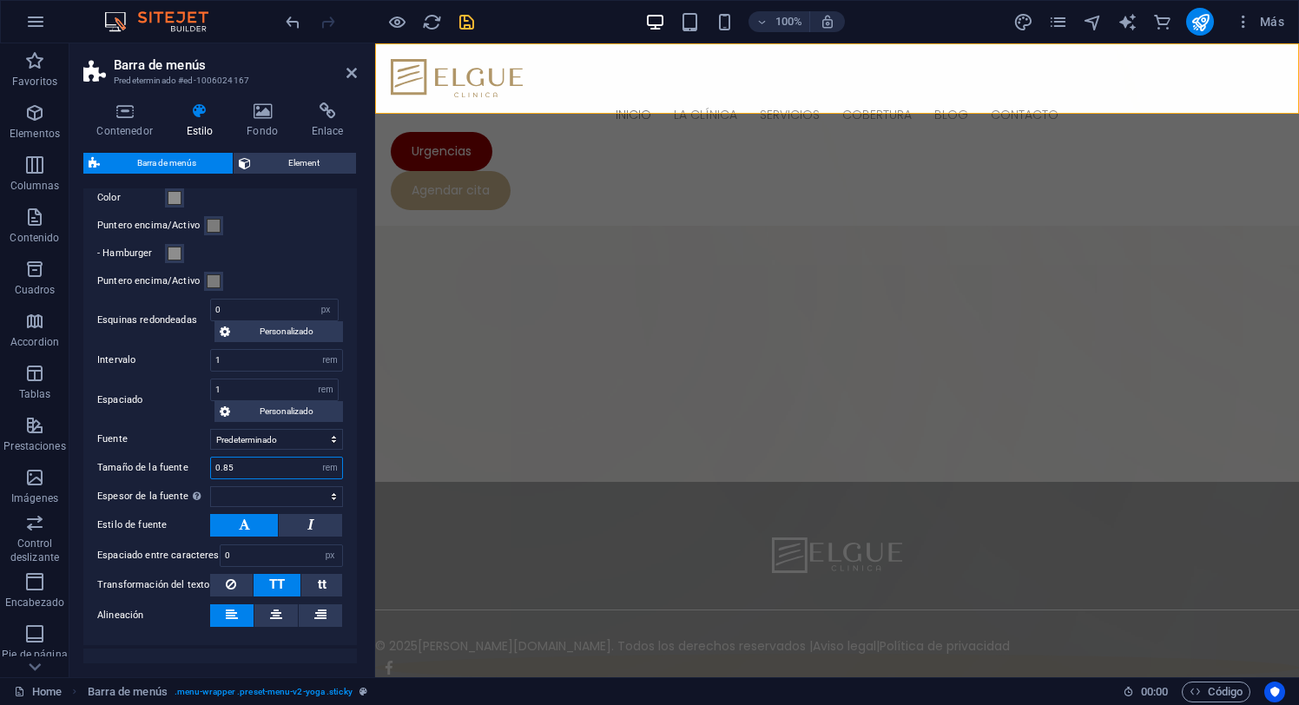
click at [247, 471] on input "0.85" at bounding box center [276, 468] width 131 height 21
select select
type input "0.6"
select select
type input "0.6"
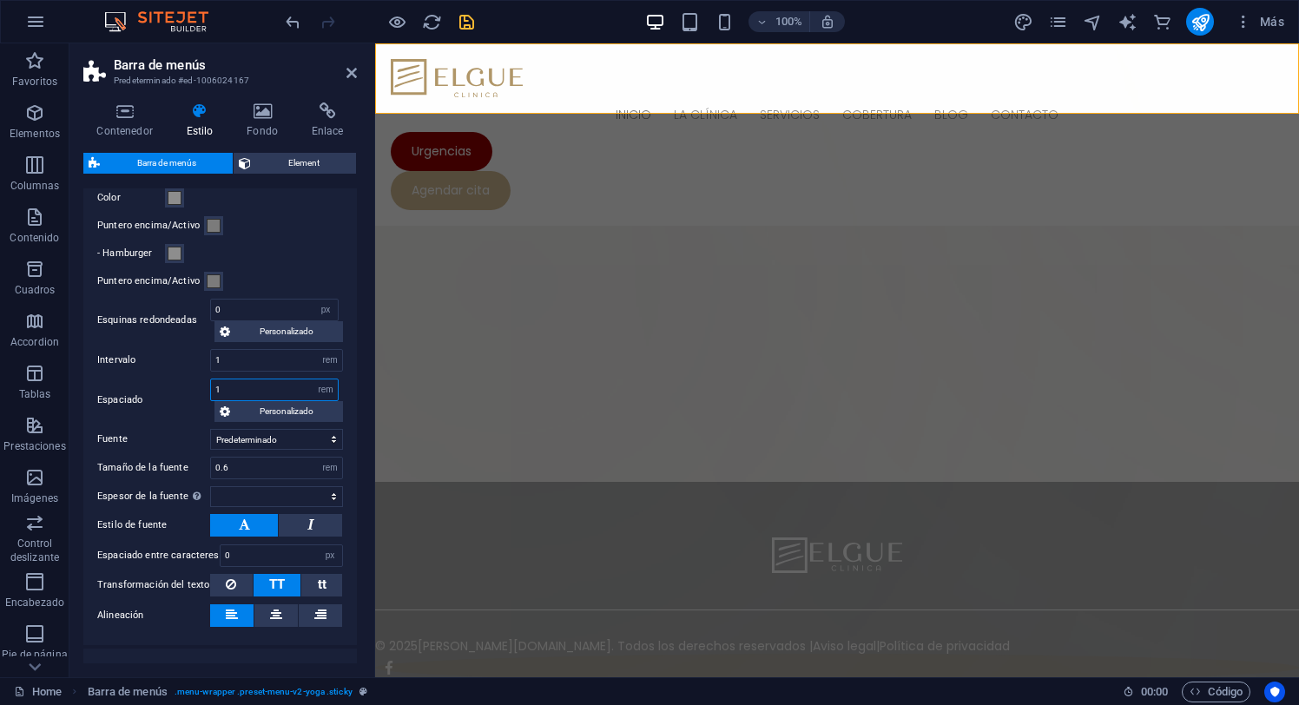
click at [241, 383] on input "1" at bounding box center [274, 389] width 127 height 21
click at [247, 525] on icon at bounding box center [244, 524] width 11 height 21
click at [244, 526] on icon at bounding box center [244, 524] width 11 height 21
click at [239, 526] on icon at bounding box center [244, 524] width 11 height 21
click at [239, 584] on button at bounding box center [231, 585] width 43 height 23
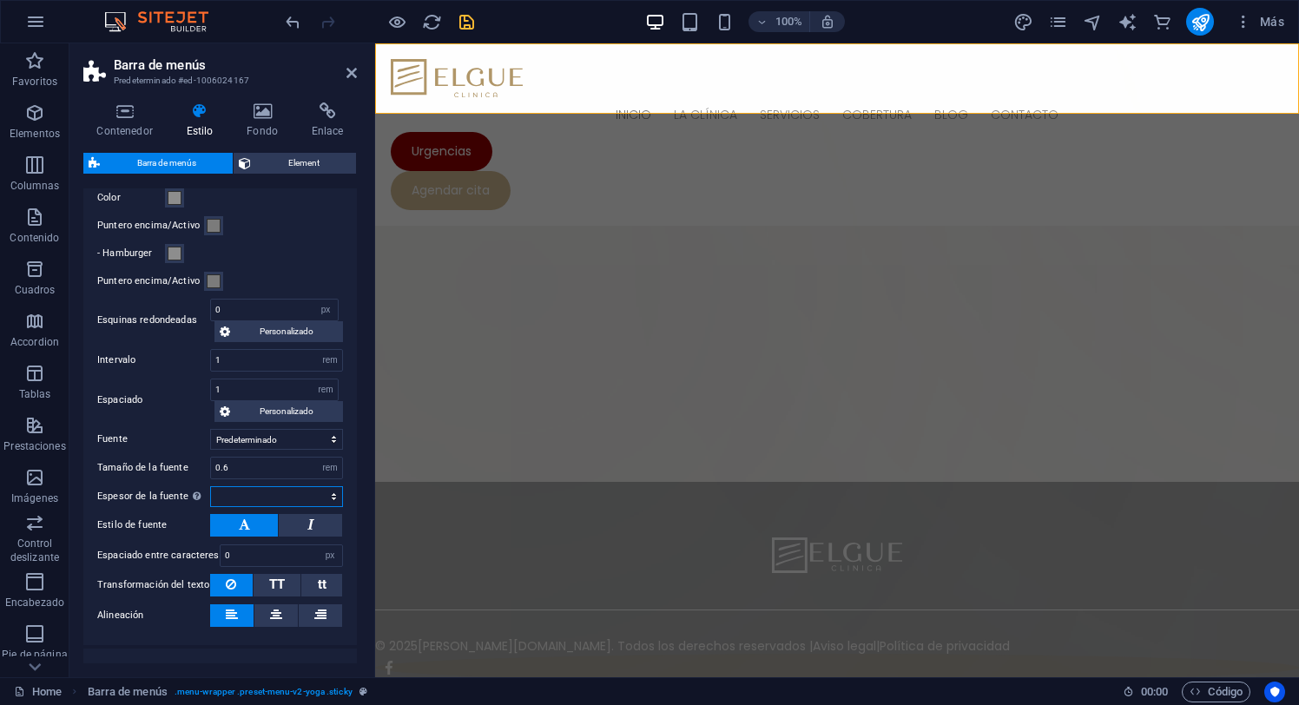
click at [331, 492] on select "Fino, 100 Extra [PERSON_NAME], 200 [PERSON_NAME], 300 Normal, 400 Medio, 500 [D…" at bounding box center [276, 496] width 133 height 21
select select "200"
click at [210, 486] on select "Fino, 100 Extra [PERSON_NAME], 200 [PERSON_NAME], 300 Normal, 400 Medio, 500 [D…" at bounding box center [276, 496] width 133 height 21
click at [248, 522] on button at bounding box center [244, 525] width 68 height 23
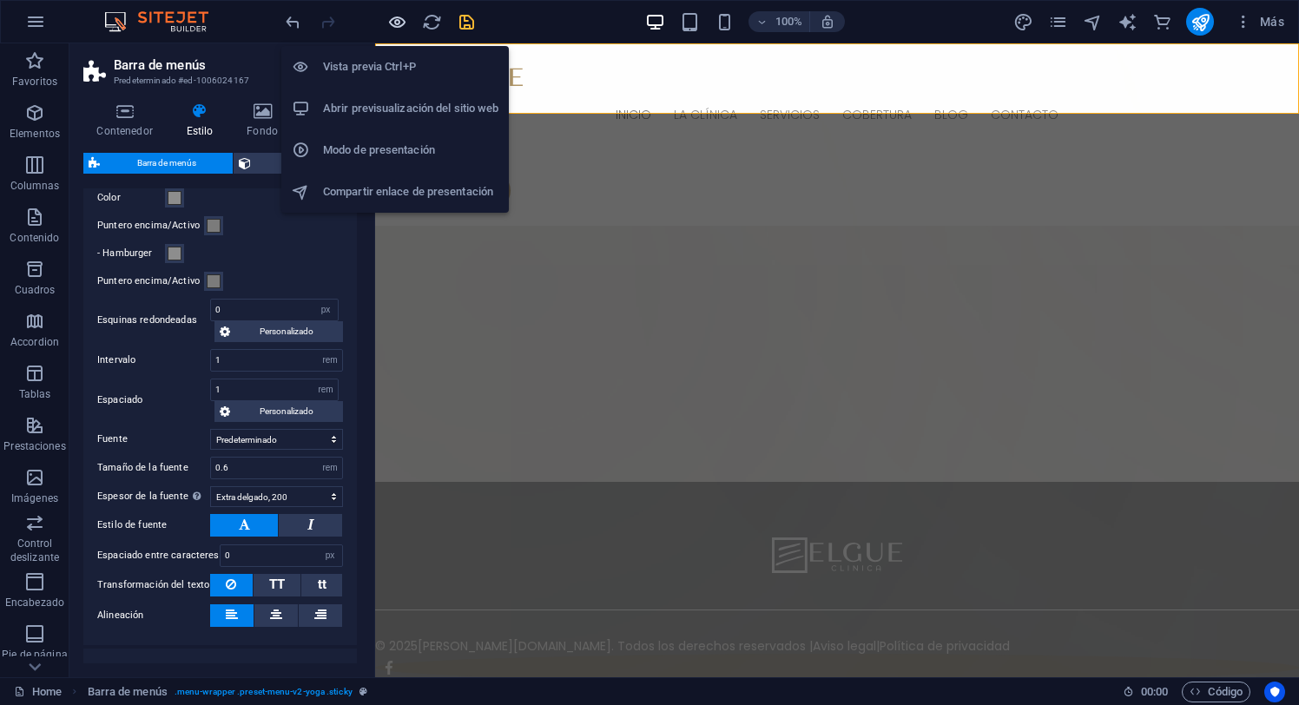
click at [397, 18] on icon "button" at bounding box center [397, 22] width 20 height 20
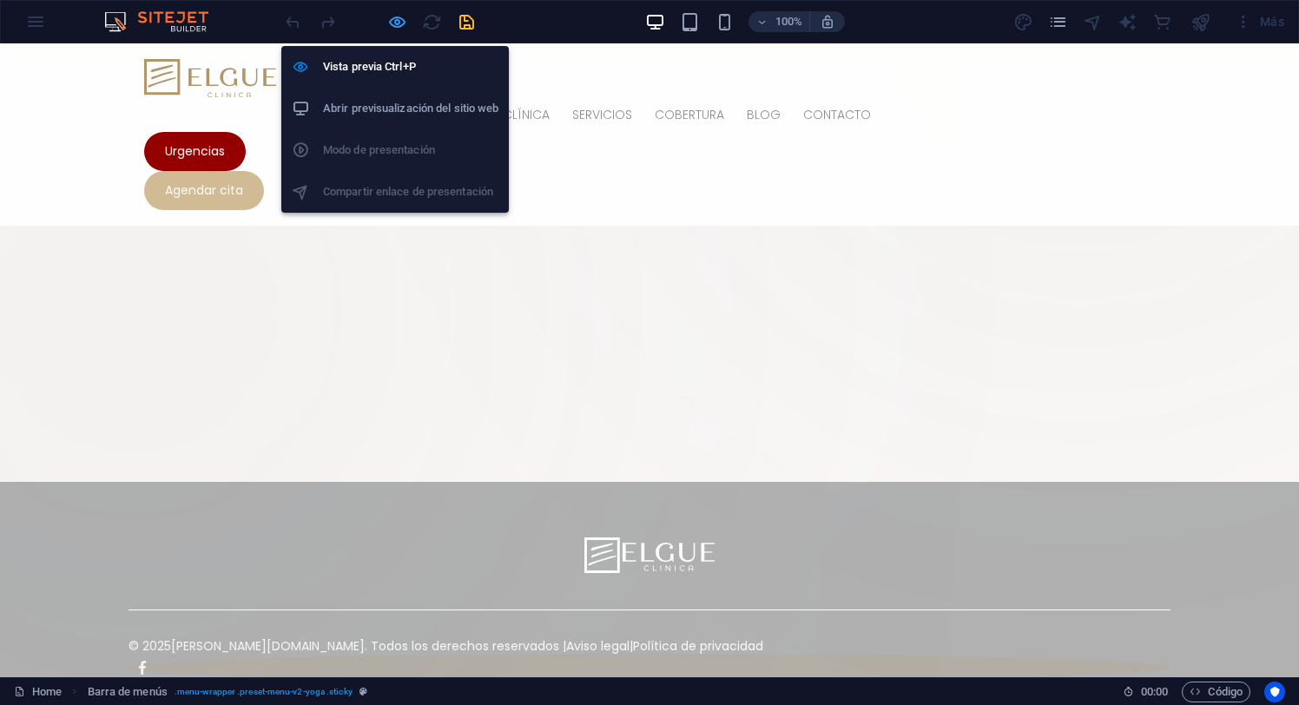
click at [399, 17] on icon "button" at bounding box center [397, 22] width 20 height 20
select select "px"
select select "hover_box_fade"
select select "px"
select select "rem"
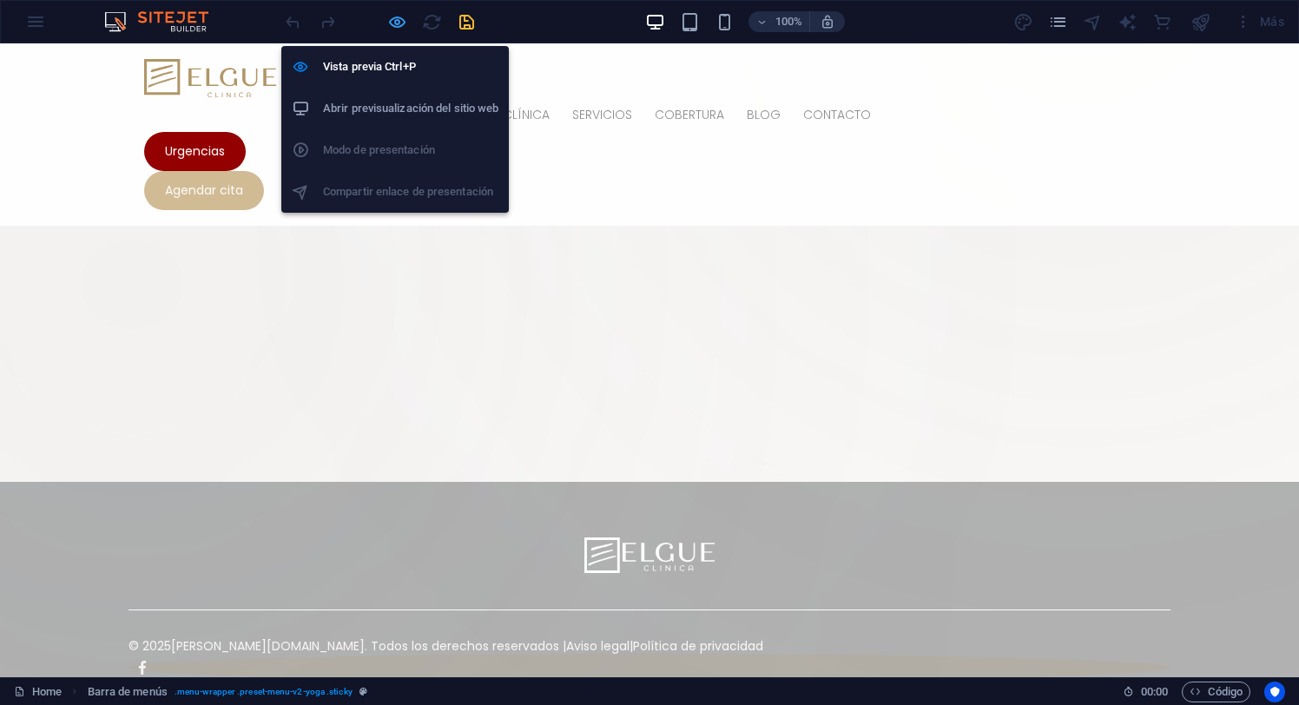
select select "rem"
select select "200"
select select "px"
select select "rem"
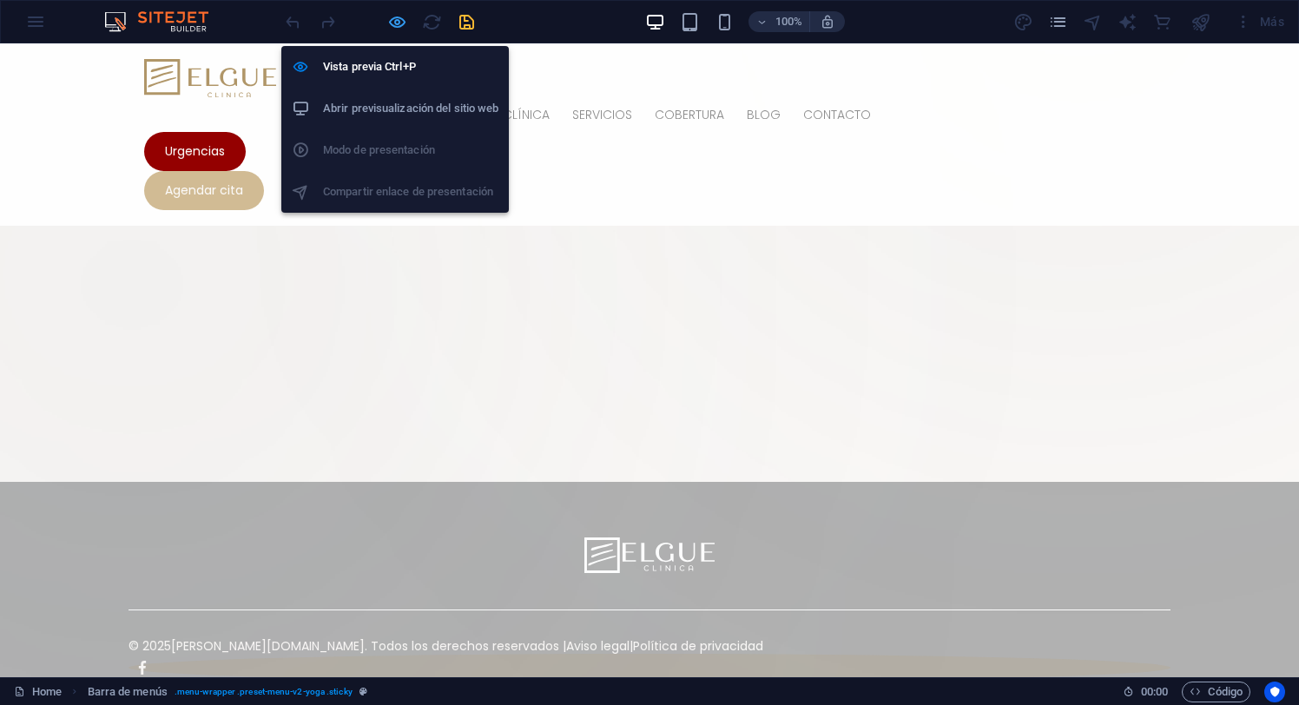
select select "px"
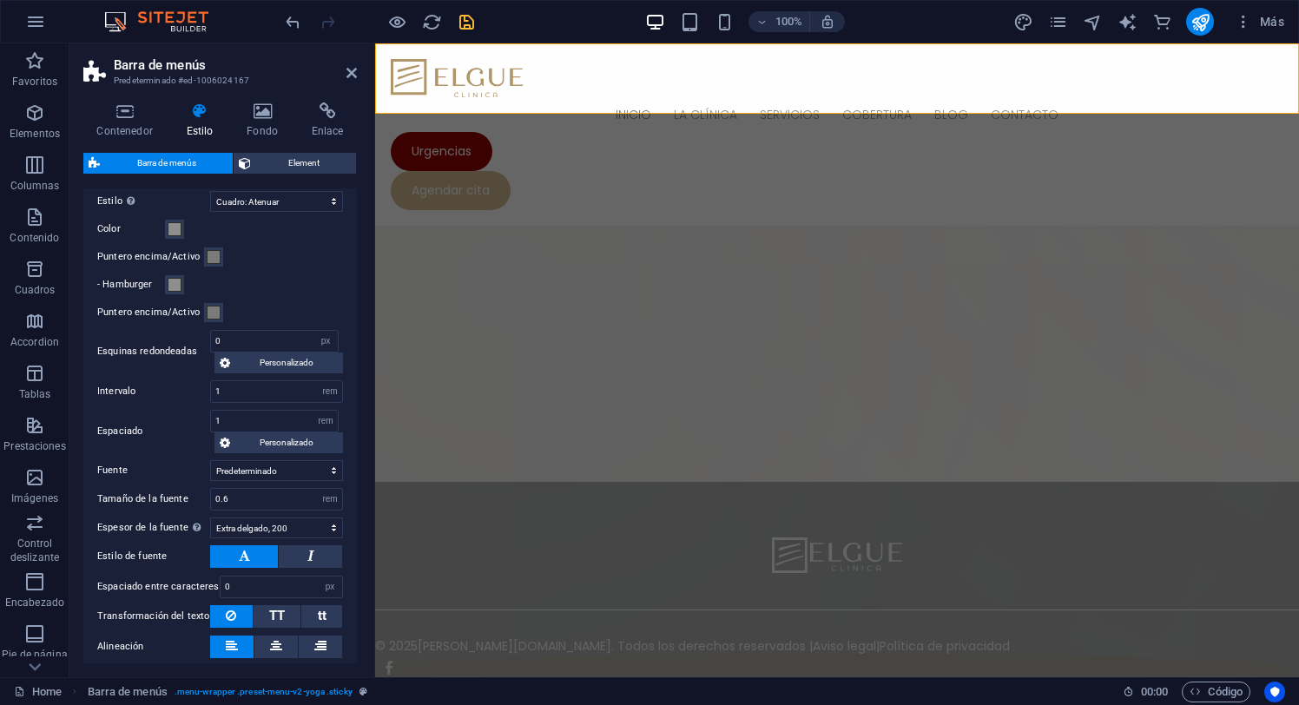
scroll to position [624, 0]
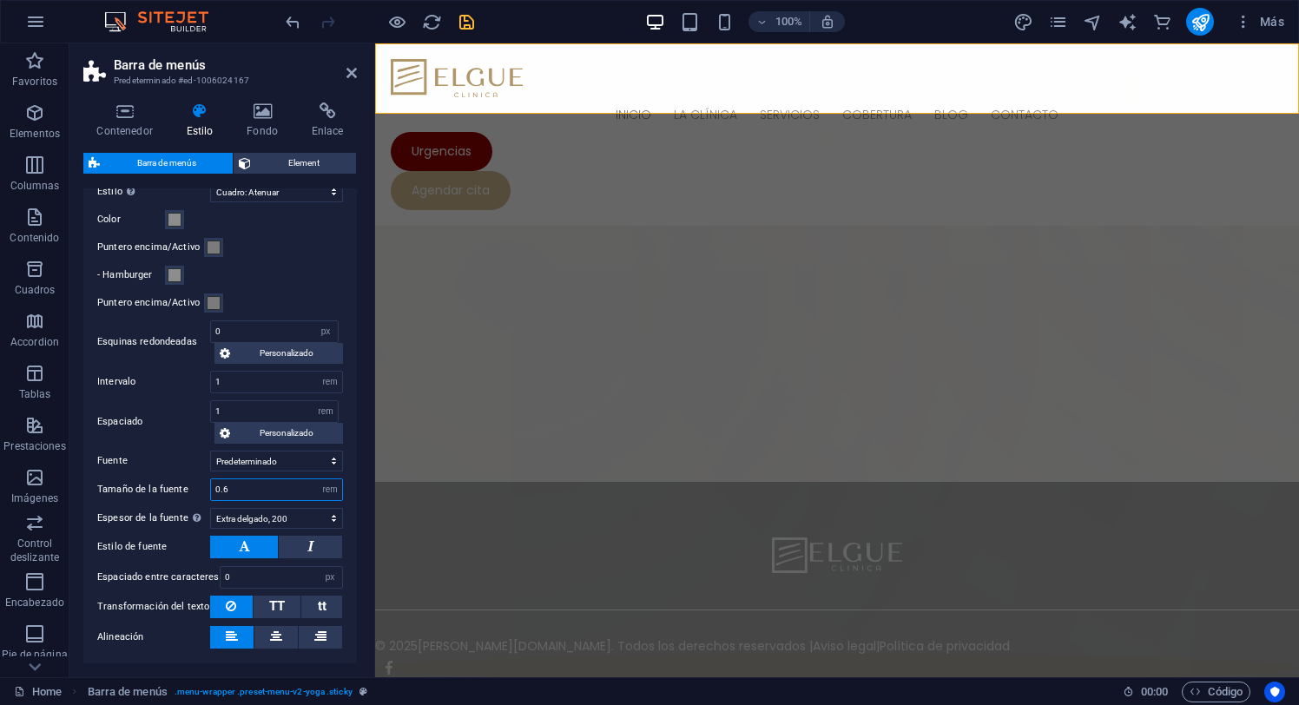
click at [242, 486] on input "0.6" at bounding box center [276, 489] width 131 height 21
type input "0.8"
click at [319, 458] on select "Predeterminado Cabeceras" at bounding box center [276, 461] width 133 height 21
click at [330, 517] on select "Fino, 100 Extra [PERSON_NAME], 200 [PERSON_NAME], 300 Normal, 400 Medio, 500 [D…" at bounding box center [276, 518] width 133 height 21
select select "100"
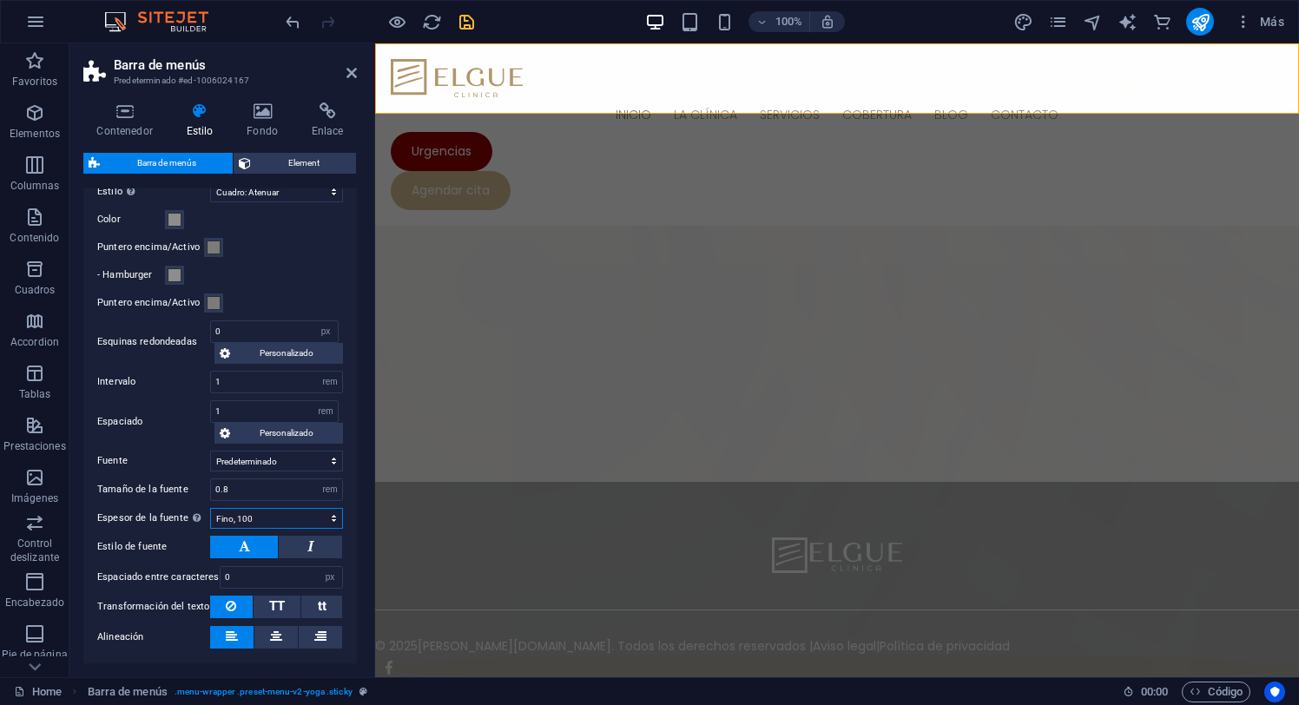
click at [210, 508] on select "Fino, 100 Extra [PERSON_NAME], 200 [PERSON_NAME], 300 Normal, 400 Medio, 500 [D…" at bounding box center [276, 518] width 133 height 21
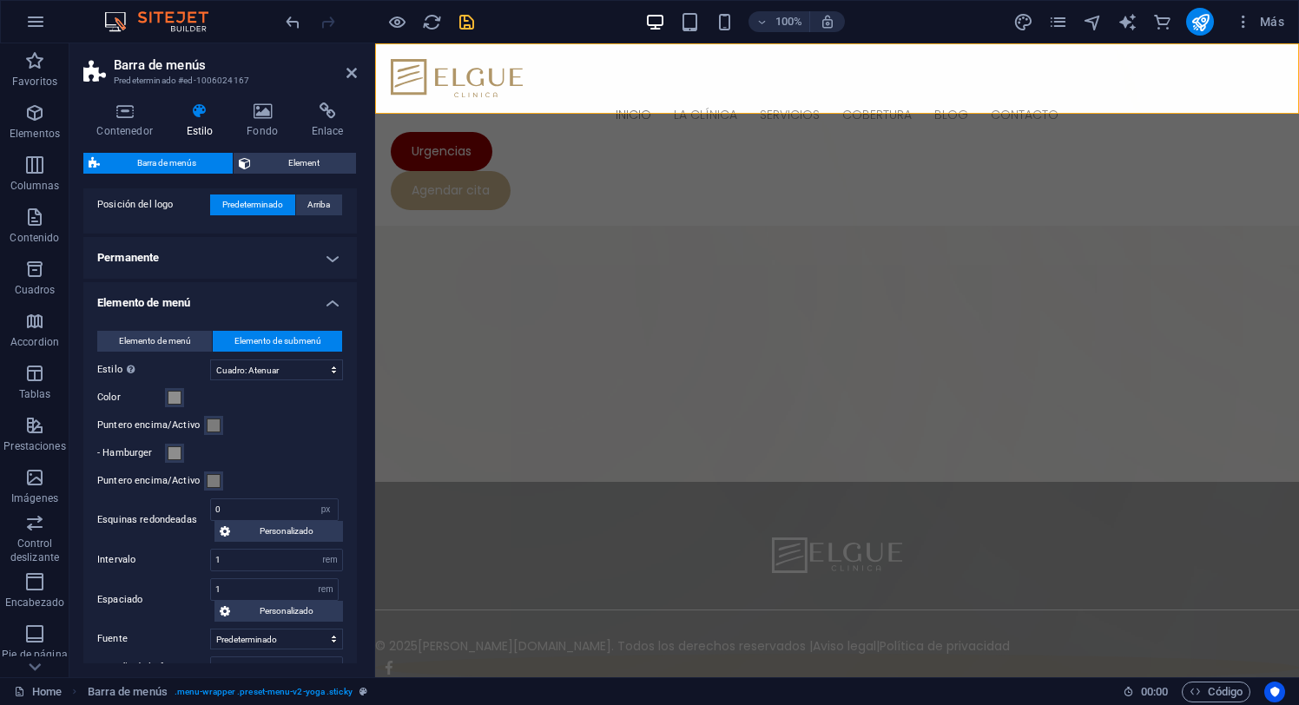
scroll to position [442, 0]
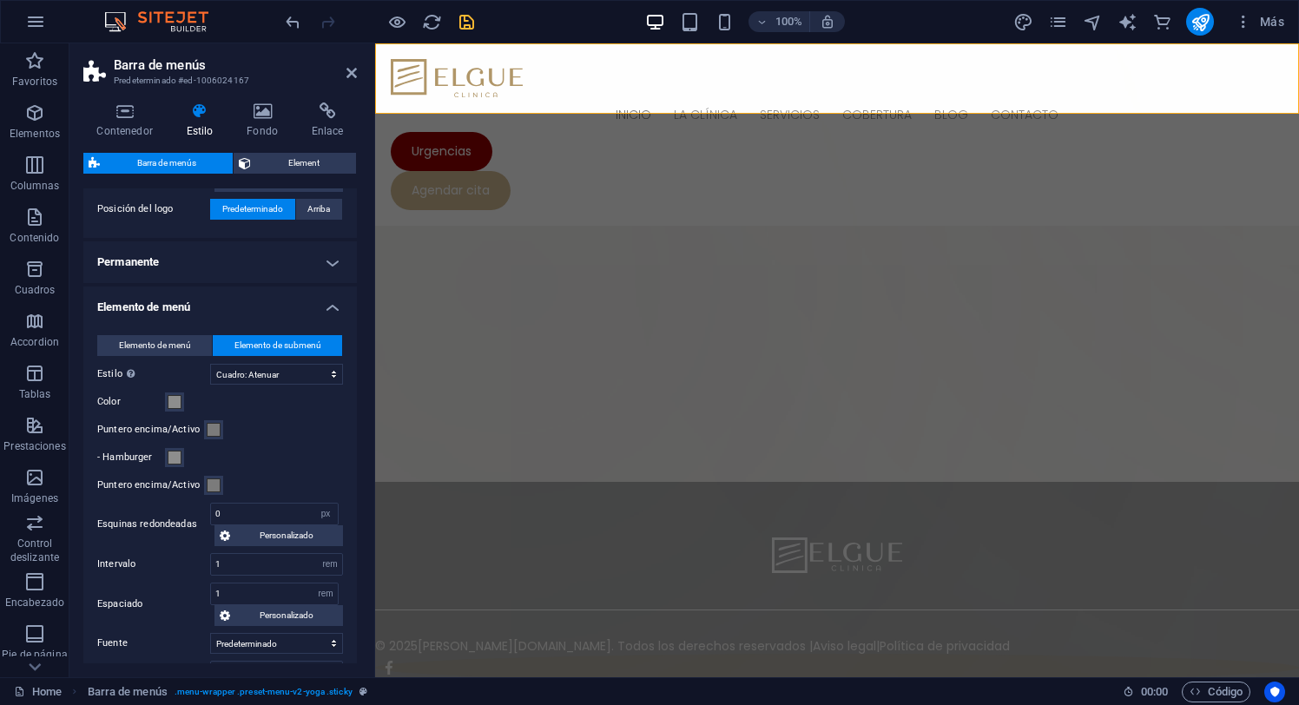
click at [327, 263] on h4 "Permanente" at bounding box center [220, 262] width 274 height 42
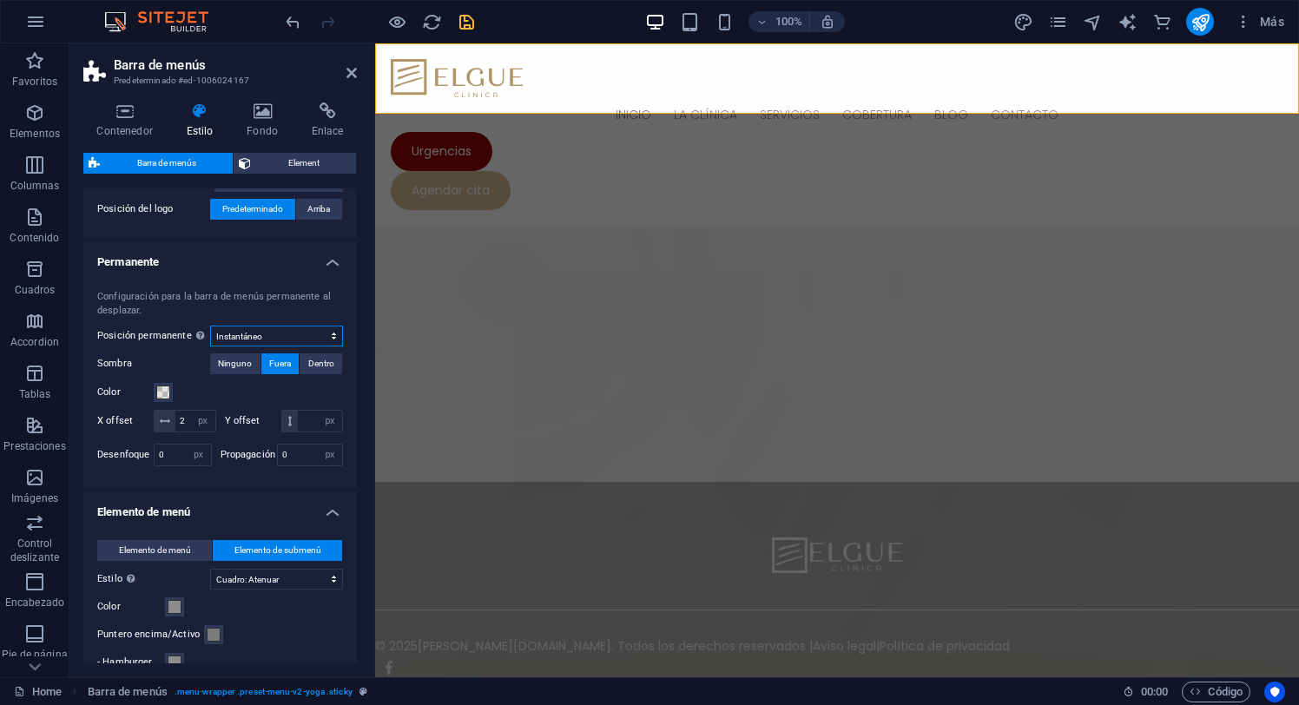
click at [329, 333] on select "Deshabilitado Instantáneo Tras el menú Tras el banner Al desplazarse hacia arri…" at bounding box center [276, 336] width 133 height 21
click at [198, 422] on input "2" at bounding box center [195, 421] width 40 height 21
type input "3"
click at [655, 97] on nav "Inicio La Clínica Consultorios Staff Clínico Galería Servicios Cirugía e Implan…" at bounding box center [837, 114] width 893 height 35
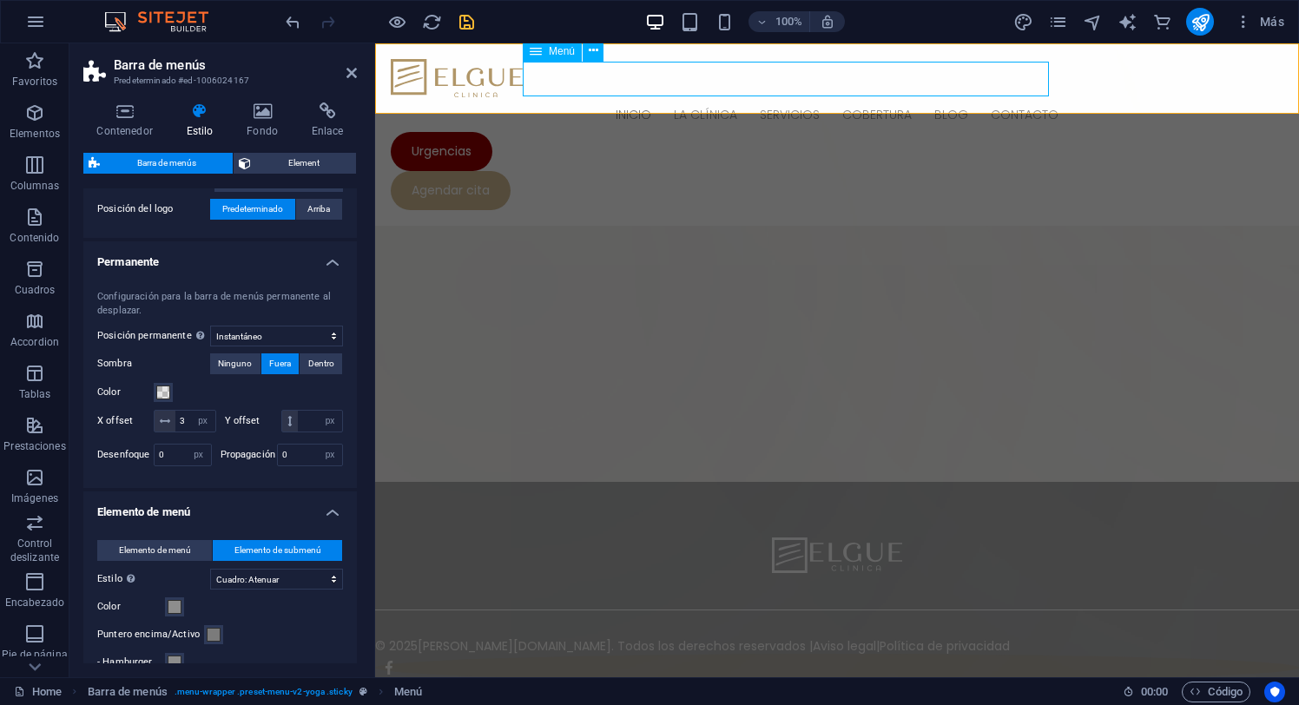
click at [656, 97] on nav "Inicio La Clínica Consultorios Staff Clínico Galería Servicios Cirugía e Implan…" at bounding box center [837, 114] width 893 height 35
click at [658, 97] on nav "Inicio La Clínica Consultorios Staff Clínico Galería Servicios Cirugía e Implan…" at bounding box center [837, 114] width 893 height 35
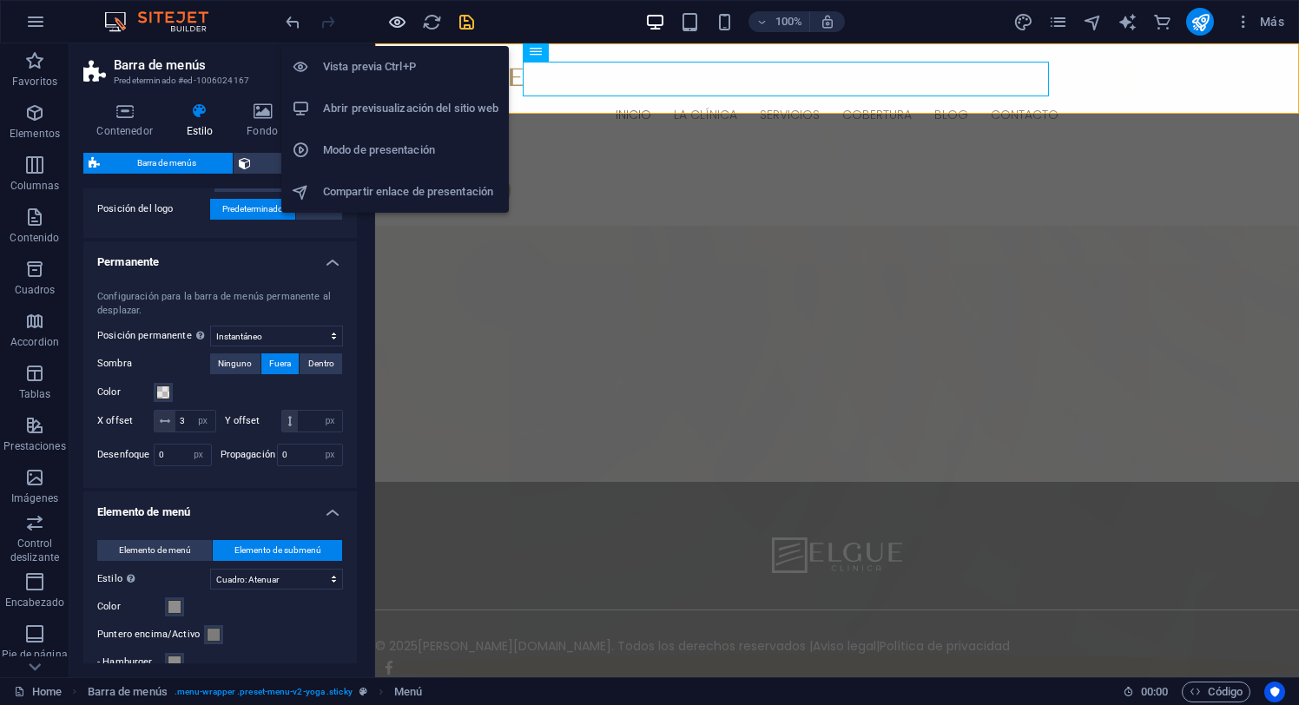
click at [394, 23] on icon "button" at bounding box center [397, 22] width 20 height 20
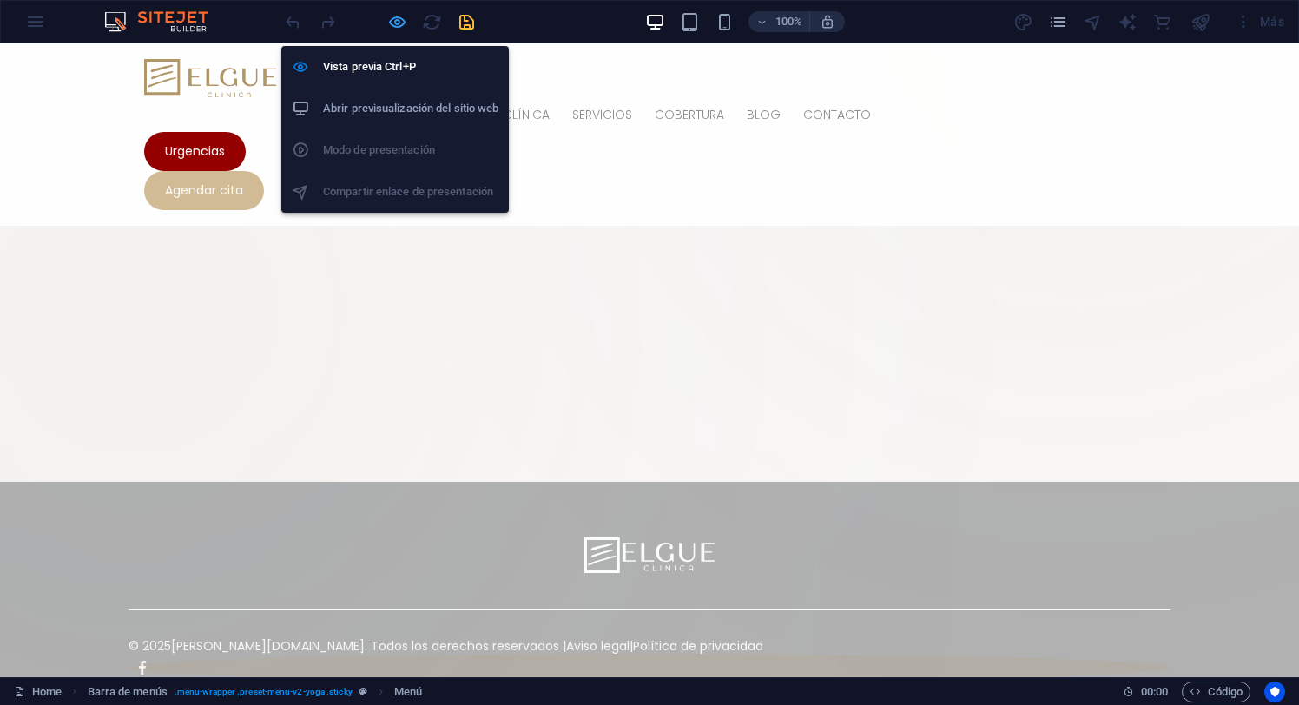
click at [394, 20] on icon "button" at bounding box center [397, 22] width 20 height 20
select select "px"
select select "sticky_instant"
select select "px"
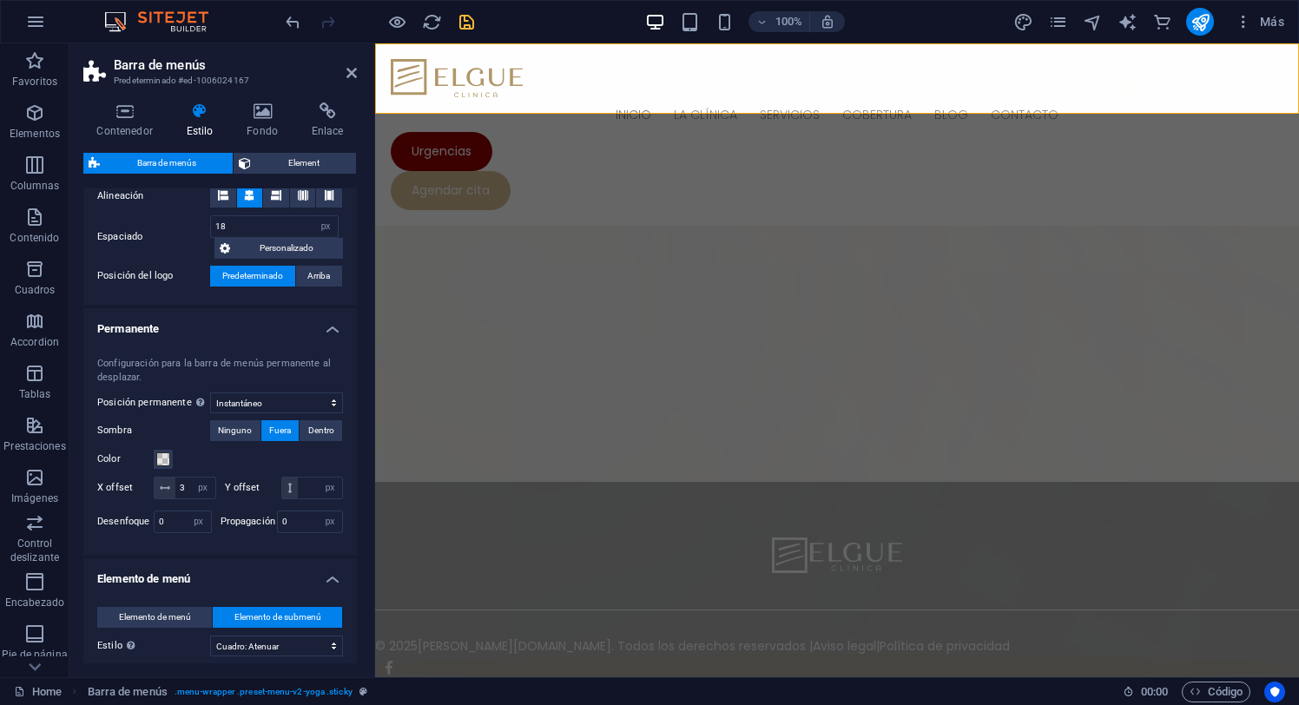
scroll to position [376, 0]
click at [213, 485] on input "3" at bounding box center [195, 487] width 40 height 21
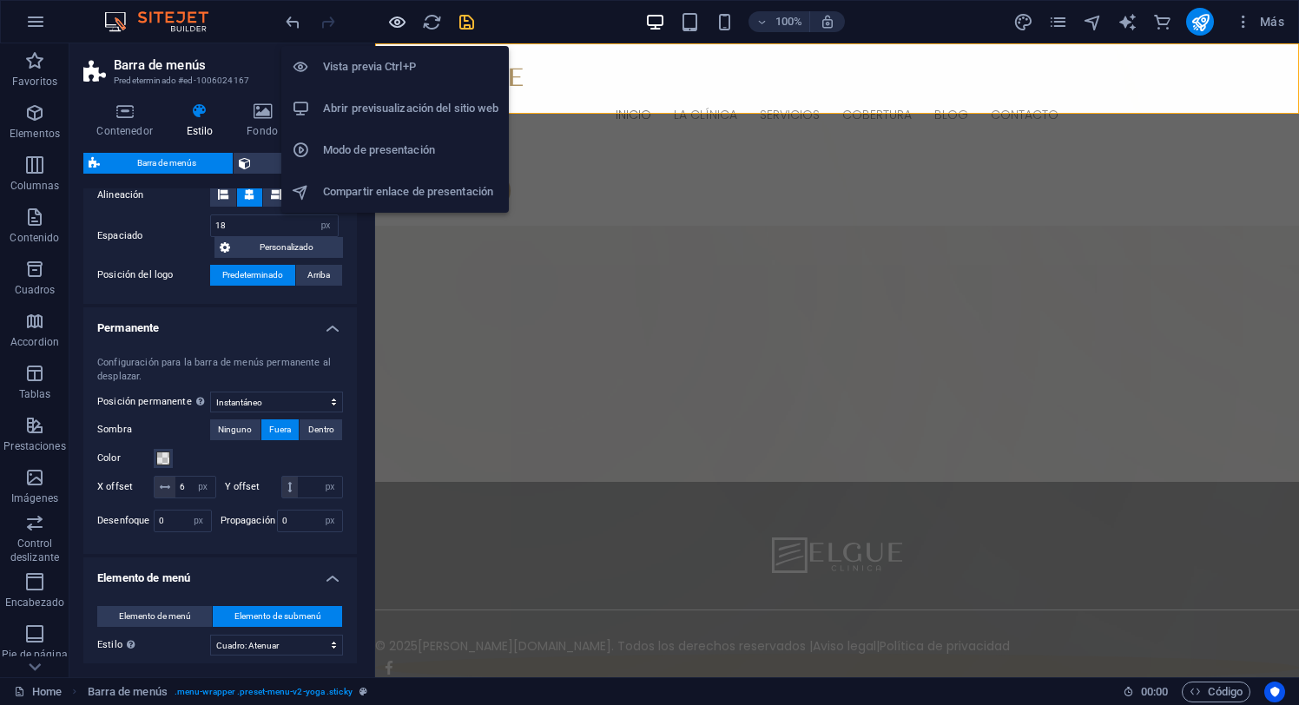
click at [398, 19] on icon "button" at bounding box center [397, 22] width 20 height 20
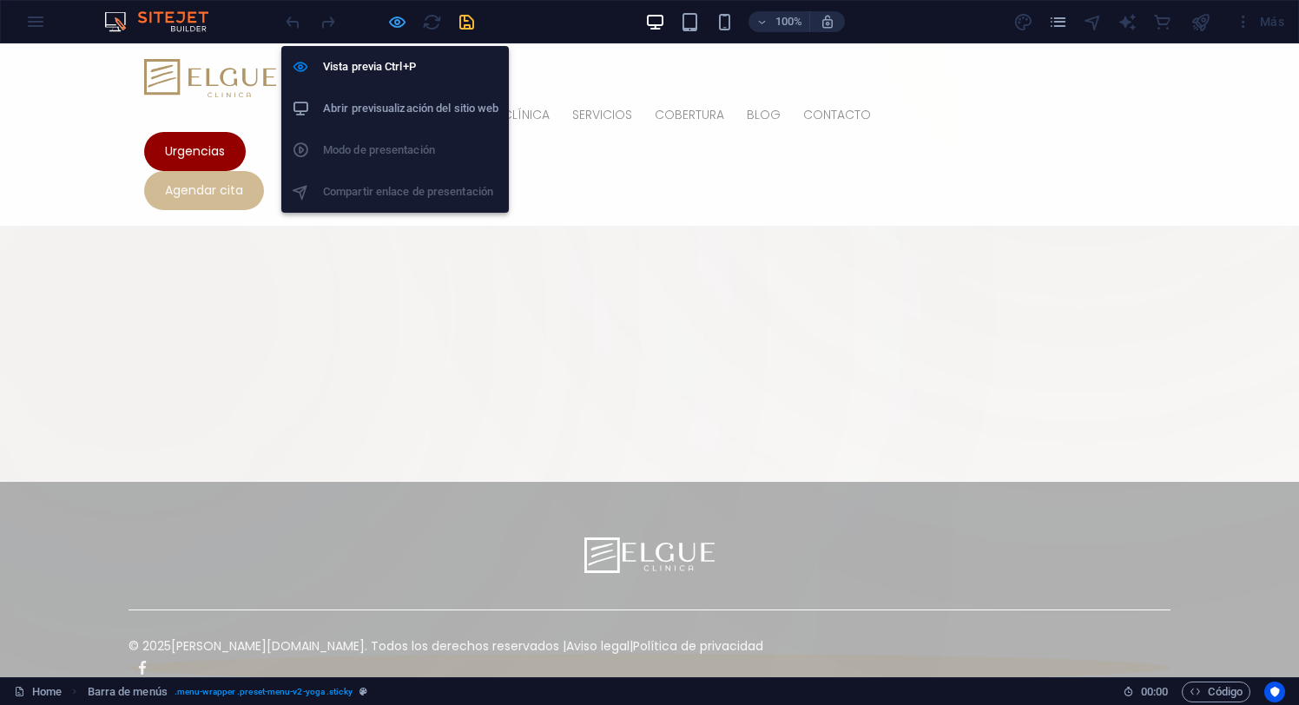
click at [399, 19] on icon "button" at bounding box center [397, 22] width 20 height 20
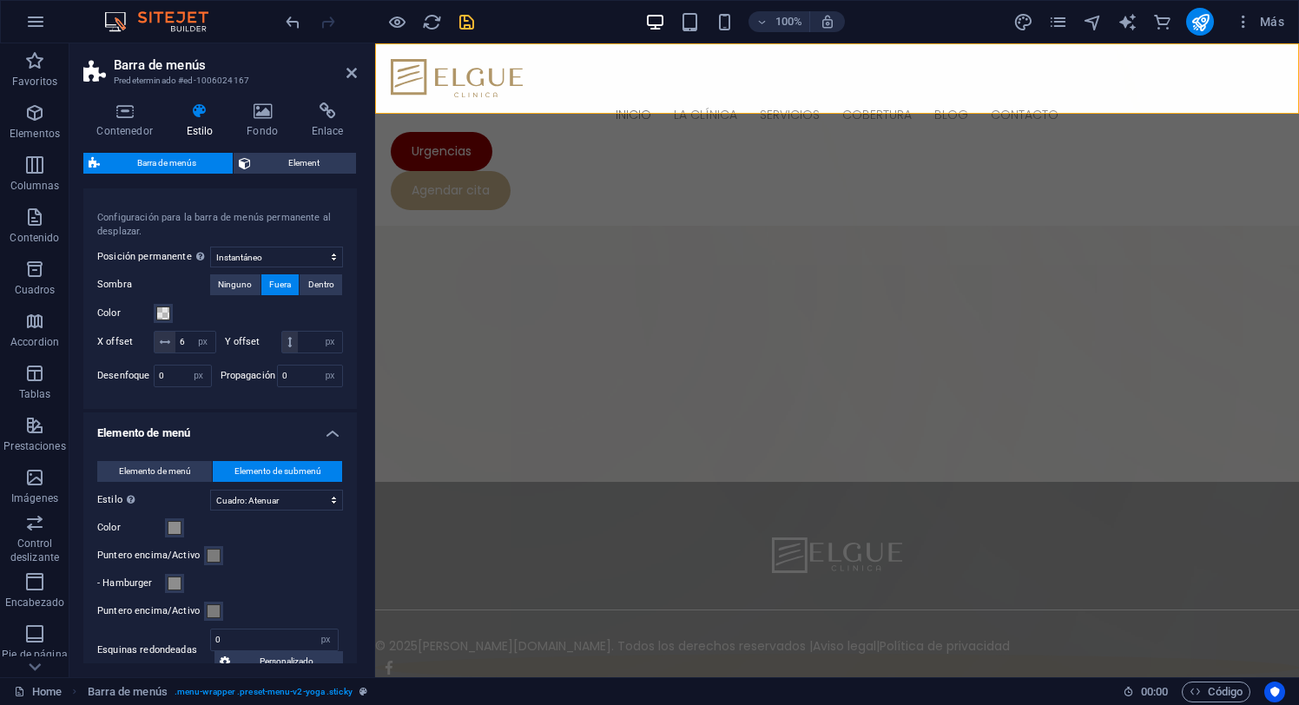
scroll to position [522, 0]
click at [163, 341] on icon at bounding box center [165, 341] width 10 height 10
click at [201, 340] on input "6" at bounding box center [195, 341] width 40 height 21
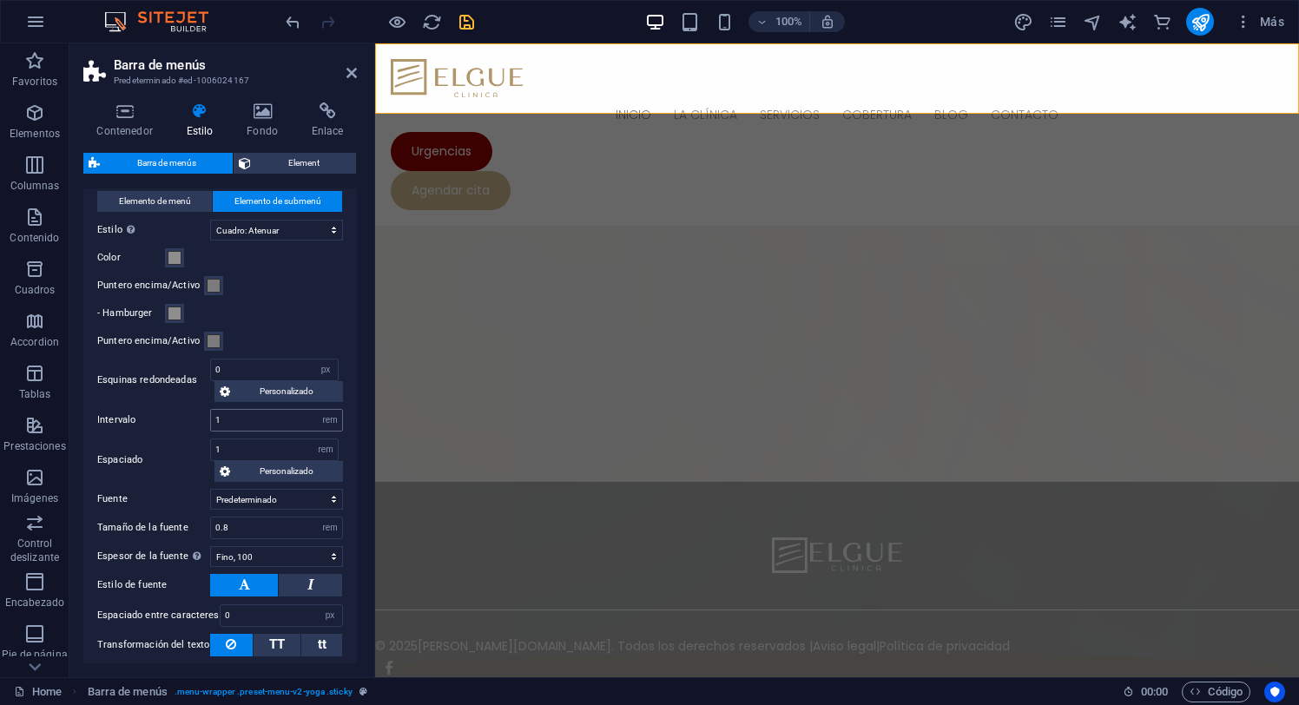
scroll to position [822, 0]
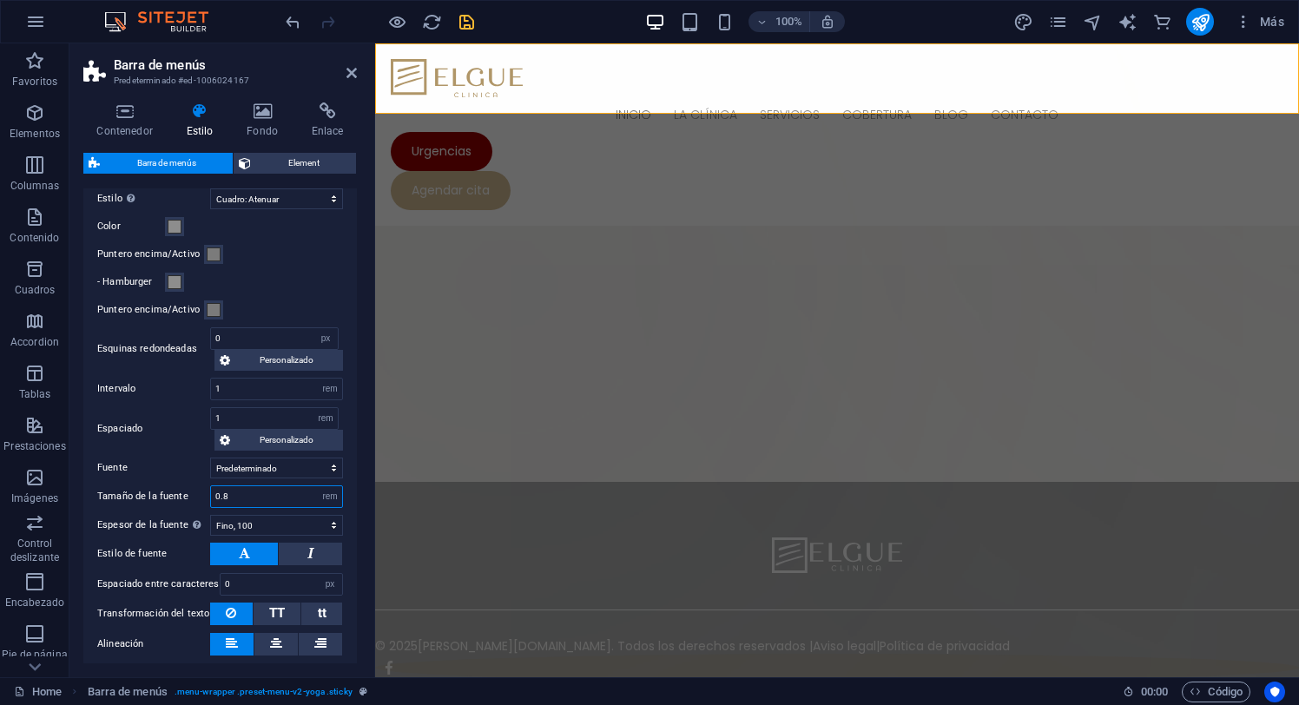
click at [255, 507] on input "0.8" at bounding box center [276, 496] width 131 height 21
click at [278, 536] on select "Fino, 100 Extra [PERSON_NAME], 200 [PERSON_NAME], 300 Normal, 400 Medio, 500 [D…" at bounding box center [276, 525] width 133 height 21
click at [210, 536] on select "Fino, 100 Extra [PERSON_NAME], 200 [PERSON_NAME], 300 Normal, 400 Medio, 500 [D…" at bounding box center [276, 525] width 133 height 21
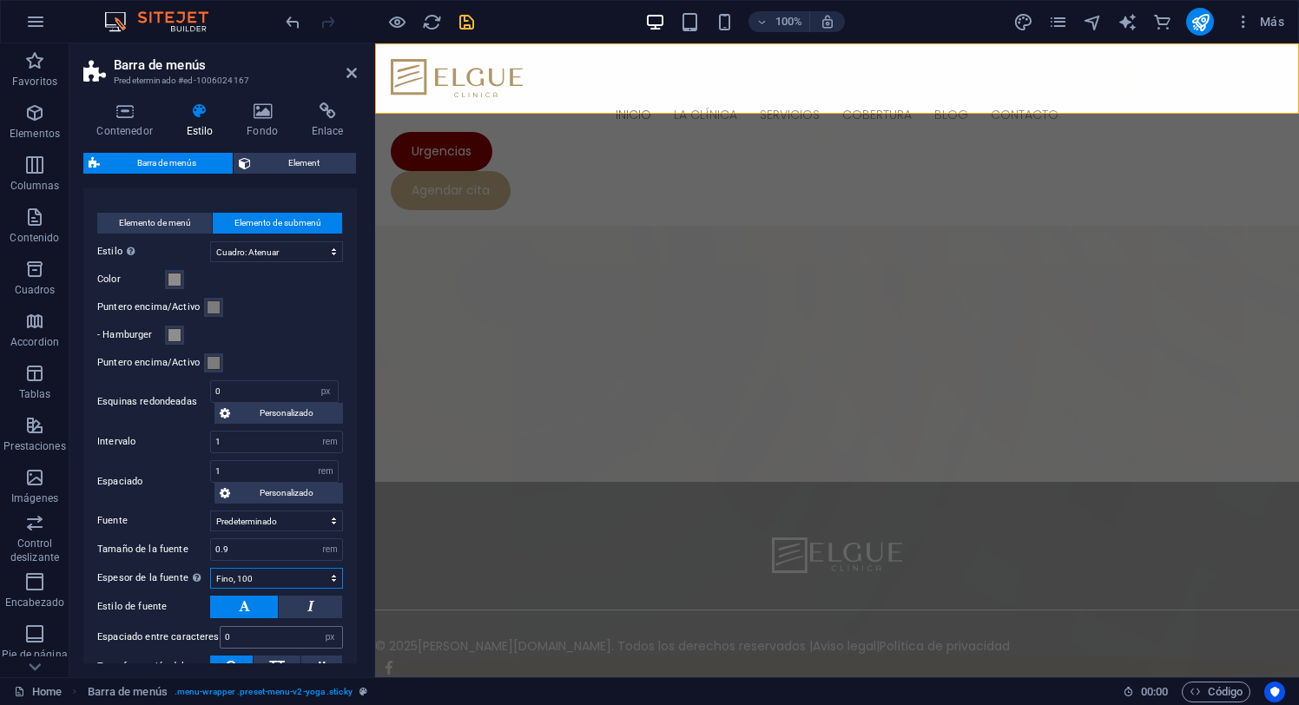
scroll to position [755, 0]
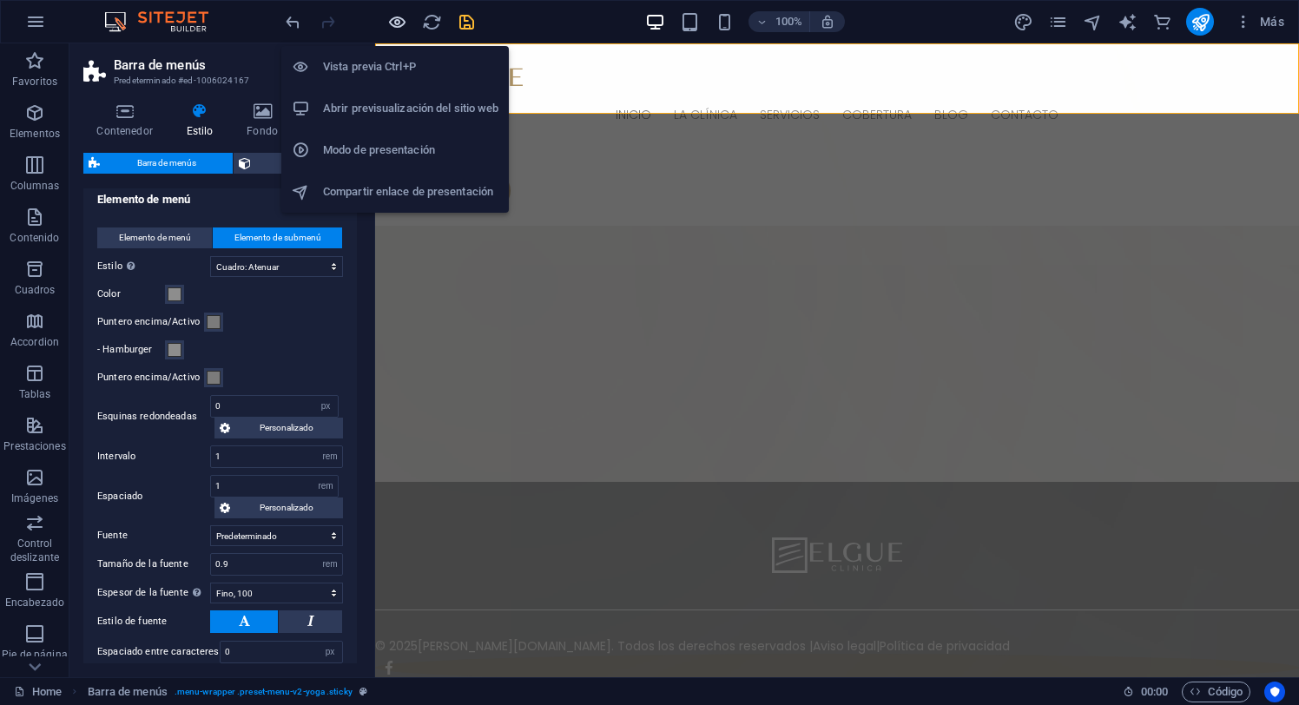
click at [398, 22] on icon "button" at bounding box center [397, 22] width 20 height 20
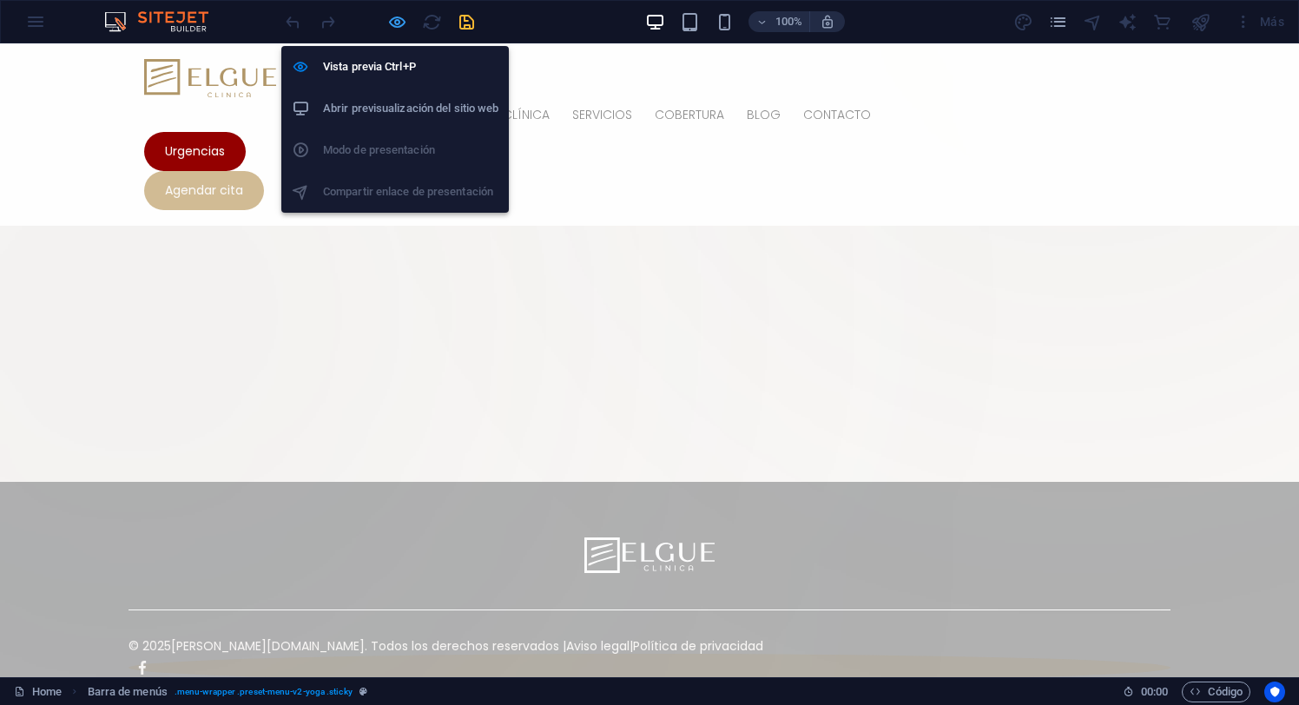
click at [398, 20] on icon "button" at bounding box center [397, 22] width 20 height 20
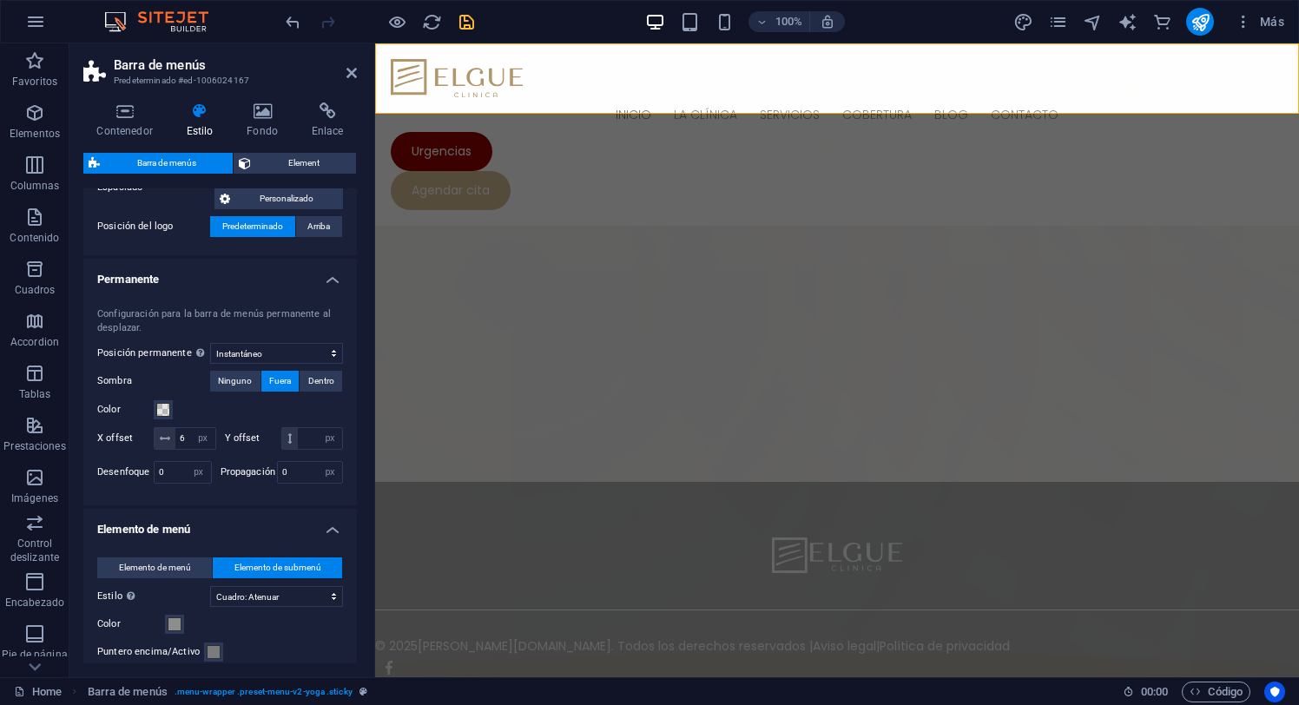
scroll to position [435, 0]
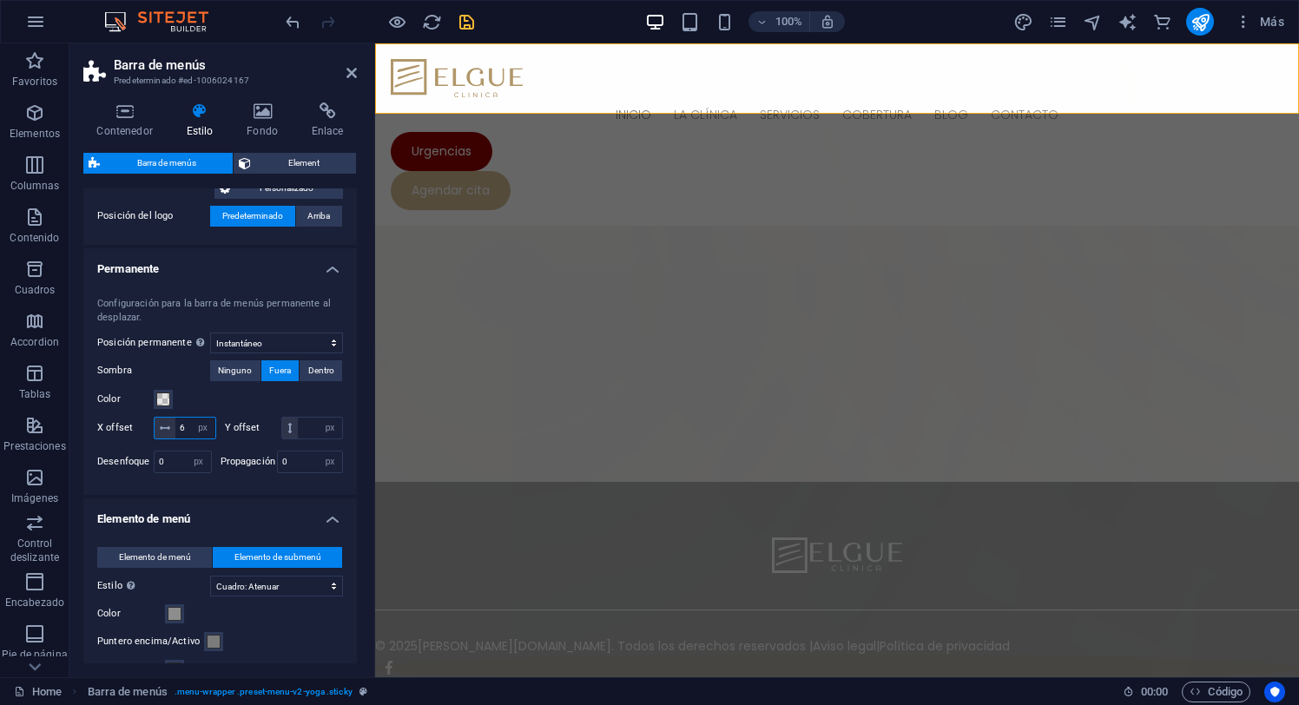
click at [205, 426] on input "6" at bounding box center [195, 428] width 40 height 21
click at [298, 439] on input "number" at bounding box center [320, 428] width 44 height 21
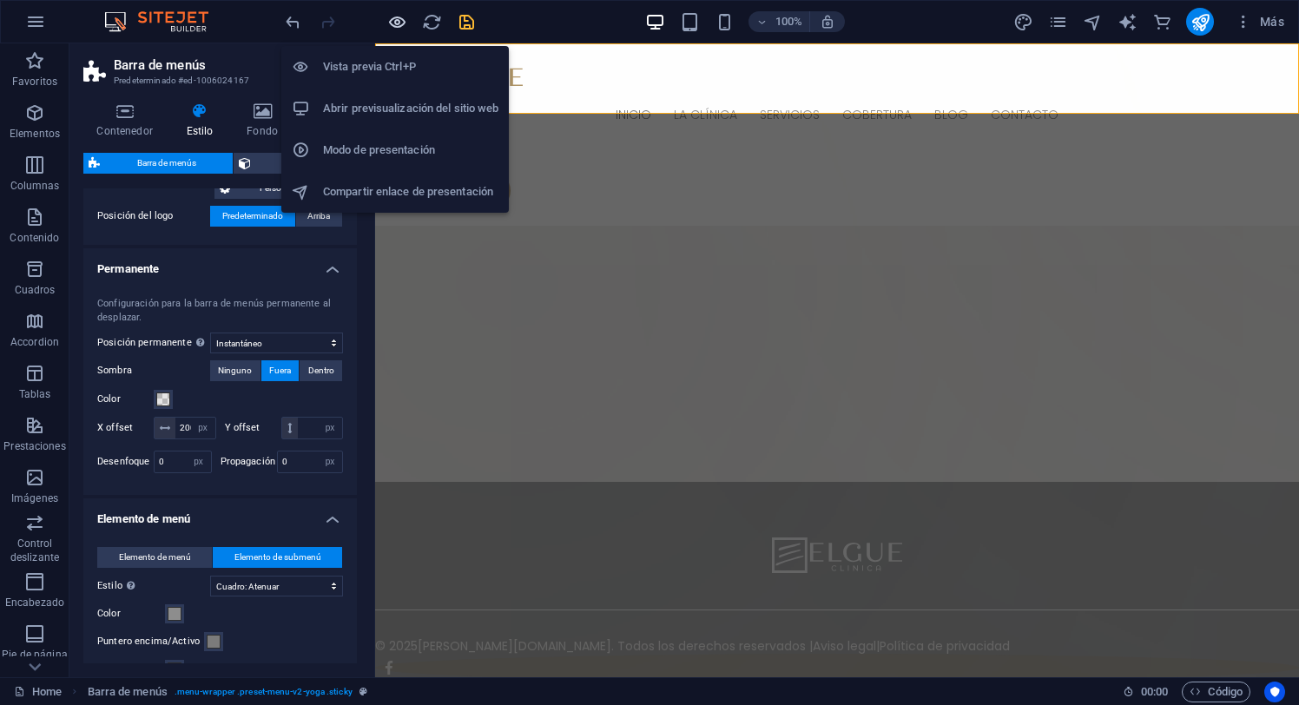
click at [398, 20] on icon "button" at bounding box center [397, 22] width 20 height 20
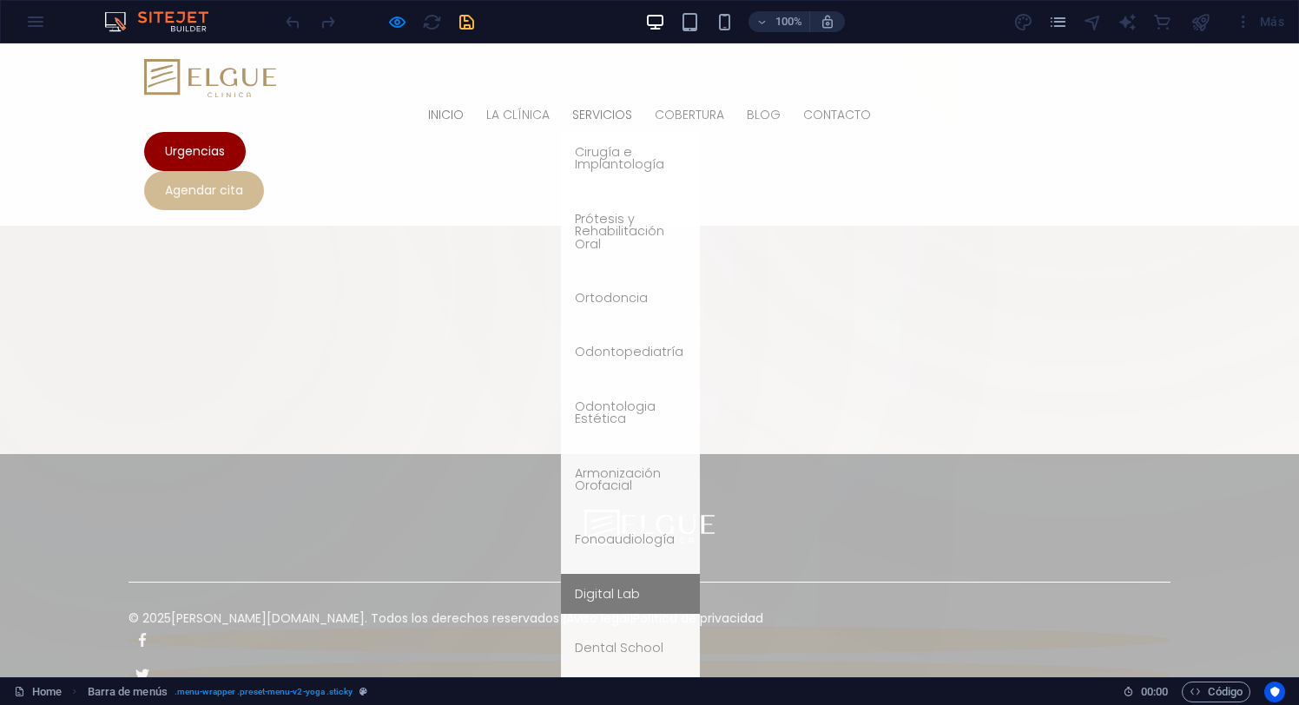
scroll to position [309, 0]
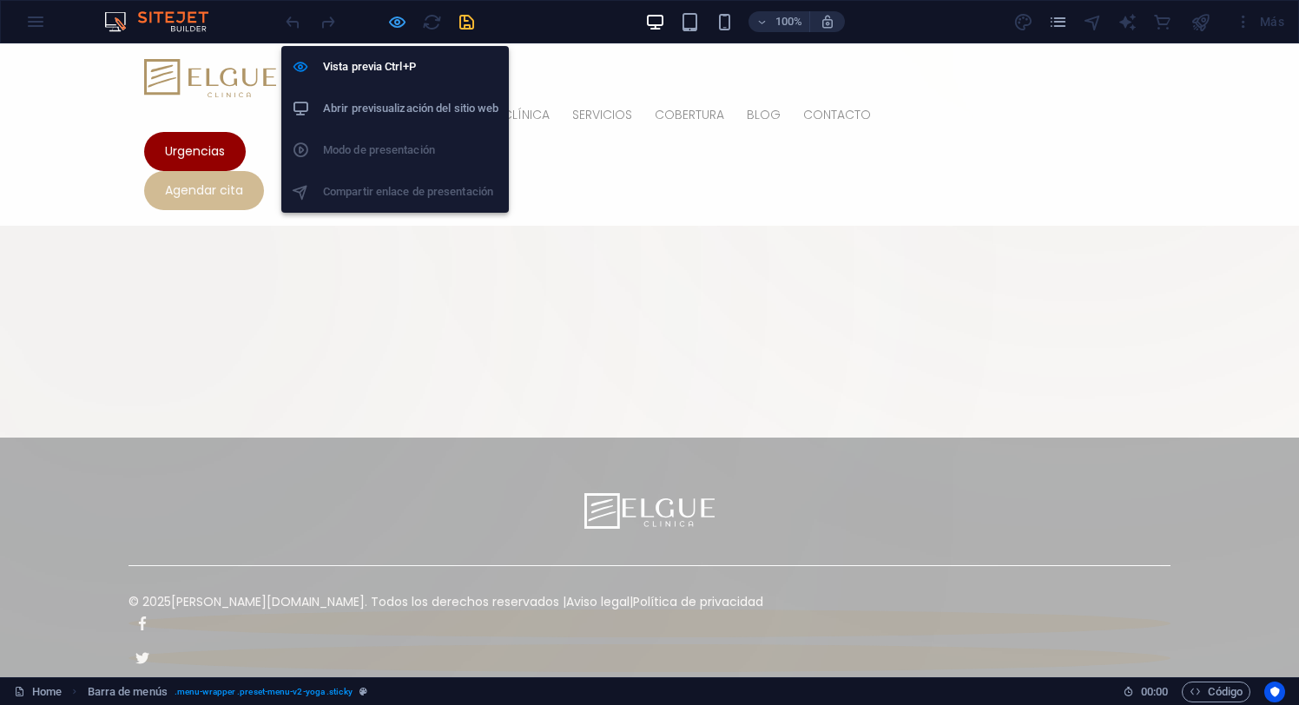
click at [392, 20] on icon "button" at bounding box center [397, 22] width 20 height 20
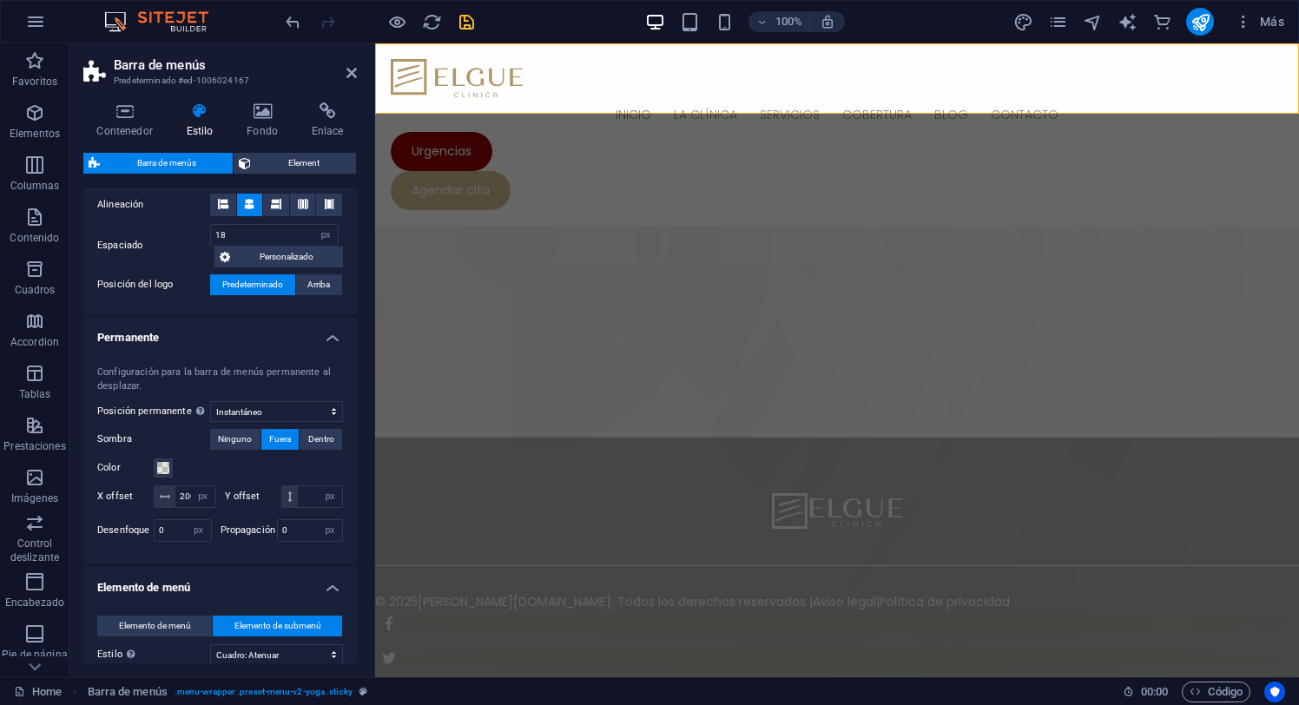
scroll to position [368, 0]
click at [213, 491] on input "200" at bounding box center [195, 495] width 40 height 21
click at [310, 404] on select "Deshabilitado Instantáneo Tras el menú Tras el banner Al desplazarse hacia arri…" at bounding box center [276, 409] width 133 height 21
click at [210, 399] on select "Deshabilitado Instantáneo Tras el menú Tras el banner Al desplazarse hacia arri…" at bounding box center [276, 409] width 133 height 21
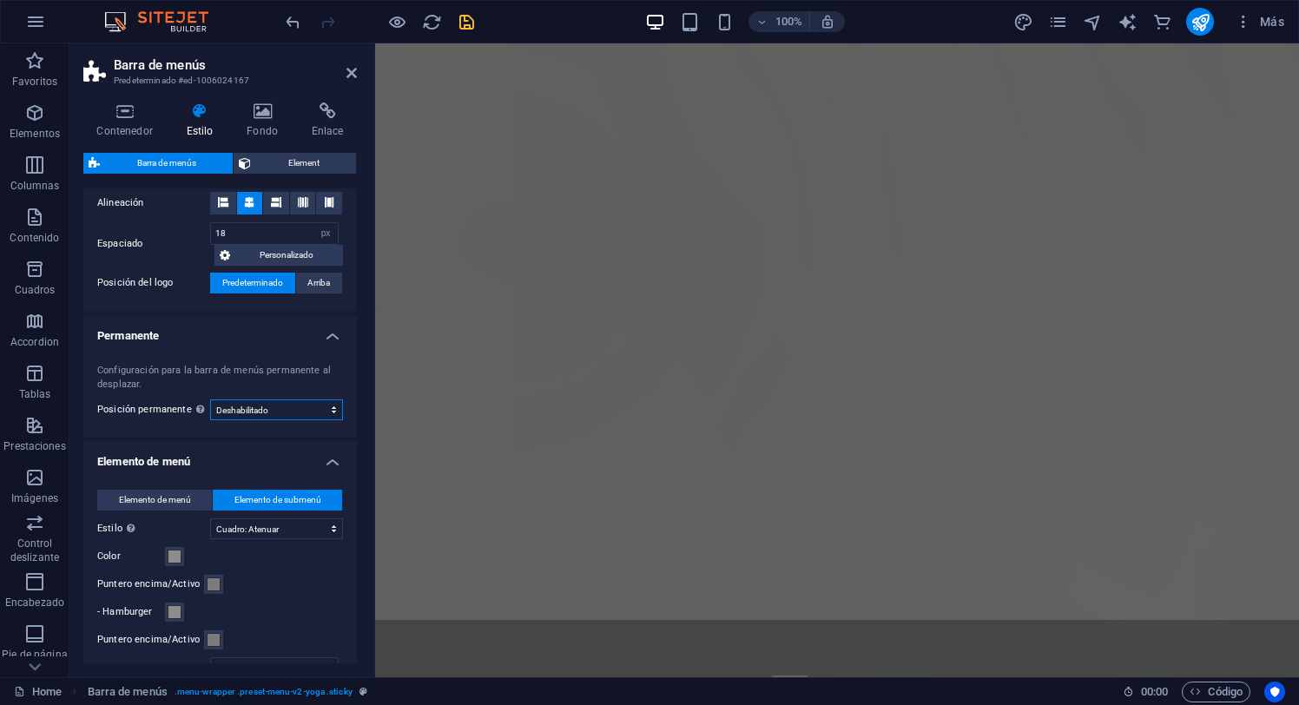
click at [316, 411] on select "Deshabilitado Instantáneo Tras el menú Tras el banner Al desplazarse hacia arri…" at bounding box center [276, 409] width 133 height 21
click at [210, 399] on select "Deshabilitado Instantáneo Tras el menú Tras el banner Al desplazarse hacia arri…" at bounding box center [276, 409] width 133 height 21
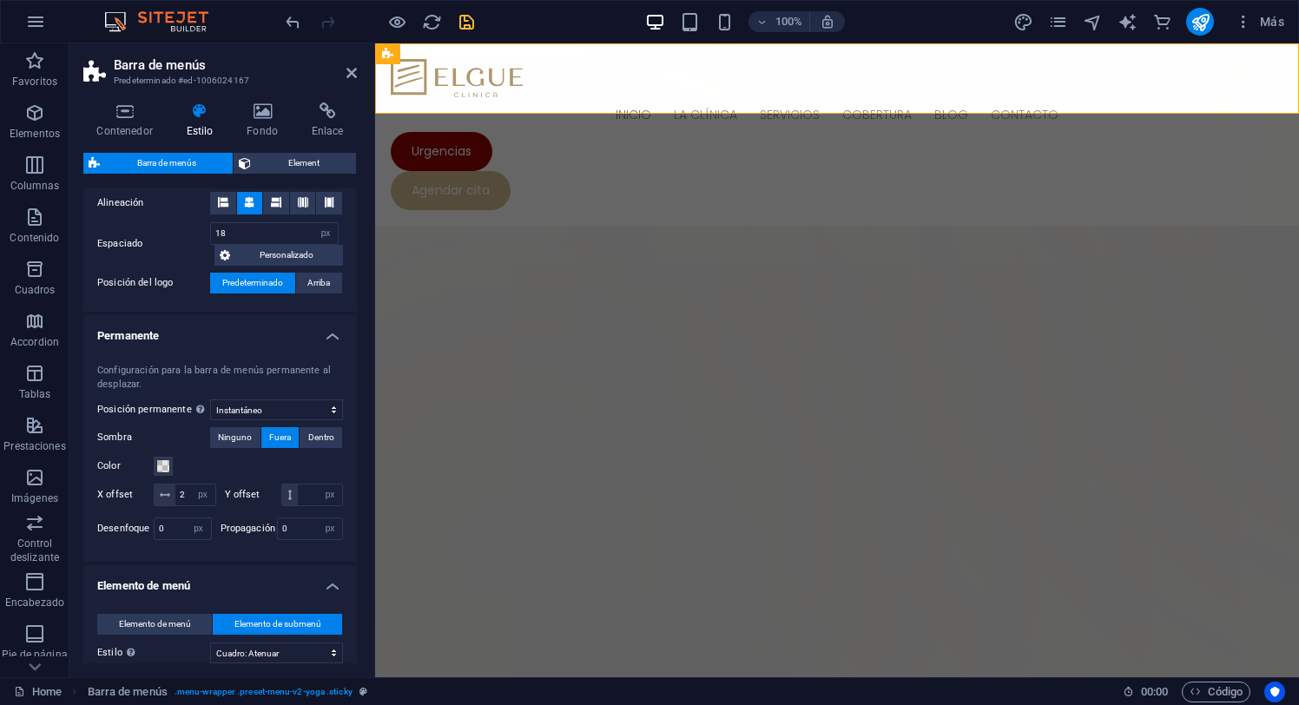
click at [329, 332] on h4 "Permanente" at bounding box center [220, 330] width 274 height 31
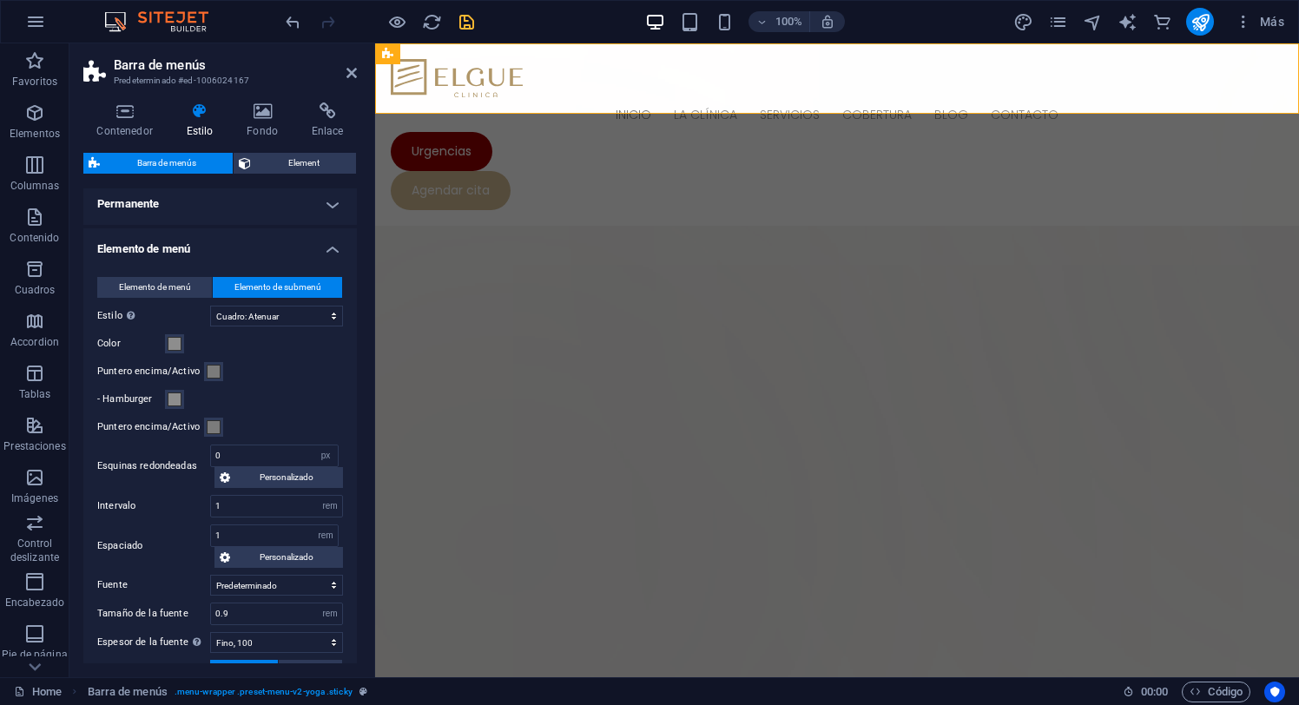
scroll to position [525, 0]
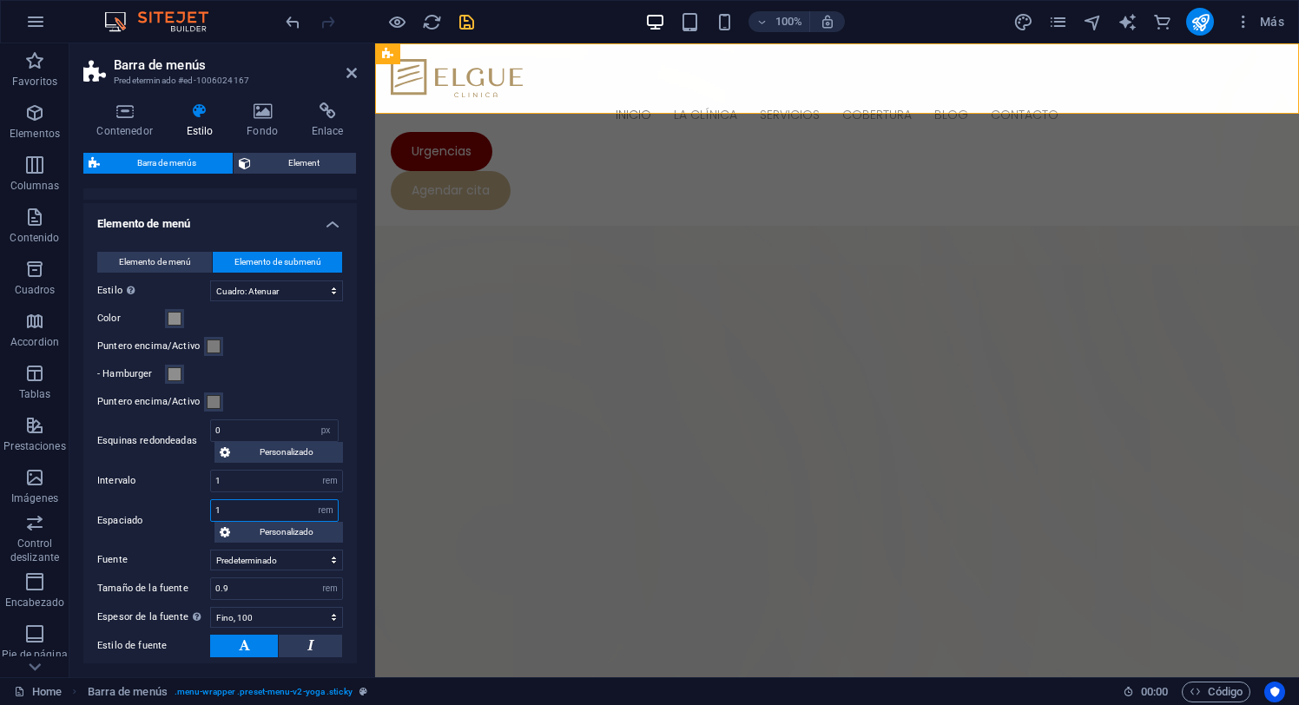
click at [239, 512] on input "1" at bounding box center [274, 510] width 127 height 21
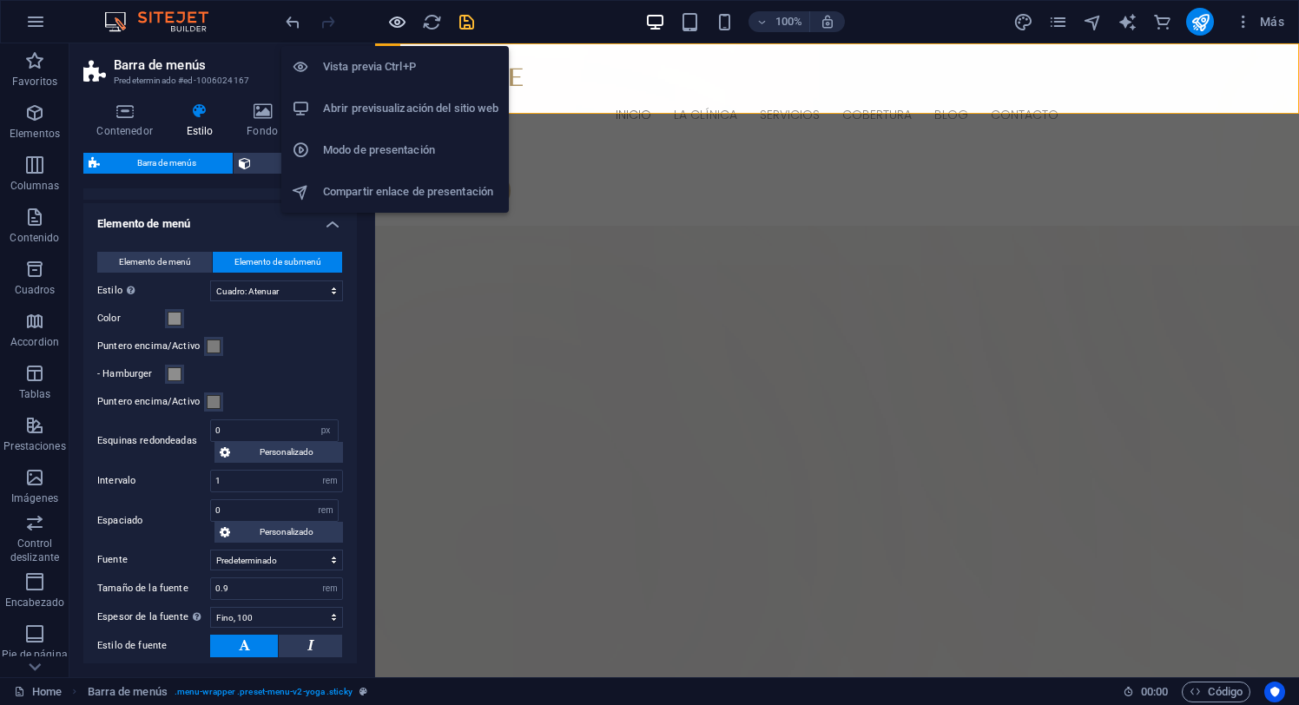
click at [392, 13] on icon "button" at bounding box center [397, 22] width 20 height 20
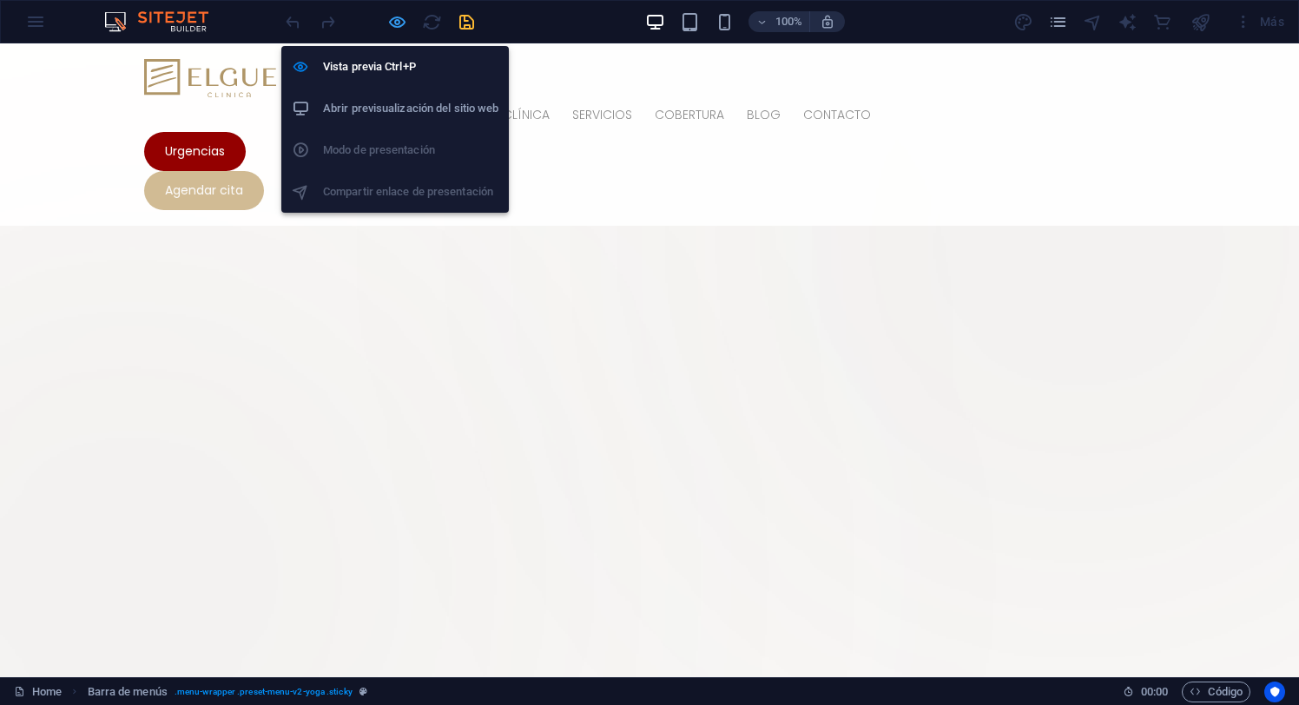
click at [397, 19] on icon "button" at bounding box center [397, 22] width 20 height 20
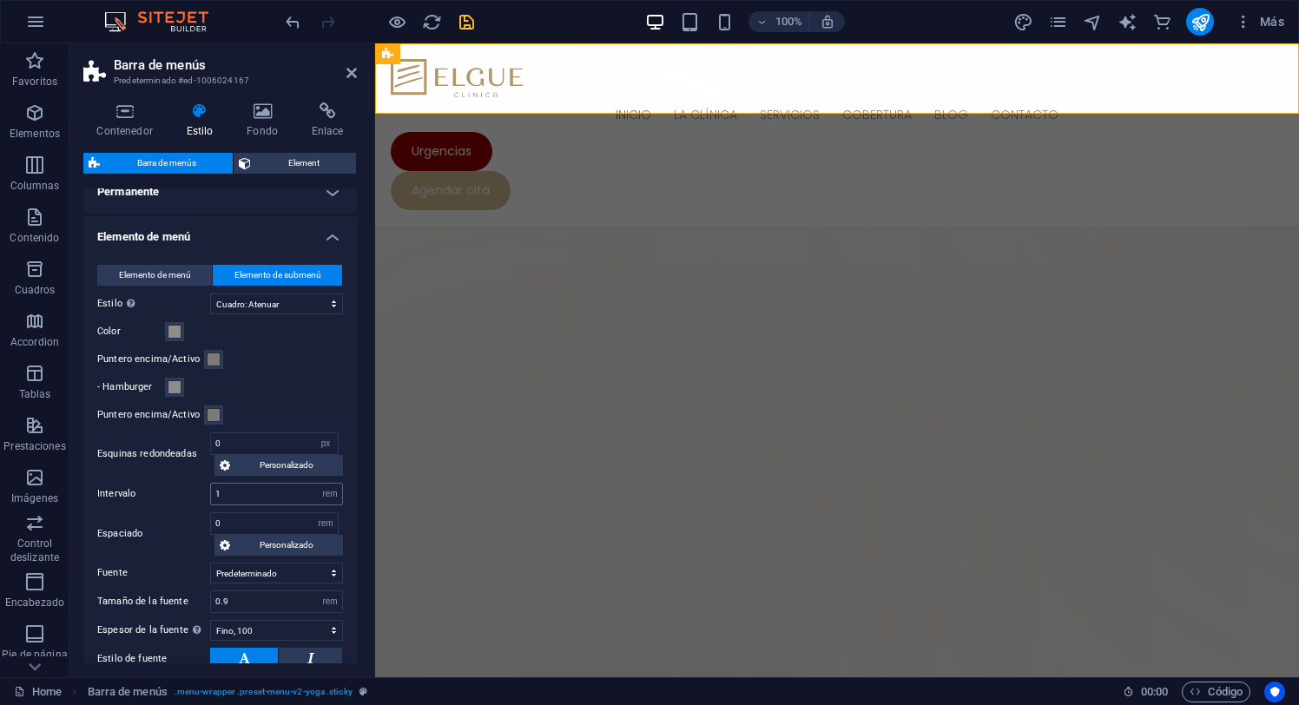
scroll to position [522, 0]
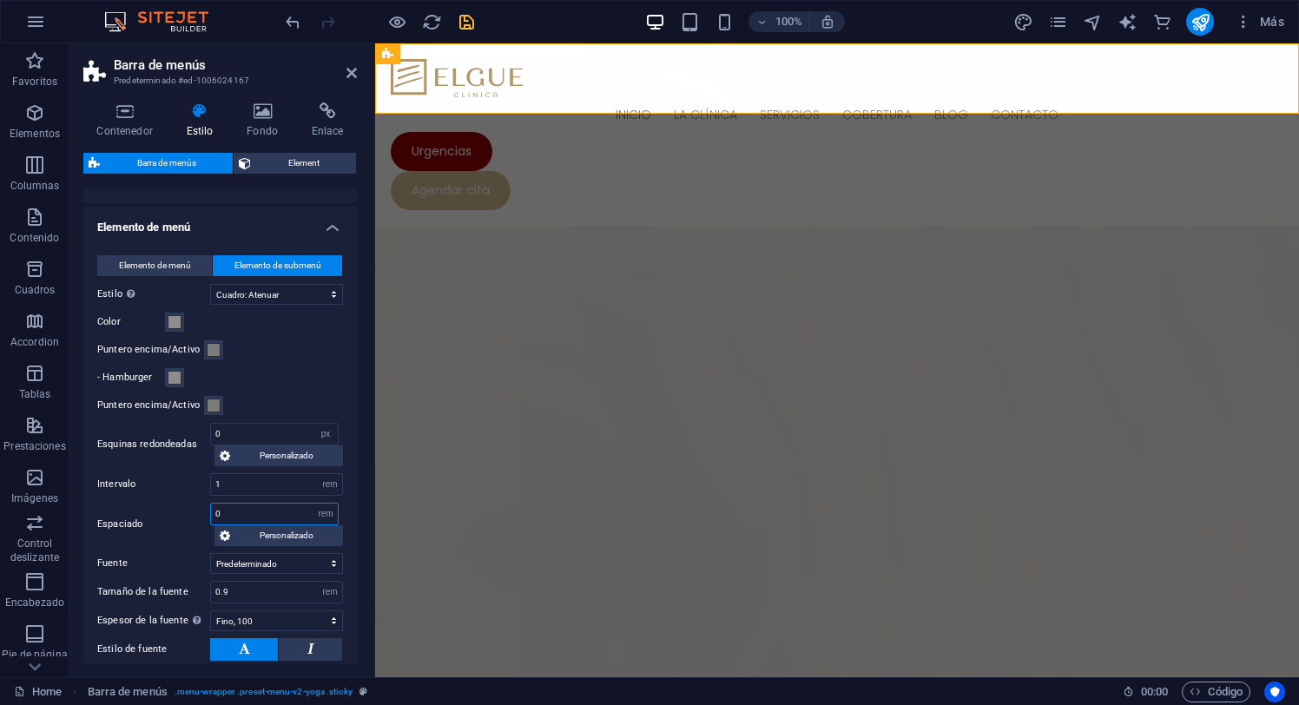
click at [237, 512] on input "0" at bounding box center [274, 514] width 127 height 21
click at [236, 485] on input "1" at bounding box center [276, 484] width 131 height 21
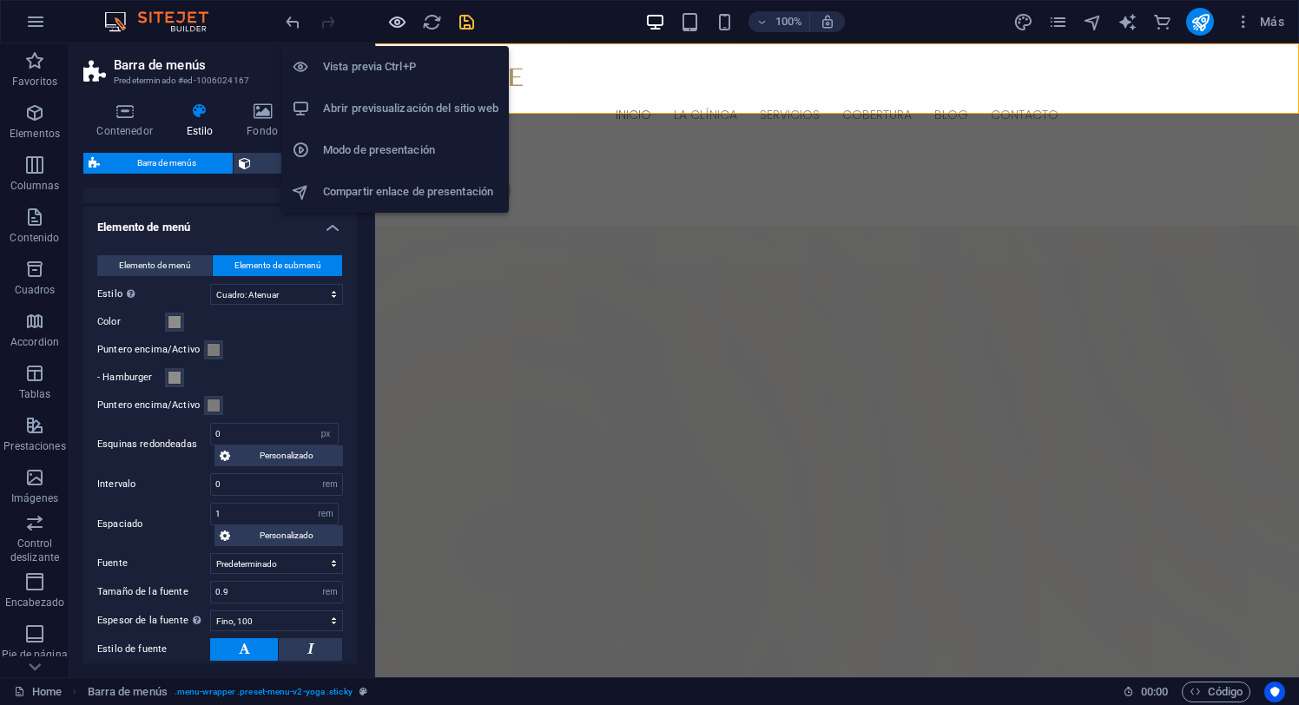
click at [395, 18] on icon "button" at bounding box center [397, 22] width 20 height 20
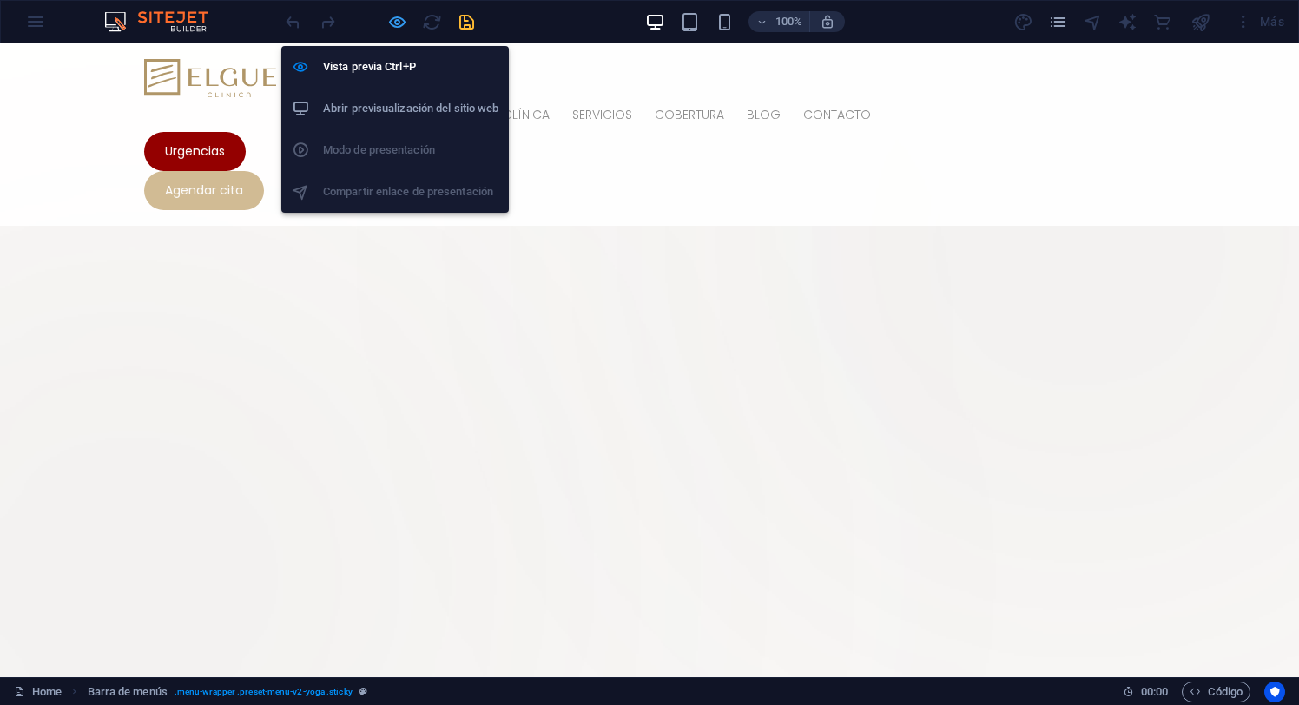
click at [397, 20] on icon "button" at bounding box center [397, 22] width 20 height 20
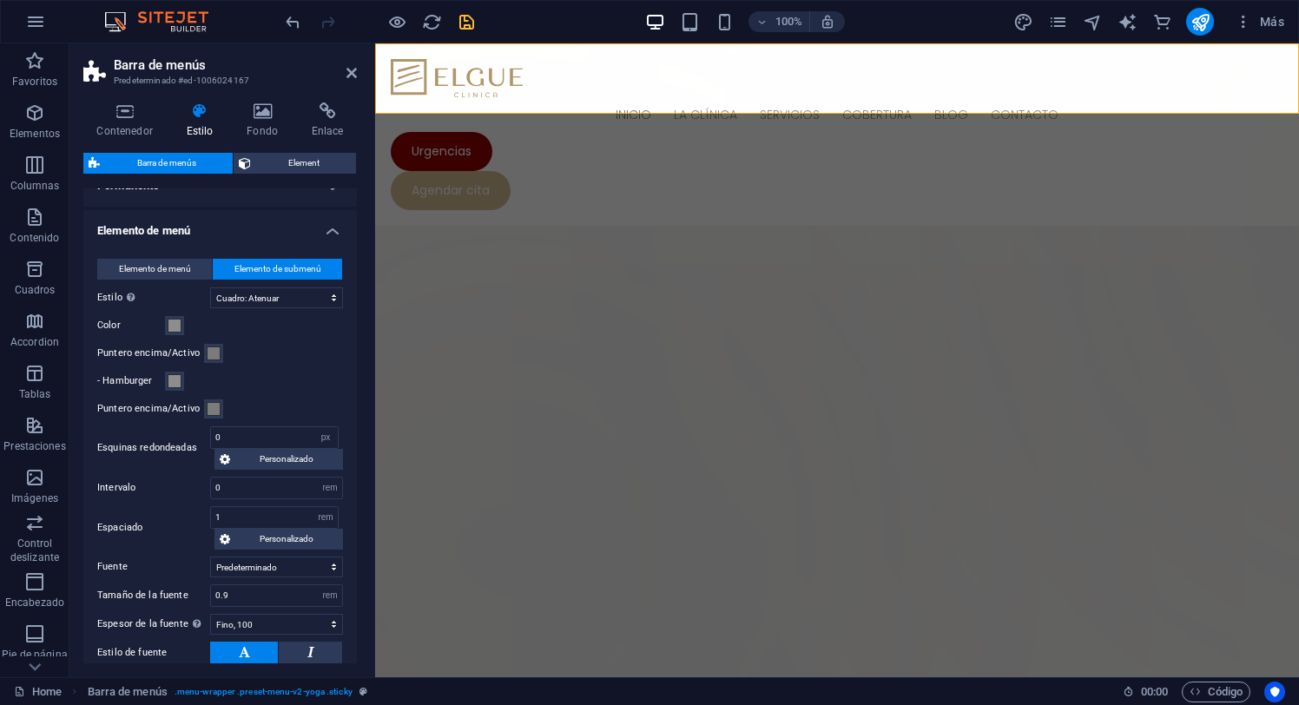
scroll to position [519, 0]
click at [331, 488] on select "px rem % vh vw" at bounding box center [330, 487] width 24 height 21
click at [318, 477] on select "px rem % vh vw" at bounding box center [330, 487] width 24 height 21
click at [267, 485] on input "0" at bounding box center [276, 487] width 131 height 21
click at [250, 487] on input "1" at bounding box center [276, 487] width 131 height 21
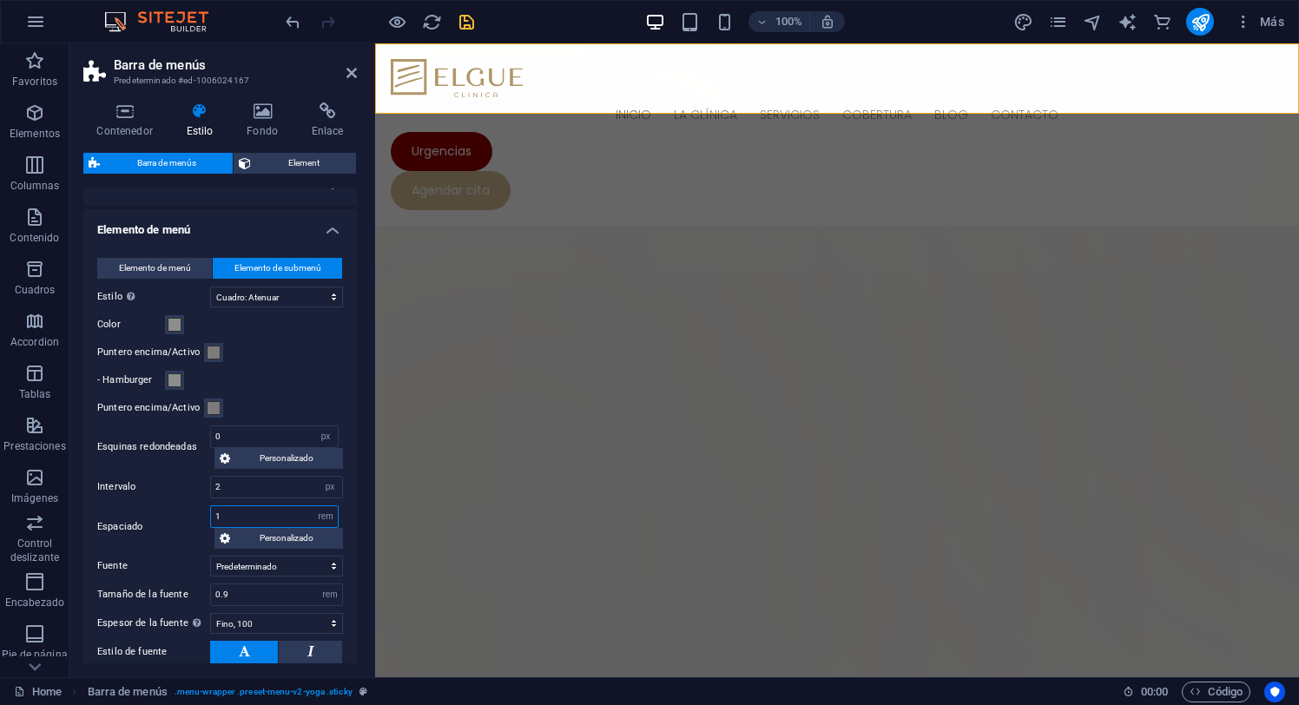
click at [247, 511] on input "1" at bounding box center [274, 516] width 127 height 21
click at [244, 489] on input "2" at bounding box center [276, 487] width 131 height 21
click at [246, 512] on input "1" at bounding box center [274, 516] width 127 height 21
click at [241, 483] on input "3" at bounding box center [276, 487] width 131 height 21
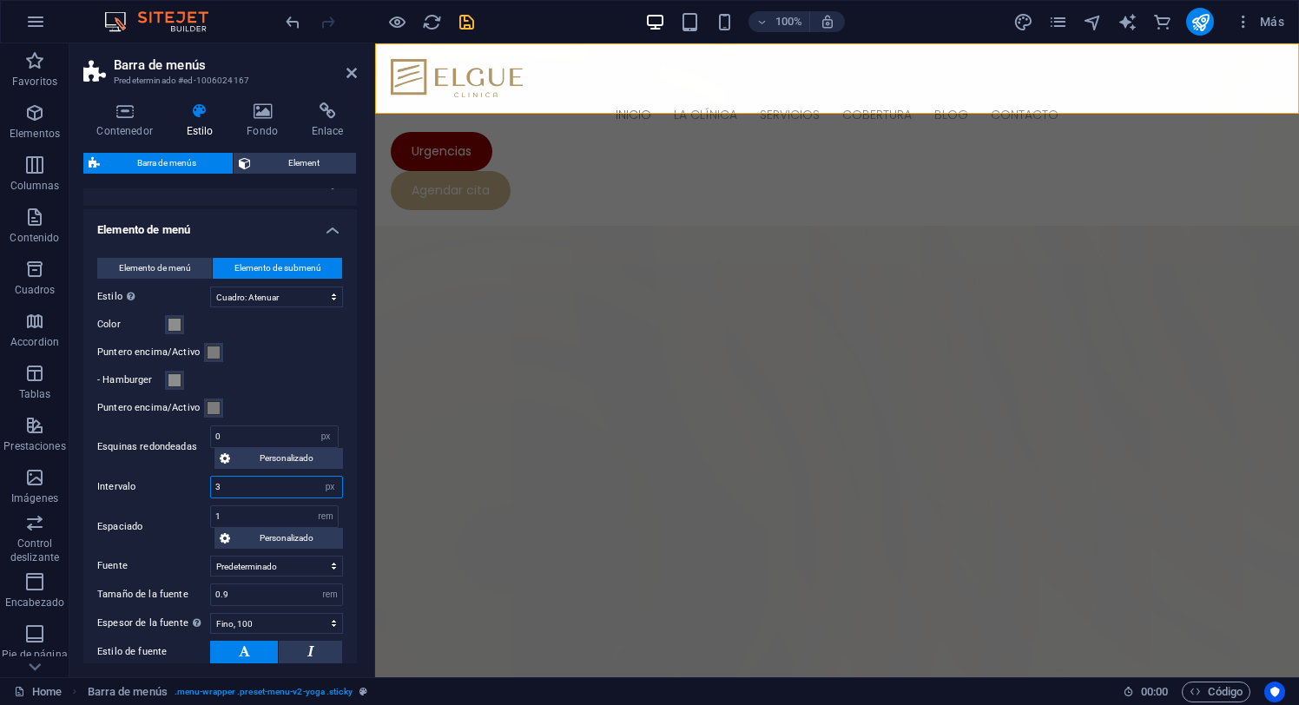
click at [241, 483] on input "3" at bounding box center [276, 487] width 131 height 21
click at [242, 514] on input "1" at bounding box center [274, 516] width 127 height 21
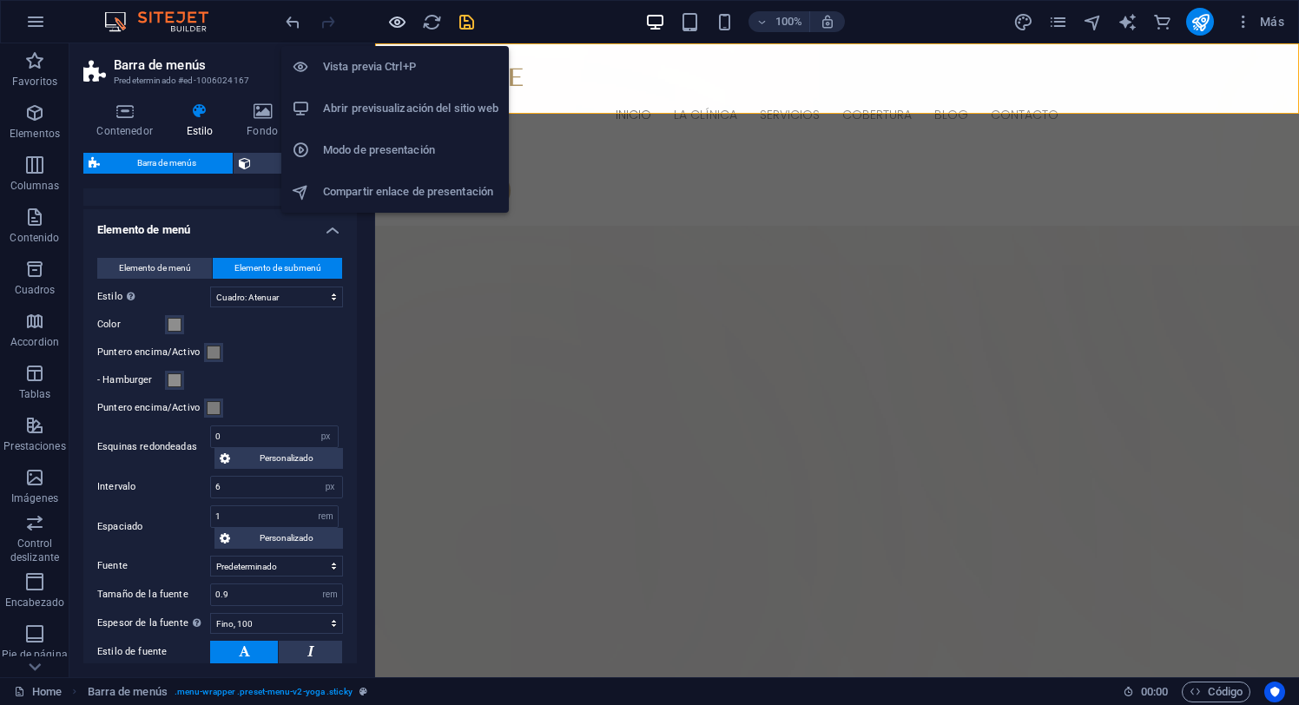
click at [392, 16] on icon "button" at bounding box center [397, 22] width 20 height 20
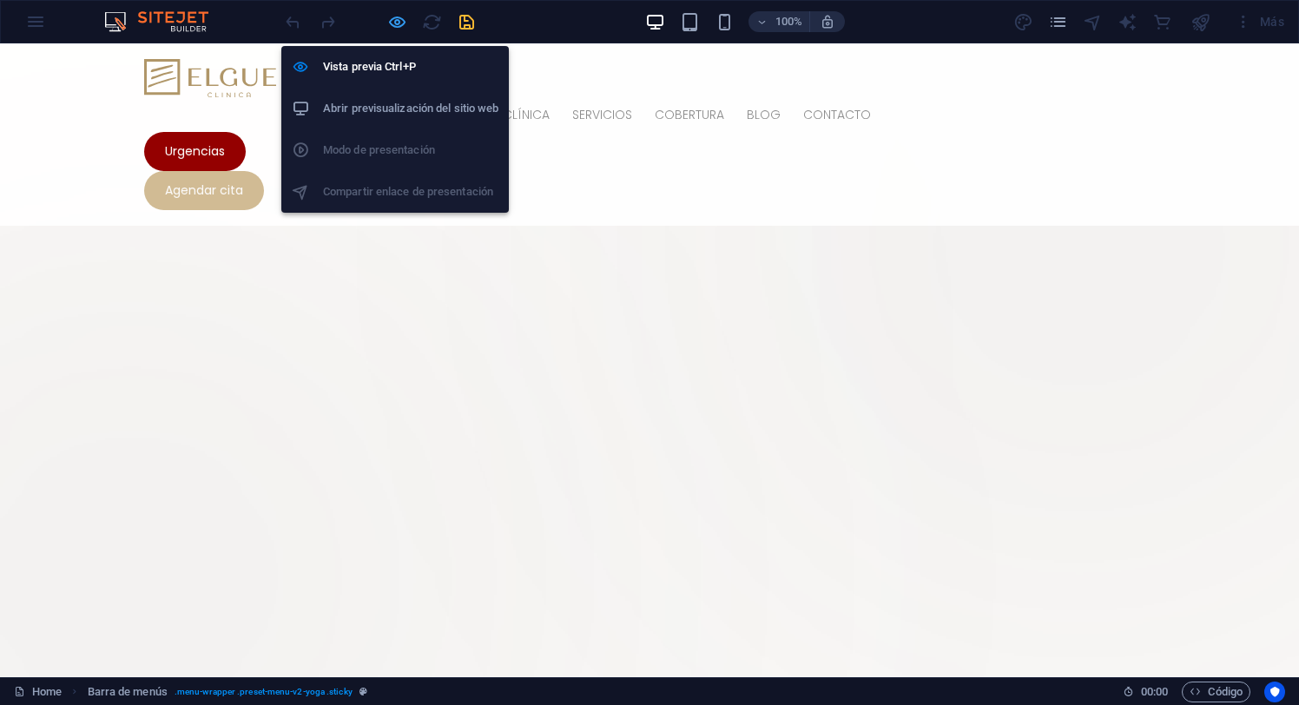
click at [397, 23] on icon "button" at bounding box center [397, 22] width 20 height 20
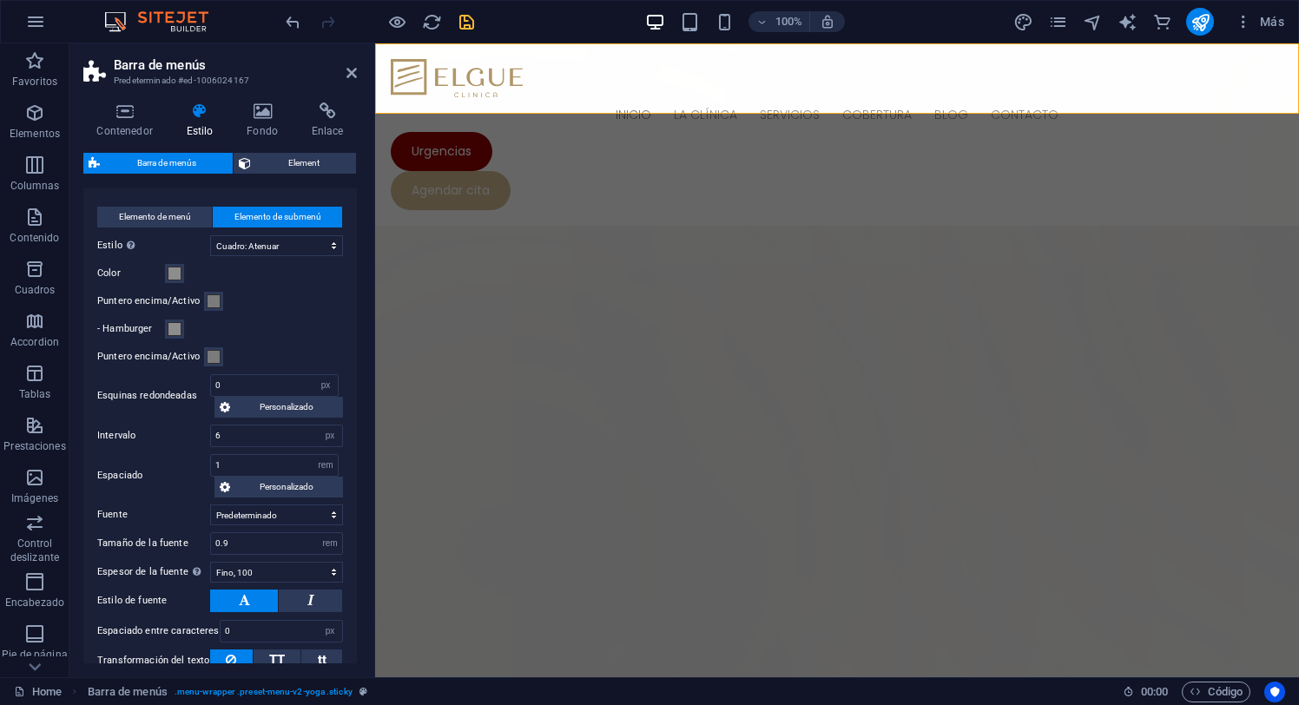
scroll to position [588, 0]
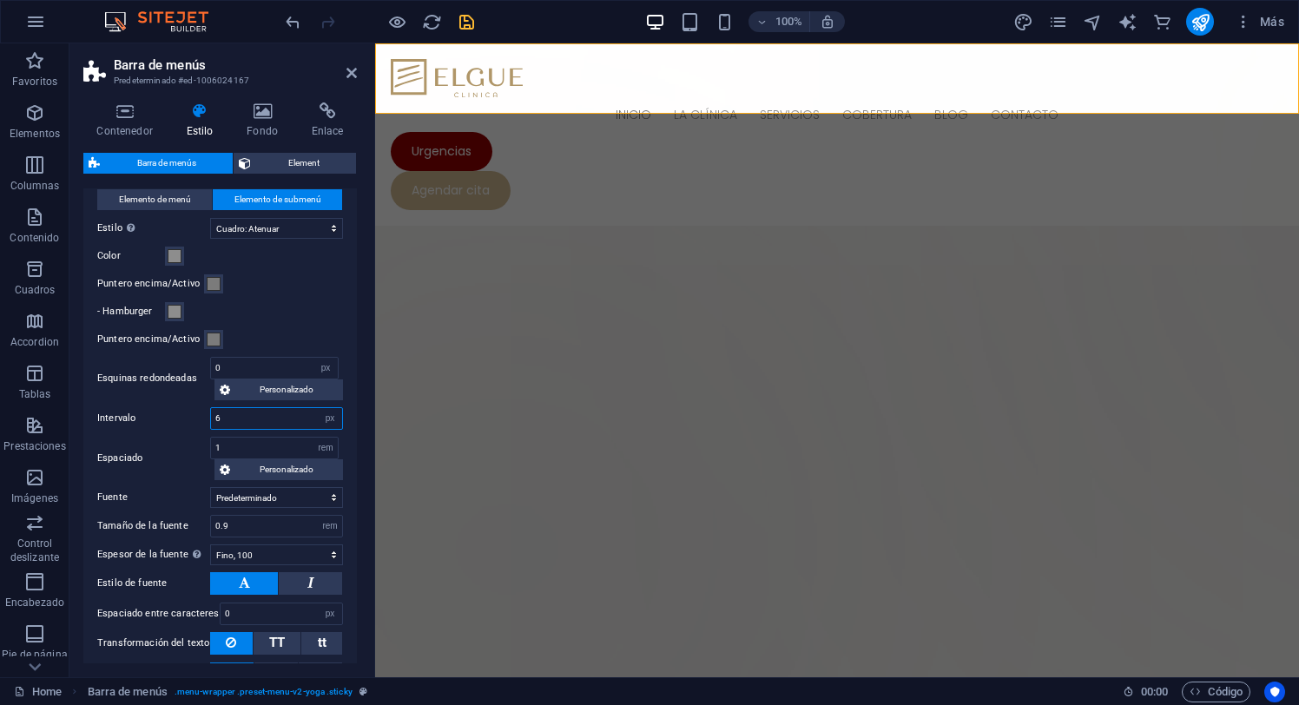
click at [239, 422] on input "6" at bounding box center [276, 418] width 131 height 21
click at [246, 443] on input "1" at bounding box center [274, 448] width 127 height 21
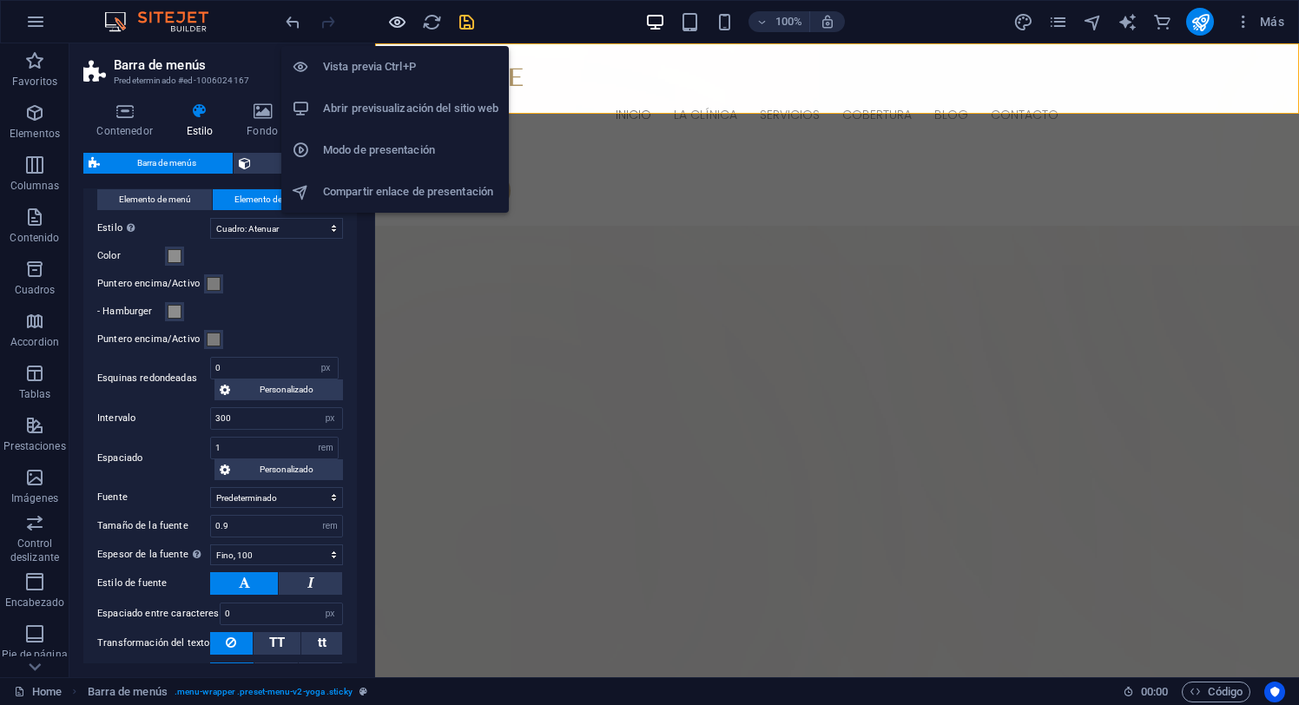
click at [394, 18] on icon "button" at bounding box center [397, 22] width 20 height 20
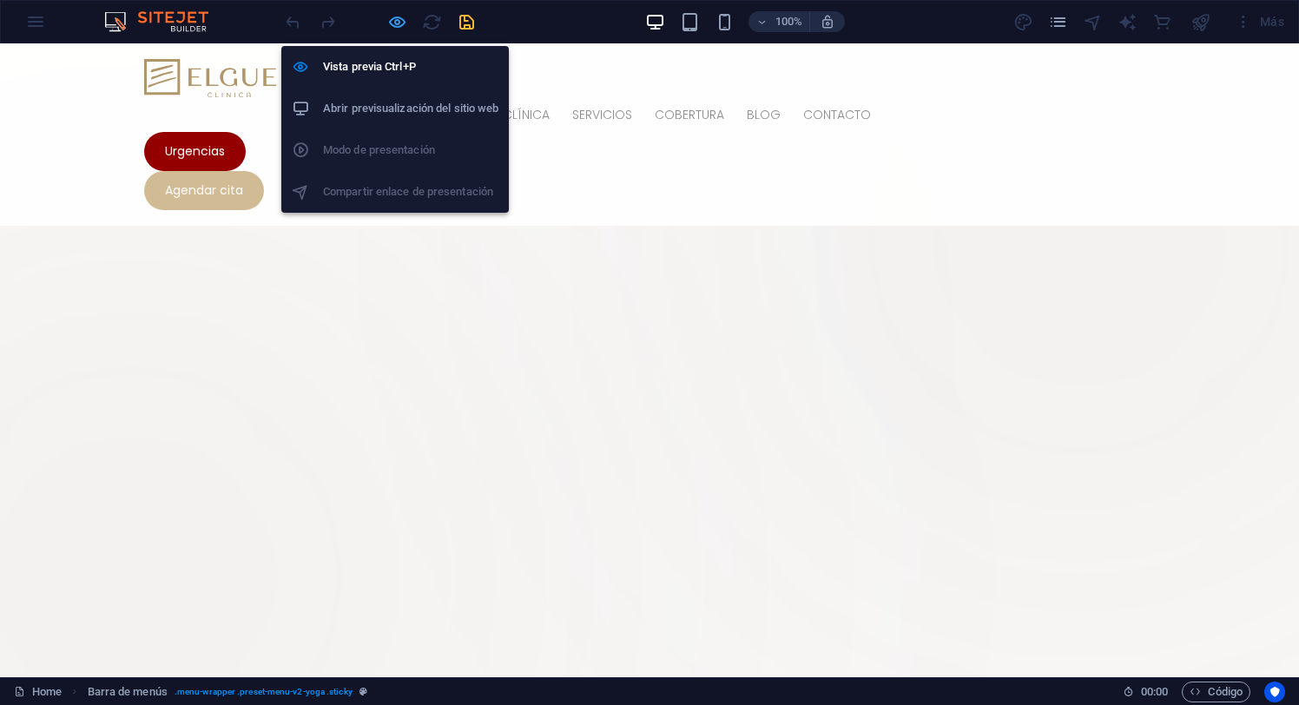
click at [396, 20] on icon "button" at bounding box center [397, 22] width 20 height 20
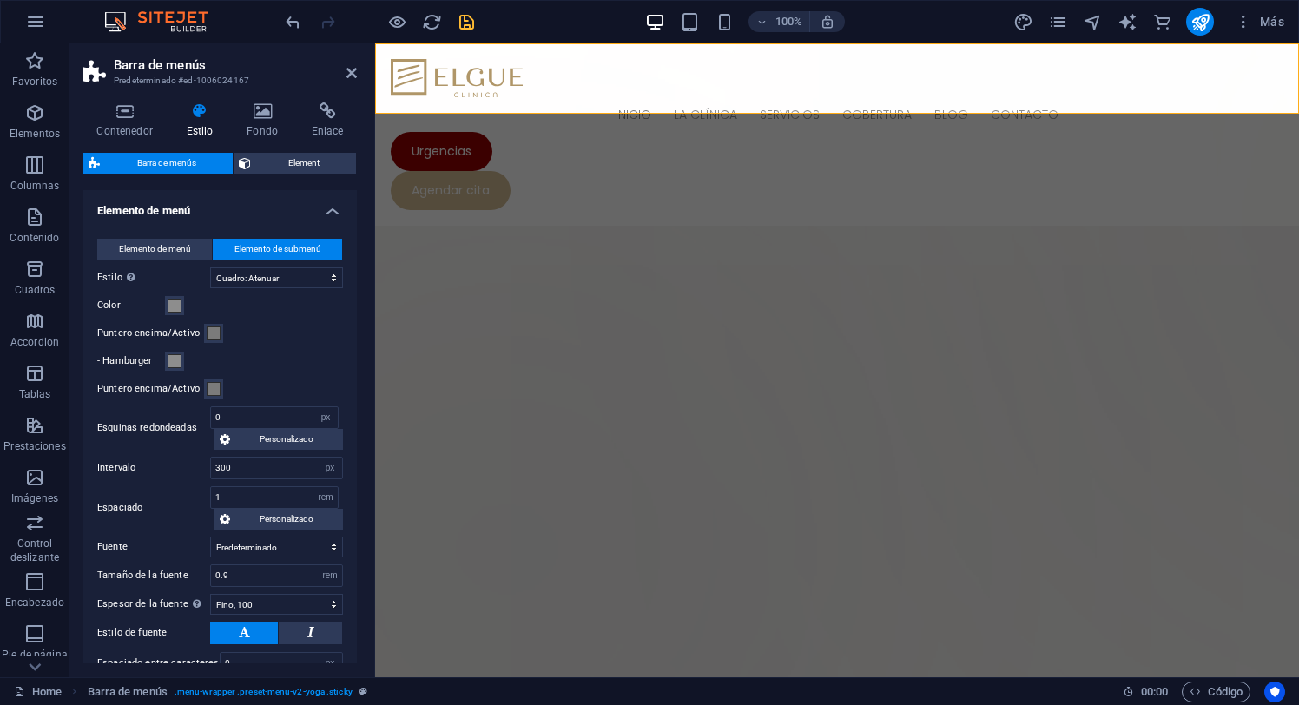
scroll to position [540, 0]
click at [254, 467] on input "300" at bounding box center [276, 466] width 131 height 21
click at [327, 464] on select "px rem % vh vw" at bounding box center [330, 466] width 24 height 21
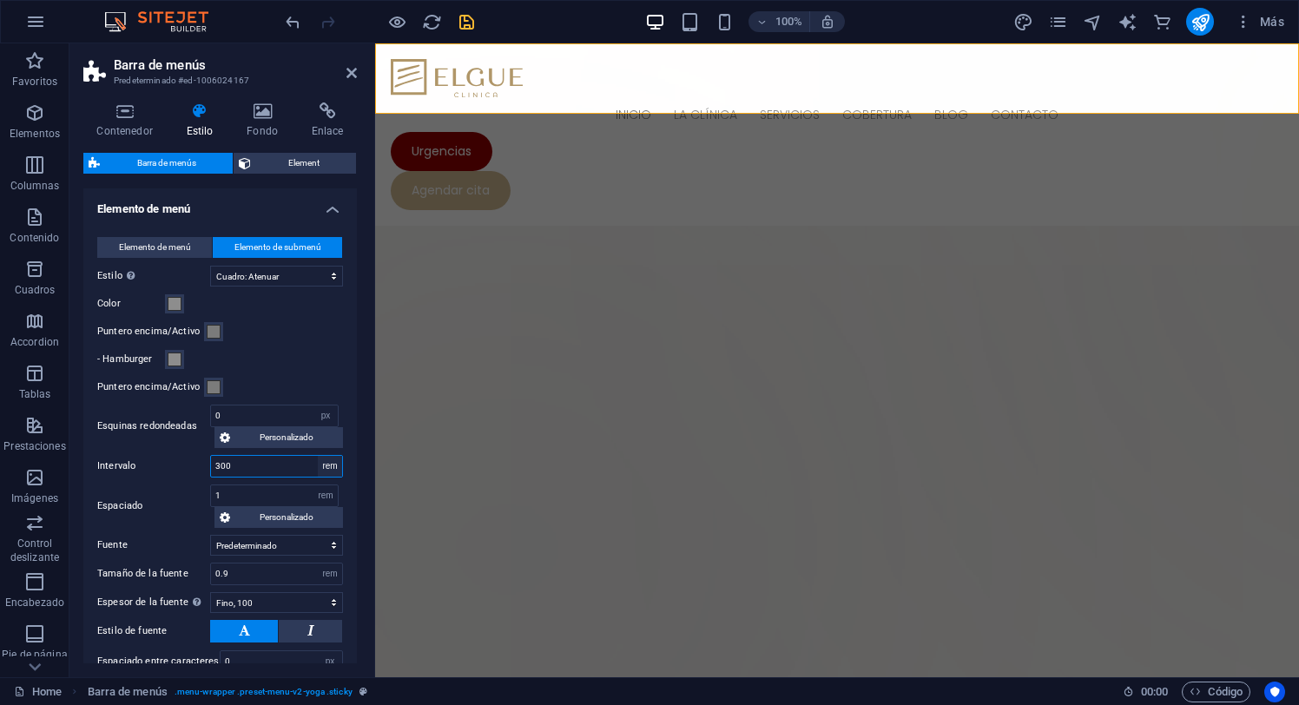
click at [318, 456] on select "px rem % vh vw" at bounding box center [330, 466] width 24 height 21
click at [261, 468] on input "18.75" at bounding box center [276, 466] width 131 height 21
click at [252, 495] on input "1" at bounding box center [274, 495] width 127 height 21
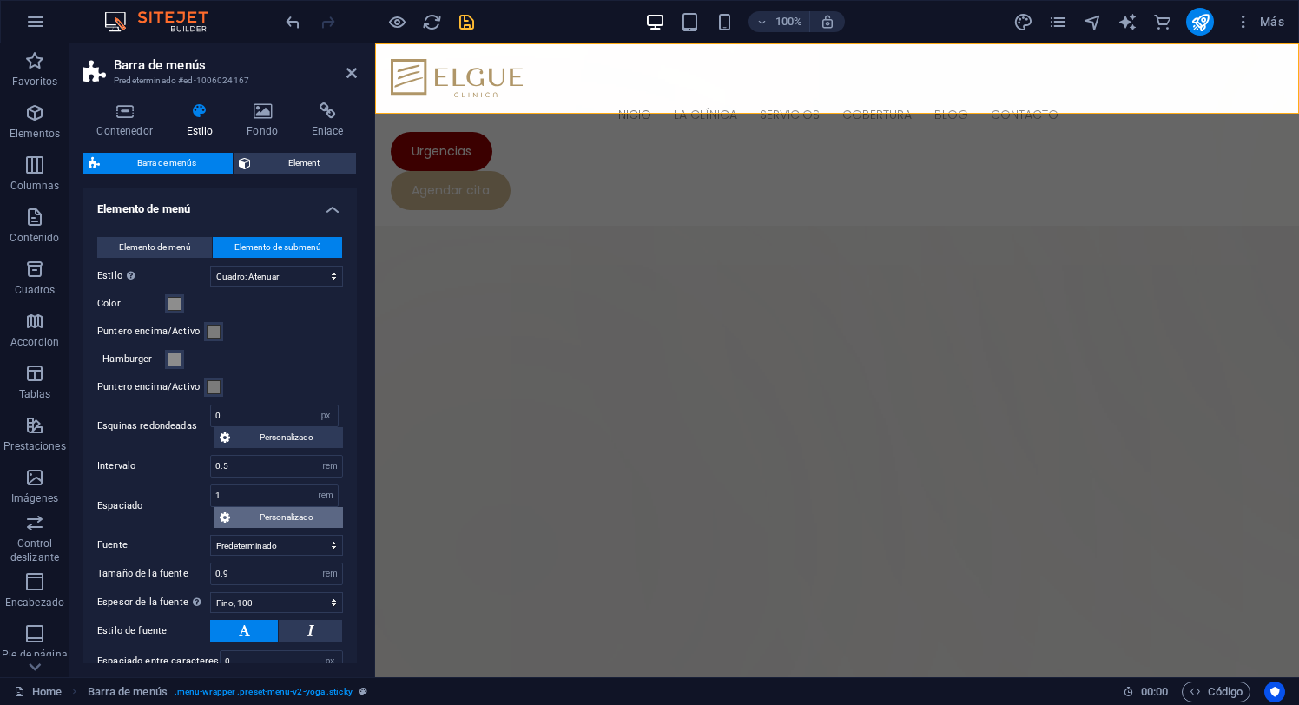
click at [275, 518] on span "Personalizado" at bounding box center [286, 517] width 102 height 21
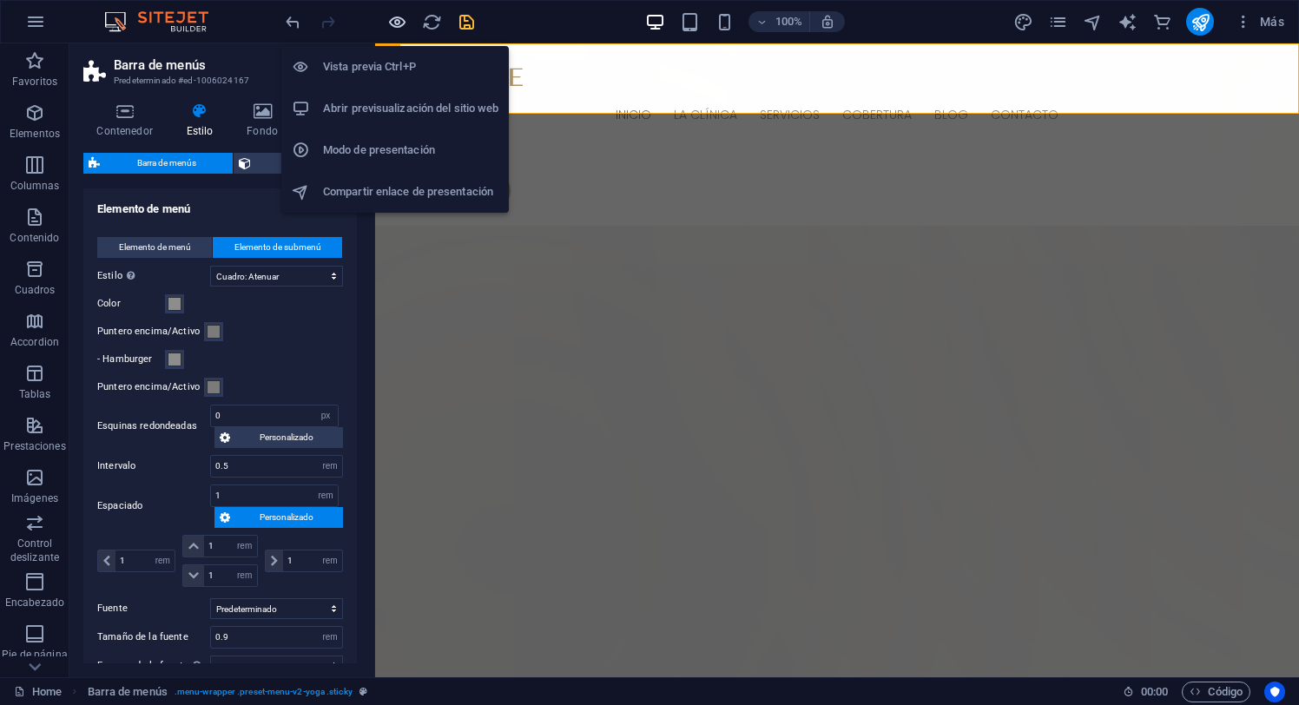
click at [392, 20] on icon "button" at bounding box center [397, 22] width 20 height 20
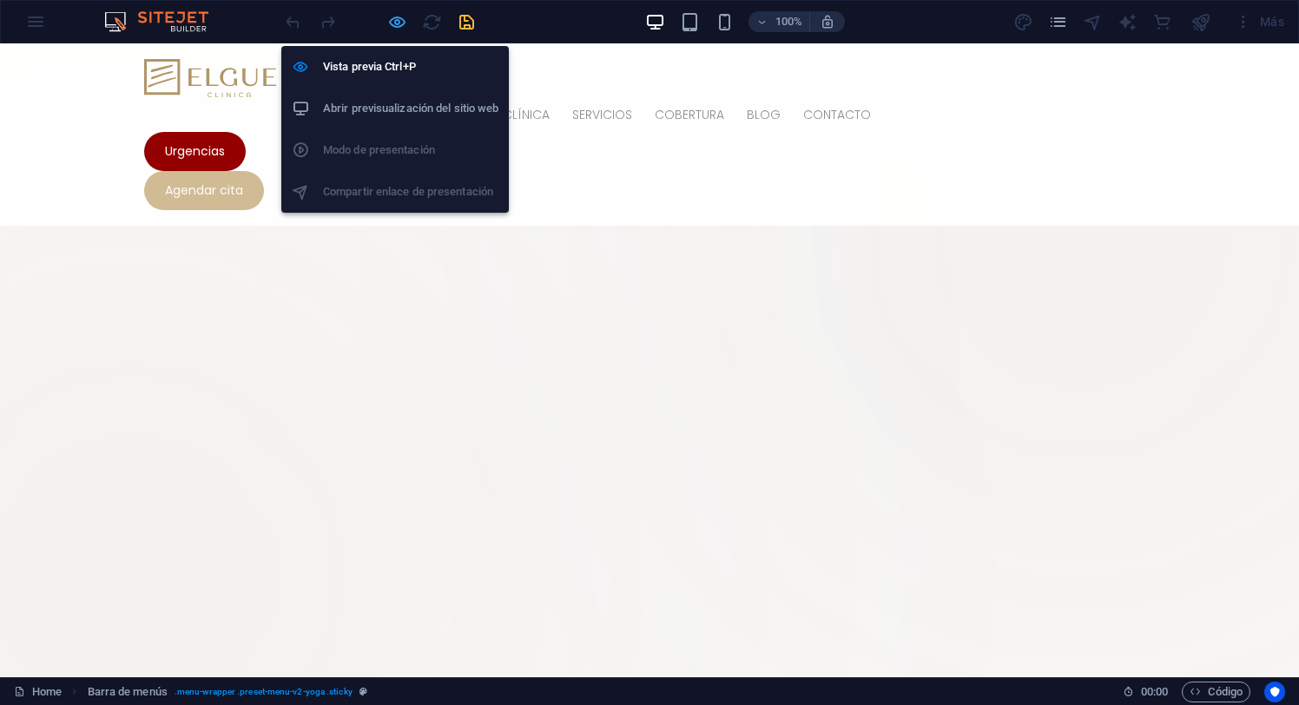
click at [393, 23] on icon "button" at bounding box center [397, 22] width 20 height 20
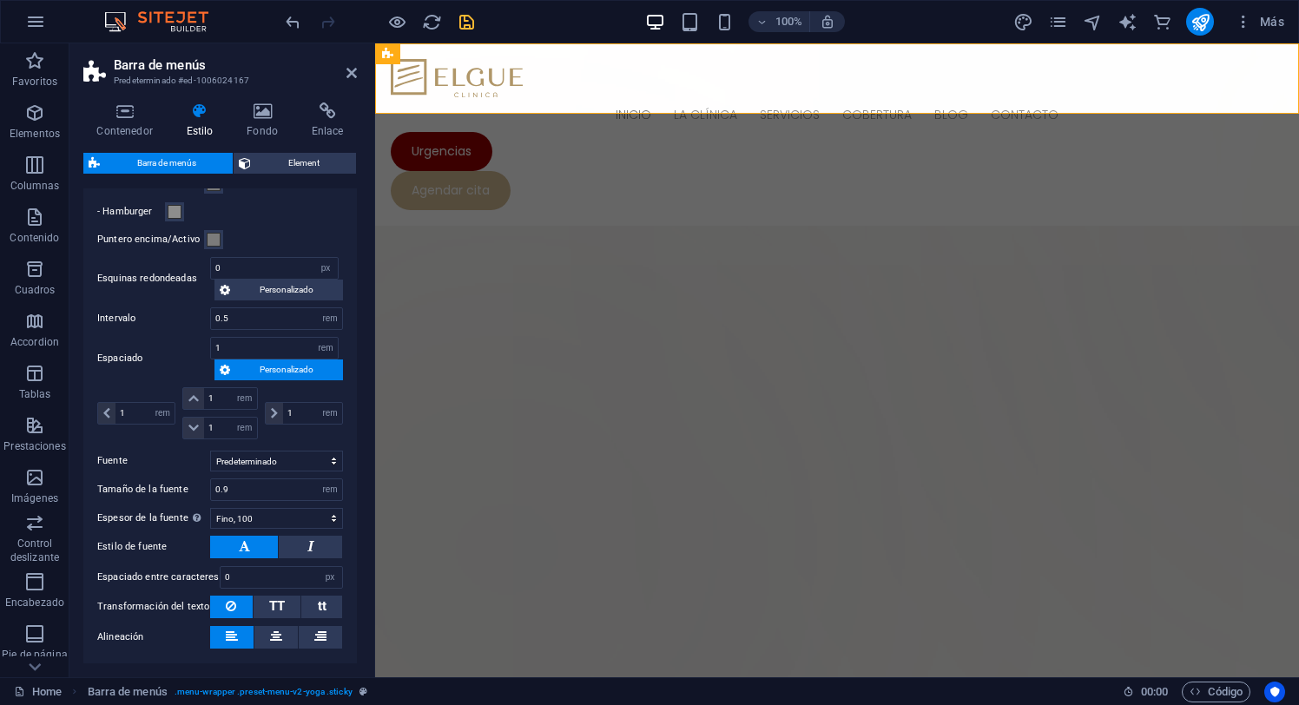
scroll to position [689, 0]
click at [239, 324] on input "0.5" at bounding box center [276, 317] width 131 height 21
click at [249, 344] on input "1" at bounding box center [274, 347] width 127 height 21
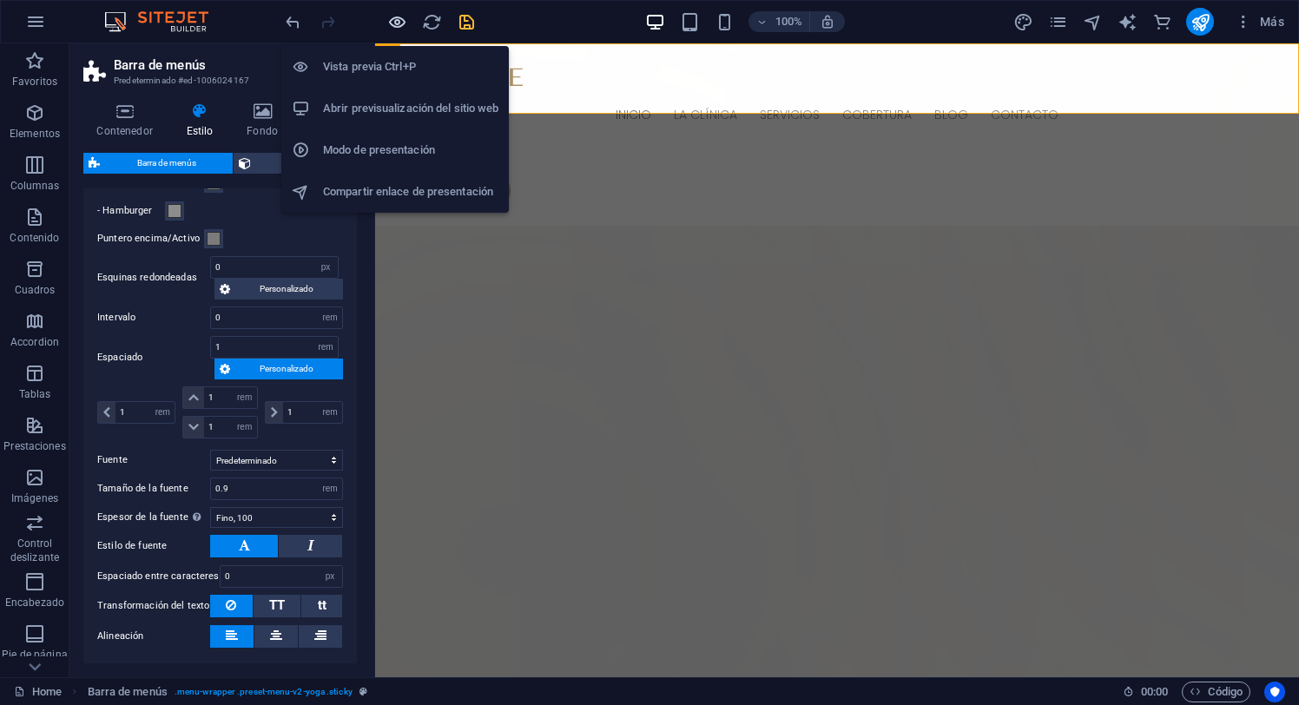
click at [396, 20] on icon "button" at bounding box center [397, 22] width 20 height 20
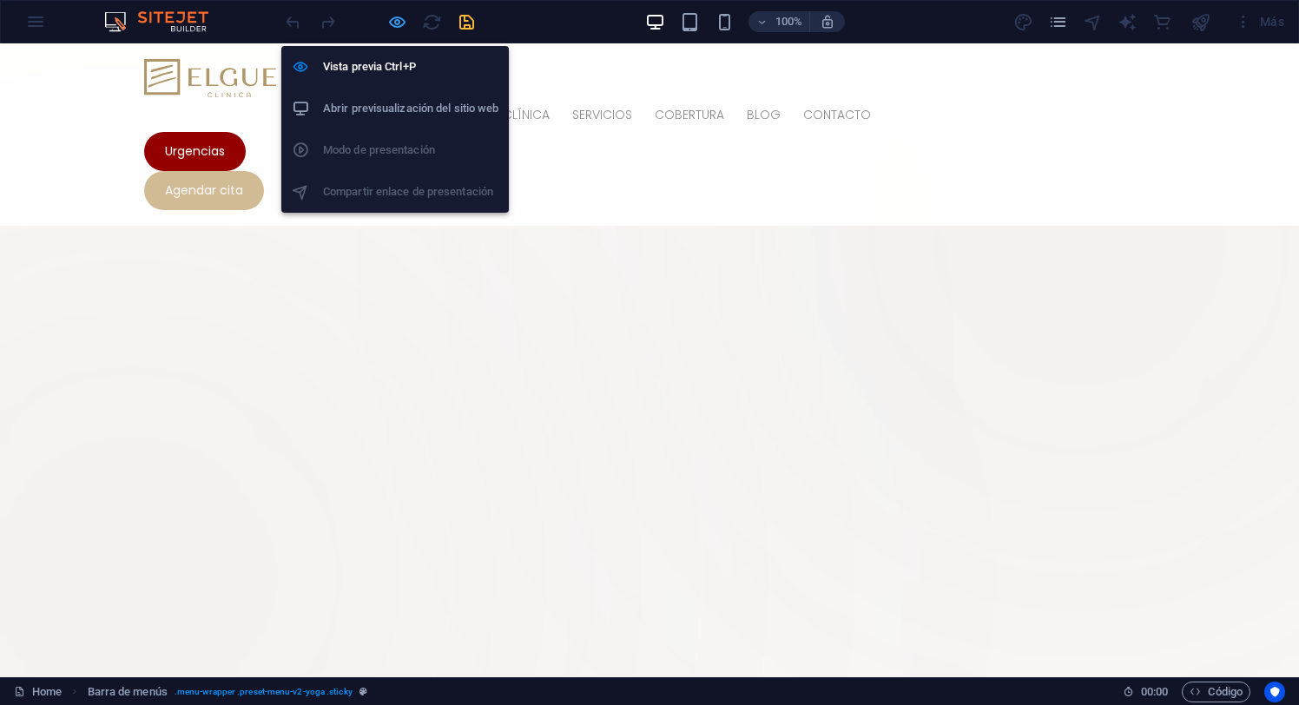
click at [399, 19] on icon "button" at bounding box center [397, 22] width 20 height 20
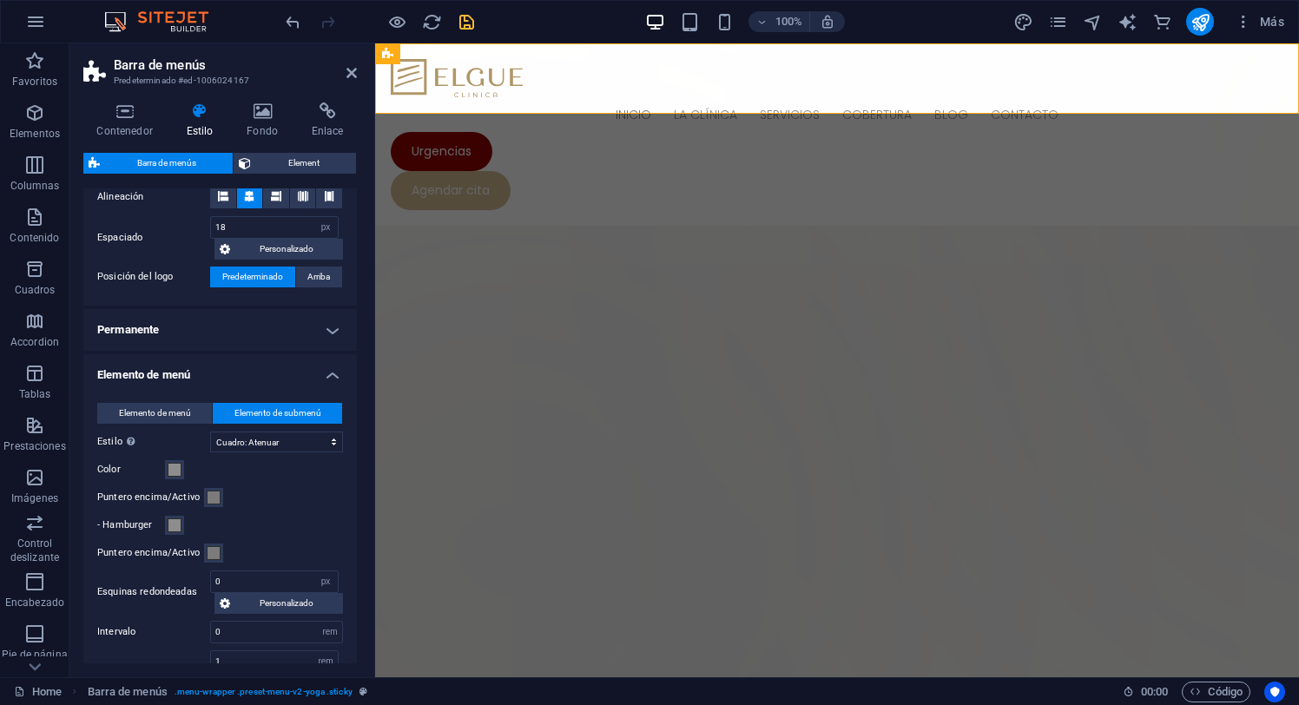
scroll to position [432, 0]
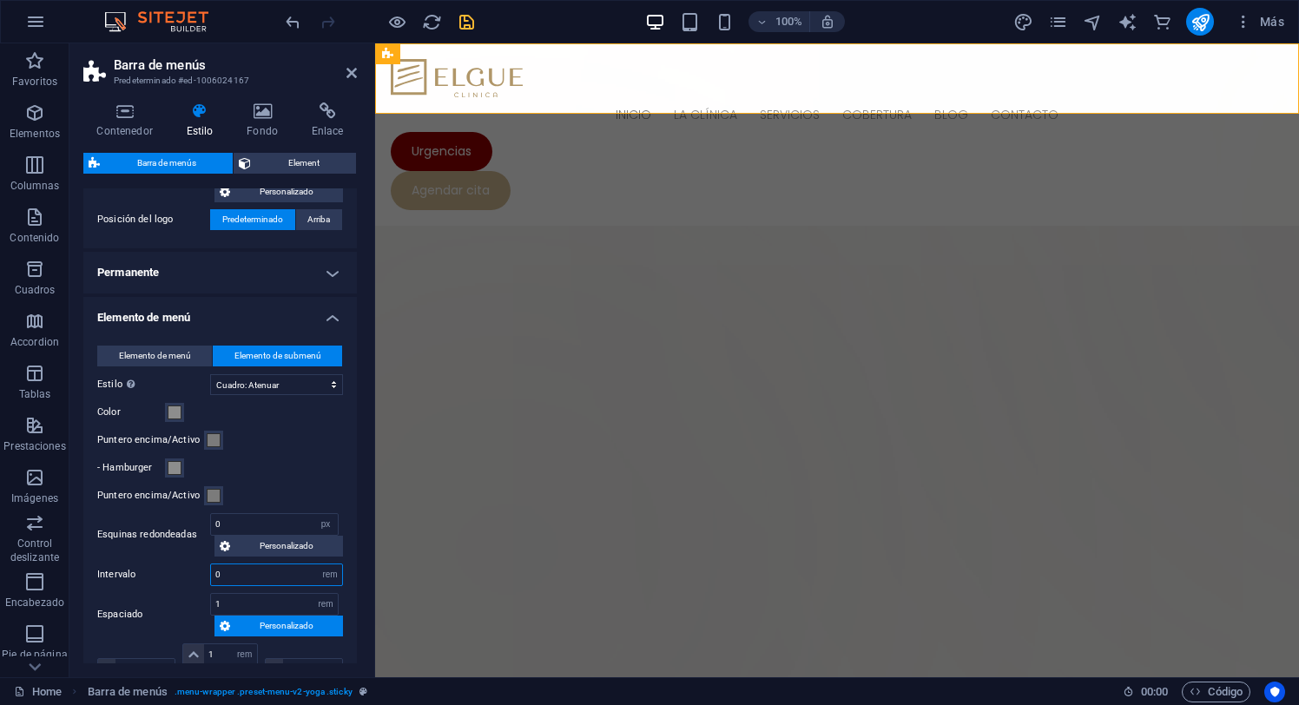
click at [247, 579] on input "0" at bounding box center [276, 574] width 131 height 21
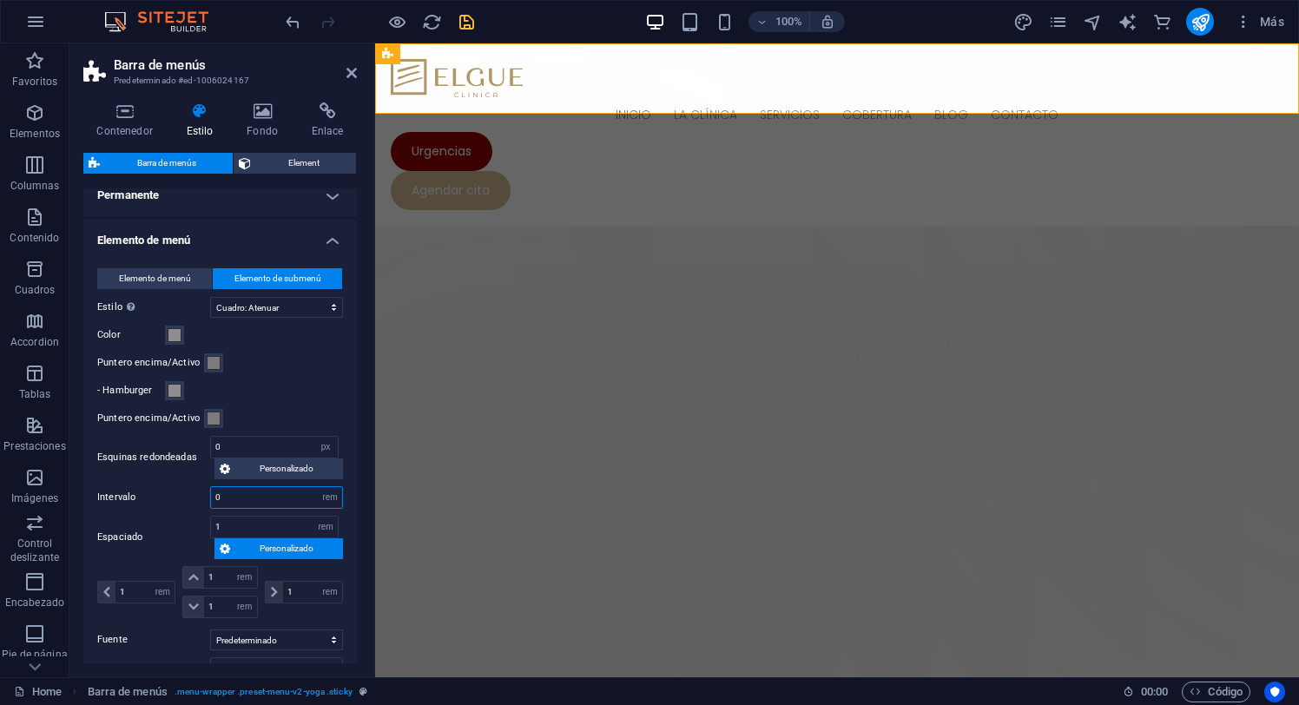
scroll to position [523, 0]
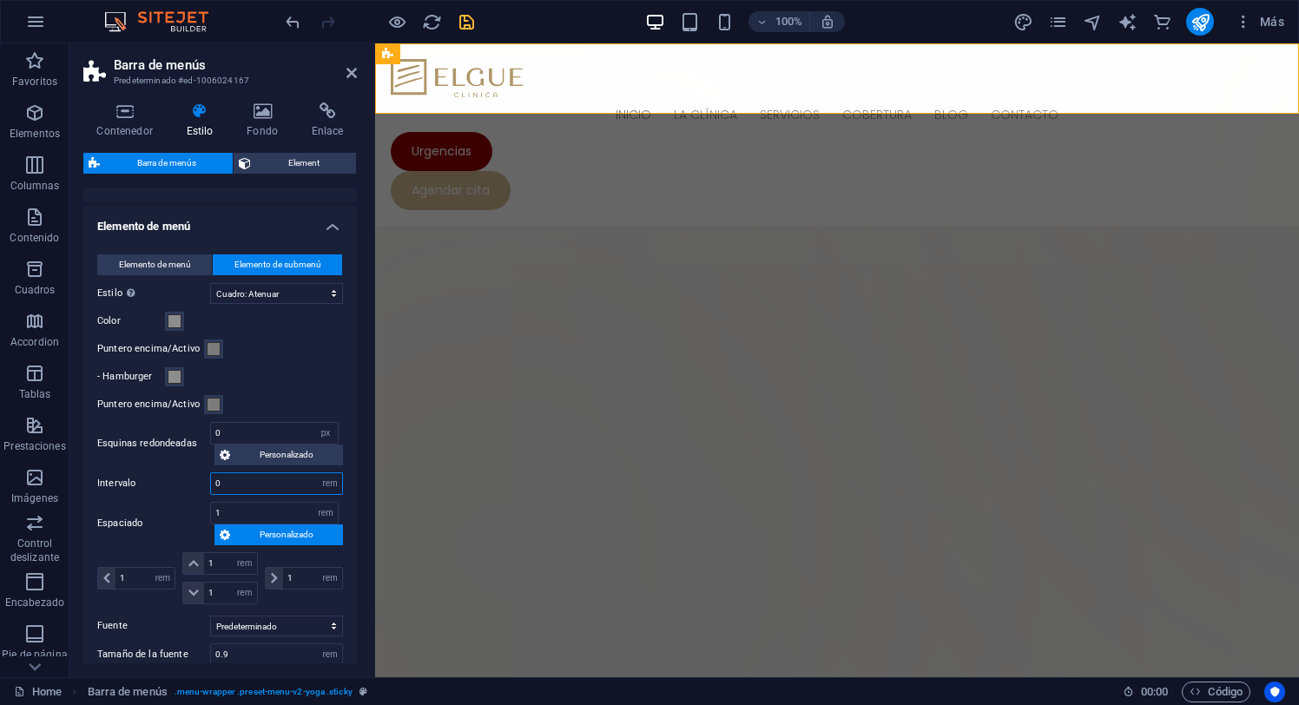
click at [241, 479] on input "0" at bounding box center [276, 483] width 131 height 21
click at [248, 511] on input "1" at bounding box center [274, 513] width 127 height 21
click at [320, 512] on select "automático px rem % vh vw Personalizado" at bounding box center [325, 513] width 24 height 21
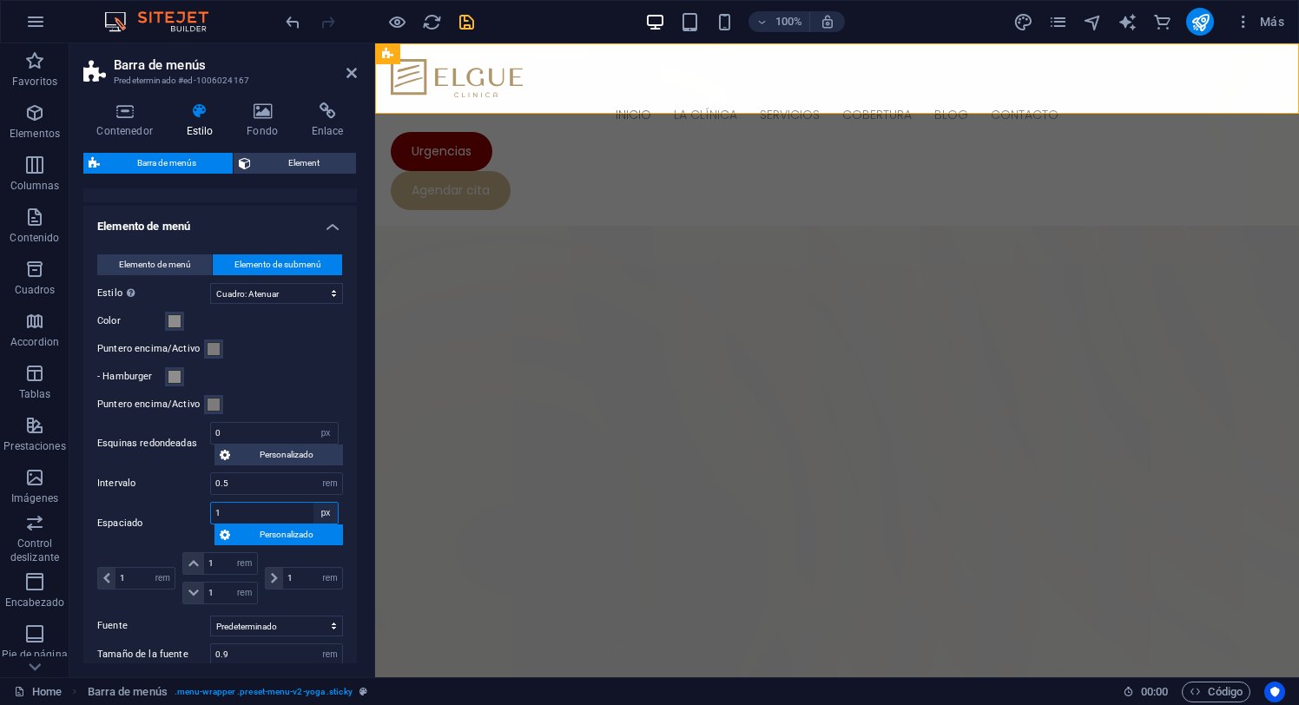
click at [313, 503] on select "automático px rem % vh vw Personalizado" at bounding box center [325, 513] width 24 height 21
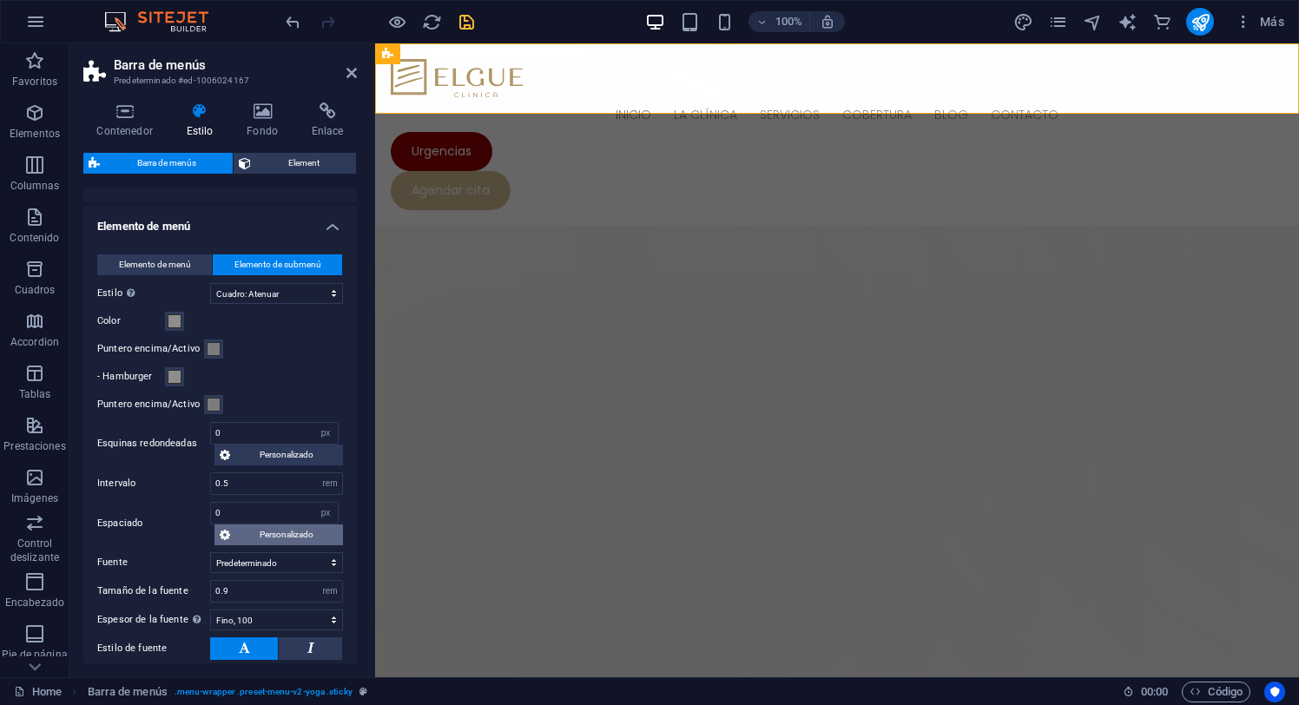
click at [262, 535] on span "Personalizado" at bounding box center [286, 534] width 102 height 21
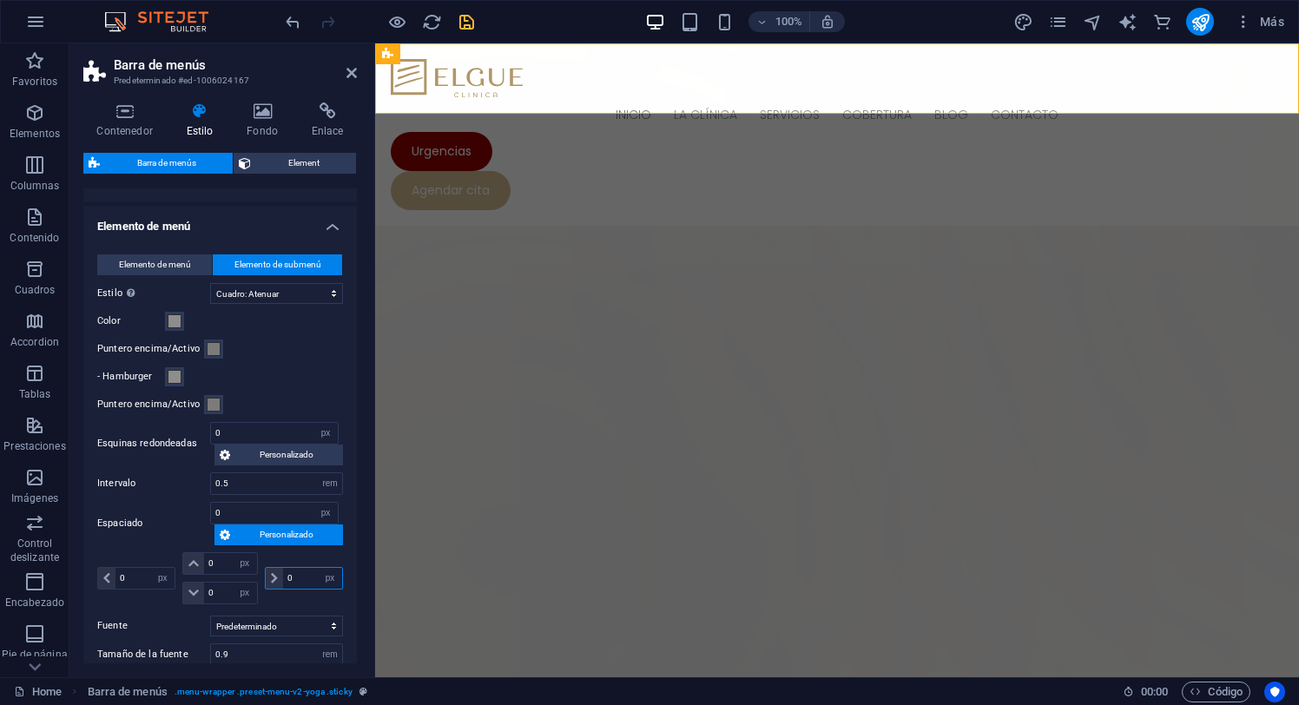
click at [307, 577] on input "0" at bounding box center [312, 578] width 59 height 21
click at [224, 564] on input "0" at bounding box center [230, 563] width 52 height 21
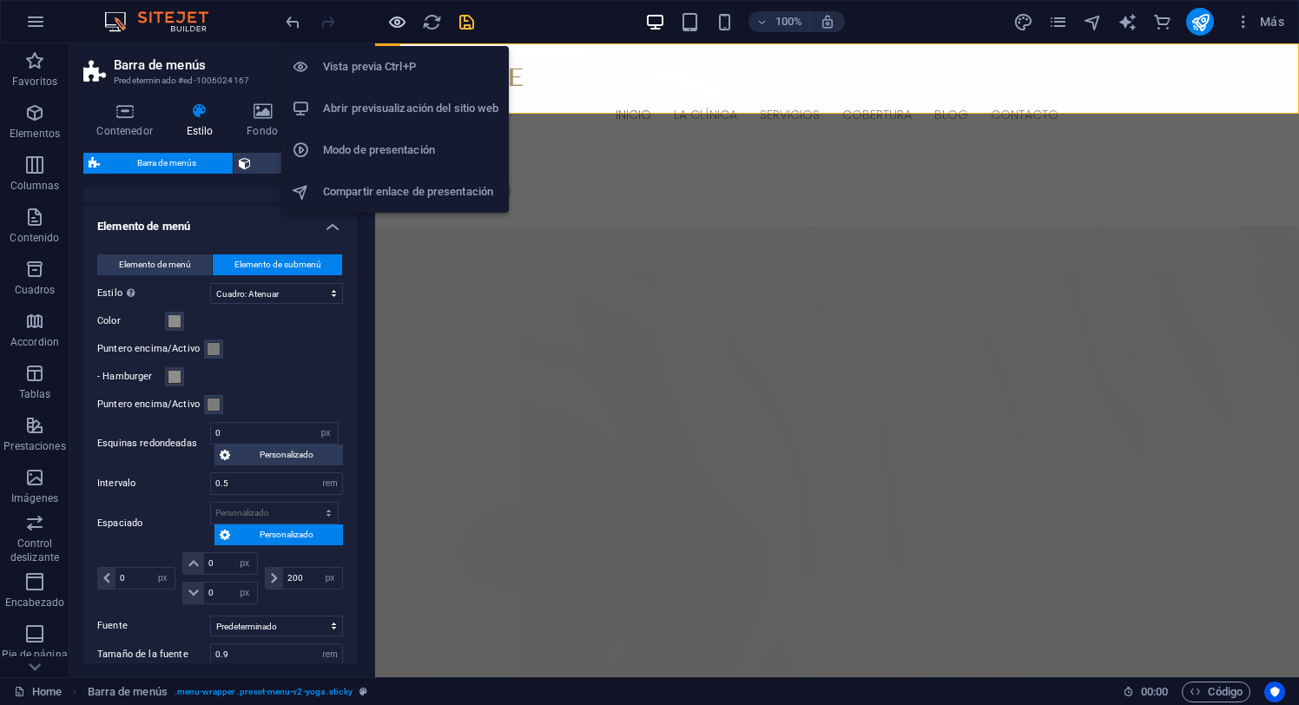
click at [394, 22] on icon "button" at bounding box center [397, 22] width 20 height 20
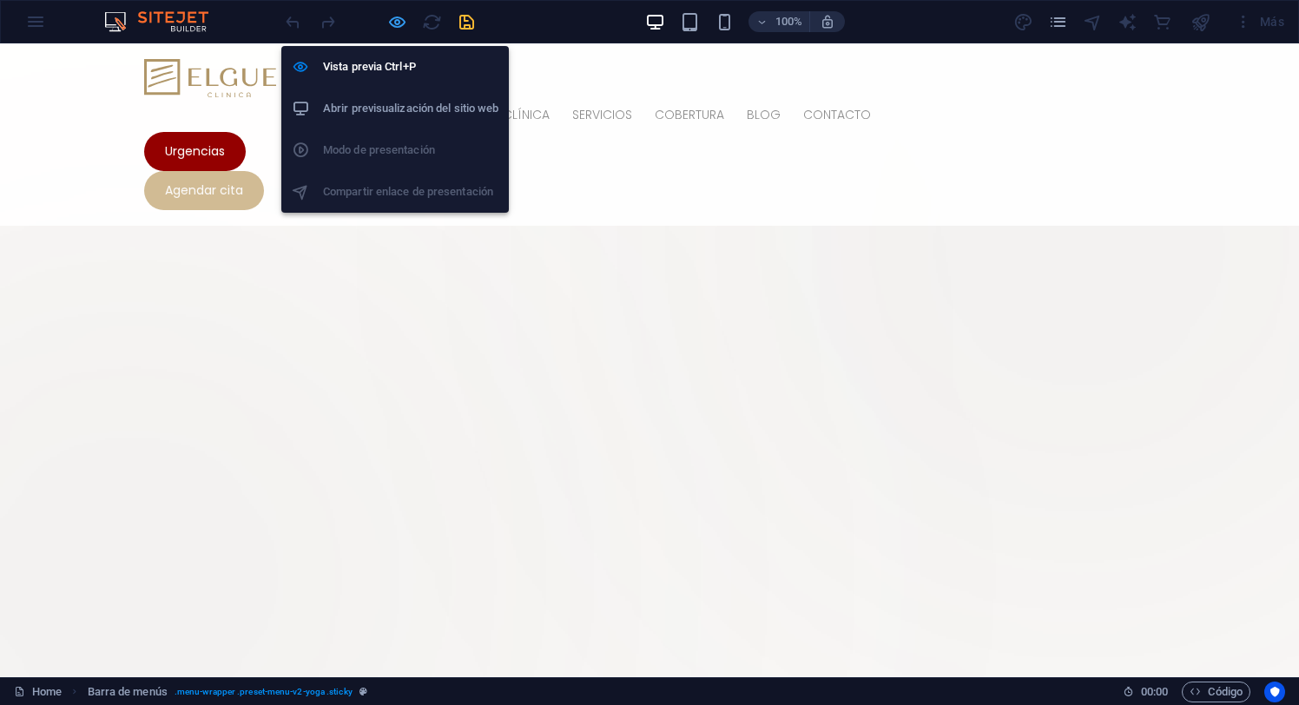
click at [399, 20] on icon "button" at bounding box center [397, 22] width 20 height 20
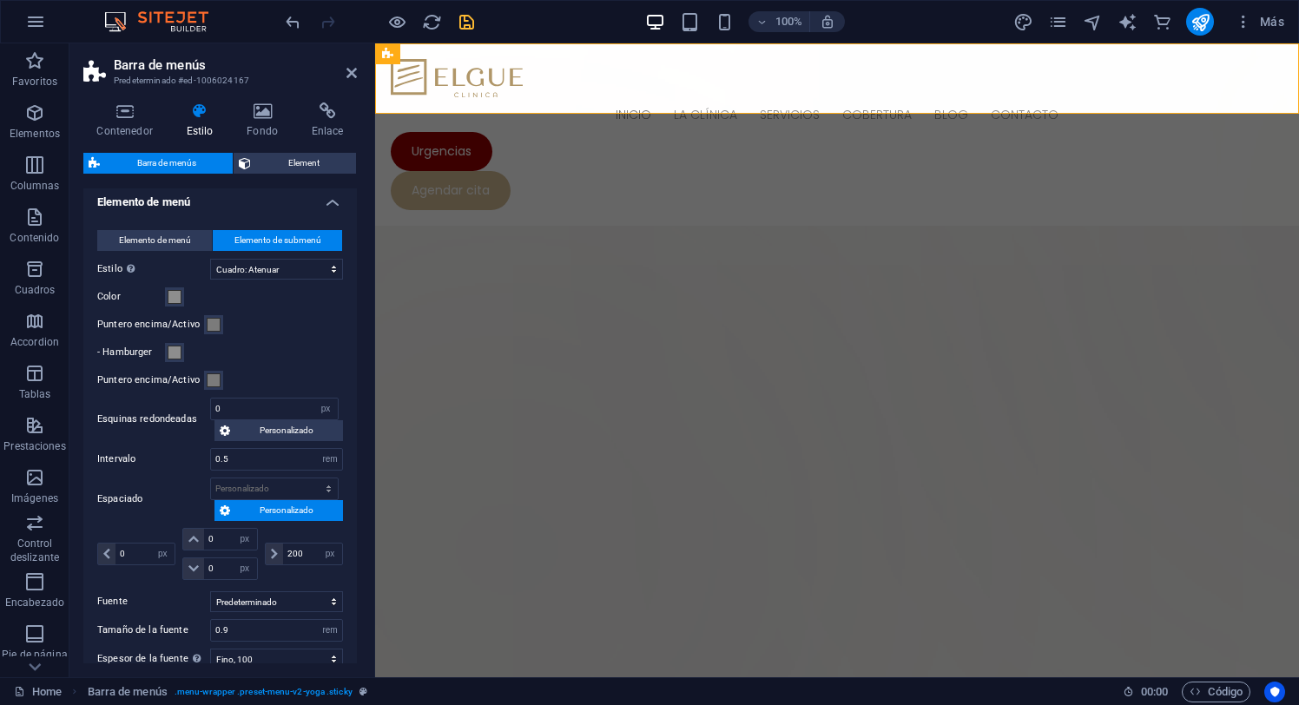
scroll to position [573, 0]
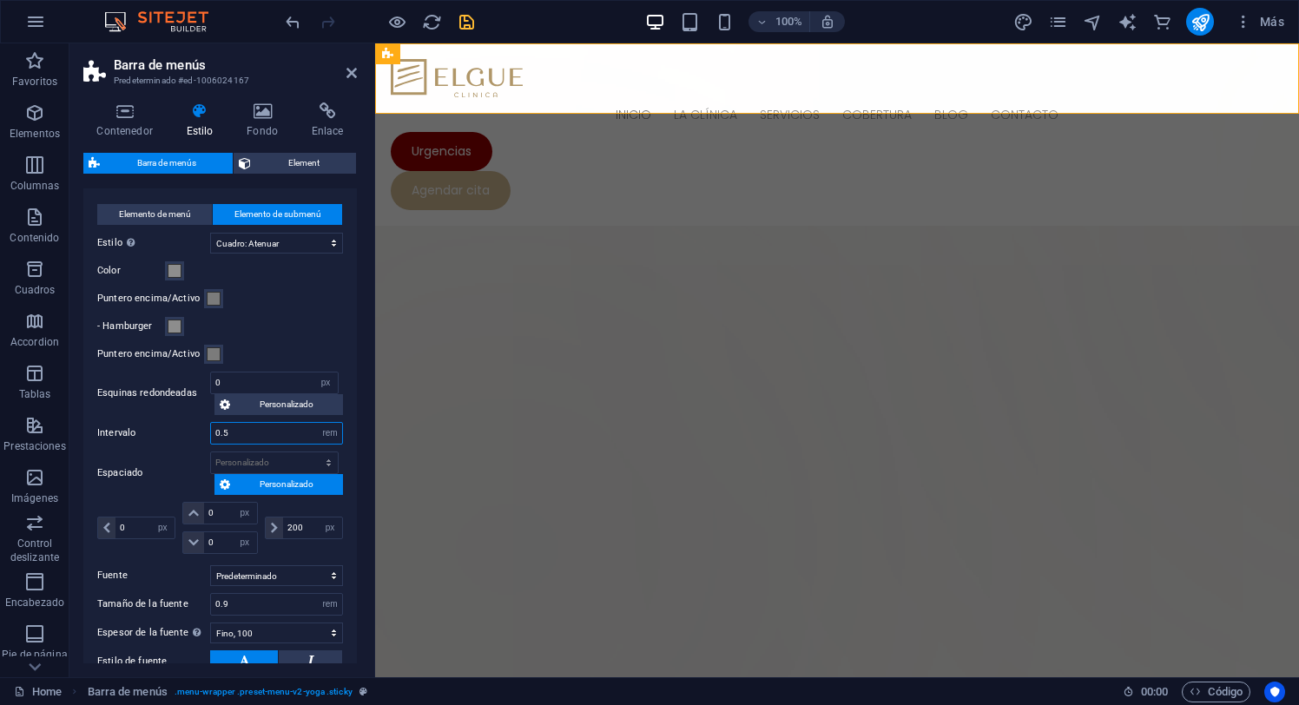
click at [245, 430] on input "0.5" at bounding box center [276, 433] width 131 height 21
click at [306, 531] on input "200" at bounding box center [312, 528] width 59 height 21
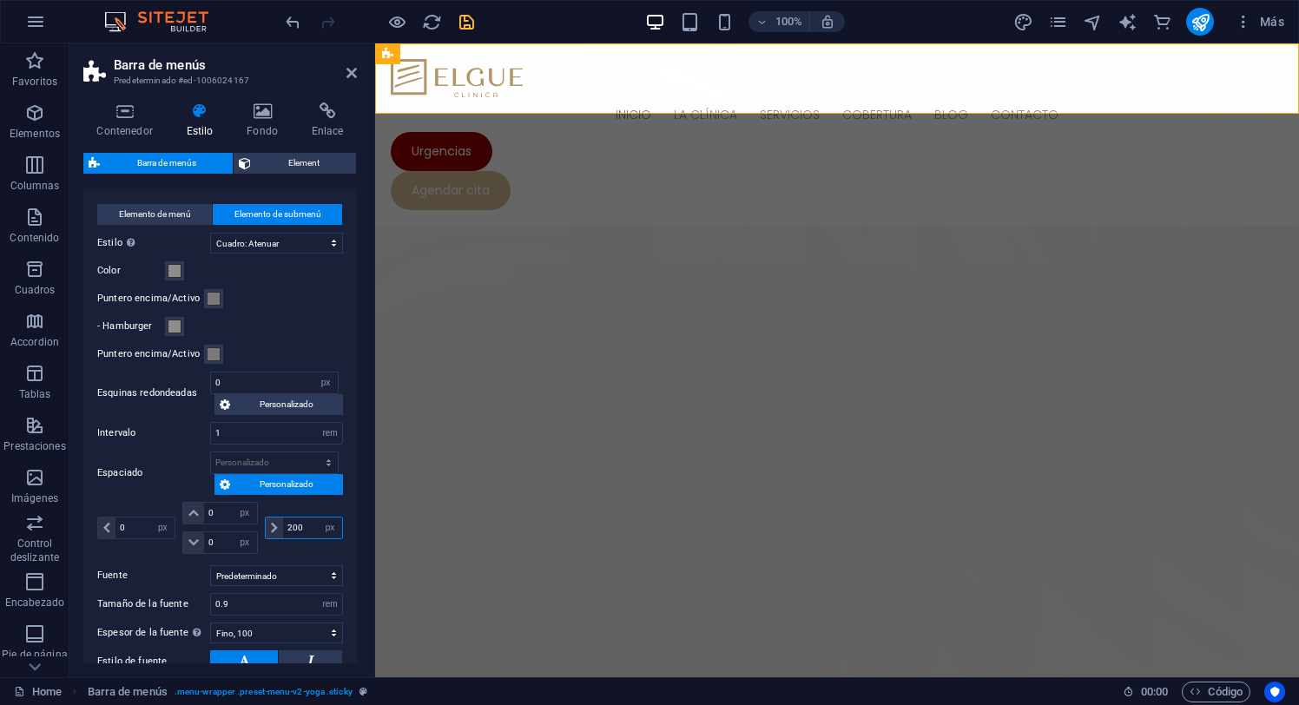
click at [306, 531] on input "200" at bounding box center [312, 528] width 59 height 21
click at [142, 524] on input "0" at bounding box center [144, 528] width 59 height 21
click at [221, 508] on input "0" at bounding box center [230, 513] width 52 height 21
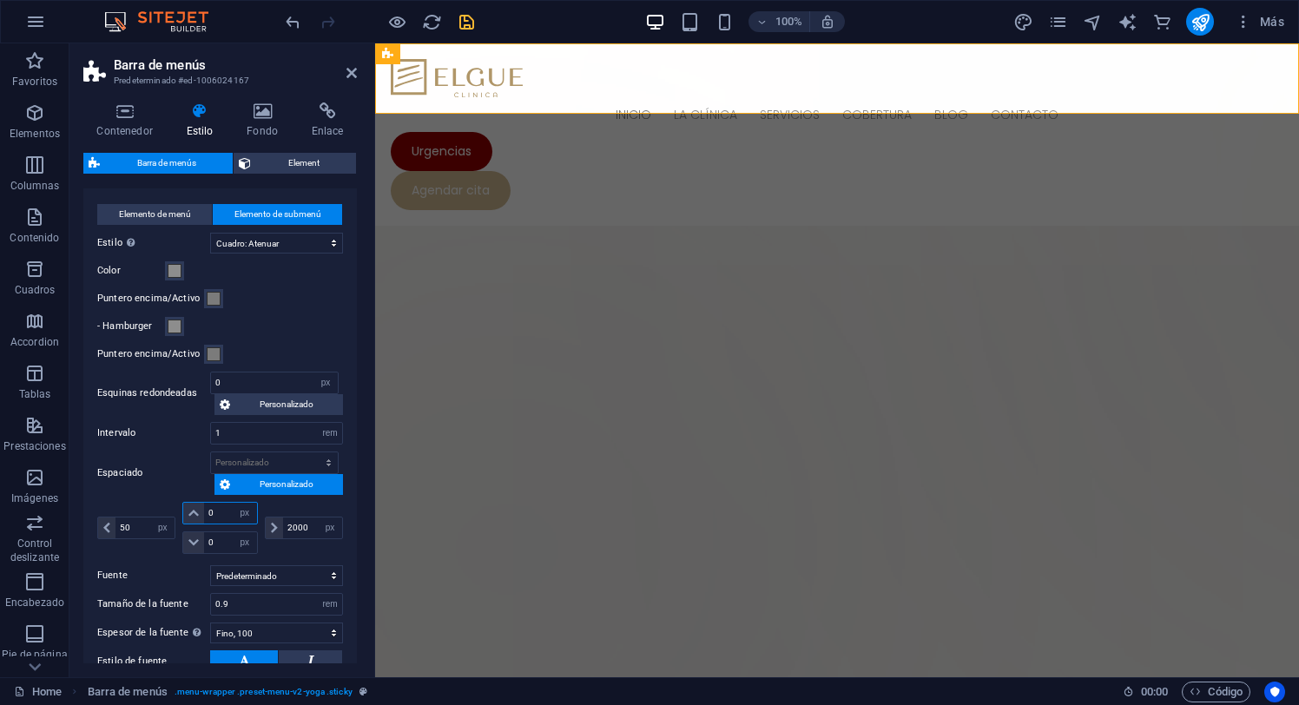
click at [221, 508] on input "0" at bounding box center [230, 513] width 52 height 21
click at [217, 538] on input "0" at bounding box center [230, 542] width 52 height 21
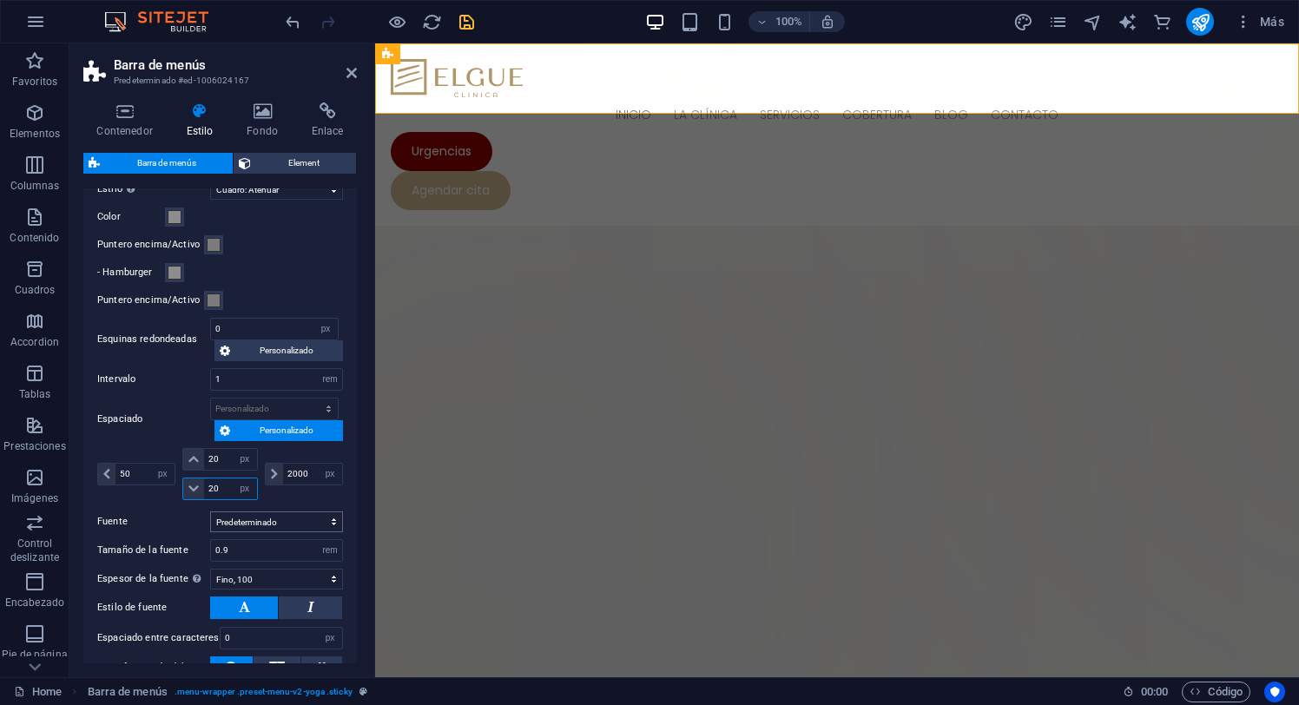
scroll to position [647, 0]
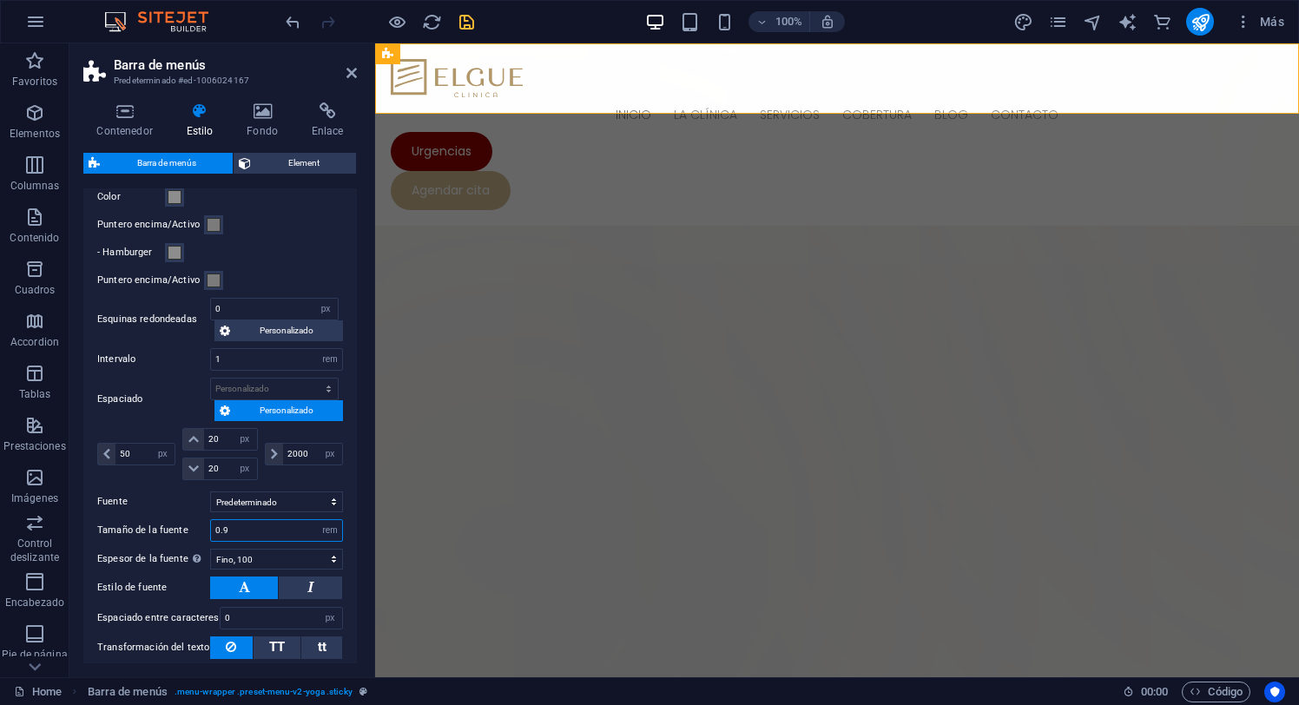
click at [252, 530] on input "0.9" at bounding box center [276, 530] width 131 height 21
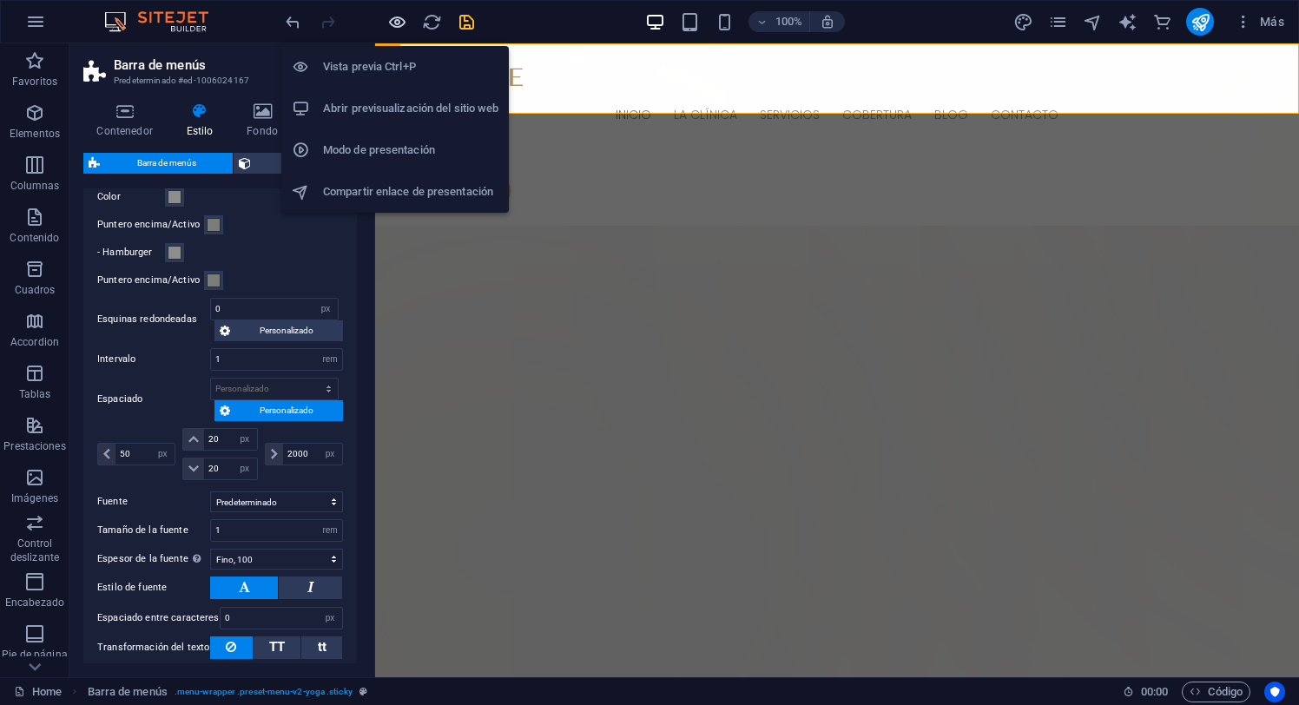
click at [394, 24] on icon "button" at bounding box center [397, 22] width 20 height 20
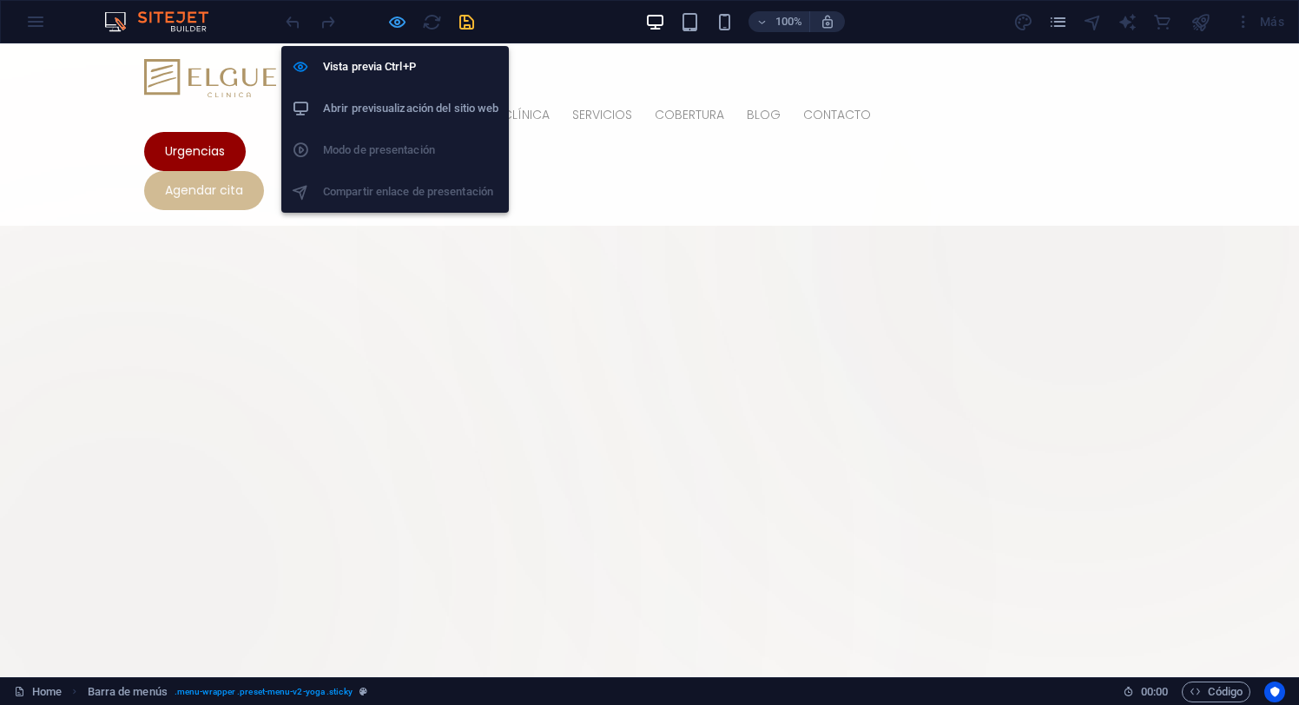
click at [396, 19] on icon "button" at bounding box center [397, 22] width 20 height 20
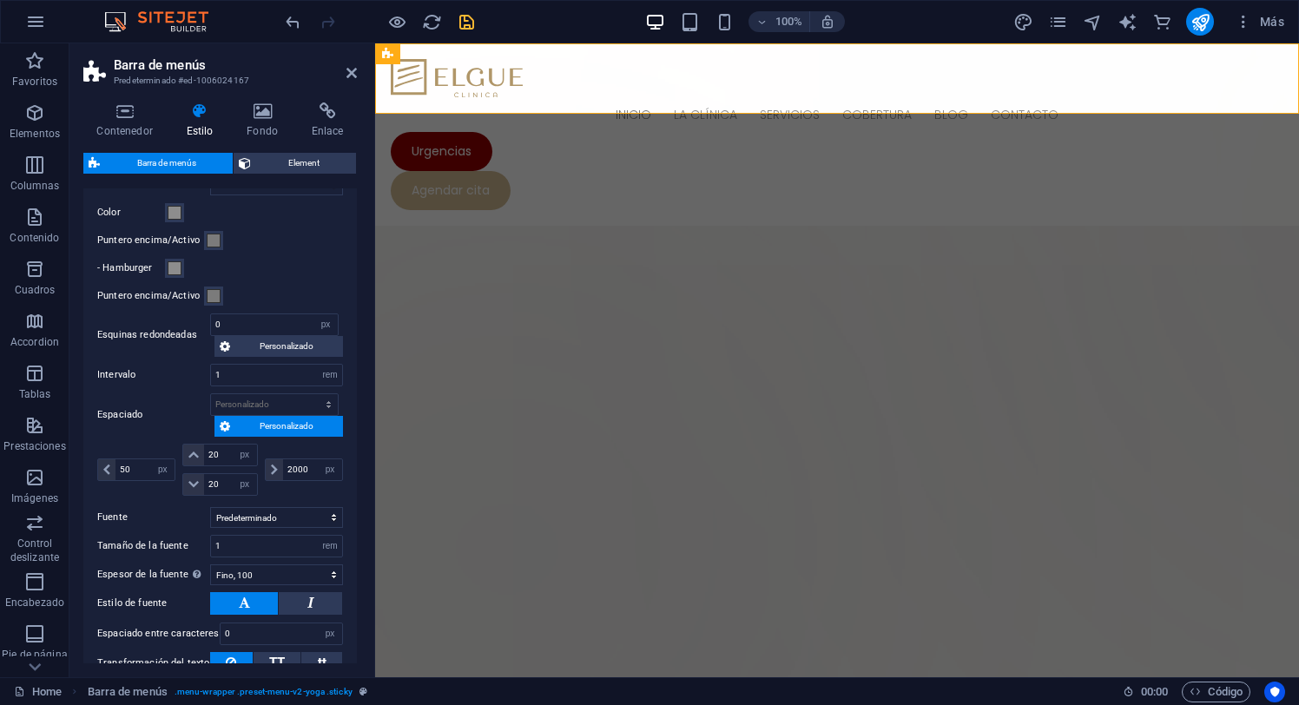
scroll to position [634, 0]
click at [227, 455] on input "20" at bounding box center [230, 452] width 52 height 21
click at [226, 480] on input "20" at bounding box center [230, 482] width 52 height 21
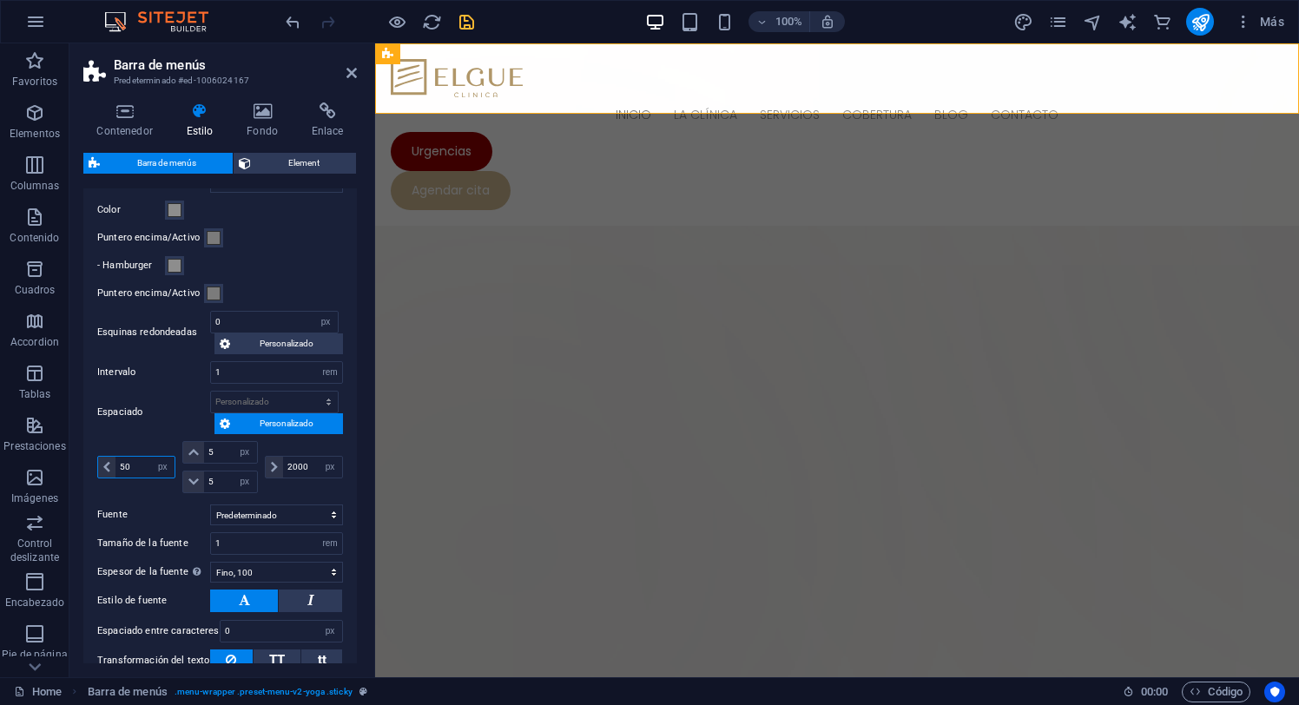
click at [147, 470] on input "50" at bounding box center [144, 467] width 59 height 21
click at [313, 460] on input "2000" at bounding box center [312, 467] width 59 height 21
click at [267, 542] on input "1" at bounding box center [276, 543] width 131 height 21
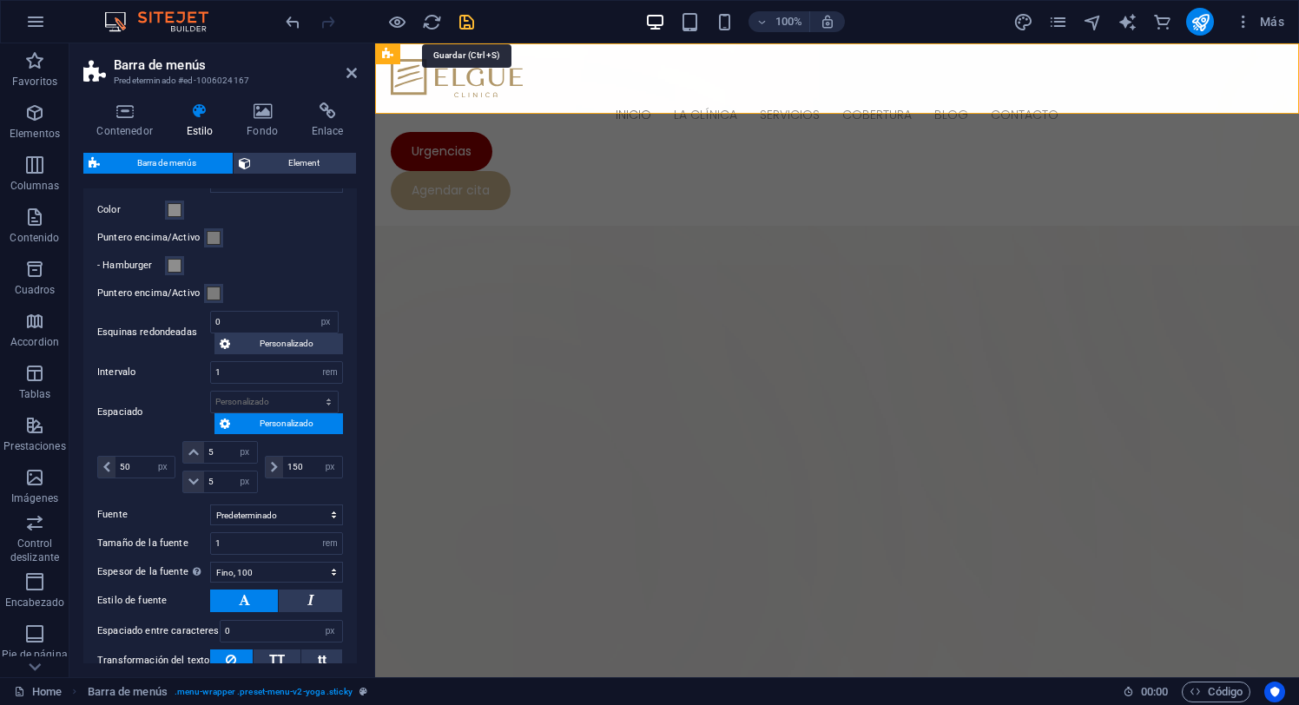
click at [468, 20] on icon "save" at bounding box center [467, 22] width 20 height 20
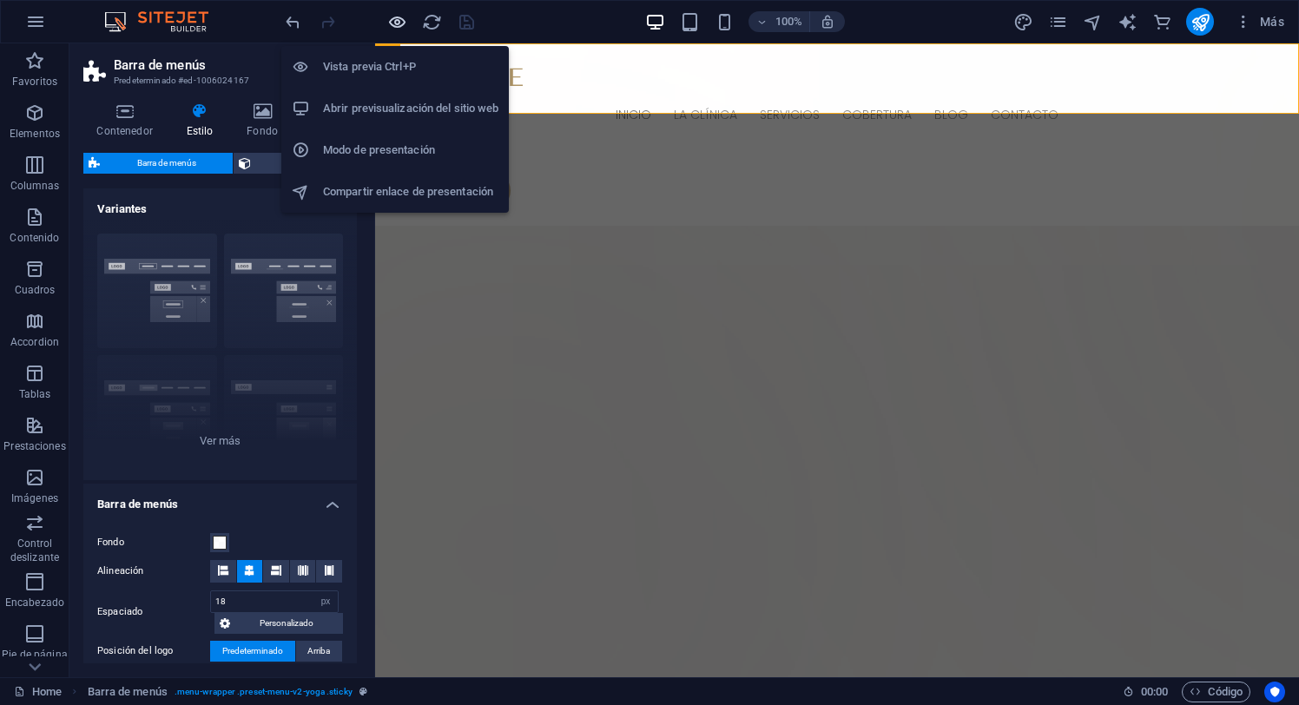
click at [394, 21] on icon "button" at bounding box center [397, 22] width 20 height 20
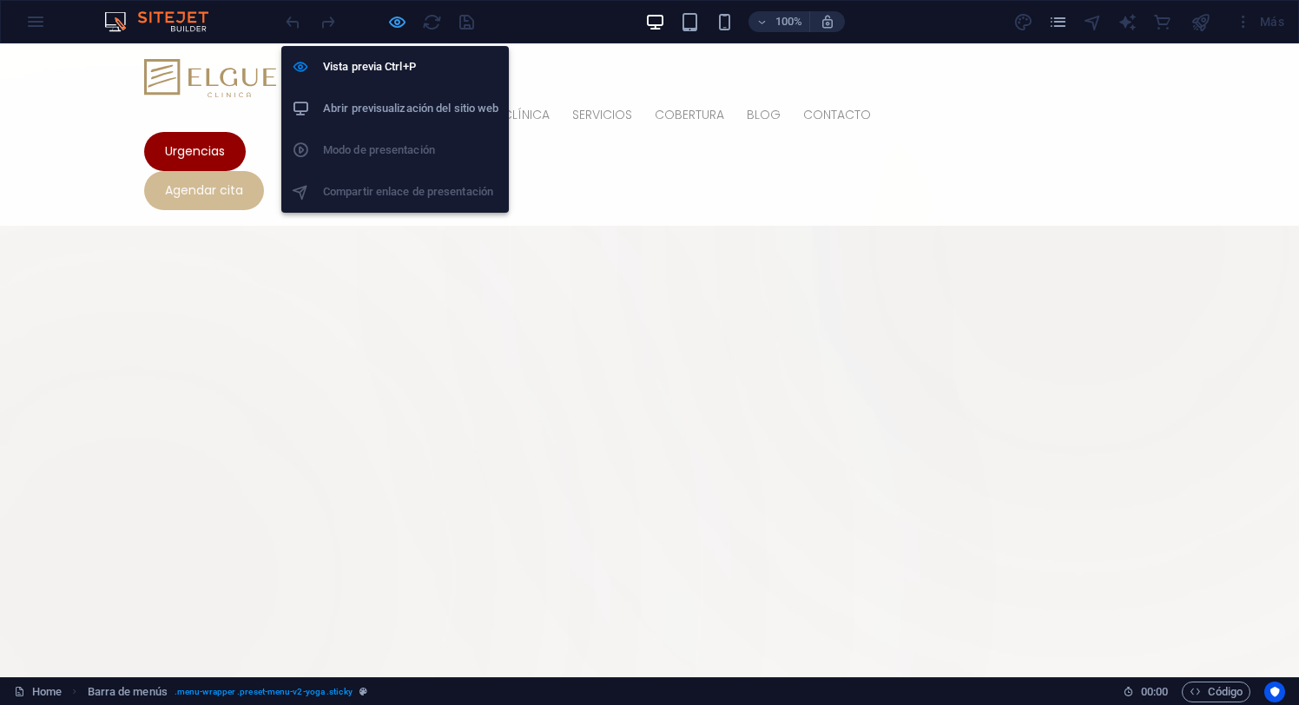
click at [398, 21] on icon "button" at bounding box center [397, 22] width 20 height 20
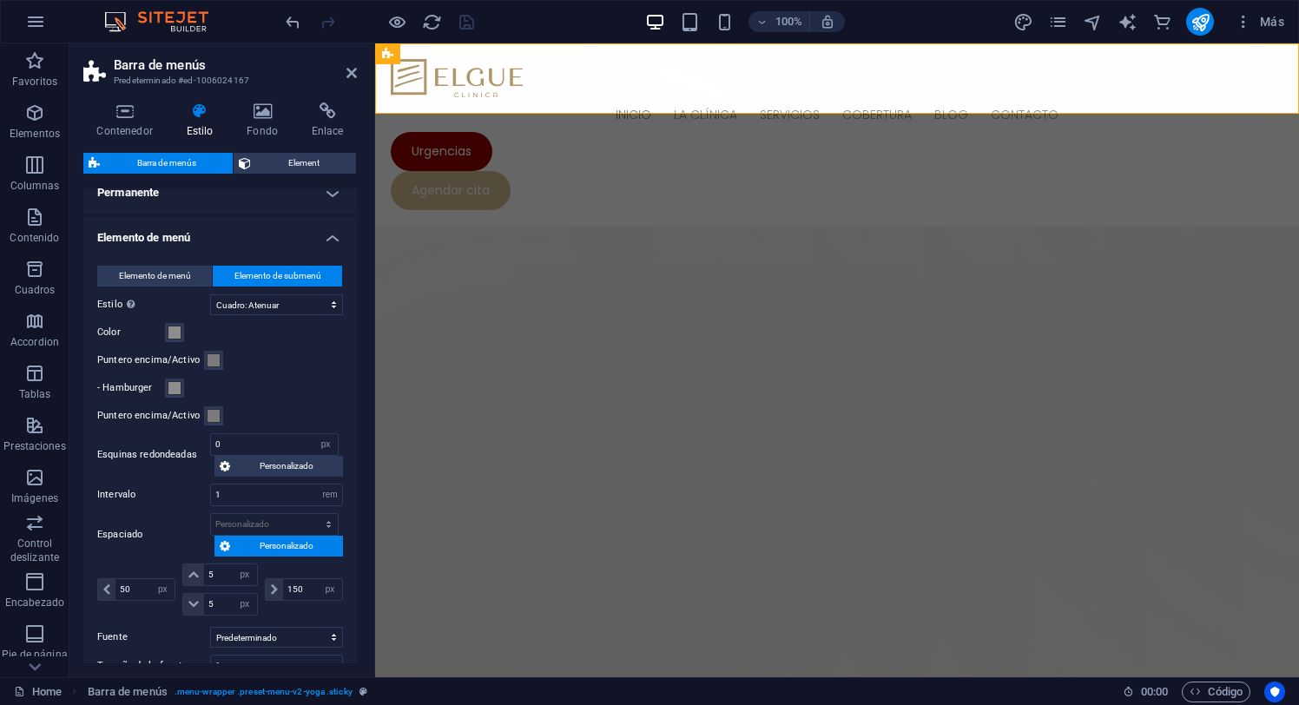
scroll to position [512, 0]
click at [245, 574] on select "automático px rem % vh vw" at bounding box center [245, 574] width 24 height 21
click at [233, 564] on select "automático px rem % vh vw" at bounding box center [245, 574] width 24 height 21
click at [243, 603] on select "automático px rem % vh vw" at bounding box center [245, 603] width 24 height 21
click at [233, 593] on select "automático px rem % vh vw" at bounding box center [245, 603] width 24 height 21
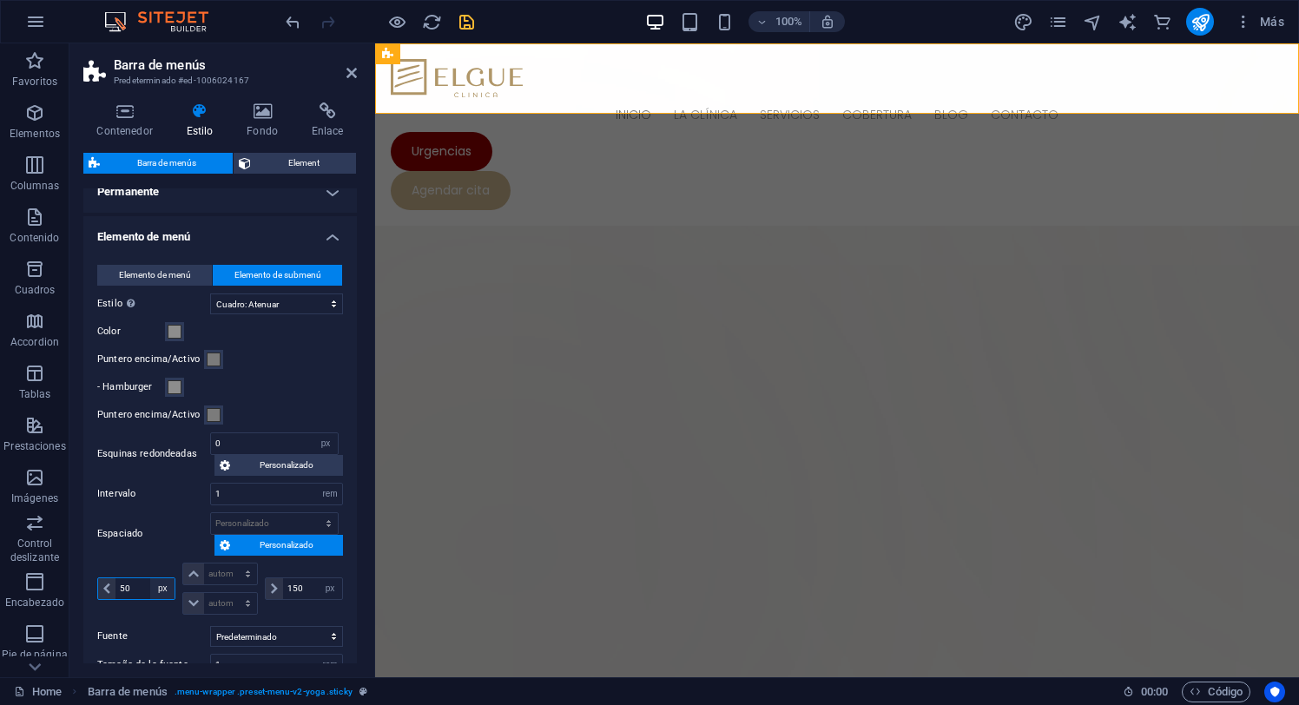
click at [164, 582] on select "automático px rem % vh vw" at bounding box center [162, 588] width 24 height 21
click at [150, 578] on select "automático px rem % vh vw" at bounding box center [162, 588] width 24 height 21
click at [330, 585] on select "automático px rem % vh vw" at bounding box center [330, 588] width 24 height 21
click at [318, 578] on select "automático px rem % vh vw" at bounding box center [330, 588] width 24 height 21
click at [323, 523] on select "automático px rem % vh vw Personalizado" at bounding box center [274, 523] width 127 height 21
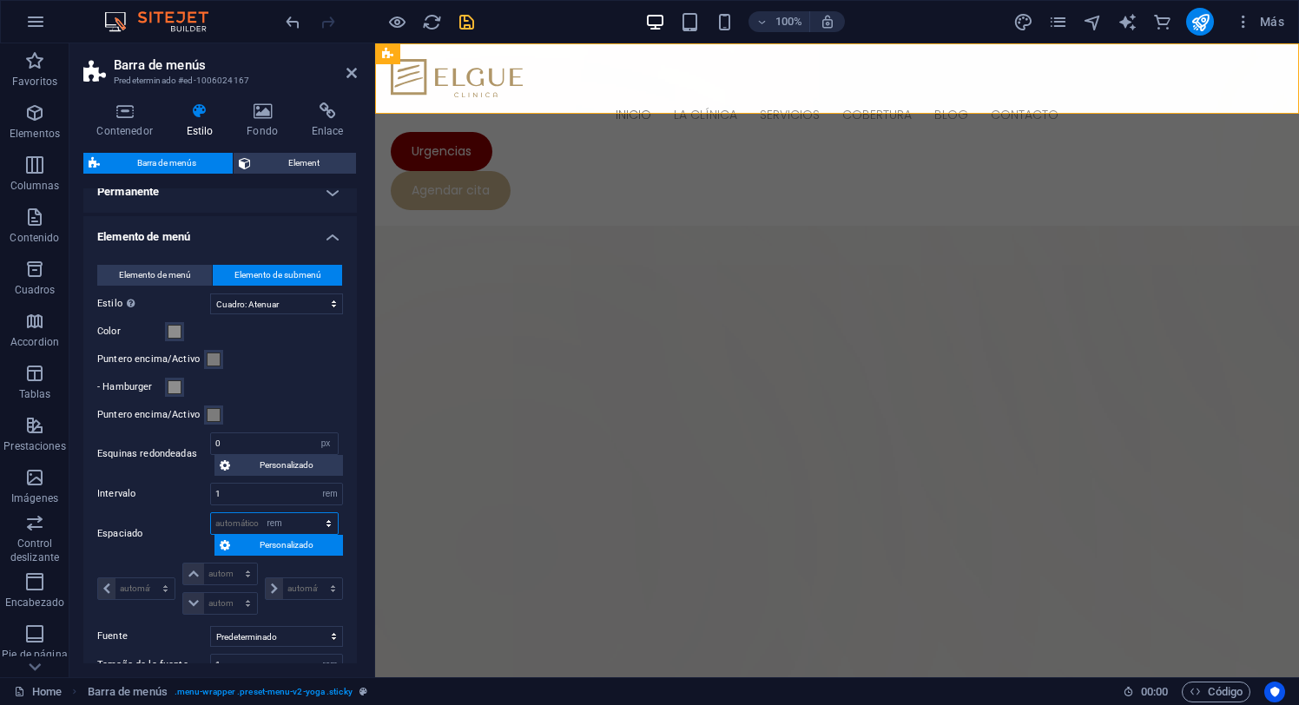
click at [310, 513] on select "automático px rem % vh vw Personalizado" at bounding box center [274, 523] width 127 height 21
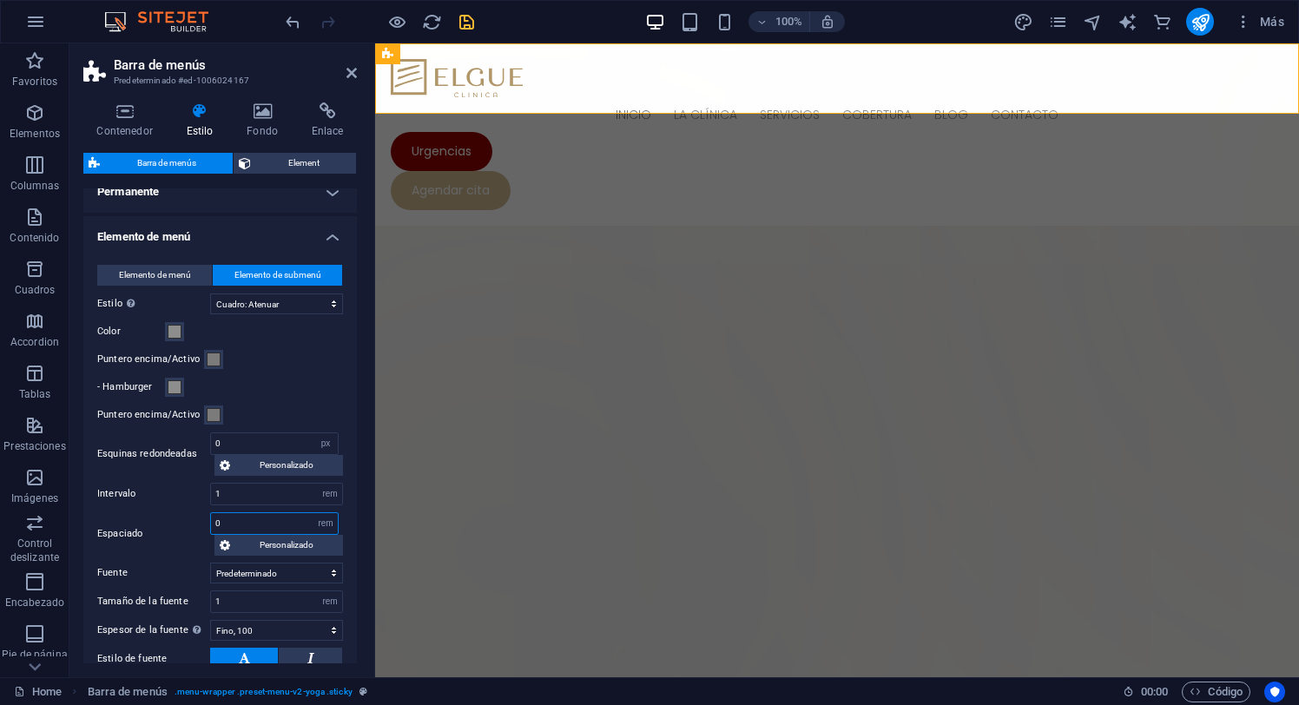
click at [251, 522] on input "0" at bounding box center [274, 523] width 127 height 21
click at [242, 494] on input "1" at bounding box center [276, 494] width 131 height 21
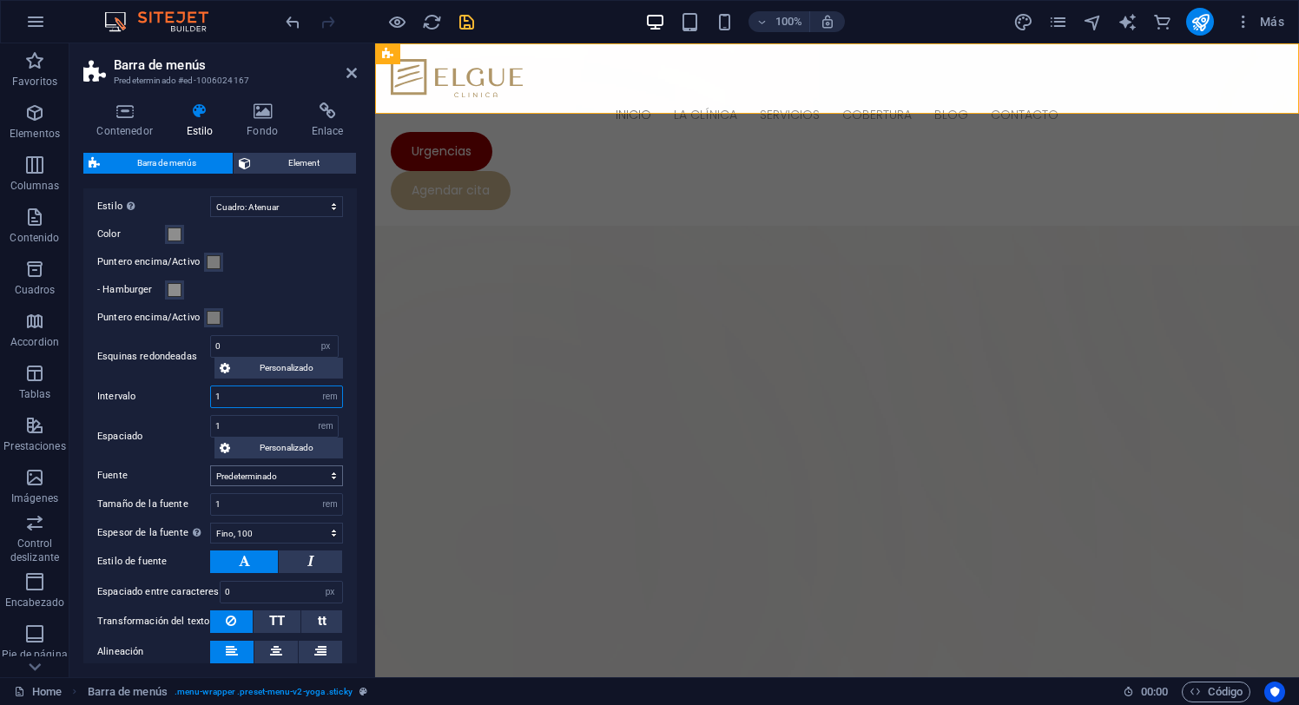
scroll to position [619, 0]
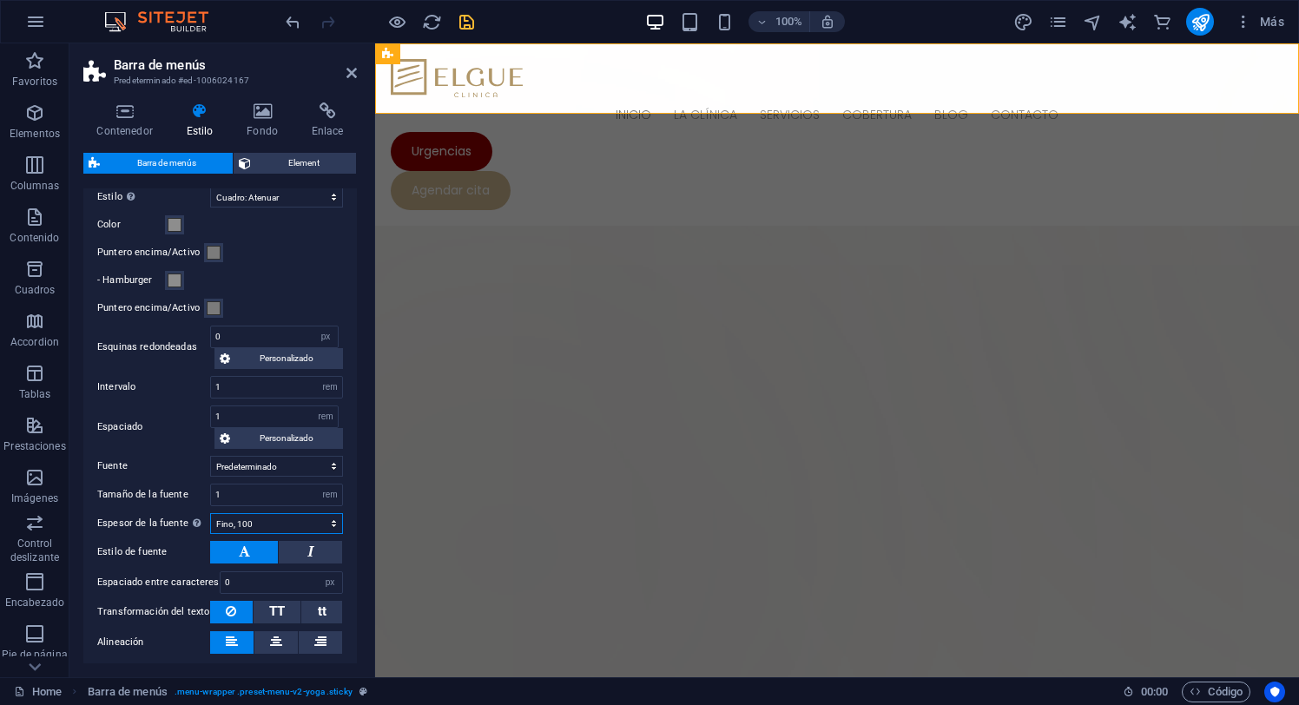
click at [270, 523] on select "Fino, 100 Extra [PERSON_NAME], 200 [PERSON_NAME], 300 Normal, 400 Medio, 500 [D…" at bounding box center [276, 523] width 133 height 21
click at [210, 513] on select "Fino, 100 Extra [PERSON_NAME], 200 [PERSON_NAME], 300 Normal, 400 Medio, 500 [D…" at bounding box center [276, 523] width 133 height 21
click at [254, 495] on input "1" at bounding box center [276, 495] width 131 height 21
click at [300, 463] on select "Predeterminado Cabeceras" at bounding box center [276, 466] width 133 height 21
click at [252, 386] on input "1" at bounding box center [276, 387] width 131 height 21
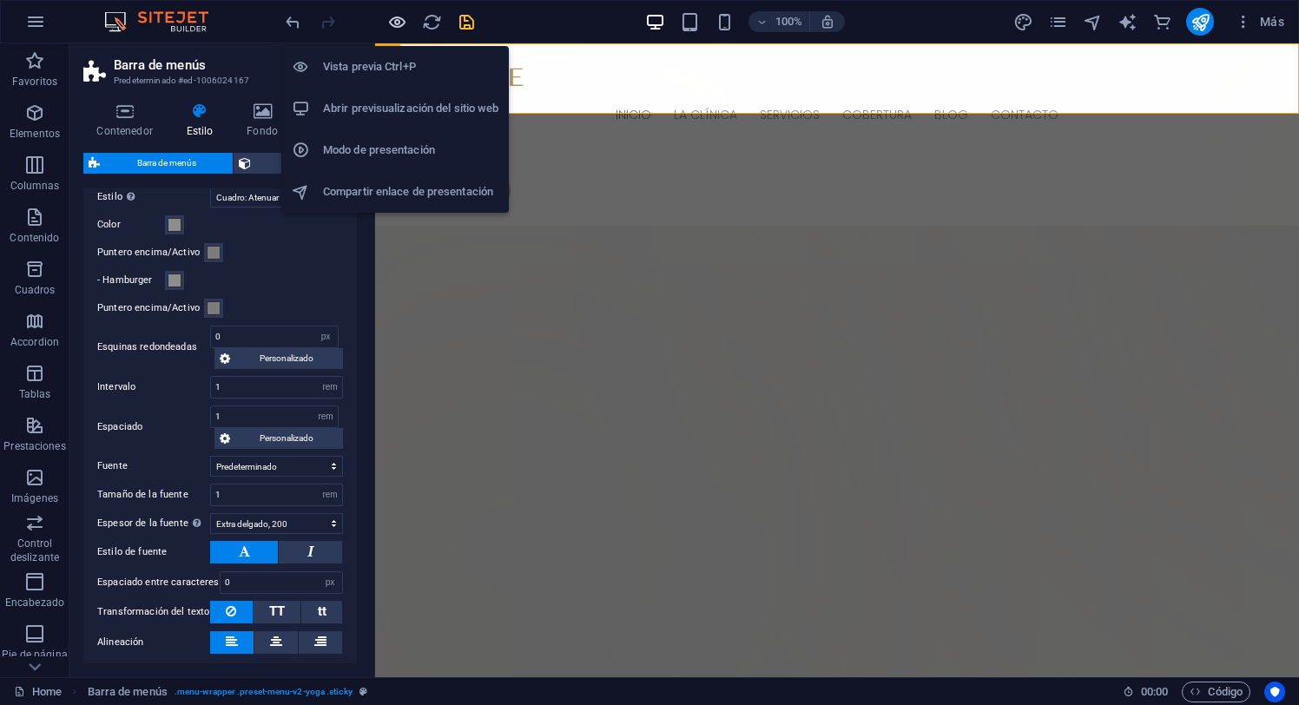
click at [393, 24] on icon "button" at bounding box center [397, 22] width 20 height 20
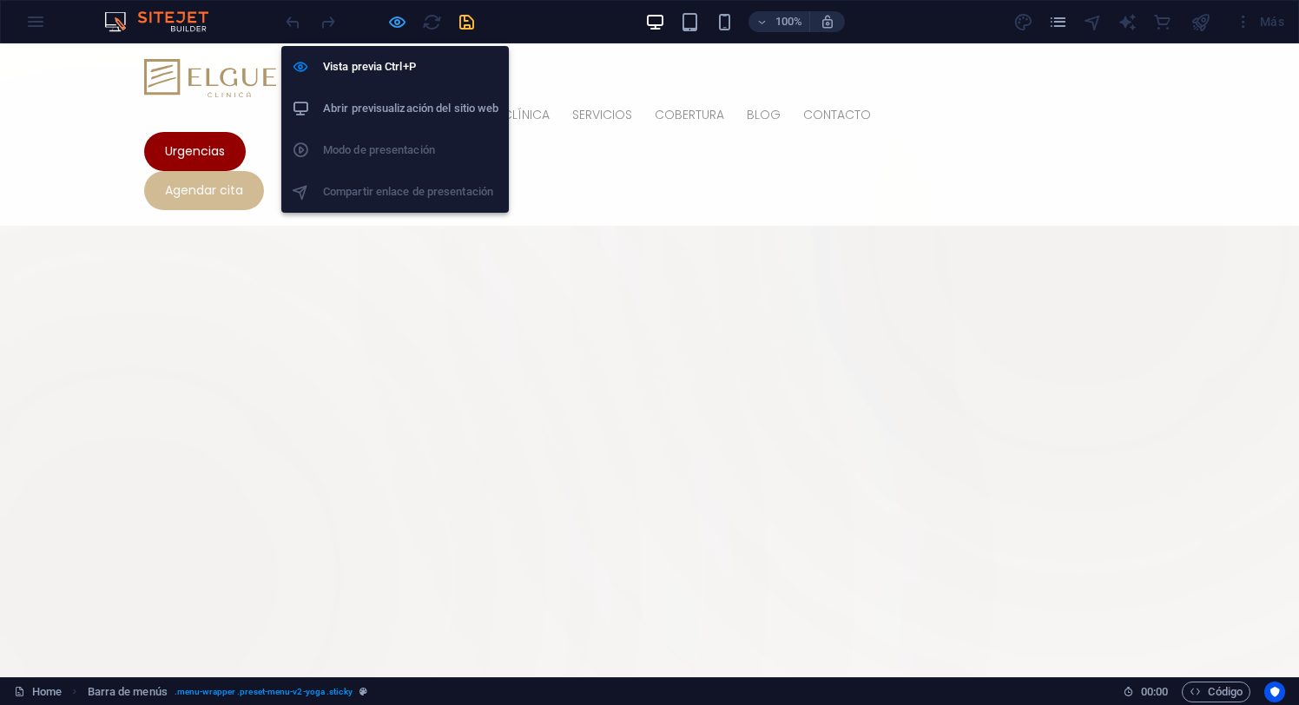
click at [399, 21] on icon "button" at bounding box center [397, 22] width 20 height 20
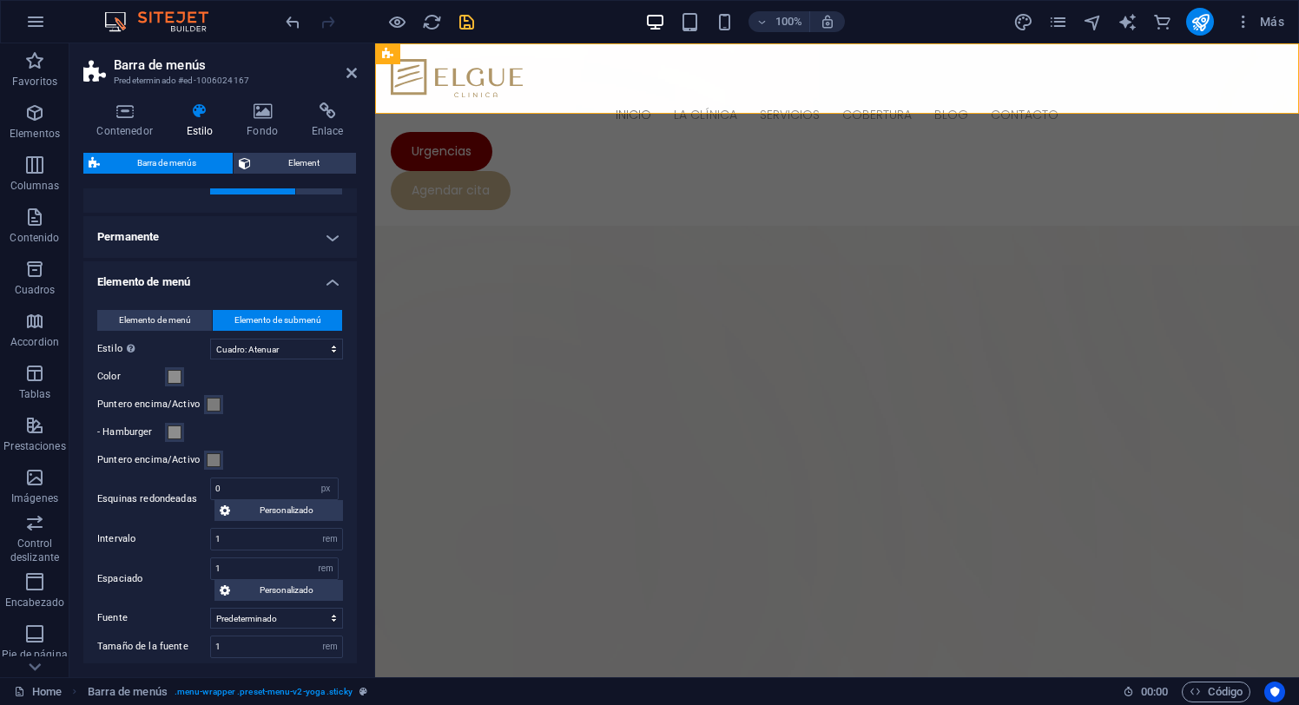
scroll to position [469, 0]
click at [242, 538] on input "1" at bounding box center [276, 537] width 131 height 21
click at [243, 563] on input "1" at bounding box center [274, 567] width 127 height 21
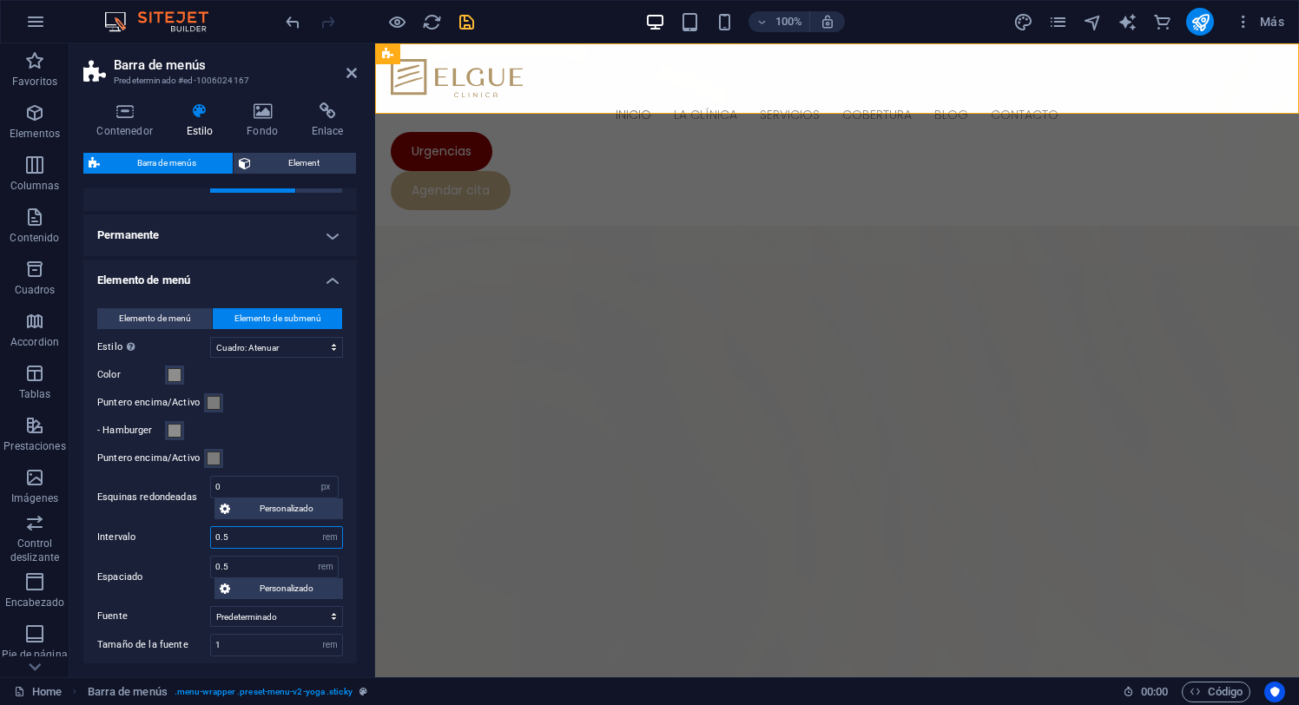
click at [247, 527] on input "0.5" at bounding box center [276, 537] width 131 height 21
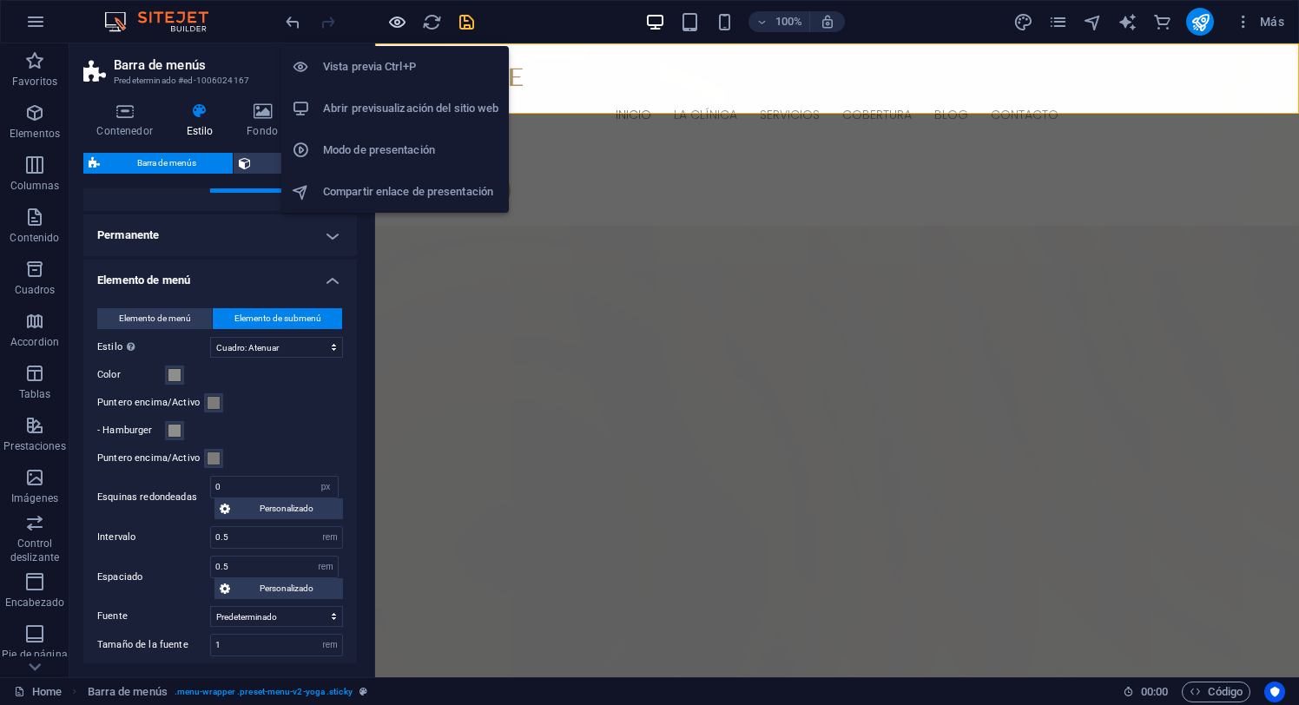
click at [398, 16] on icon "button" at bounding box center [397, 22] width 20 height 20
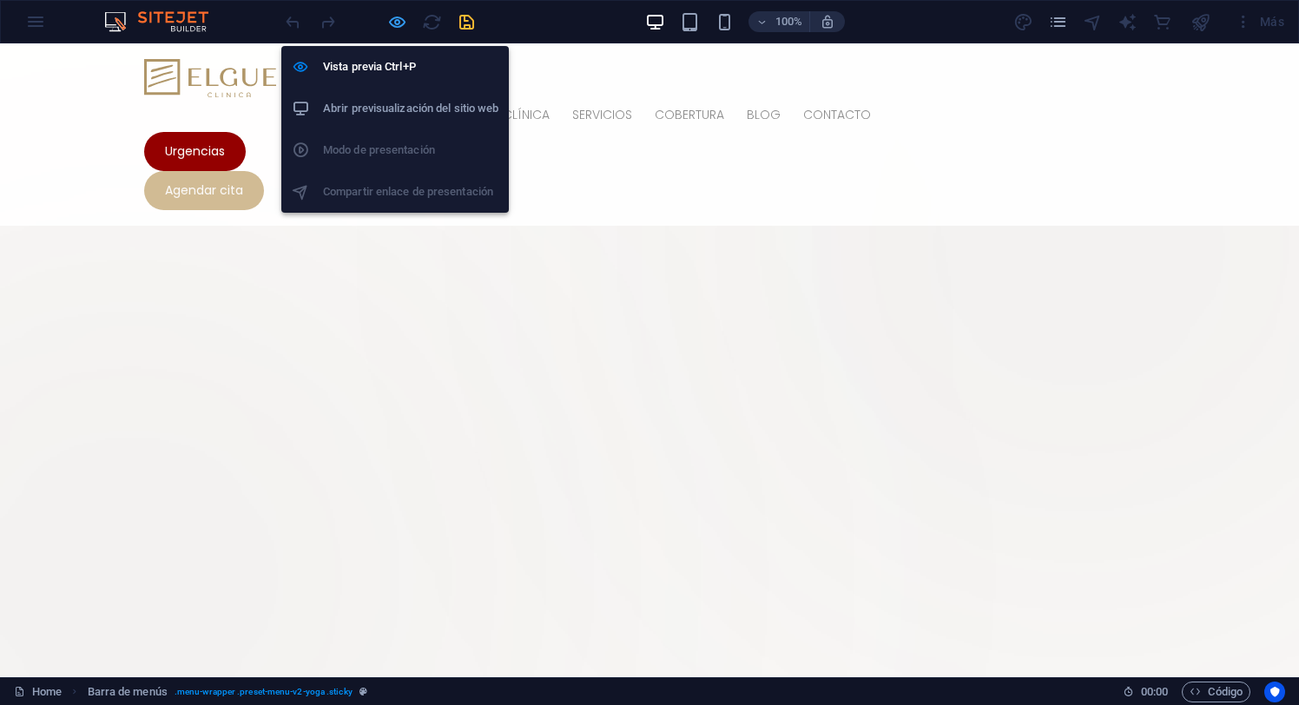
click at [396, 21] on icon "button" at bounding box center [397, 22] width 20 height 20
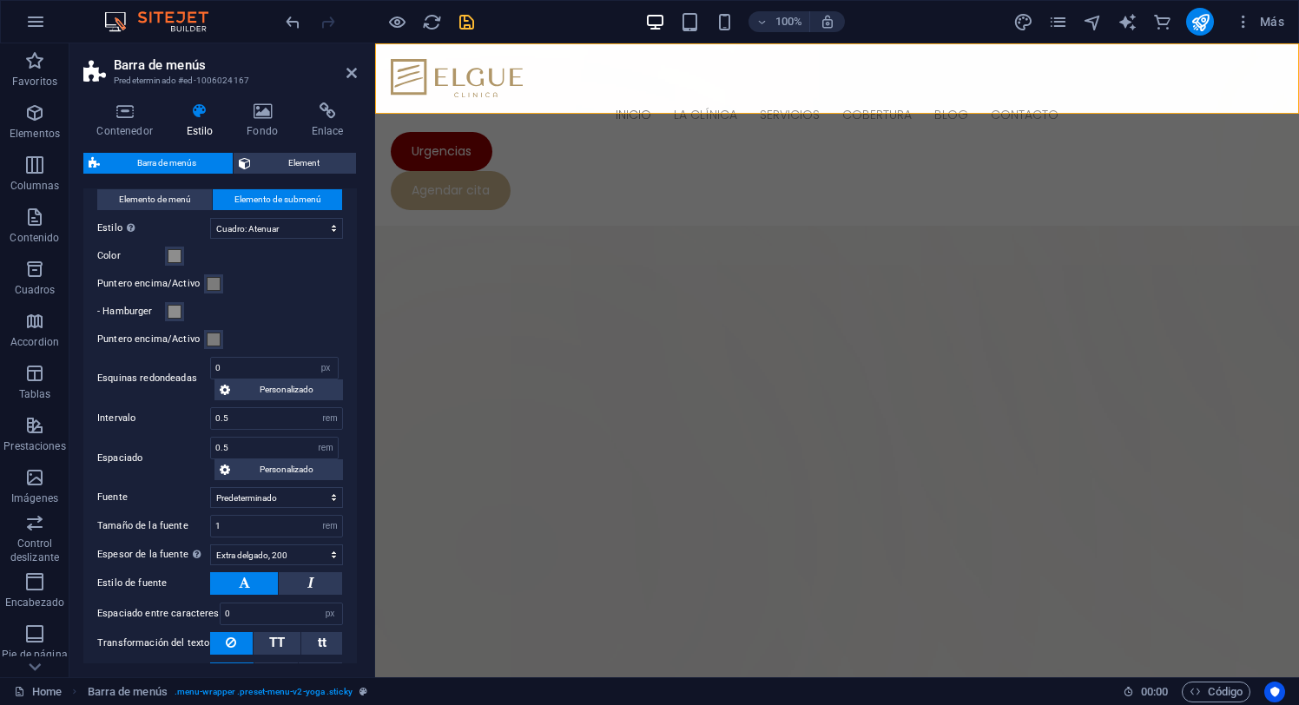
scroll to position [589, 0]
click at [270, 522] on input "1" at bounding box center [276, 525] width 131 height 21
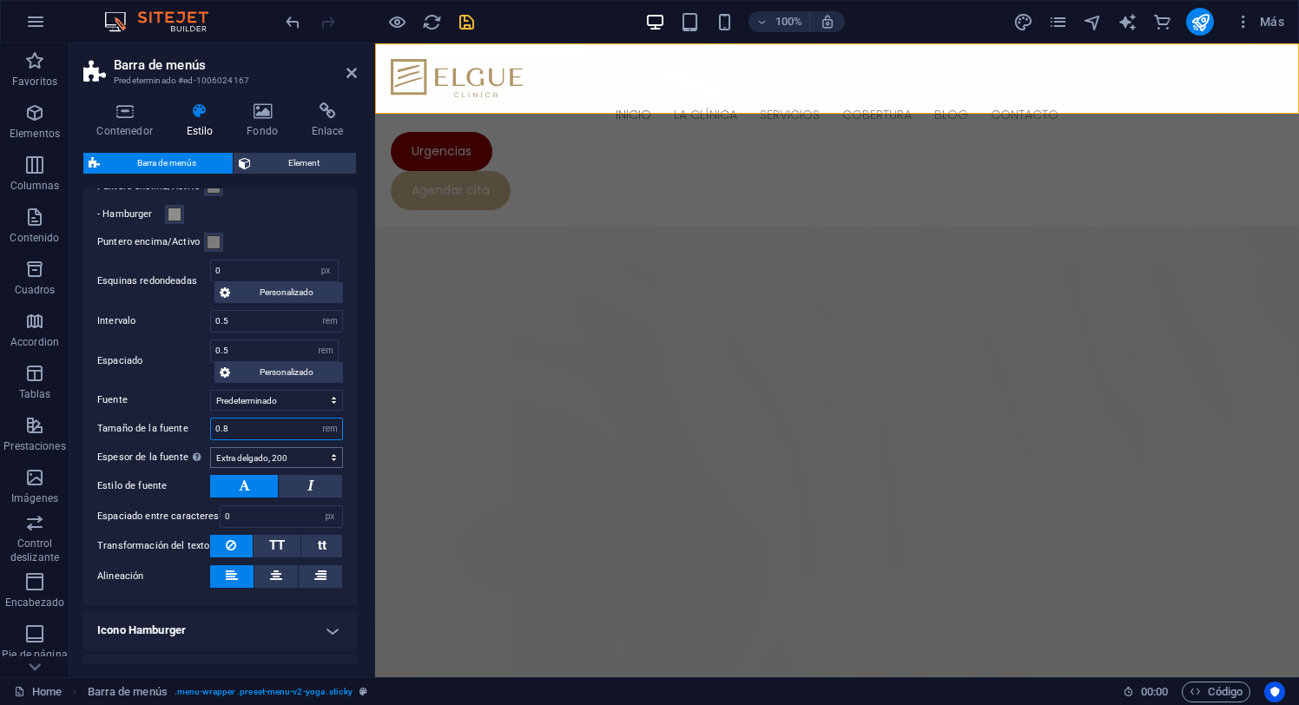
scroll to position [657, 0]
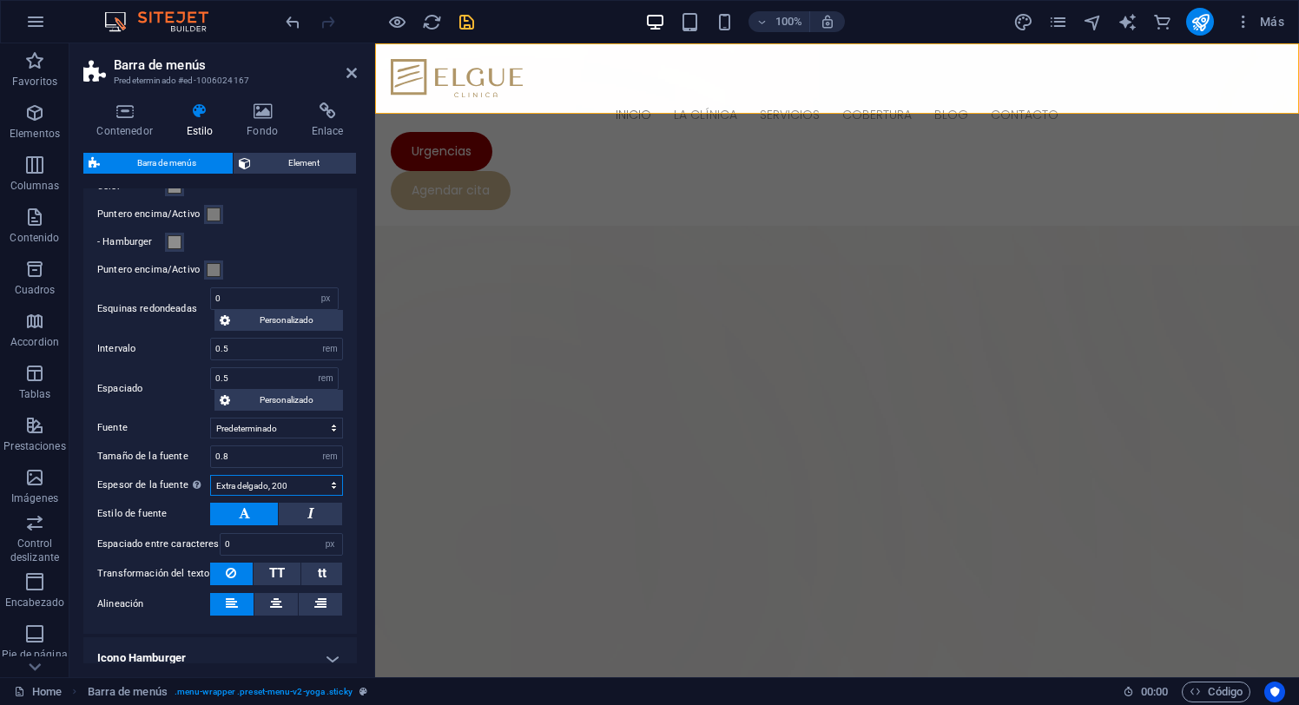
click at [311, 488] on select "Fino, 100 Extra [PERSON_NAME], 200 [PERSON_NAME], 300 Normal, 400 Medio, 500 [D…" at bounding box center [276, 485] width 133 height 21
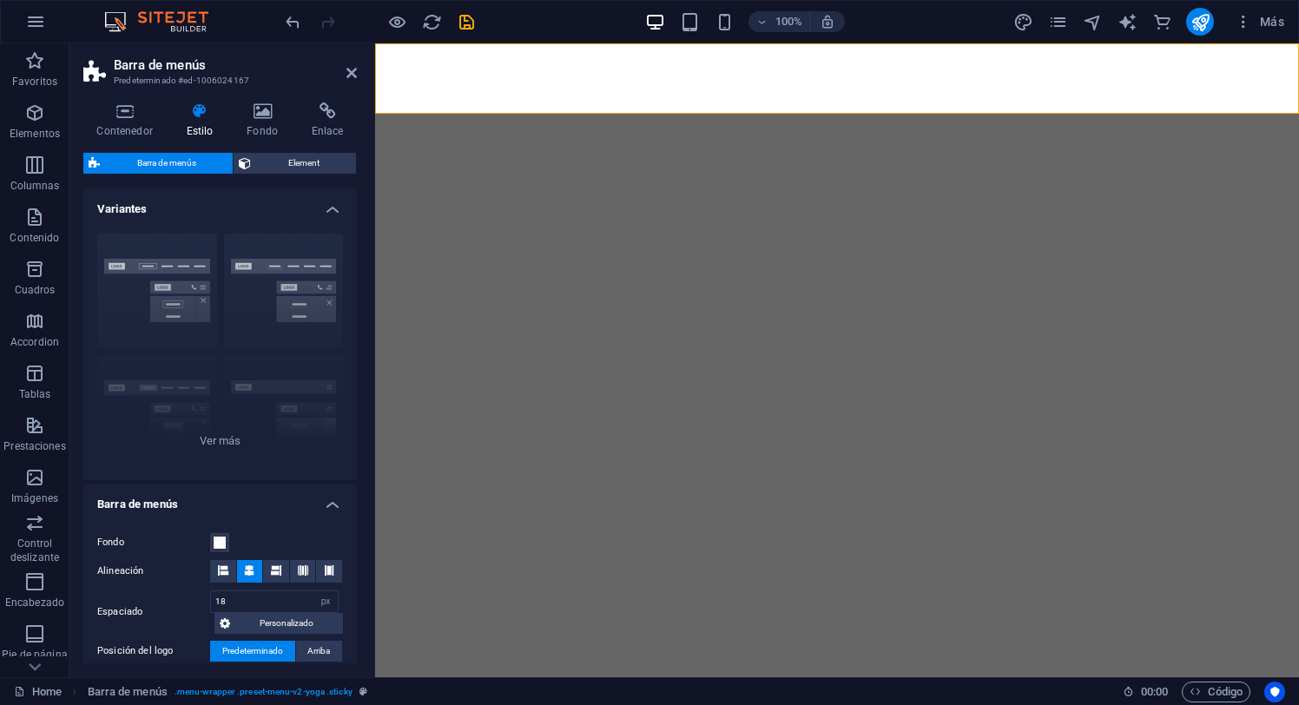
select select "px"
select select "hover_box_fade"
select select "px"
select select "rem"
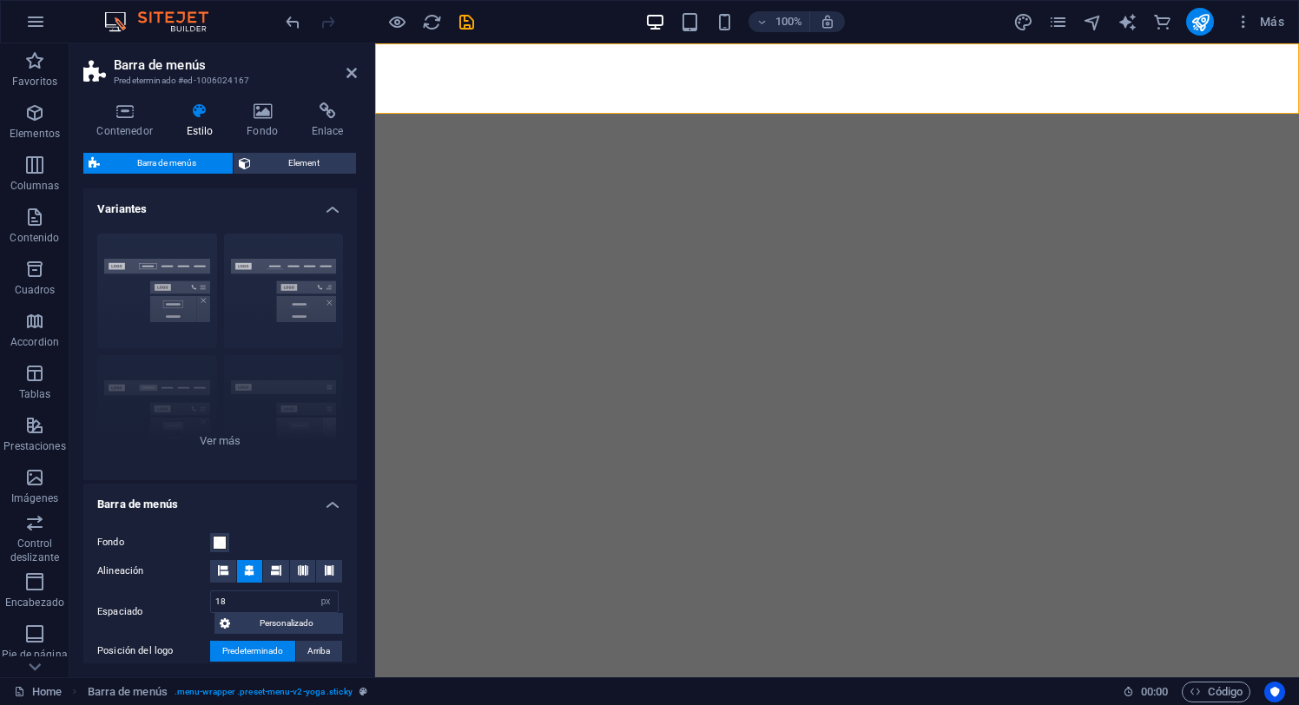
select select "rem"
select select "px"
select select "rem"
select select "px"
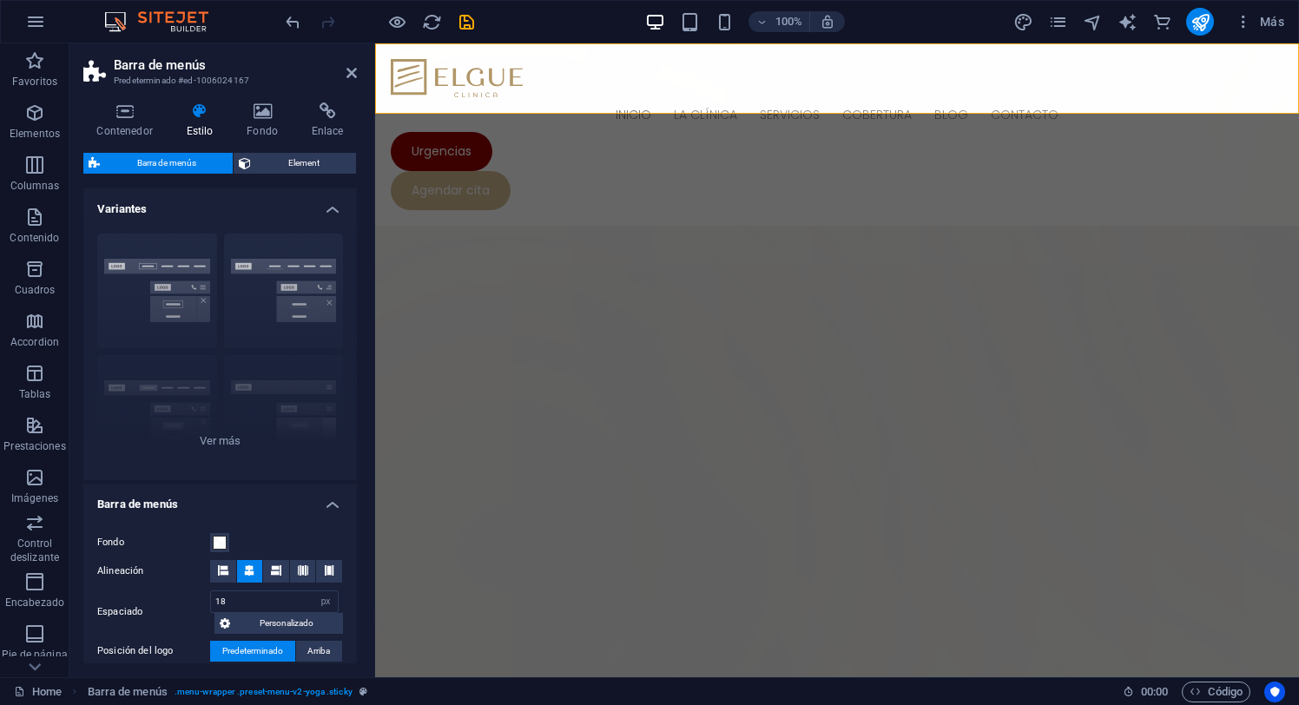
scroll to position [657, 0]
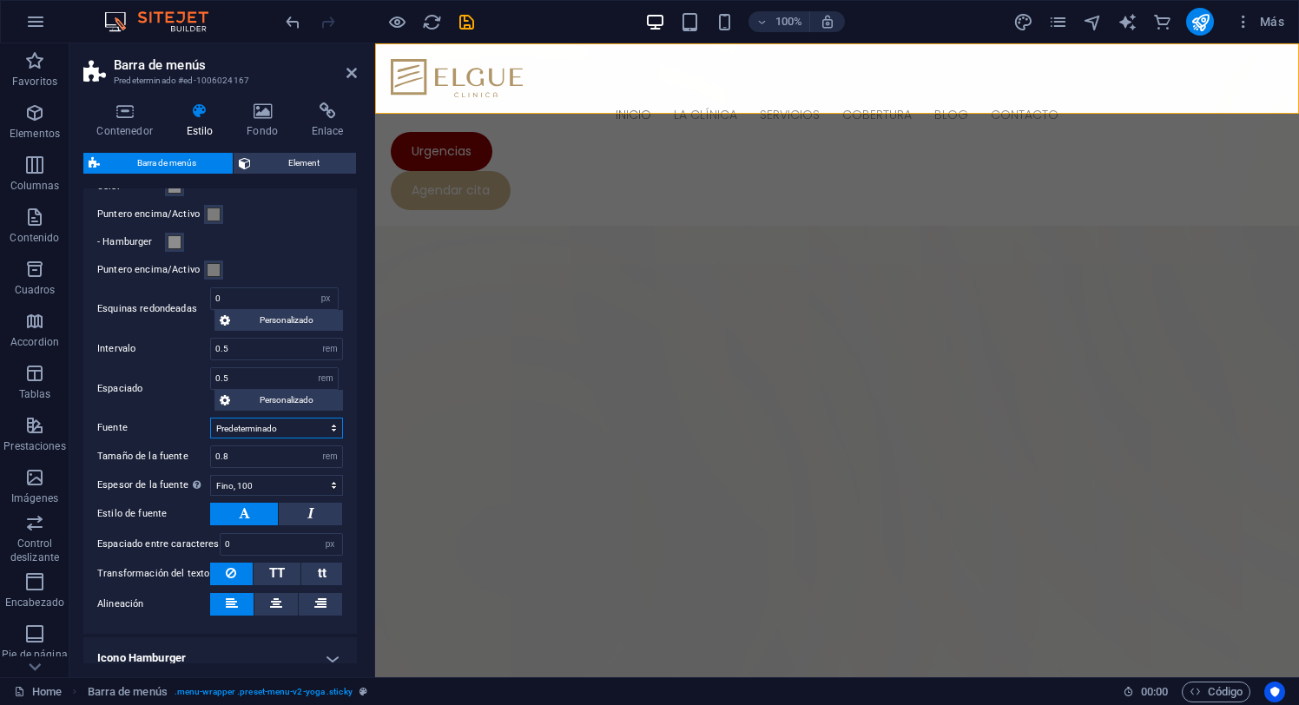
click at [300, 431] on select "Predeterminado Cabeceras" at bounding box center [276, 428] width 133 height 21
click at [228, 402] on icon at bounding box center [225, 400] width 10 height 21
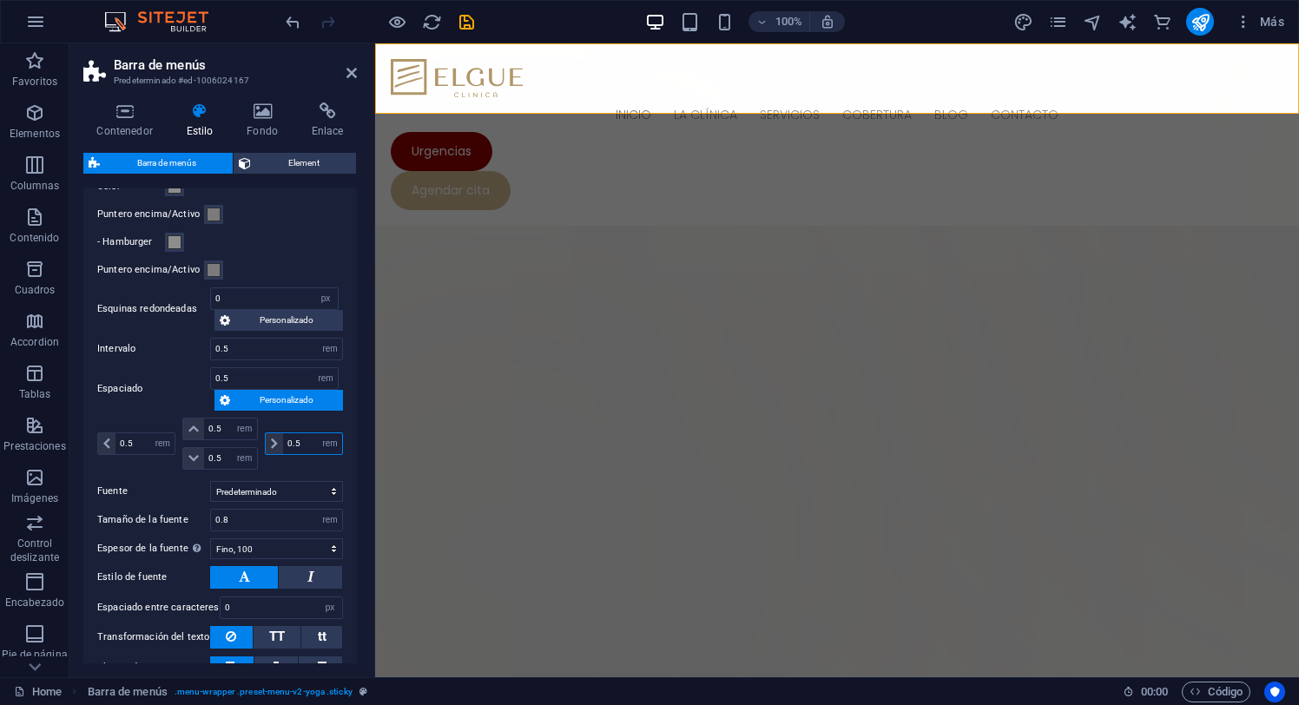
click at [307, 445] on input "0.5" at bounding box center [312, 443] width 59 height 21
type input "10"
select select "DISABLED_OPTION_VALUE"
type input "10"
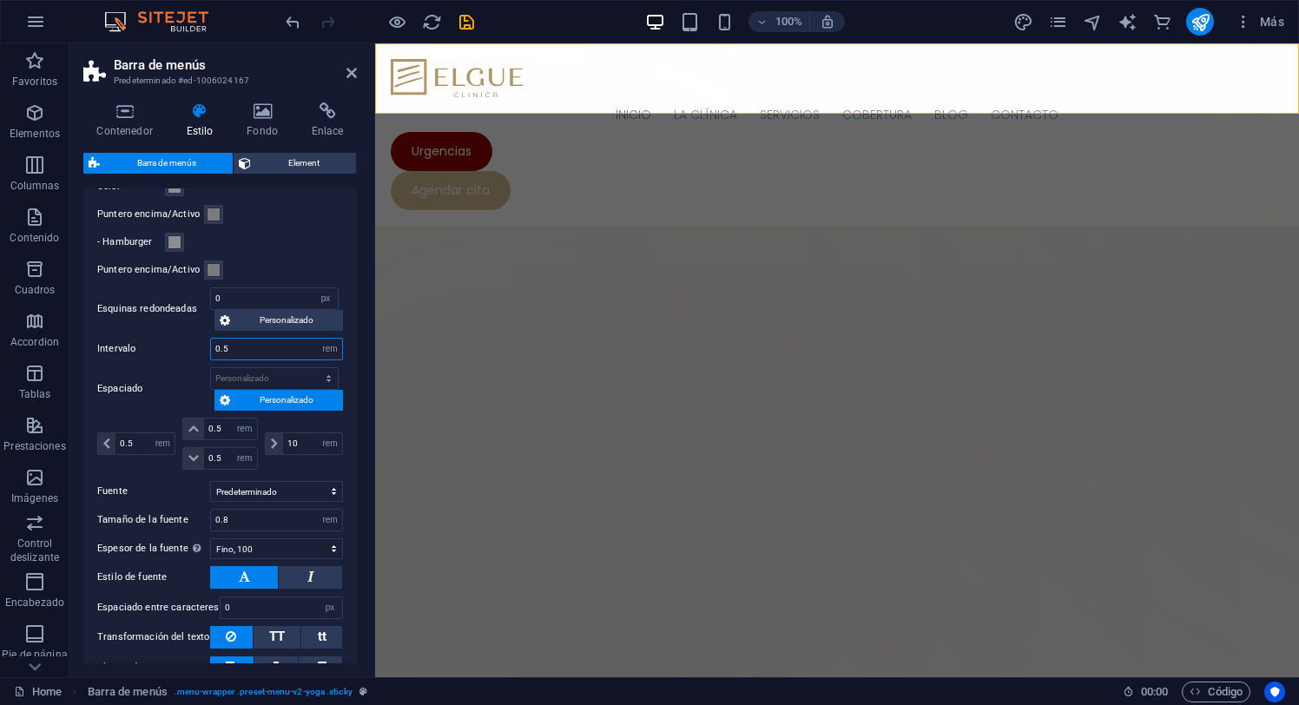
click at [252, 354] on input "0.5" at bounding box center [276, 349] width 131 height 21
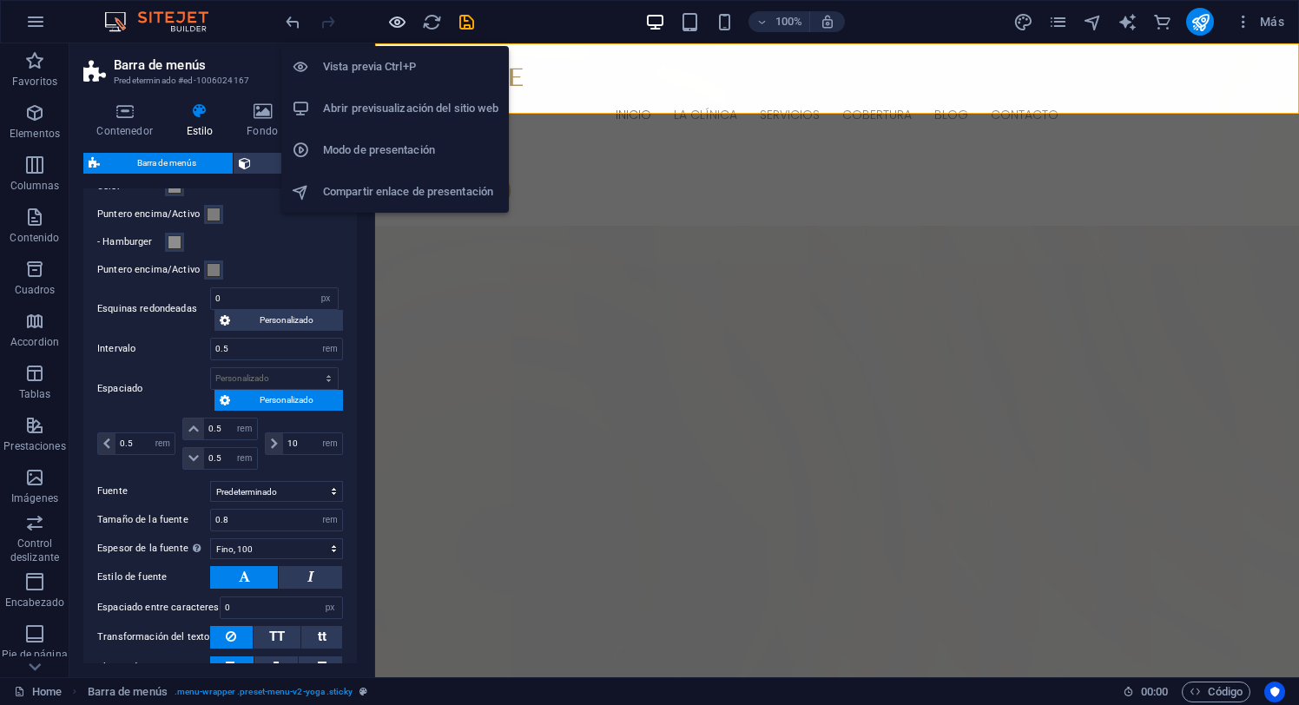
click at [399, 22] on icon "button" at bounding box center [397, 22] width 20 height 20
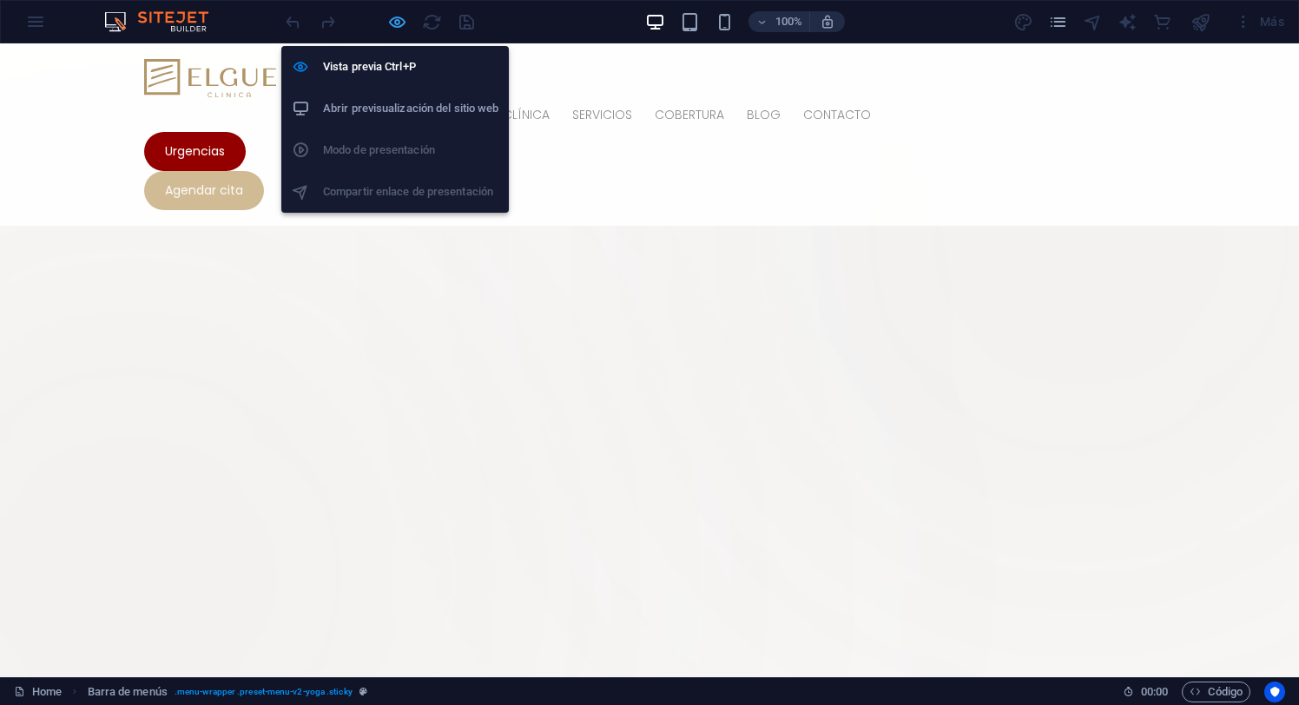
click at [398, 16] on icon "button" at bounding box center [397, 22] width 20 height 20
select select "px"
select select "hover_box_fade"
select select "px"
select select "rem"
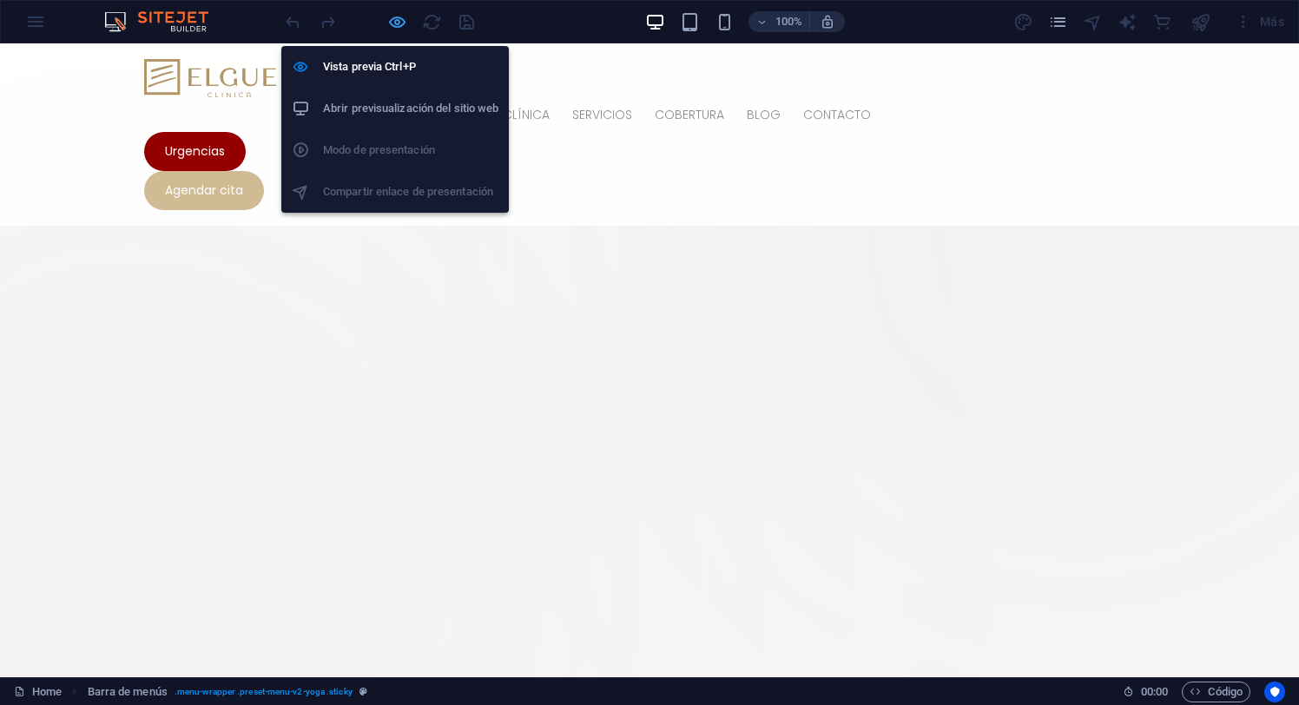
select select "rem"
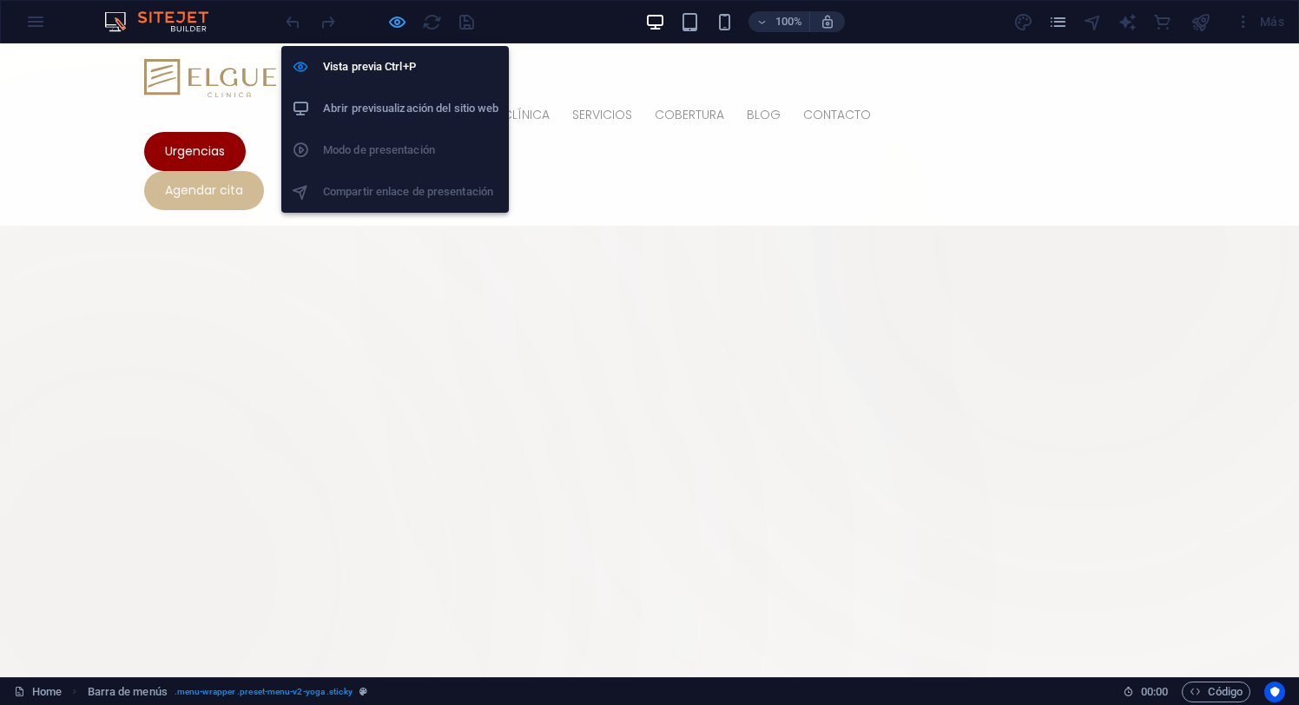
select select "px"
select select "rem"
select select "px"
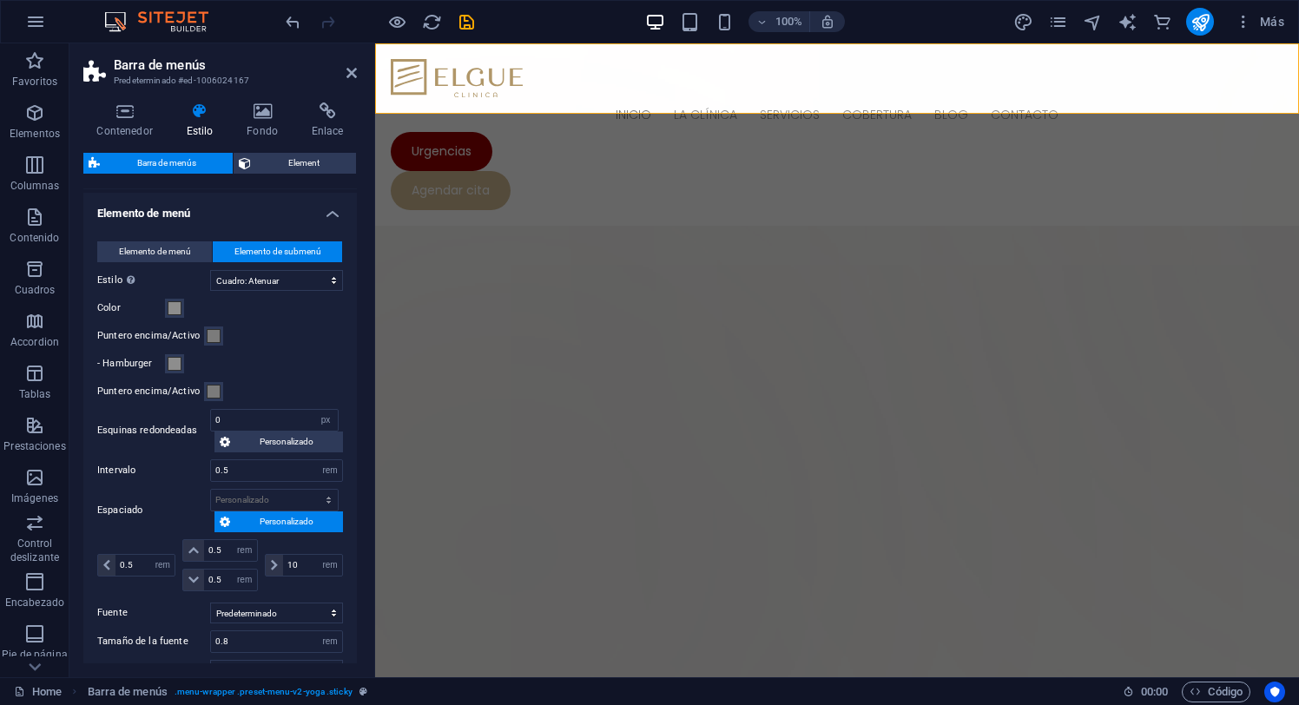
scroll to position [537, 0]
drag, startPoint x: 248, startPoint y: 470, endPoint x: 223, endPoint y: 469, distance: 25.2
click at [223, 469] on input "0.5" at bounding box center [276, 469] width 131 height 21
type input "0.7"
drag, startPoint x: 135, startPoint y: 563, endPoint x: 118, endPoint y: 564, distance: 17.5
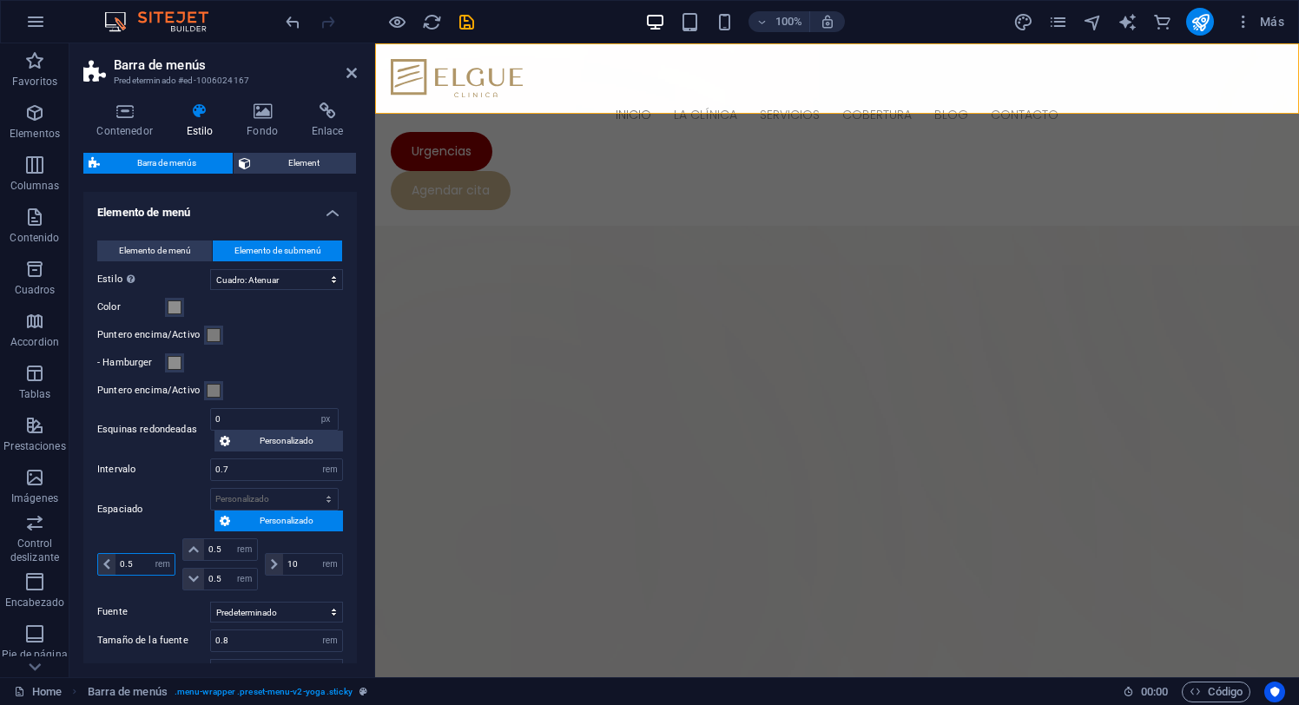
click at [118, 564] on input "0.5" at bounding box center [144, 564] width 59 height 21
type input "1"
drag, startPoint x: 226, startPoint y: 548, endPoint x: 215, endPoint y: 547, distance: 10.5
click at [215, 547] on input "0.5" at bounding box center [230, 549] width 52 height 21
type input "0.7"
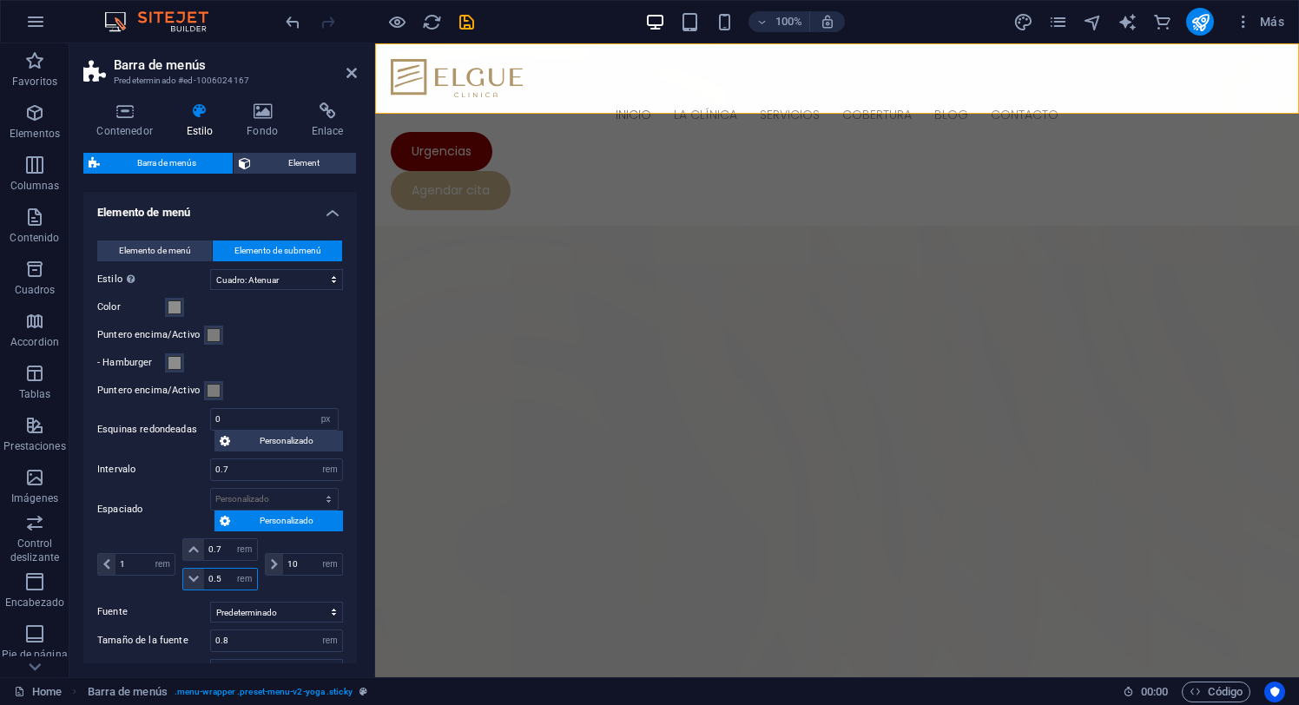
drag, startPoint x: 226, startPoint y: 577, endPoint x: 216, endPoint y: 577, distance: 9.6
click at [216, 577] on input "0.5" at bounding box center [230, 579] width 52 height 21
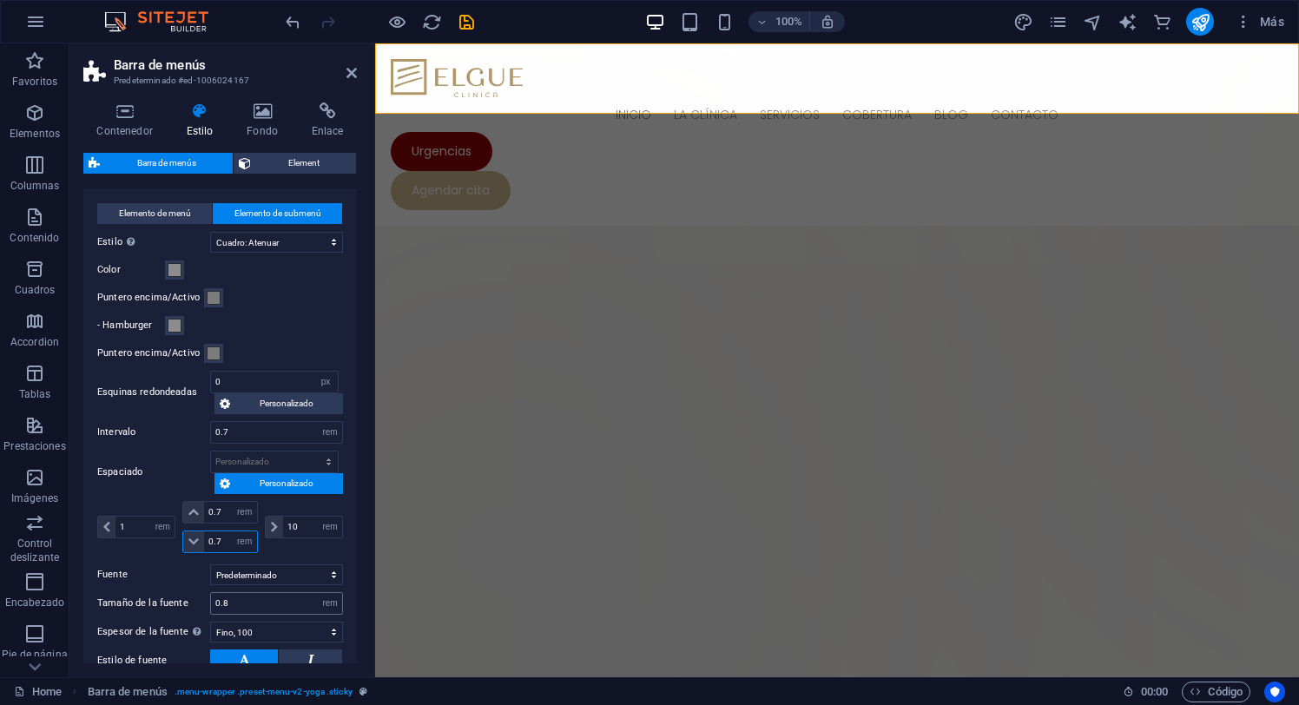
type input "0.7"
drag, startPoint x: 245, startPoint y: 603, endPoint x: 224, endPoint y: 603, distance: 20.8
click at [224, 603] on input "0.8" at bounding box center [276, 603] width 131 height 21
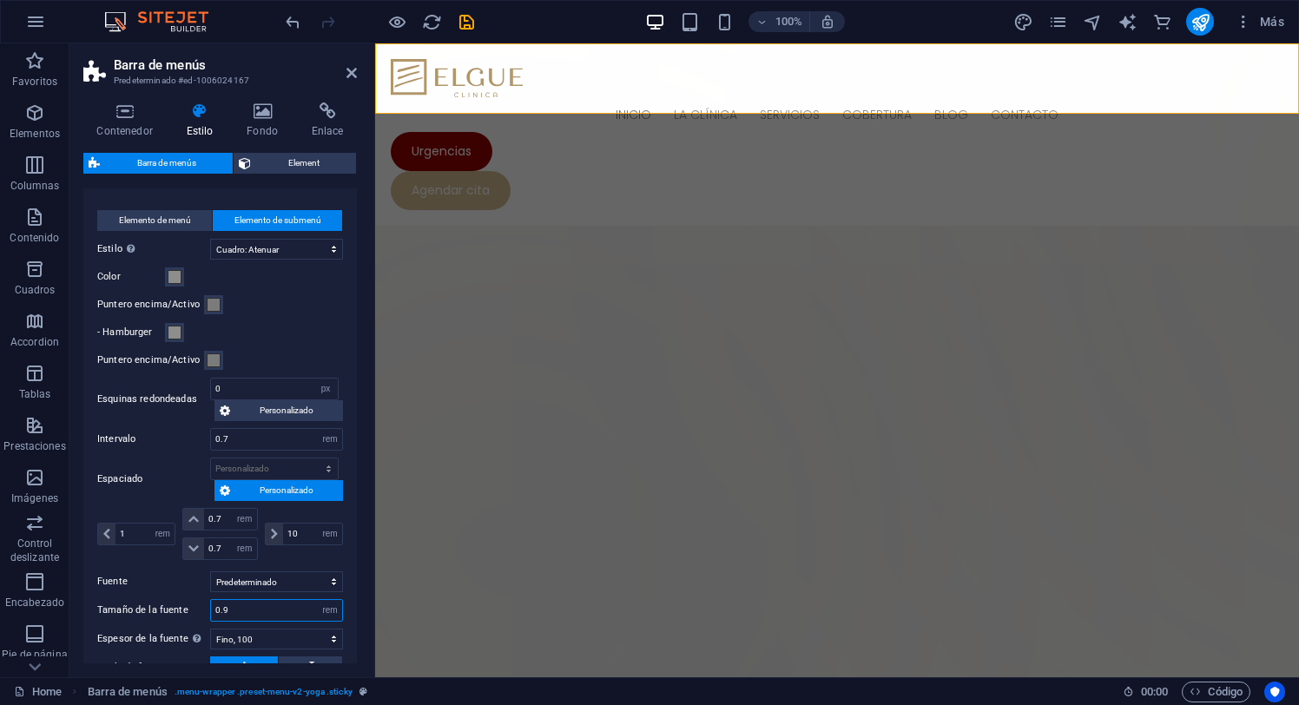
scroll to position [560, 0]
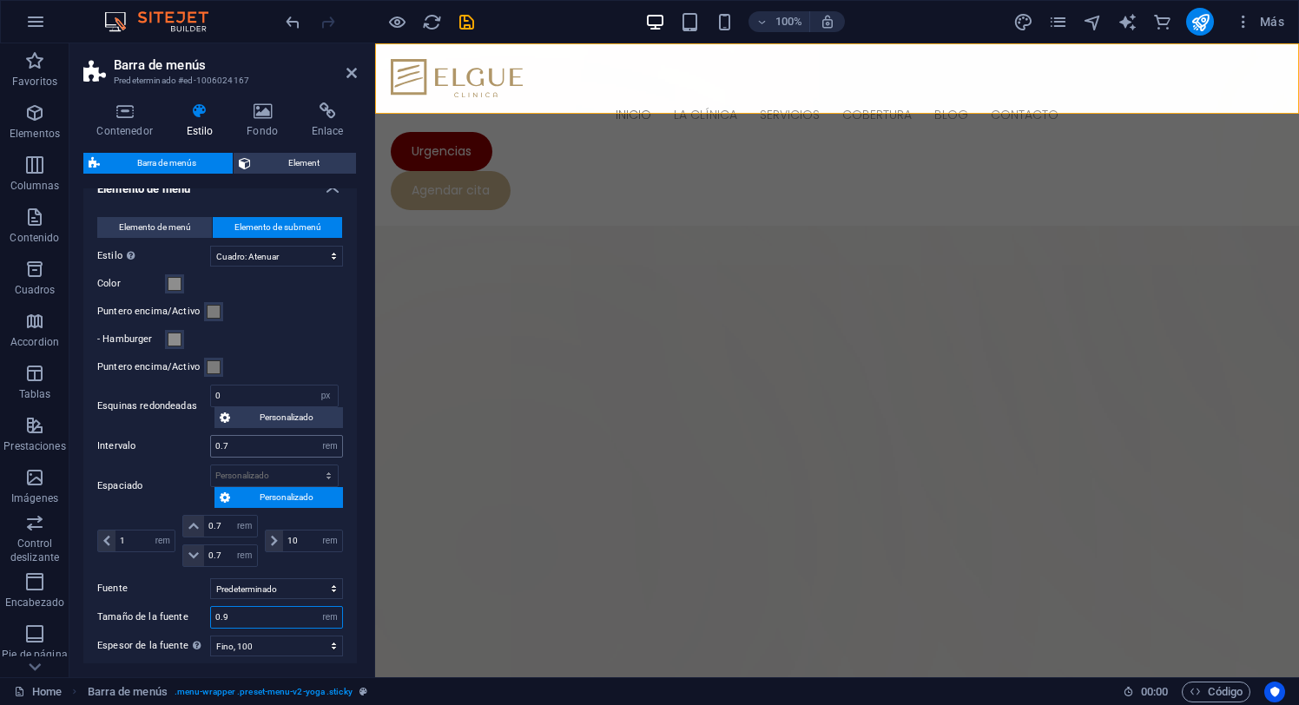
type input "0.9"
click at [259, 445] on input "0.7" at bounding box center [276, 446] width 131 height 21
click at [268, 165] on span "Element" at bounding box center [303, 163] width 95 height 21
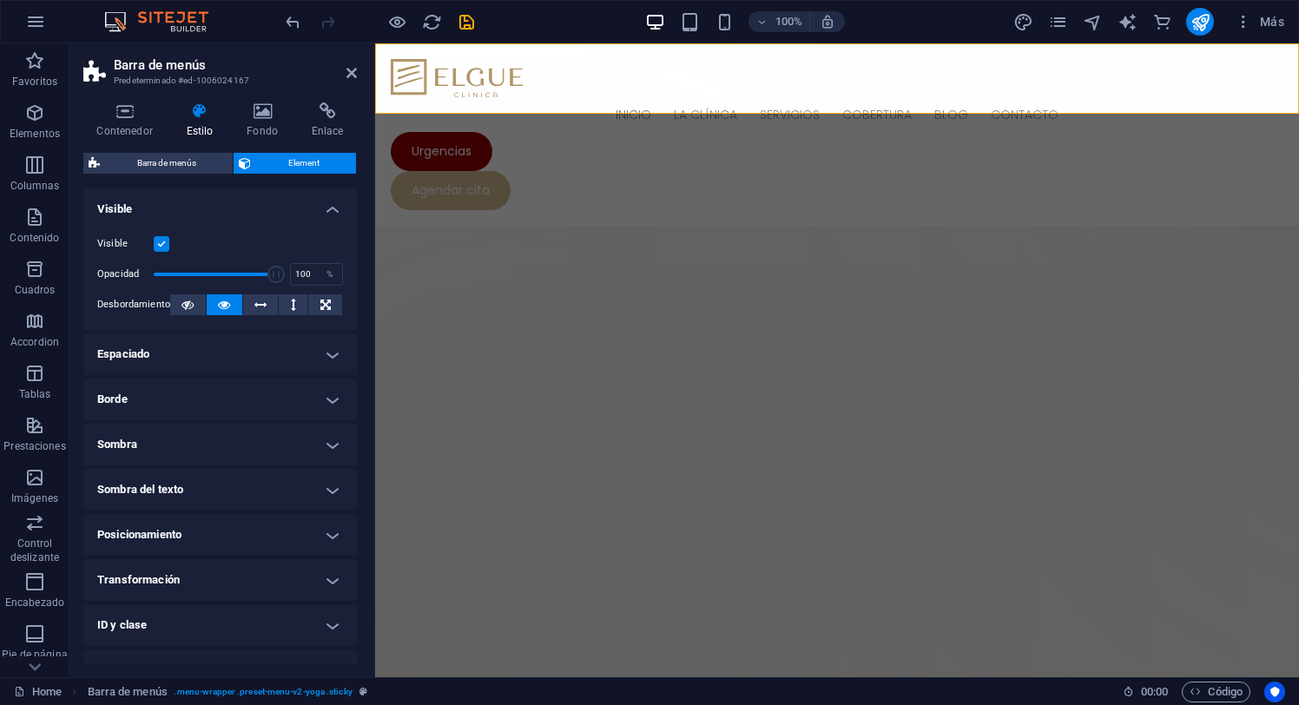
click at [326, 352] on h4 "Espaciado" at bounding box center [220, 354] width 274 height 42
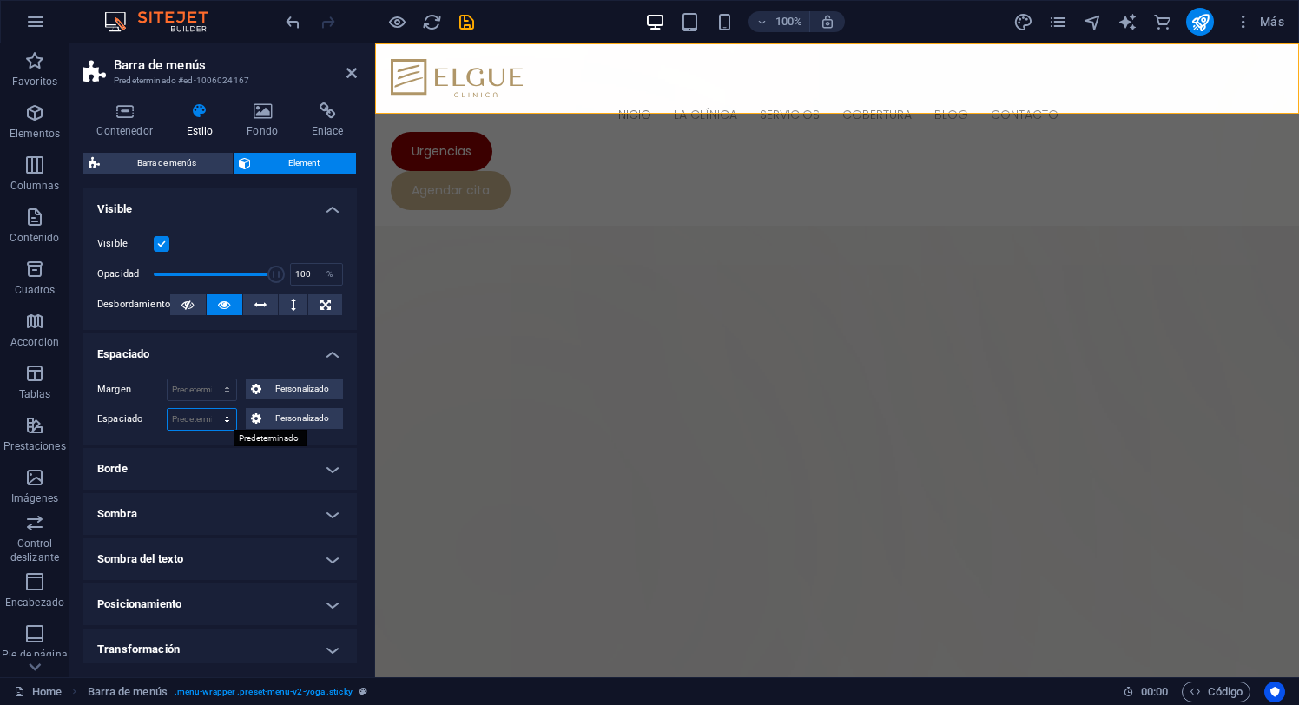
click at [225, 418] on select "Predeterminado px rem % vh vw Personalizado" at bounding box center [202, 419] width 69 height 21
select select "px"
click at [209, 409] on select "Predeterminado px rem % vh vw Personalizado" at bounding box center [202, 419] width 69 height 21
type input "0"
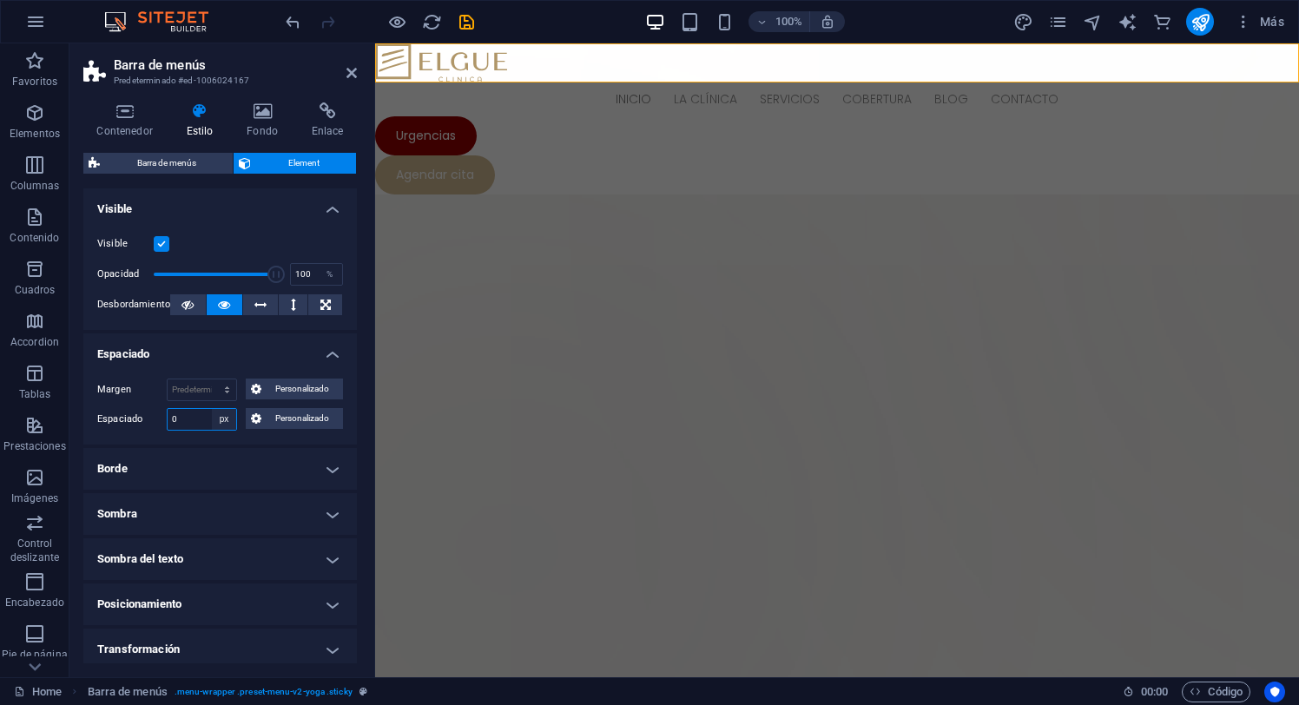
click at [227, 418] on select "Predeterminado px rem % vh vw Personalizado" at bounding box center [224, 419] width 24 height 21
select select "default"
click at [212, 409] on select "Predeterminado px rem % vh vw Personalizado" at bounding box center [224, 419] width 24 height 21
select select "DISABLED_OPTION_VALUE"
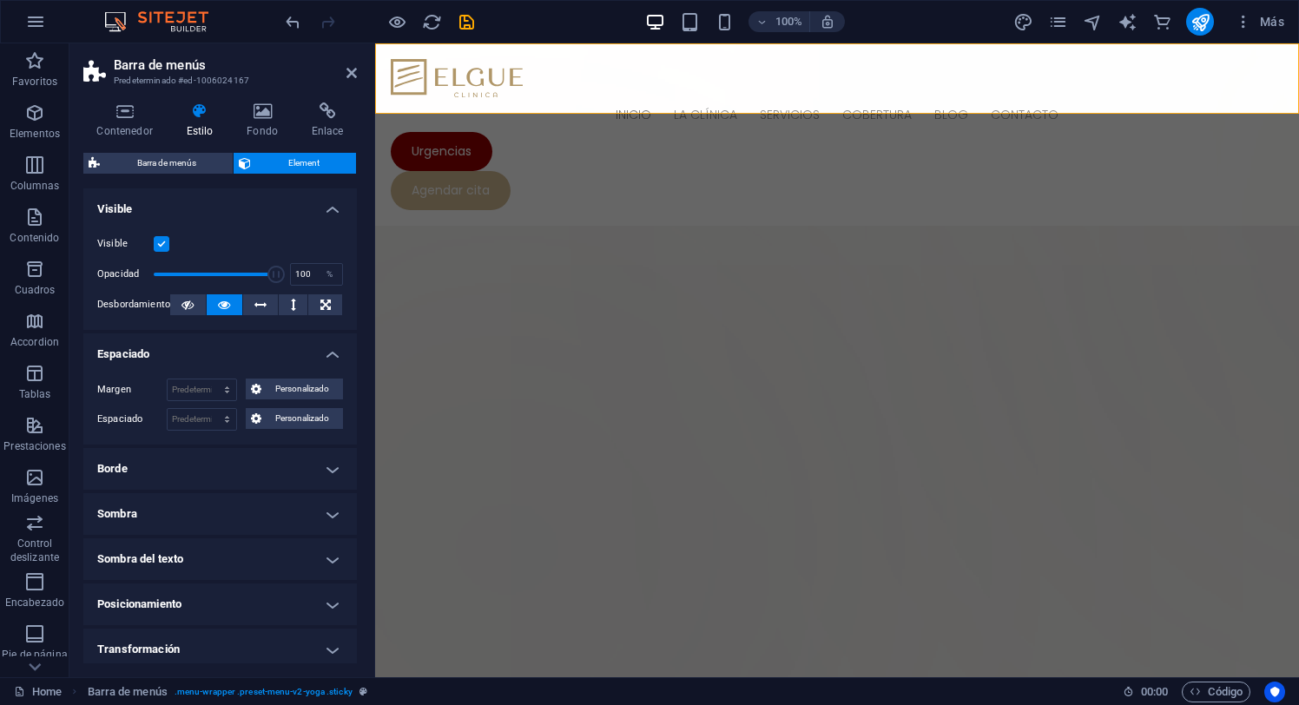
click at [328, 351] on h4 "Espaciado" at bounding box center [220, 348] width 274 height 31
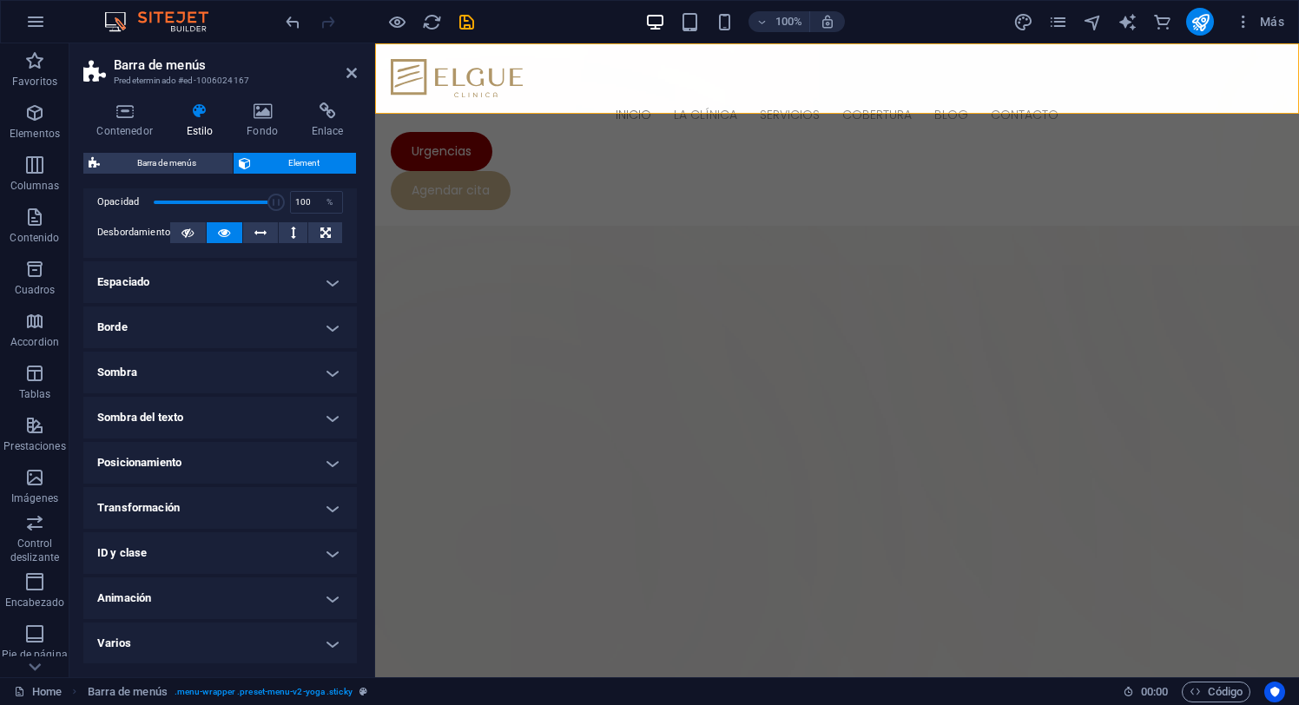
scroll to position [0, 0]
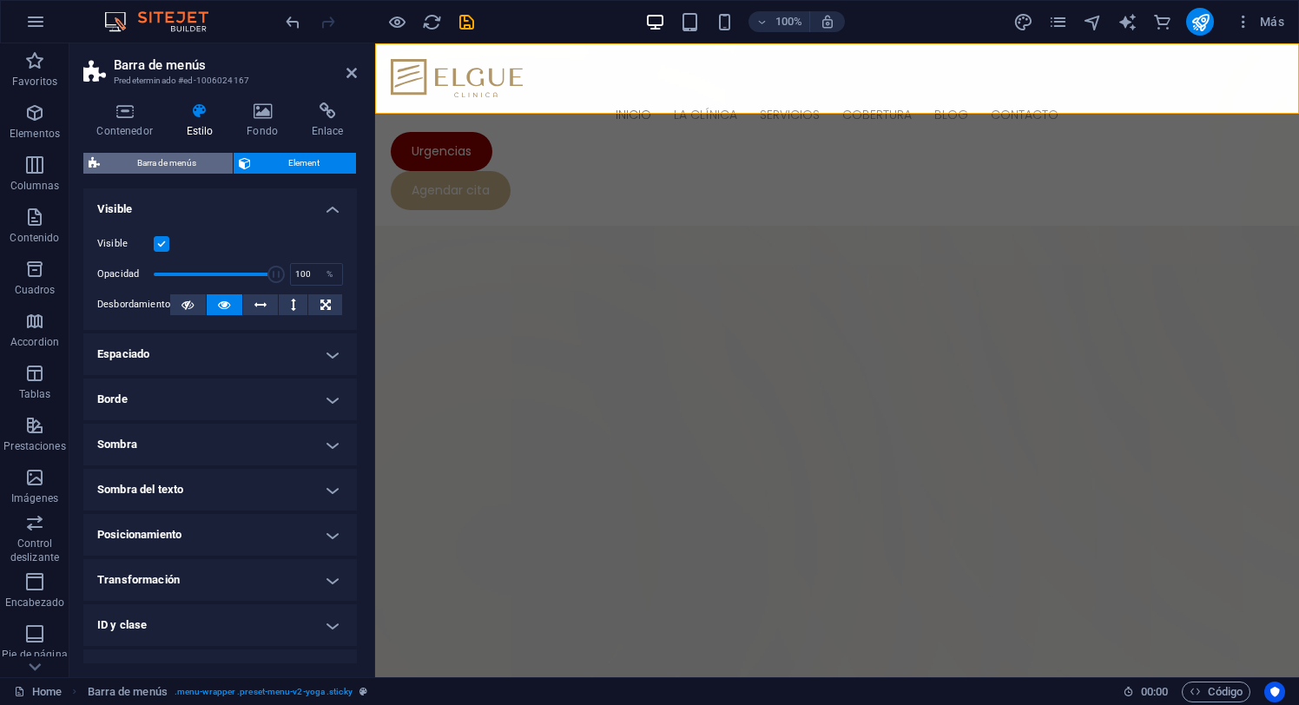
click at [192, 163] on span "Barra de menús" at bounding box center [166, 163] width 122 height 21
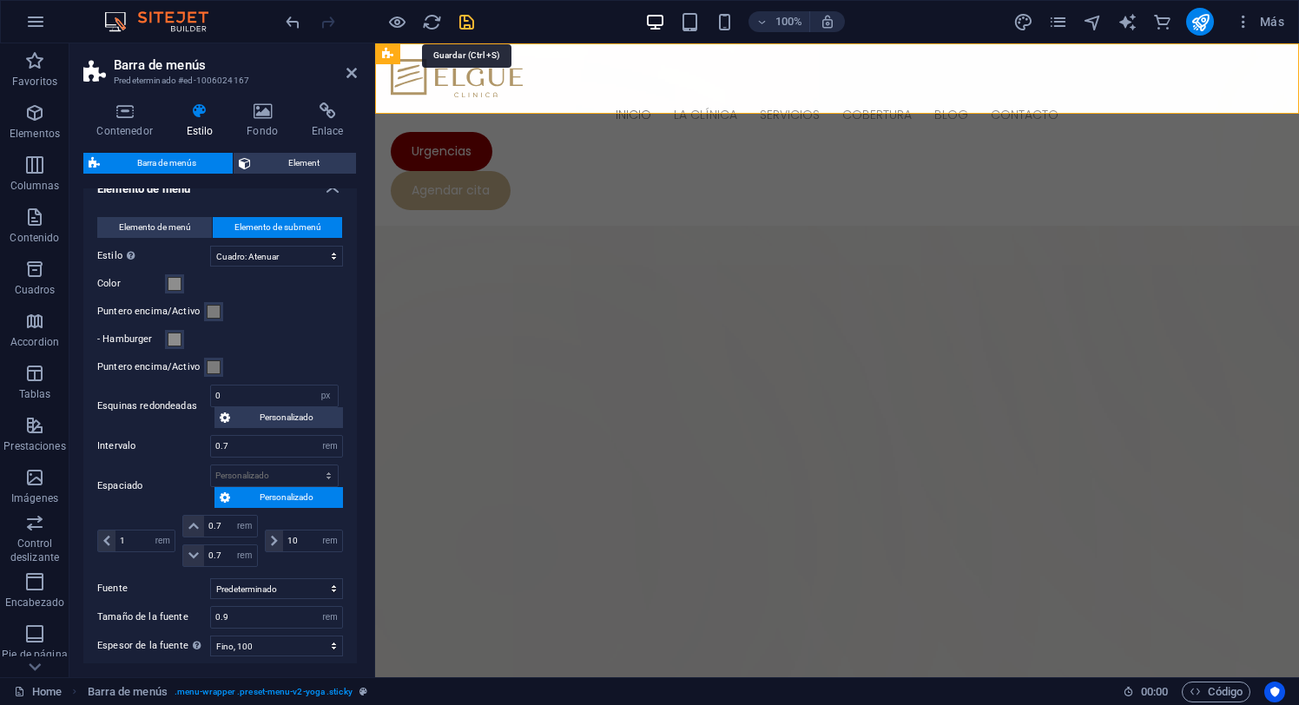
click at [465, 23] on icon "save" at bounding box center [467, 22] width 20 height 20
select select "px"
select select "hover_box_fade"
select select "px"
select select "rem"
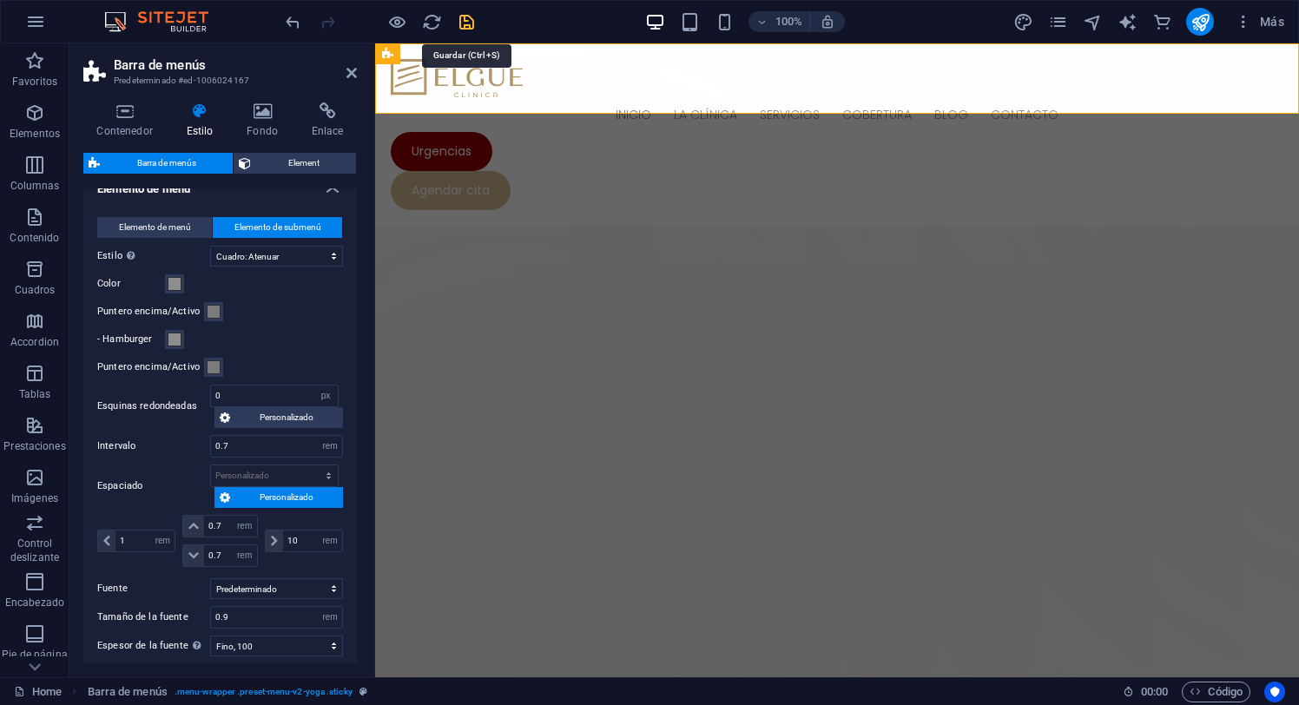
select select "rem"
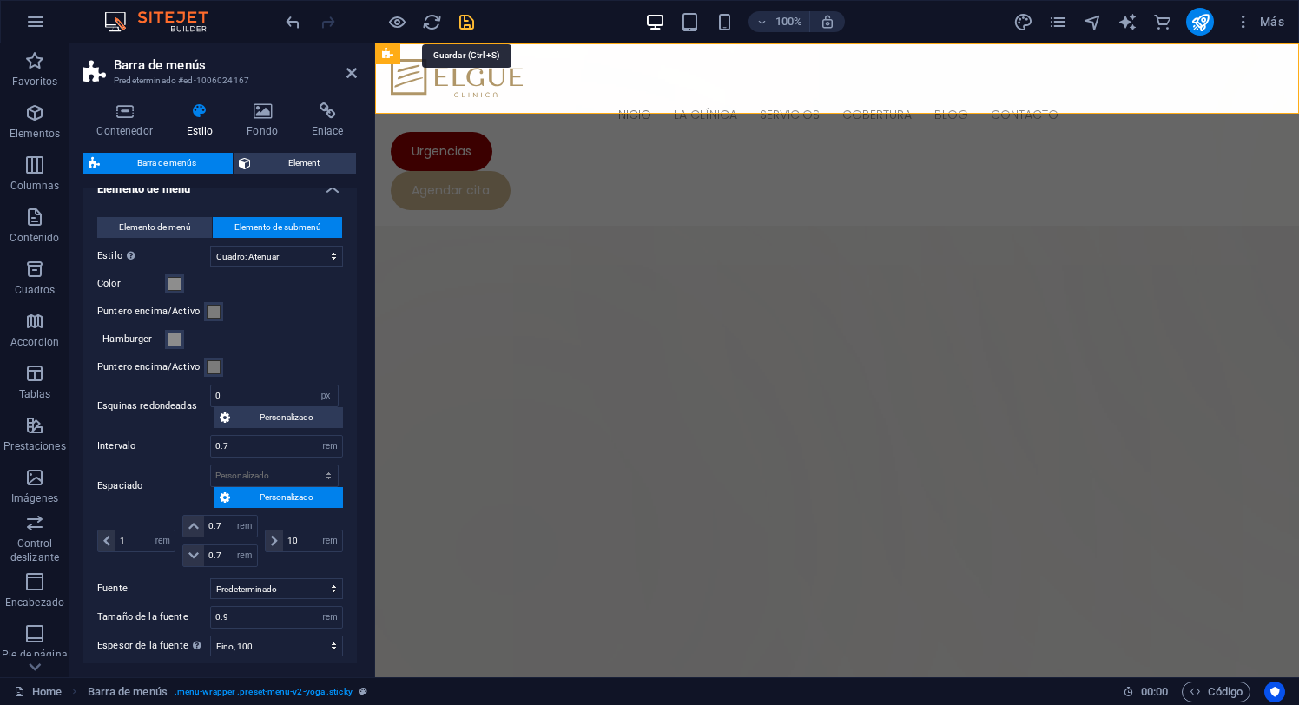
select select "px"
select select "rem"
select select "px"
